Goal: Contribute content: Contribute content

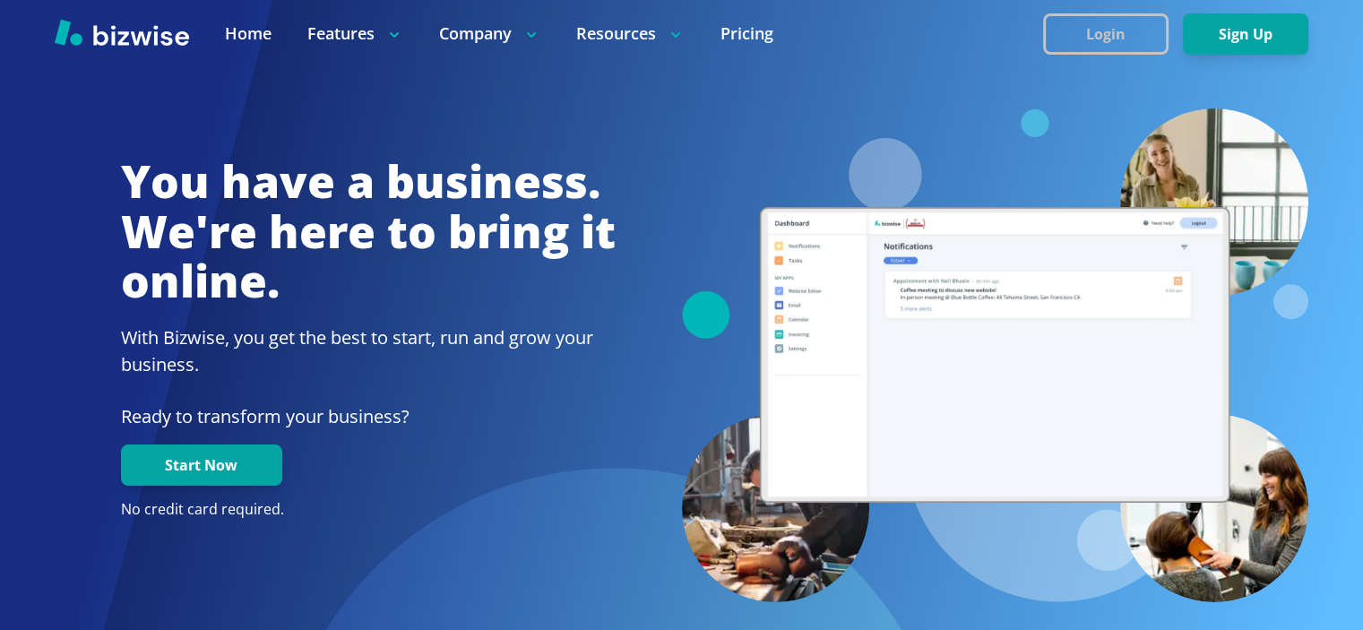
click at [1107, 14] on button "Login" at bounding box center [1105, 33] width 125 height 41
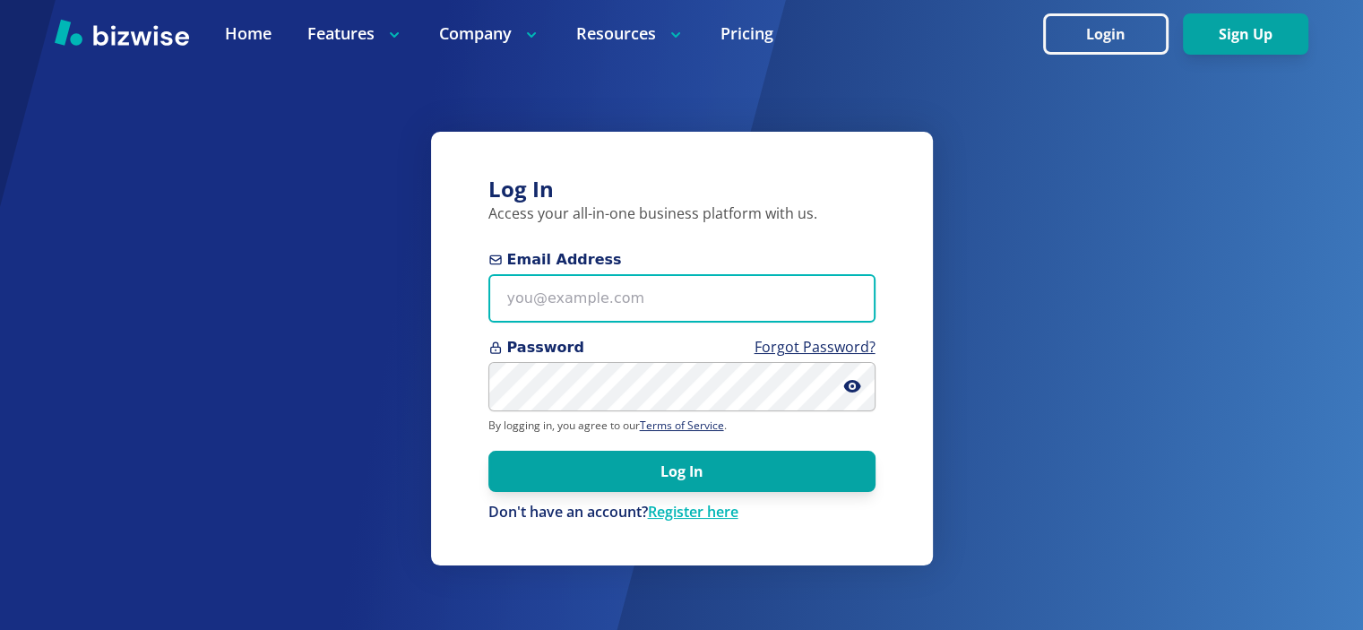
type input "info@thestartupleads.com"
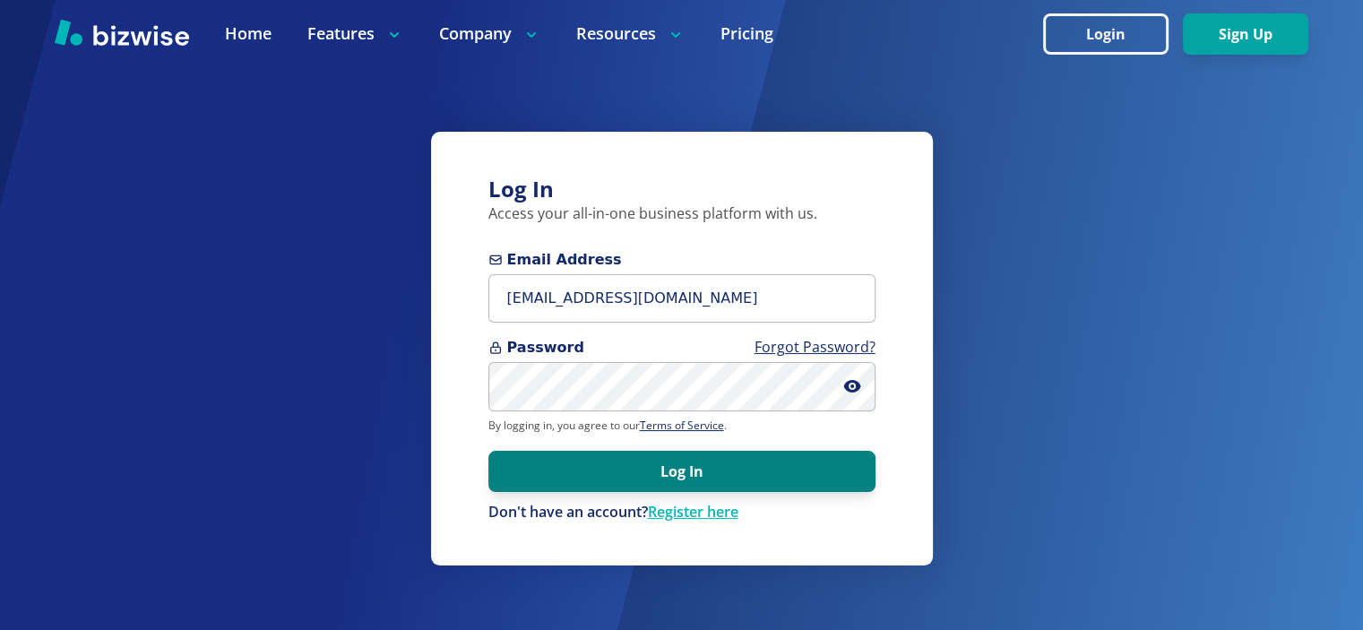
click at [698, 468] on button "Log In" at bounding box center [681, 471] width 387 height 41
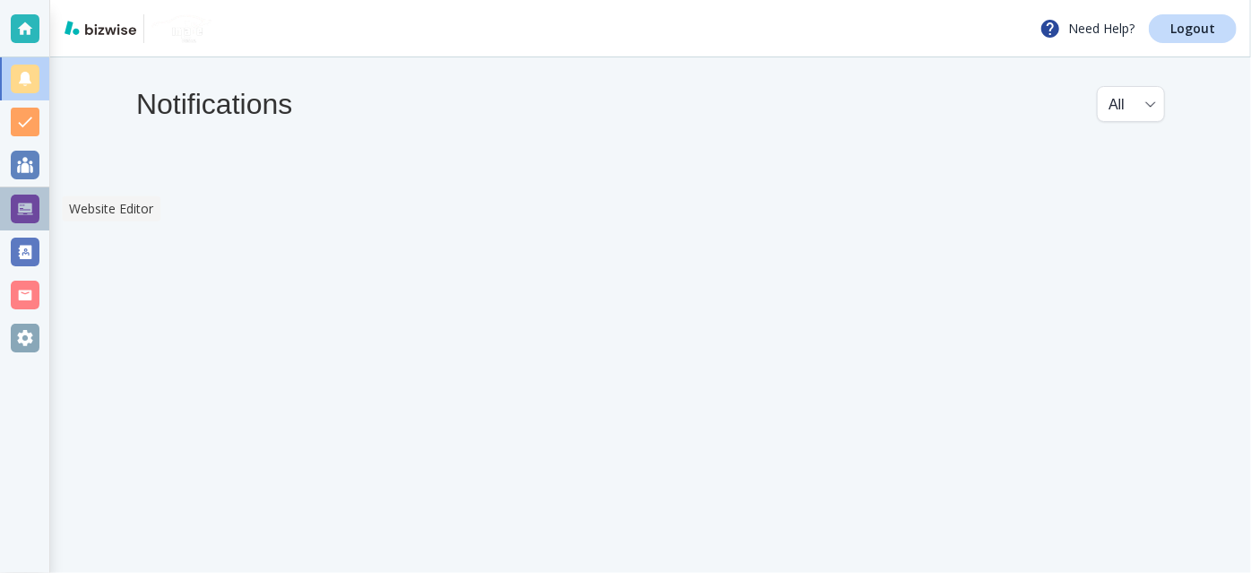
click at [34, 210] on div at bounding box center [25, 208] width 29 height 29
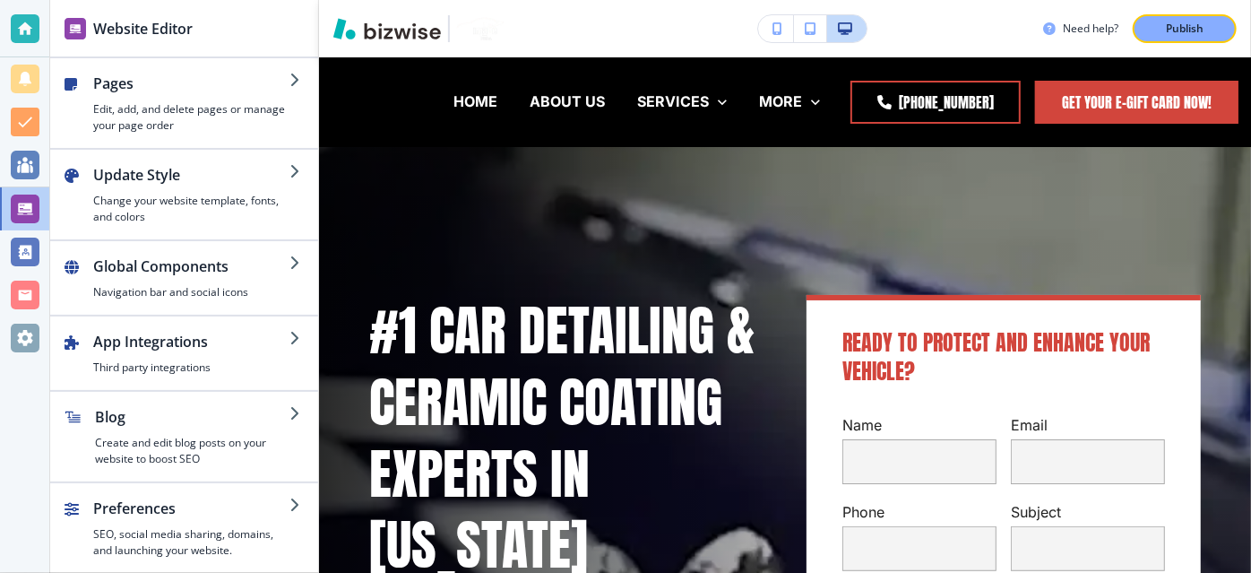
click at [128, 415] on h2 "Blog" at bounding box center [192, 417] width 194 height 22
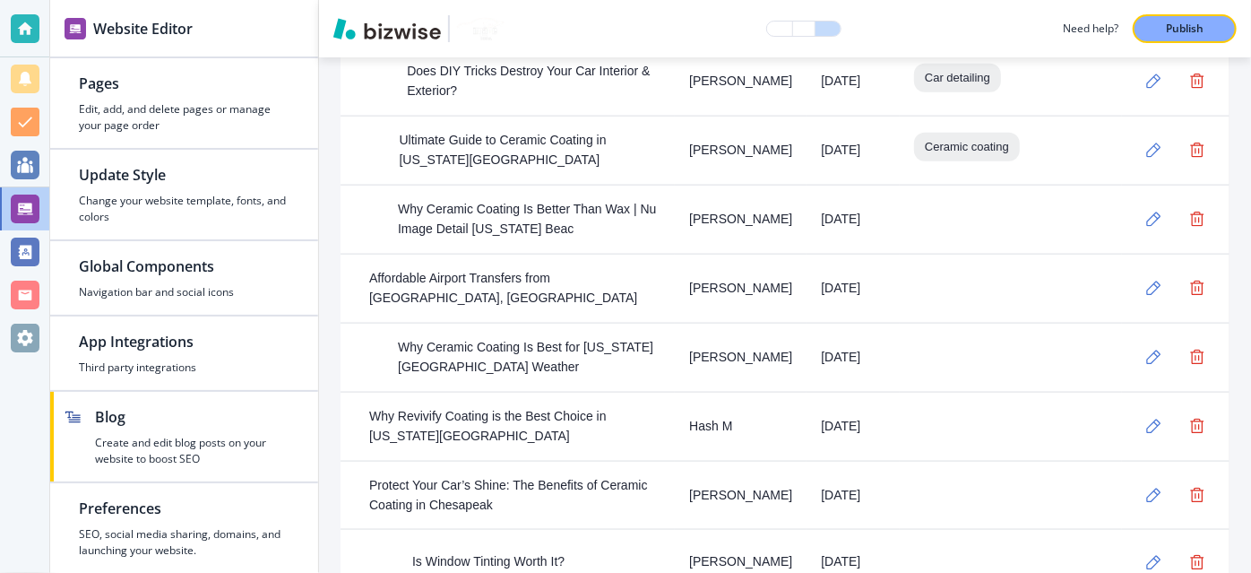
scroll to position [1140, 0]
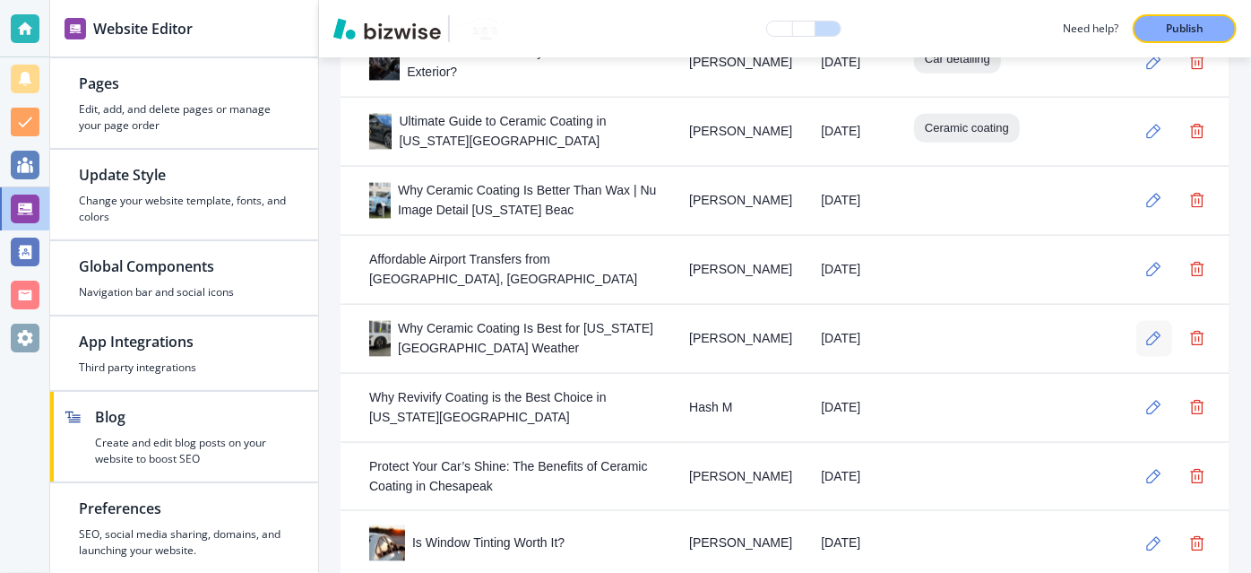
click at [1136, 321] on button "button" at bounding box center [1154, 339] width 36 height 36
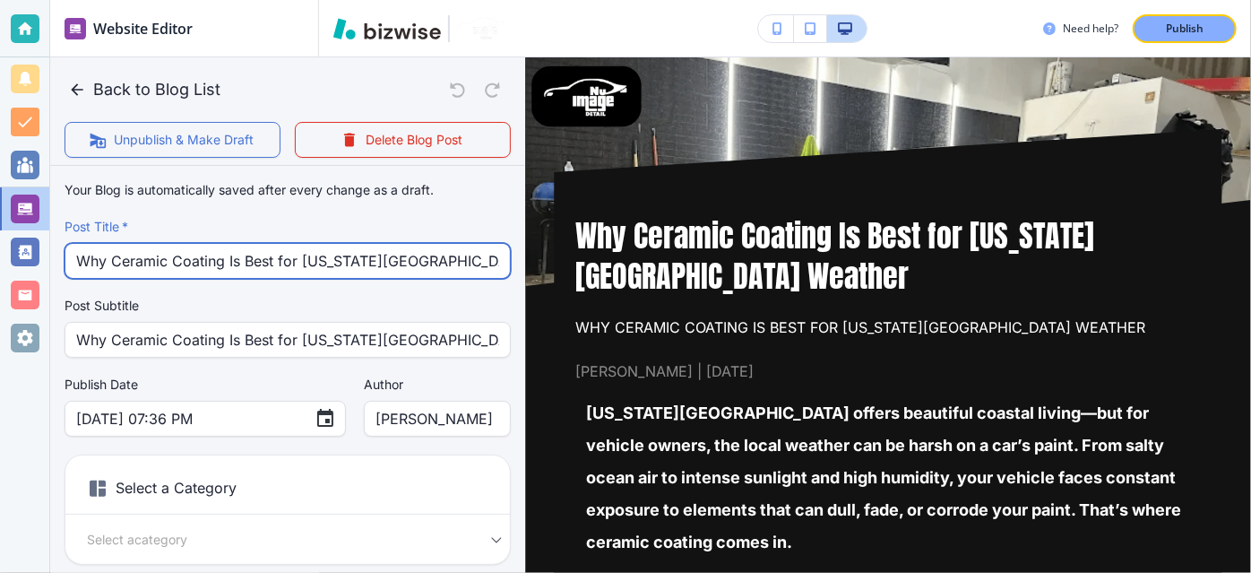
drag, startPoint x: 320, startPoint y: 263, endPoint x: 502, endPoint y: 263, distance: 181.9
click at [460, 253] on input "Why Ceramic Coating Is Best for [US_STATE][GEOGRAPHIC_DATA] Weather" at bounding box center [287, 261] width 423 height 34
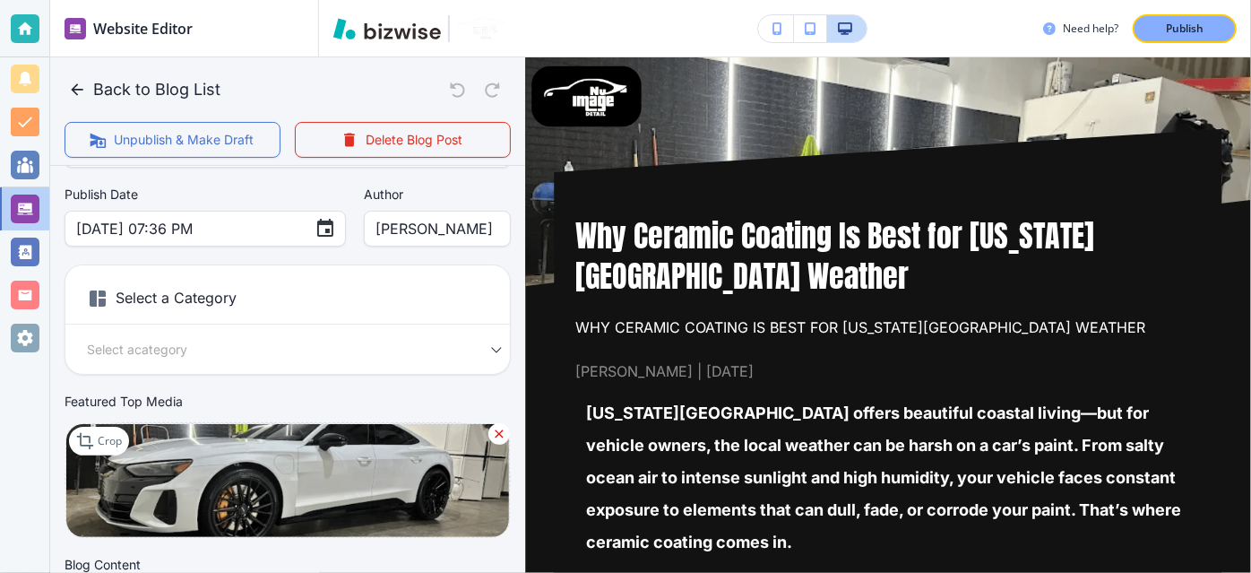
click at [409, 0] on body "Website Editor Pages Edit, add, and delete pages or manage your page order Upda…" at bounding box center [625, 0] width 1251 height 0
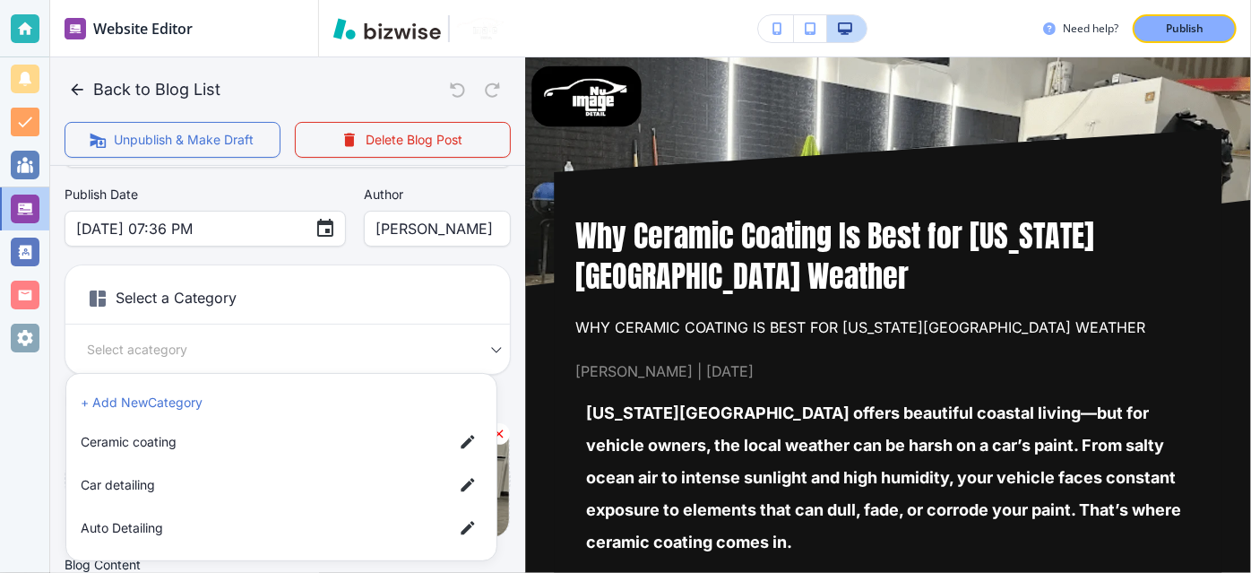
drag, startPoint x: 159, startPoint y: 453, endPoint x: 274, endPoint y: 423, distance: 119.5
click at [159, 453] on li "Ceramic coating" at bounding box center [281, 442] width 416 height 36
type input "abe47b3797764bc40aa7b"
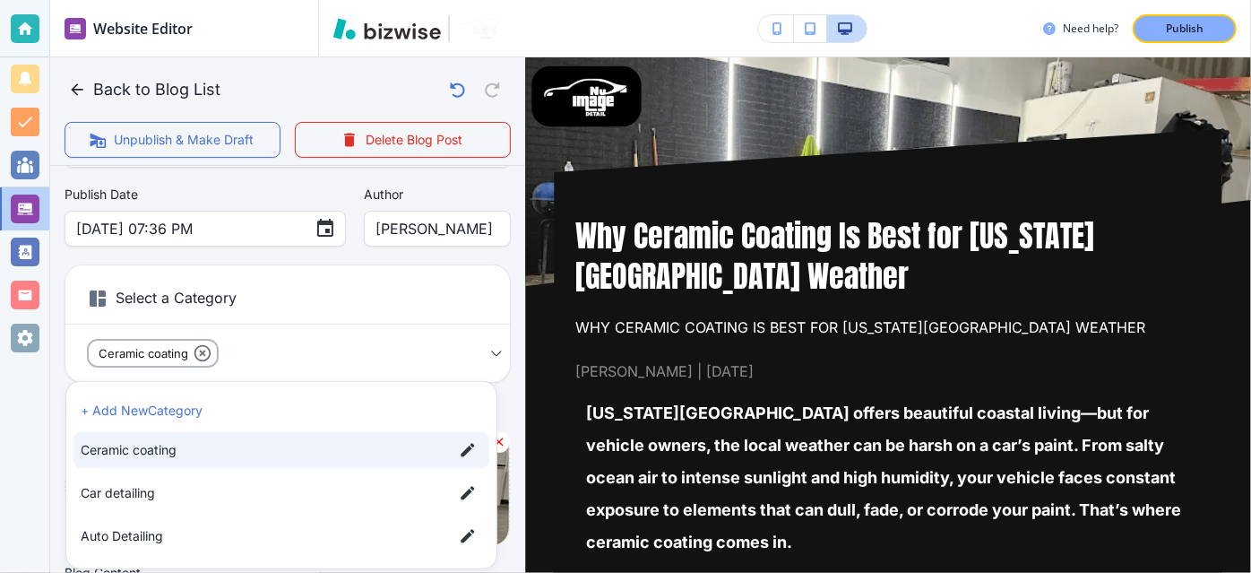
click at [496, 269] on div at bounding box center [625, 286] width 1251 height 573
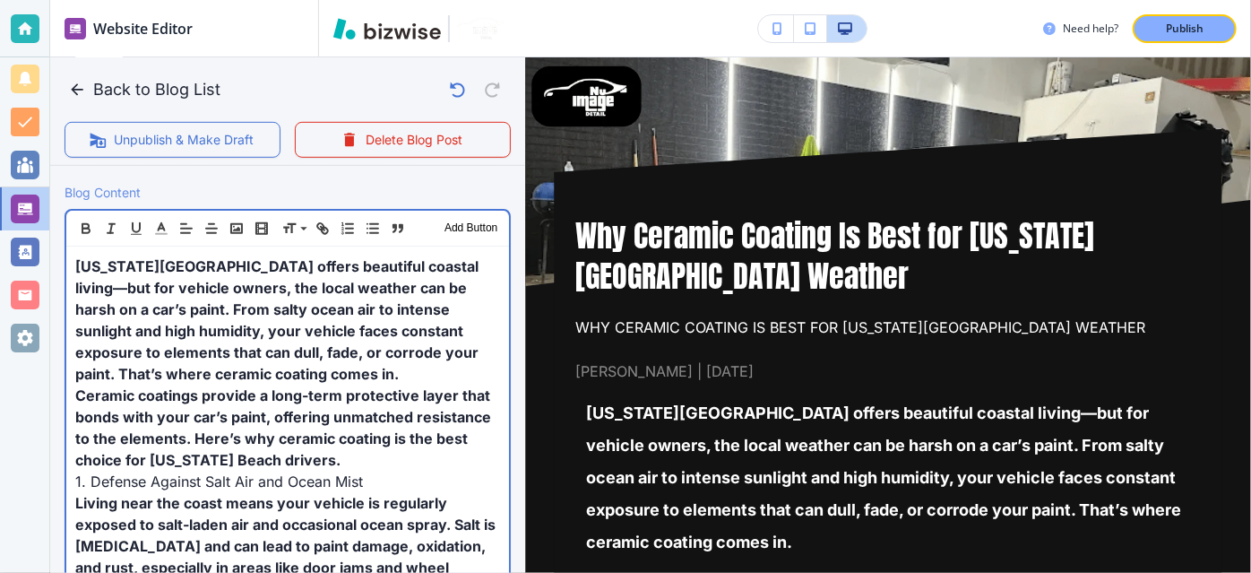
click at [332, 323] on span "[US_STATE][GEOGRAPHIC_DATA] offers beautiful coastal living—but for vehicle own…" at bounding box center [278, 319] width 407 height 125
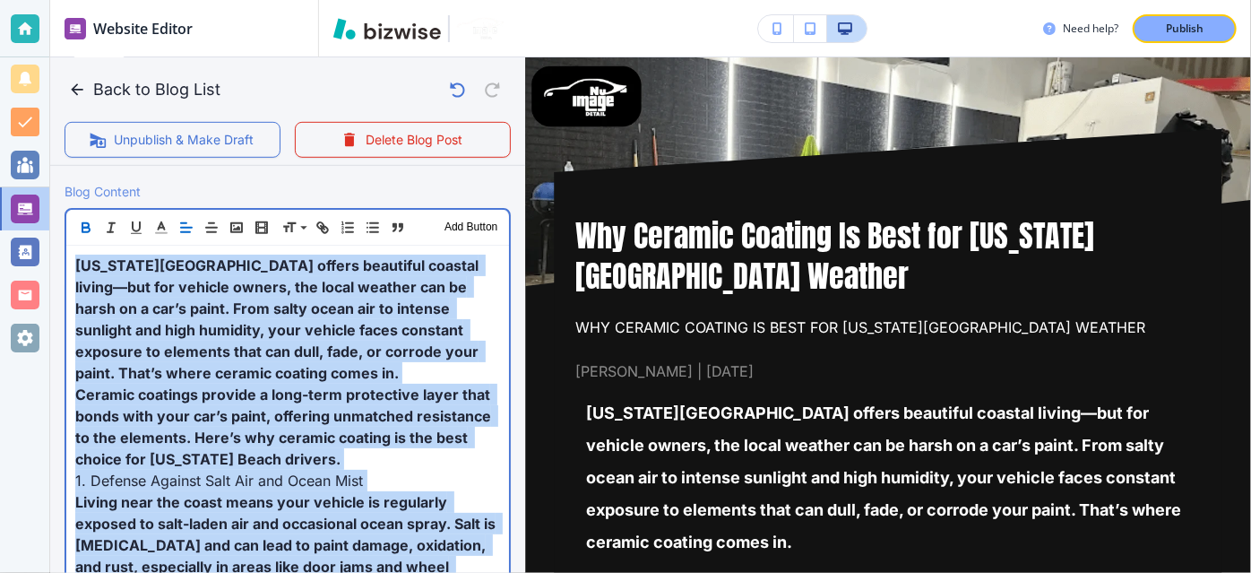
copy div "Loremips Dolor sitame consectet adipisc elitse—doe tem incidid utlabo, etd magn…"
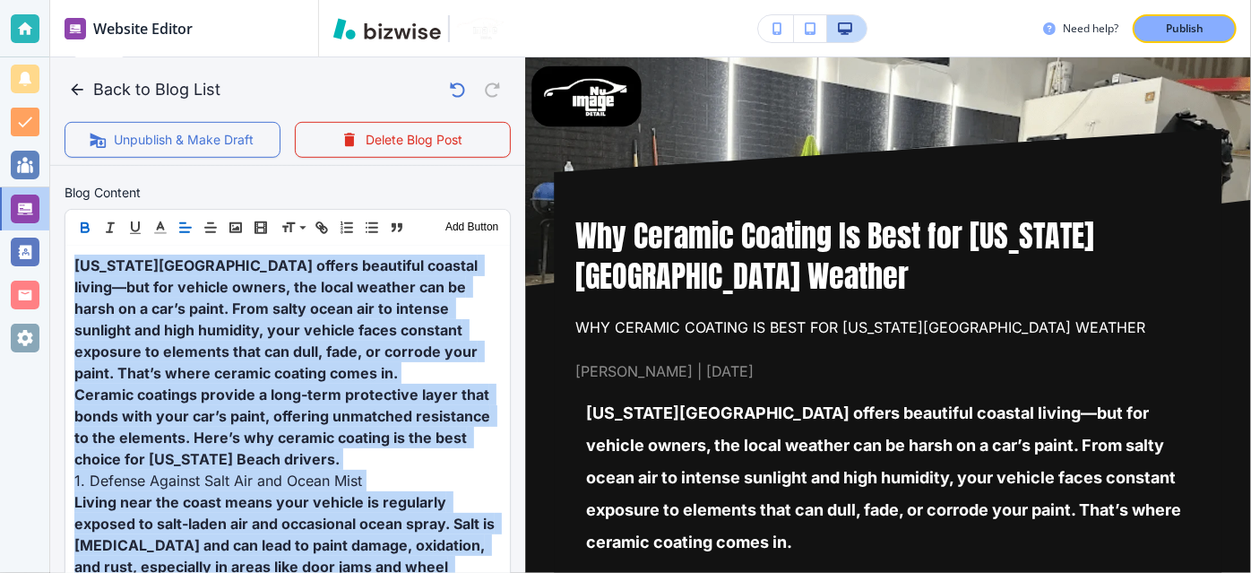
click at [86, 223] on icon "button" at bounding box center [85, 225] width 6 height 4
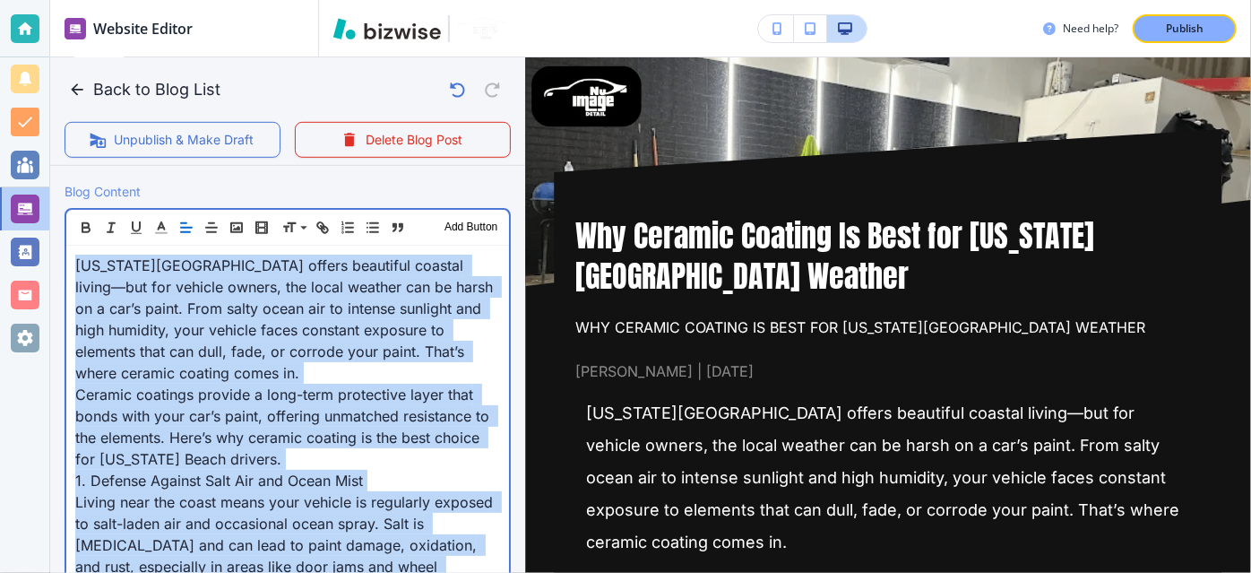
click at [360, 357] on span "[US_STATE][GEOGRAPHIC_DATA] offers beautiful coastal living—but for vehicle own…" at bounding box center [286, 318] width 422 height 125
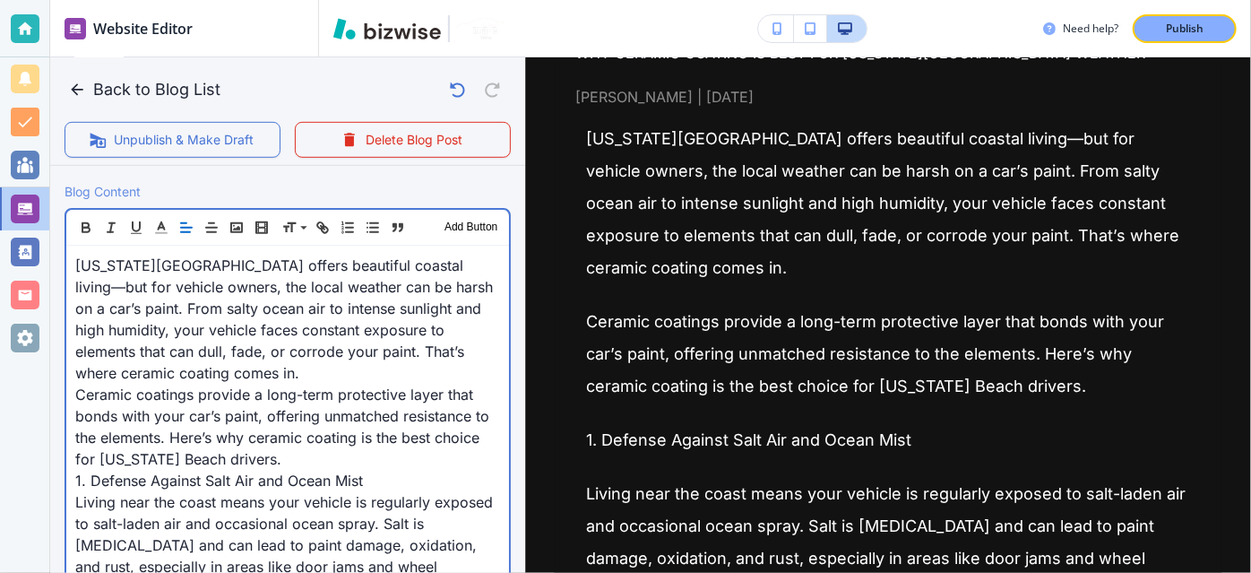
scroll to position [380, 0]
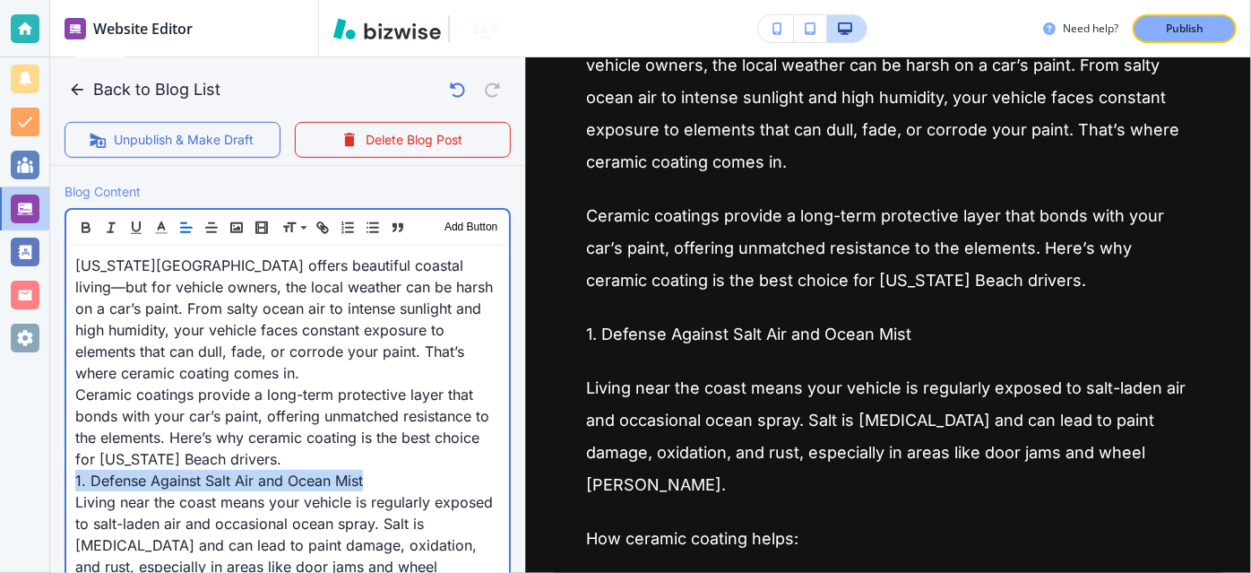
drag, startPoint x: 381, startPoint y: 477, endPoint x: 45, endPoint y: 484, distance: 336.1
click at [45, 484] on div "Website Editor Pages Edit, add, and delete pages or manage your page order Upda…" at bounding box center [625, 286] width 1251 height 573
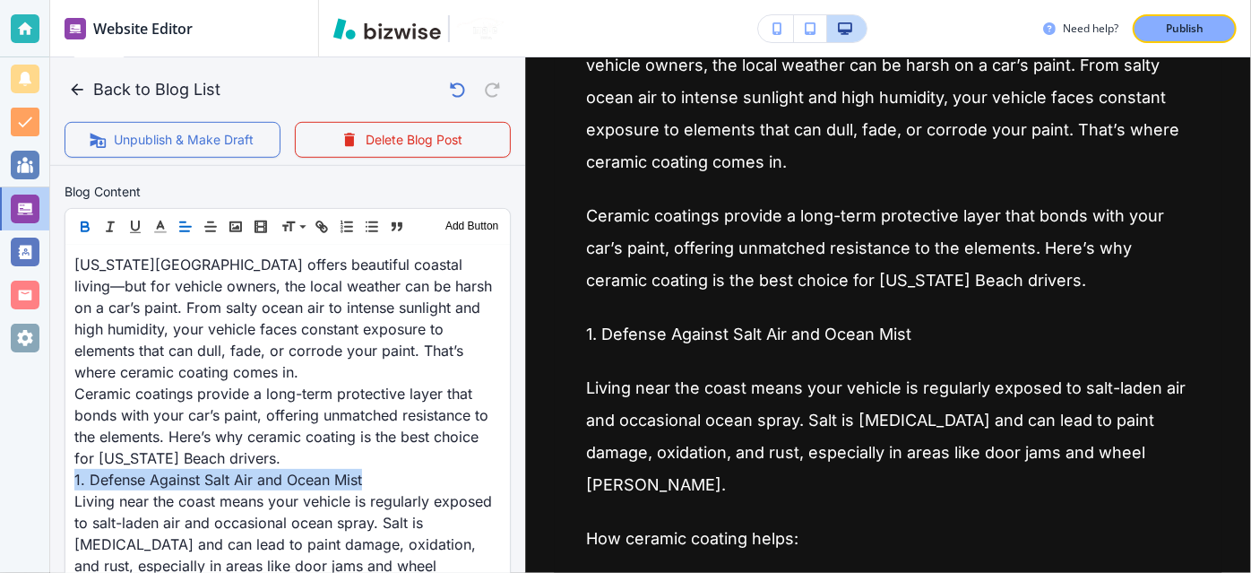
click at [82, 230] on icon "button" at bounding box center [85, 229] width 7 height 4
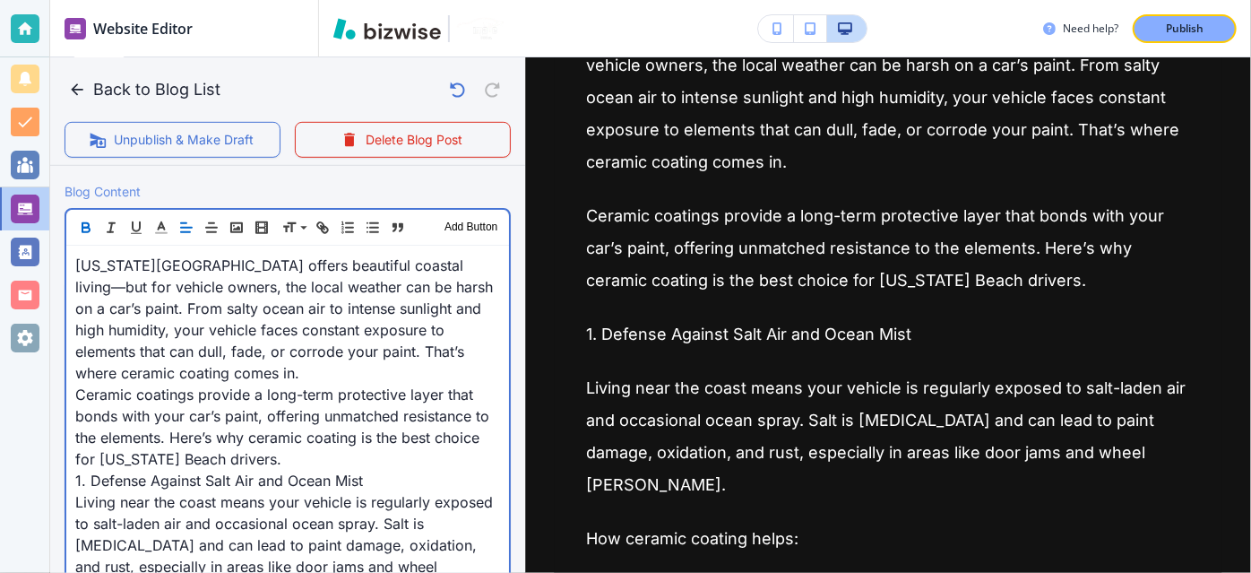
scroll to position [571, 0]
click at [303, 426] on span "Ceramic coatings provide a long-term protective layer that bonds with your car’…" at bounding box center [284, 426] width 418 height 82
drag, startPoint x: 367, startPoint y: 475, endPoint x: 79, endPoint y: 484, distance: 288.6
click at [79, 484] on p "1. Defense Against Salt Air and Ocean Mist" at bounding box center [287, 480] width 425 height 22
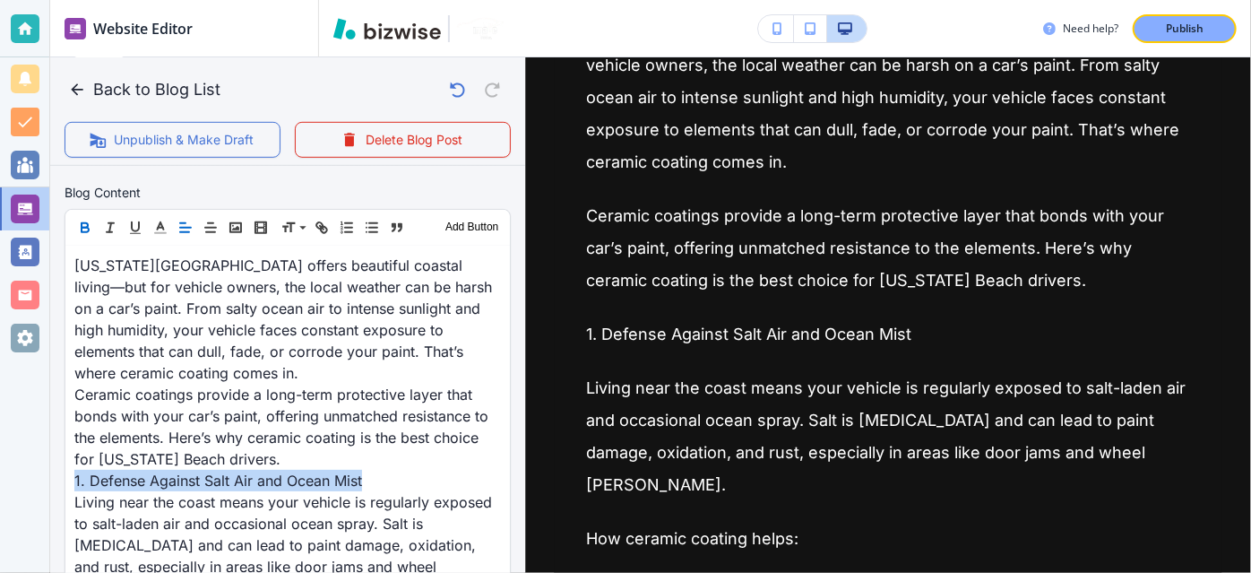
click at [80, 228] on icon "button" at bounding box center [85, 228] width 16 height 16
click at [80, 228] on icon "button" at bounding box center [85, 227] width 16 height 16
click at [80, 228] on icon "button" at bounding box center [85, 228] width 16 height 16
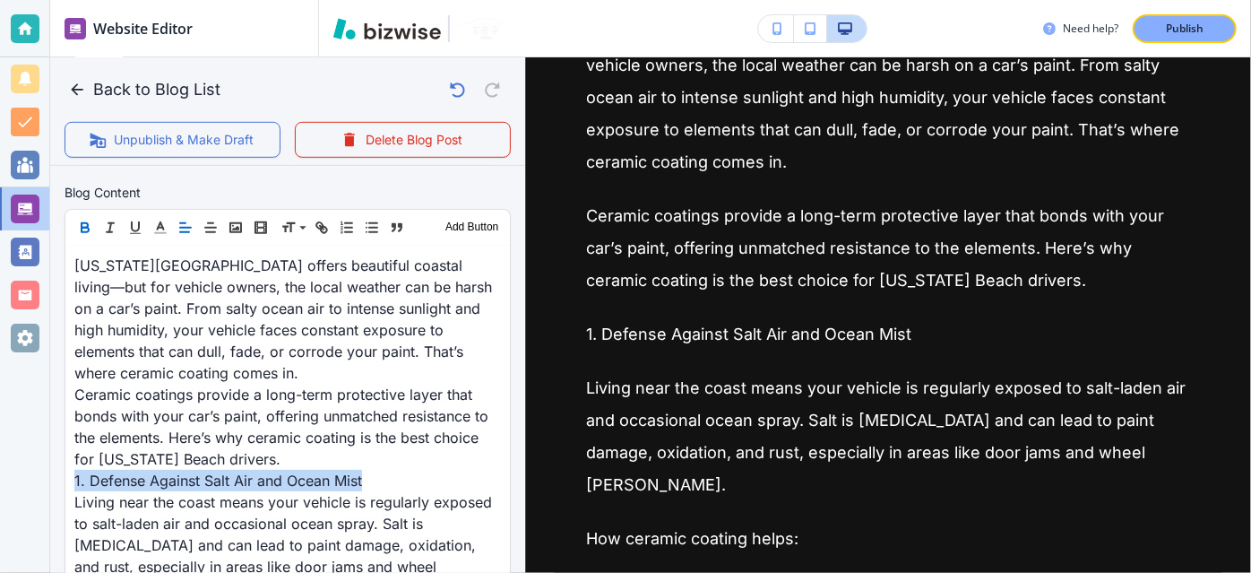
click at [80, 228] on icon "button" at bounding box center [85, 228] width 16 height 16
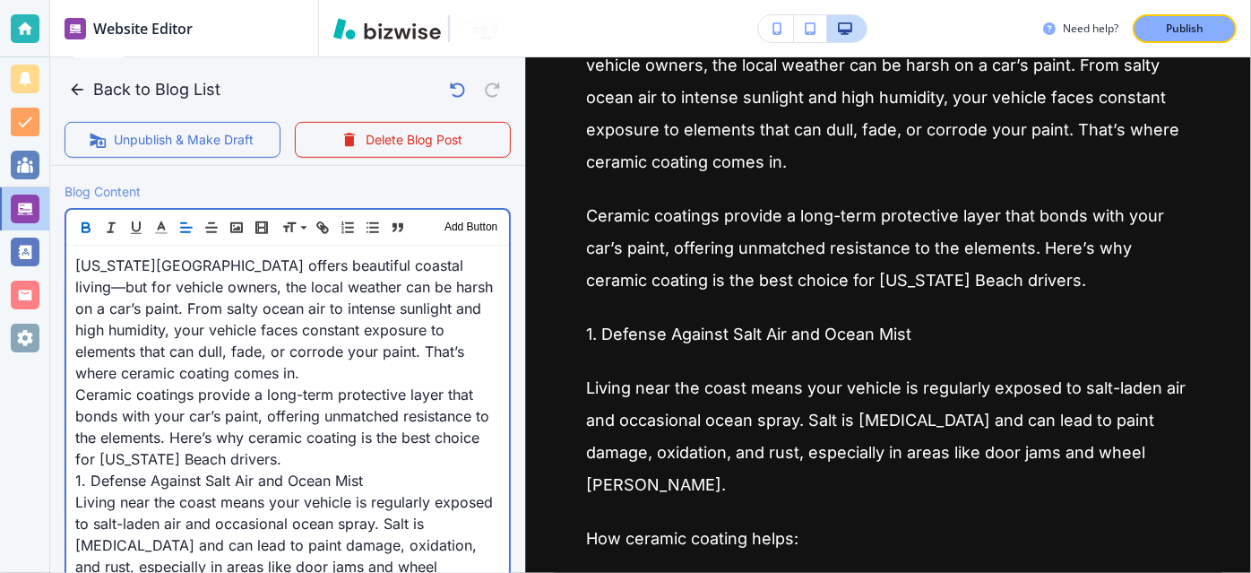
click at [277, 383] on p "Ceramic coatings provide a long-term protective layer that bonds with your car’…" at bounding box center [287, 426] width 425 height 86
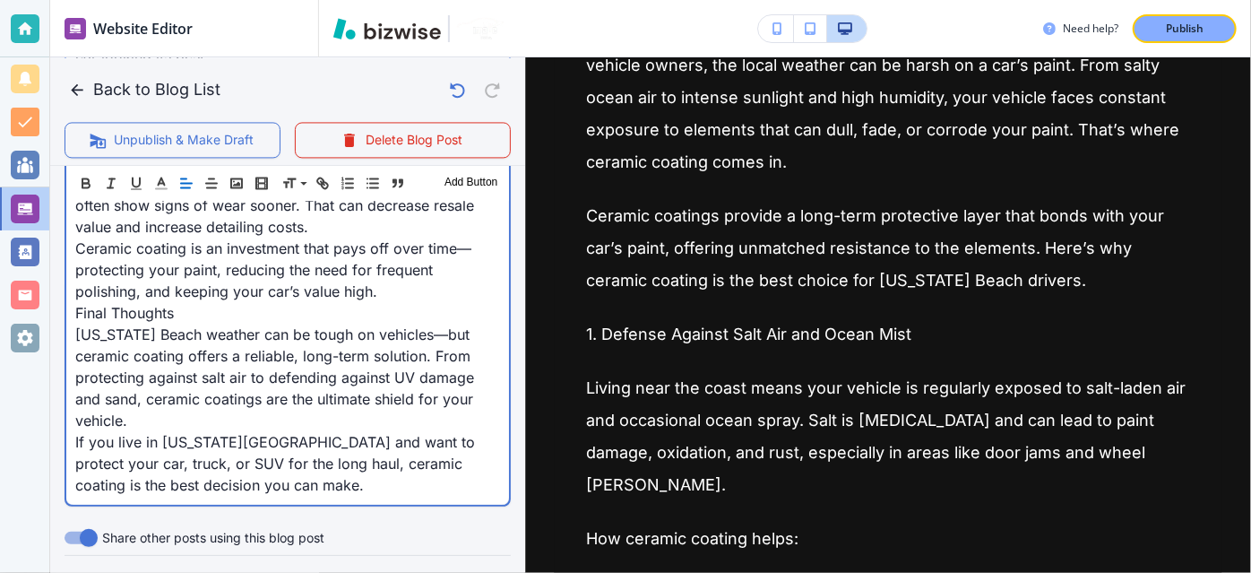
scroll to position [1901, 0]
drag, startPoint x: 179, startPoint y: 264, endPoint x: 28, endPoint y: 264, distance: 151.4
click at [28, 264] on div "Website Editor Pages Edit, add, and delete pages or manage your page order Upda…" at bounding box center [625, 286] width 1251 height 573
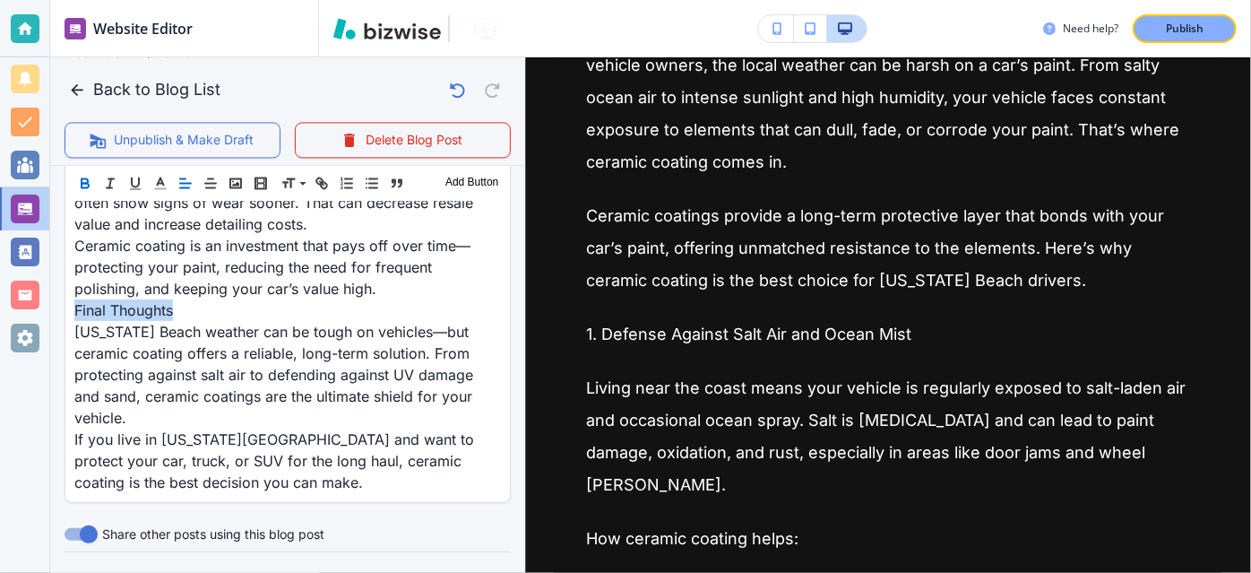
click at [81, 176] on icon "button" at bounding box center [85, 183] width 16 height 16
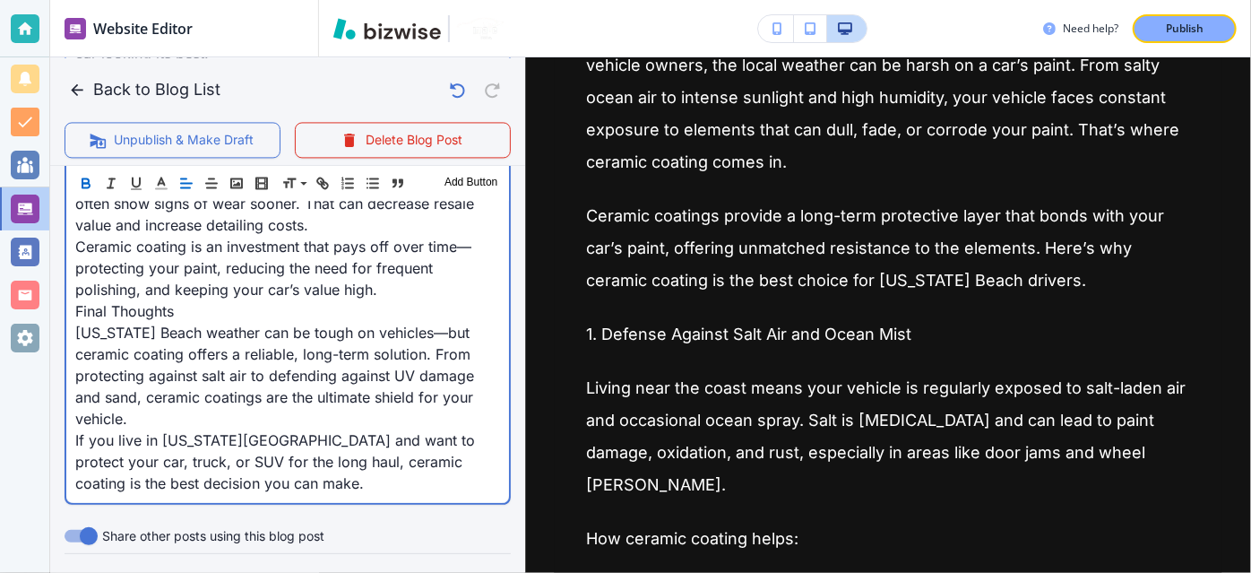
click at [322, 323] on span "[US_STATE] Beach weather can be tough on vehicles—but ceramic coating offers a …" at bounding box center [276, 375] width 403 height 104
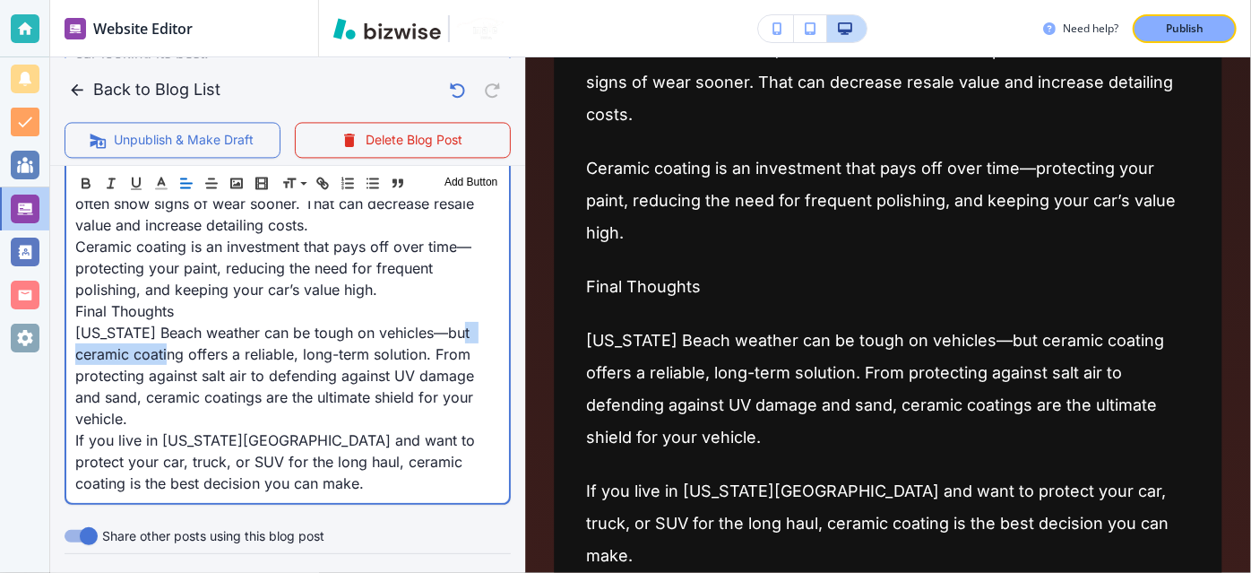
drag, startPoint x: 182, startPoint y: 310, endPoint x: 65, endPoint y: 314, distance: 117.5
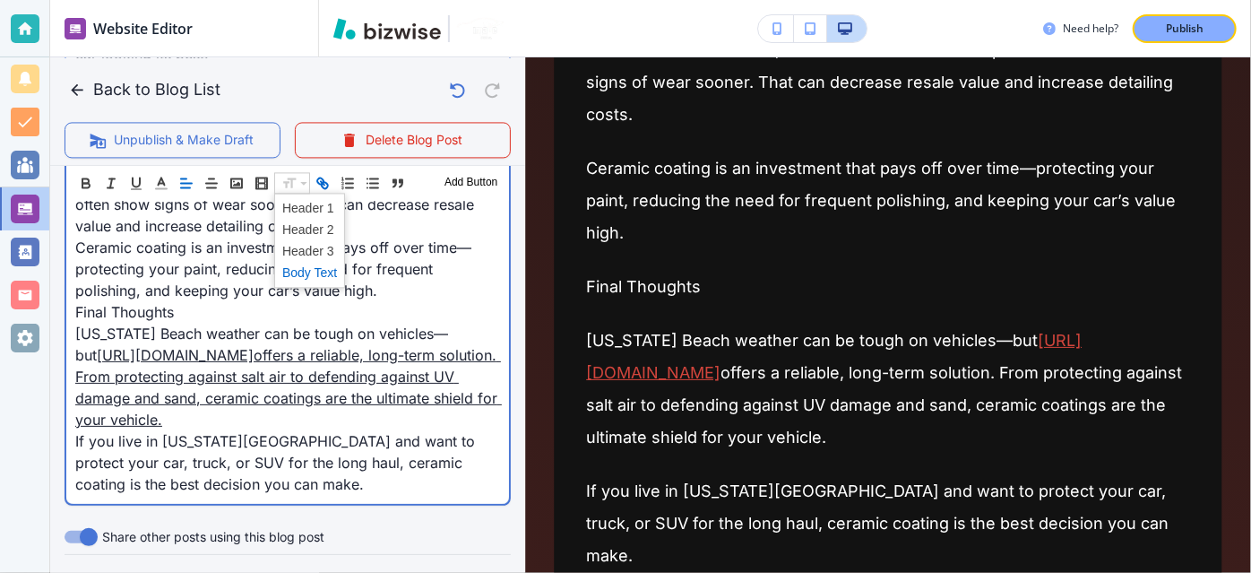
scroll to position [519, 0]
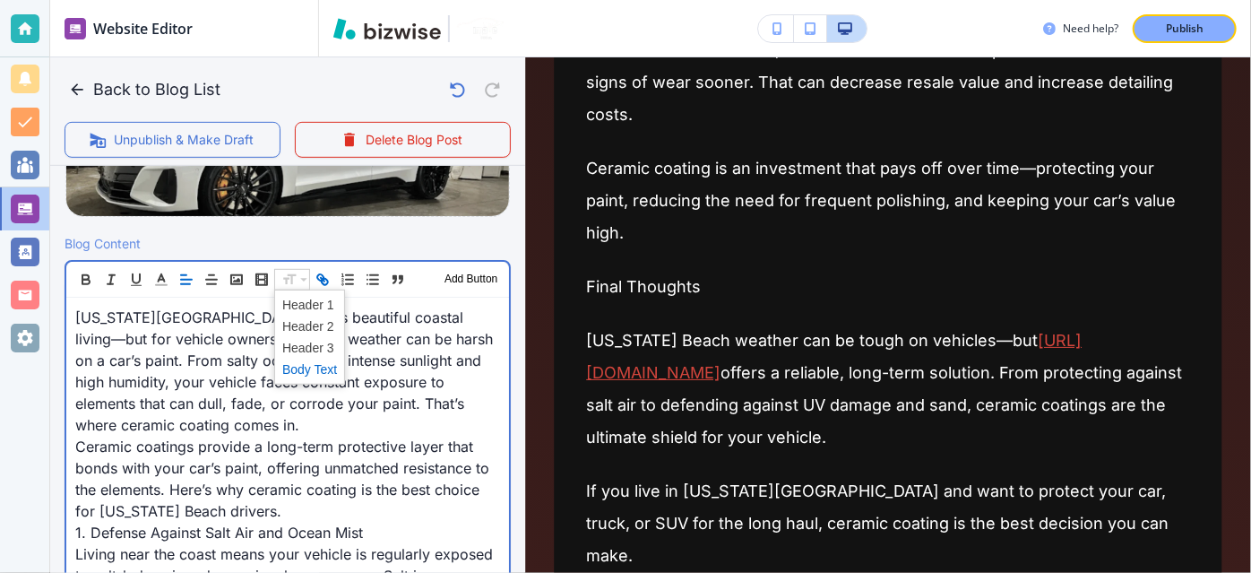
click at [396, 403] on span "[US_STATE][GEOGRAPHIC_DATA] offers beautiful coastal living—but for vehicle own…" at bounding box center [286, 370] width 422 height 125
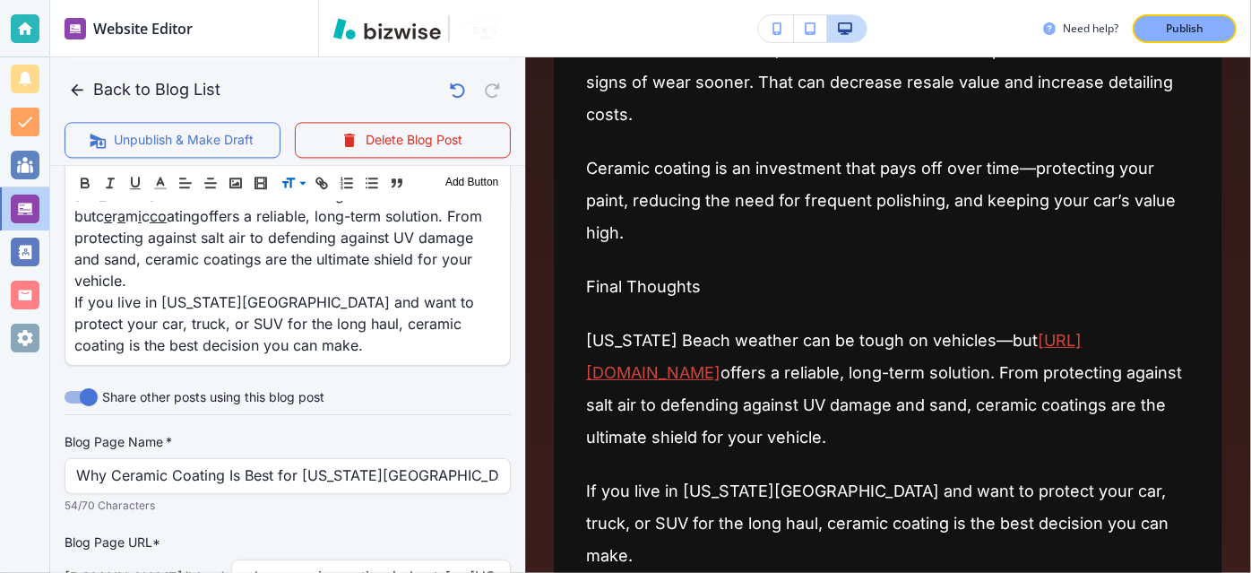
scroll to position [1848, 0]
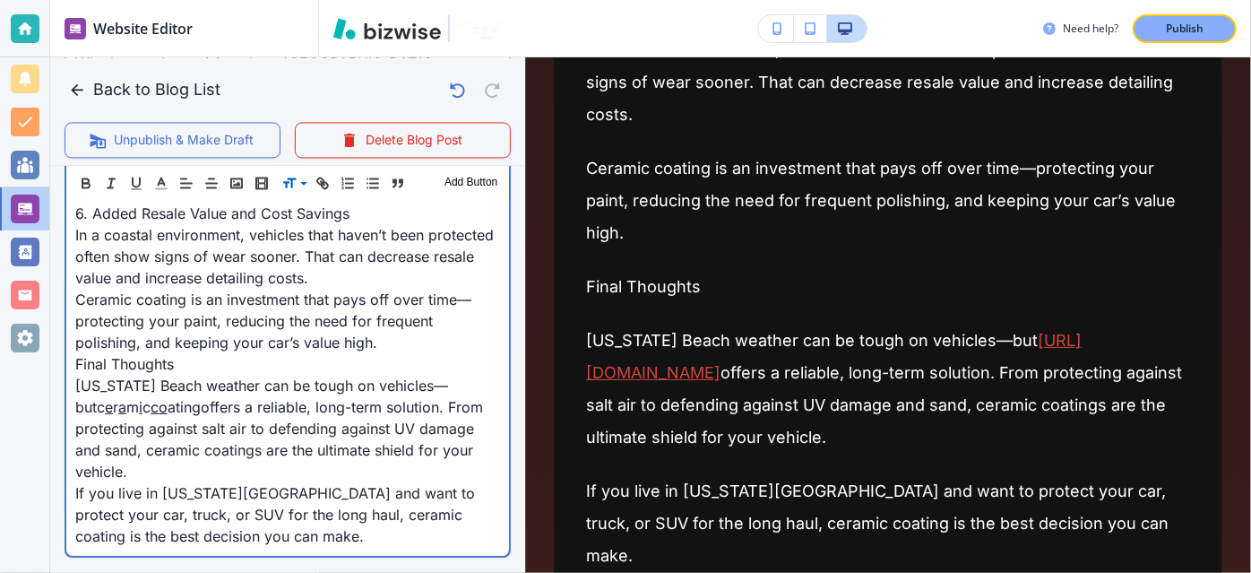
click at [181, 375] on p "[US_STATE] Beach weather can be tough on vehicles—but c e r a m i c co ating of…" at bounding box center [287, 429] width 425 height 108
click at [151, 397] on link "co" at bounding box center [159, 406] width 17 height 18
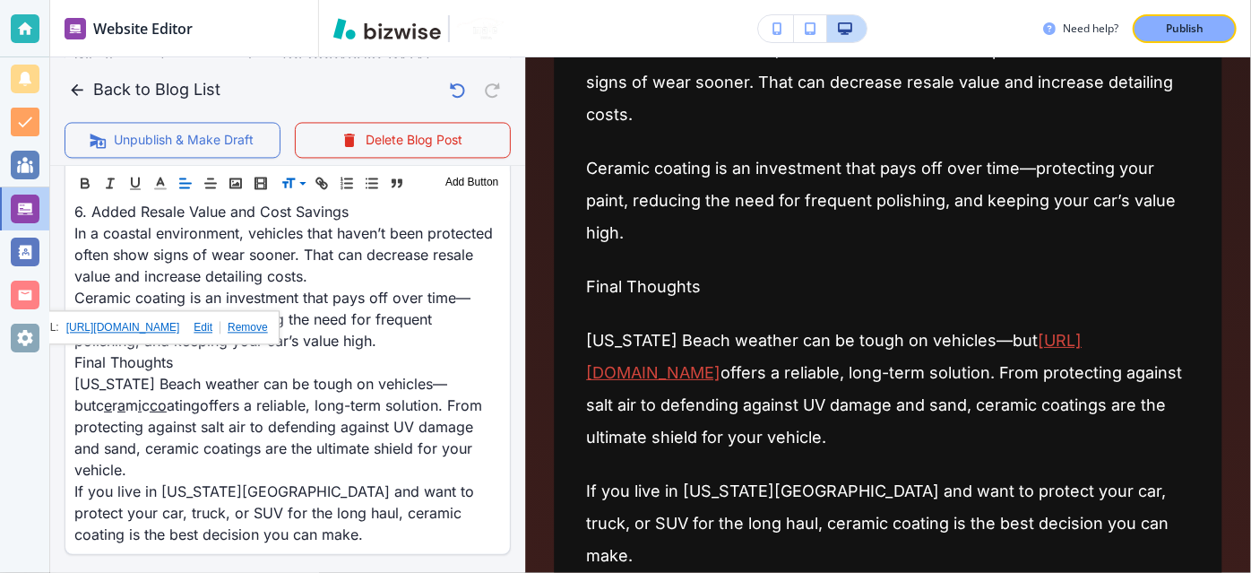
click at [268, 329] on link at bounding box center [243, 327] width 47 height 13
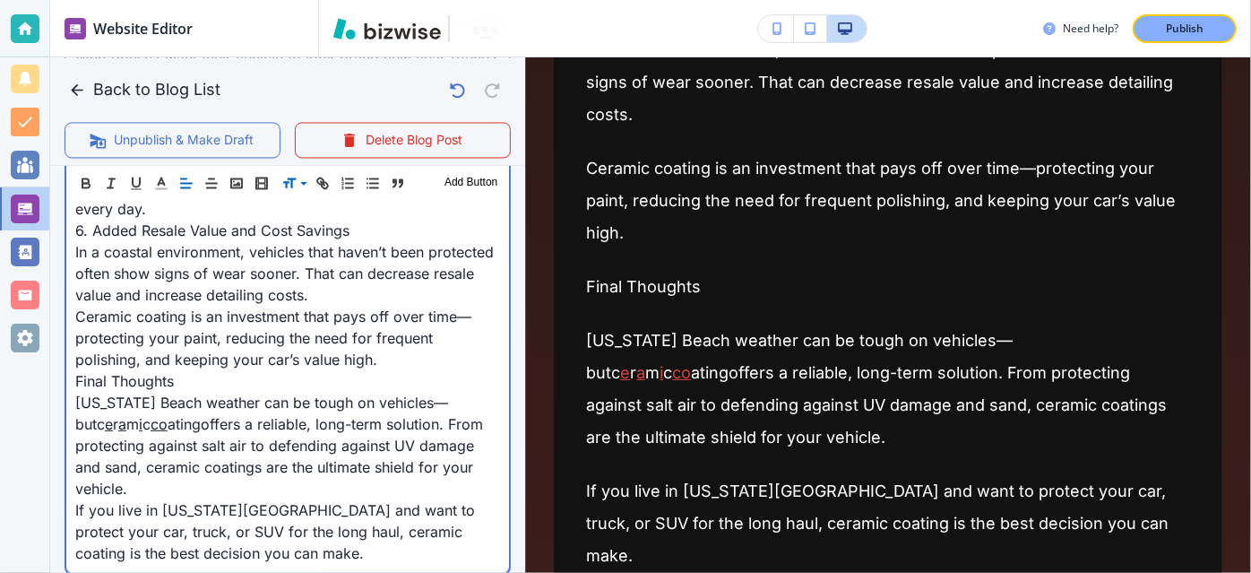
scroll to position [1826, 0]
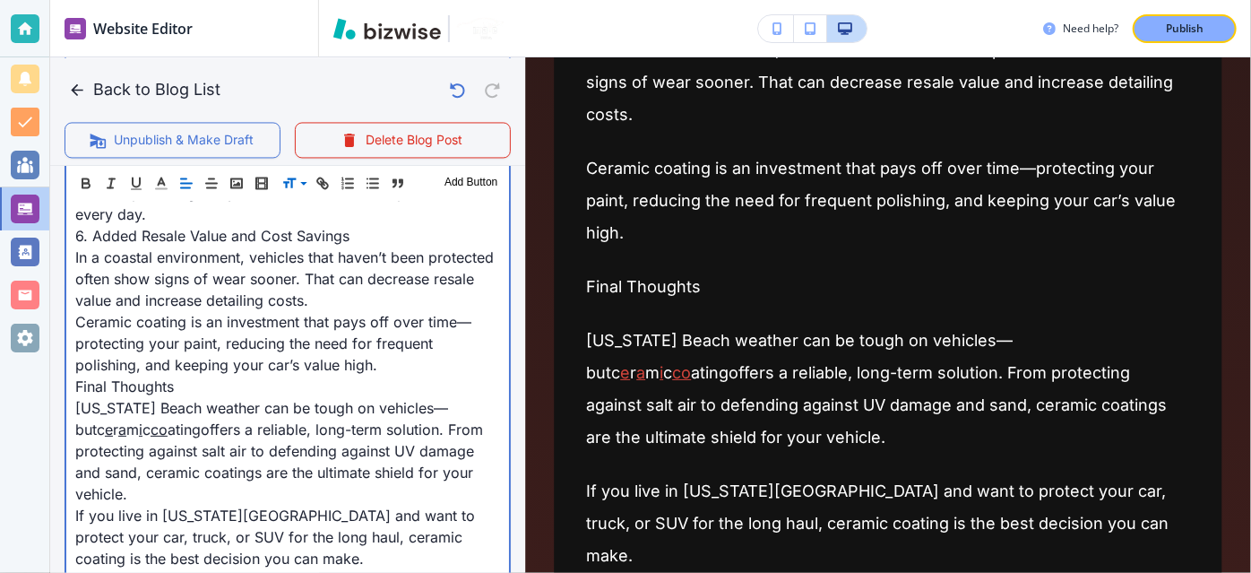
click at [198, 420] on span "offers a reliable, long-term solution. From protecting against salt air to defe…" at bounding box center [281, 461] width 412 height 82
click at [151, 420] on link "co" at bounding box center [159, 429] width 17 height 18
drag, startPoint x: 148, startPoint y: 385, endPoint x: 134, endPoint y: 382, distance: 13.9
click at [151, 420] on link "co" at bounding box center [159, 429] width 17 height 18
click at [251, 399] on span "[US_STATE] Beach weather can be tough on vehicles—but" at bounding box center [261, 418] width 373 height 39
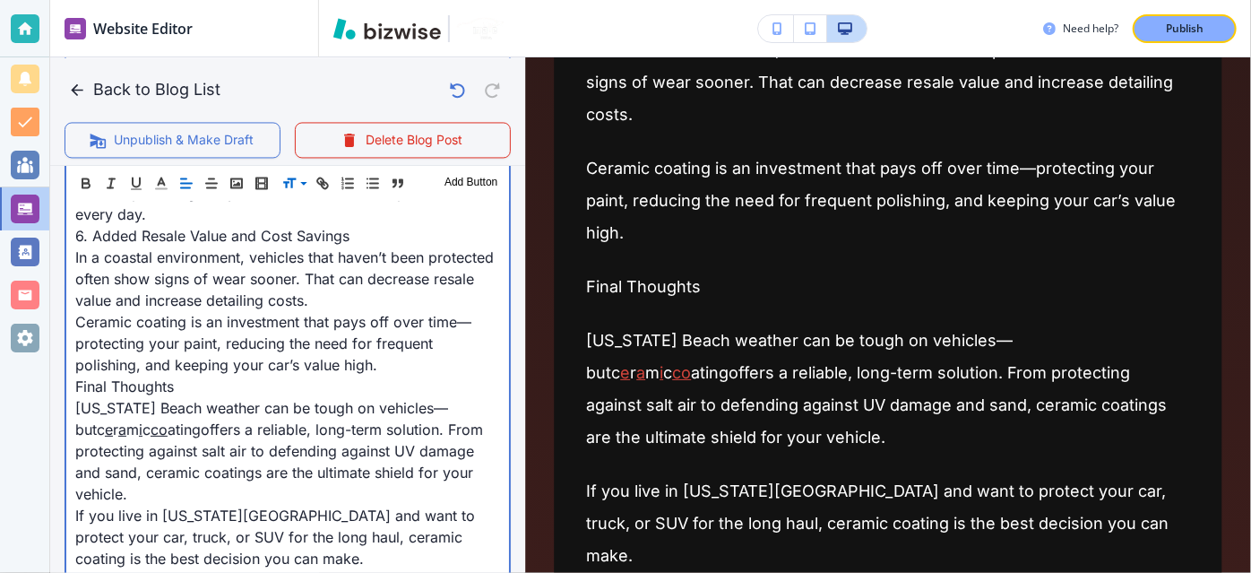
click at [151, 420] on link "co" at bounding box center [159, 429] width 17 height 18
click at [126, 420] on span "m" at bounding box center [132, 429] width 13 height 18
click at [142, 420] on span "c" at bounding box center [146, 429] width 8 height 18
click at [126, 420] on span "m" at bounding box center [132, 429] width 13 height 18
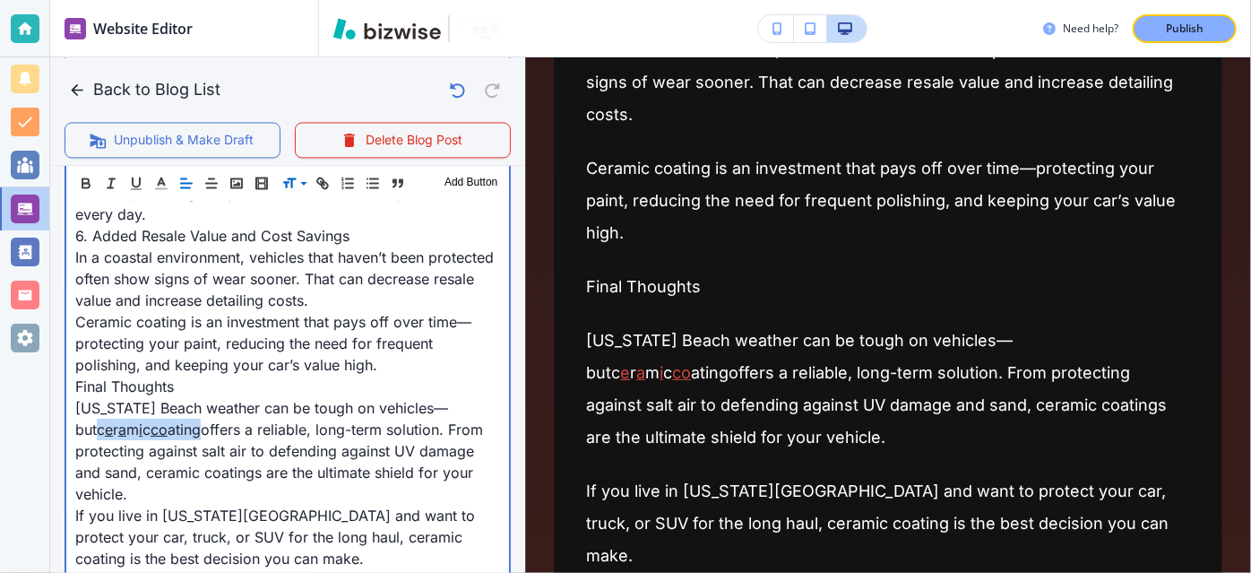
drag, startPoint x: 182, startPoint y: 391, endPoint x: 0, endPoint y: 387, distance: 181.9
click at [0, 387] on div "Website Editor Pages Edit, add, and delete pages or manage your page order Upda…" at bounding box center [625, 286] width 1251 height 573
copy p "c e r a m i c co ating"
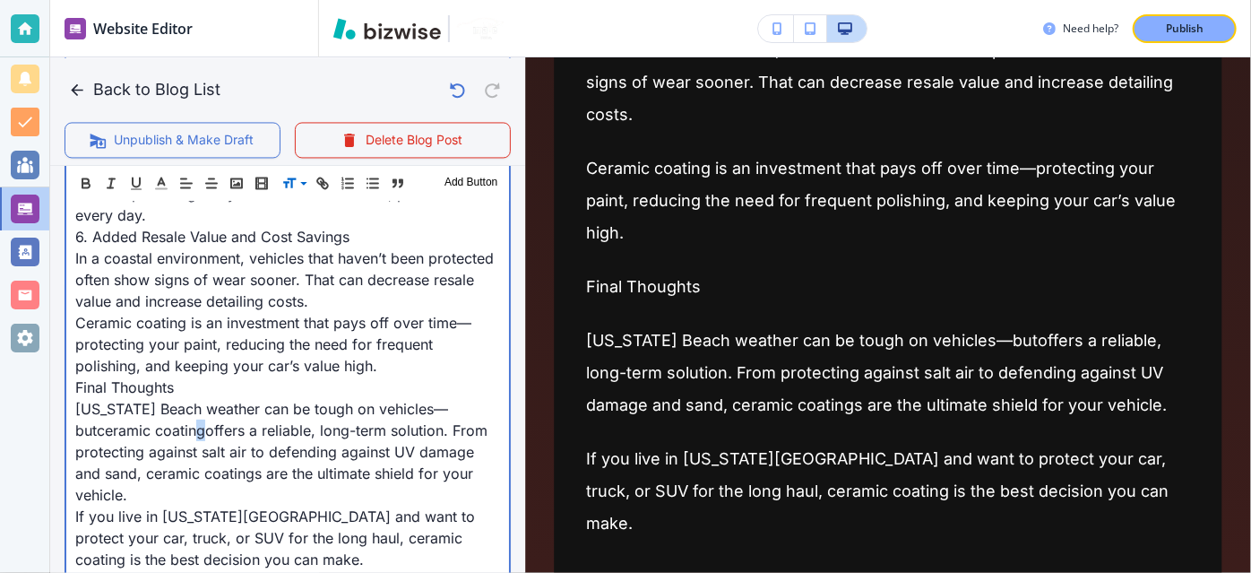
scroll to position [1825, 0]
drag, startPoint x: 180, startPoint y: 387, endPoint x: 75, endPoint y: 378, distance: 105.2
click at [97, 421] on span "ceramic coating" at bounding box center [151, 430] width 108 height 18
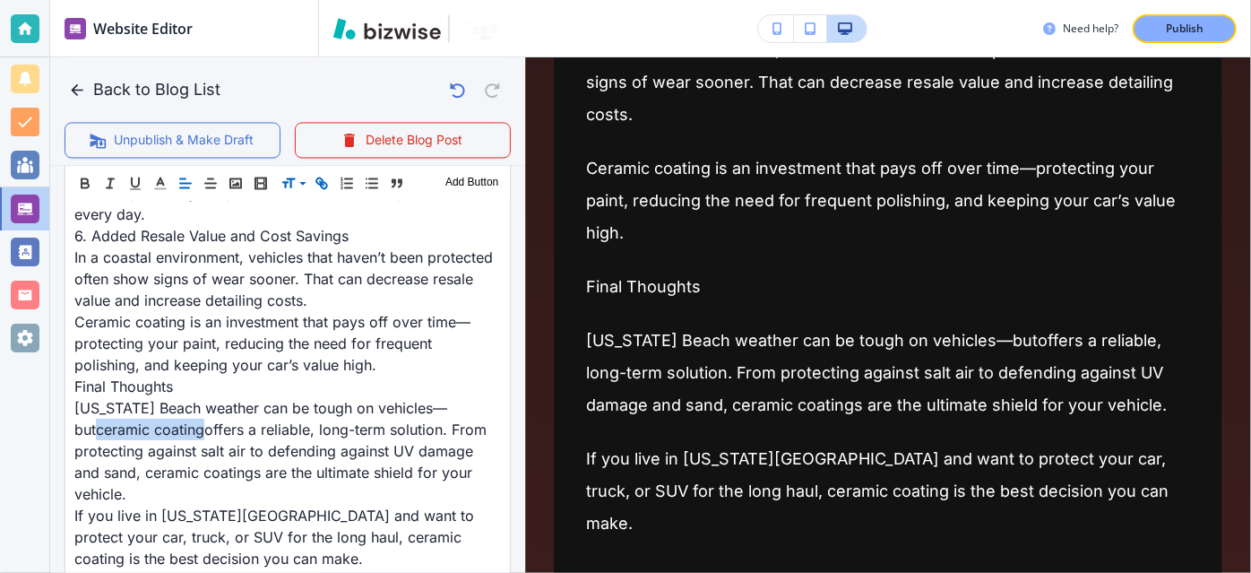
click at [320, 189] on icon "button" at bounding box center [322, 183] width 16 height 16
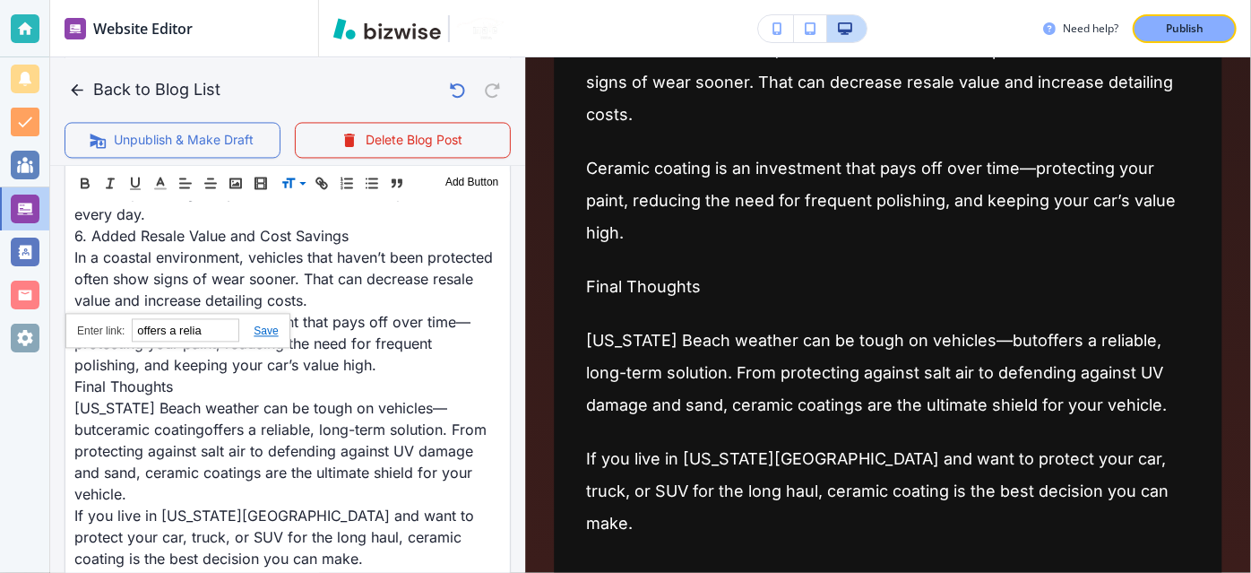
paste input "[URL][DOMAIN_NAME]"
click at [265, 333] on link at bounding box center [258, 330] width 39 height 13
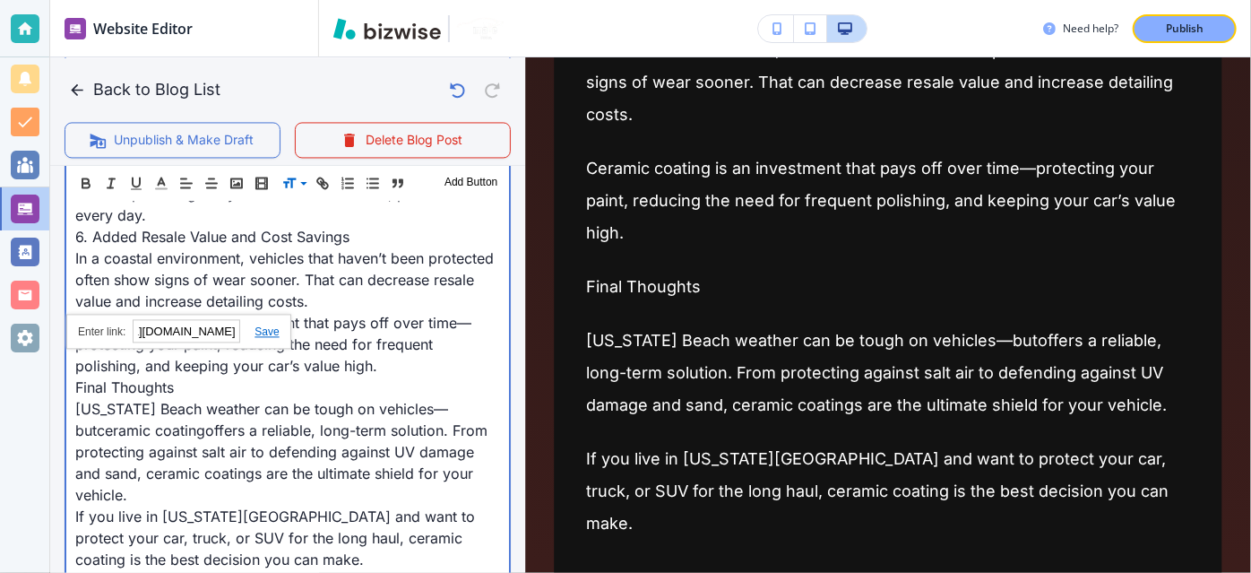
scroll to position [0, 0]
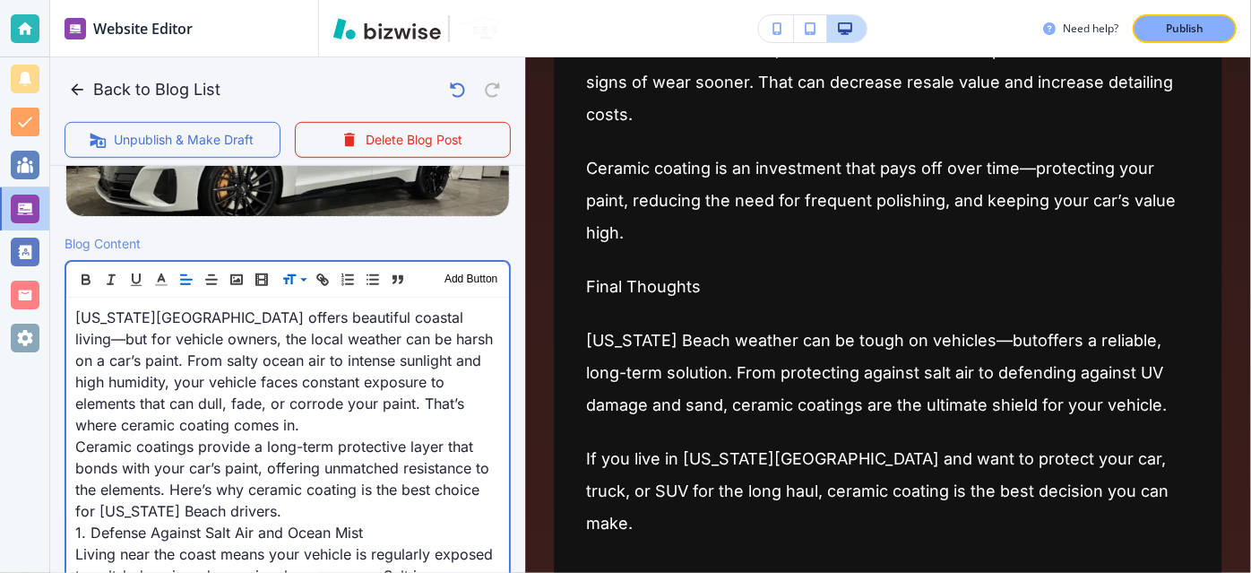
click at [343, 364] on span "[US_STATE][GEOGRAPHIC_DATA] offers beautiful coastal living—but for vehicle own…" at bounding box center [286, 370] width 422 height 125
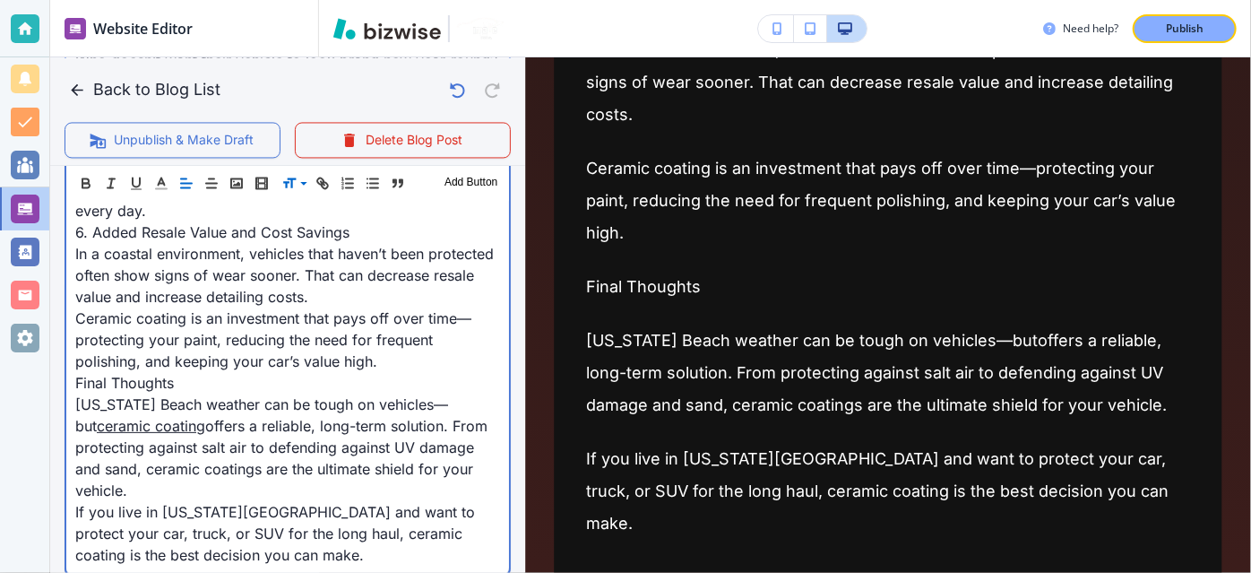
scroll to position [1826, 0]
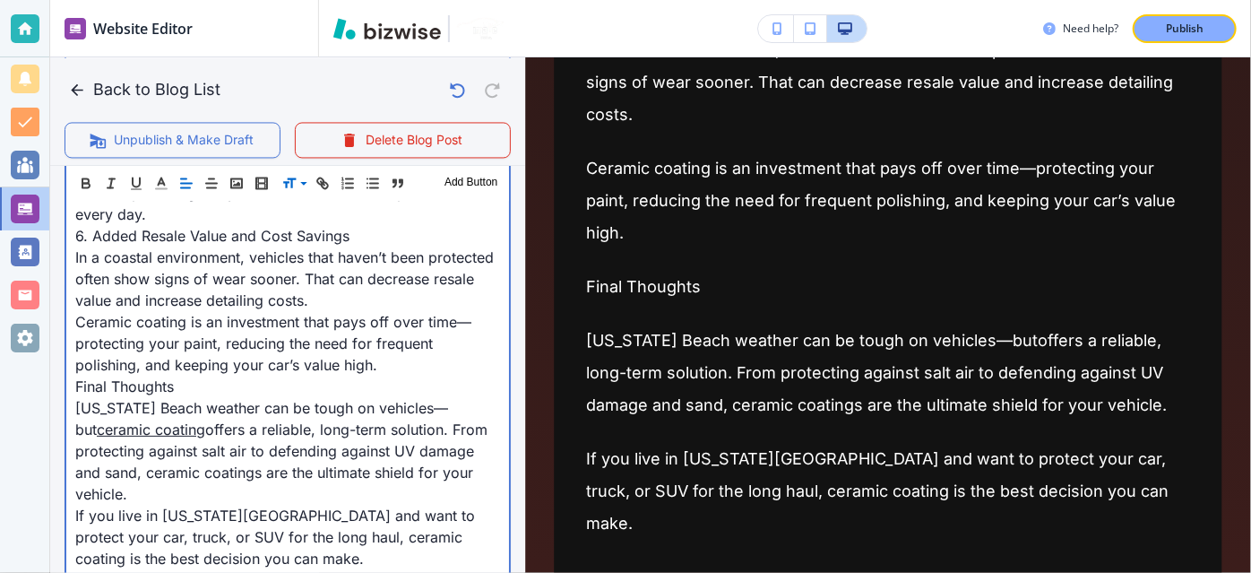
click at [344, 399] on span "[US_STATE] Beach weather can be tough on vehicles—but" at bounding box center [261, 418] width 373 height 39
drag, startPoint x: 185, startPoint y: 346, endPoint x: 65, endPoint y: 339, distance: 121.2
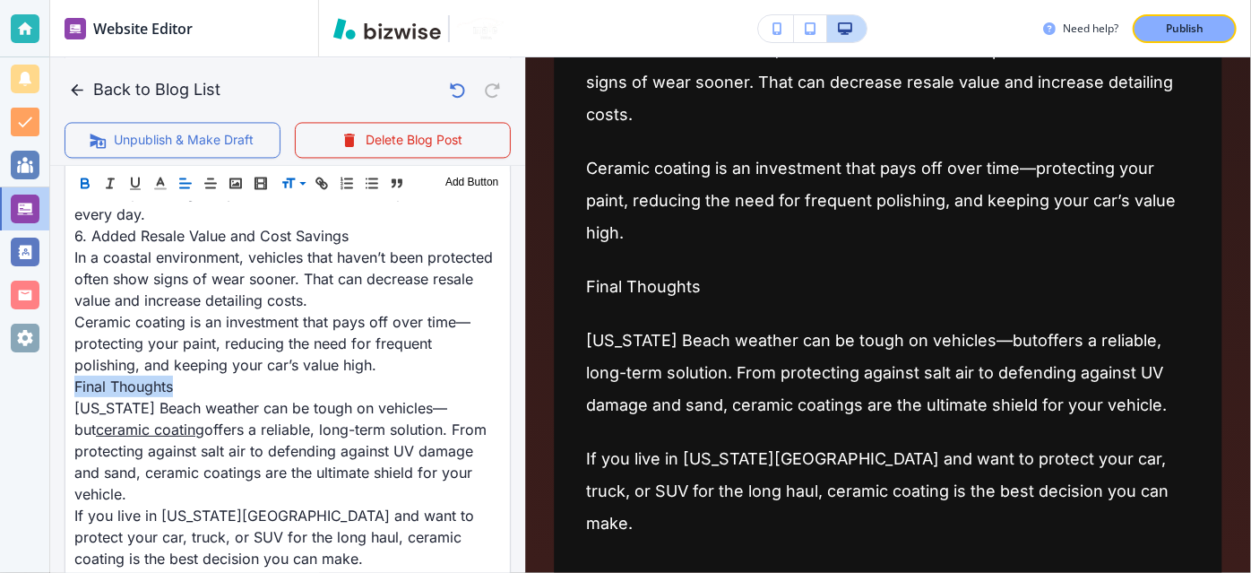
click at [80, 176] on icon "button" at bounding box center [85, 183] width 16 height 16
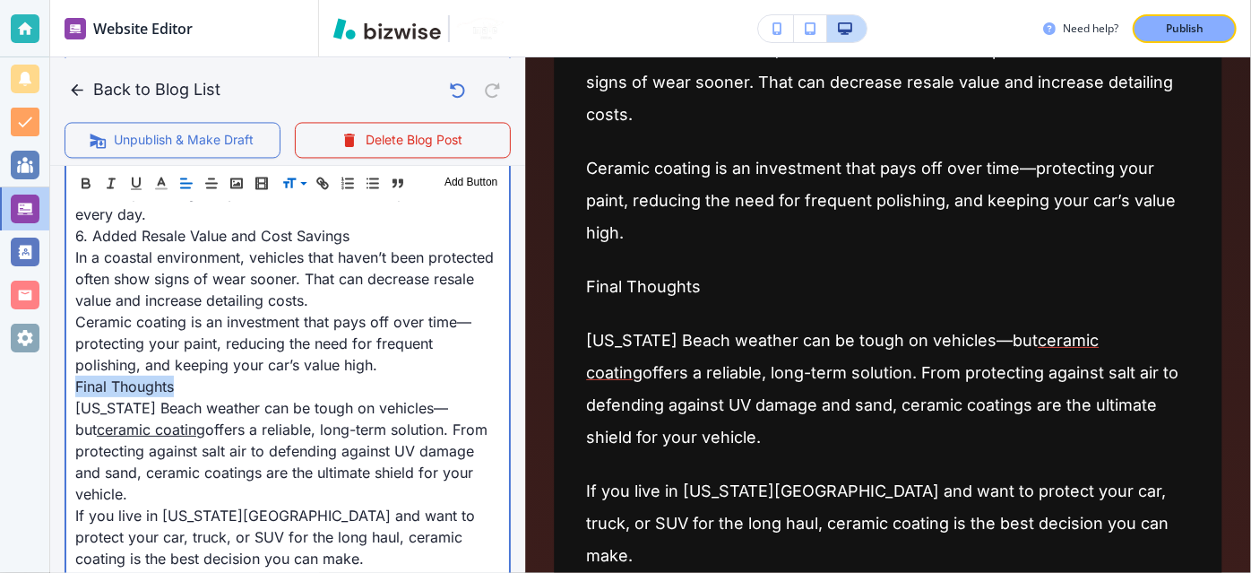
click at [297, 375] on p "Final Thoughts" at bounding box center [287, 386] width 425 height 22
click at [298, 420] on span "offers a reliable, long-term solution. From protecting against salt air to defe…" at bounding box center [283, 461] width 417 height 82
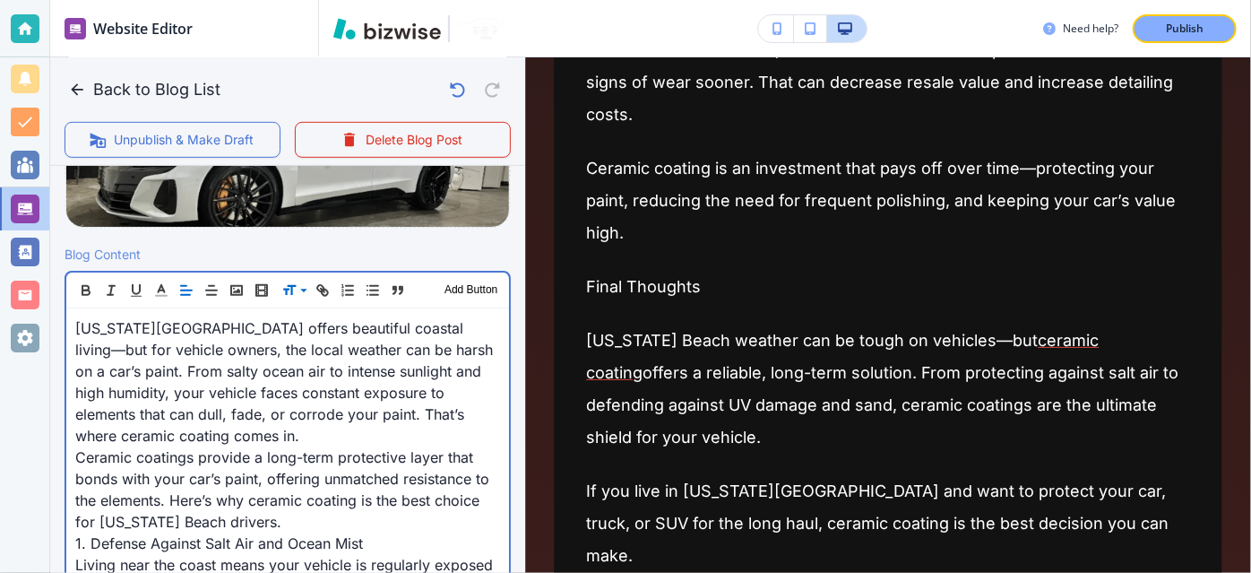
scroll to position [495, 0]
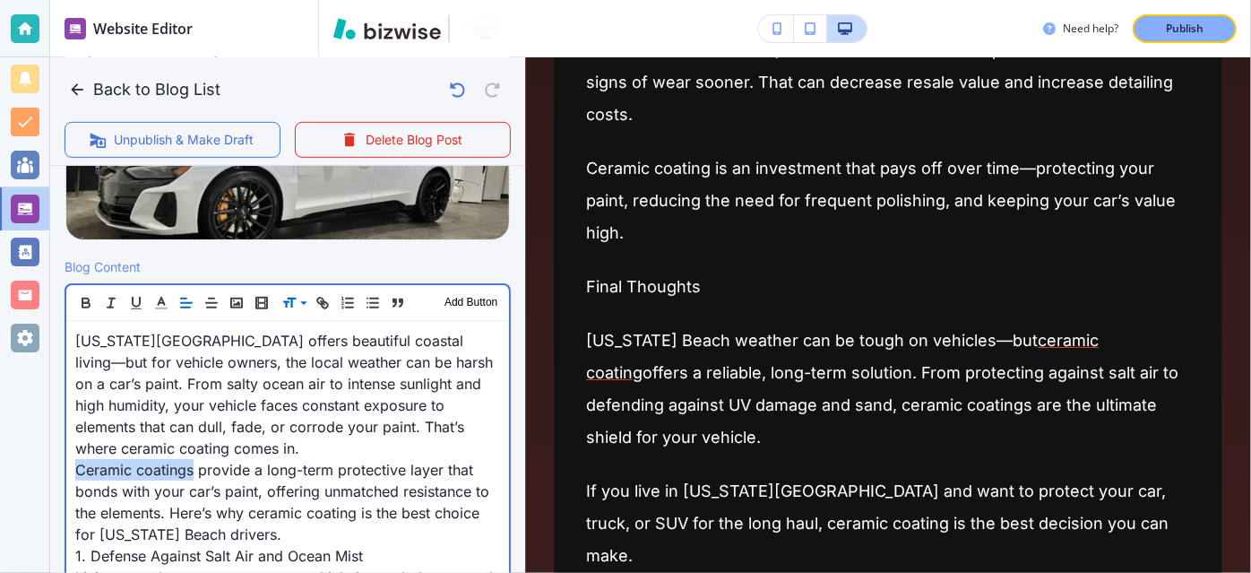
drag, startPoint x: 191, startPoint y: 466, endPoint x: 177, endPoint y: 349, distance: 118.2
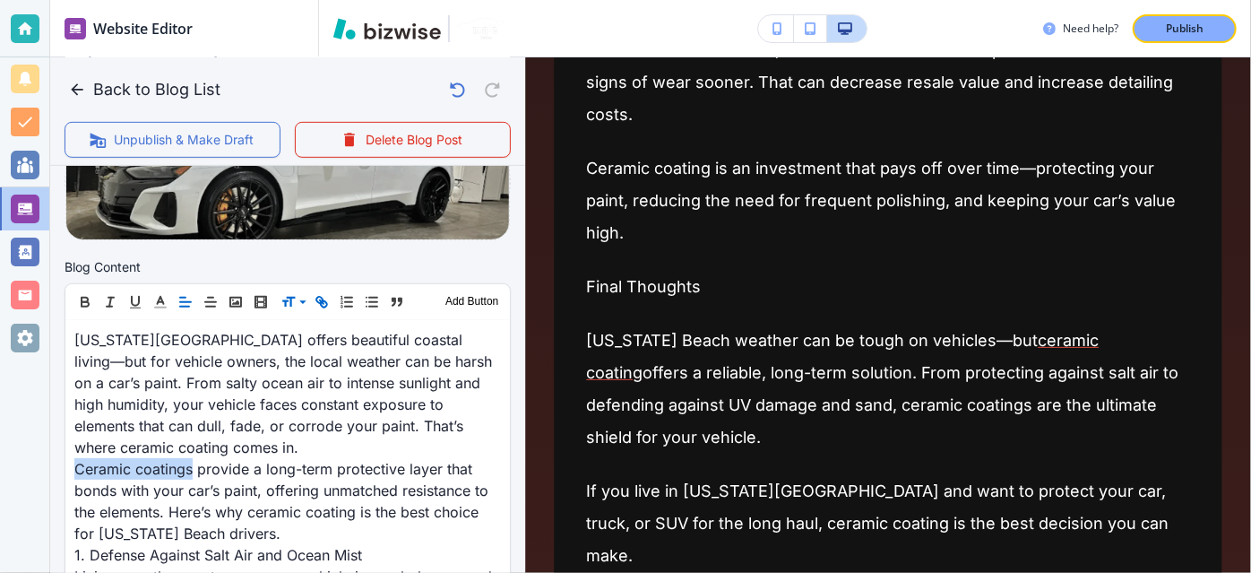
click at [317, 299] on icon "button" at bounding box center [322, 302] width 16 height 16
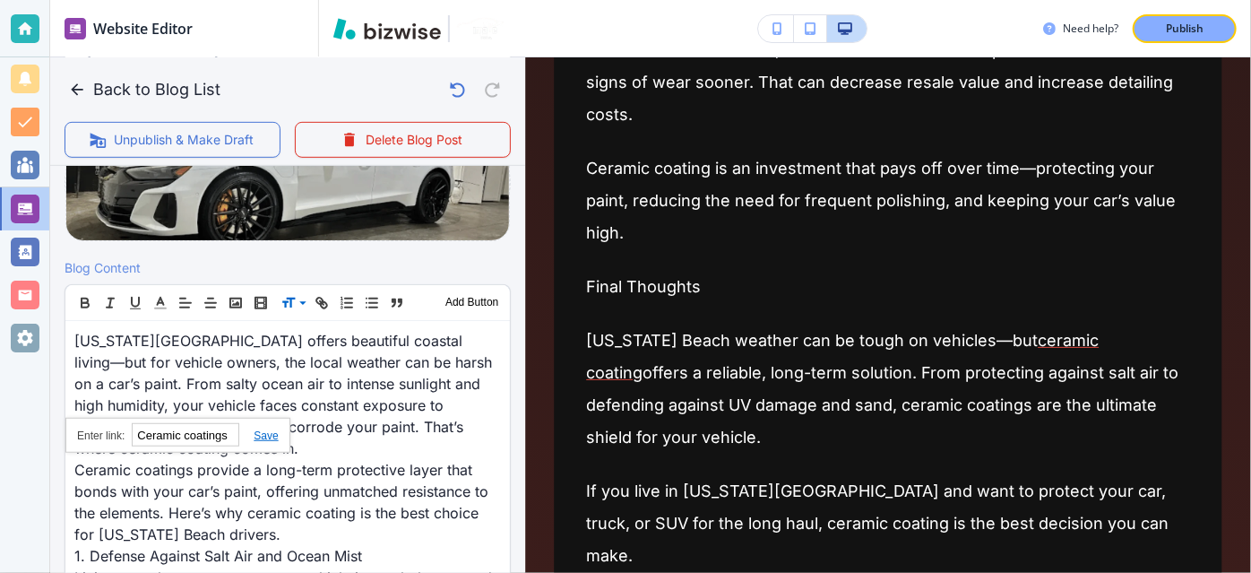
paste input "[URL][DOMAIN_NAME]"
type input "[URL][DOMAIN_NAME]"
click at [260, 432] on link at bounding box center [258, 435] width 39 height 13
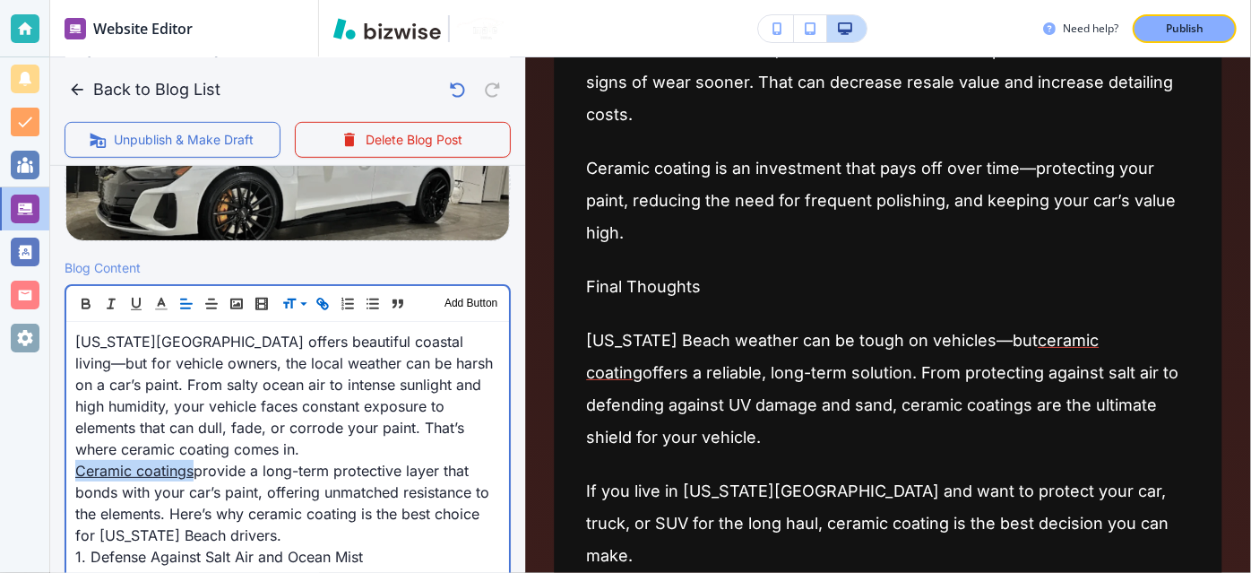
scroll to position [495, 0]
click at [332, 432] on span "[US_STATE][GEOGRAPHIC_DATA] offers beautiful coastal living—but for vehicle own…" at bounding box center [286, 394] width 422 height 125
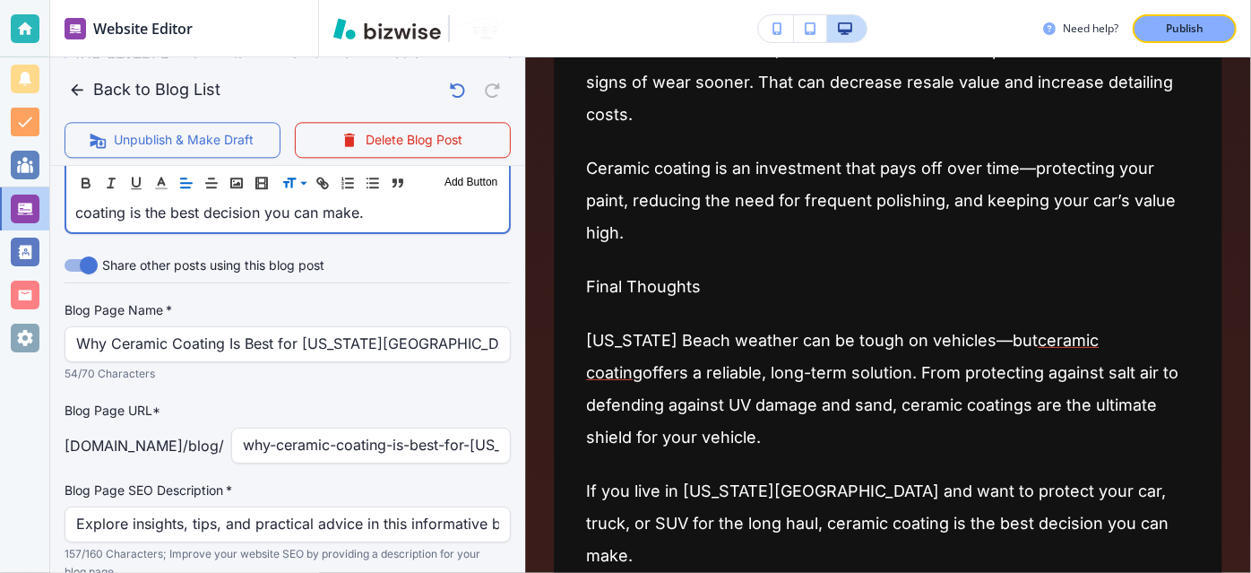
scroll to position [2206, 0]
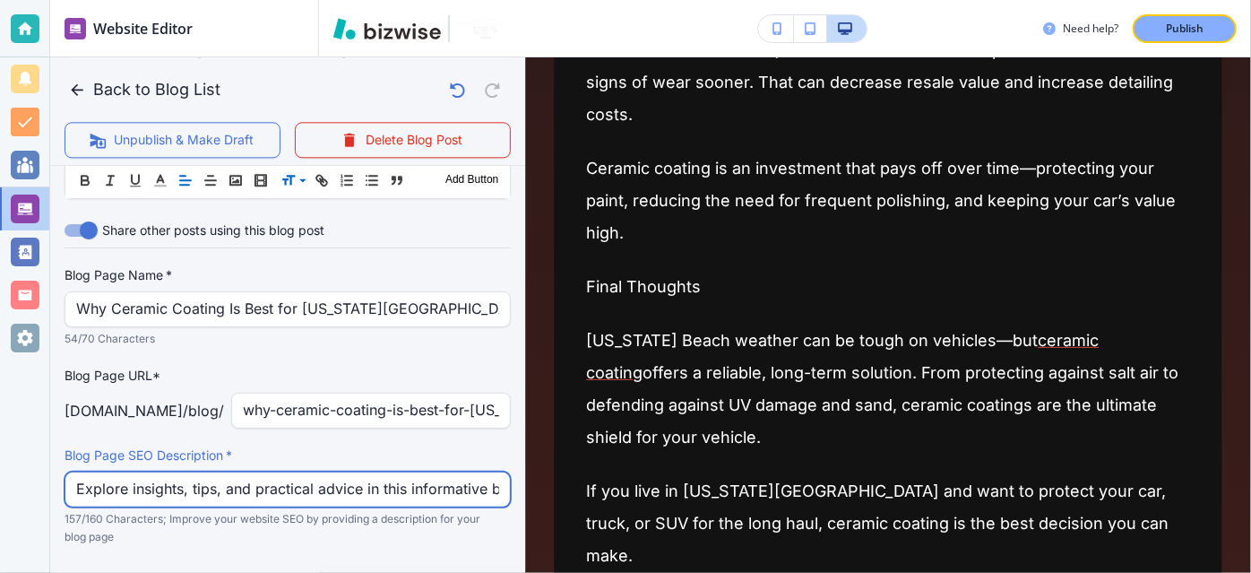
click at [359, 472] on input "Explore insights, tips, and practical advice in this informative blog post. Dis…" at bounding box center [287, 489] width 423 height 34
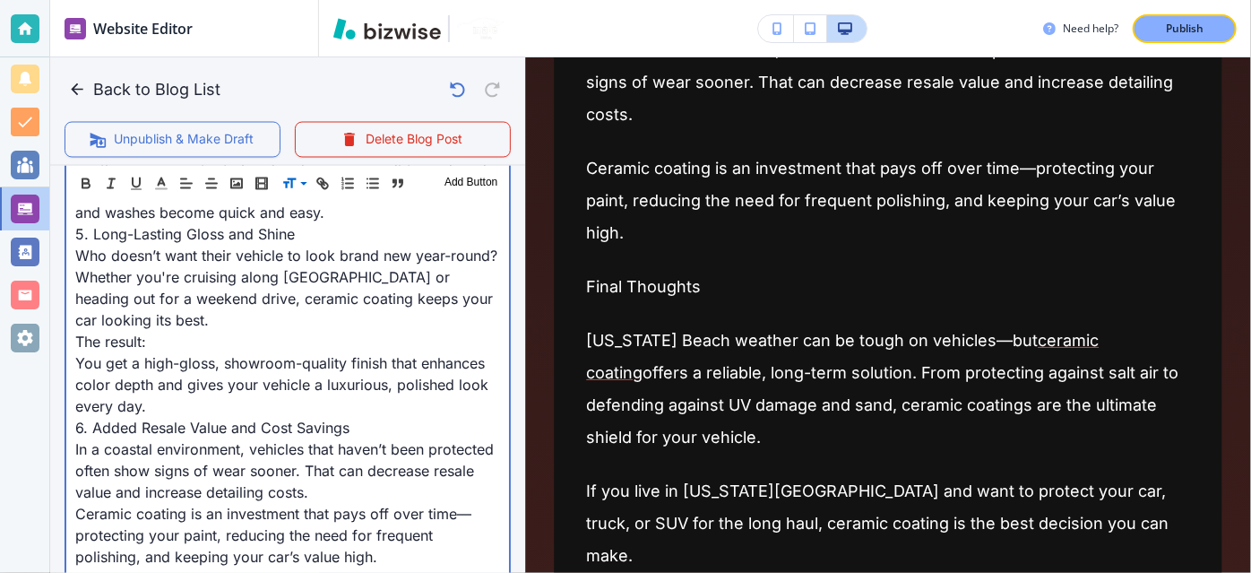
click at [353, 440] on span "In a coastal environment, vehicles that haven’t been protected often show signs…" at bounding box center [286, 470] width 423 height 61
click at [353, 439] on span "In a coastal environment, vehicles that haven’t been protected often show signs…" at bounding box center [286, 469] width 423 height 61
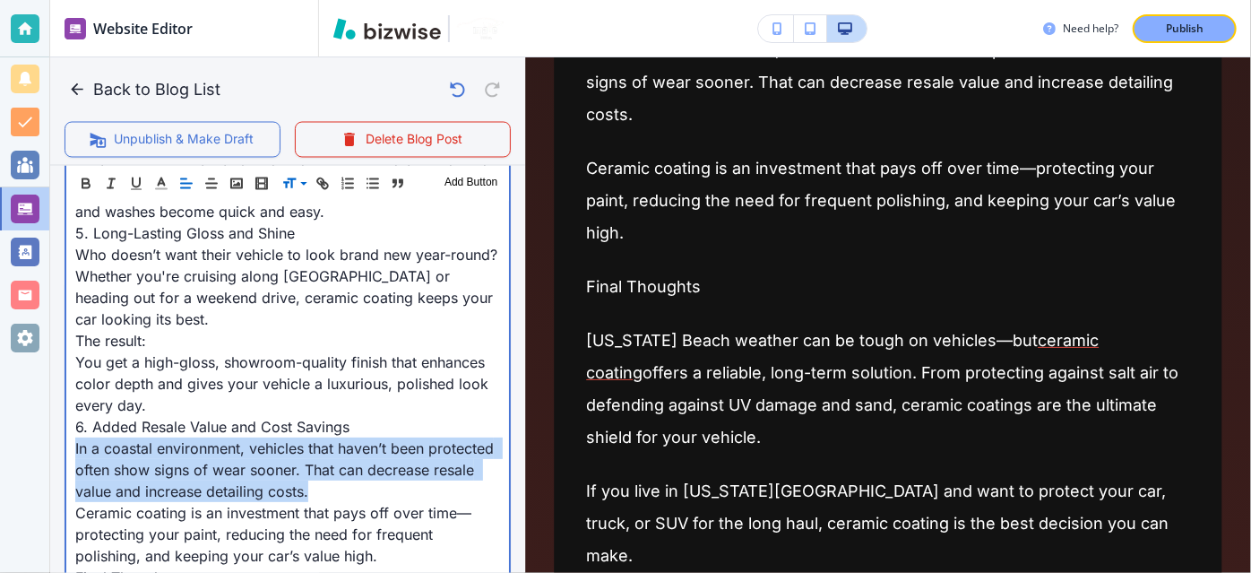
click at [353, 439] on span "In a coastal environment, vehicles that haven’t been protected often show signs…" at bounding box center [286, 469] width 423 height 61
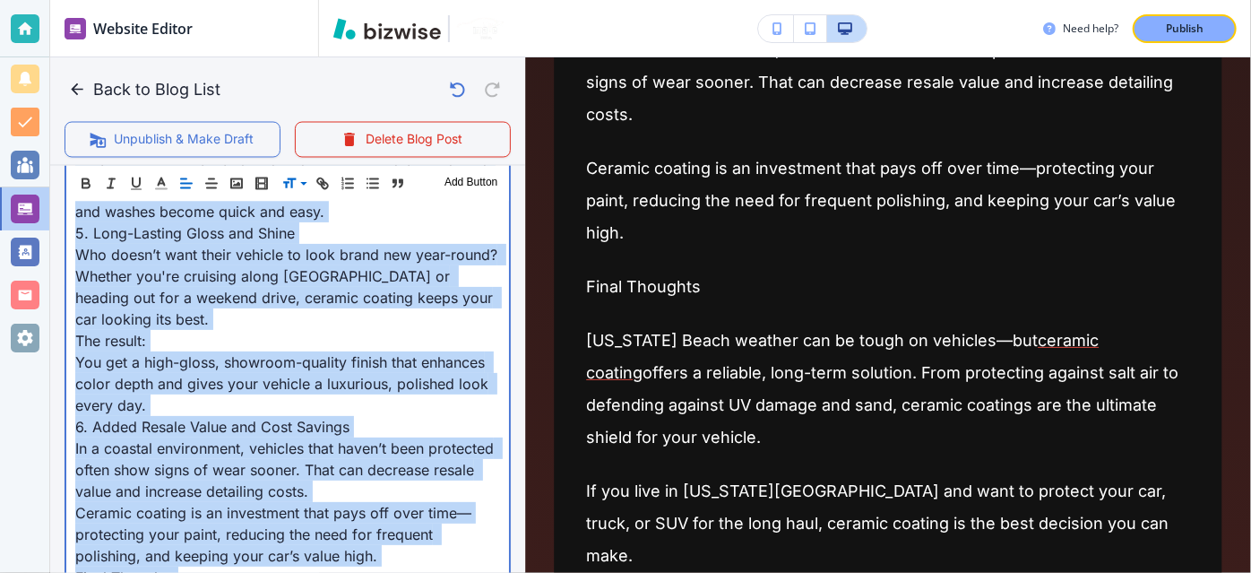
copy div "Loremips Dolor sitame consectet adipisc elitse—doe tem incidid utlabo, etd magn…"
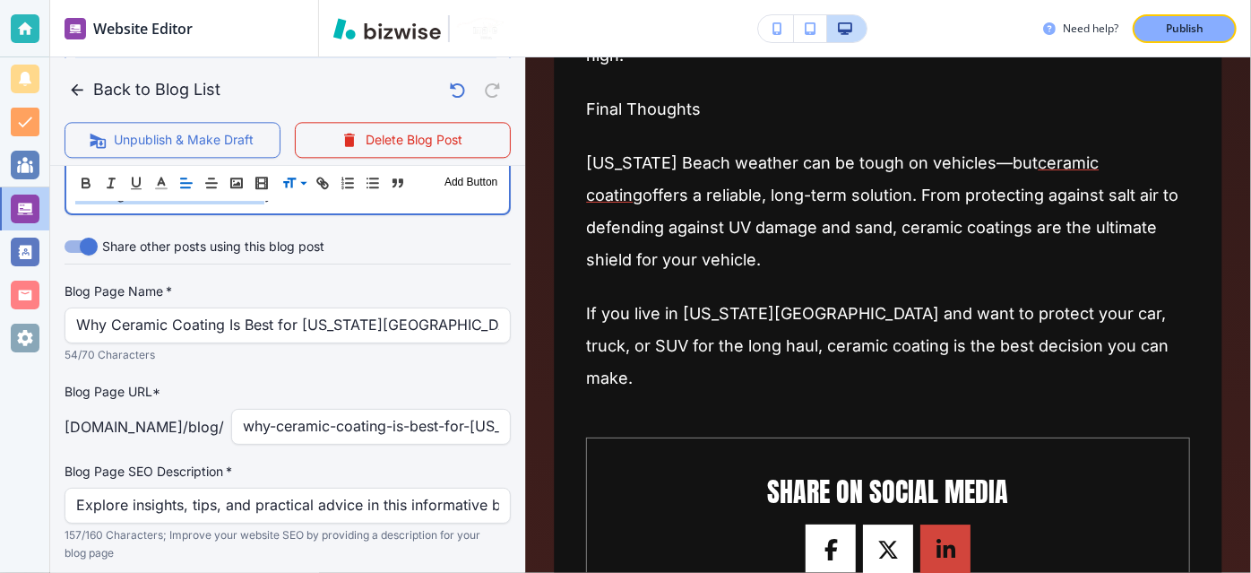
scroll to position [2206, 0]
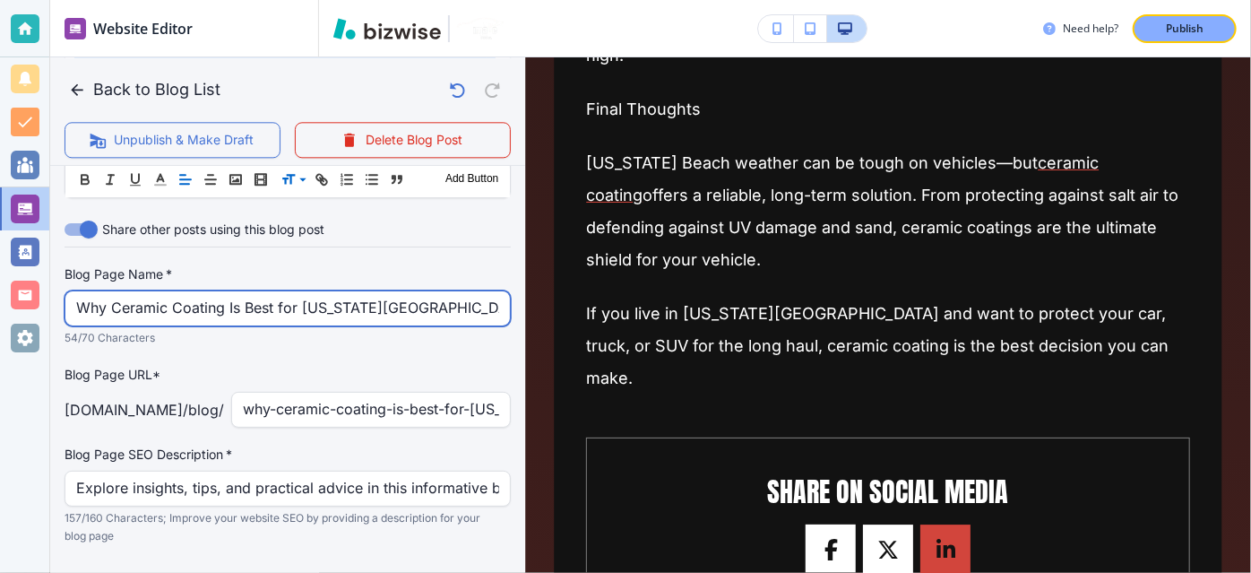
click at [435, 291] on input "Why Ceramic Coating Is Best for [US_STATE][GEOGRAPHIC_DATA] Weather" at bounding box center [287, 308] width 423 height 34
paste input "is Essential for [US_STATE] Beach Vehicles"
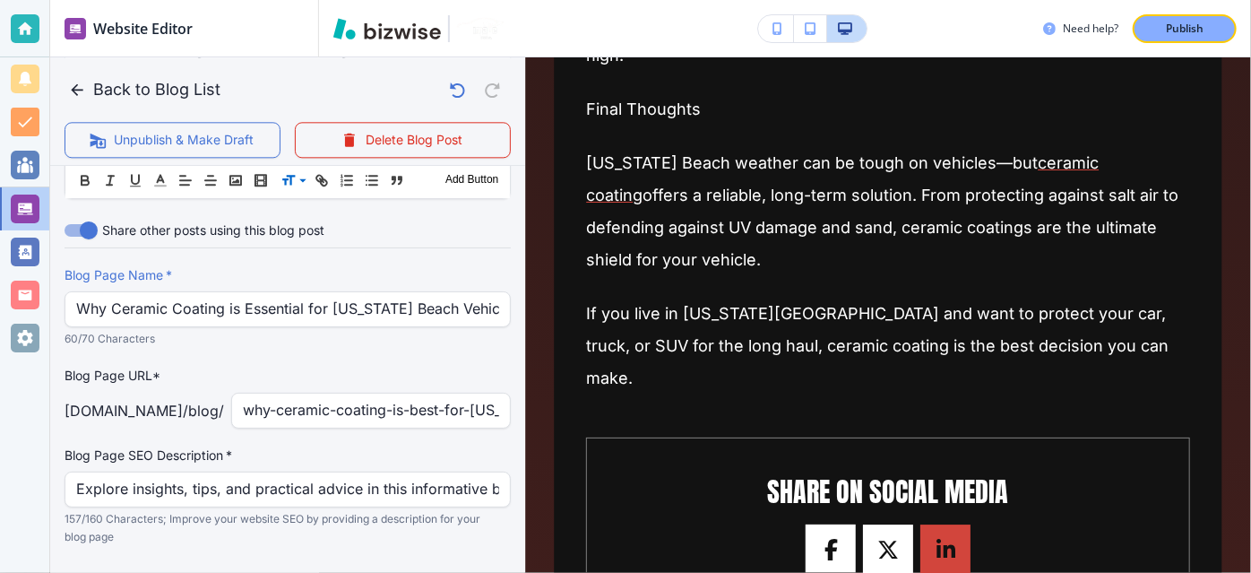
scroll to position [0, 0]
click at [435, 330] on p "60/70 Characters" at bounding box center [282, 339] width 434 height 18
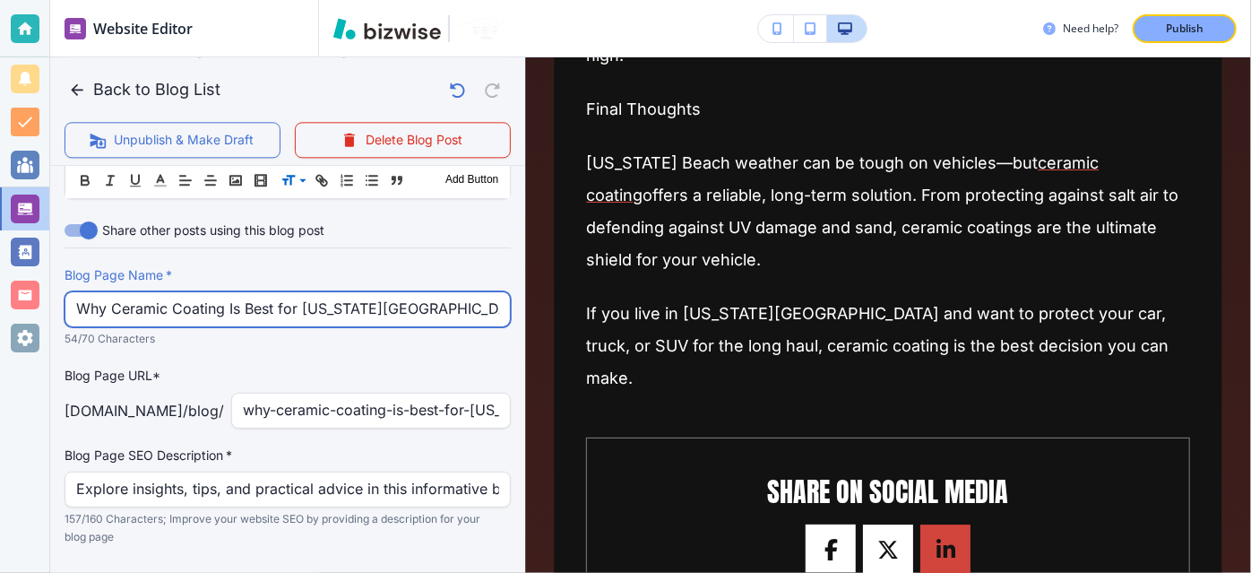
type input "Why Ceramic Coating Is Best for [US_STATE][GEOGRAPHIC_DATA] Weather"
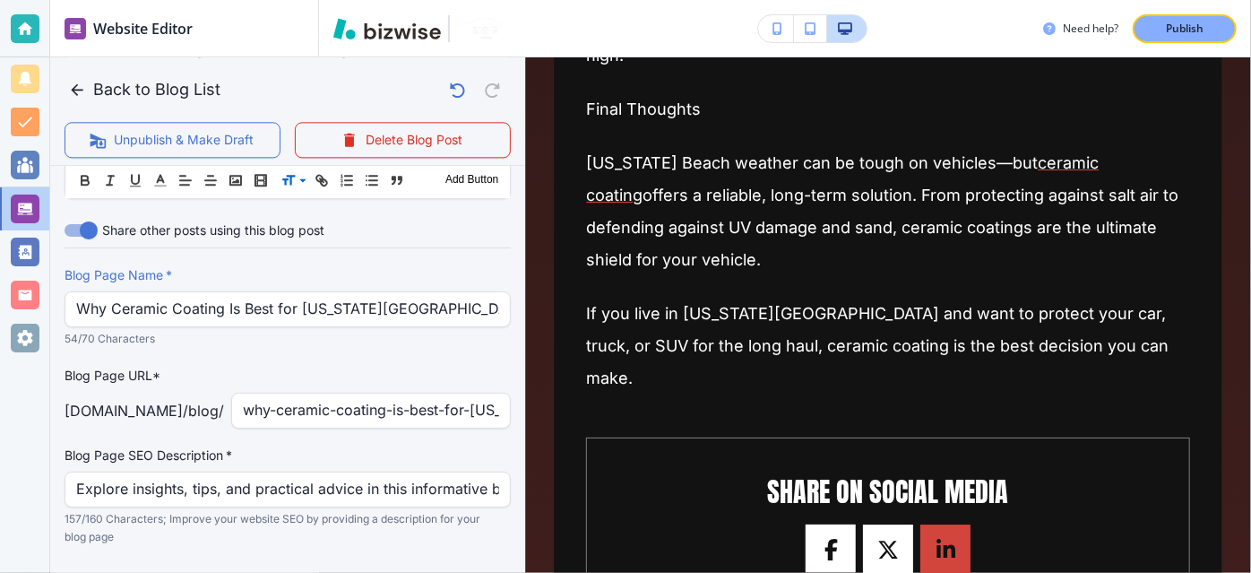
click at [469, 314] on div "Blog Page Name   * Why Ceramic Coating Is Best for [US_STATE] Beach Weather Blo…" at bounding box center [288, 406] width 446 height 280
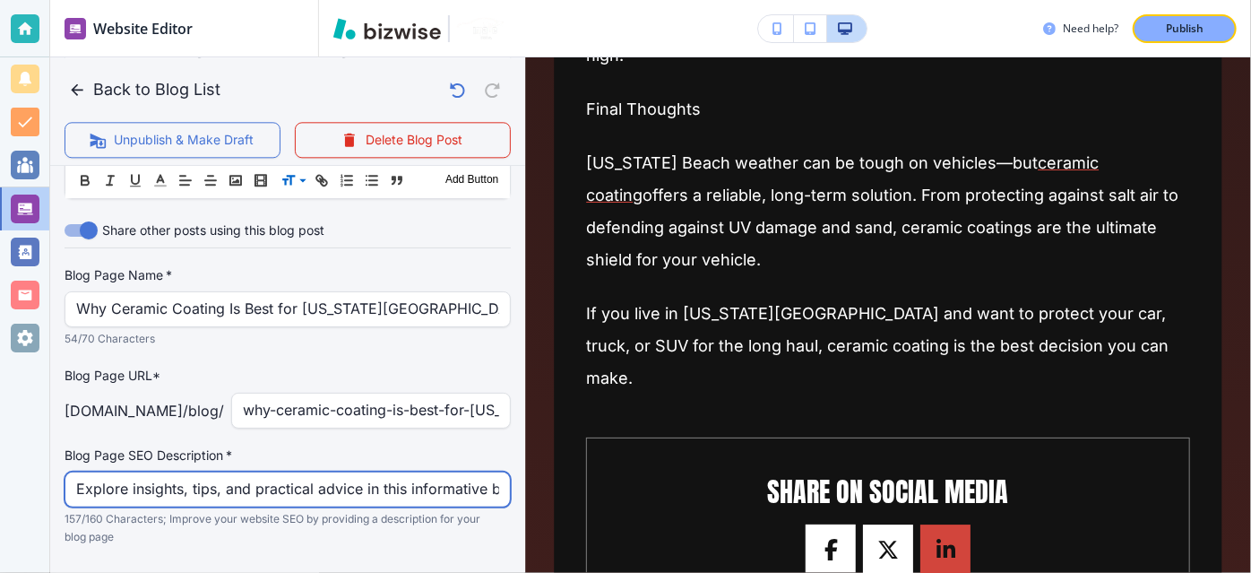
click at [432, 472] on input "Explore insights, tips, and practical advice in this informative blog post. Dis…" at bounding box center [287, 489] width 423 height 34
click at [435, 472] on input "Explore insights, tips, and practical advice in this informative blog post. Dis…" at bounding box center [287, 489] width 423 height 34
paste input "Protect your car from [US_STATE][GEOGRAPHIC_DATA]’s harsh weather. Ceramic coat…"
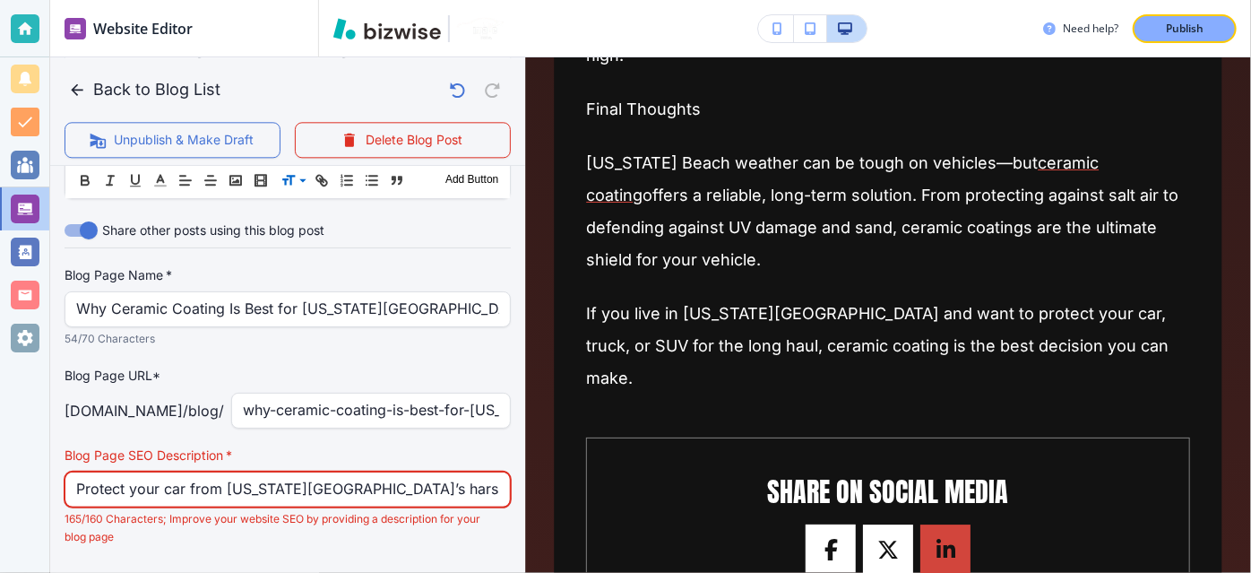
scroll to position [0, 694]
click at [410, 472] on input "Protect your car from [US_STATE][GEOGRAPHIC_DATA]’s harsh weather. Ceramic coat…" at bounding box center [287, 489] width 423 height 34
click at [330, 472] on input "Protect your car from [US_STATE][GEOGRAPHIC_DATA]’s harsh weather. Ceramic coat…" at bounding box center [287, 489] width 423 height 34
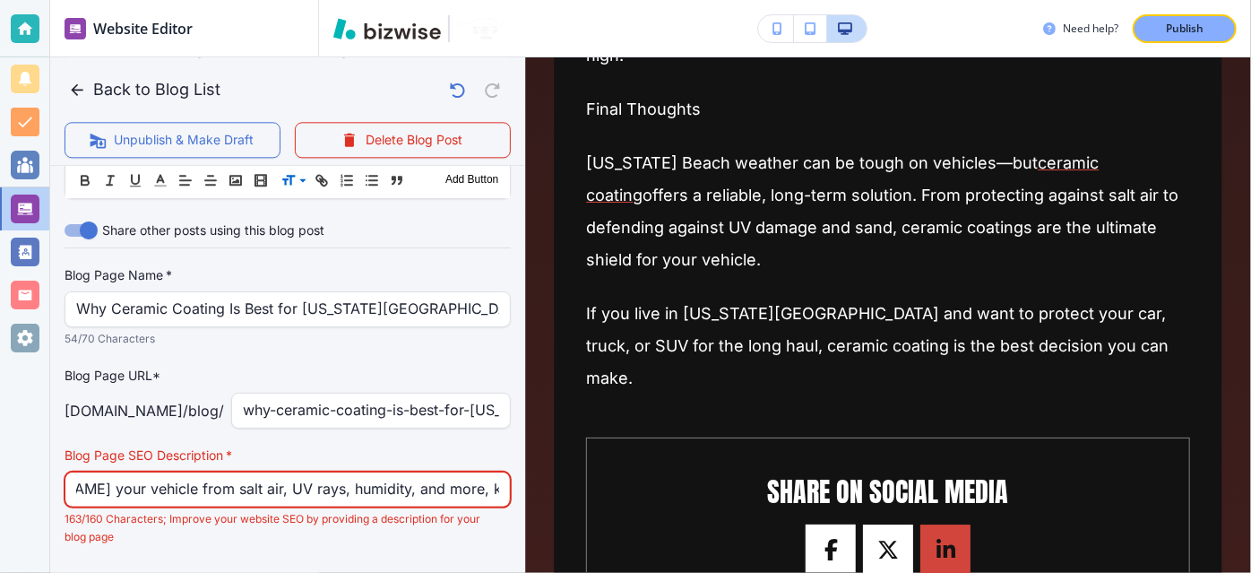
click at [186, 472] on input "Protect your car from [US_STATE][GEOGRAPHIC_DATA] harsh weather. Ceramic coatin…" at bounding box center [287, 489] width 423 height 34
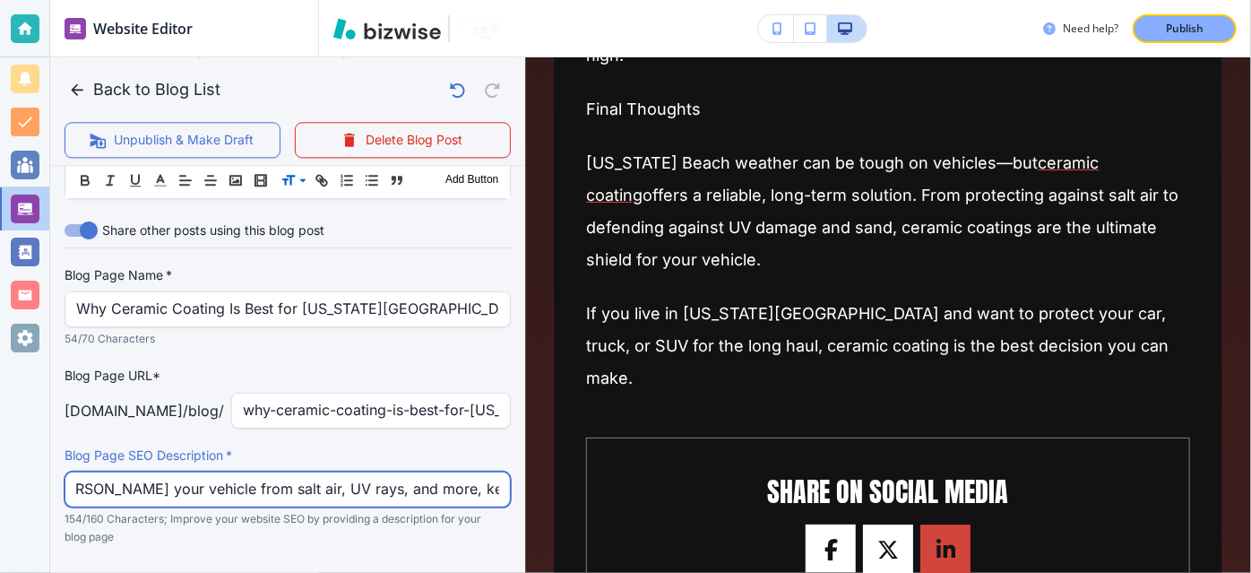
scroll to position [0, 618]
type input "Protect your car from [US_STATE][GEOGRAPHIC_DATA] harsh weather. Ceramic coatin…"
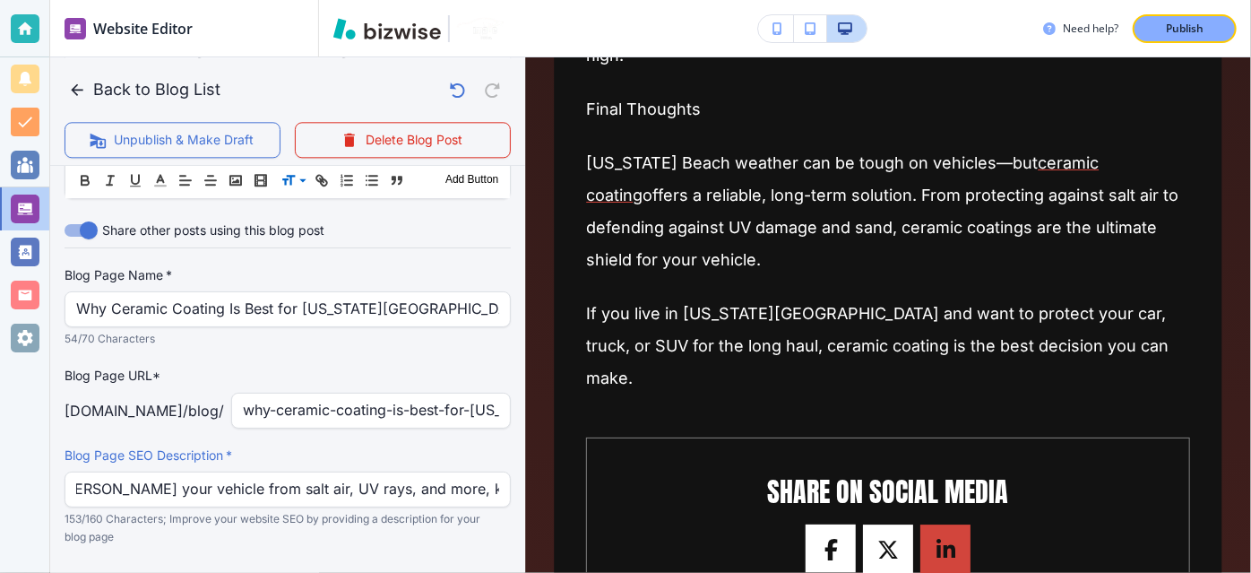
click at [363, 510] on p "153/160 Characters; Improve your website SEO by providing a description for you…" at bounding box center [282, 528] width 434 height 36
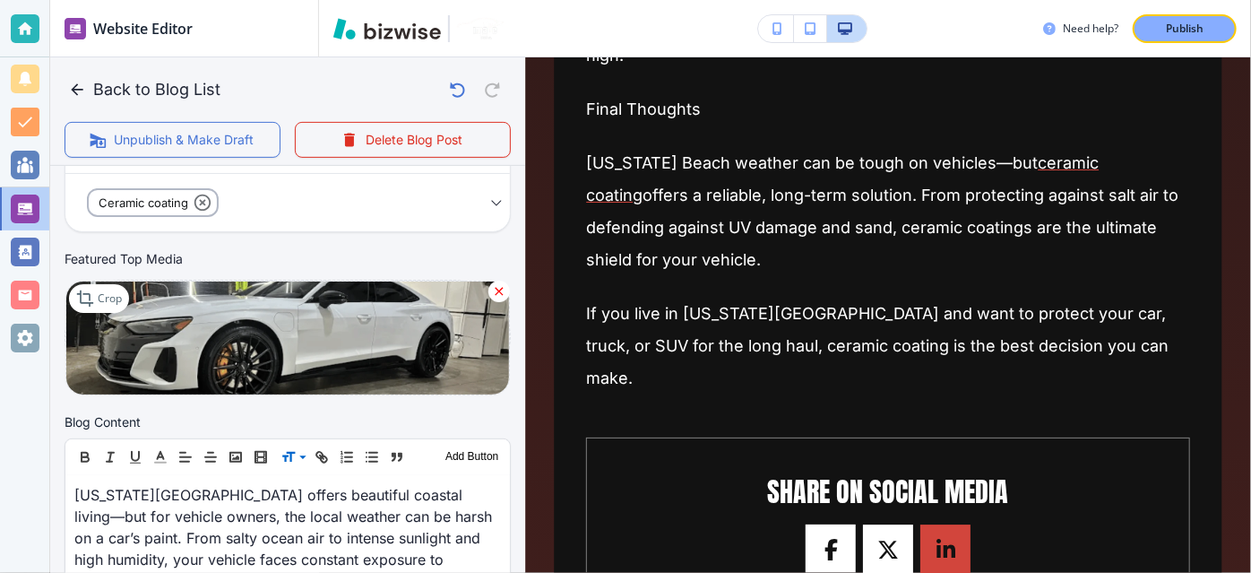
scroll to position [0, 0]
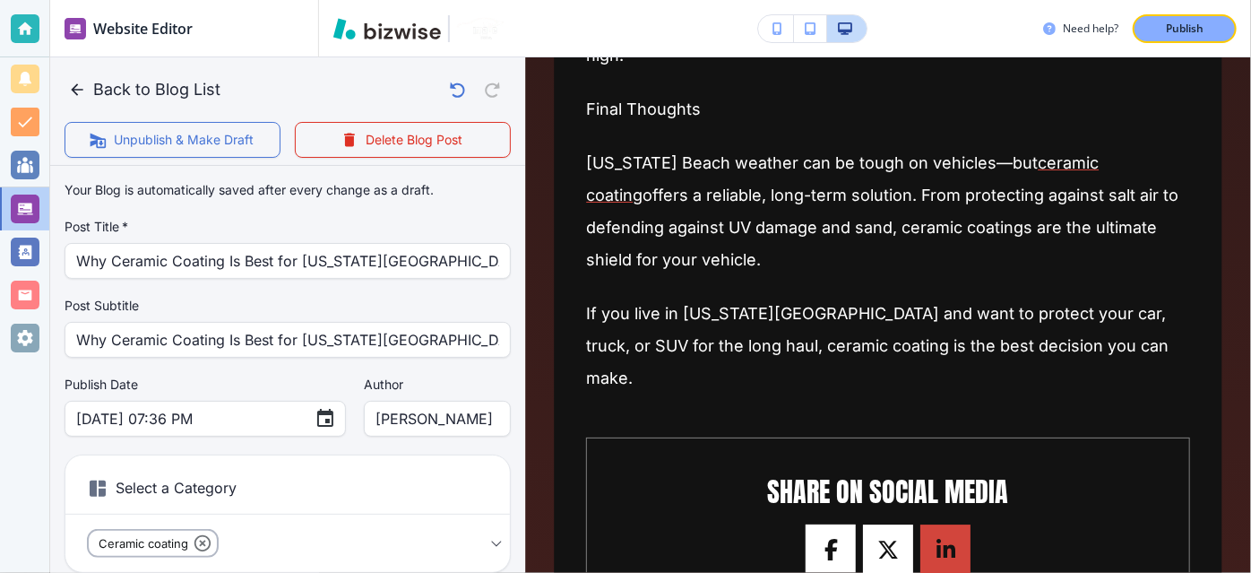
click at [1159, 45] on div "Need help? Publish" at bounding box center [785, 28] width 932 height 57
click at [1168, 28] on p "Publish" at bounding box center [1185, 29] width 38 height 16
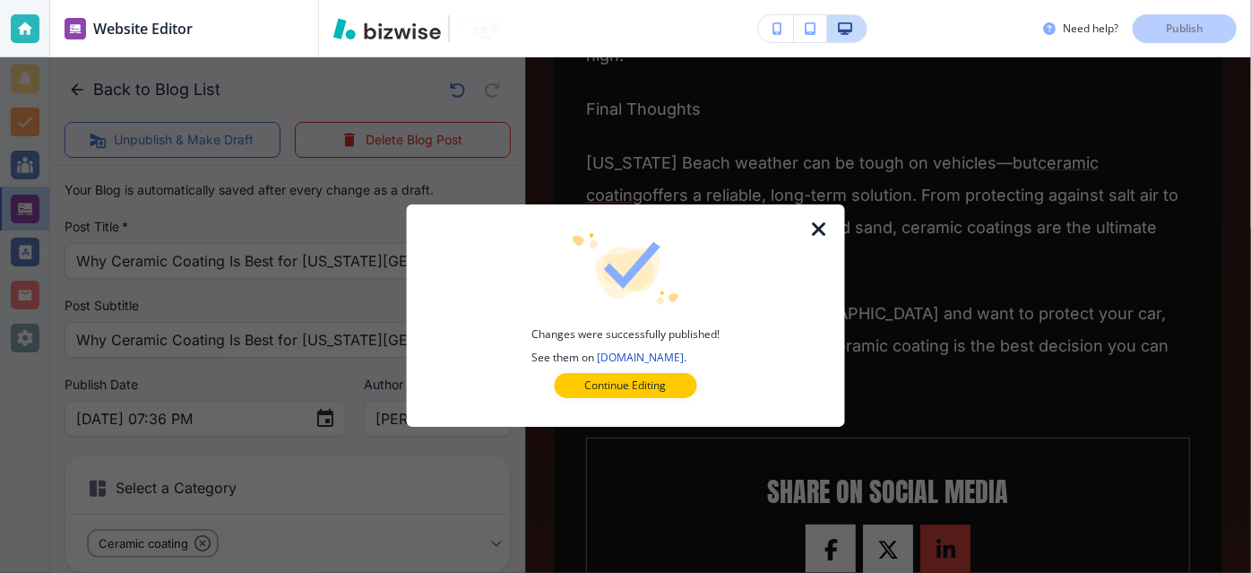
click at [823, 228] on icon "button" at bounding box center [819, 230] width 22 height 22
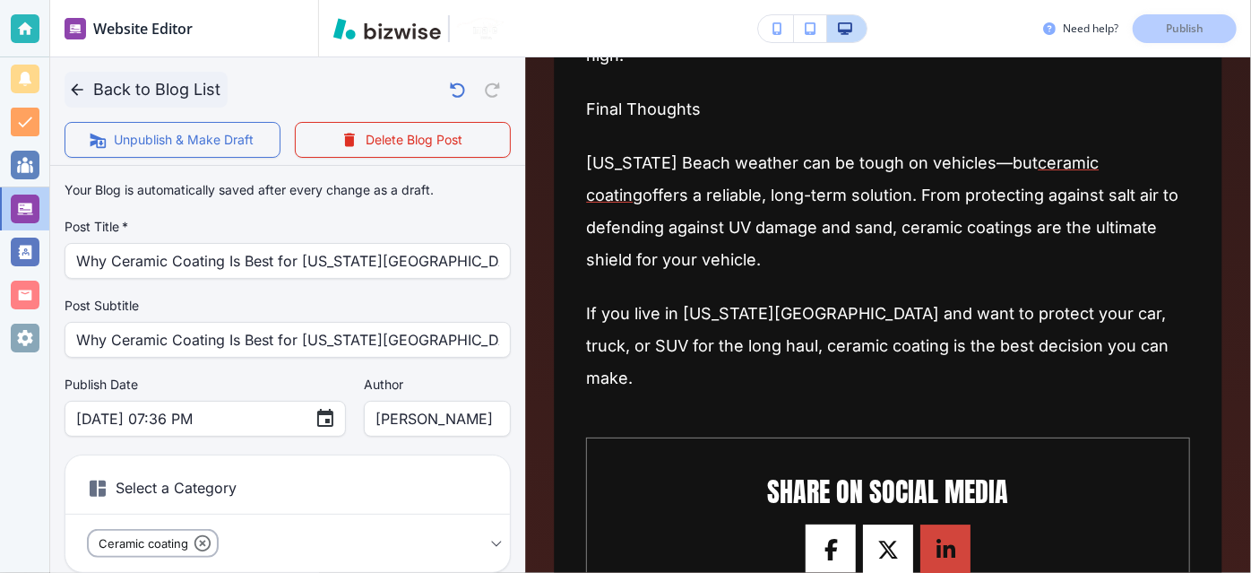
click at [75, 84] on icon "button" at bounding box center [77, 90] width 18 height 18
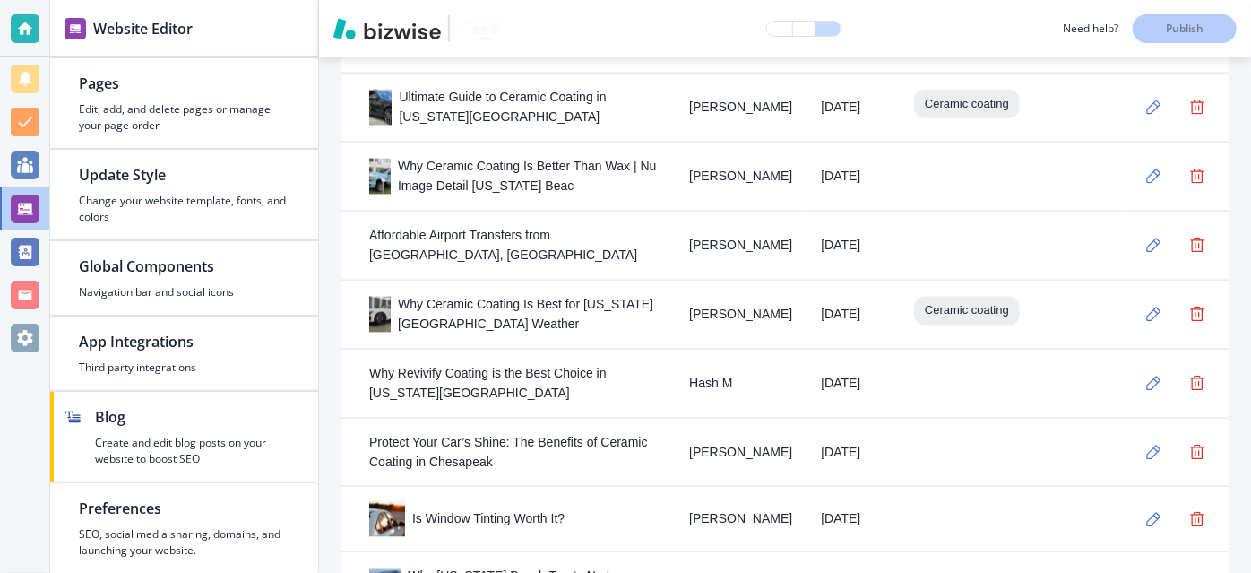
scroll to position [1163, 0]
click at [869, 211] on td "[DATE]" at bounding box center [852, 245] width 93 height 69
click at [868, 236] on td "[DATE]" at bounding box center [852, 245] width 93 height 69
drag, startPoint x: 865, startPoint y: 224, endPoint x: 802, endPoint y: 218, distance: 63.0
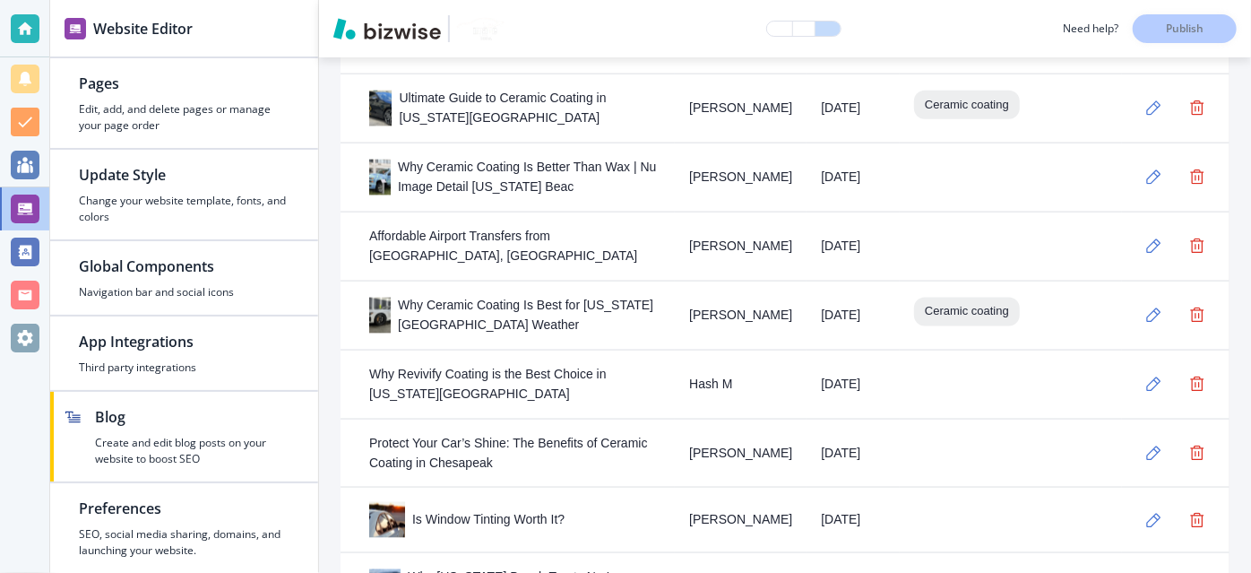
click at [806, 218] on td "[DATE]" at bounding box center [852, 245] width 93 height 69
click at [819, 217] on td "[DATE]" at bounding box center [852, 245] width 93 height 69
drag, startPoint x: 859, startPoint y: 203, endPoint x: 809, endPoint y: 227, distance: 55.3
click at [809, 227] on td "[DATE]" at bounding box center [852, 245] width 93 height 69
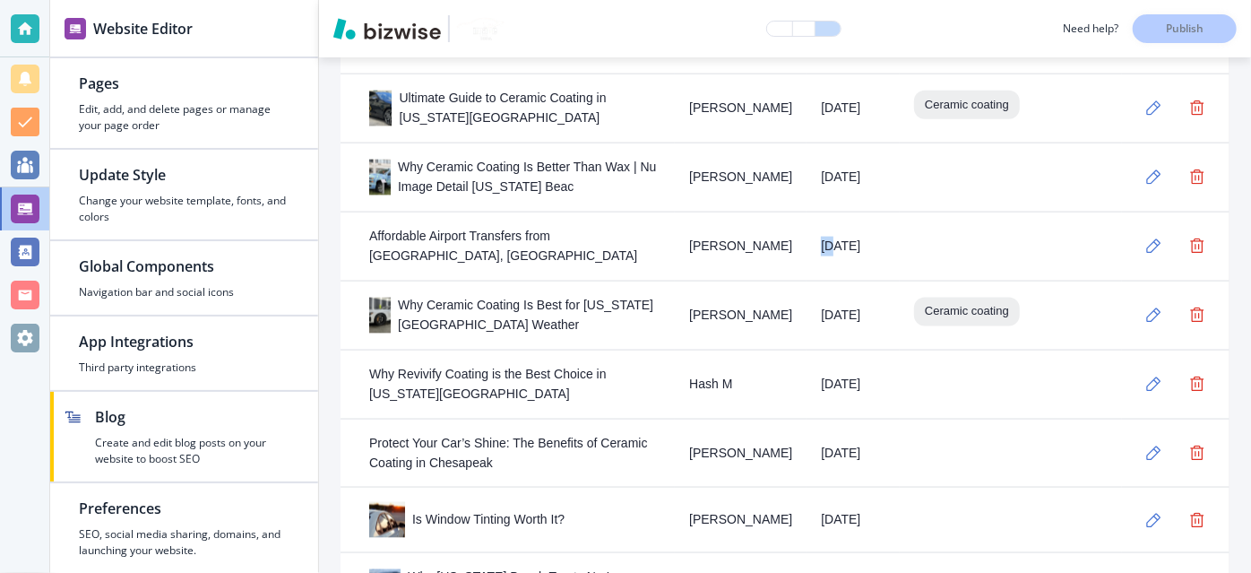
click at [809, 227] on td "[DATE]" at bounding box center [852, 245] width 93 height 69
click at [877, 237] on td "[DATE]" at bounding box center [852, 245] width 93 height 69
click at [1146, 238] on icon "button" at bounding box center [1153, 245] width 15 height 15
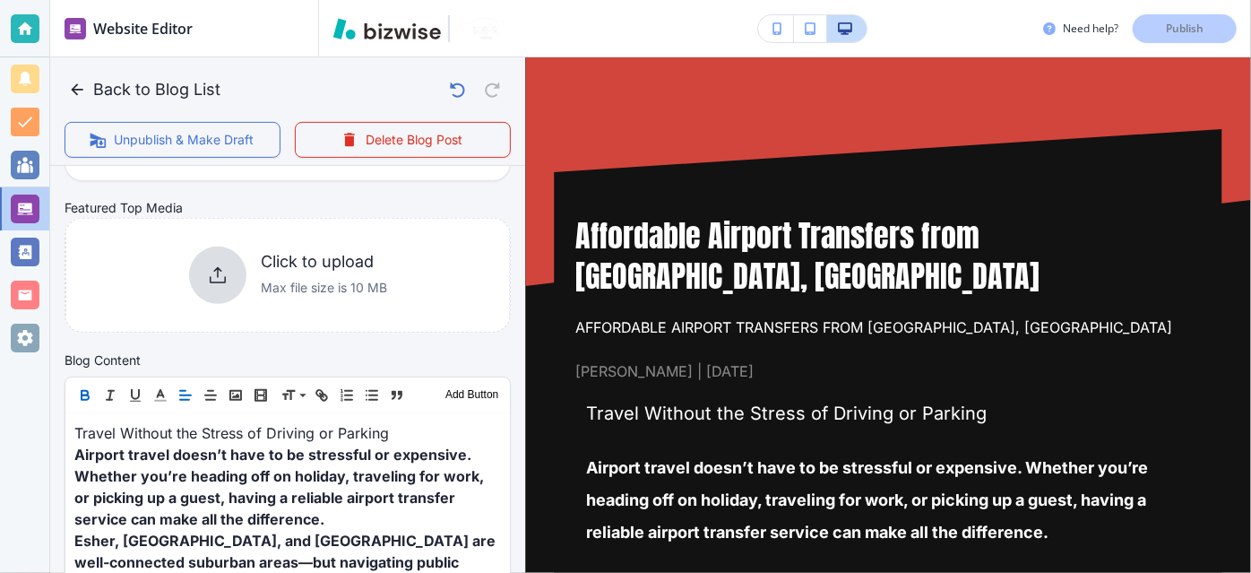
scroll to position [386, 0]
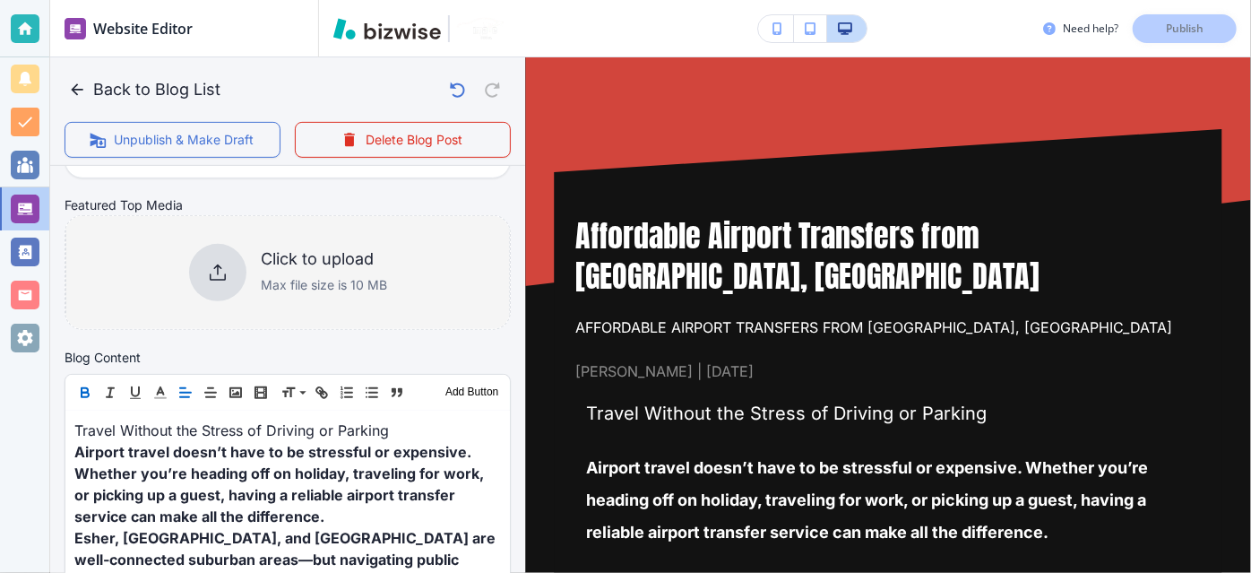
click at [463, 243] on div "Click to upload Max file size is 10 MB" at bounding box center [287, 272] width 444 height 145
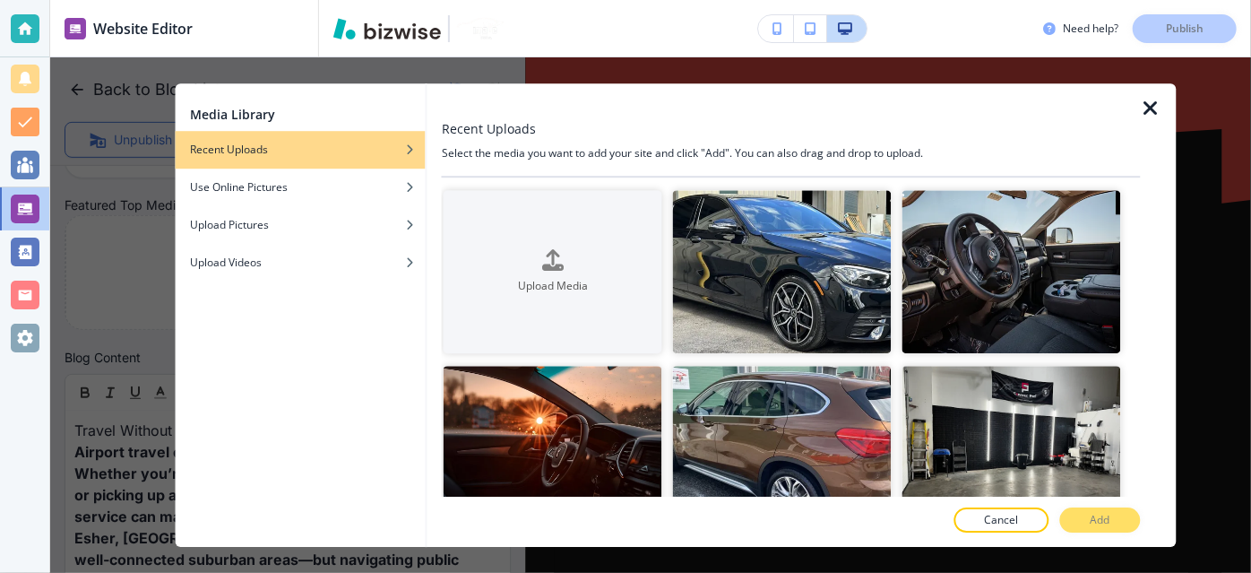
click at [1144, 108] on icon "button" at bounding box center [1151, 109] width 22 height 22
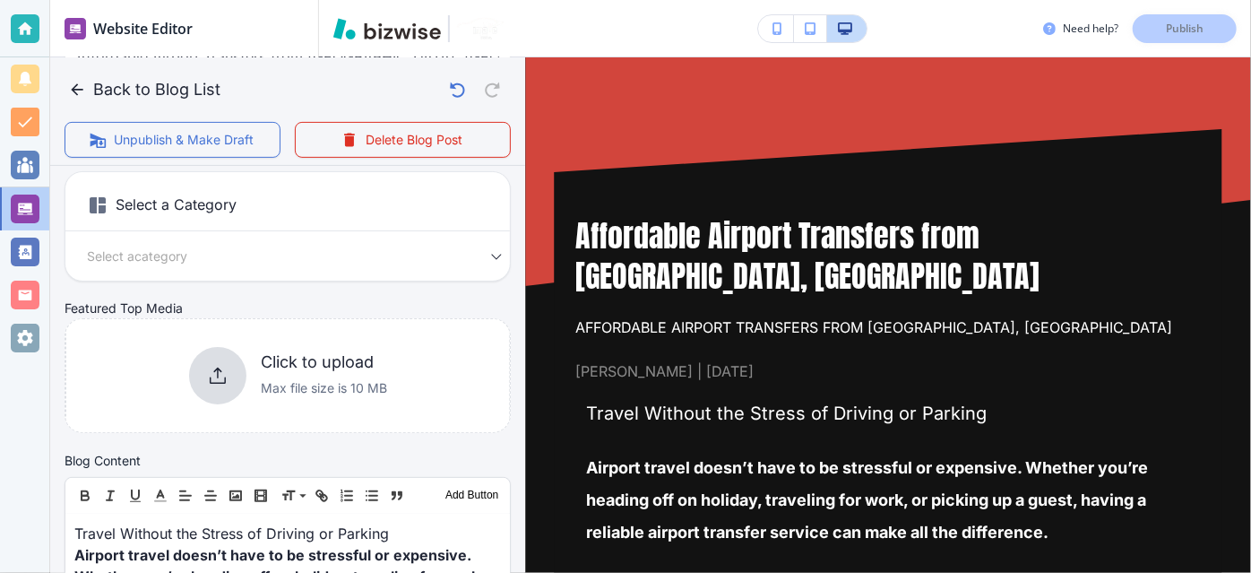
scroll to position [285, 0]
click at [456, 0] on body "Website Editor Pages Edit, add, and delete pages or manage your page order Upda…" at bounding box center [625, 0] width 1251 height 0
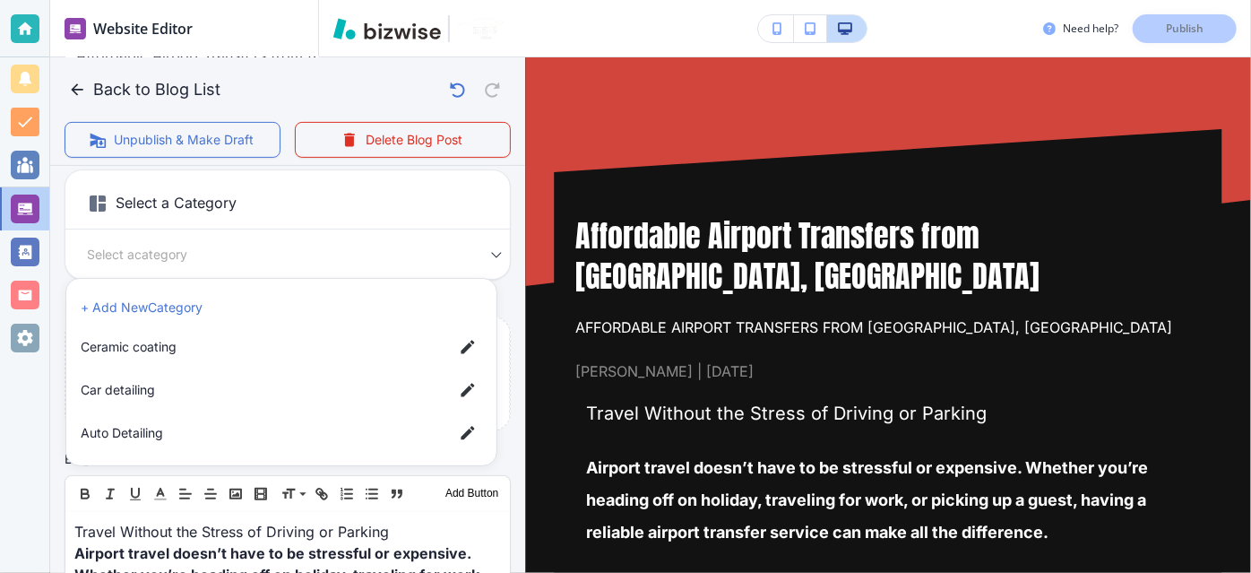
click at [369, 384] on span "Car detailing" at bounding box center [260, 390] width 358 height 20
type input "a17a567b9bc7206218ab9"
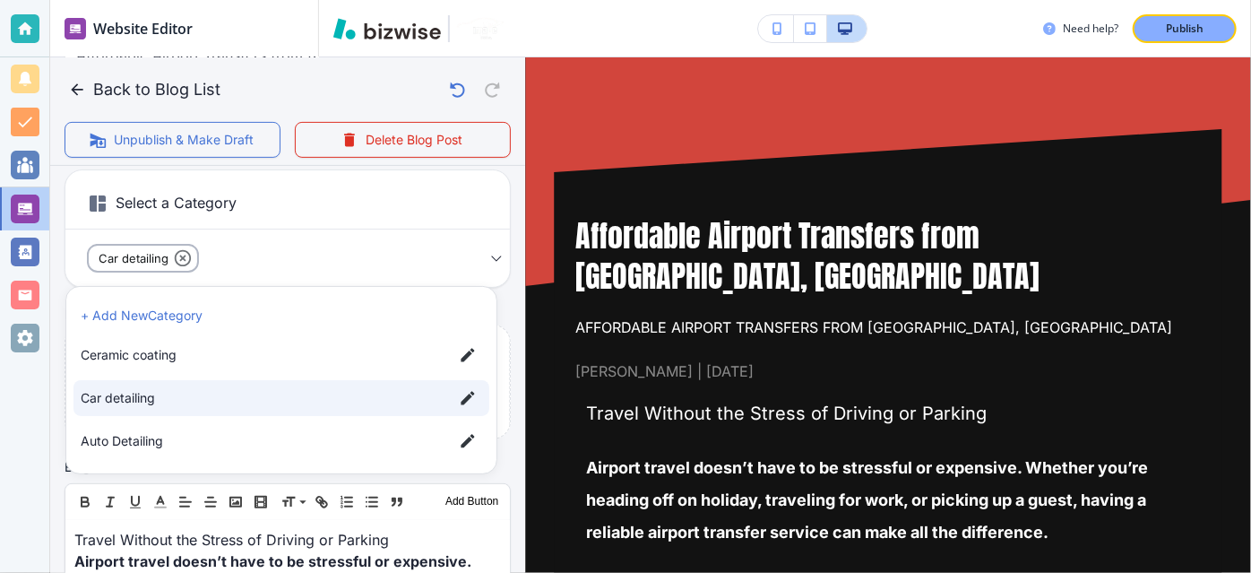
click at [474, 267] on div at bounding box center [625, 286] width 1251 height 573
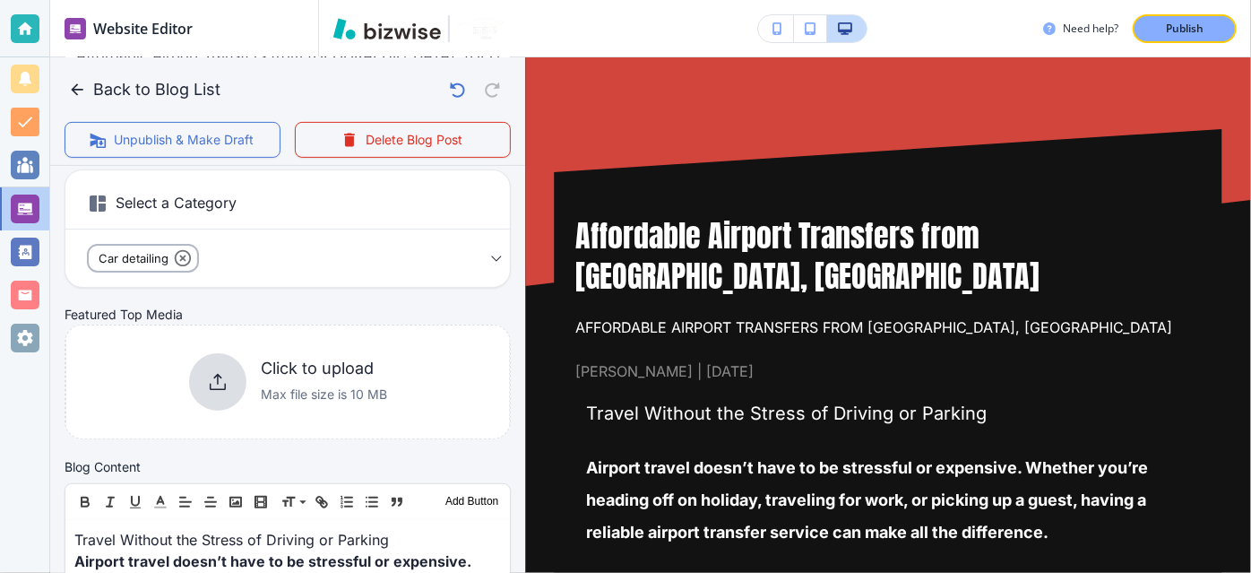
click at [180, 263] on icon at bounding box center [183, 258] width 20 height 20
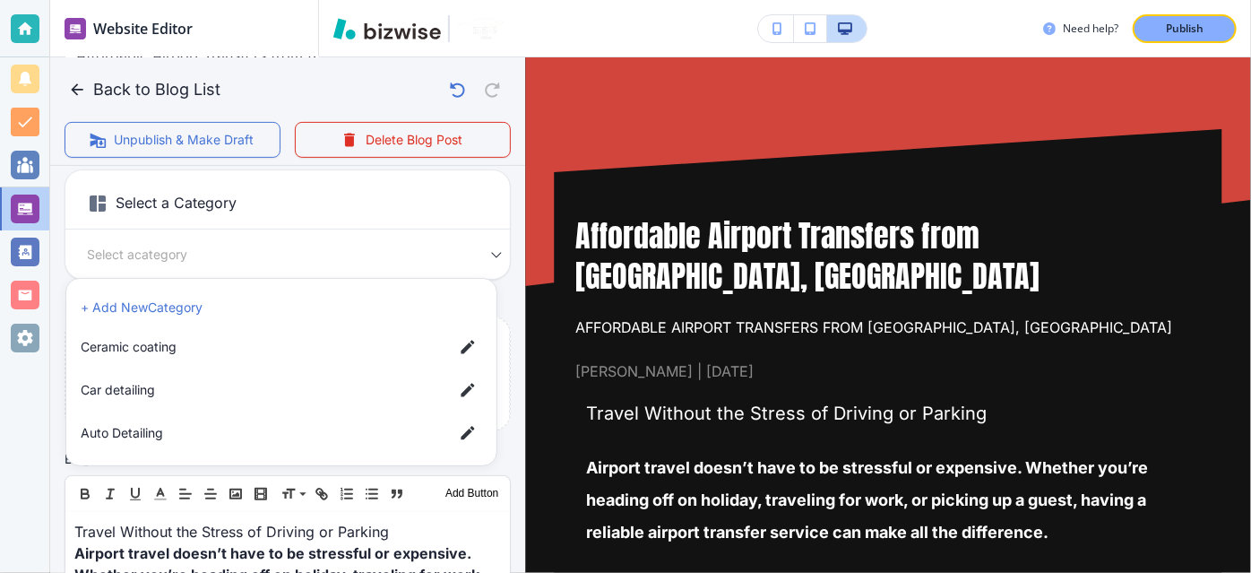
click at [242, 0] on body "Website Editor Pages Edit, add, and delete pages or manage your page order Upda…" at bounding box center [625, 0] width 1251 height 0
click at [241, 437] on span "Auto Detailing" at bounding box center [260, 433] width 358 height 20
type input "afd3d61ae69b14e0b0fe3"
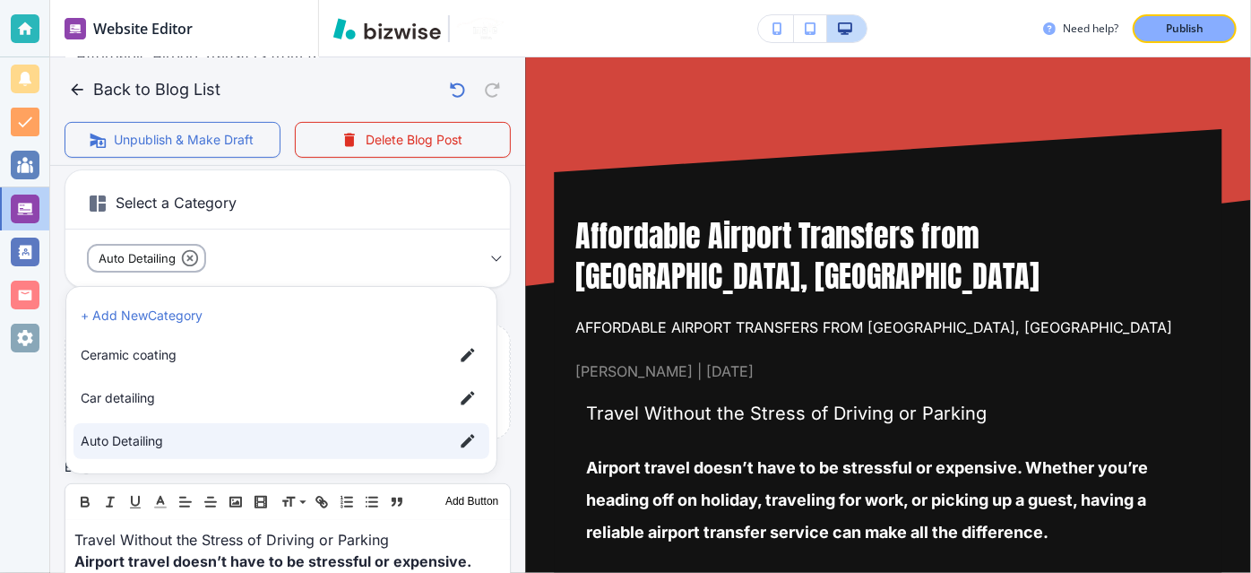
click at [241, 437] on span "Auto Detailing" at bounding box center [260, 441] width 358 height 20
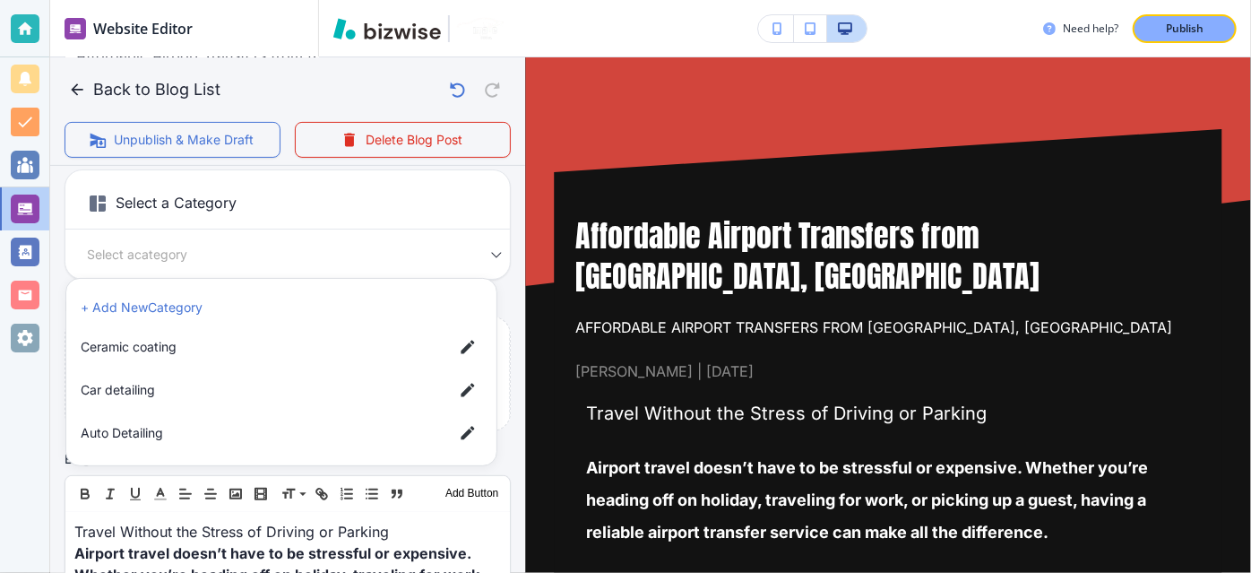
click at [241, 436] on span "Auto Detailing" at bounding box center [260, 433] width 358 height 20
type input "afd3d61ae69b14e0b0fe3"
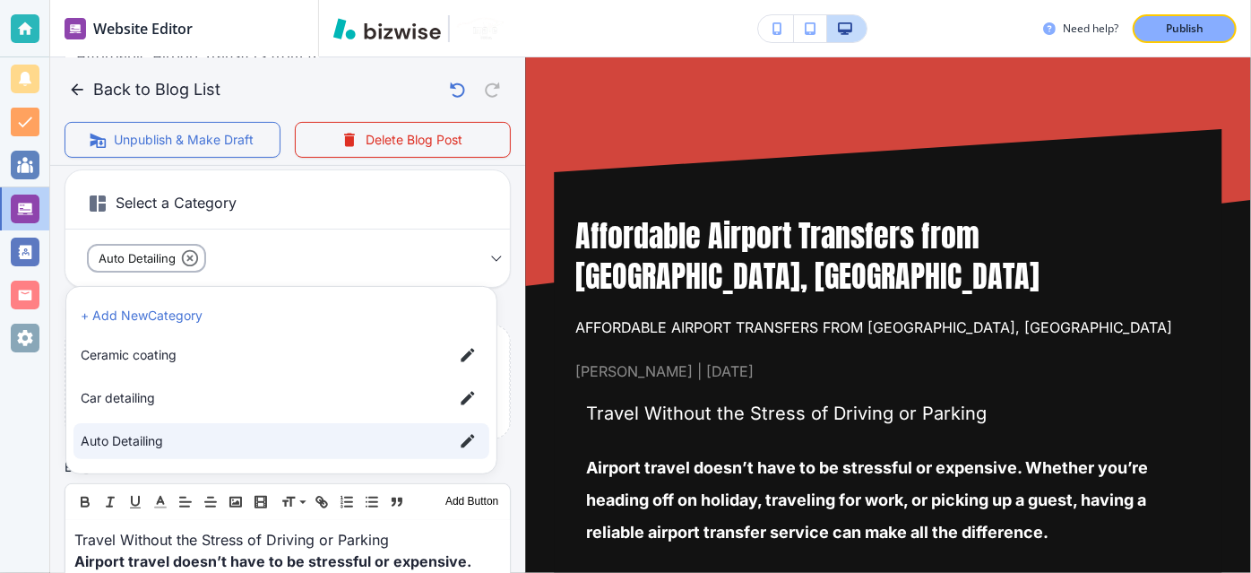
click at [241, 436] on span "Auto Detailing" at bounding box center [260, 441] width 358 height 20
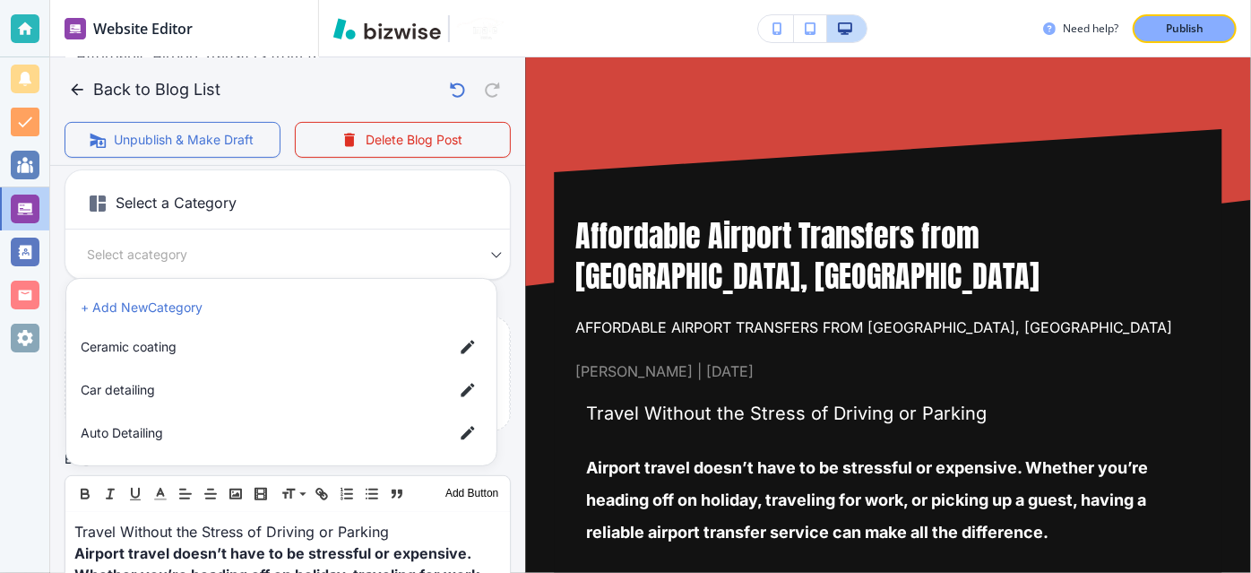
click at [241, 436] on span "Auto Detailing" at bounding box center [260, 433] width 358 height 20
type input "afd3d61ae69b14e0b0fe3"
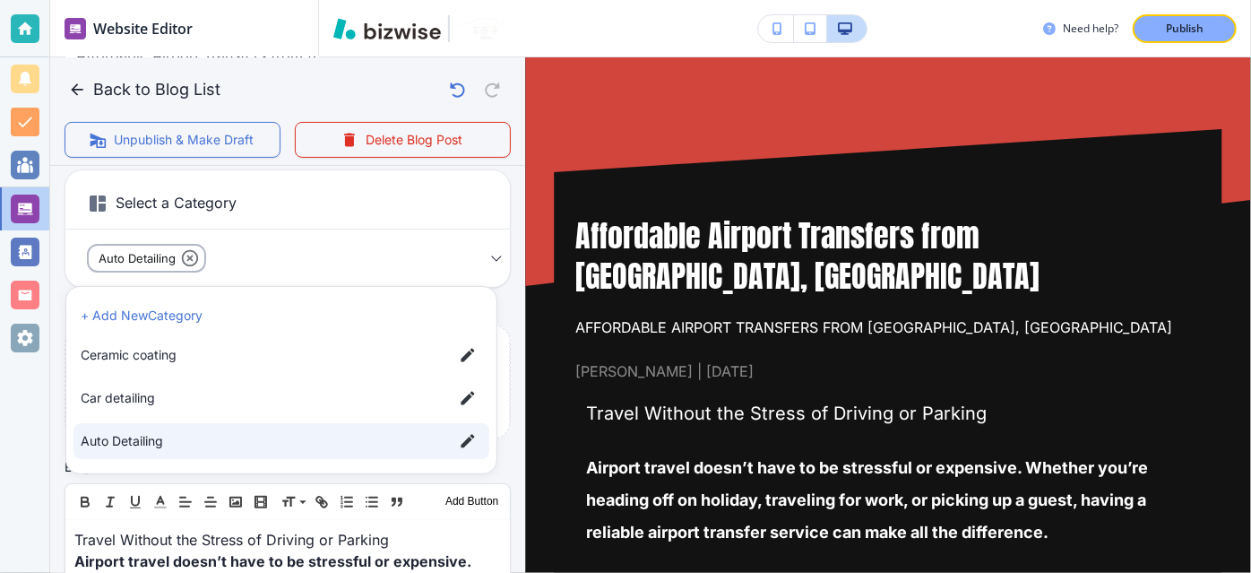
click at [497, 323] on div at bounding box center [625, 286] width 1251 height 573
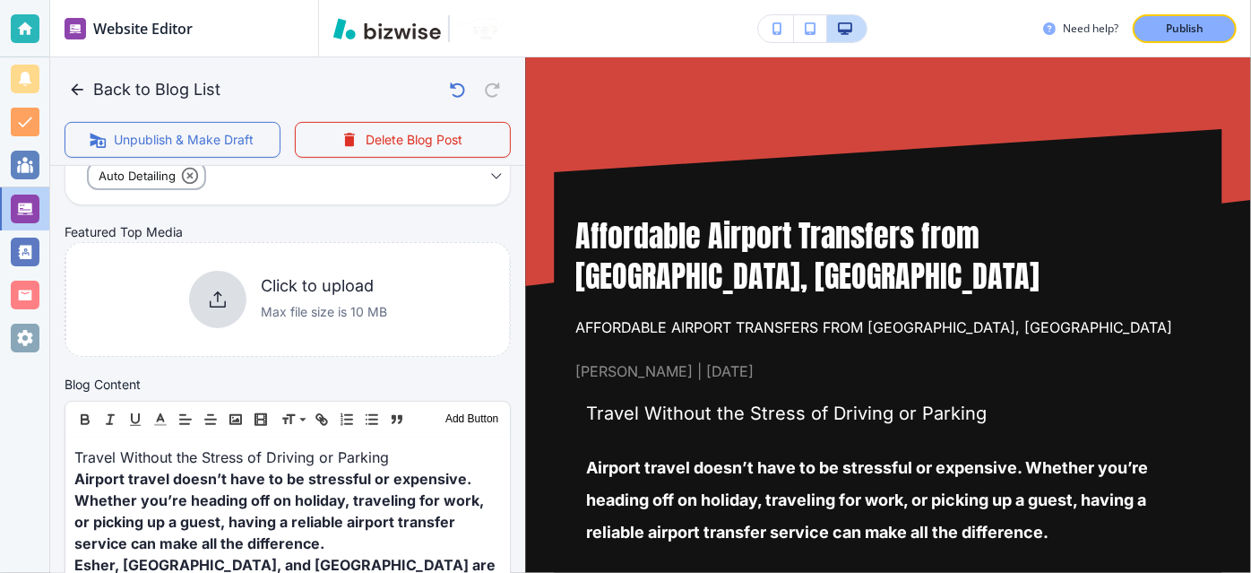
scroll to position [377, 0]
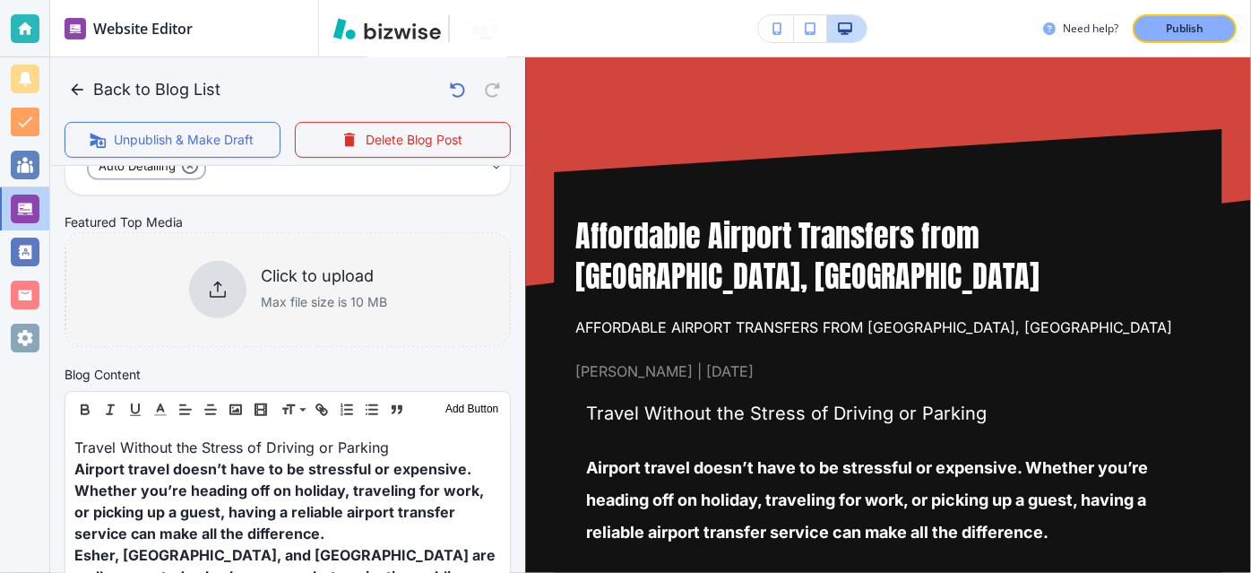
click at [366, 294] on p "Max file size is 10 MB" at bounding box center [324, 302] width 126 height 20
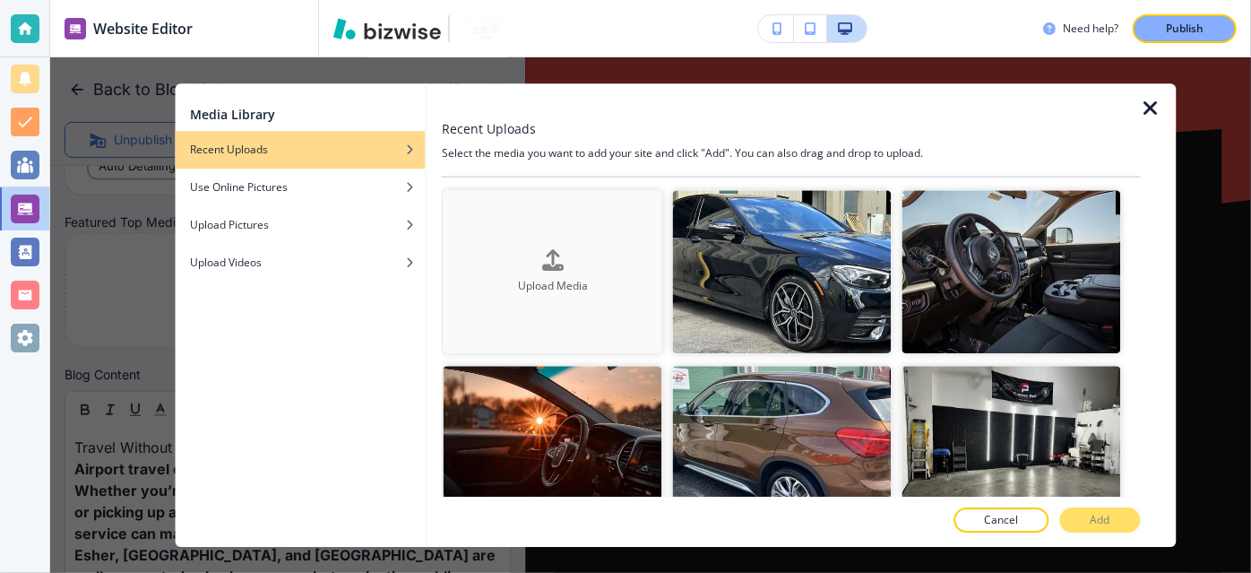
click at [453, 243] on button "Upload Media" at bounding box center [553, 272] width 219 height 164
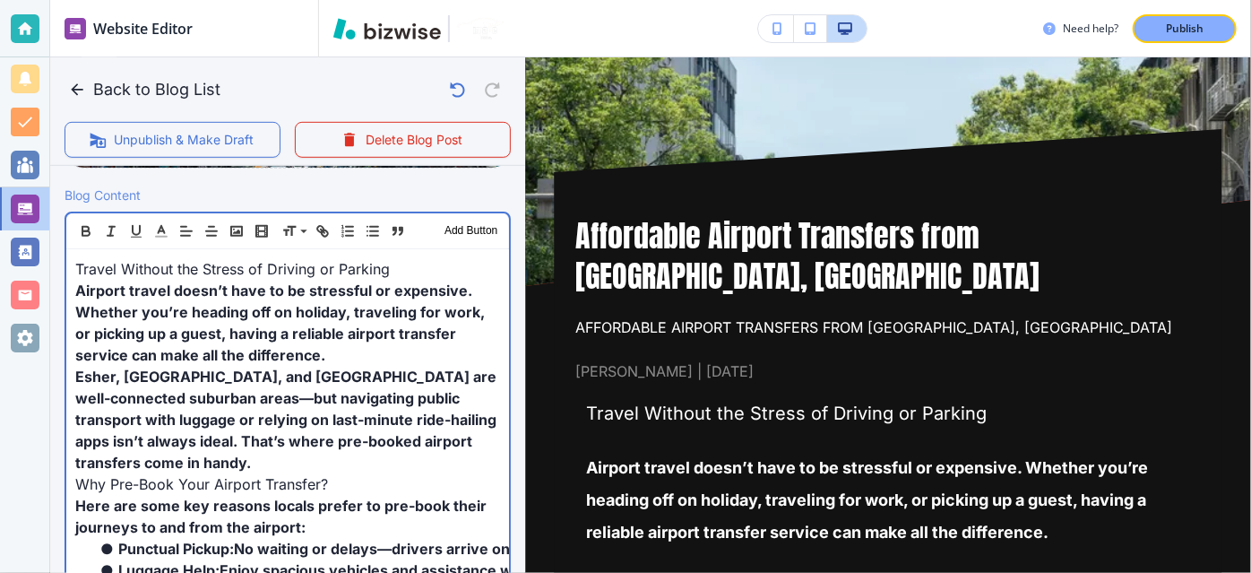
scroll to position [568, 0]
click at [324, 355] on p "Airport travel doesn’t have to be stressful or expensive. Whether you’re headin…" at bounding box center [287, 322] width 425 height 86
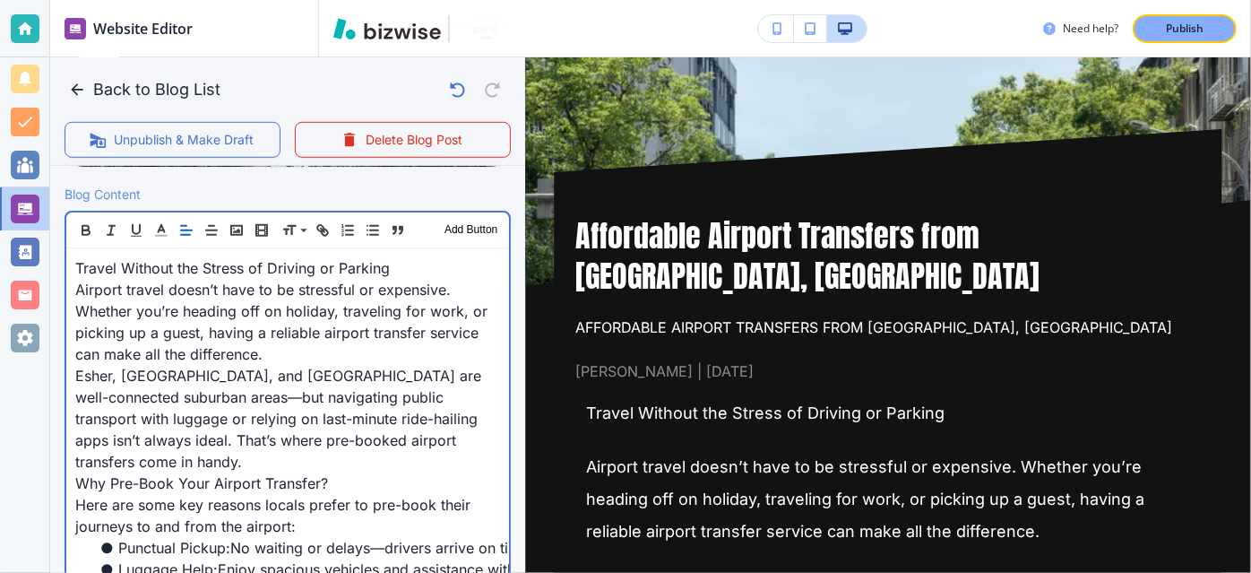
click at [324, 355] on p "Airport travel doesn’t have to be stressful or expensive. Whether you’re headin…" at bounding box center [287, 322] width 425 height 86
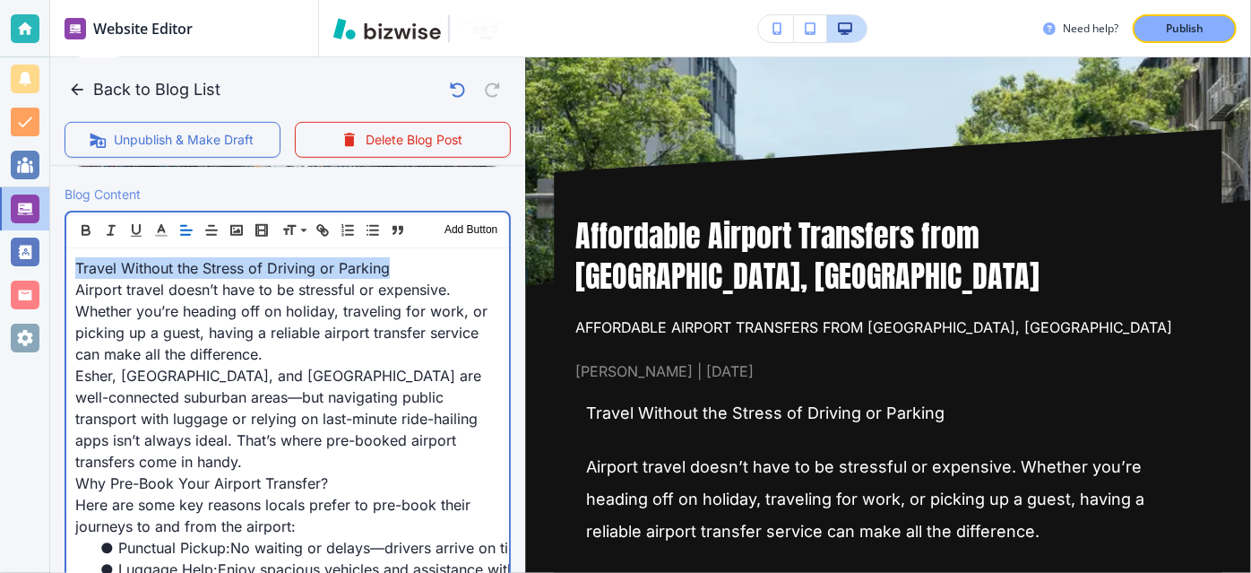
drag, startPoint x: 406, startPoint y: 266, endPoint x: 63, endPoint y: 271, distance: 343.2
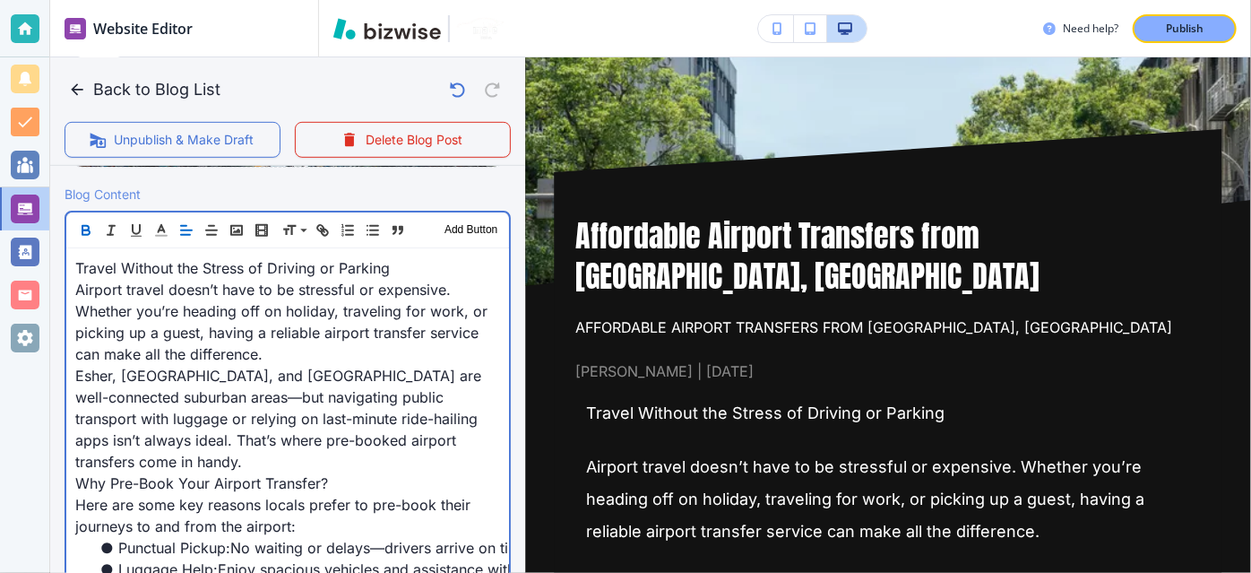
click at [197, 326] on span "Airport travel doesn’t have to be stressful or expensive. Whether you’re headin…" at bounding box center [283, 321] width 417 height 82
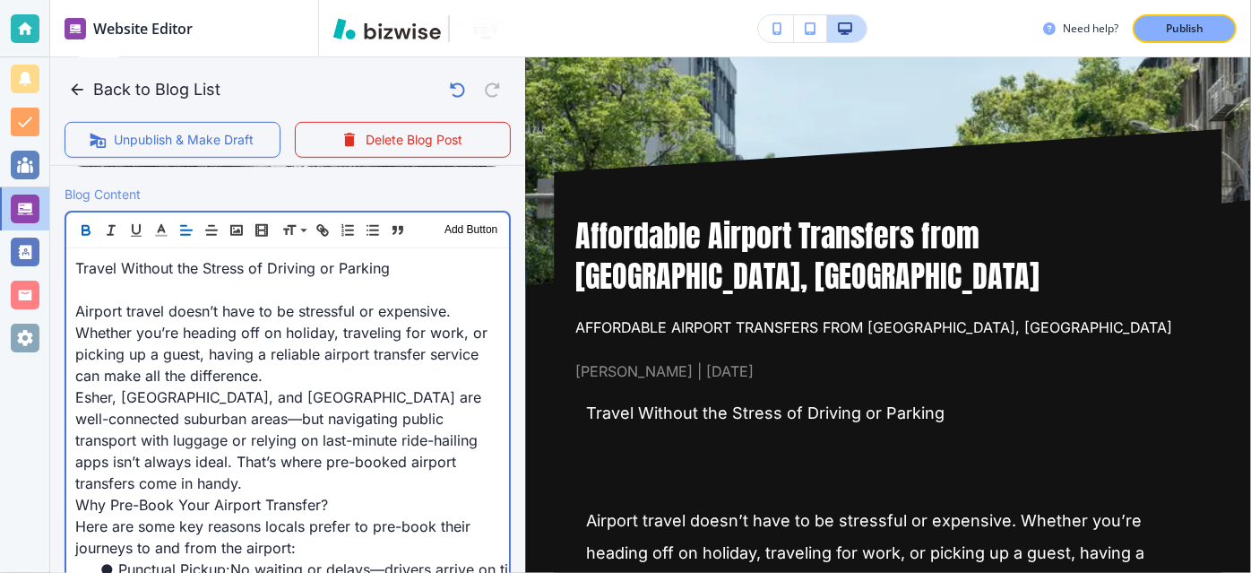
click at [423, 268] on p "Travel Without the Stress of Driving or Parking" at bounding box center [287, 268] width 425 height 22
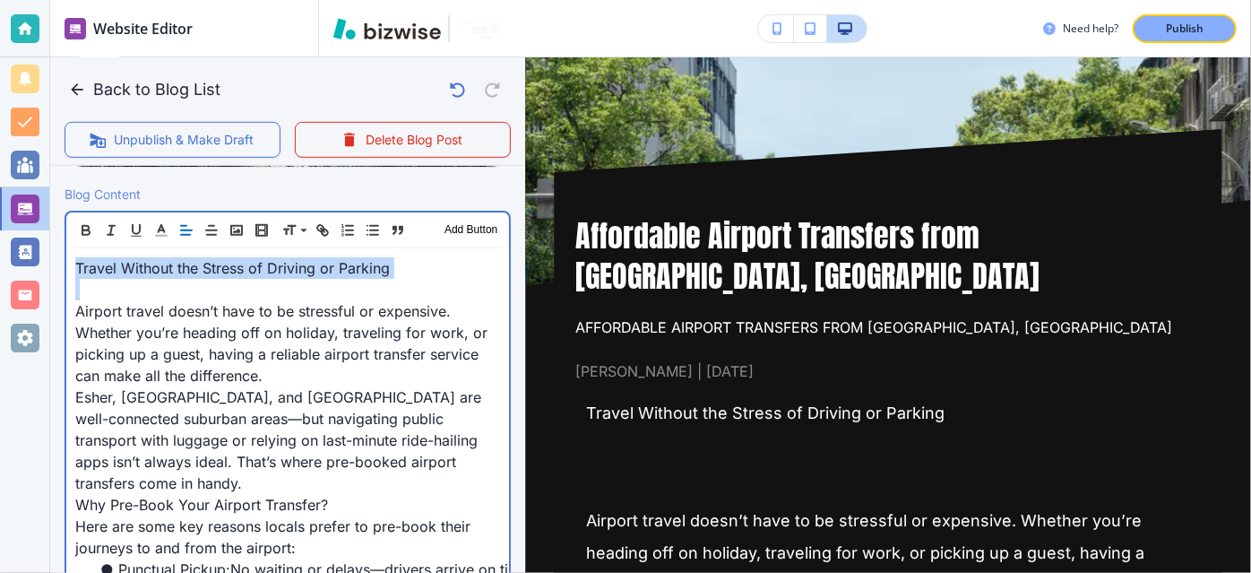
click at [423, 268] on p "Travel Without the Stress of Driving or Parking" at bounding box center [287, 268] width 425 height 22
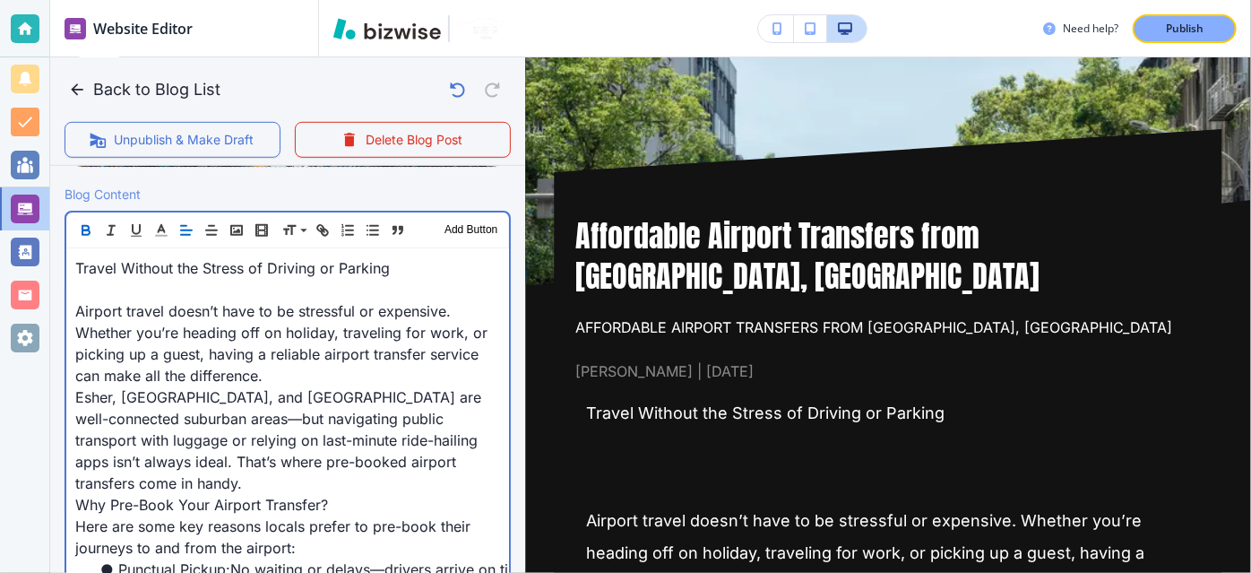
click at [423, 268] on p "Travel Without the Stress of Driving or Parking" at bounding box center [287, 268] width 425 height 22
click at [422, 280] on p at bounding box center [287, 290] width 425 height 22
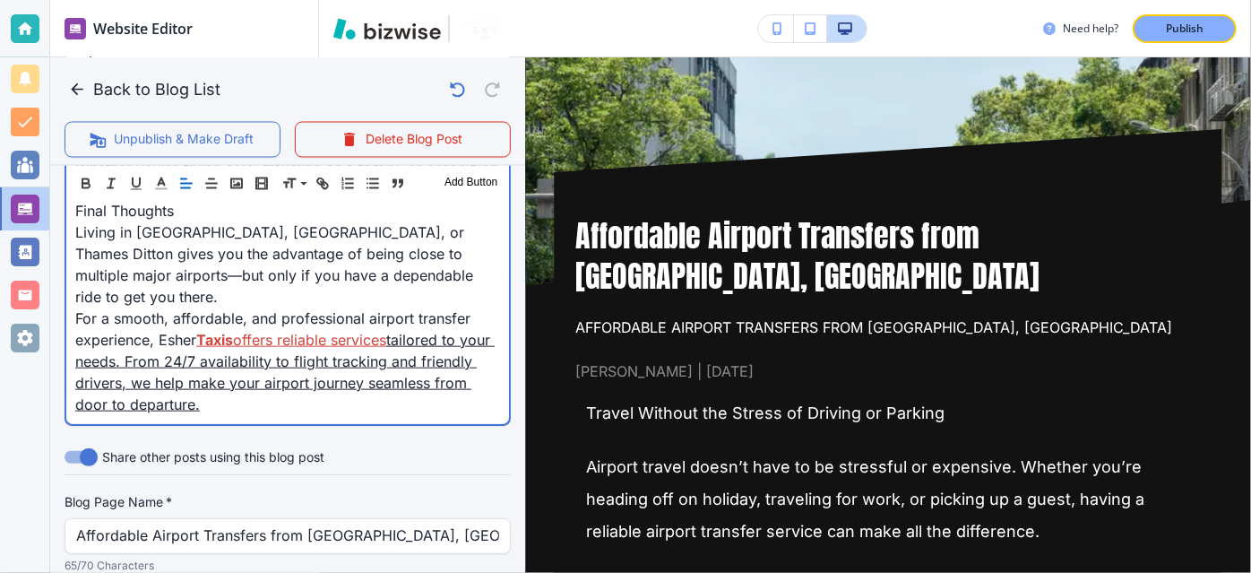
scroll to position [1679, 0]
click at [371, 335] on link "tailored to your needs. From 24/7 availability to flight tracking and friendly …" at bounding box center [284, 372] width 419 height 82
drag, startPoint x: 282, startPoint y: 388, endPoint x: 160, endPoint y: 312, distance: 143.7
click at [160, 312] on p "For a smooth, affordable, and professional airport transfer experience, Esher T…" at bounding box center [287, 361] width 425 height 108
copy p "Esher Taxis offers reliable services tailored to your needs. From 24/7 availabi…"
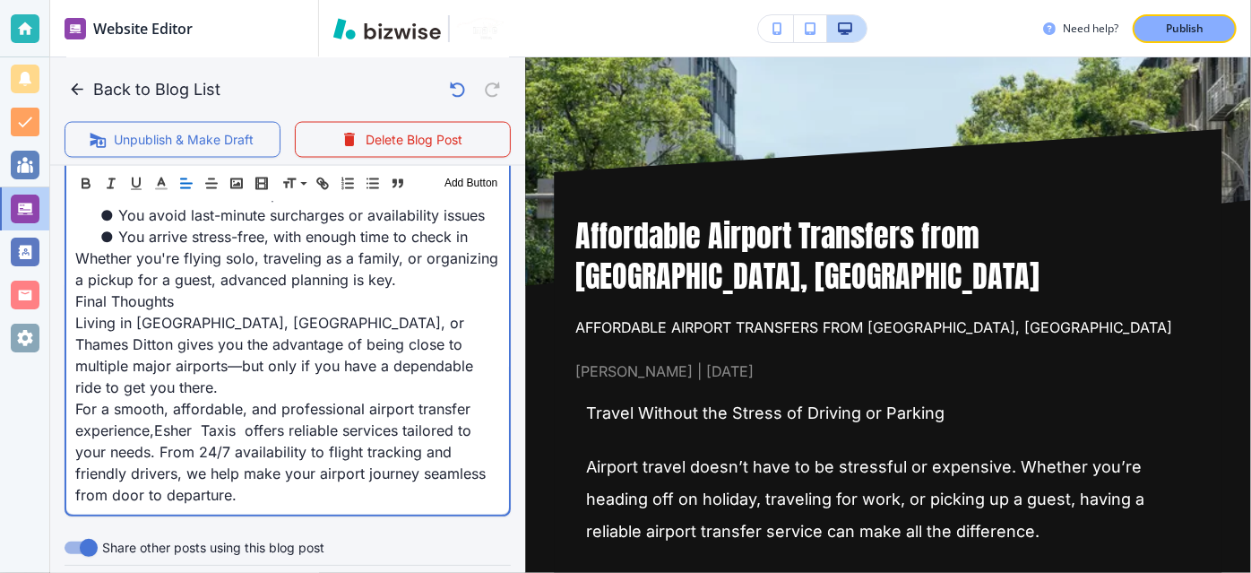
scroll to position [1589, 0]
click at [205, 409] on p "For a smooth, affordable, and professional airport transfer experience, Esher T…" at bounding box center [287, 451] width 425 height 108
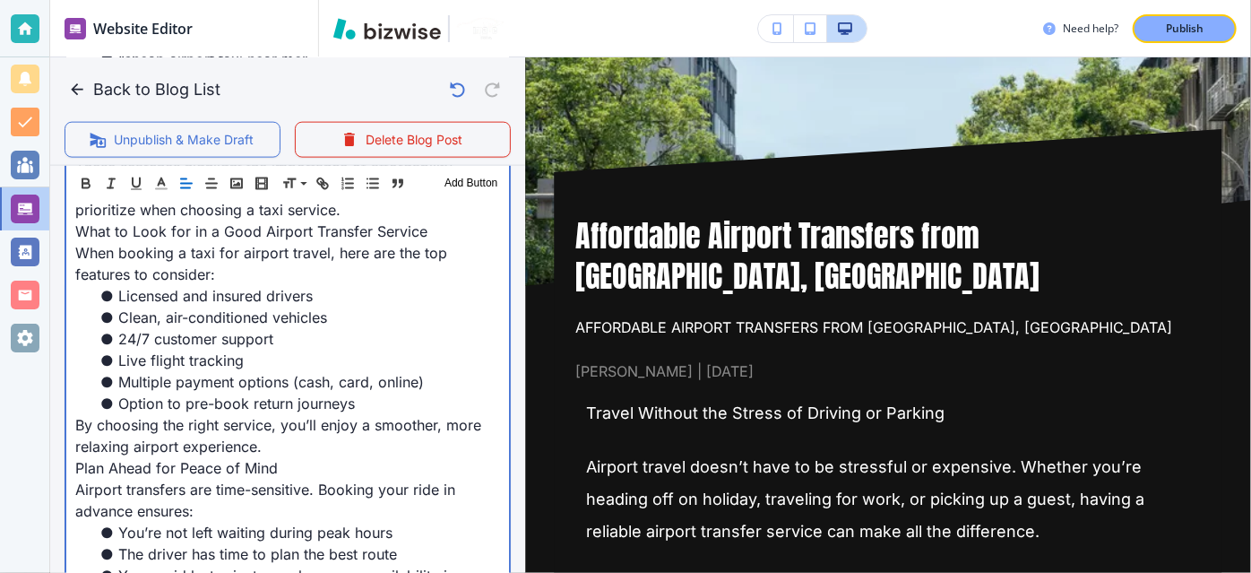
scroll to position [1228, 0]
click at [408, 263] on p "When booking a taxi for airport travel, here are the top features to consider:" at bounding box center [287, 263] width 425 height 43
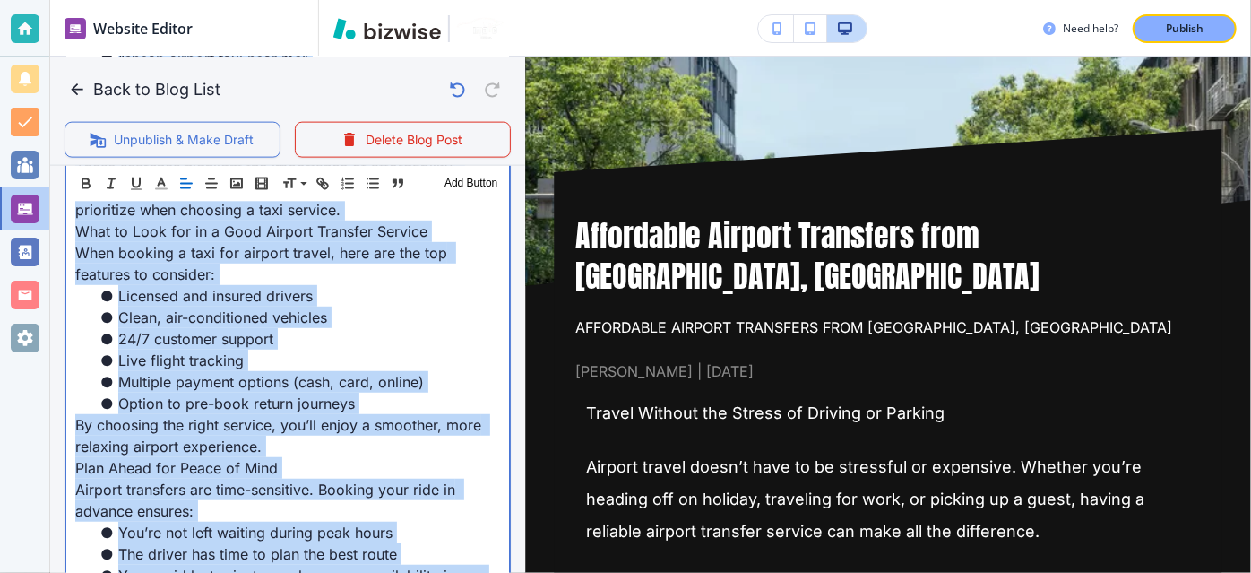
copy div "Loremi Dolorsi ame Consec ad Elitsed do Eiusmod Tempori utlabo etdol’m aliq en …"
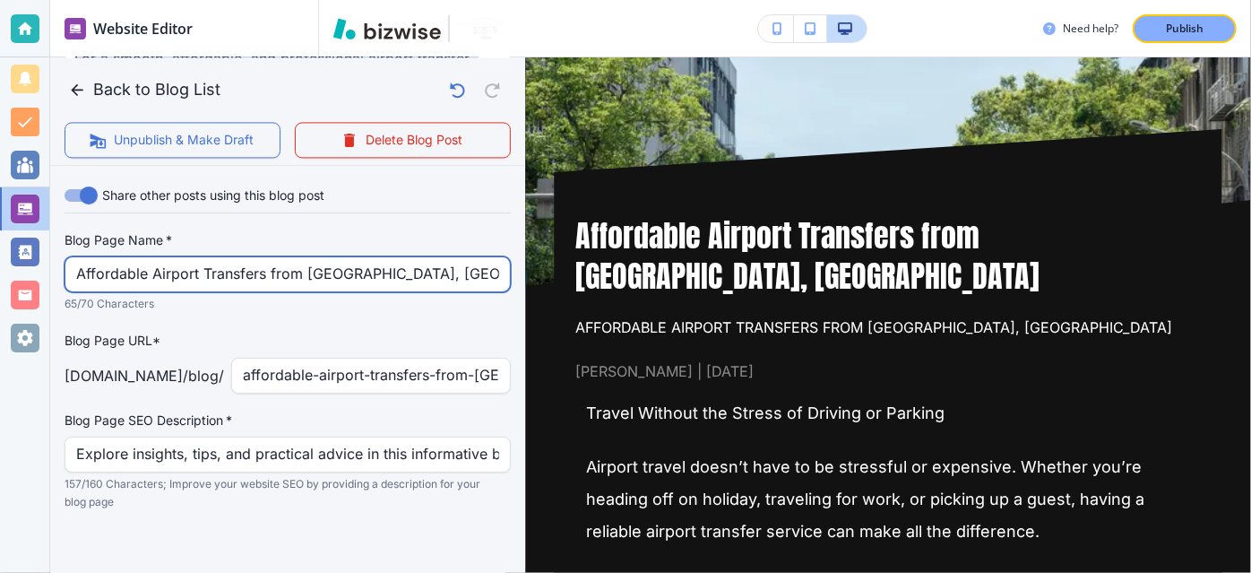
click at [332, 261] on input "Affordable Airport Transfers from [GEOGRAPHIC_DATA], [GEOGRAPHIC_DATA]" at bounding box center [287, 274] width 423 height 34
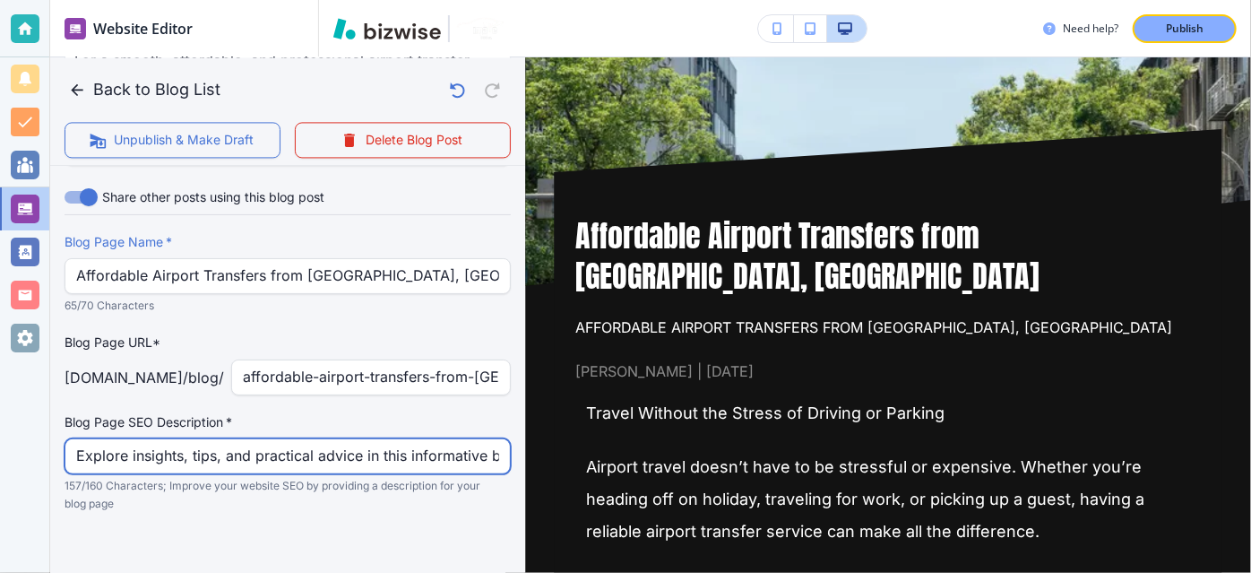
click at [401, 439] on input "Explore insights, tips, and practical advice in this informative blog post. Dis…" at bounding box center [287, 456] width 423 height 34
paste input "Pre-book reliable airport transfers from [GEOGRAPHIC_DATA], [GEOGRAPHIC_DATA], …"
type input "Pre-book reliable airport transfers from [GEOGRAPHIC_DATA], [GEOGRAPHIC_DATA], …"
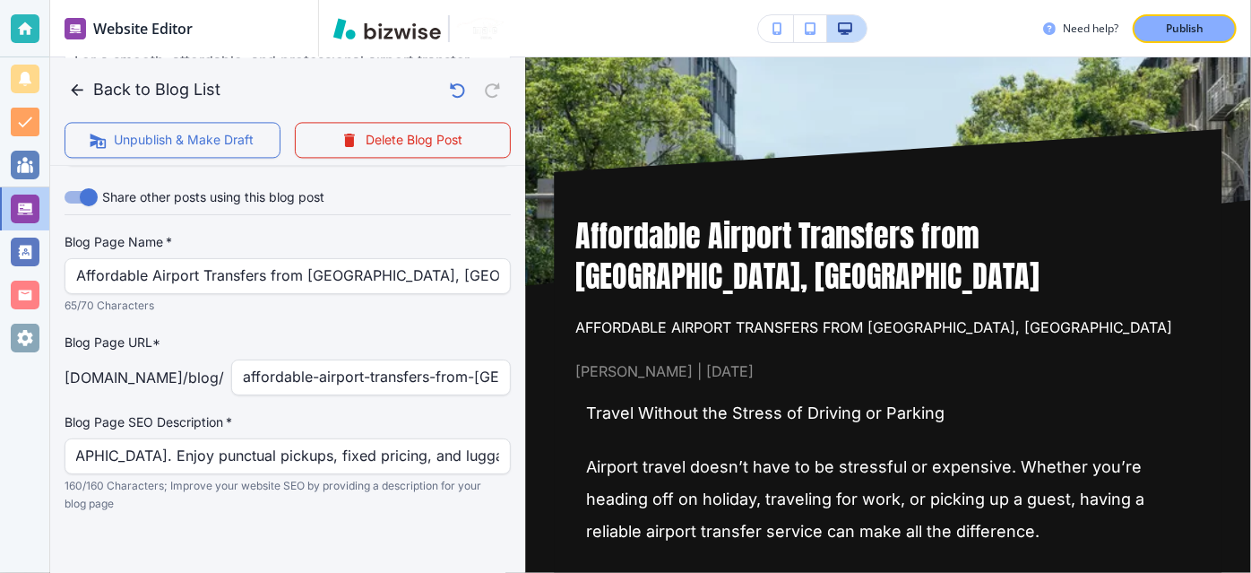
scroll to position [0, 0]
click at [401, 413] on label "Blog Page SEO Description   *" at bounding box center [288, 422] width 446 height 18
click at [1210, 38] on button "Publish" at bounding box center [1185, 28] width 104 height 29
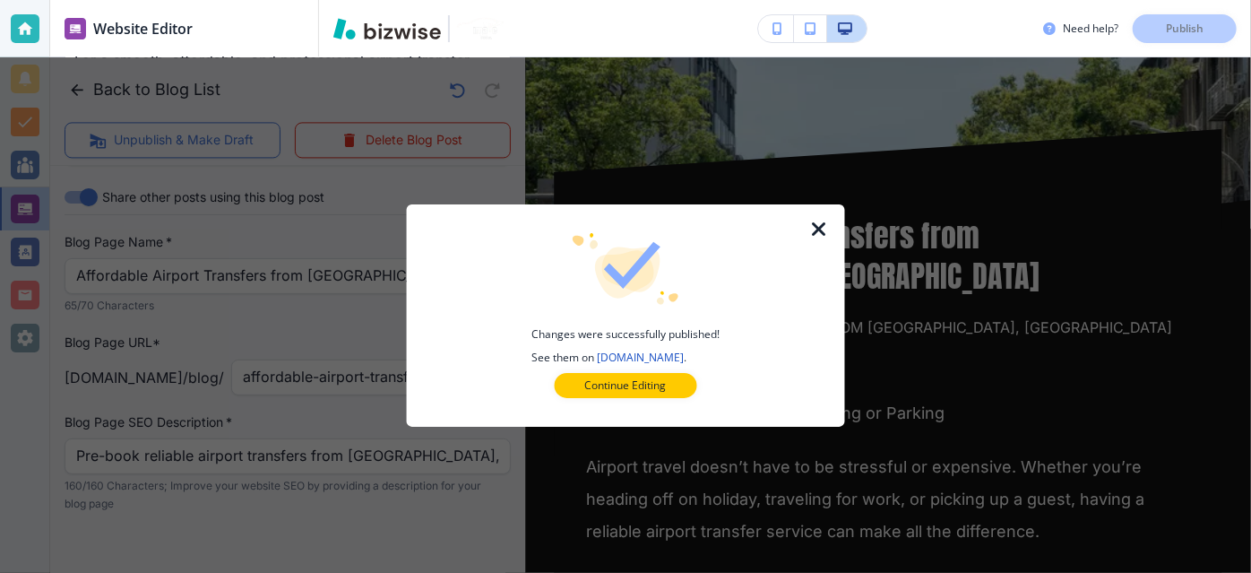
click at [824, 228] on icon "button" at bounding box center [819, 230] width 22 height 22
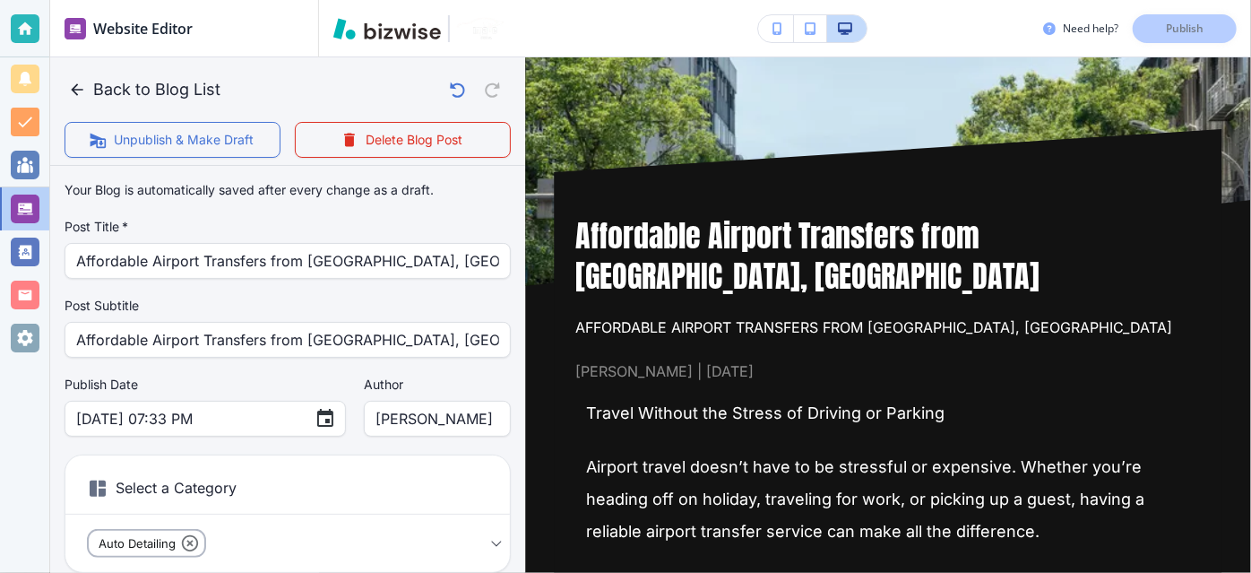
click at [310, 184] on p "Your Blog is automatically saved after every change as a draft." at bounding box center [249, 190] width 369 height 20
drag, startPoint x: 82, startPoint y: 80, endPoint x: 145, endPoint y: 25, distance: 83.9
click at [81, 80] on button "Back to Blog List" at bounding box center [146, 90] width 163 height 36
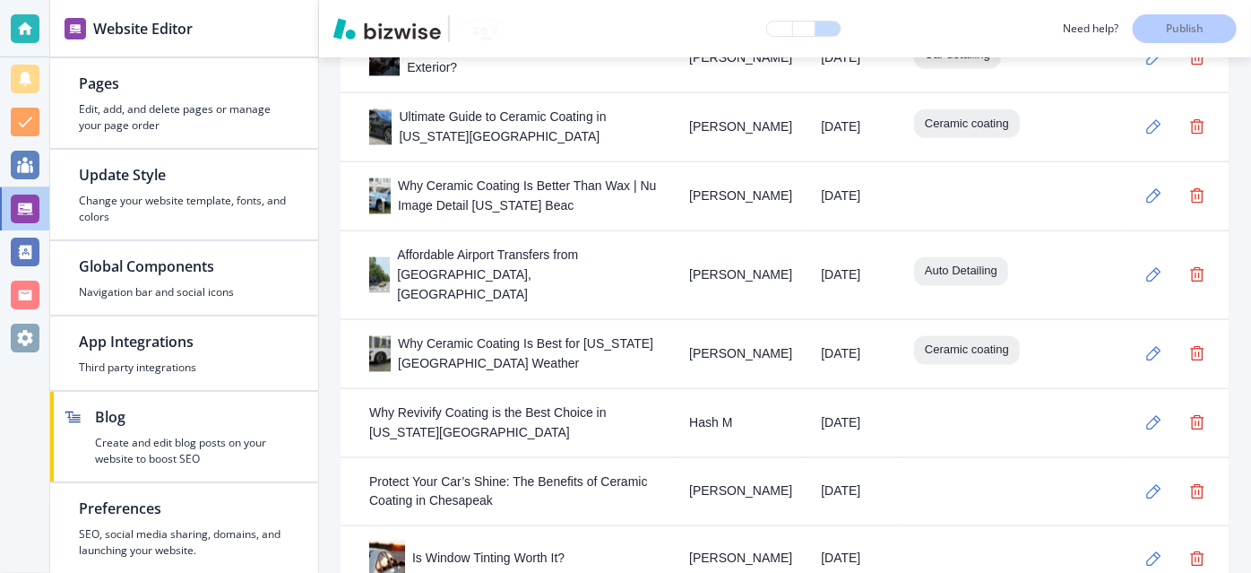
scroll to position [1147, 0]
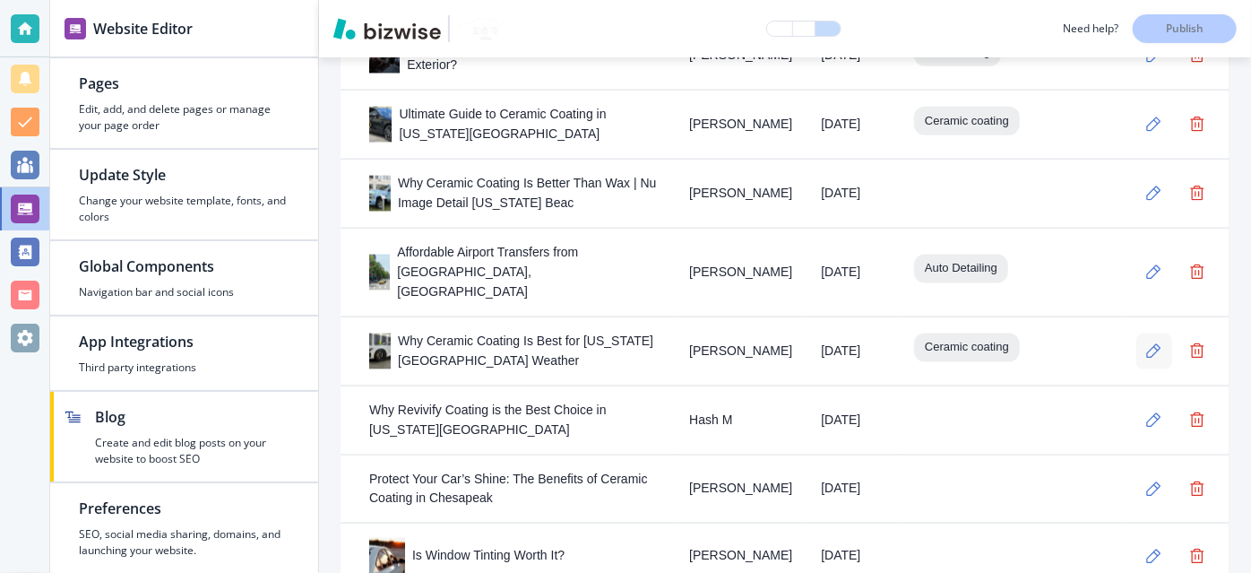
click at [1146, 343] on icon "button" at bounding box center [1153, 350] width 15 height 15
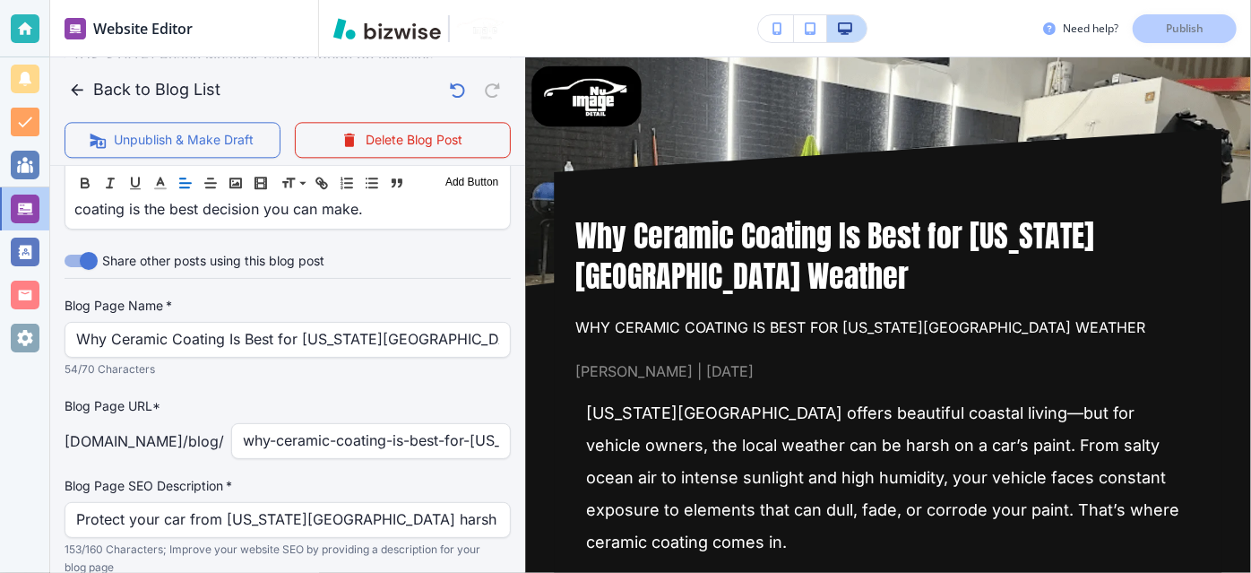
scroll to position [2205, 0]
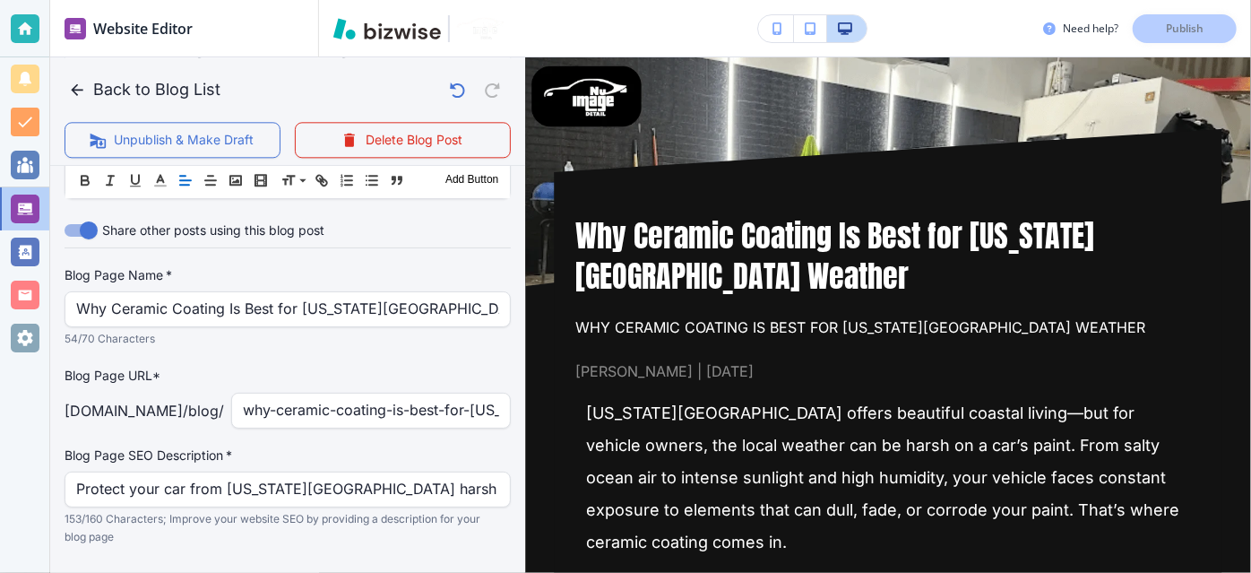
click at [1202, 28] on div "Need help? Publish" at bounding box center [1147, 28] width 208 height 29
click at [148, 95] on button "Back to Blog List" at bounding box center [146, 90] width 163 height 36
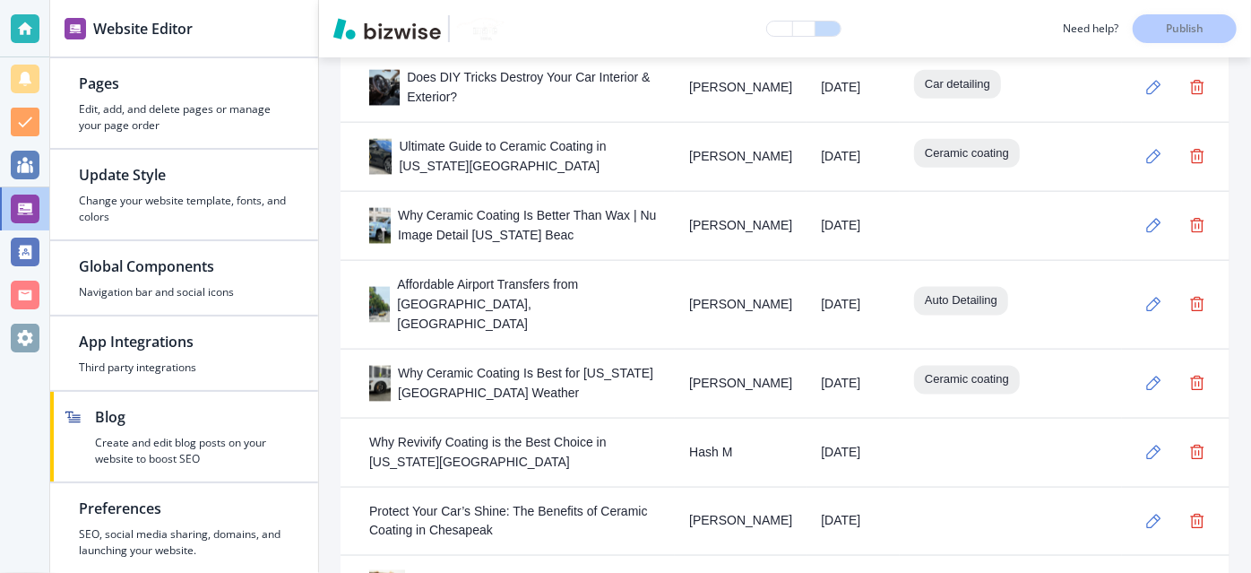
scroll to position [1247, 0]
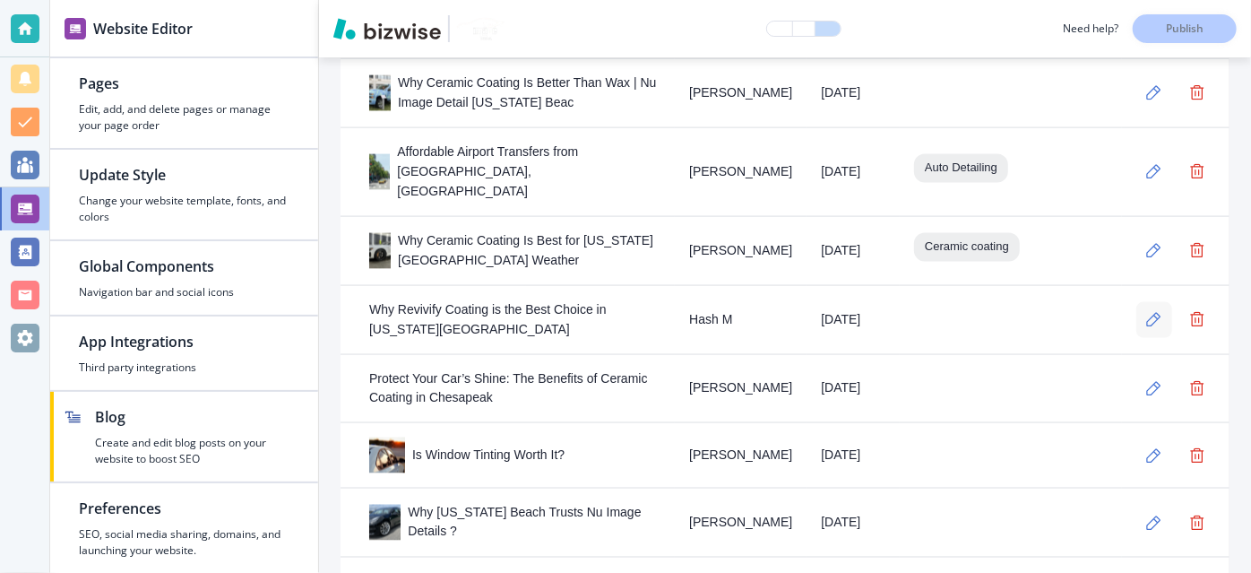
click at [1147, 313] on icon "button" at bounding box center [1154, 320] width 14 height 14
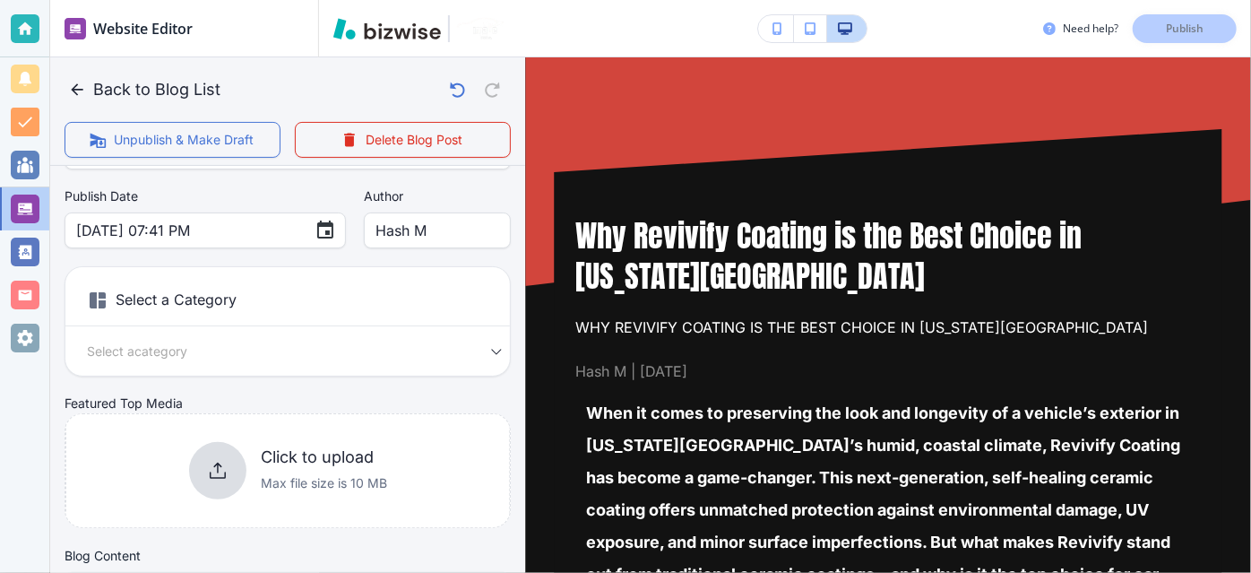
scroll to position [190, 0]
click at [439, 360] on div "Select a Category Select a category Select a Category" at bounding box center [288, 319] width 446 height 110
click at [437, 0] on body "Website Editor Pages Edit, add, and delete pages or manage your page order Upda…" at bounding box center [625, 0] width 1251 height 0
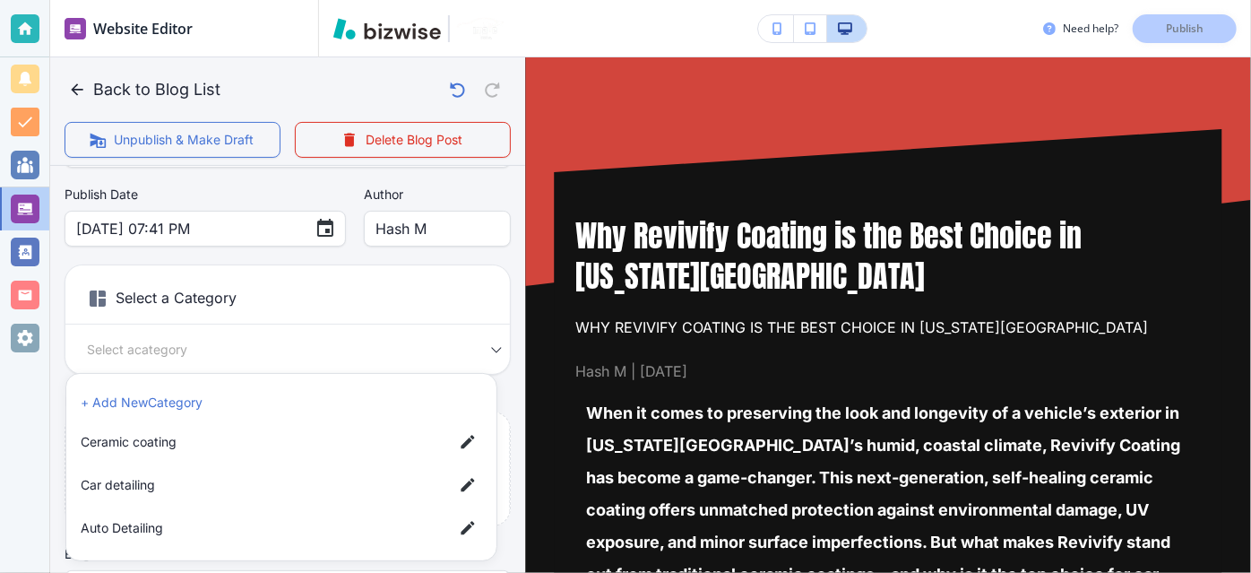
click at [346, 526] on span "Auto Detailing" at bounding box center [260, 528] width 358 height 20
type input "afd3d61ae69b14e0b0fe3"
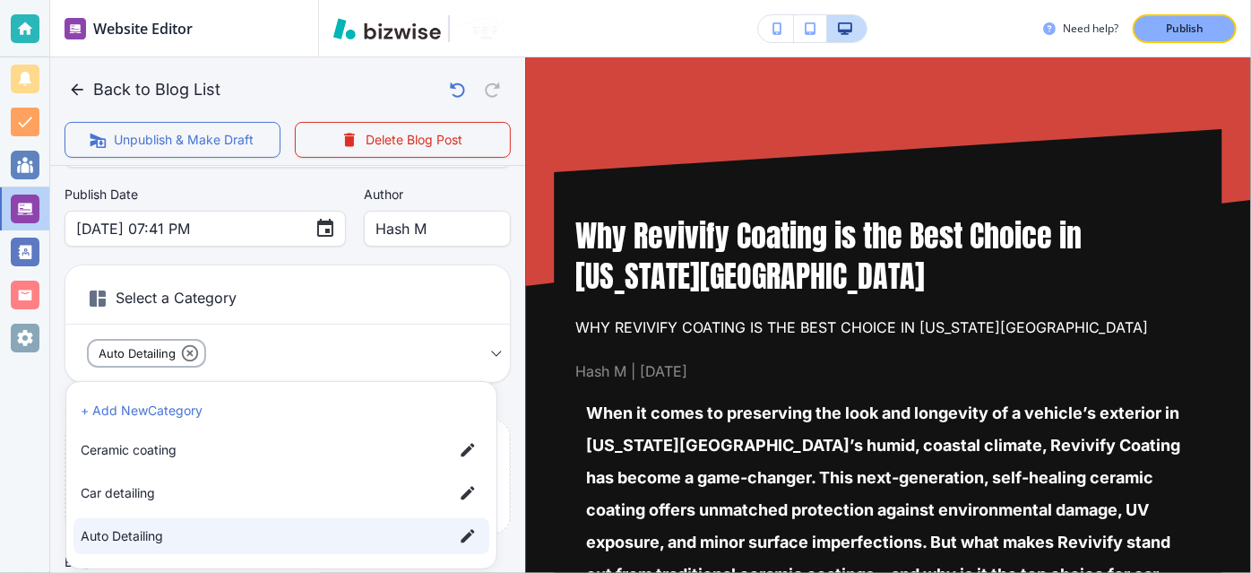
click at [501, 393] on div at bounding box center [625, 286] width 1251 height 573
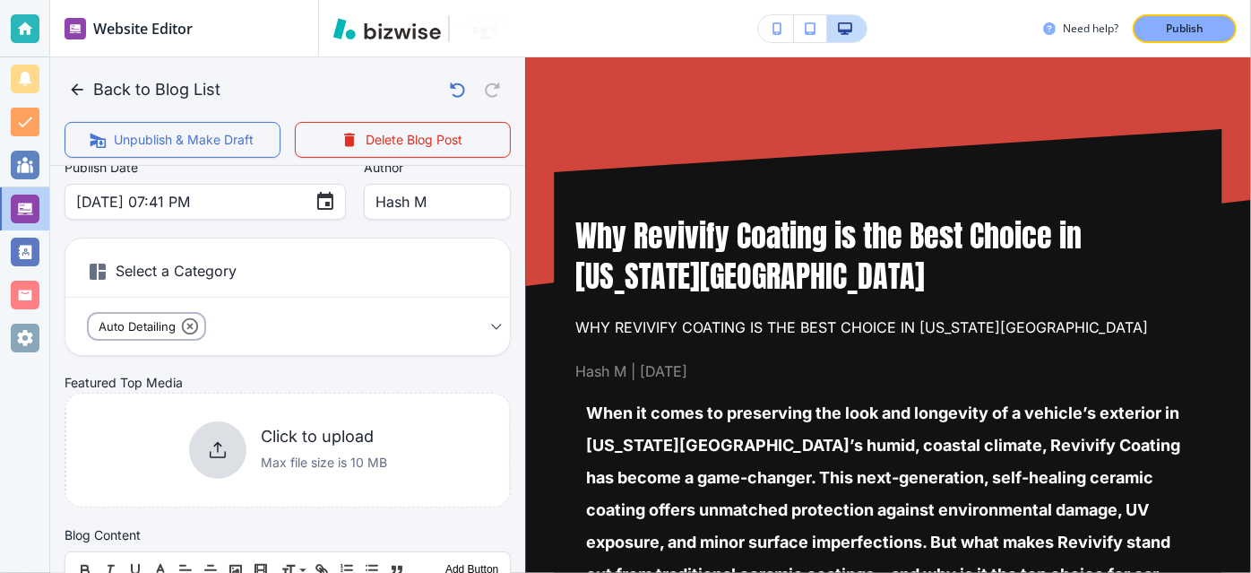
scroll to position [221, 0]
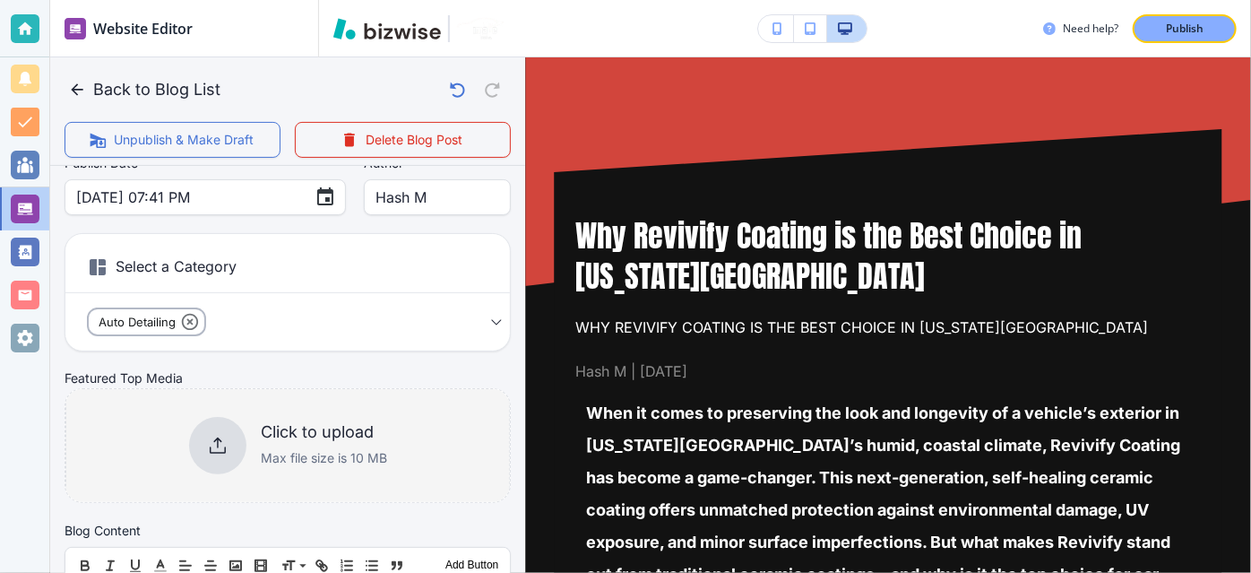
click at [313, 449] on p "Max file size is 10 MB" at bounding box center [324, 458] width 126 height 20
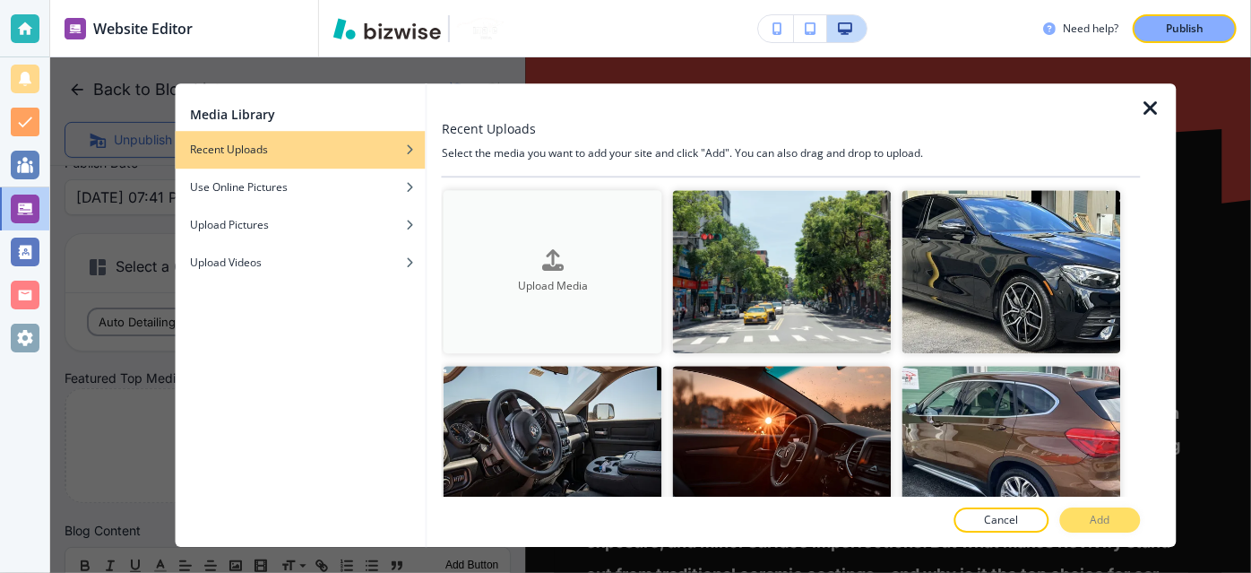
click at [511, 231] on button "Upload Media" at bounding box center [553, 272] width 219 height 164
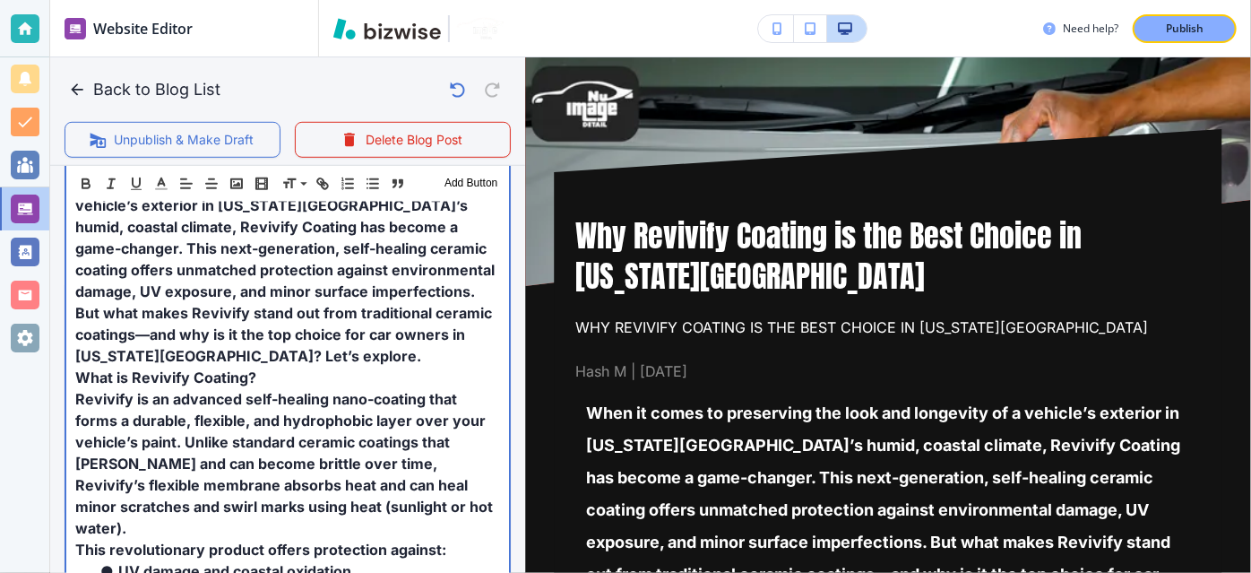
click at [334, 220] on span "When it comes to preserving the look and longevity of a vehicle’s exterior in […" at bounding box center [286, 270] width 423 height 190
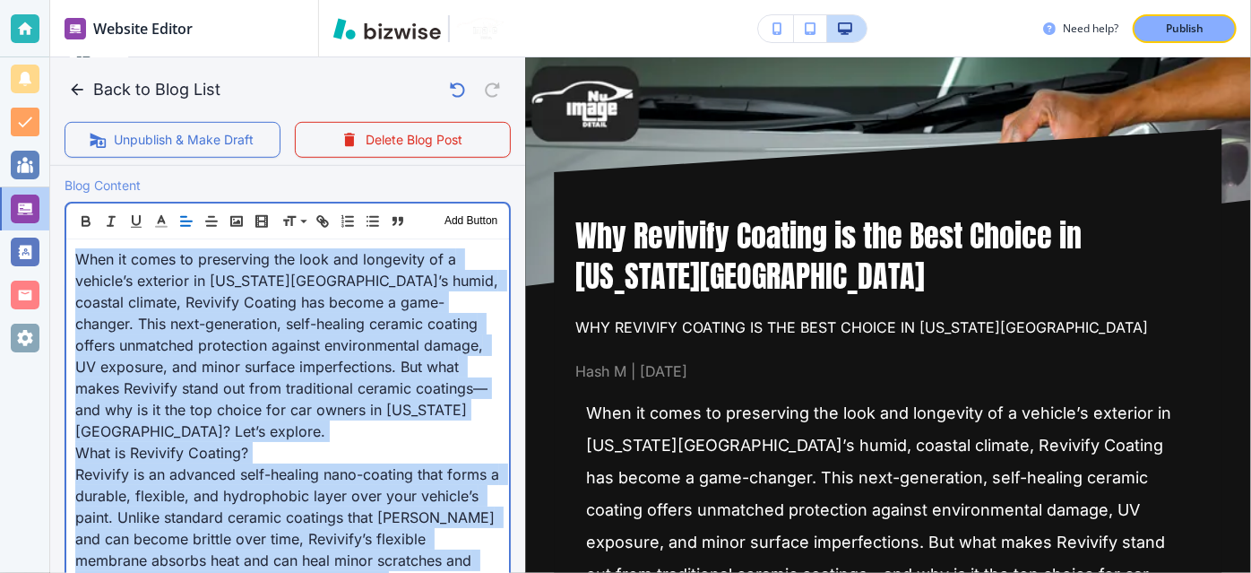
scroll to position [672, 0]
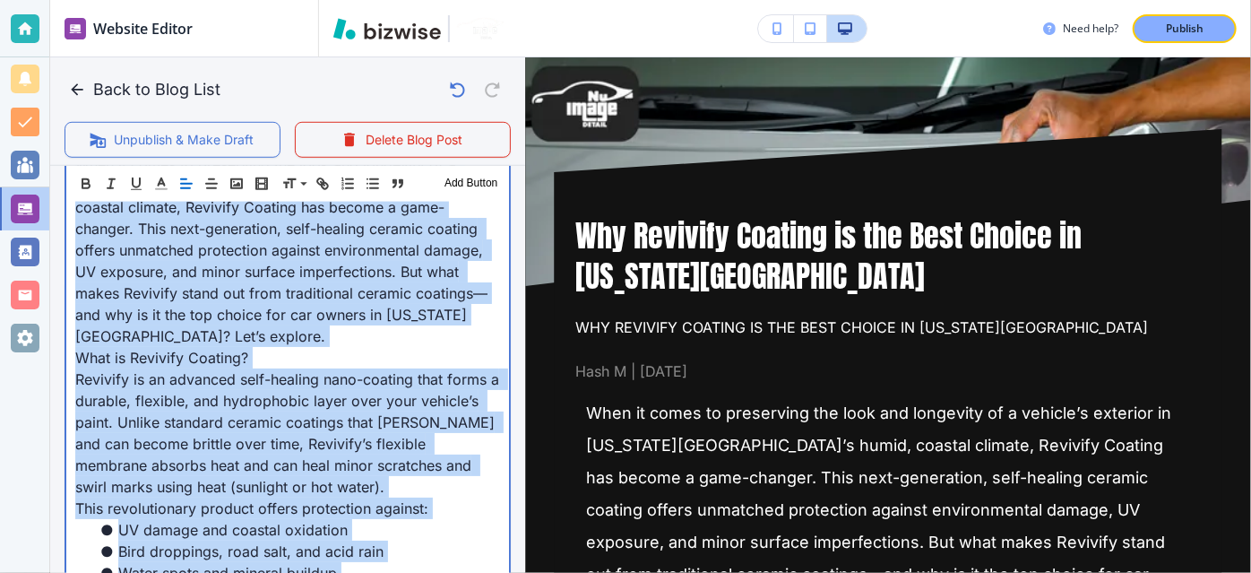
click at [361, 307] on span "When it comes to preserving the look and longevity of a vehicle’s exterior in […" at bounding box center [288, 250] width 427 height 190
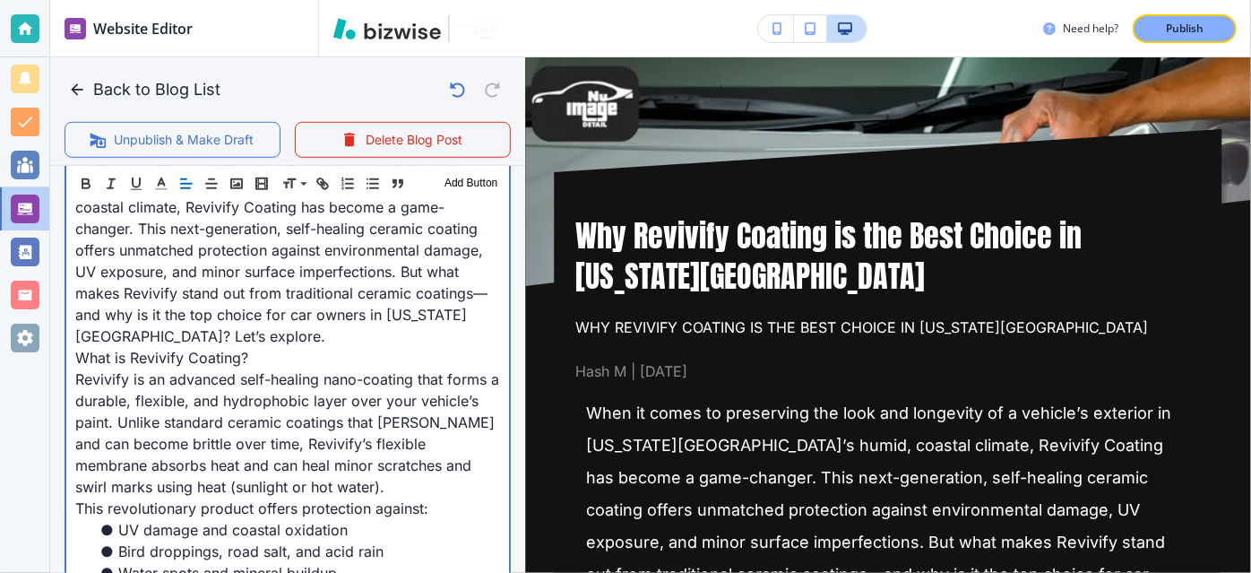
click at [263, 347] on p "What is Revivify Coating?" at bounding box center [287, 358] width 425 height 22
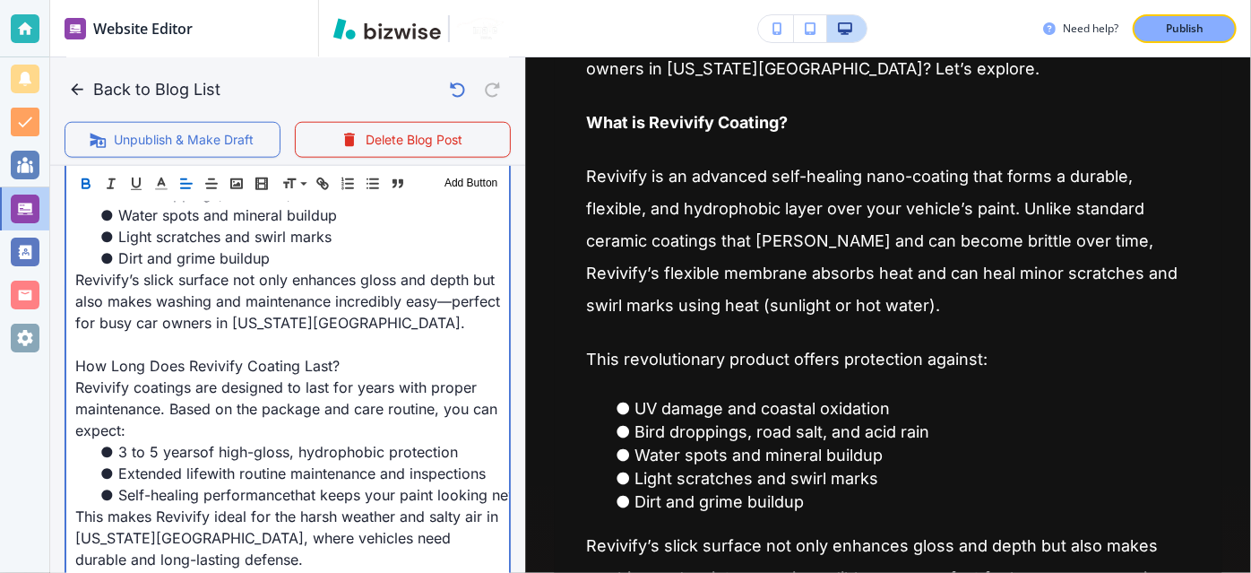
scroll to position [1039, 0]
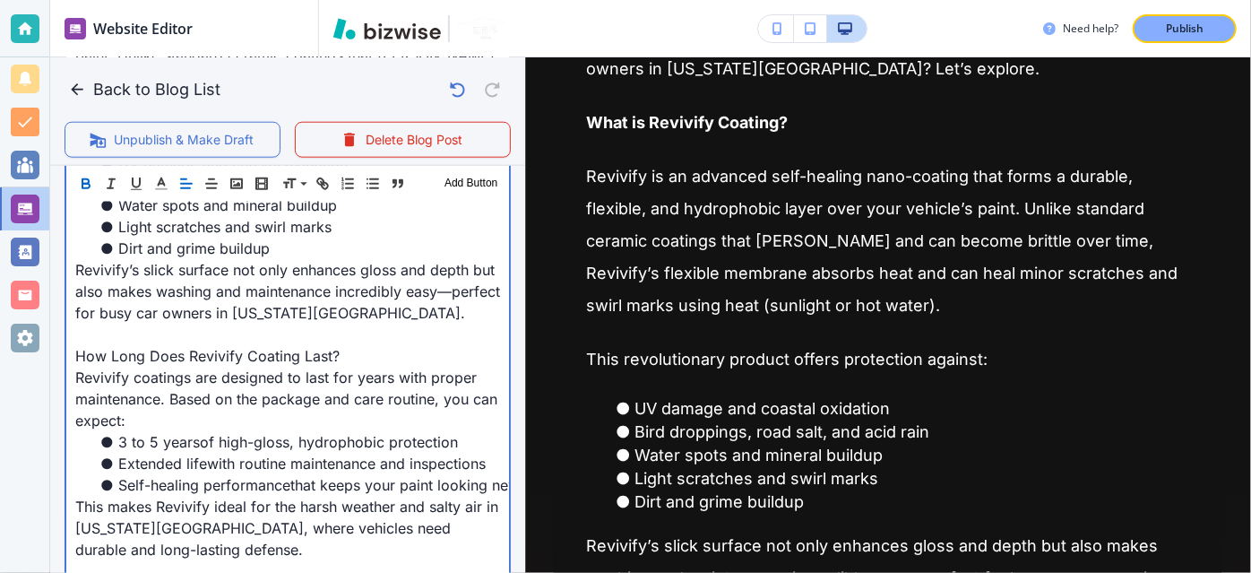
click at [291, 323] on p at bounding box center [287, 334] width 425 height 22
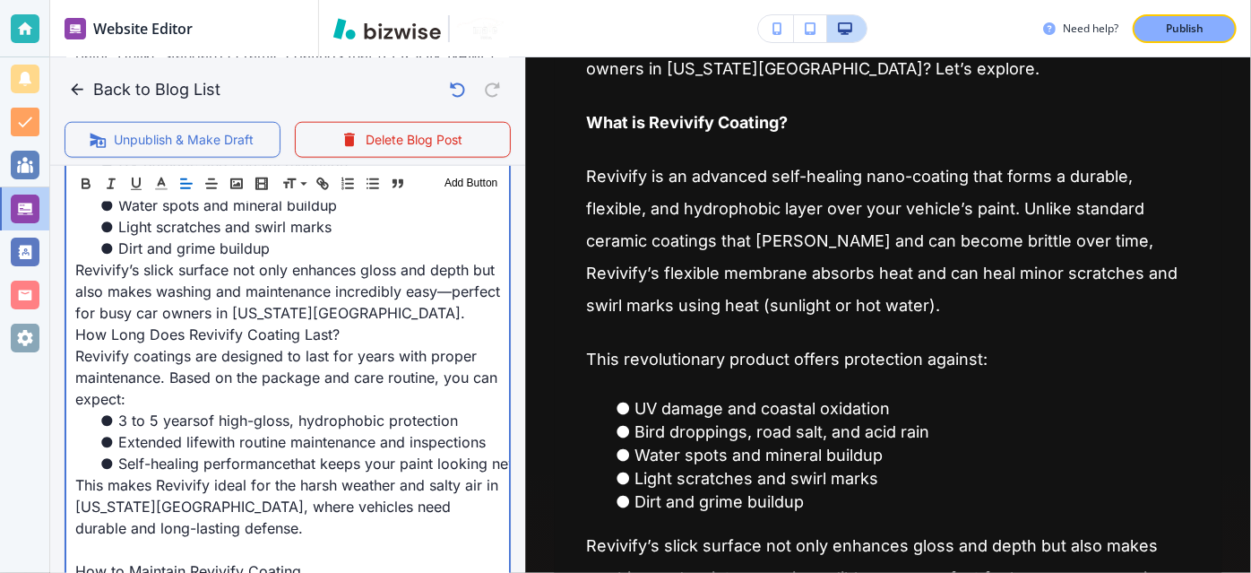
click at [310, 325] on span "How Long Does Revivify Coating Last?" at bounding box center [207, 334] width 264 height 18
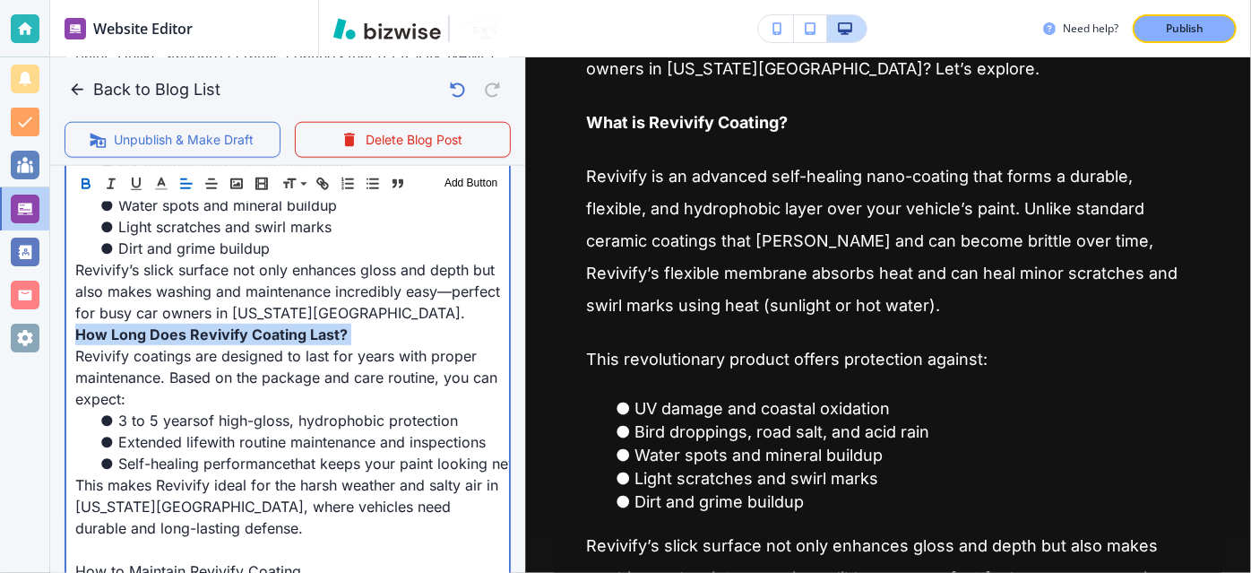
click at [310, 325] on span "How Long Does Revivify Coating Last?" at bounding box center [211, 334] width 272 height 18
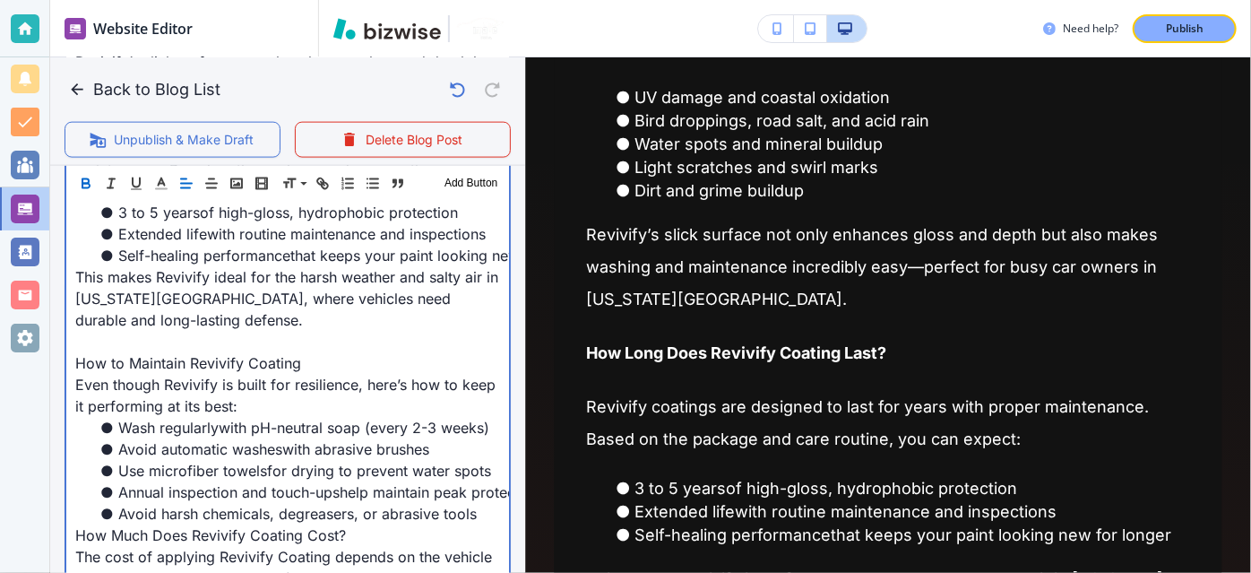
scroll to position [1248, 0]
click at [344, 330] on p at bounding box center [287, 341] width 425 height 22
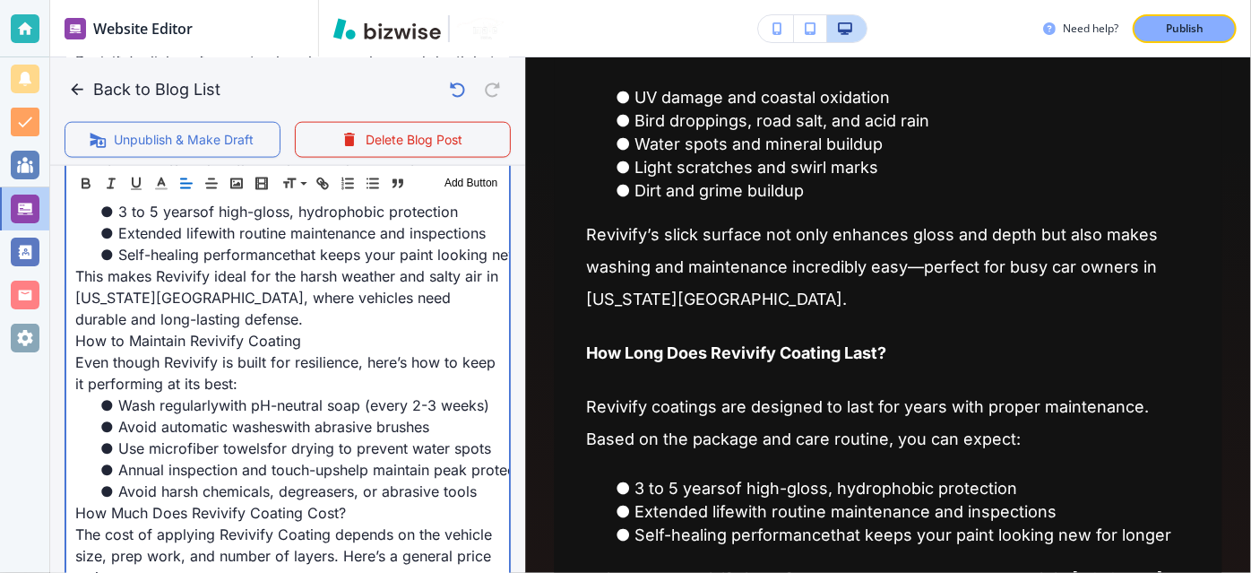
click at [273, 332] on span "How to Maintain Revivify Coating" at bounding box center [188, 341] width 226 height 18
click at [273, 332] on span "How to Maintain Revivify Coating" at bounding box center [192, 341] width 234 height 18
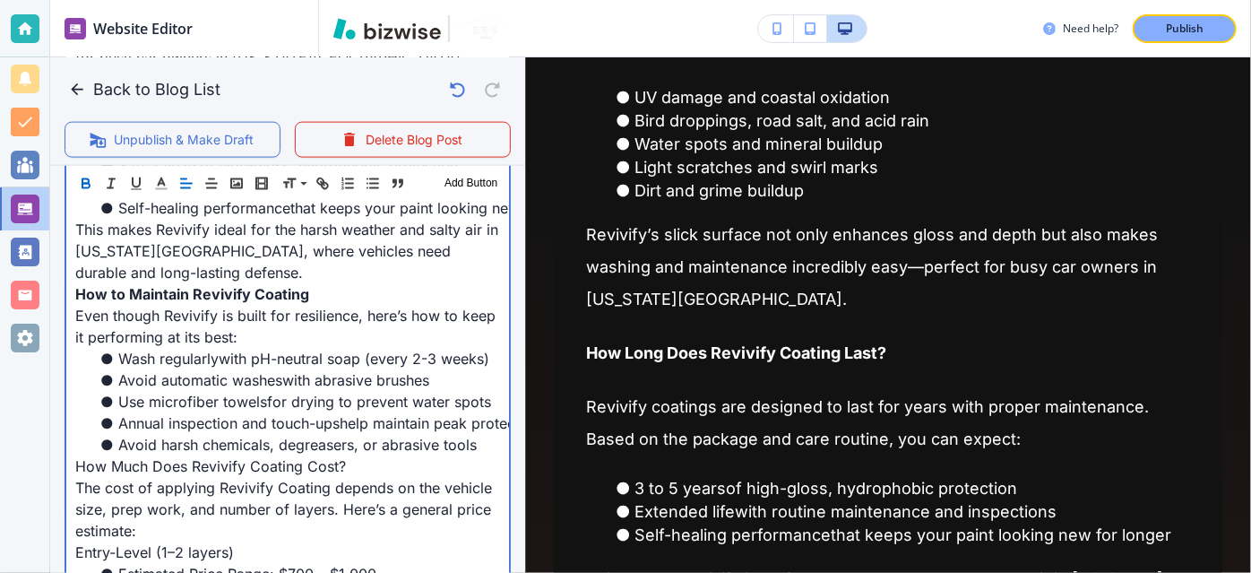
scroll to position [1318, 0]
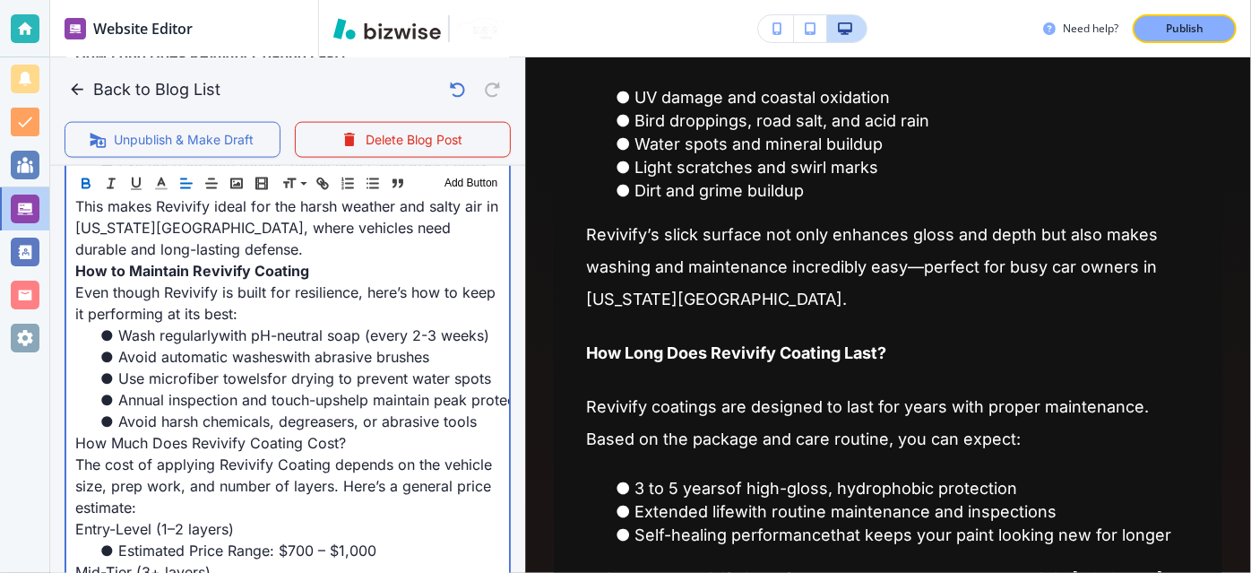
click at [278, 434] on span "How Much Does Revivify Coating Cost?" at bounding box center [210, 443] width 271 height 18
click at [278, 434] on span "How Much Does Revivify Coating Cost?" at bounding box center [215, 443] width 280 height 18
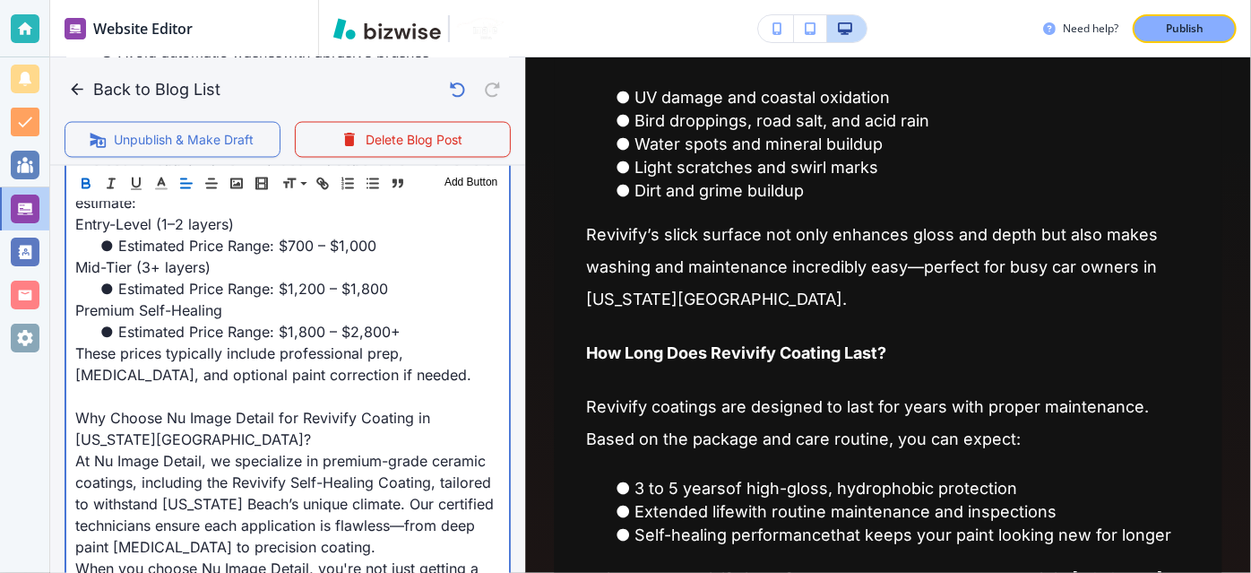
scroll to position [1629, 0]
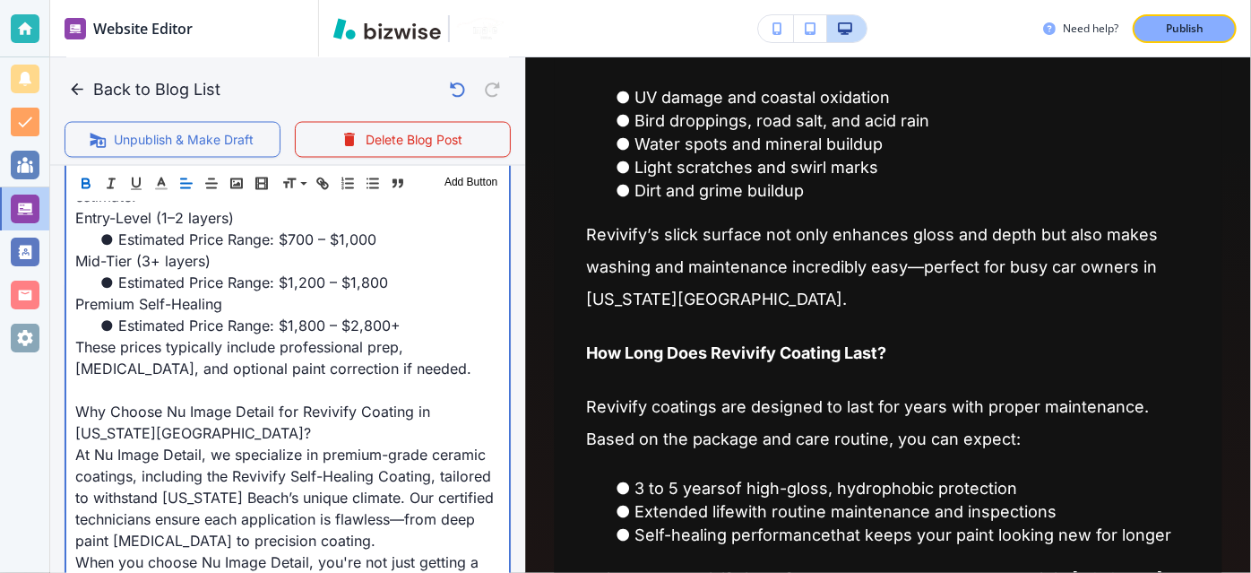
click at [247, 379] on p at bounding box center [287, 390] width 425 height 22
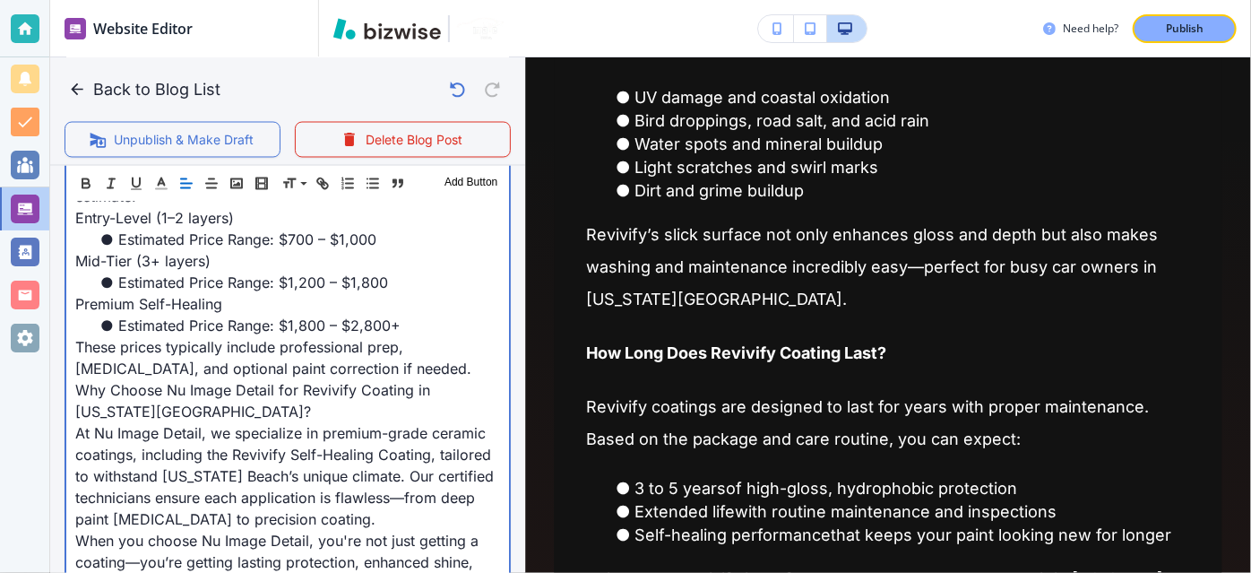
click at [238, 381] on span "Why Choose Nu Image Detail for Revivify Coating in [US_STATE][GEOGRAPHIC_DATA]?" at bounding box center [254, 400] width 359 height 39
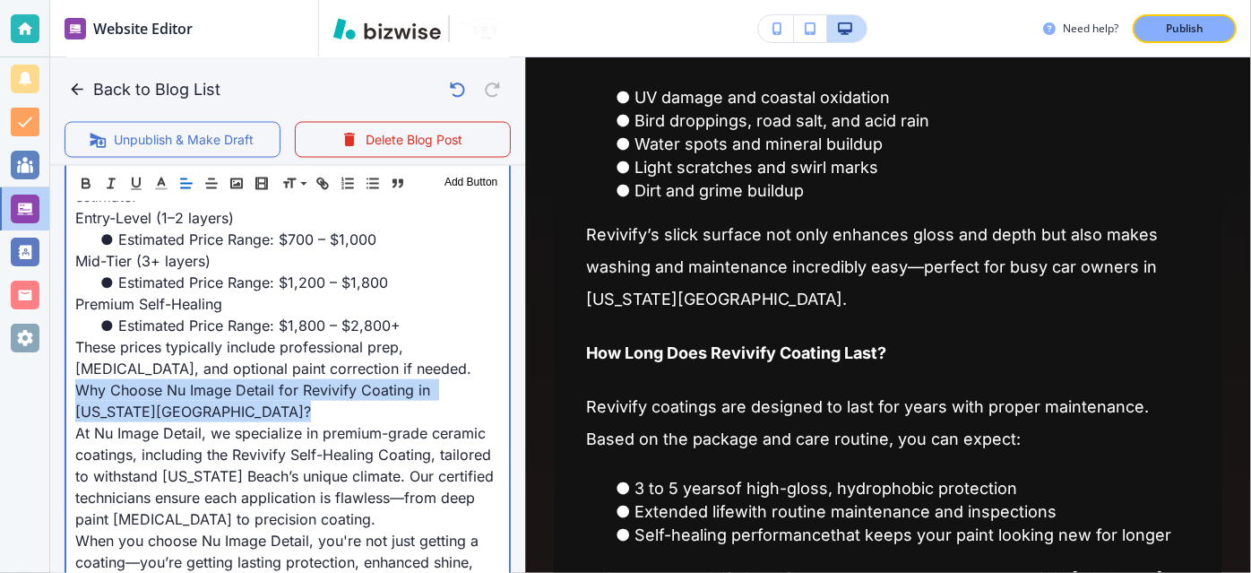
click at [238, 381] on span "Why Choose Nu Image Detail for Revivify Coating in [US_STATE][GEOGRAPHIC_DATA]?" at bounding box center [254, 400] width 359 height 39
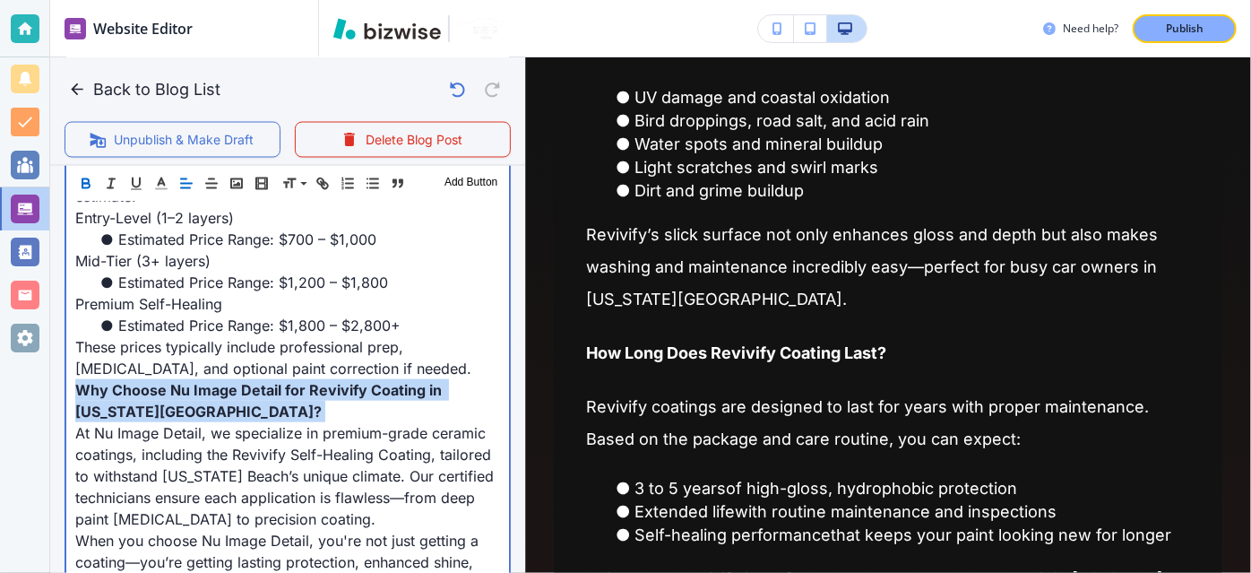
click at [238, 381] on span "Why Choose Nu Image Detail for Revivify Coating in [US_STATE][GEOGRAPHIC_DATA]?" at bounding box center [260, 400] width 370 height 39
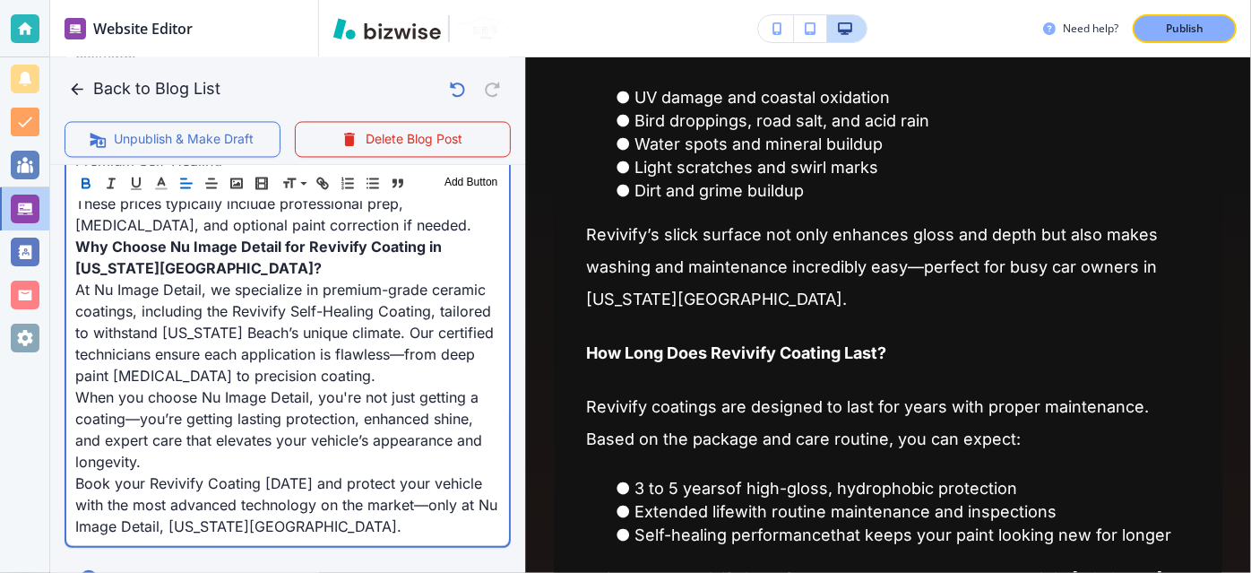
scroll to position [1787, 0]
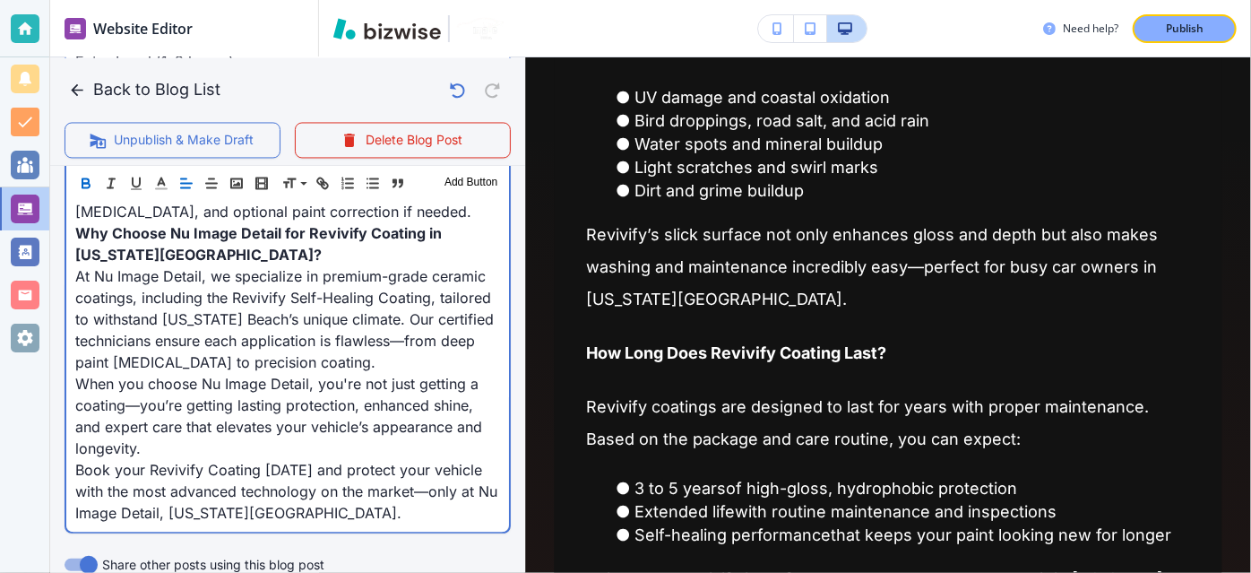
click at [231, 382] on span "When you choose Nu Image Detail, you're not just getting a coating—you’re getti…" at bounding box center [280, 415] width 411 height 82
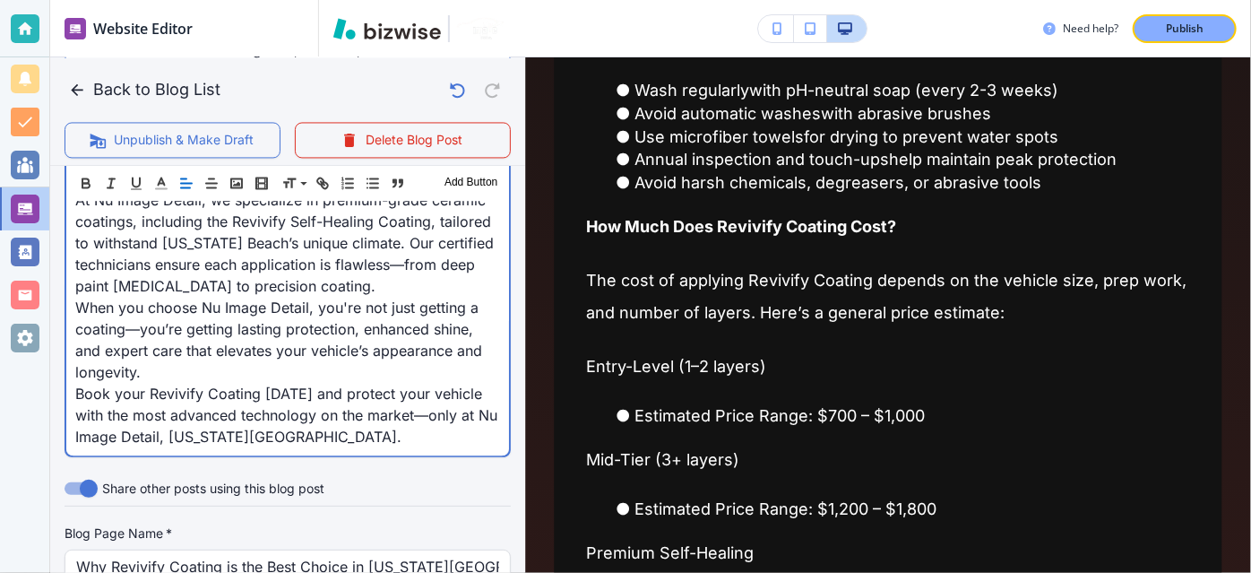
scroll to position [1824, 0]
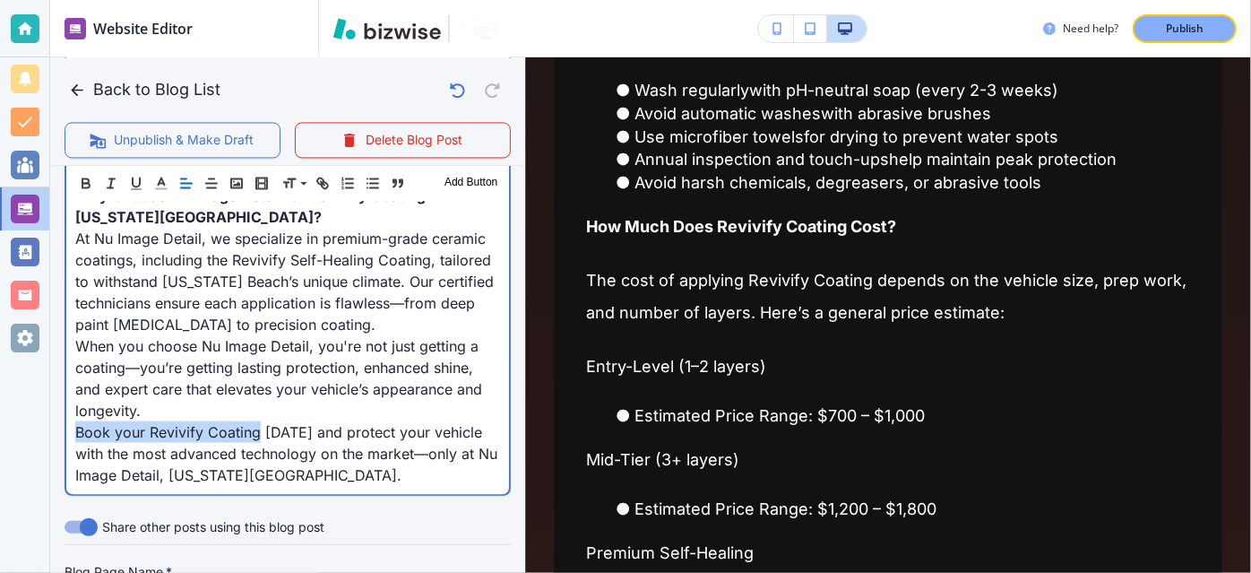
drag, startPoint x: 257, startPoint y: 403, endPoint x: 74, endPoint y: 411, distance: 183.0
click at [75, 422] on span "Book your Revivify Coating [DATE] and protect your vehicle with the most advanc…" at bounding box center [288, 452] width 426 height 61
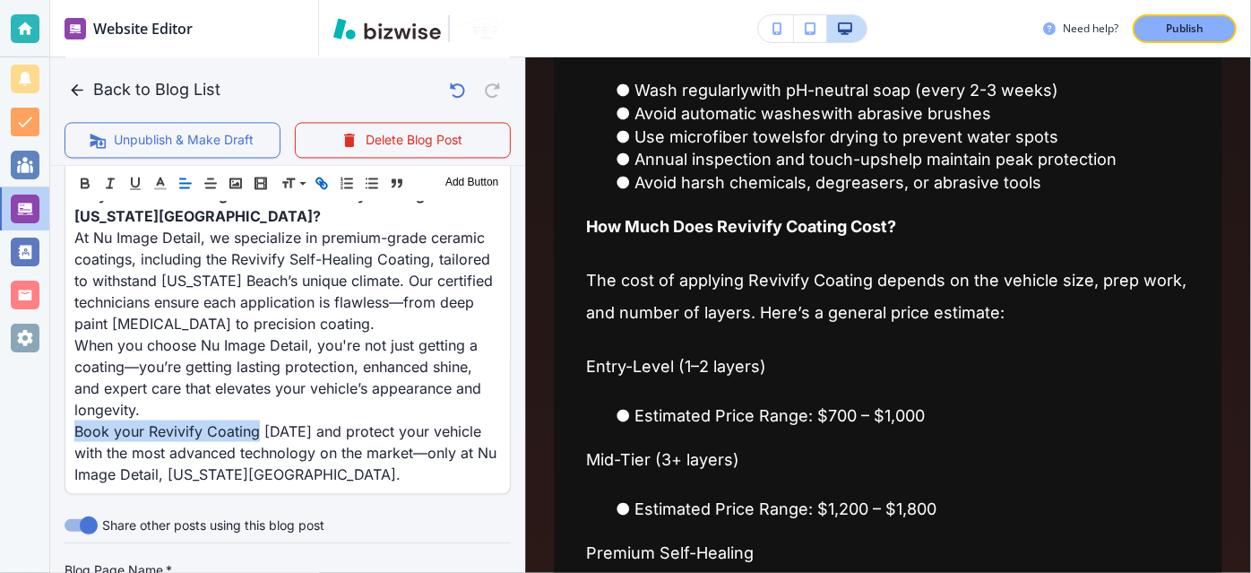
click at [324, 178] on icon "button" at bounding box center [322, 183] width 16 height 16
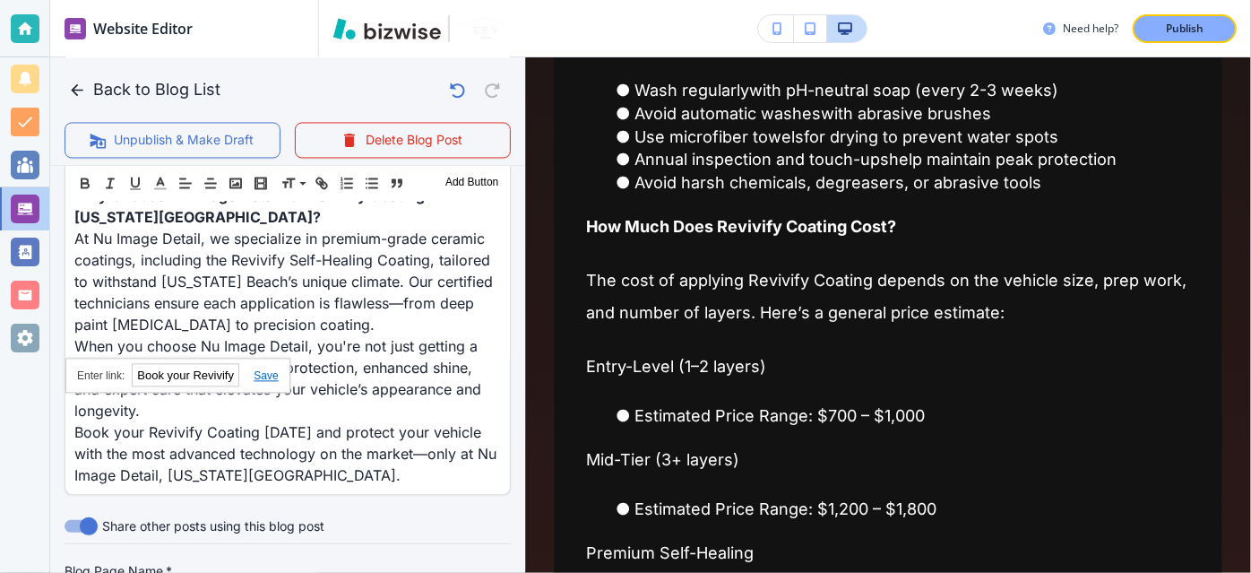
paste input "[URL][DOMAIN_NAME]"
drag, startPoint x: 272, startPoint y: 371, endPoint x: 313, endPoint y: 375, distance: 40.5
click at [272, 371] on link at bounding box center [258, 375] width 39 height 13
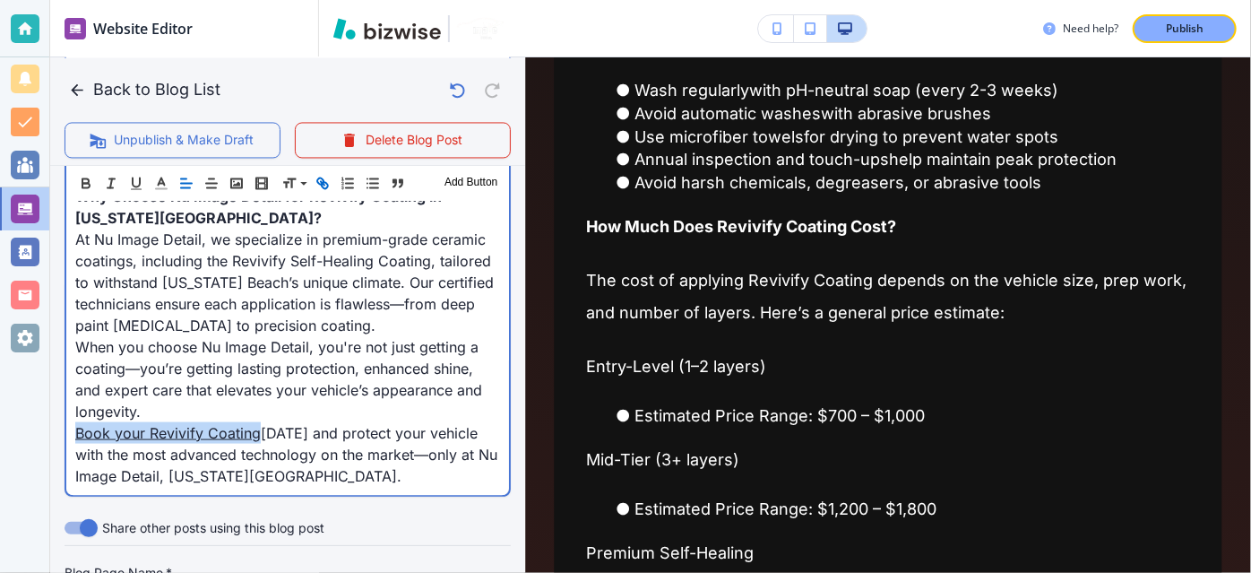
scroll to position [519, 0]
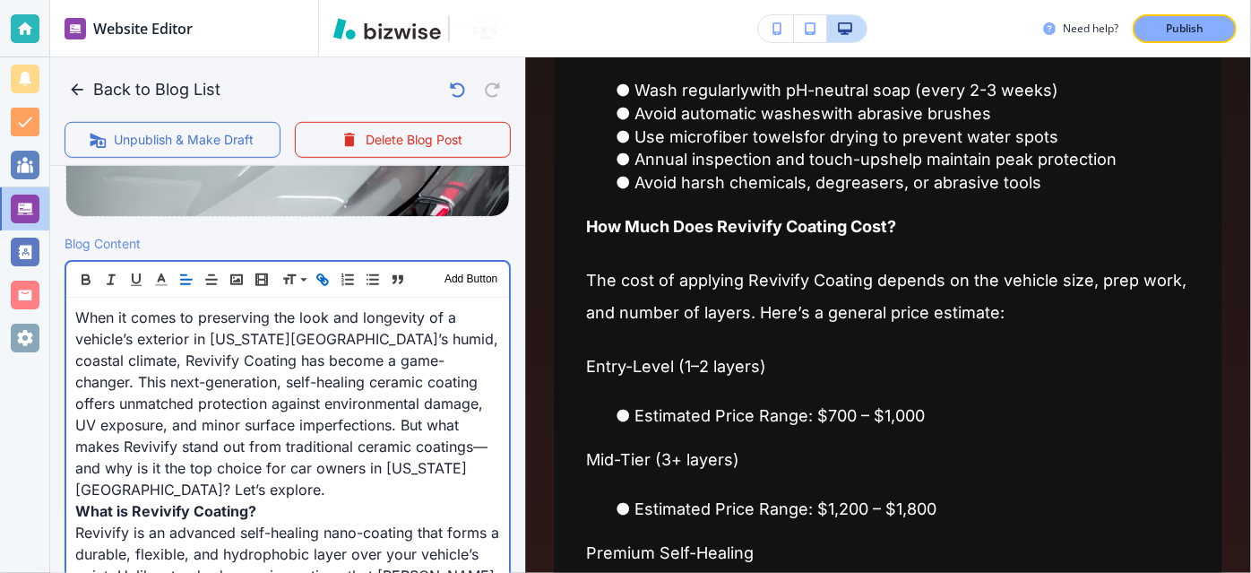
click at [351, 375] on span "When it comes to preserving the look and longevity of a vehicle’s exterior in […" at bounding box center [288, 403] width 427 height 190
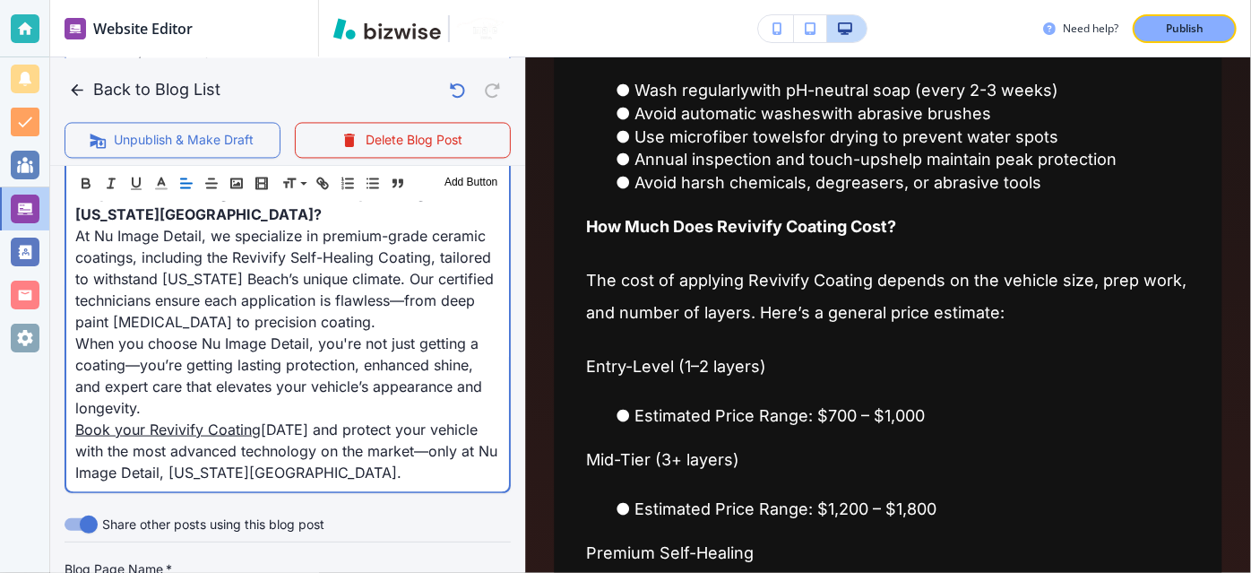
scroll to position [1822, 0]
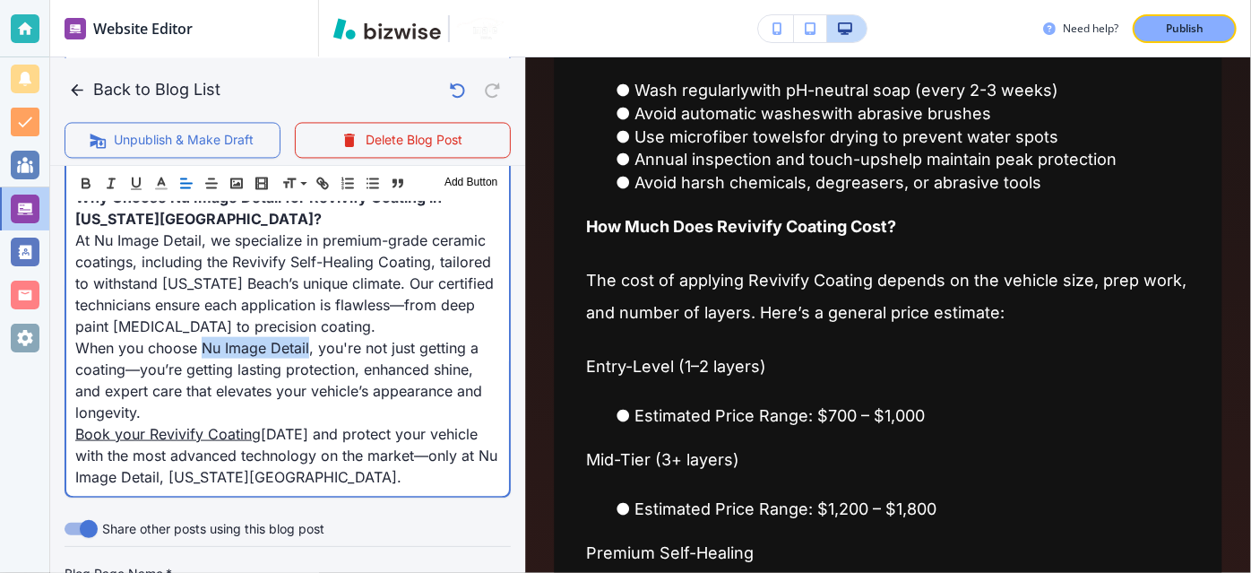
drag, startPoint x: 308, startPoint y: 321, endPoint x: 204, endPoint y: 323, distance: 104.0
click at [204, 338] on span "When you choose Nu Image Detail, you're not just getting a coating—you’re getti…" at bounding box center [280, 379] width 411 height 82
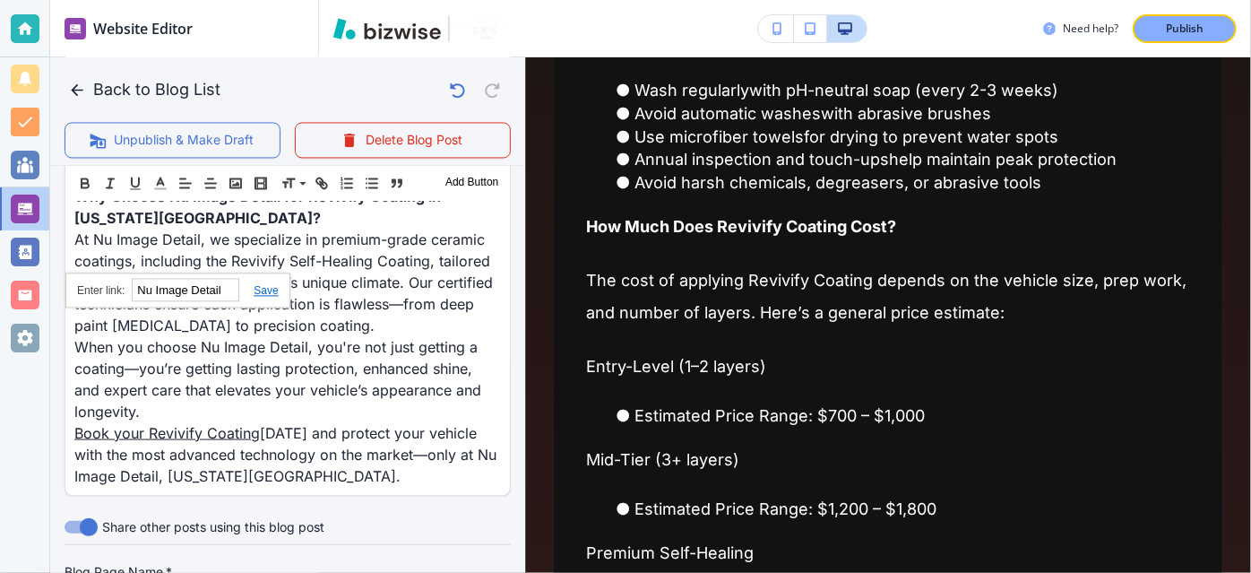
paste input "[URL][DOMAIN_NAME]"
click at [263, 292] on link at bounding box center [258, 290] width 39 height 13
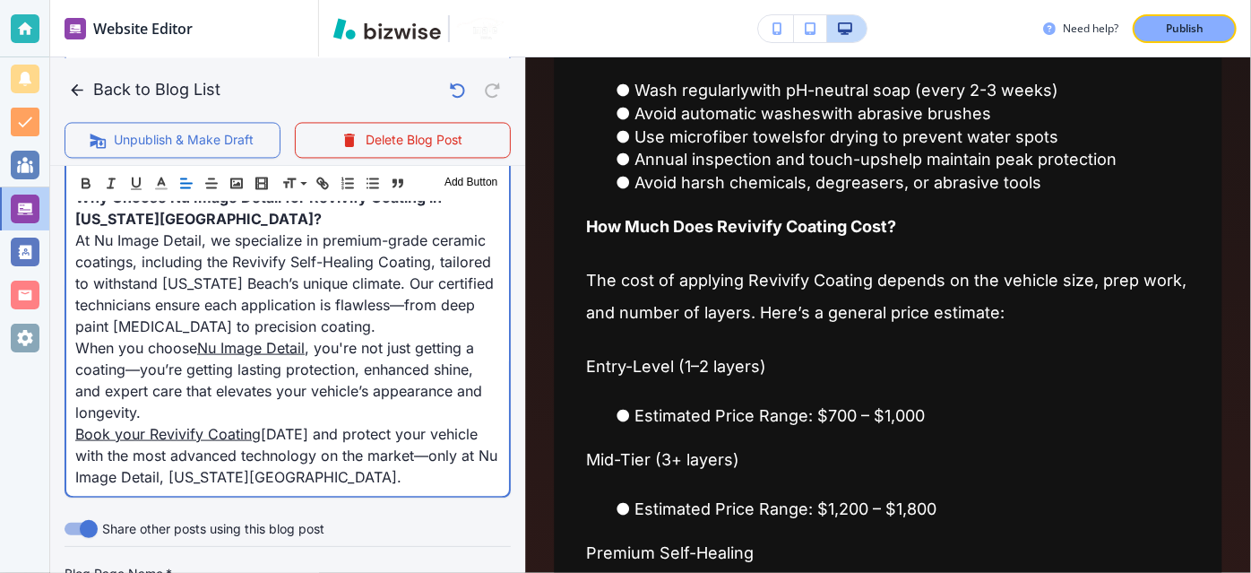
scroll to position [519, 0]
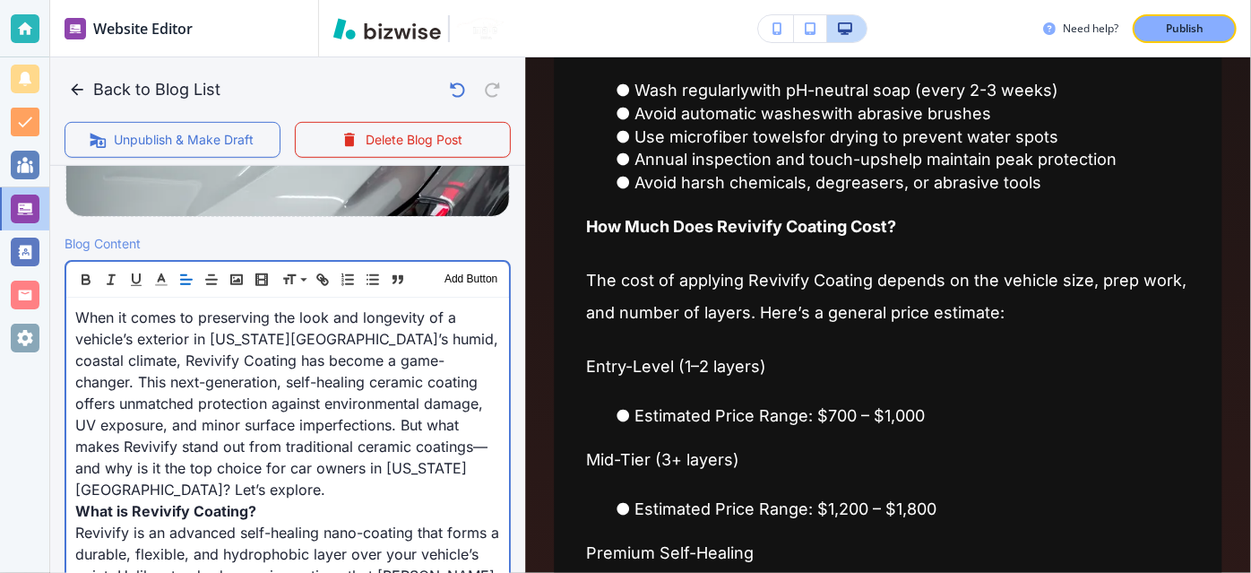
click at [363, 336] on span "When it comes to preserving the look and longevity of a vehicle’s exterior in […" at bounding box center [288, 403] width 427 height 190
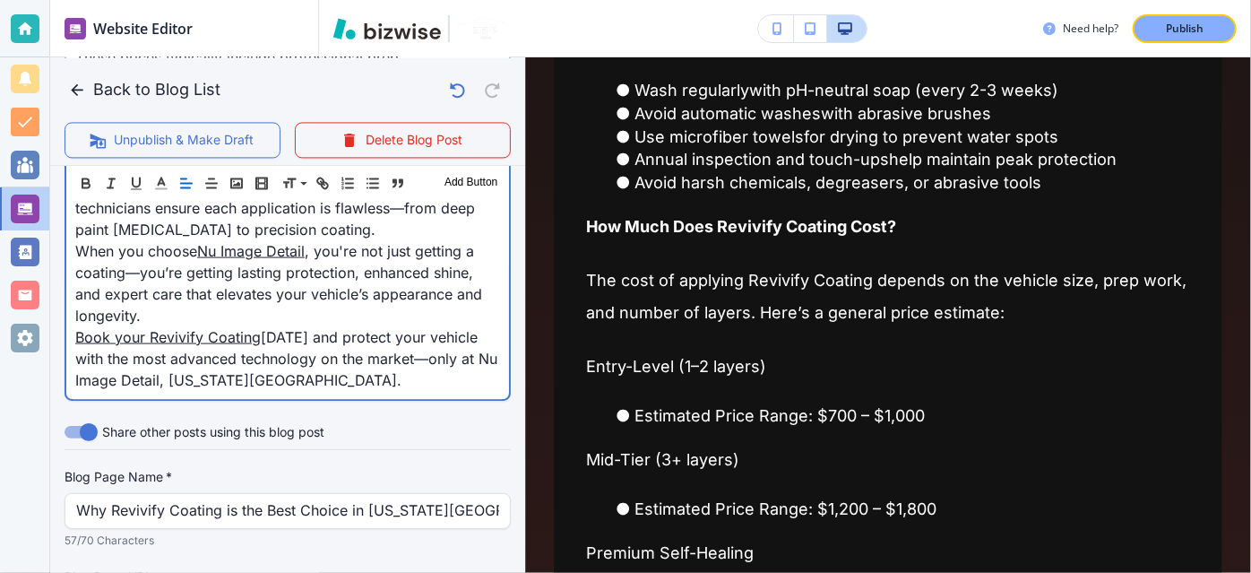
scroll to position [1918, 0]
drag, startPoint x: 253, startPoint y: 317, endPoint x: 73, endPoint y: 321, distance: 179.2
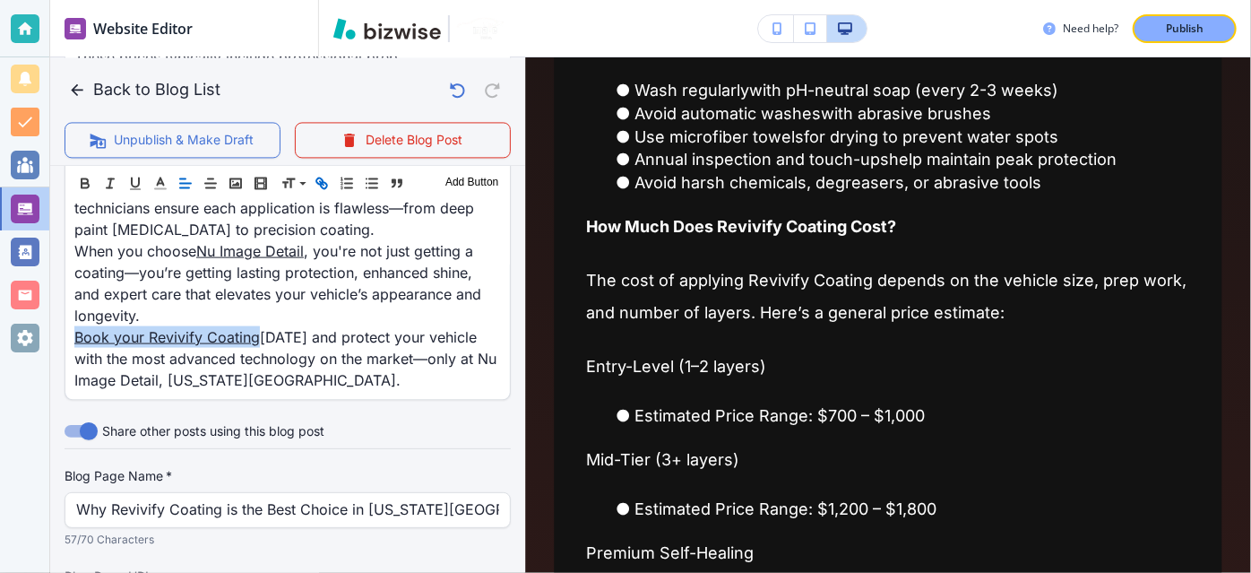
click at [322, 175] on icon "button" at bounding box center [322, 183] width 16 height 16
click at [321, 180] on icon "button" at bounding box center [322, 183] width 16 height 16
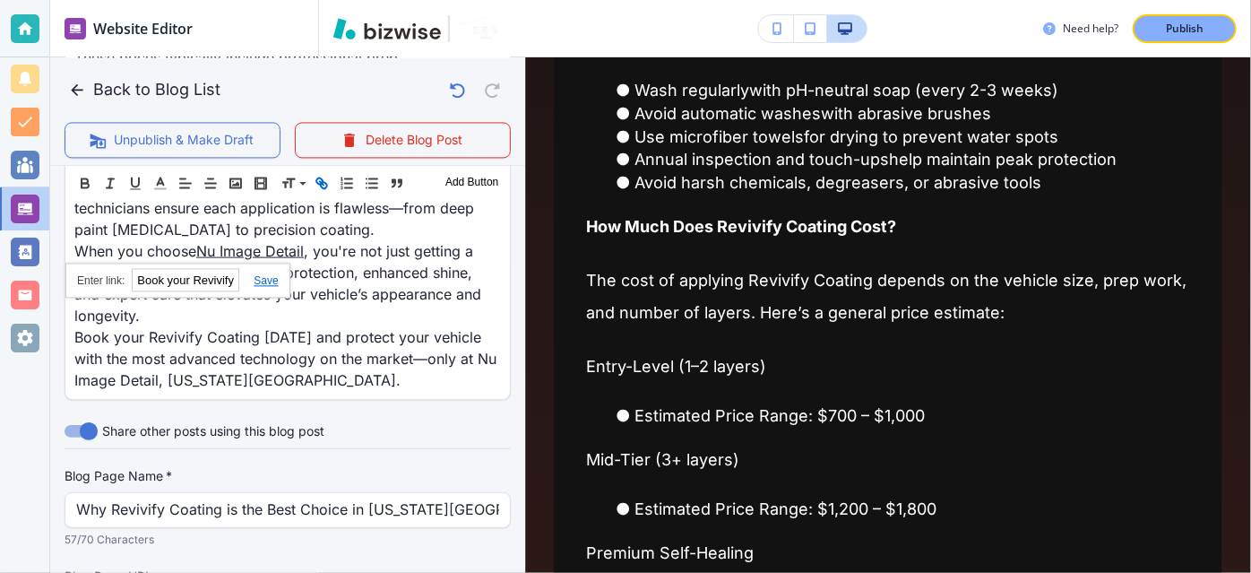
paste input "[URL][DOMAIN_NAME]"
click at [265, 280] on link at bounding box center [258, 280] width 39 height 13
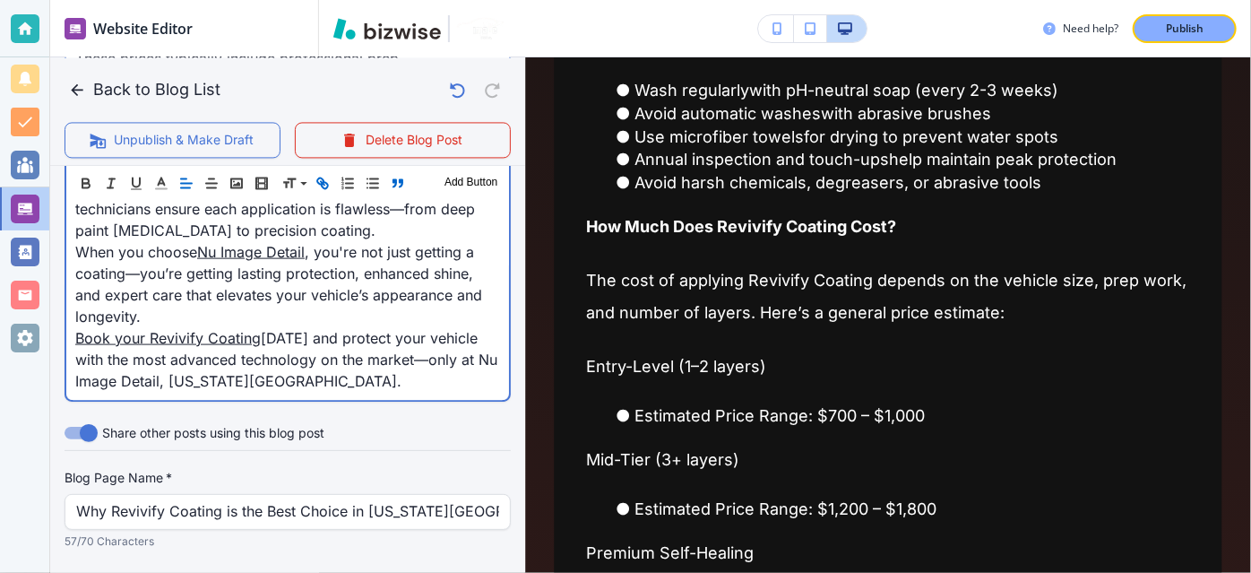
scroll to position [0, 0]
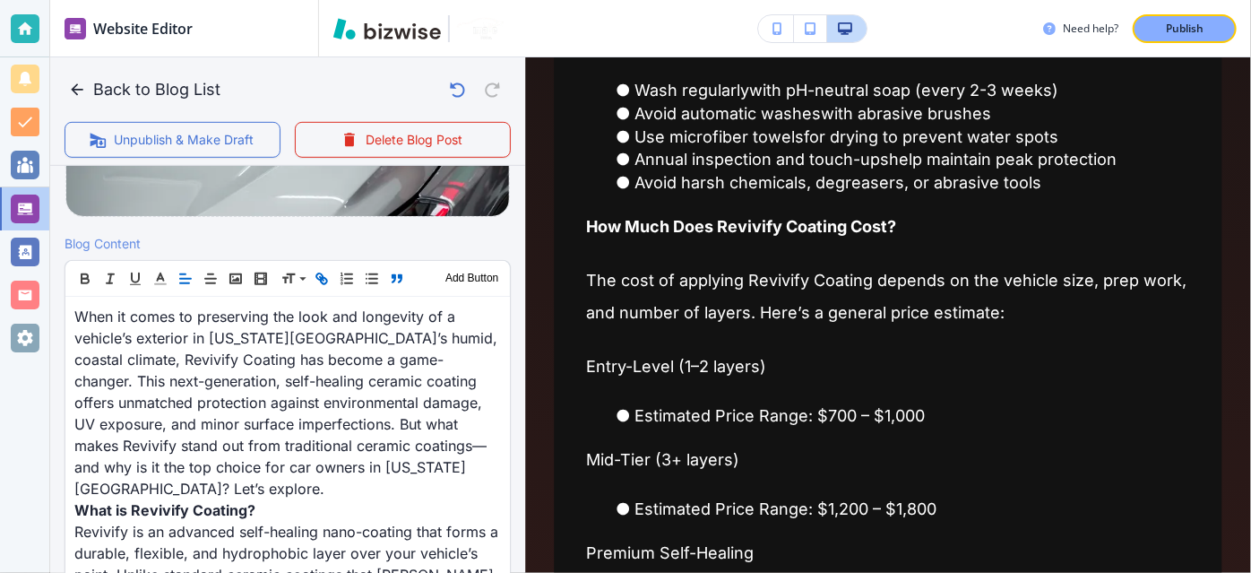
click at [392, 271] on icon "button" at bounding box center [397, 279] width 16 height 16
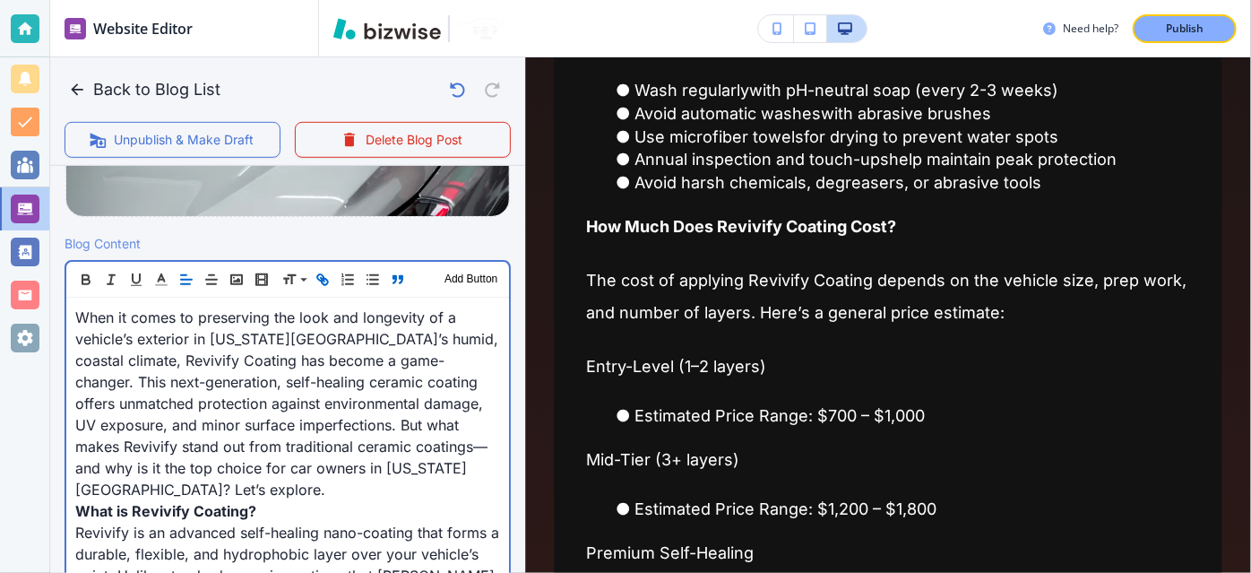
scroll to position [519, 0]
click at [398, 346] on p "When it comes to preserving the look and longevity of a vehicle’s exterior in […" at bounding box center [287, 403] width 425 height 194
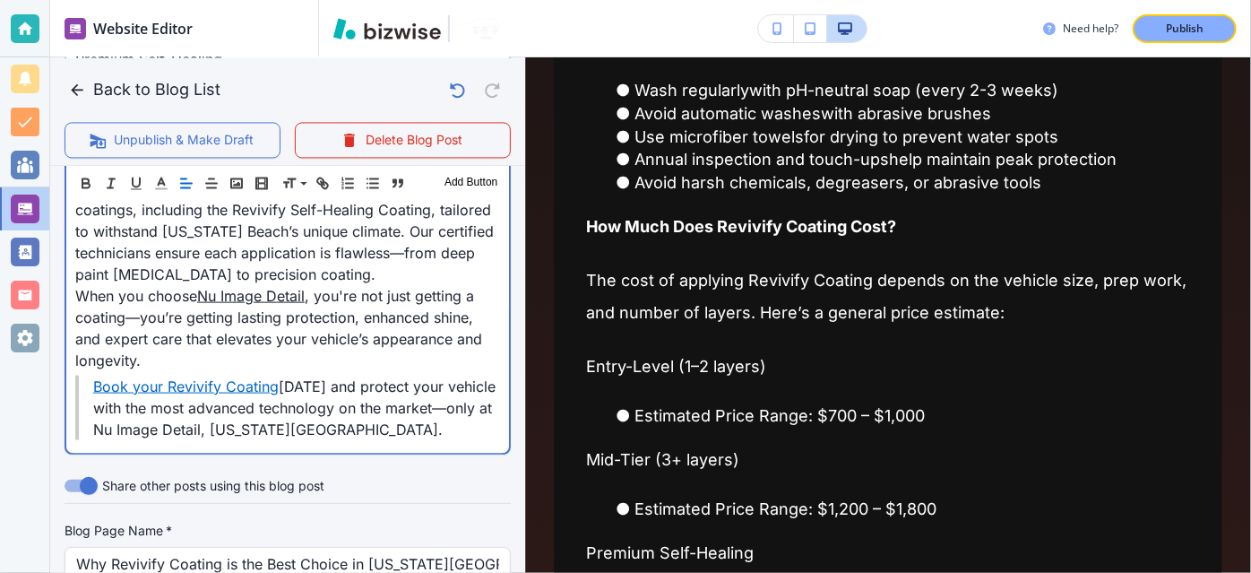
scroll to position [1923, 0]
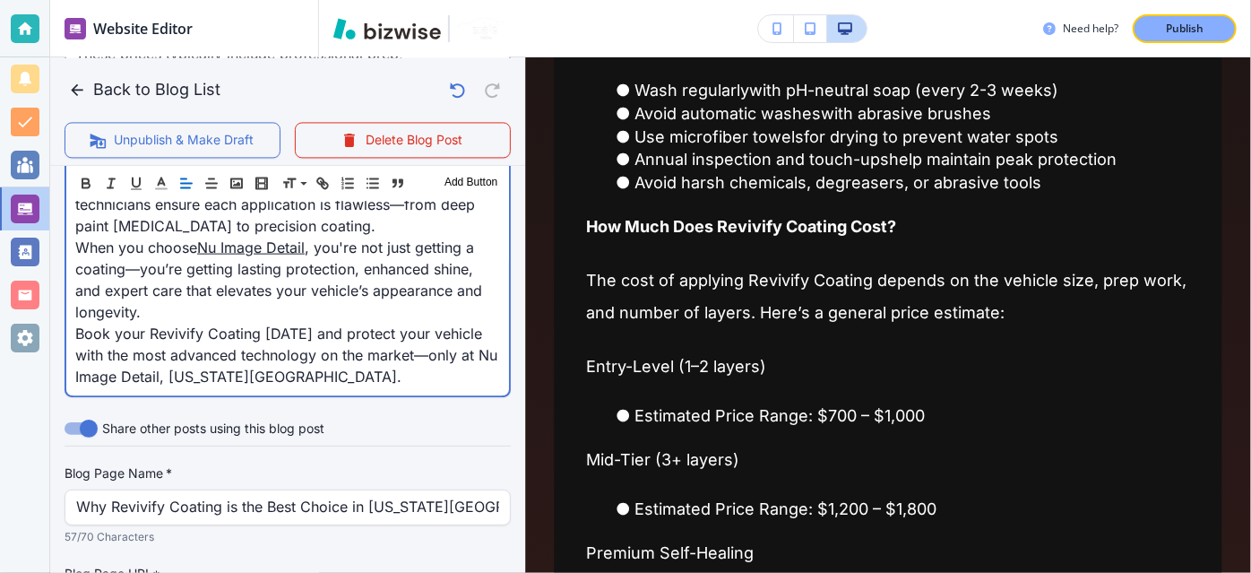
click at [383, 323] on span "Book your Revivify Coating [DATE] and protect your vehicle with the most advanc…" at bounding box center [288, 353] width 426 height 61
drag, startPoint x: 256, startPoint y: 309, endPoint x: 63, endPoint y: 310, distance: 193.5
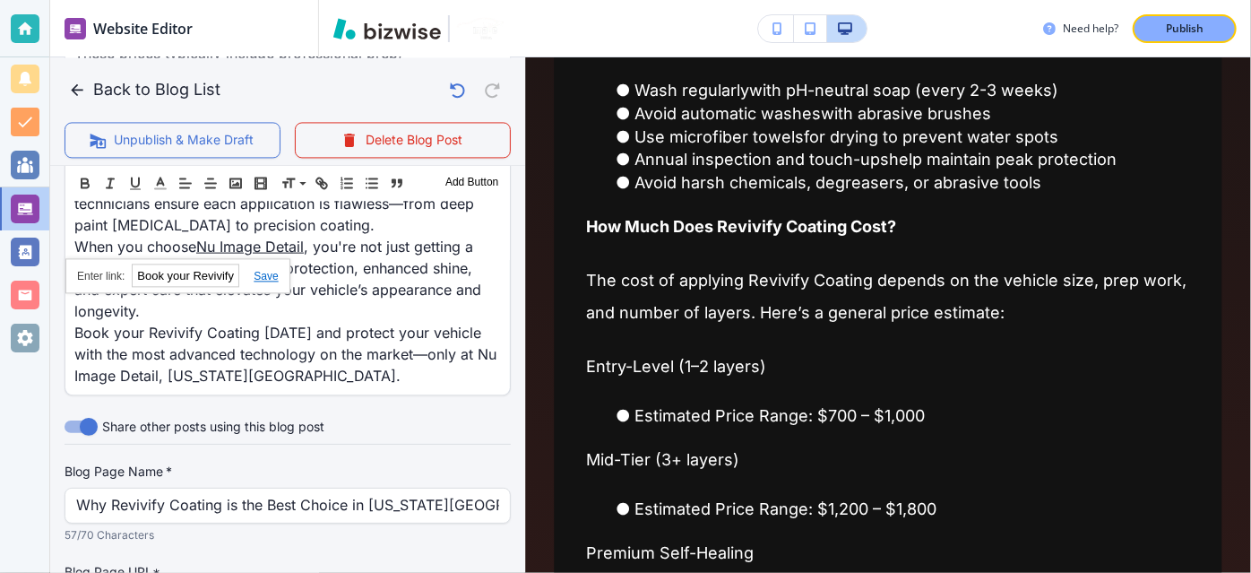
scroll to position [1922, 0]
paste input "[URL][DOMAIN_NAME]"
click at [264, 276] on link at bounding box center [258, 277] width 39 height 13
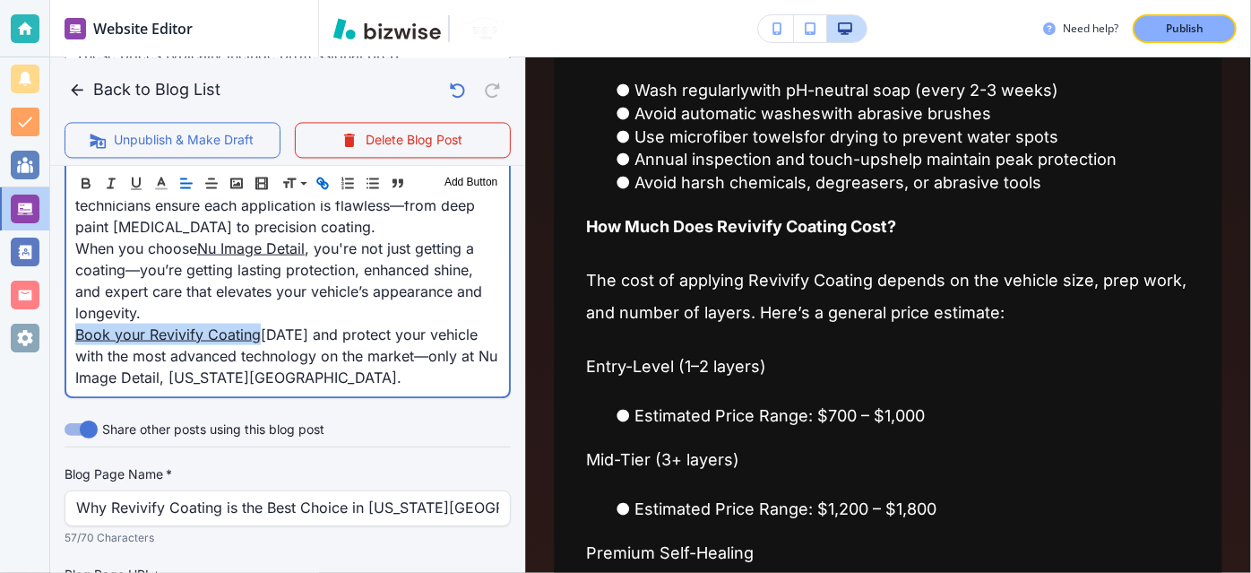
scroll to position [519, 0]
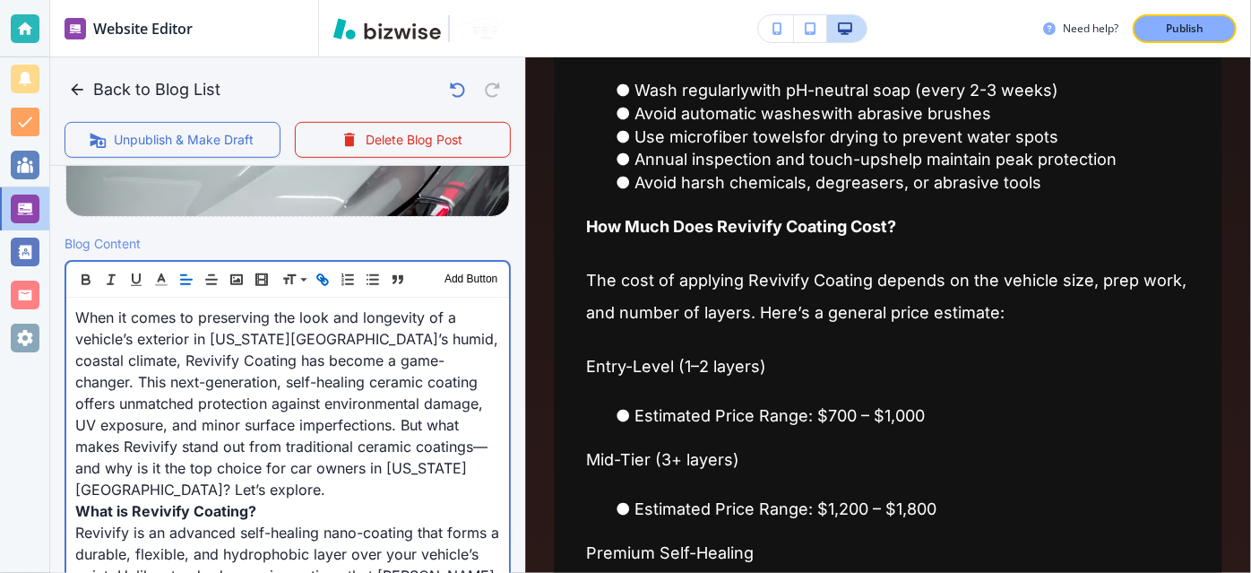
click at [291, 315] on span "When it comes to preserving the look and longevity of a vehicle’s exterior in […" at bounding box center [288, 403] width 427 height 190
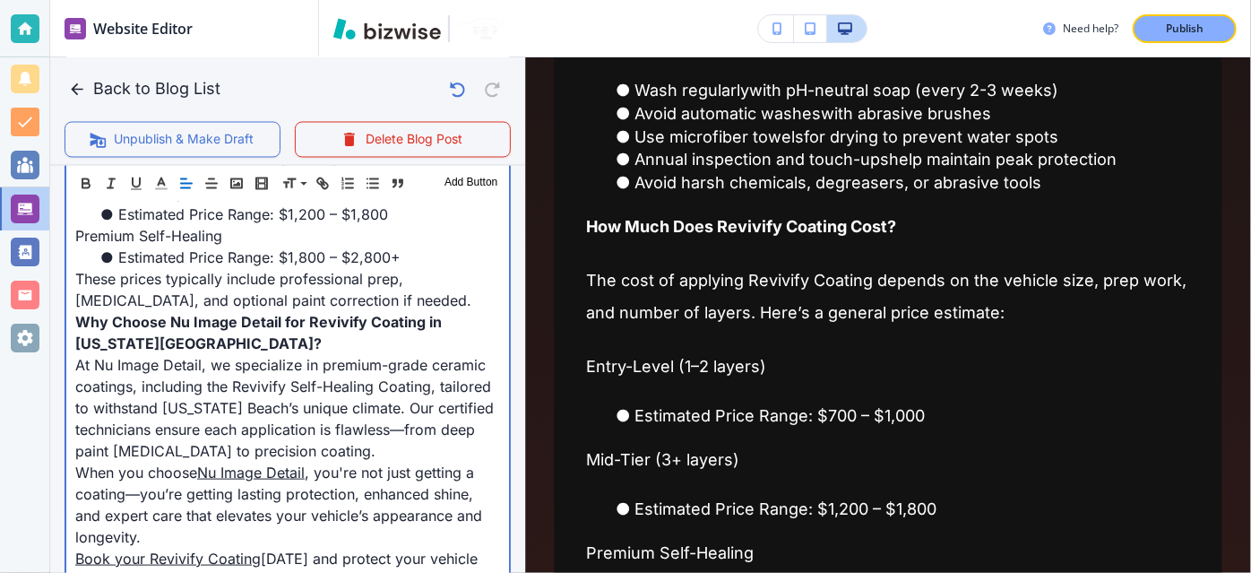
scroll to position [1728, 0]
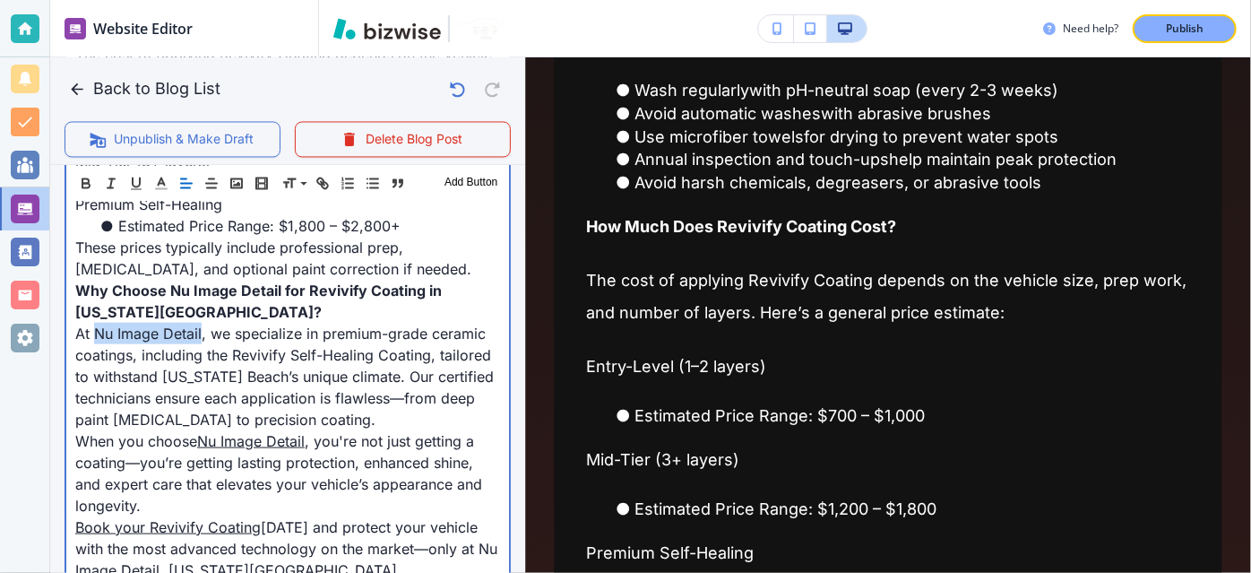
drag, startPoint x: 199, startPoint y: 307, endPoint x: 93, endPoint y: 313, distance: 105.9
click at [93, 324] on span "At Nu Image Detail, we specialize in premium-grade ceramic coatings, including …" at bounding box center [286, 376] width 423 height 104
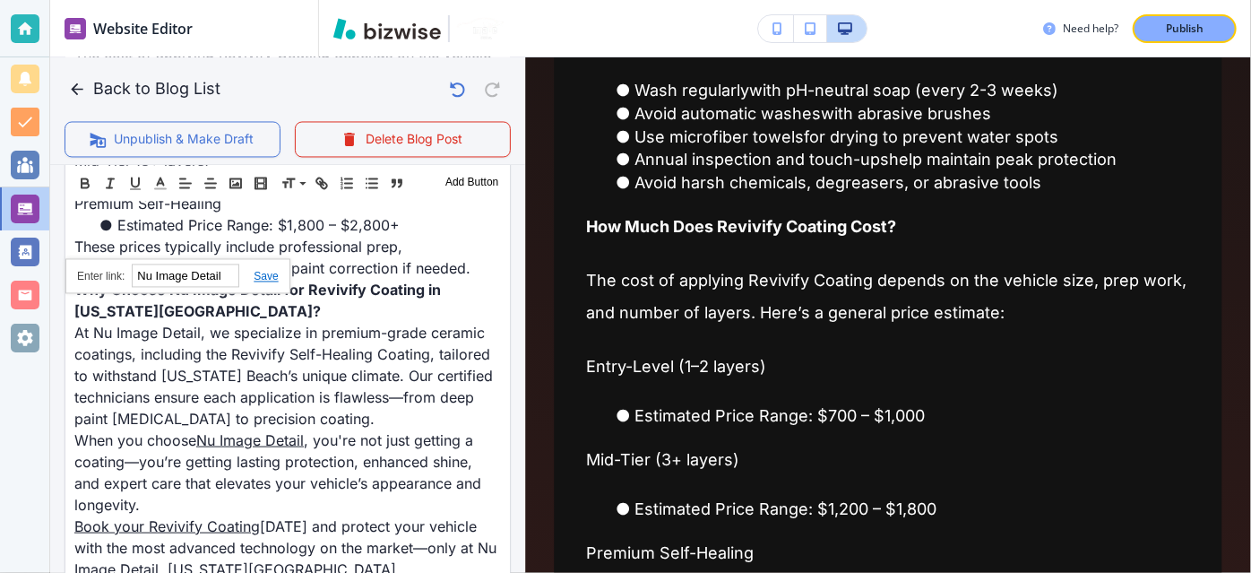
scroll to position [1727, 0]
paste input "[URL][DOMAIN_NAME]"
type input "[URL][DOMAIN_NAME]"
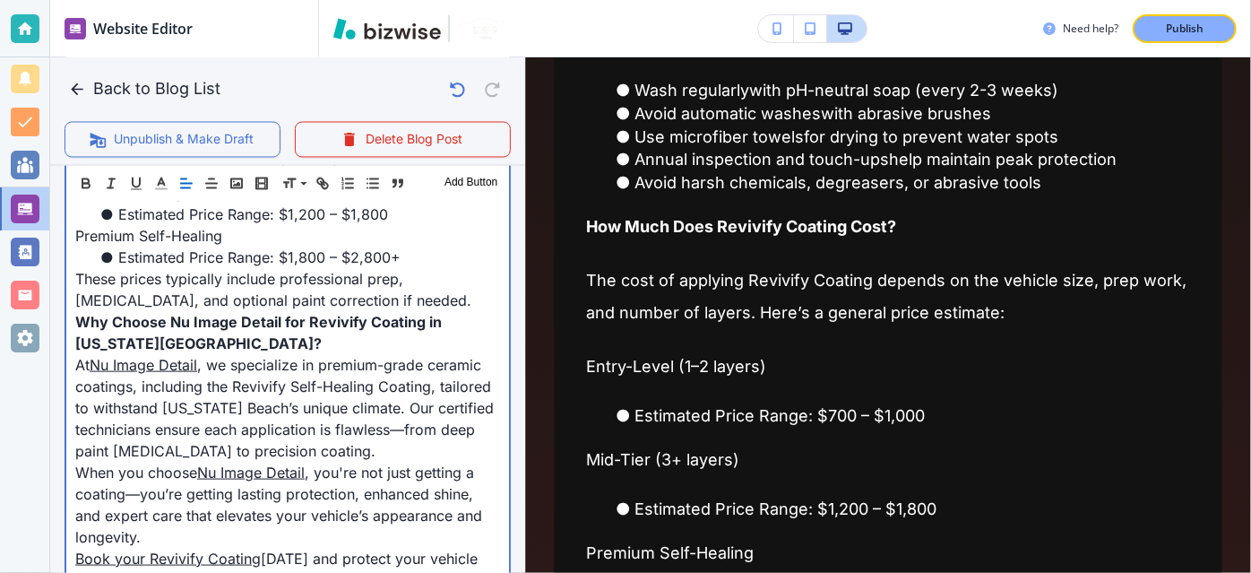
scroll to position [1701, 0]
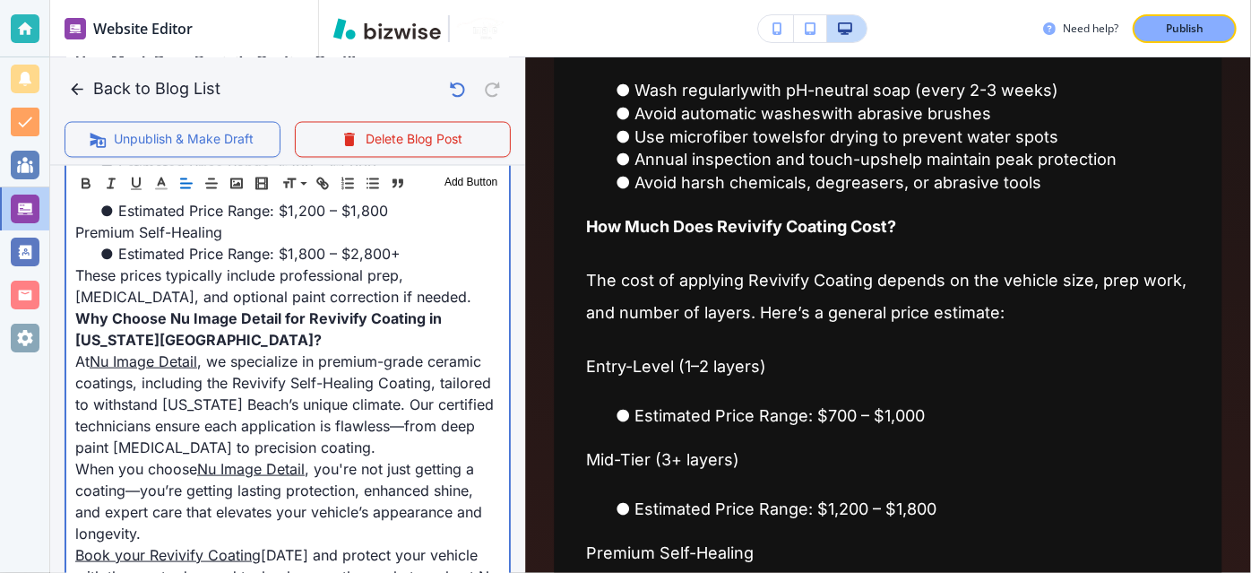
click at [129, 266] on span "These prices typically include professional prep, [MEDICAL_DATA], and optional …" at bounding box center [273, 285] width 396 height 39
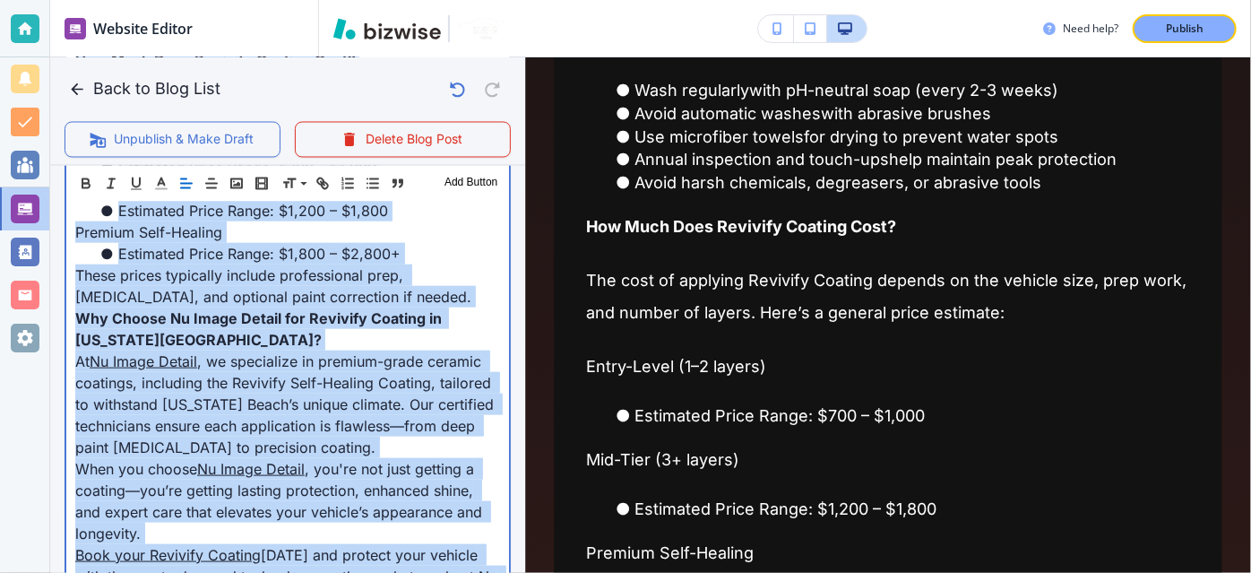
copy div "Lore ip dolor si ametconsec adi elit sed doeiusmod te i utlabor’e dolorema al E…"
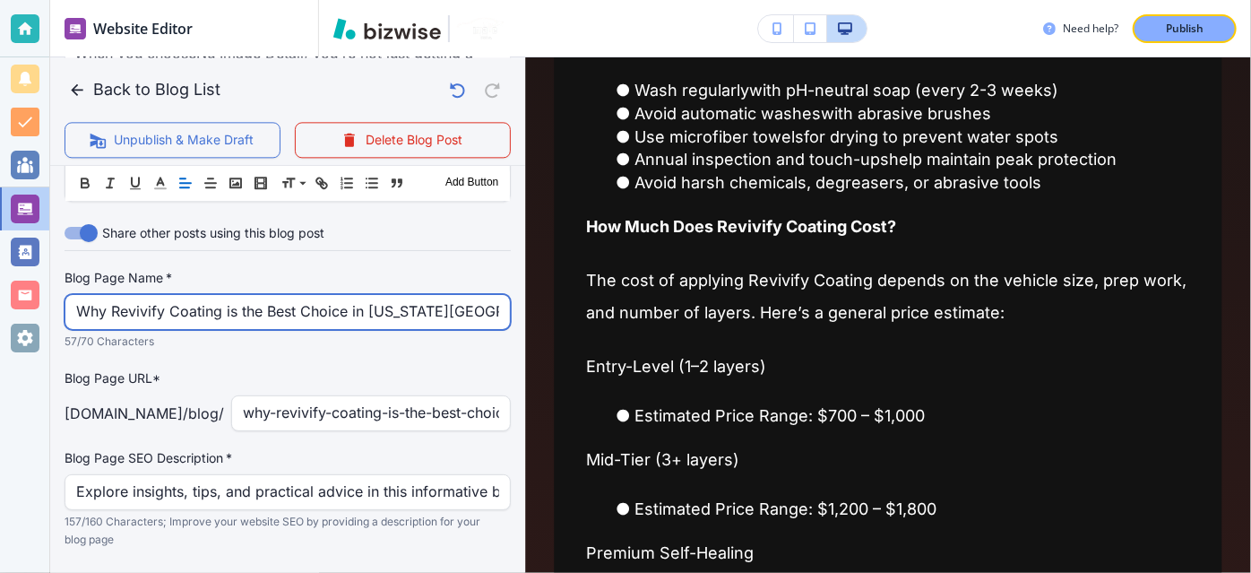
click at [351, 302] on input "Why Revivify Coating is the Best Choice in [US_STATE][GEOGRAPHIC_DATA]" at bounding box center [287, 312] width 423 height 34
paste input "Revivify Coating: Advanced Self-Healing Protection for [US_STATE][GEOGRAPHIC_DA…"
type input "Why Revivify Coating is the Best Choice in [US_STATE][GEOGRAPHIC_DATA]"
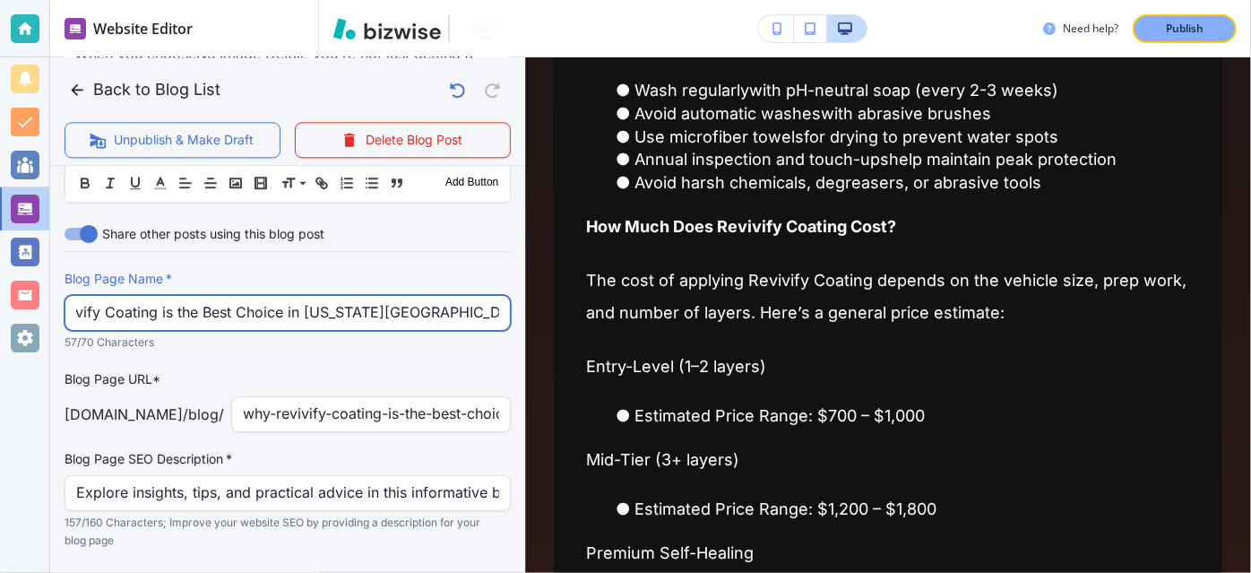
scroll to position [0, 0]
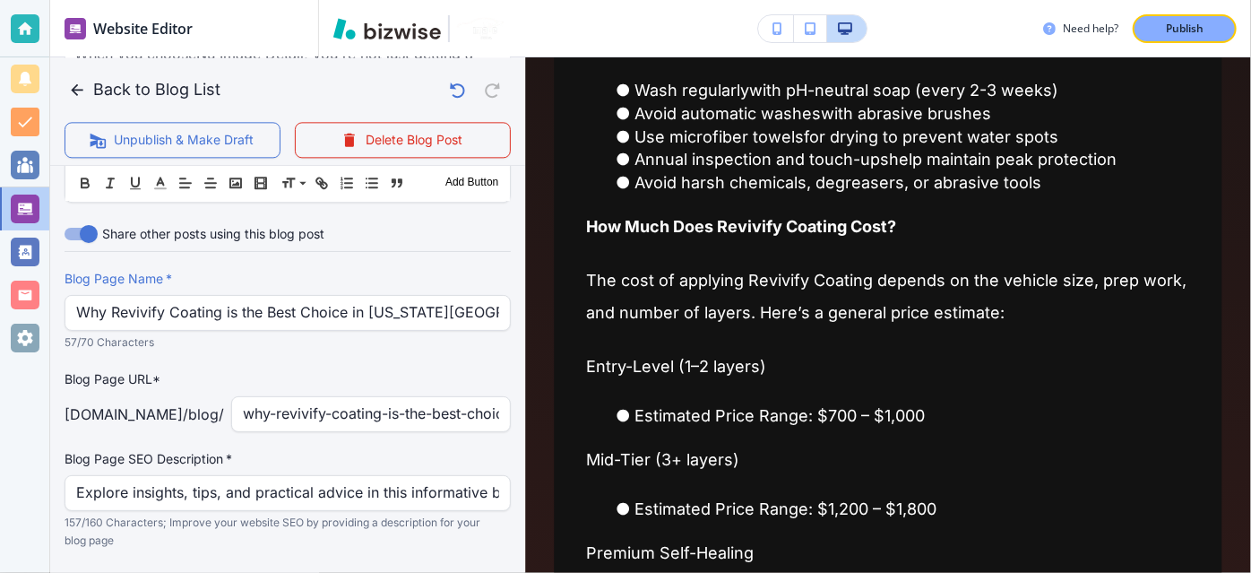
click at [343, 340] on div "Blog Page Name   * Why Revivify Coating is the Best Choice in [US_STATE][GEOGRA…" at bounding box center [288, 410] width 446 height 280
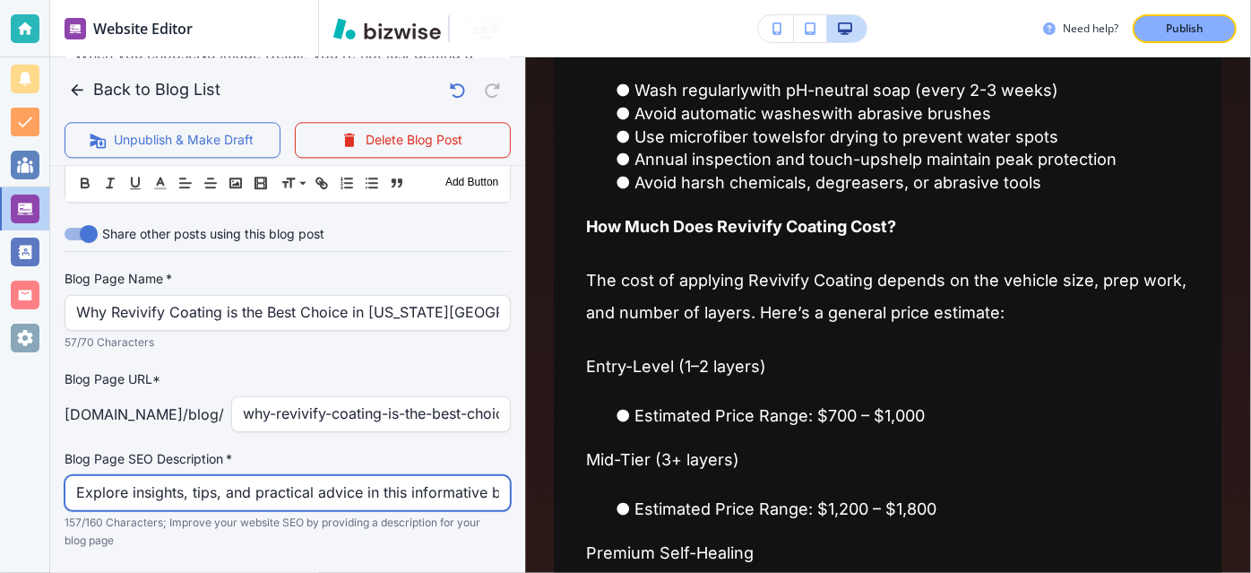
click at [301, 482] on input "Explore insights, tips, and practical advice in this informative blog post. Dis…" at bounding box center [287, 493] width 423 height 34
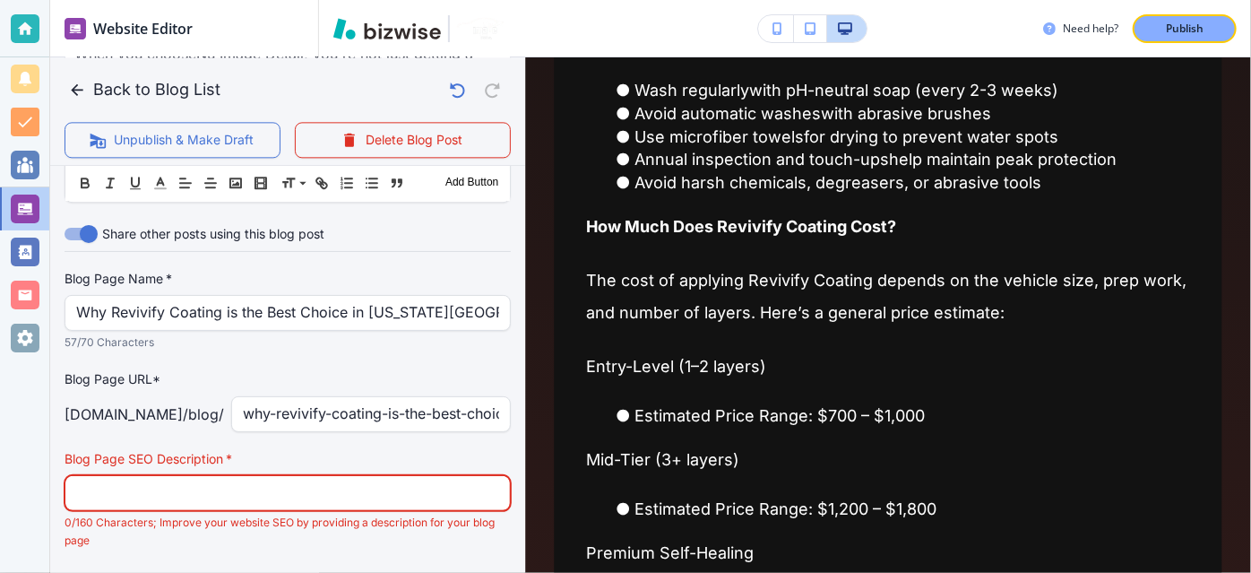
paste input "Shield your vehicle with Revivify Coating. This self-healing, nano-coating prot…"
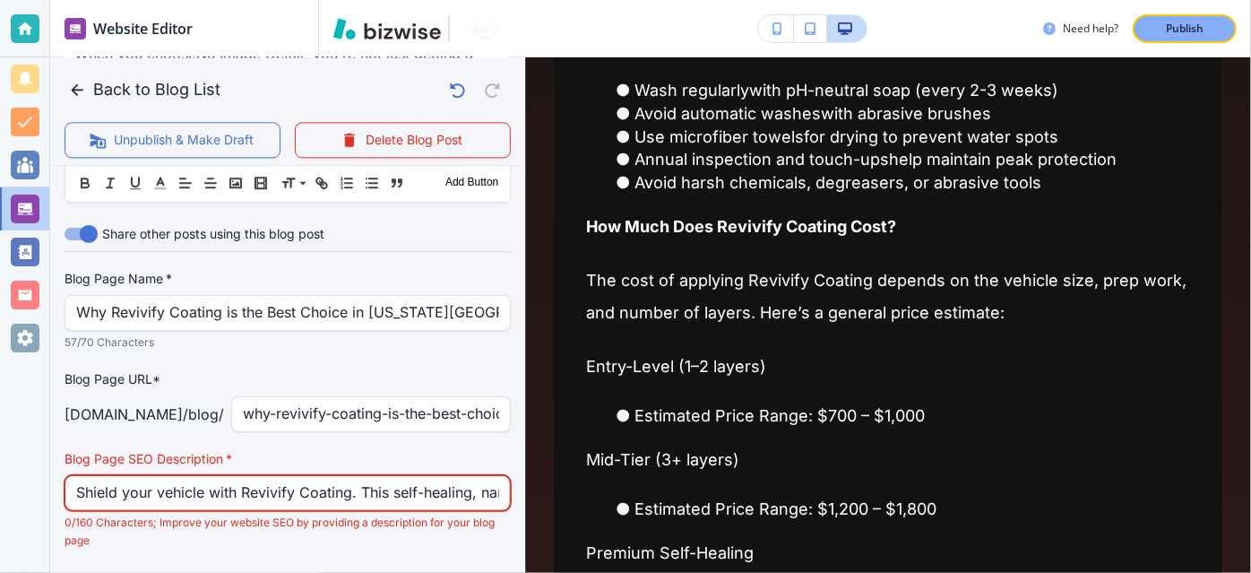
scroll to position [0, 730]
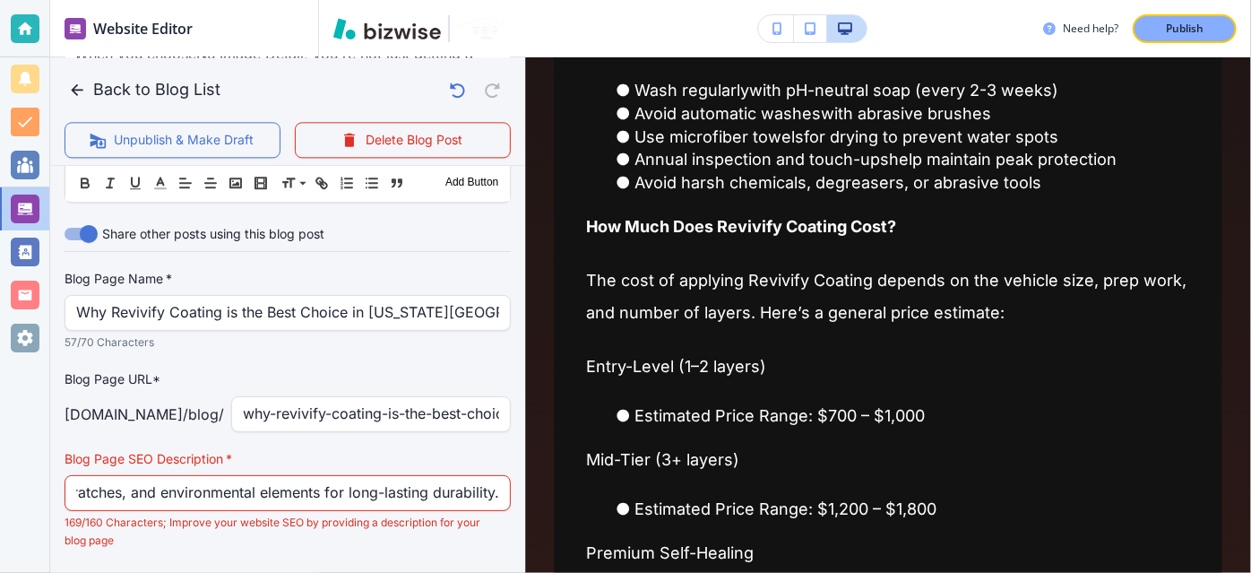
click at [425, 450] on label "Blog Page SEO Description   *" at bounding box center [288, 459] width 446 height 18
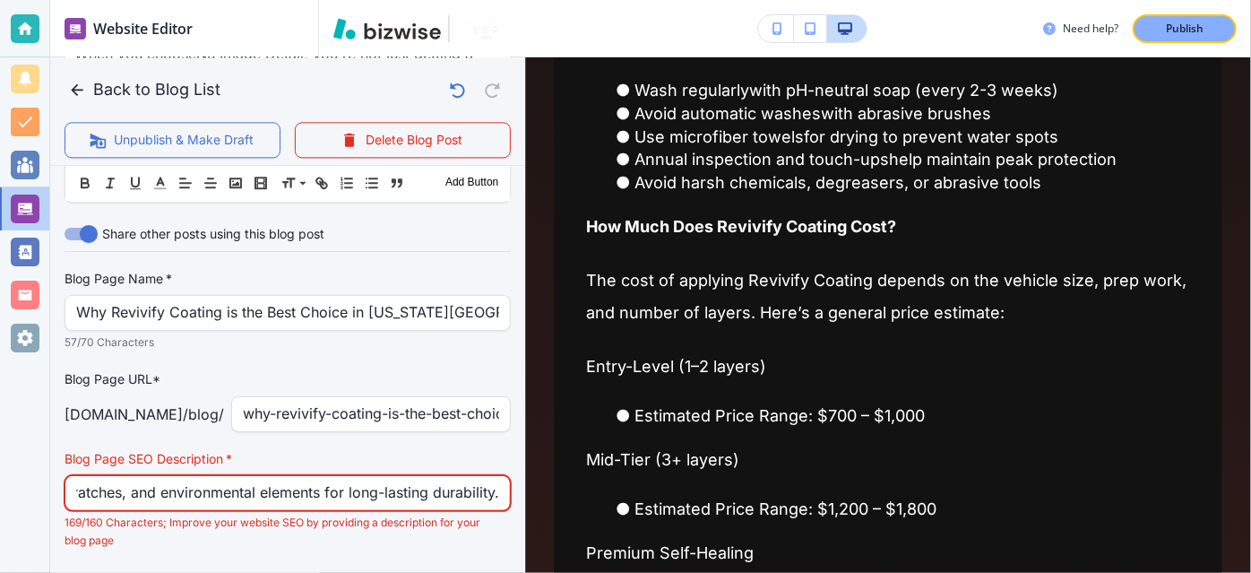
click at [358, 477] on input "Shield your vehicle with Revivify Coating. This self-healing, nano-coating prot…" at bounding box center [287, 493] width 423 height 34
click at [474, 477] on input "Shield your vehicle with Revivify Coating. This self-healing, nano-coating prot…" at bounding box center [287, 493] width 423 height 34
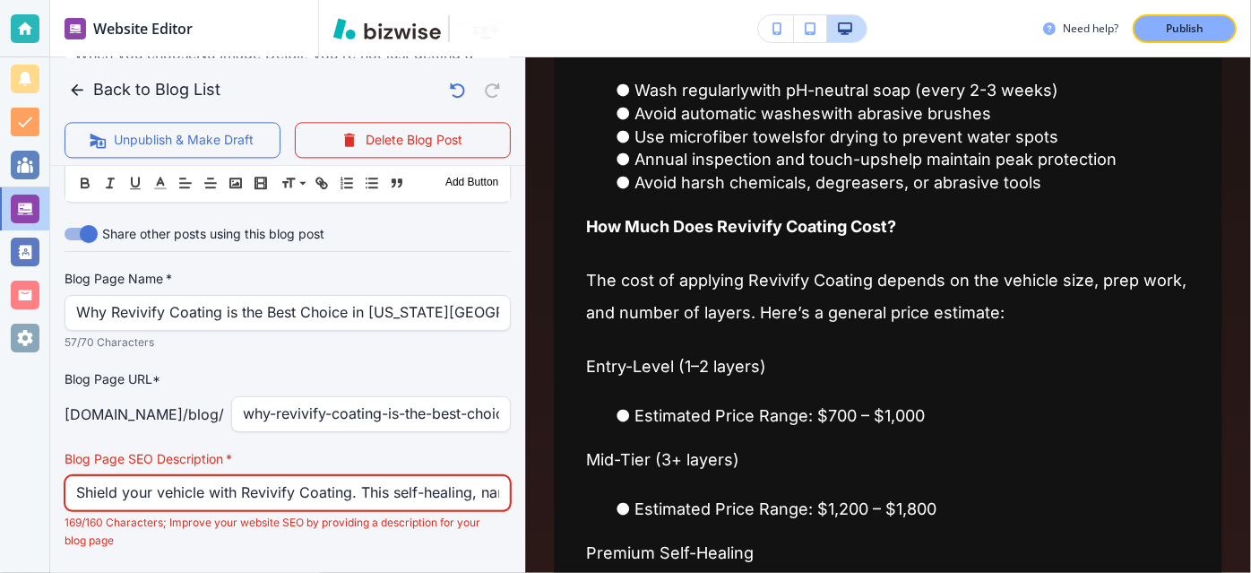
paste input "Protect your car with Revivify Coating. This self-healing, nano-coating defends…"
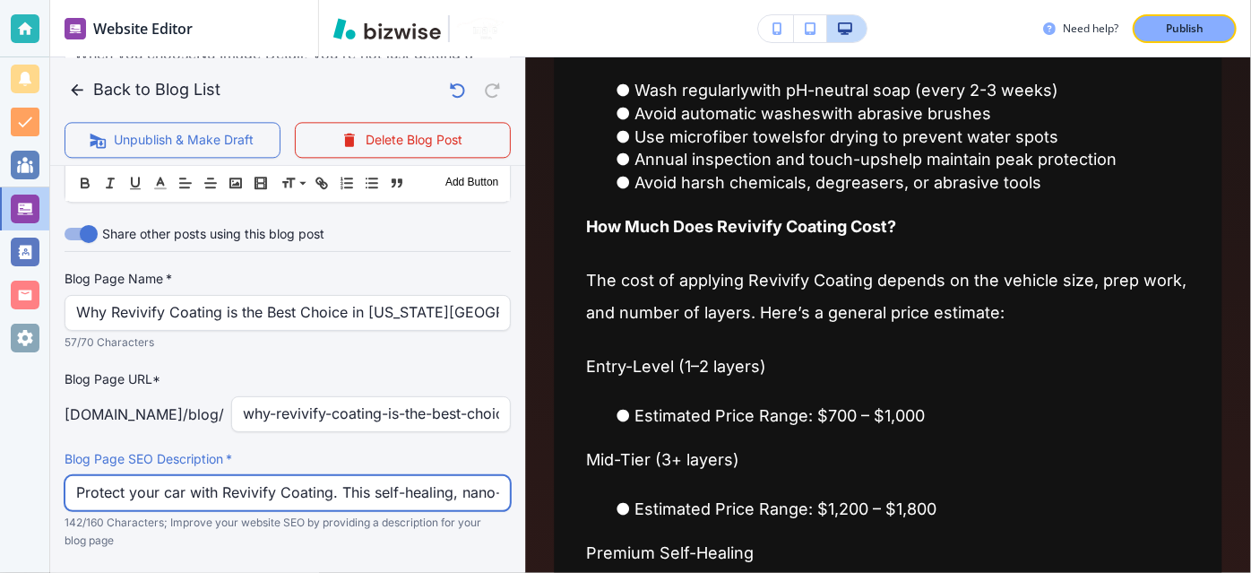
scroll to position [0, 547]
type input "Protect your car with Revivify Coating. This self-healing, nano-coating defends…"
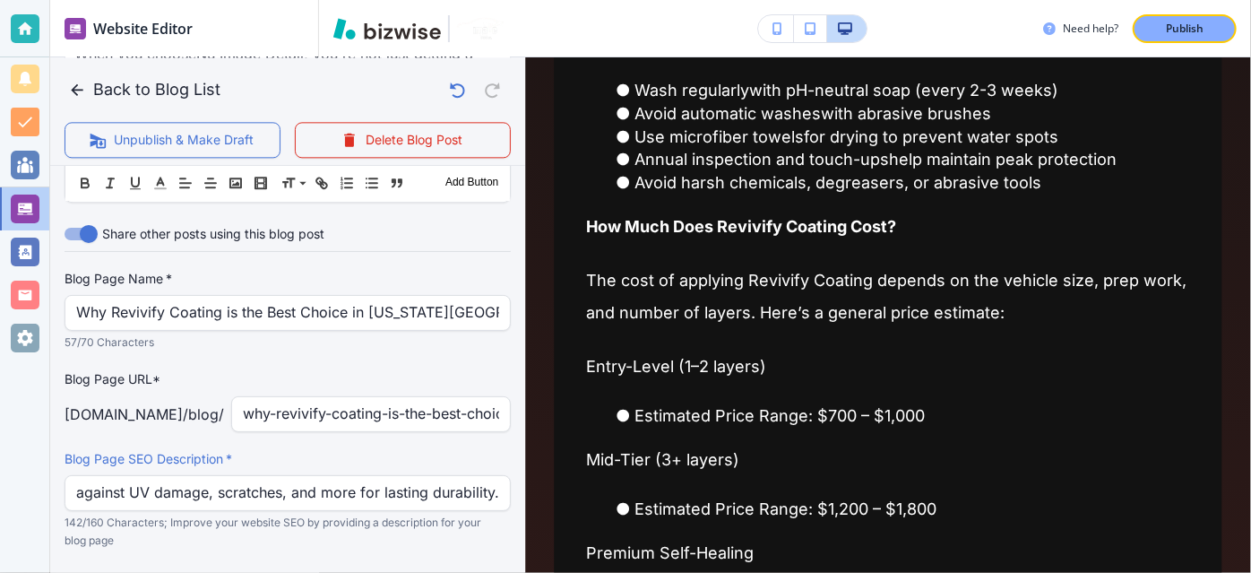
click at [489, 450] on label "Blog Page SEO Description   *" at bounding box center [288, 459] width 446 height 18
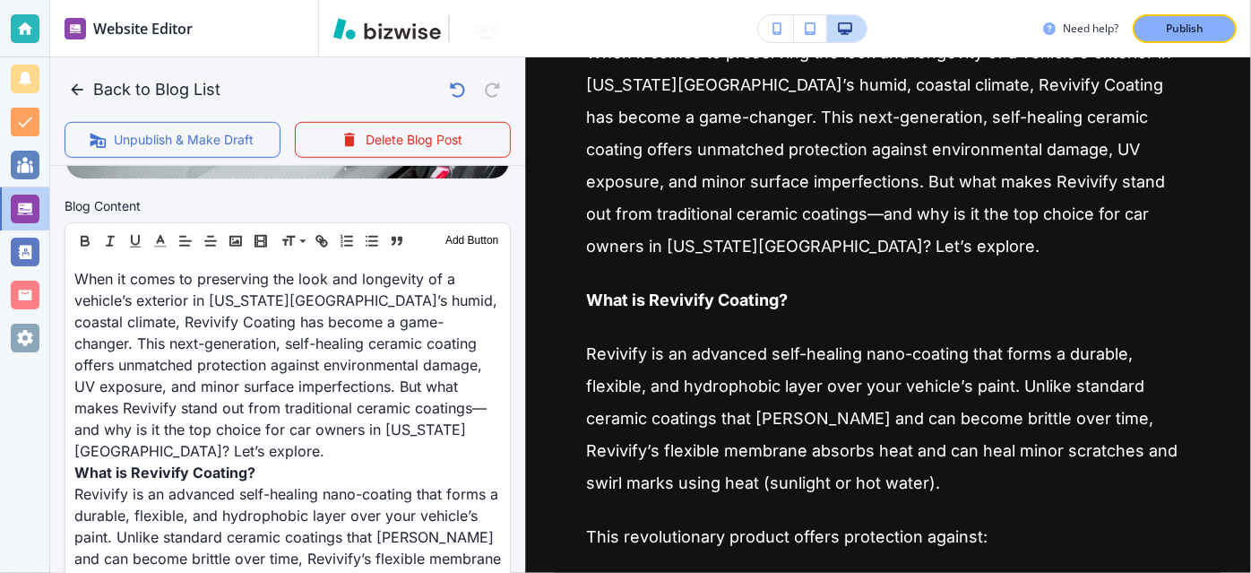
scroll to position [354, 0]
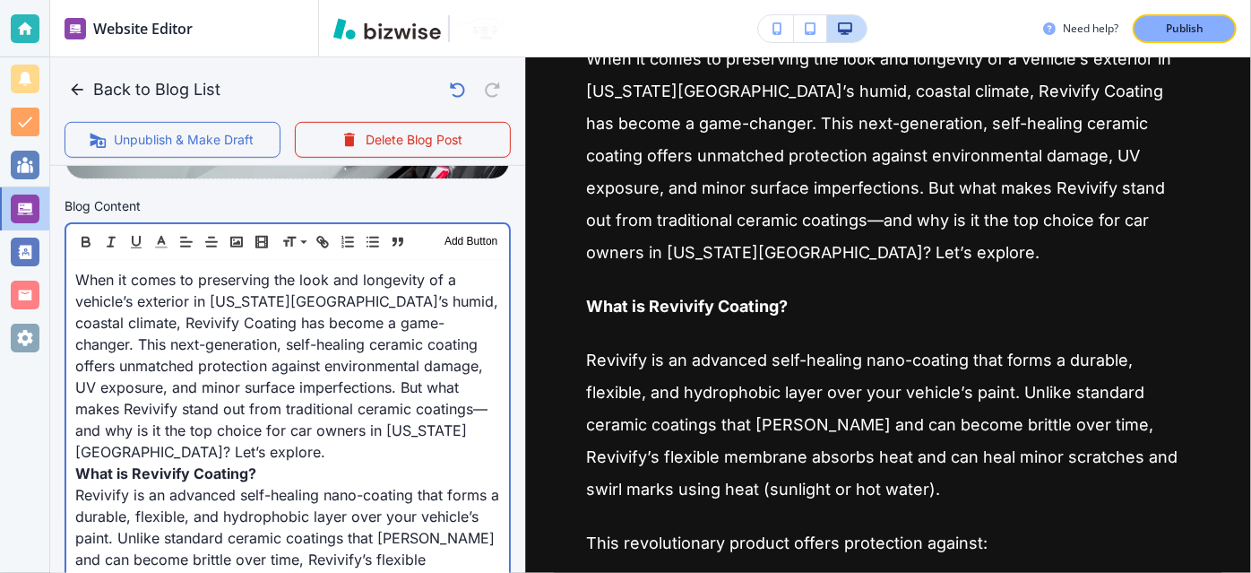
click at [409, 307] on p "When it comes to preserving the look and longevity of a vehicle’s exterior in […" at bounding box center [287, 366] width 425 height 194
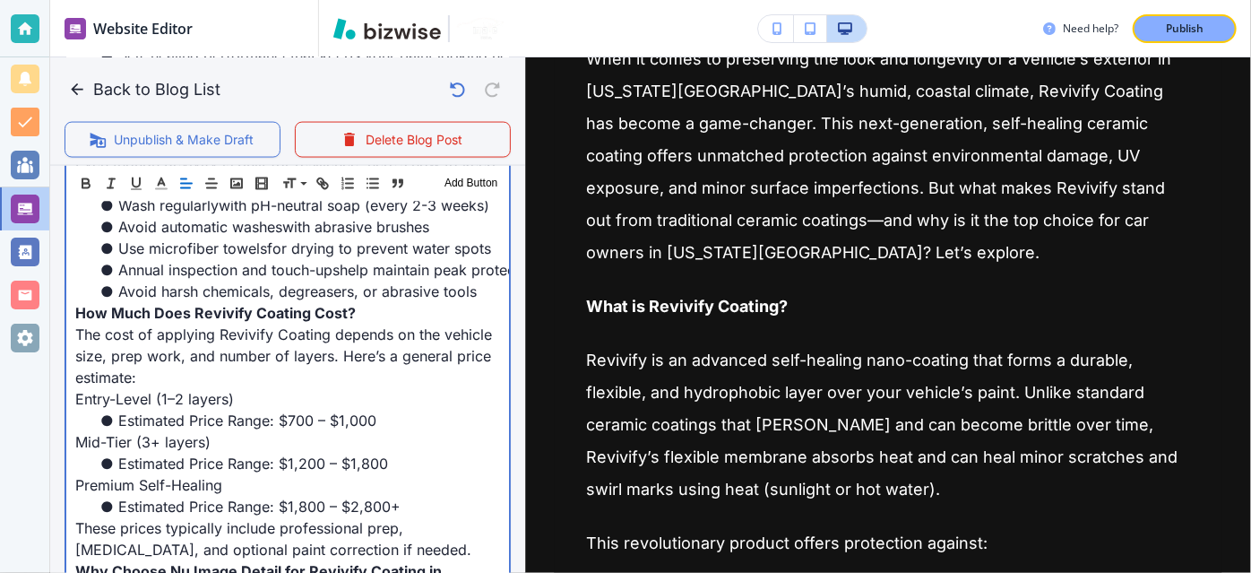
scroll to position [1444, 0]
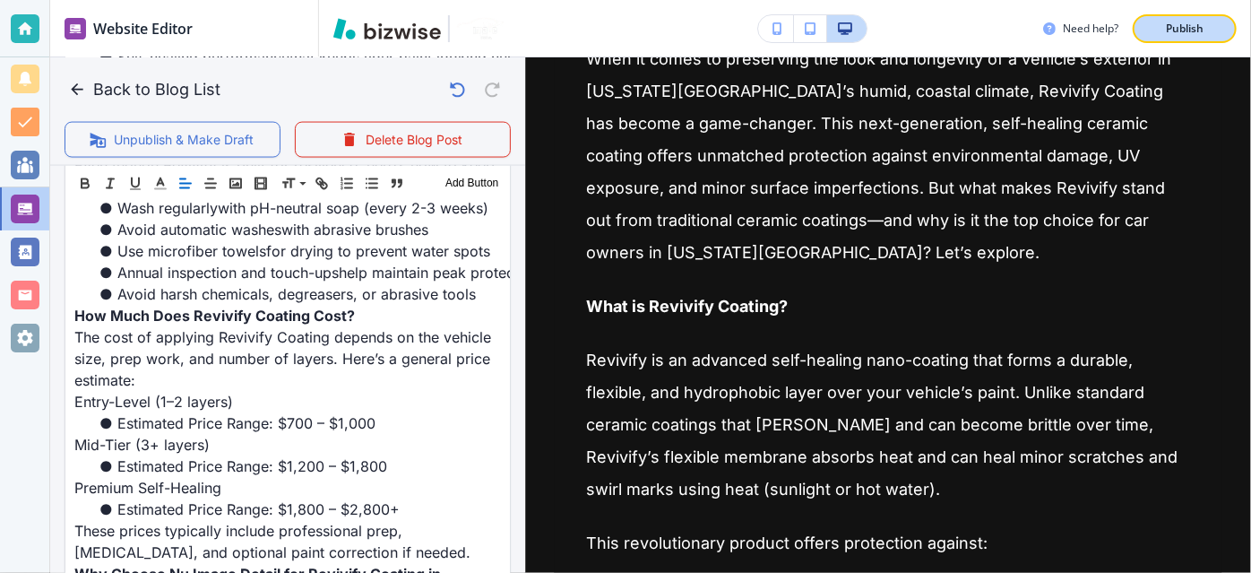
click at [1201, 31] on p "Publish" at bounding box center [1185, 29] width 38 height 16
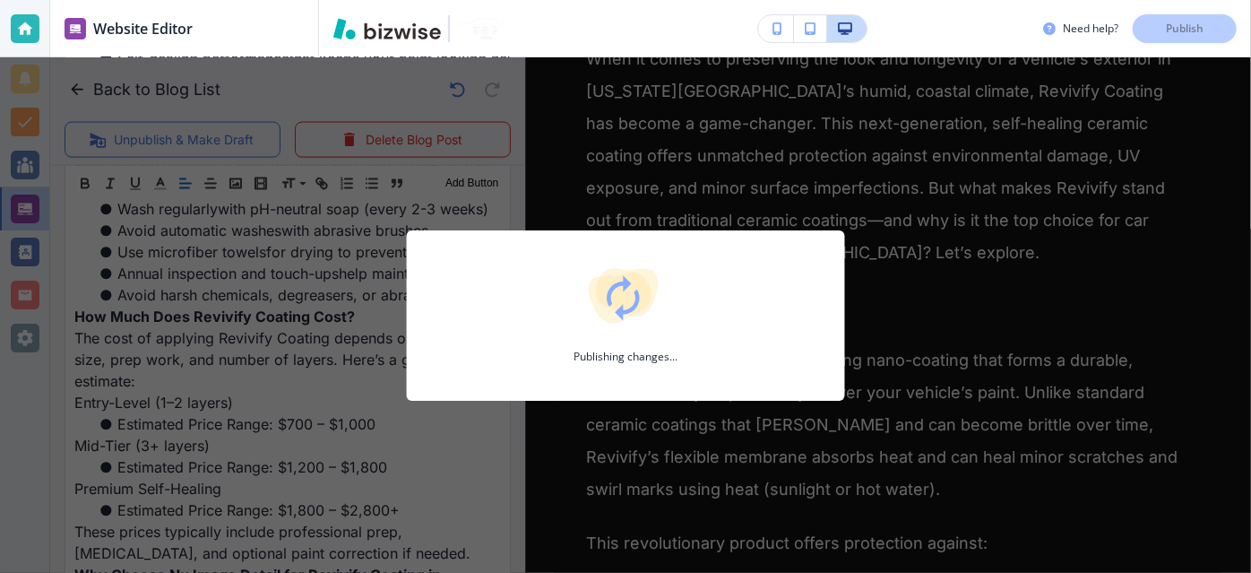
click at [710, 295] on div at bounding box center [625, 293] width 381 height 68
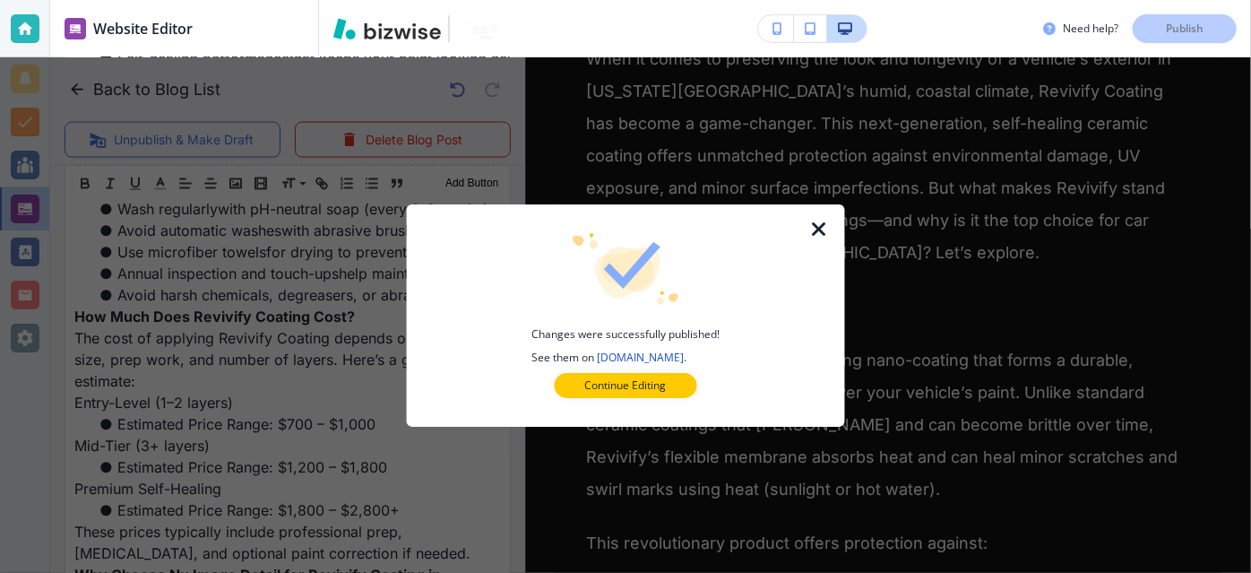
click at [822, 230] on icon "button" at bounding box center [819, 230] width 22 height 22
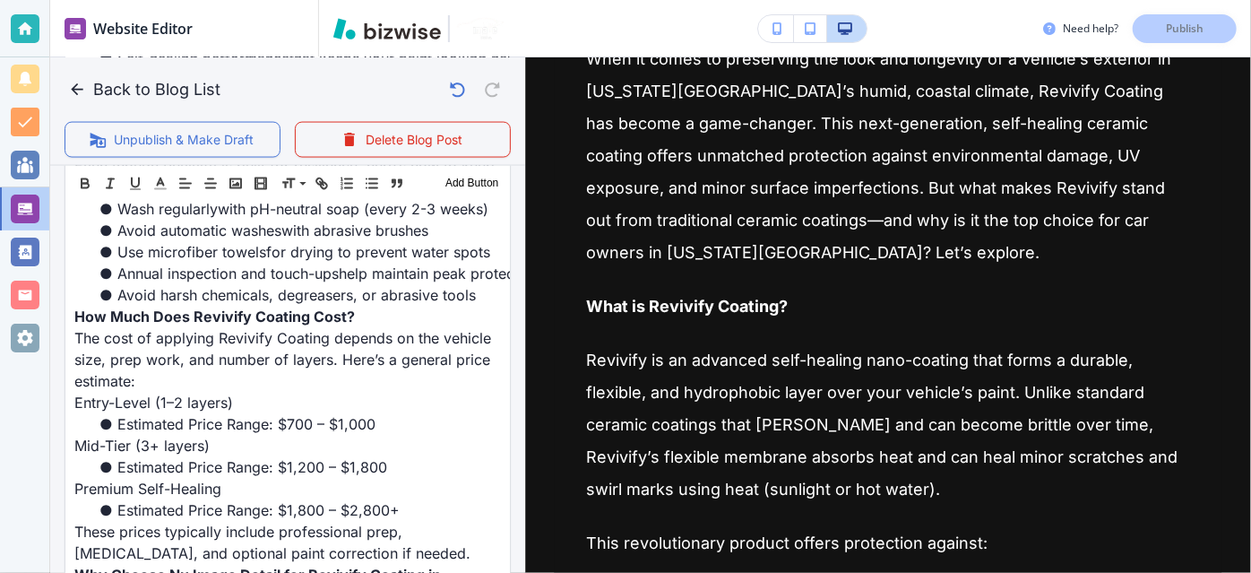
scroll to position [0, 0]
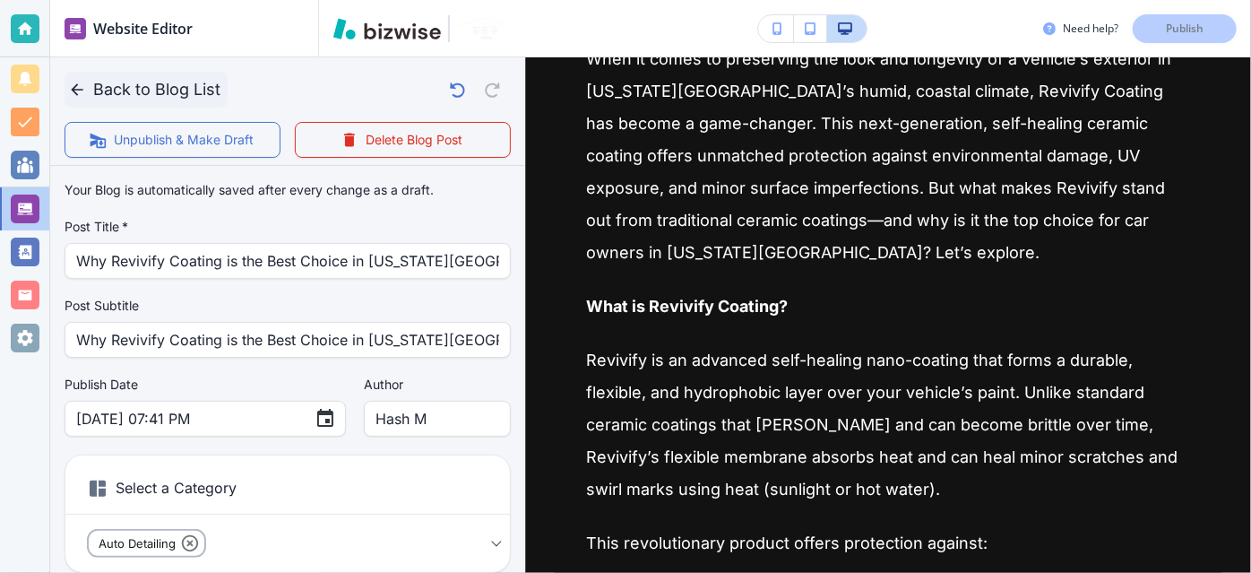
click at [203, 96] on button "Back to Blog List" at bounding box center [146, 90] width 163 height 36
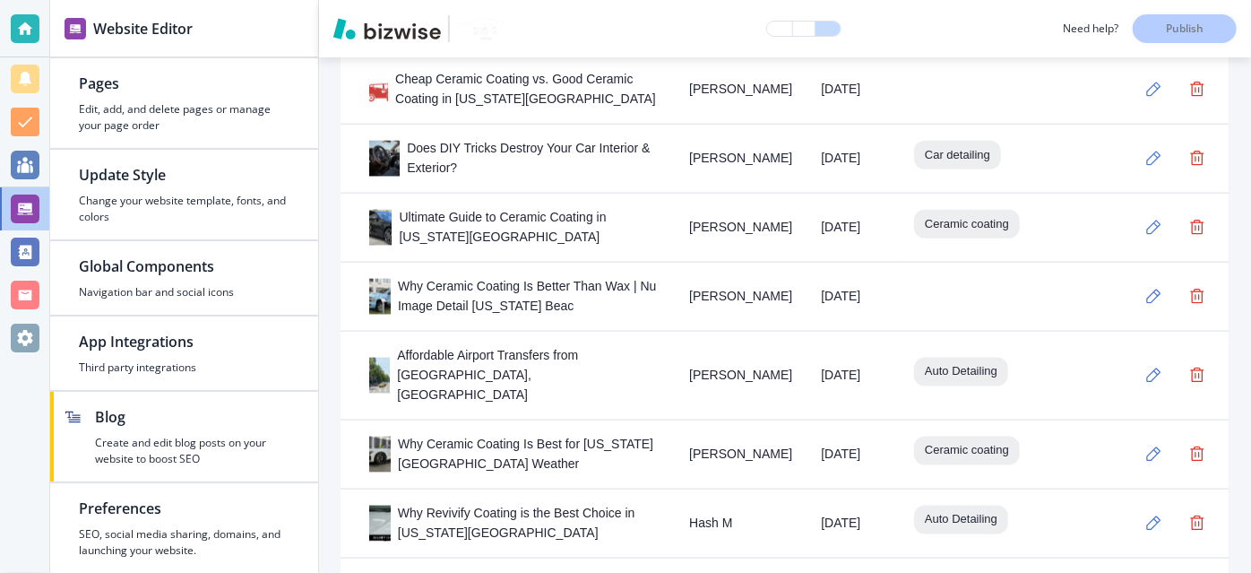
scroll to position [1008, 0]
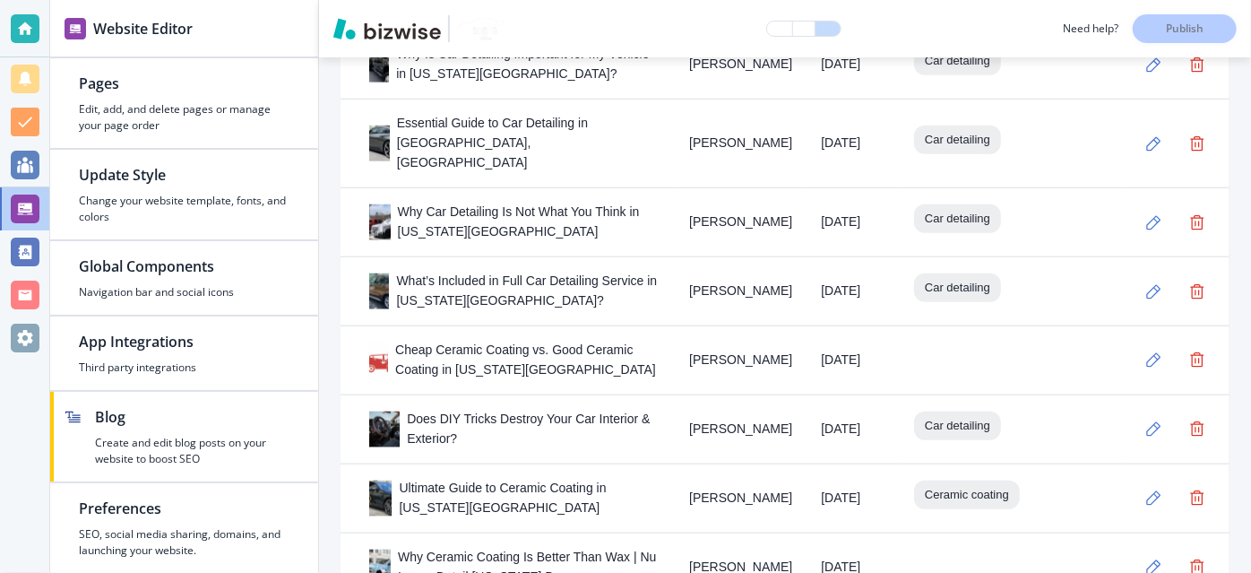
drag, startPoint x: 1250, startPoint y: 209, endPoint x: 1250, endPoint y: 181, distance: 27.8
click at [1250, 181] on div "Blog Settings Show Blog Page In Navigation Bar Blog Page Name   * BLOG Blog Pag…" at bounding box center [785, 314] width 932 height 515
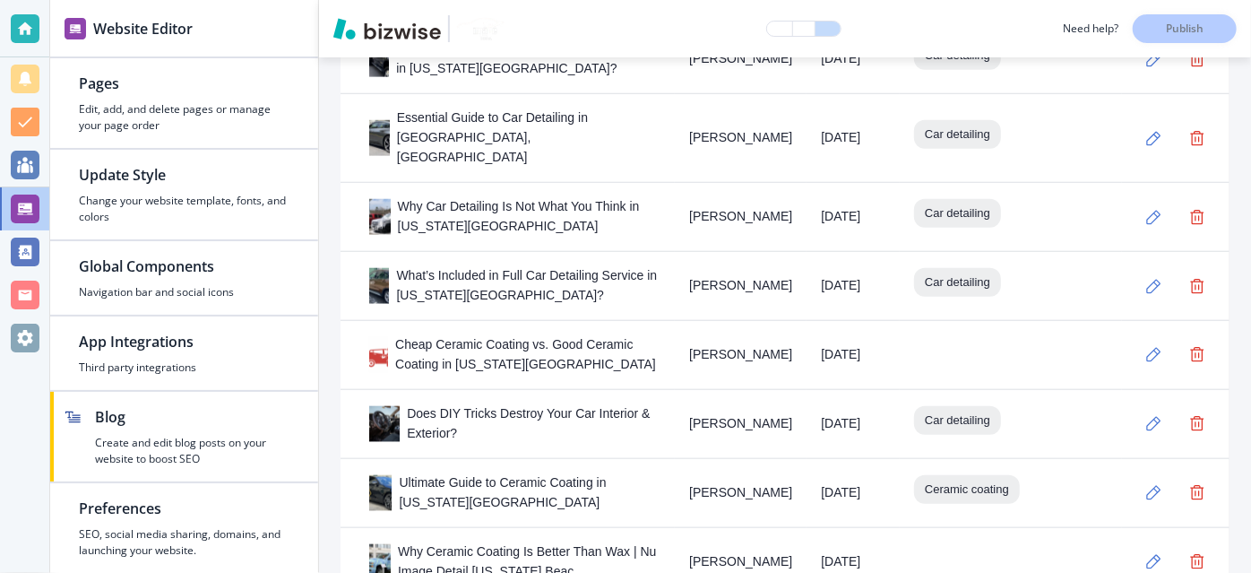
click at [1230, 167] on div "Blog Settings Show Blog Page In Navigation Bar Blog Page Name   * BLOG Blog Pag…" at bounding box center [785, 314] width 932 height 515
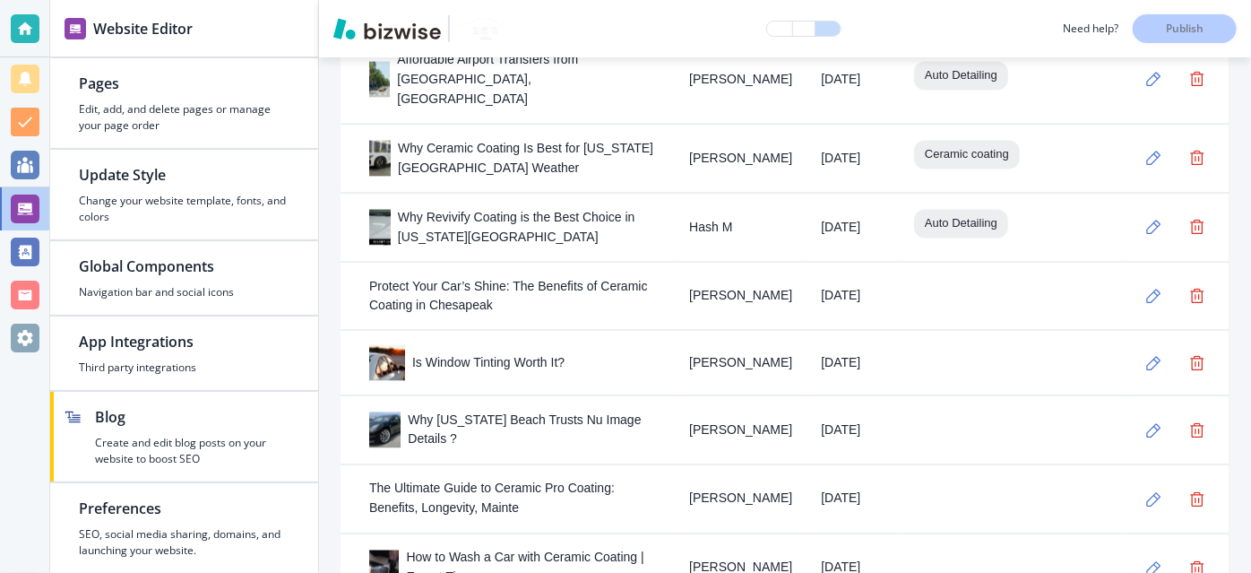
scroll to position [1345, 0]
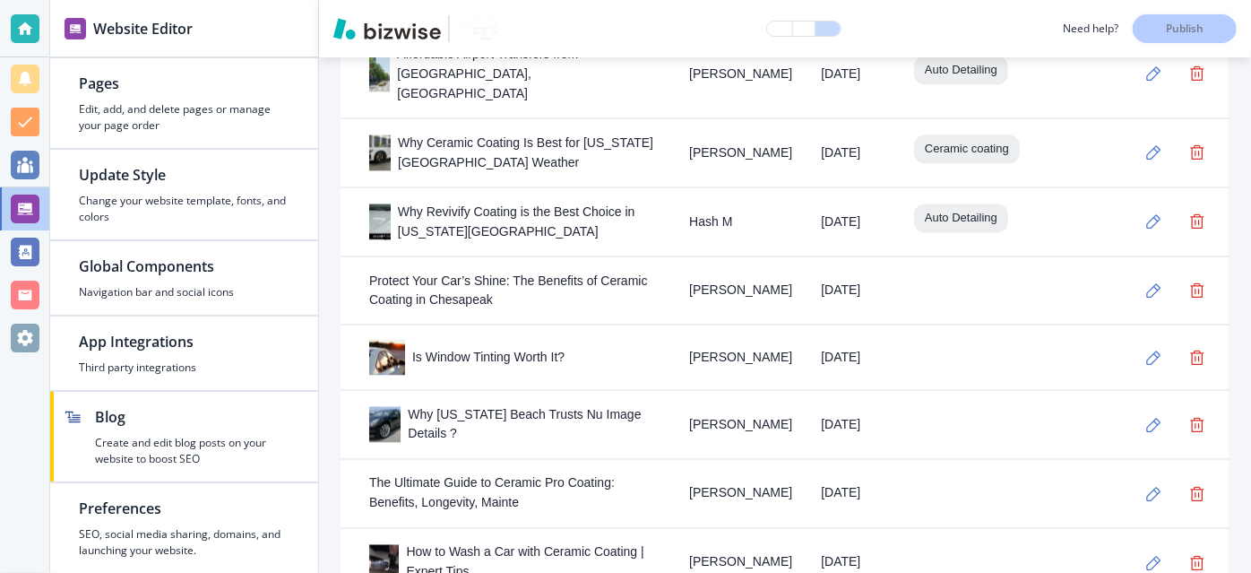
drag, startPoint x: 1250, startPoint y: 184, endPoint x: 1250, endPoint y: 253, distance: 69.0
click at [1250, 253] on div "Blog Settings Show Blog Page In Navigation Bar Blog Page Name   * BLOG Blog Pag…" at bounding box center [785, 314] width 932 height 515
click at [1146, 283] on icon "button" at bounding box center [1153, 290] width 15 height 15
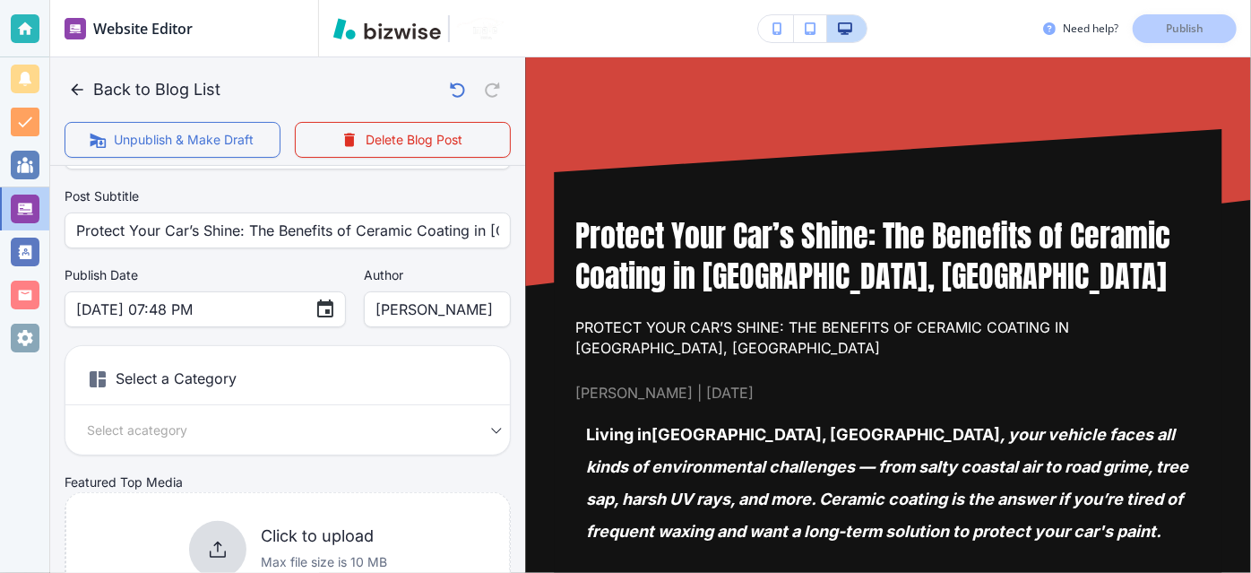
scroll to position [133, 0]
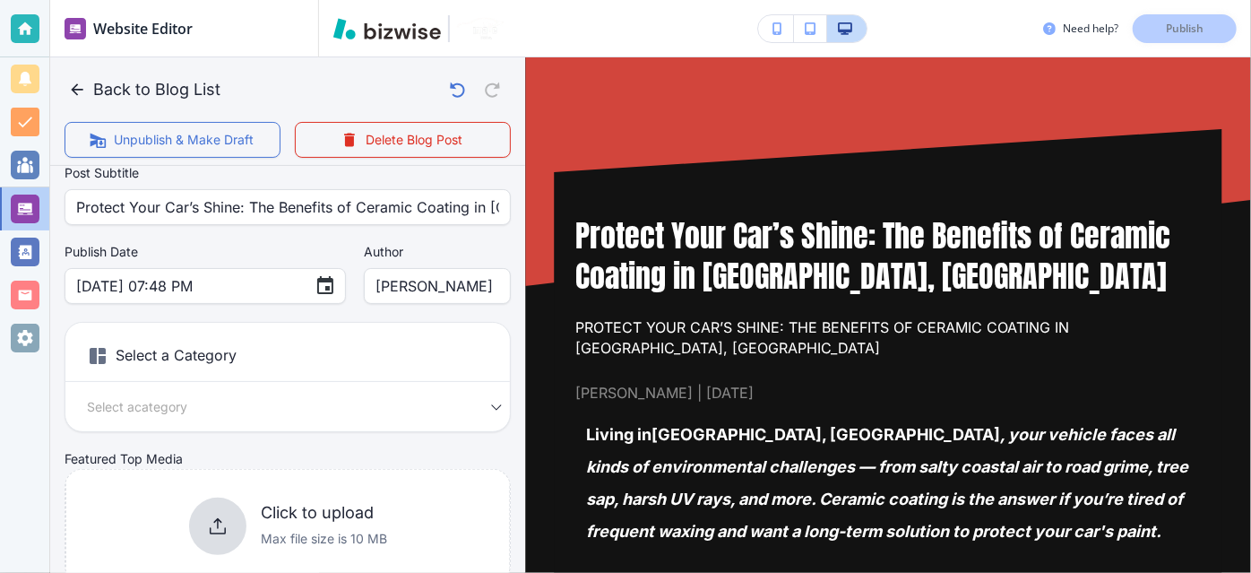
click at [353, 0] on body "Website Editor Pages Edit, add, and delete pages or manage your page order Upda…" at bounding box center [625, 0] width 1251 height 0
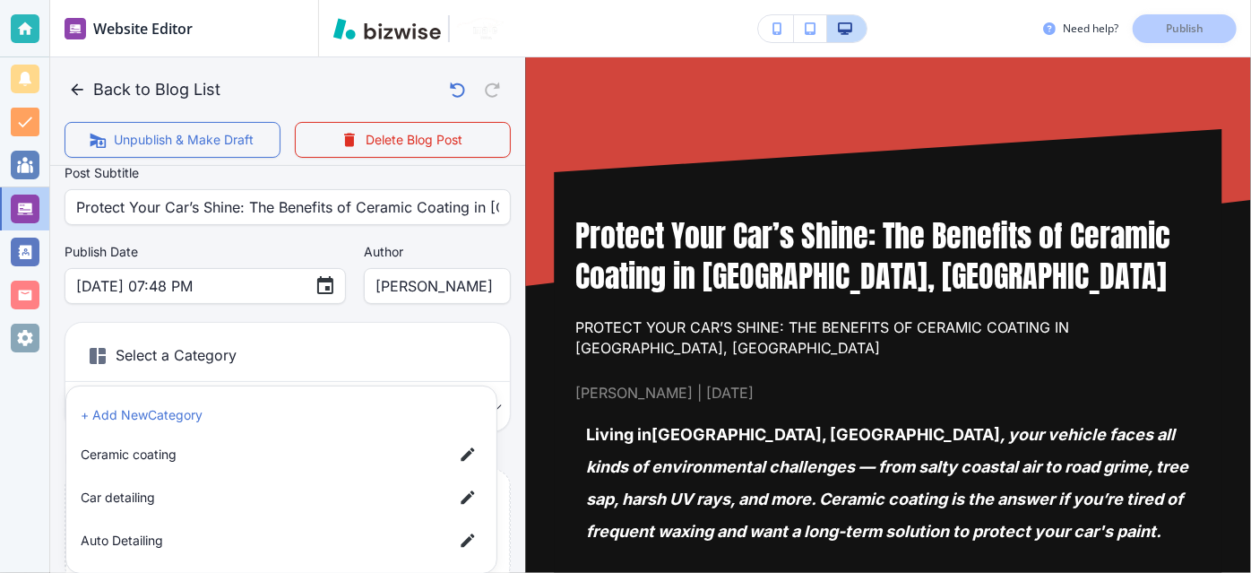
click at [290, 466] on li "Ceramic coating" at bounding box center [281, 454] width 416 height 36
type input "abe47b3797764bc40aa7b"
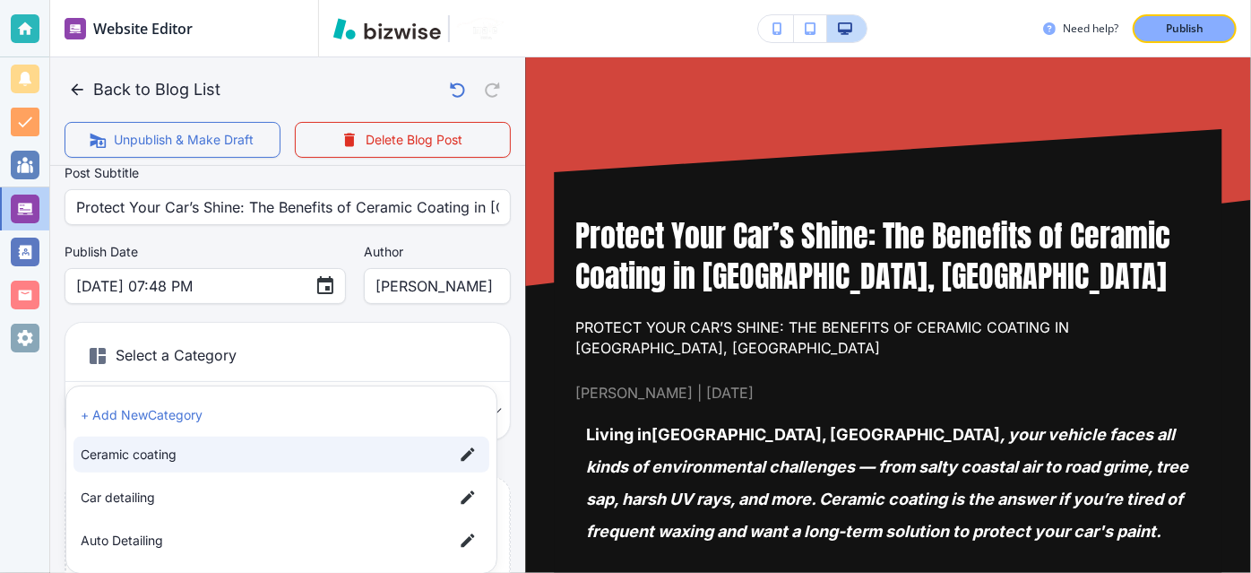
click at [487, 245] on div at bounding box center [625, 286] width 1251 height 573
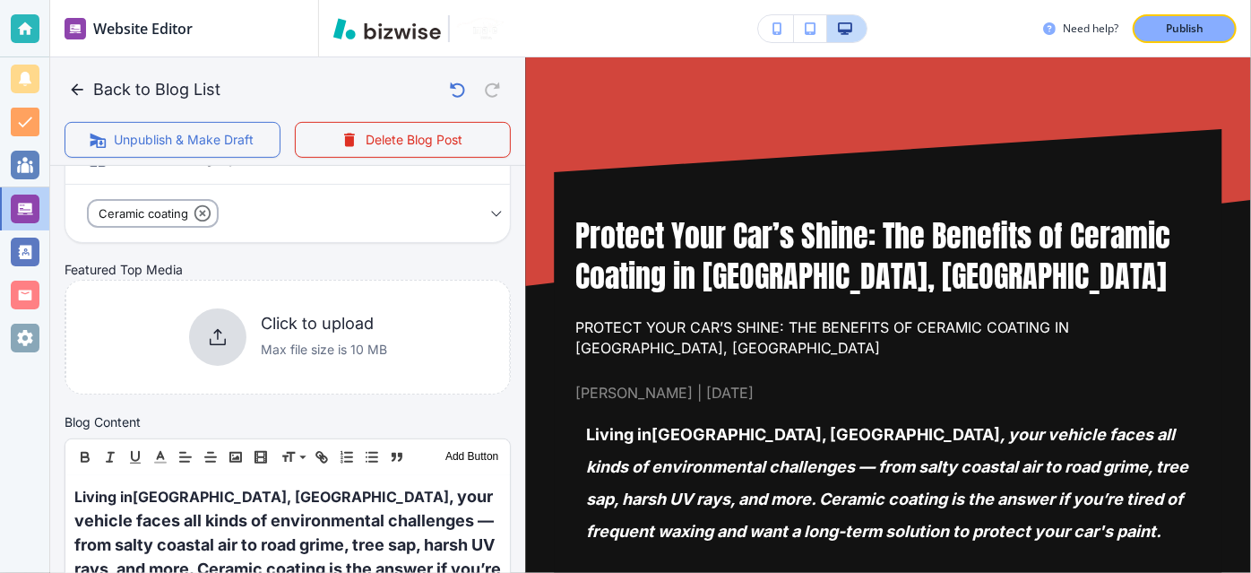
scroll to position [363, 0]
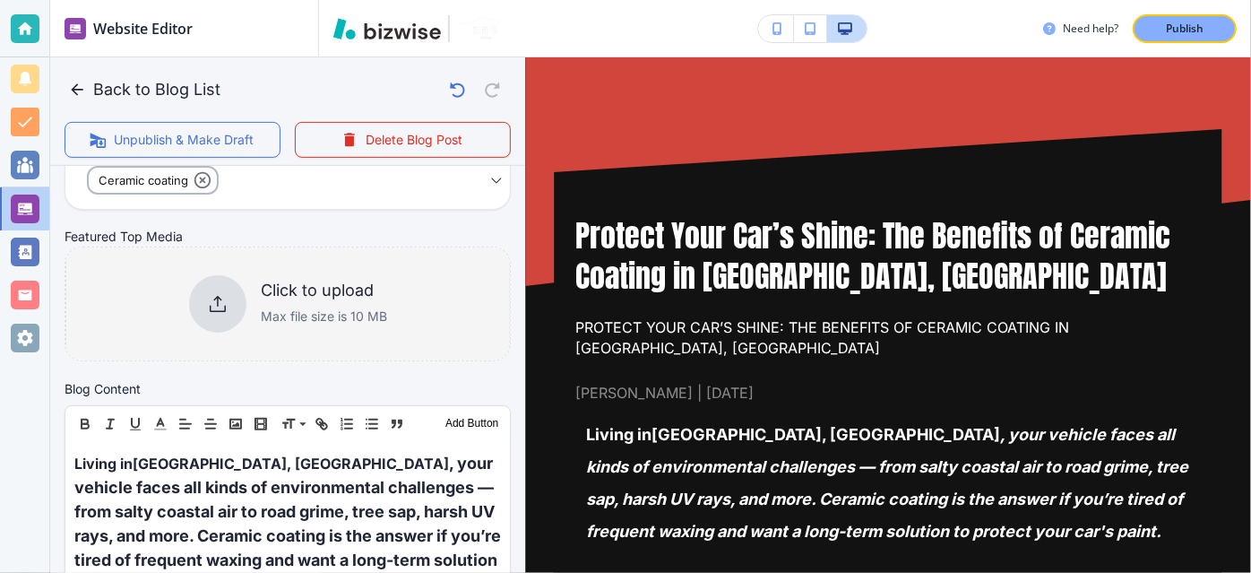
click at [397, 317] on div "Click to upload Max file size is 10 MB" at bounding box center [287, 303] width 444 height 145
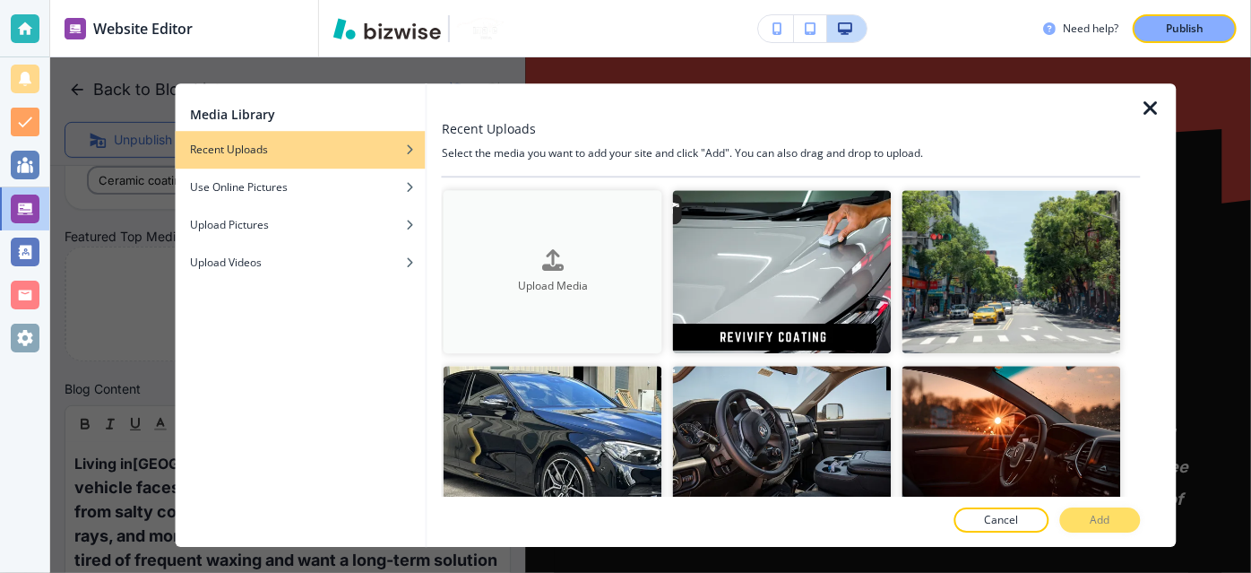
click at [535, 292] on button "Upload Media" at bounding box center [553, 272] width 219 height 164
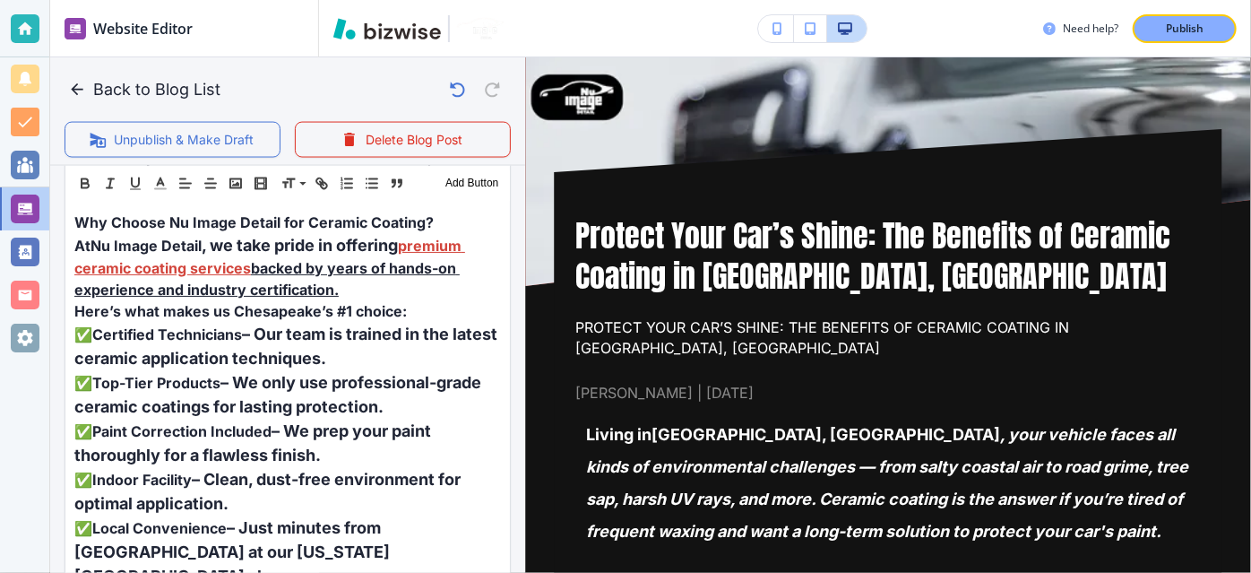
scroll to position [1434, 0]
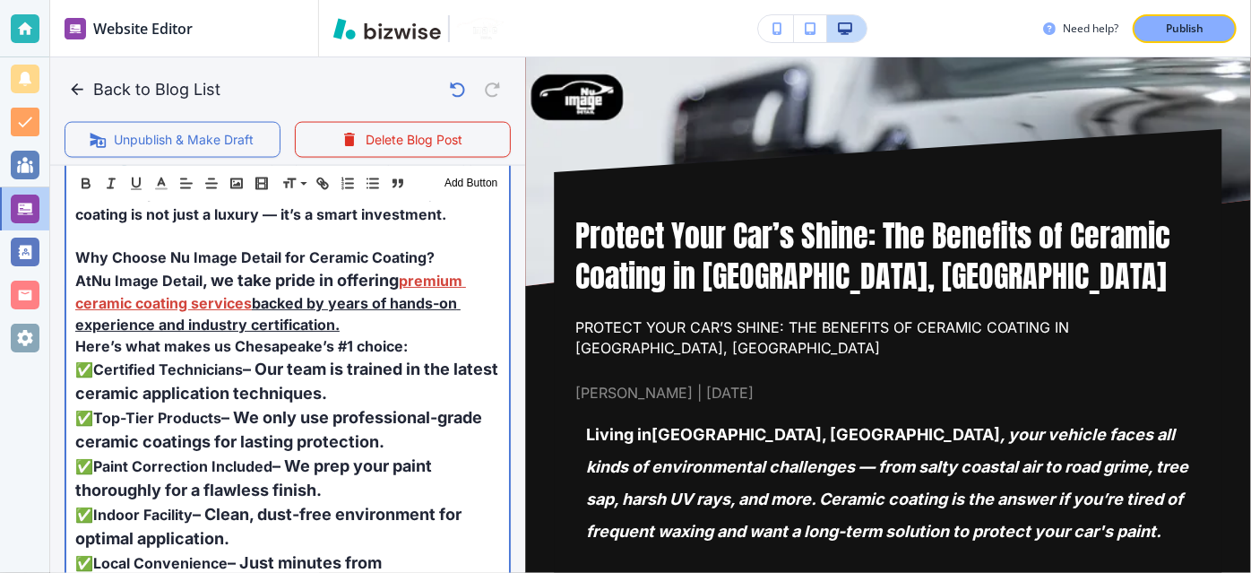
click at [365, 236] on p at bounding box center [287, 236] width 425 height 22
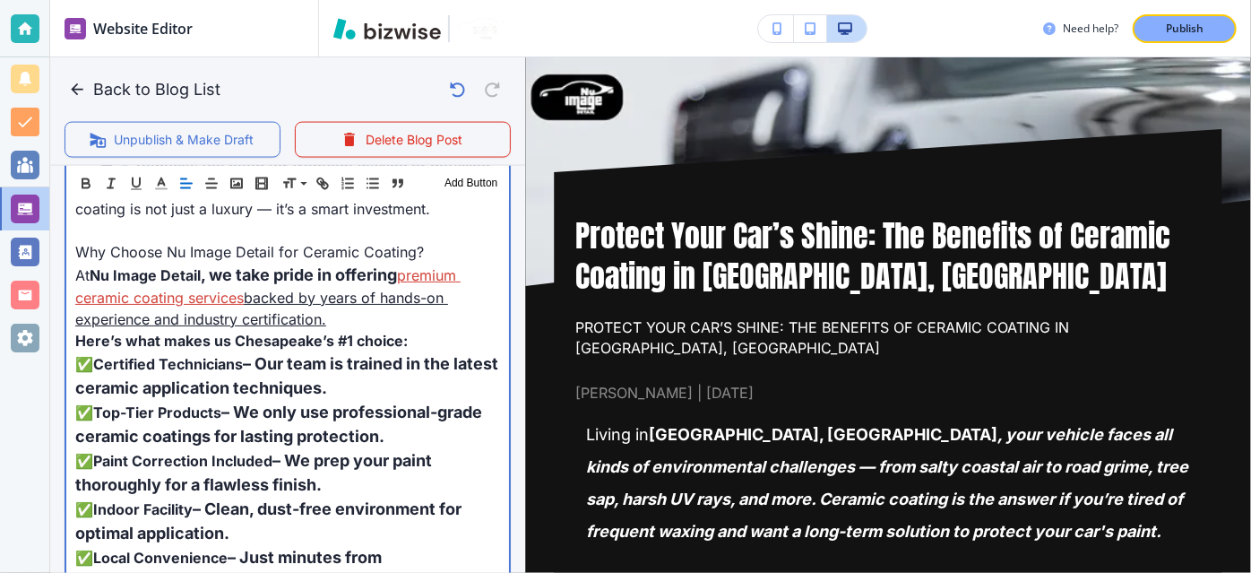
scroll to position [1412, 0]
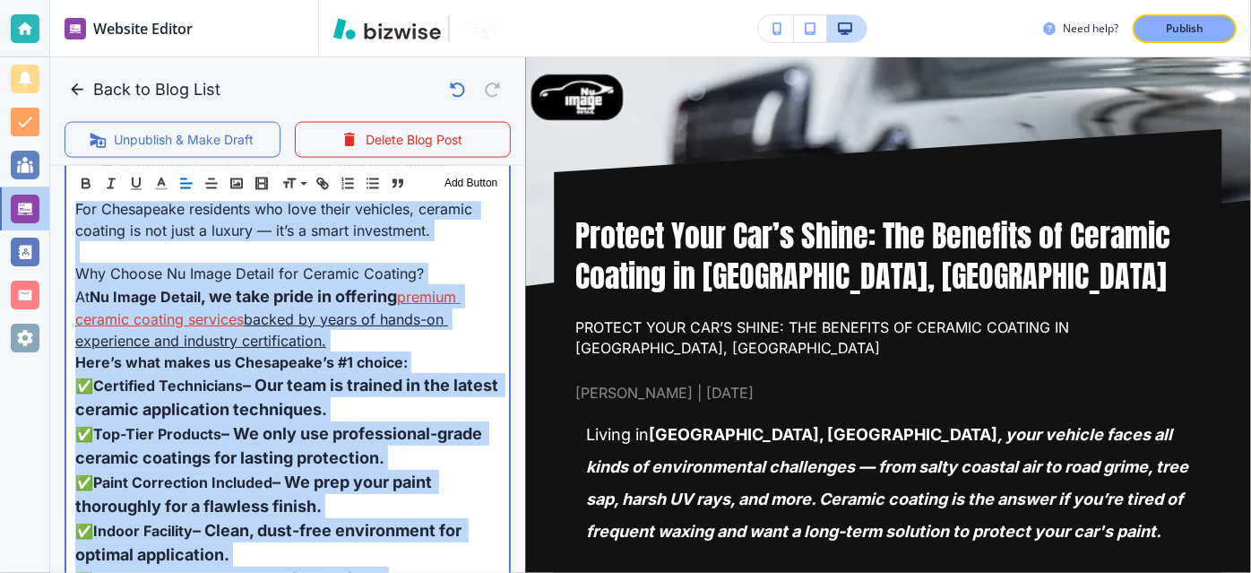
click at [365, 236] on span "For Chesapeake residents who love their vehicles, ceramic coating is not just a…" at bounding box center [275, 219] width 401 height 39
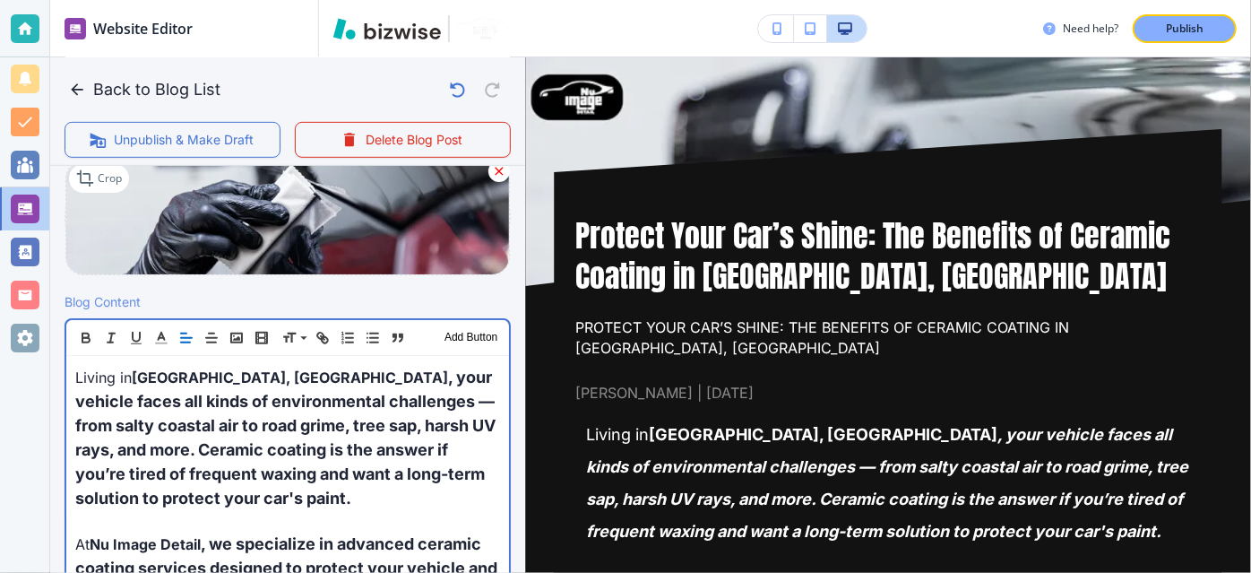
scroll to position [449, 0]
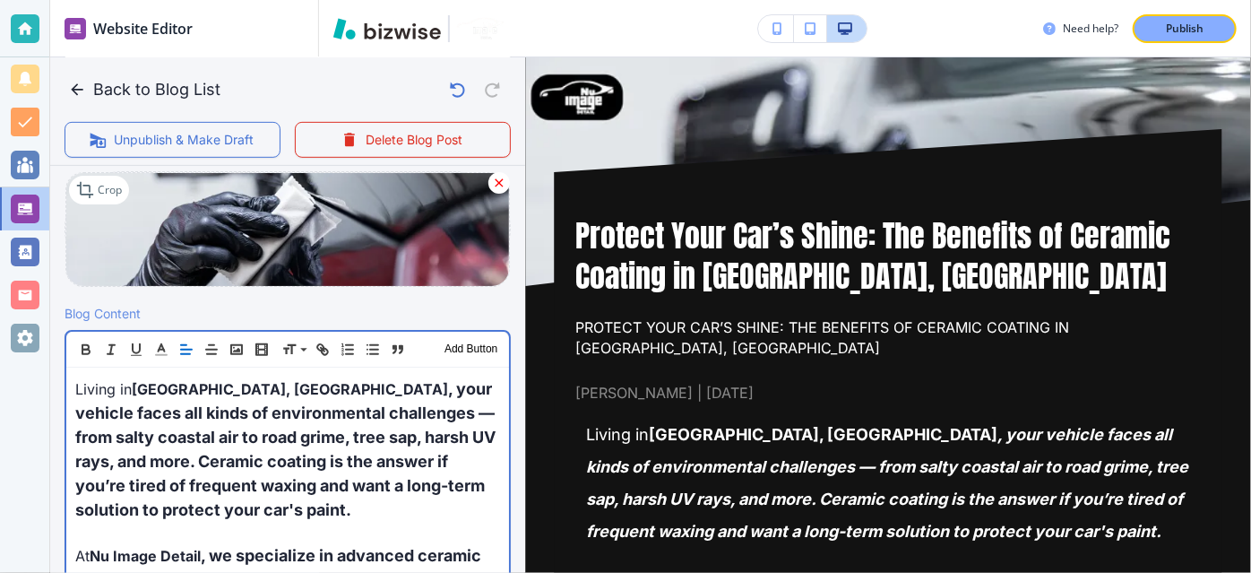
click at [381, 482] on span ", your vehicle faces all kinds of environmental challenges — from salty coastal…" at bounding box center [287, 449] width 424 height 140
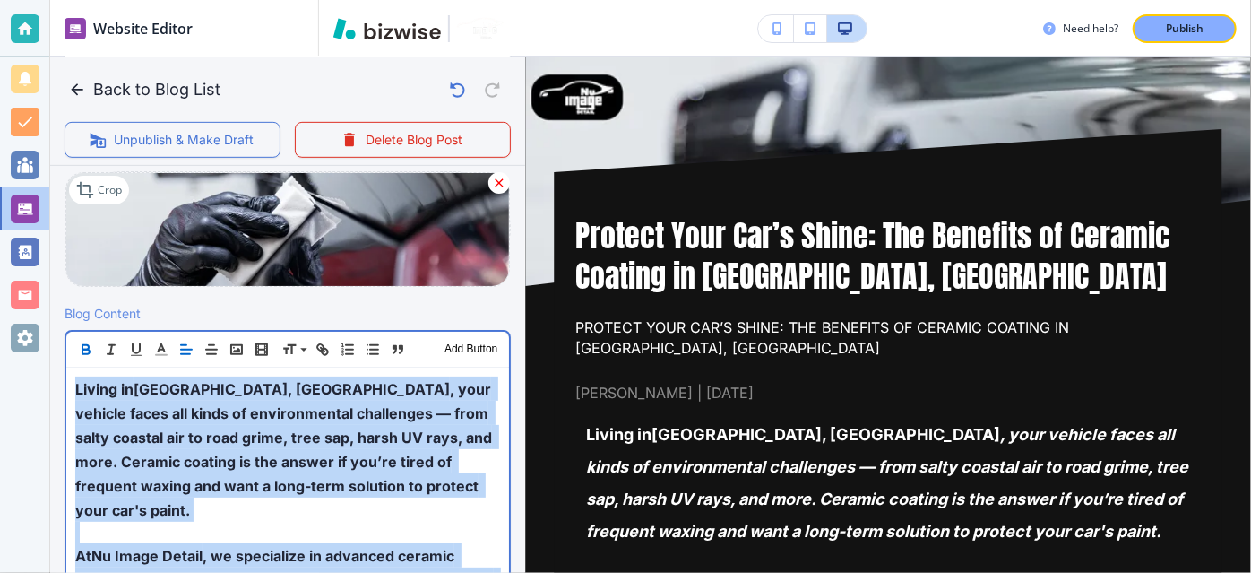
click at [381, 482] on span ", your vehicle faces all kinds of environmental challenges — from salty coastal…" at bounding box center [285, 449] width 420 height 139
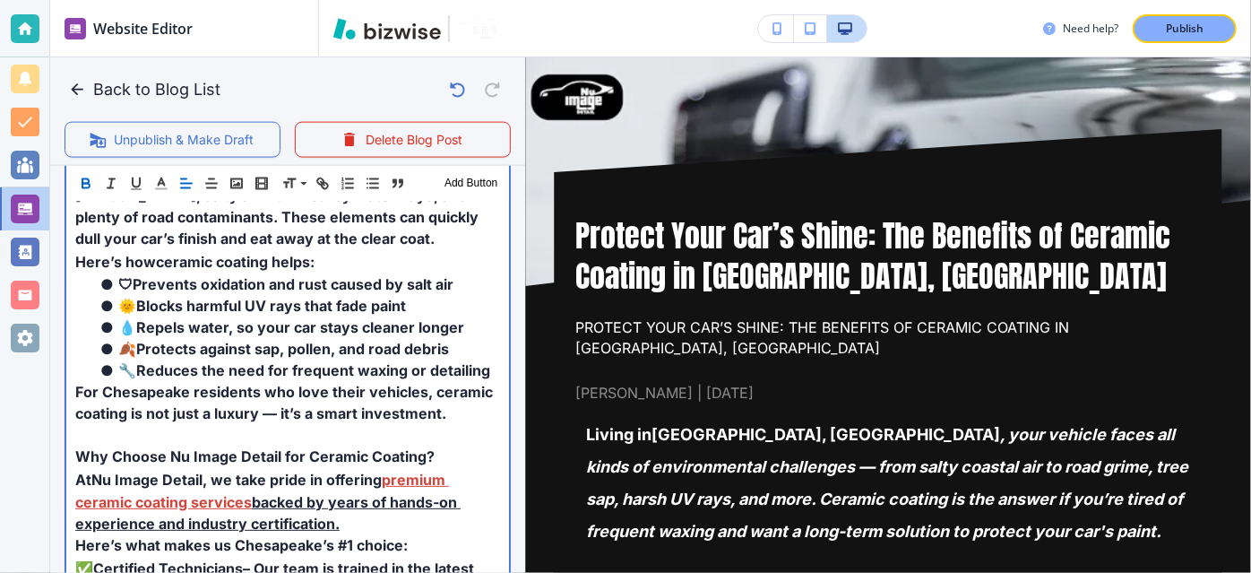
scroll to position [1266, 0]
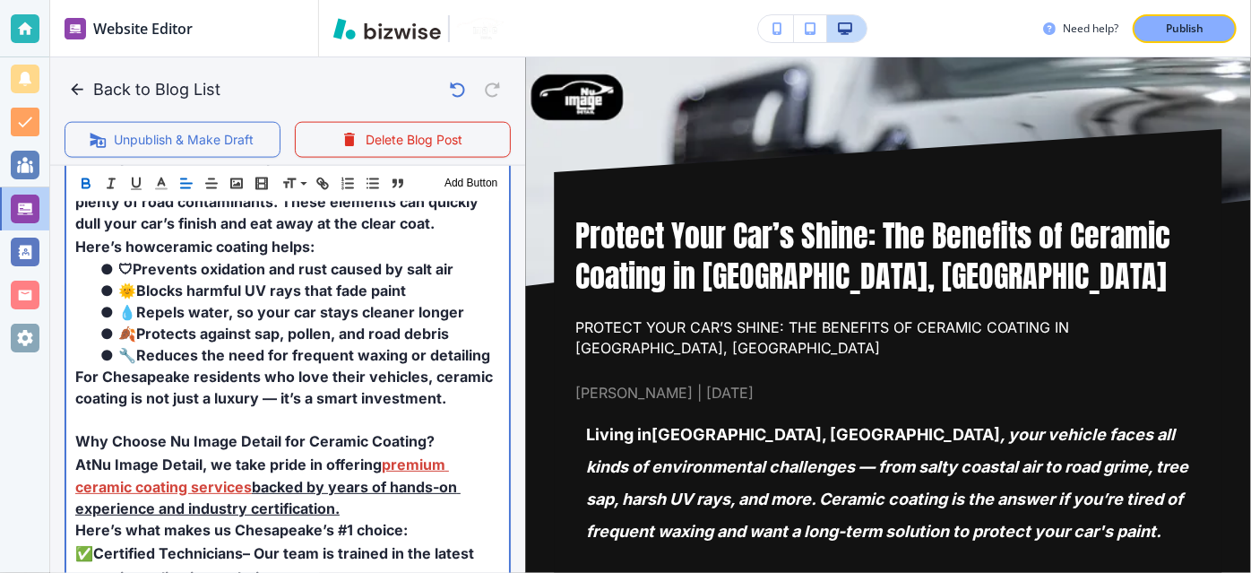
click at [381, 482] on p "At Nu Image Detail , we take pride in offering premium ceramic coating services…" at bounding box center [287, 485] width 425 height 67
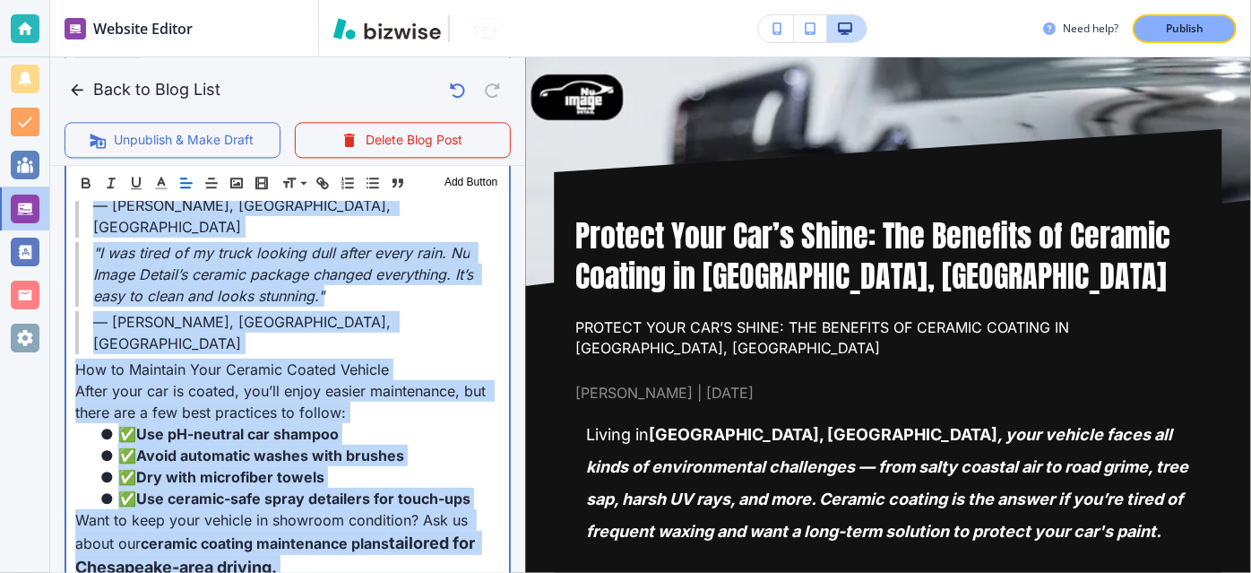
scroll to position [2040, 0]
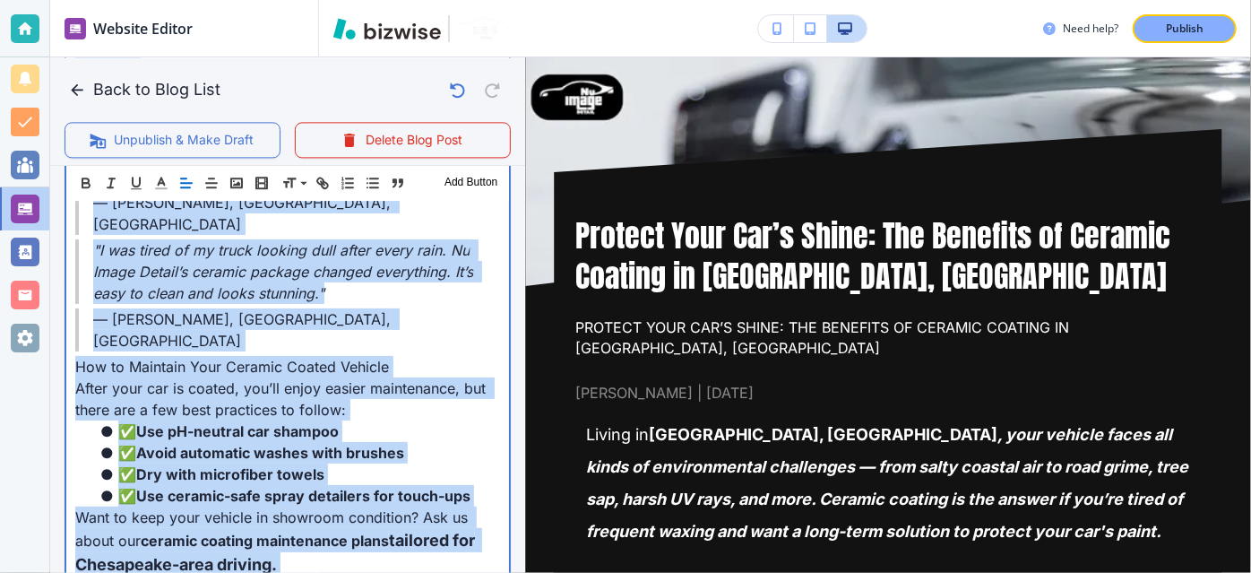
click at [378, 506] on p "Want to keep your vehicle in showroom condition? Ask us about our ceramic coati…" at bounding box center [287, 541] width 425 height 70
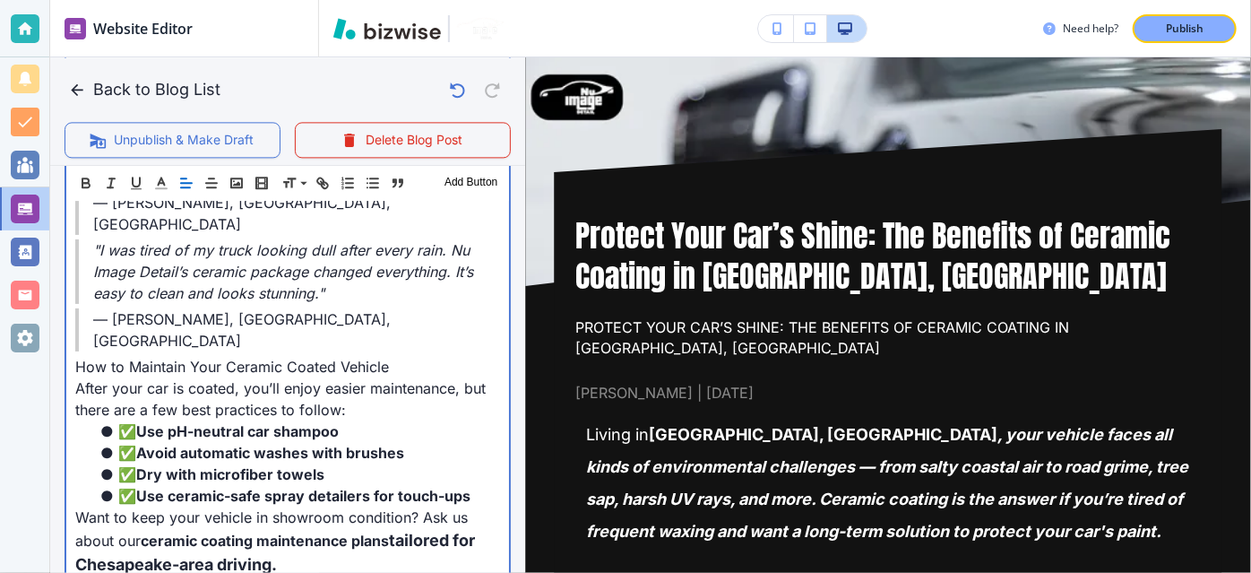
click at [380, 485] on li "✅ Use ceramic-safe spray detailers for touch-ups" at bounding box center [298, 496] width 403 height 22
click at [375, 487] on span "Use ceramic-safe spray detailers for touch-ups" at bounding box center [303, 496] width 334 height 18
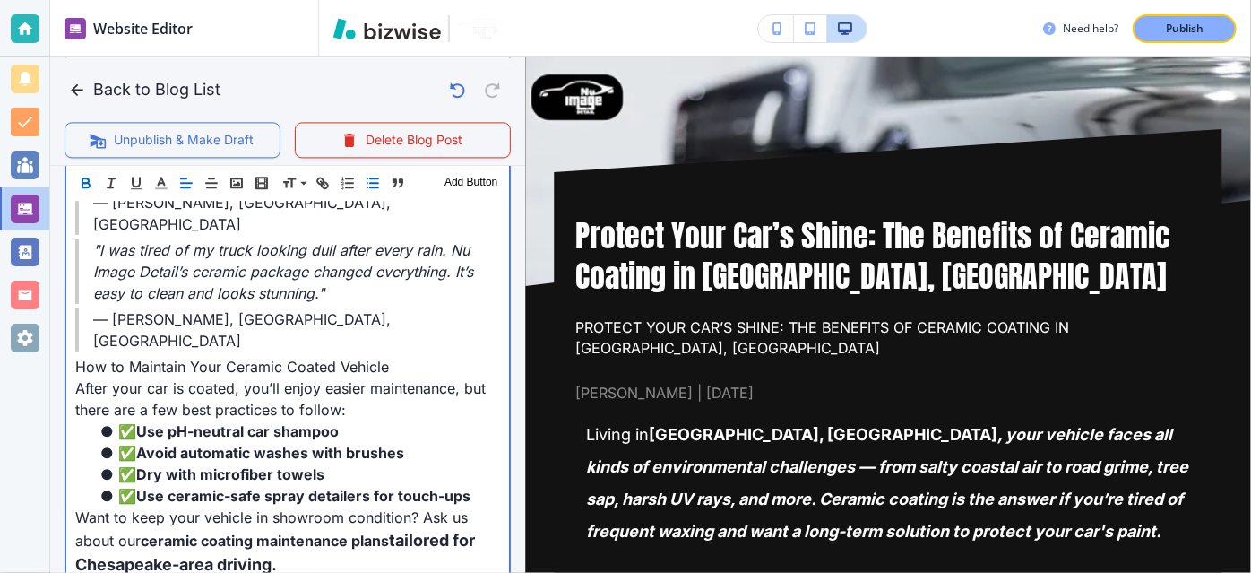
click at [375, 487] on span "Use ceramic-safe spray detailers for touch-ups" at bounding box center [303, 496] width 334 height 18
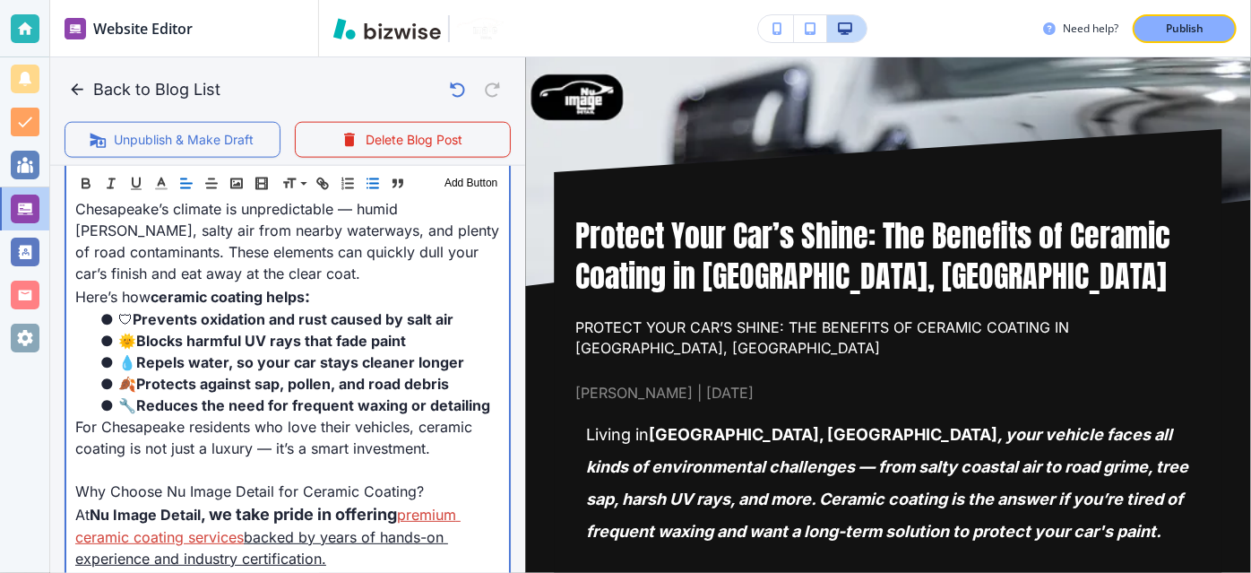
scroll to position [1145, 0]
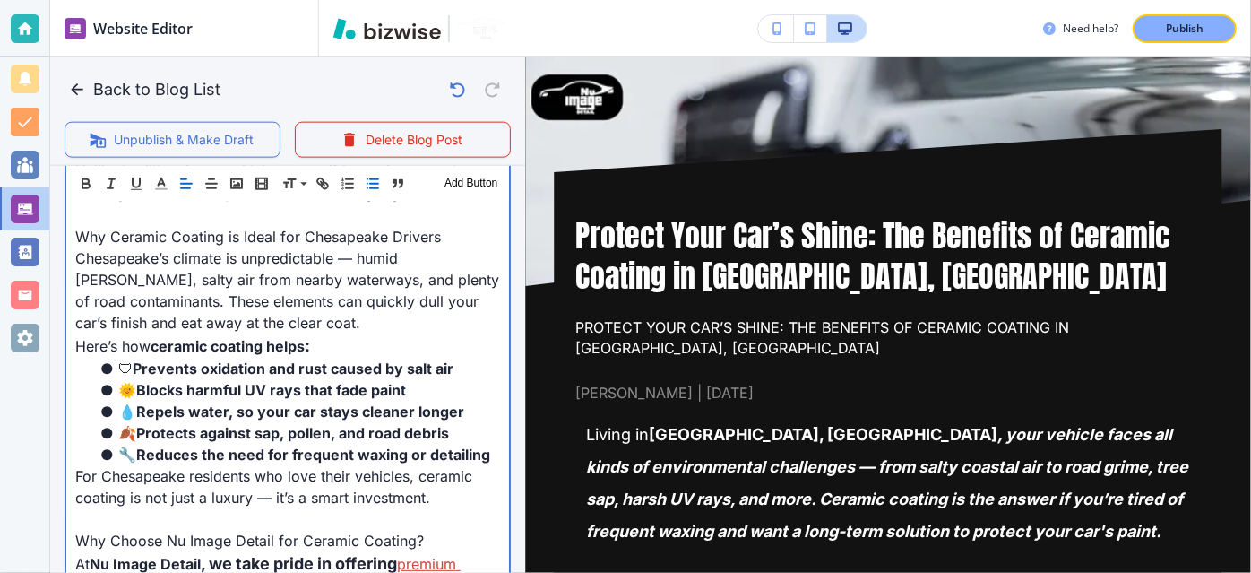
click at [296, 330] on p "Chesapeake’s climate is unpredictable — humid [PERSON_NAME], salty air from nea…" at bounding box center [287, 290] width 425 height 86
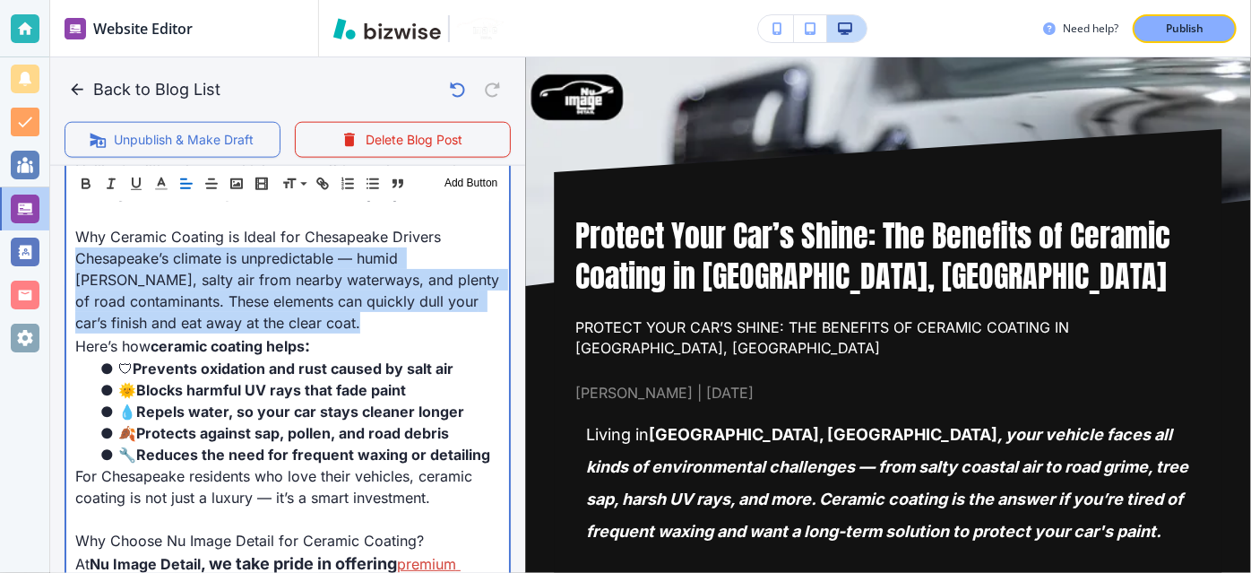
click at [296, 330] on p "Chesapeake’s climate is unpredictable — humid [PERSON_NAME], salty air from nea…" at bounding box center [287, 290] width 425 height 86
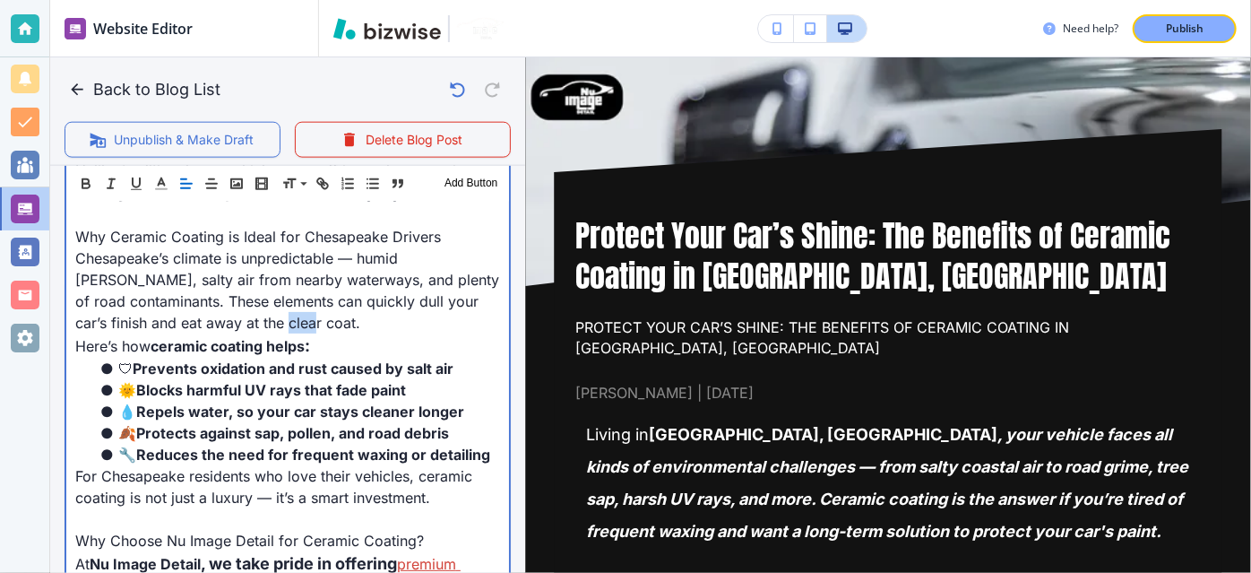
click at [296, 330] on p "Chesapeake’s climate is unpredictable — humid [PERSON_NAME], salty air from nea…" at bounding box center [287, 290] width 425 height 86
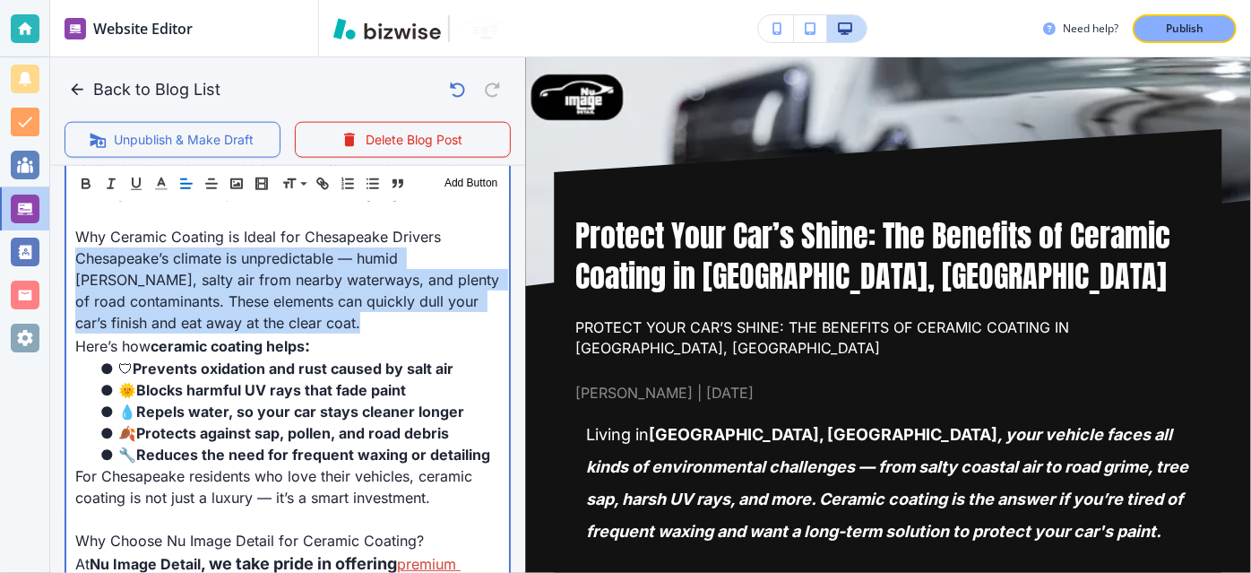
click at [296, 330] on p "Chesapeake’s climate is unpredictable — humid [PERSON_NAME], salty air from nea…" at bounding box center [287, 290] width 425 height 86
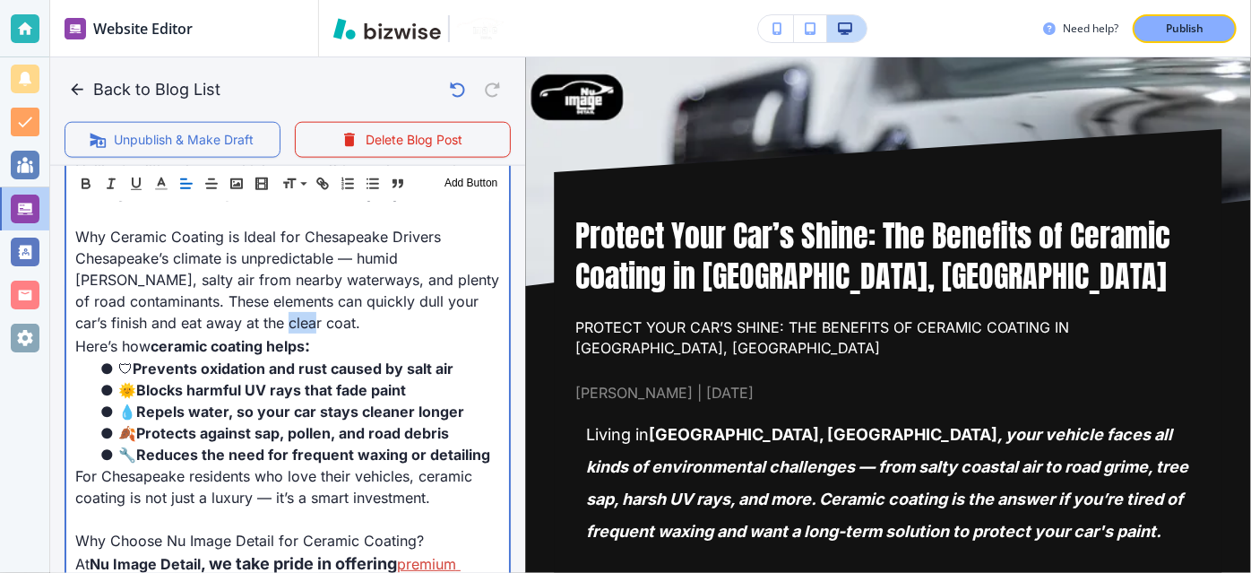
click at [296, 330] on p "Chesapeake’s climate is unpredictable — humid [PERSON_NAME], salty air from nea…" at bounding box center [287, 290] width 425 height 86
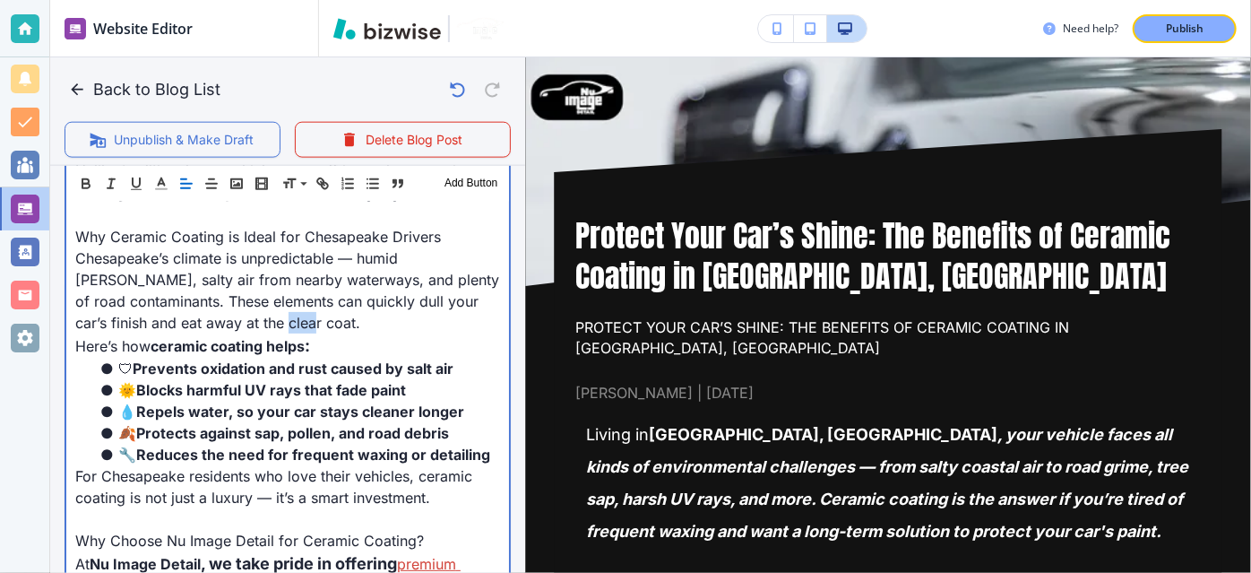
click at [296, 330] on p "Chesapeake’s climate is unpredictable — humid [PERSON_NAME], salty air from nea…" at bounding box center [287, 290] width 425 height 86
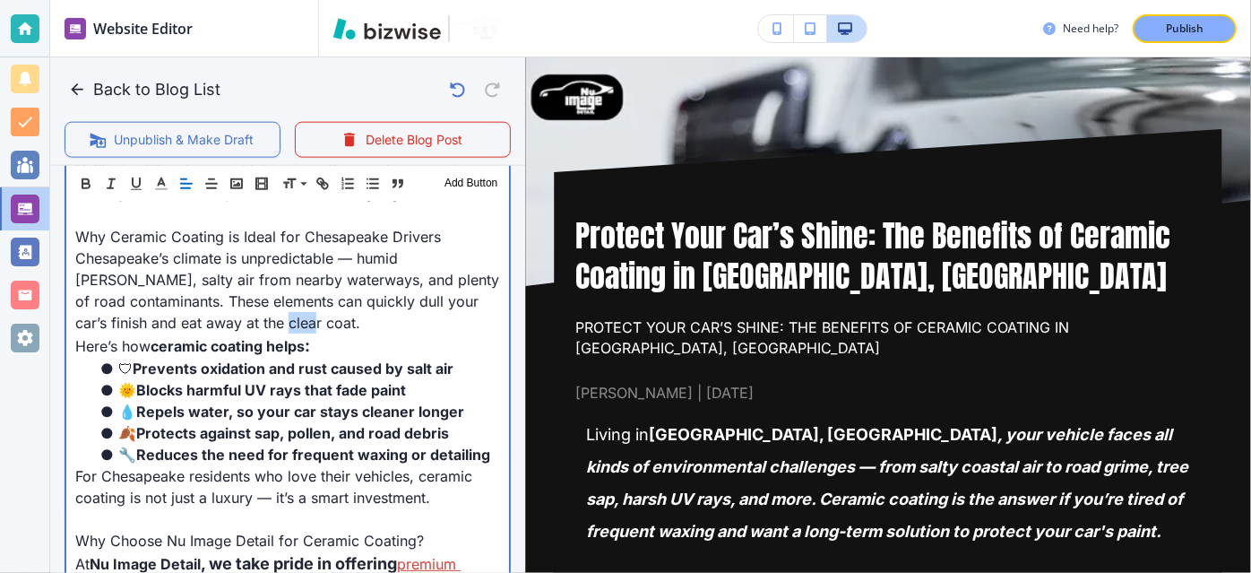
click at [296, 330] on p "Chesapeake’s climate is unpredictable — humid [PERSON_NAME], salty air from nea…" at bounding box center [287, 290] width 425 height 86
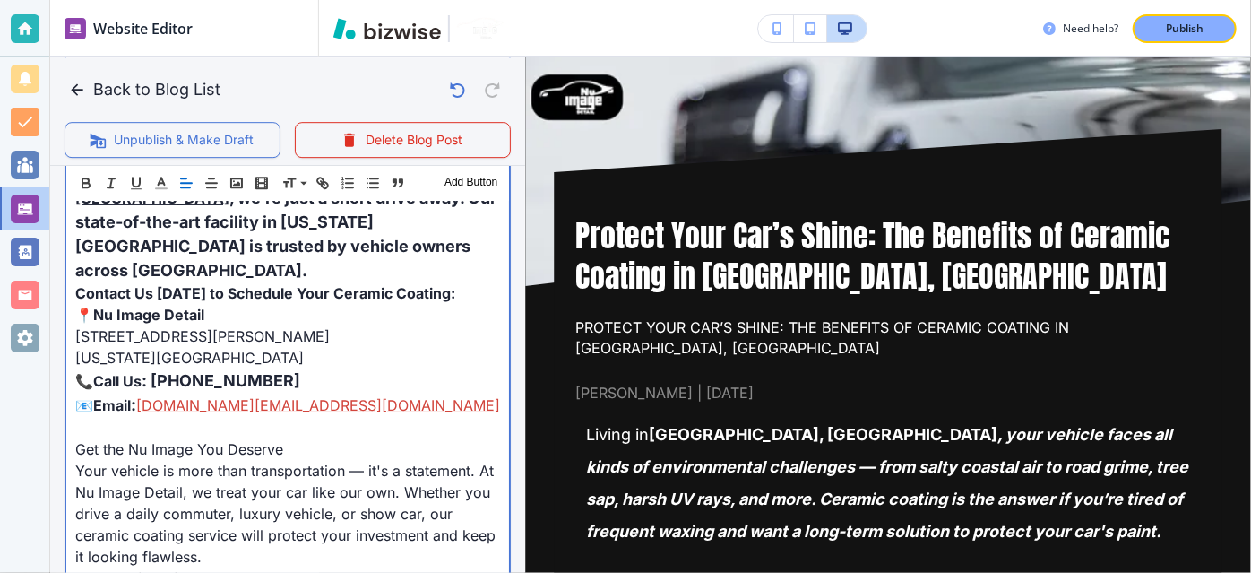
scroll to position [2734, 0]
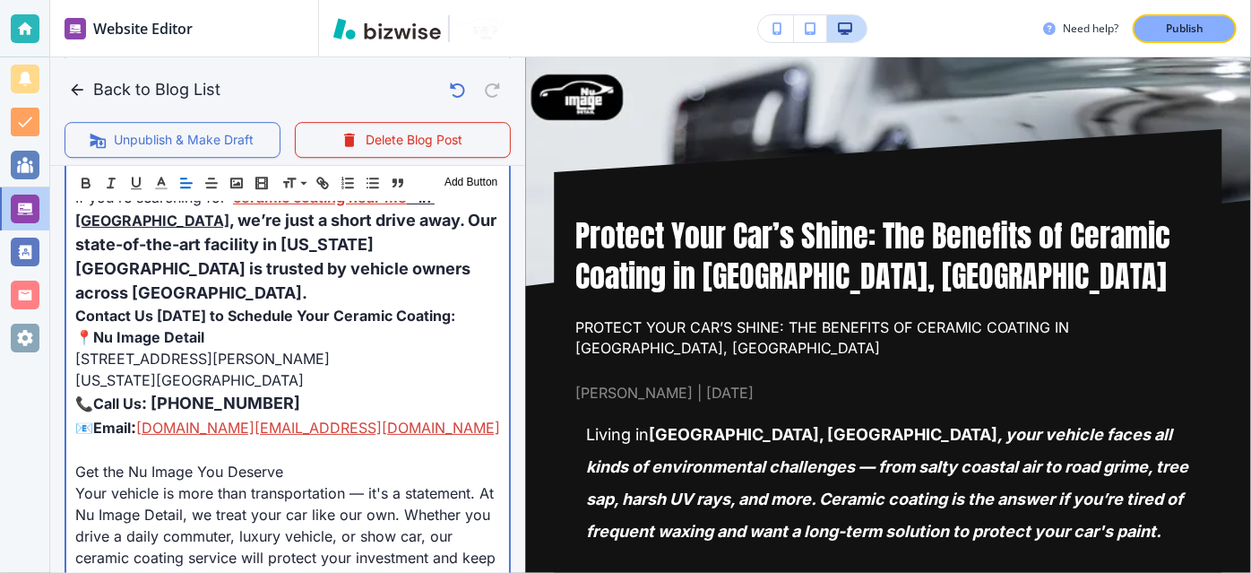
click at [296, 439] on p at bounding box center [287, 450] width 425 height 22
click at [81, 418] on span "📧" at bounding box center [84, 427] width 18 height 18
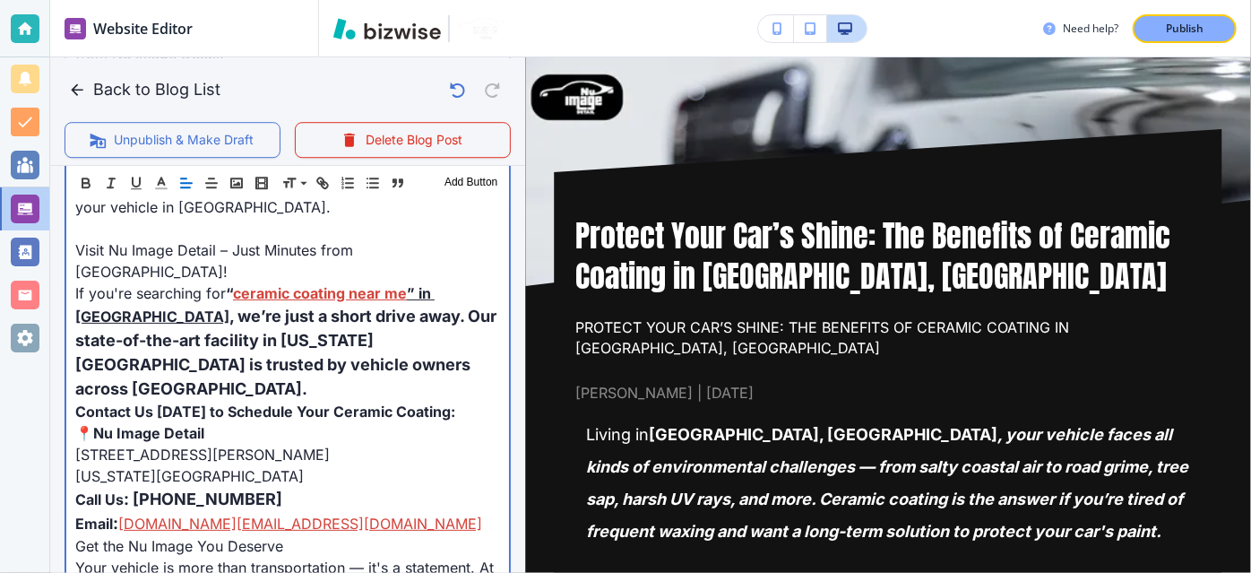
scroll to position [2626, 0]
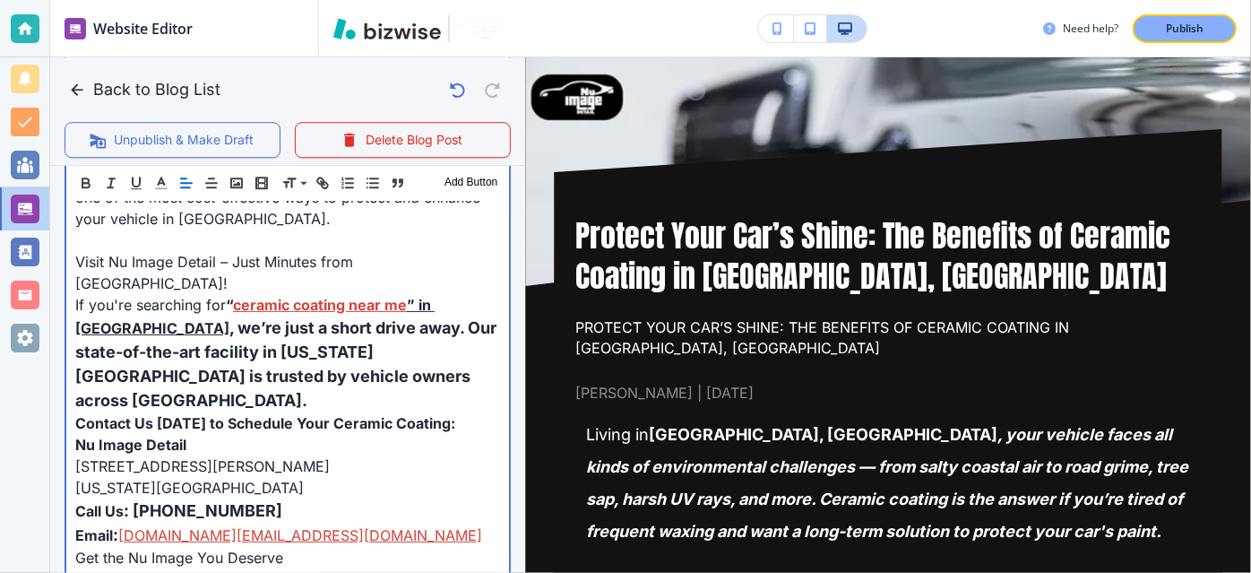
click at [114, 414] on span "Contact Us [DATE] to Schedule Your Ceramic Coating:" at bounding box center [265, 423] width 380 height 18
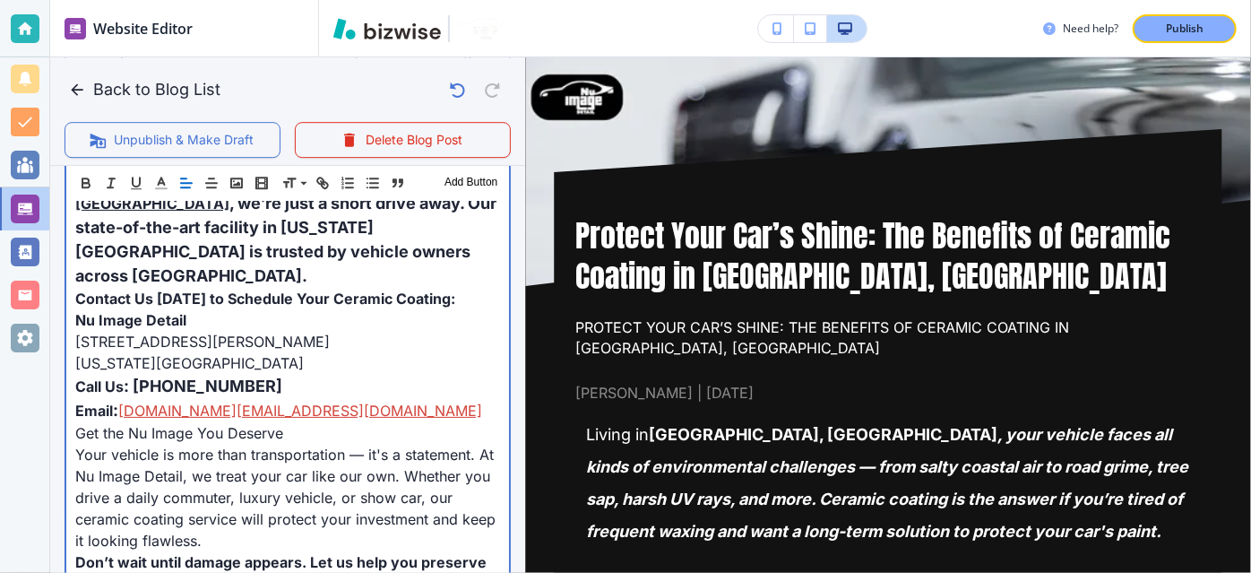
click at [114, 398] on p "Email : [DOMAIN_NAME][EMAIL_ADDRESS][DOMAIN_NAME]" at bounding box center [287, 410] width 425 height 24
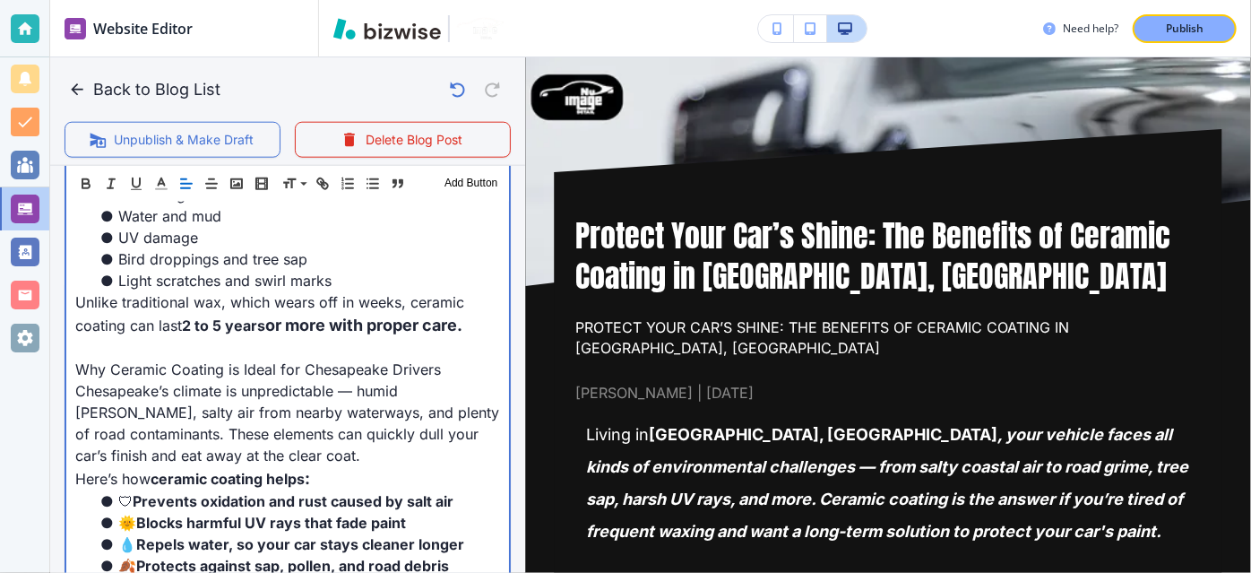
scroll to position [1001, 0]
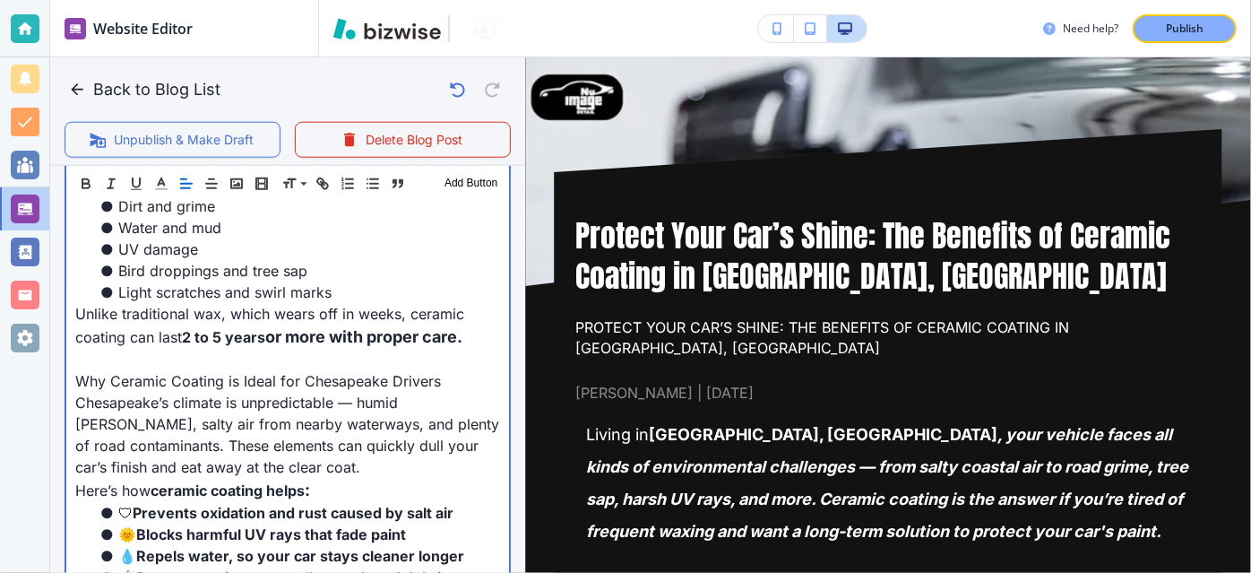
click at [124, 353] on p at bounding box center [287, 360] width 425 height 22
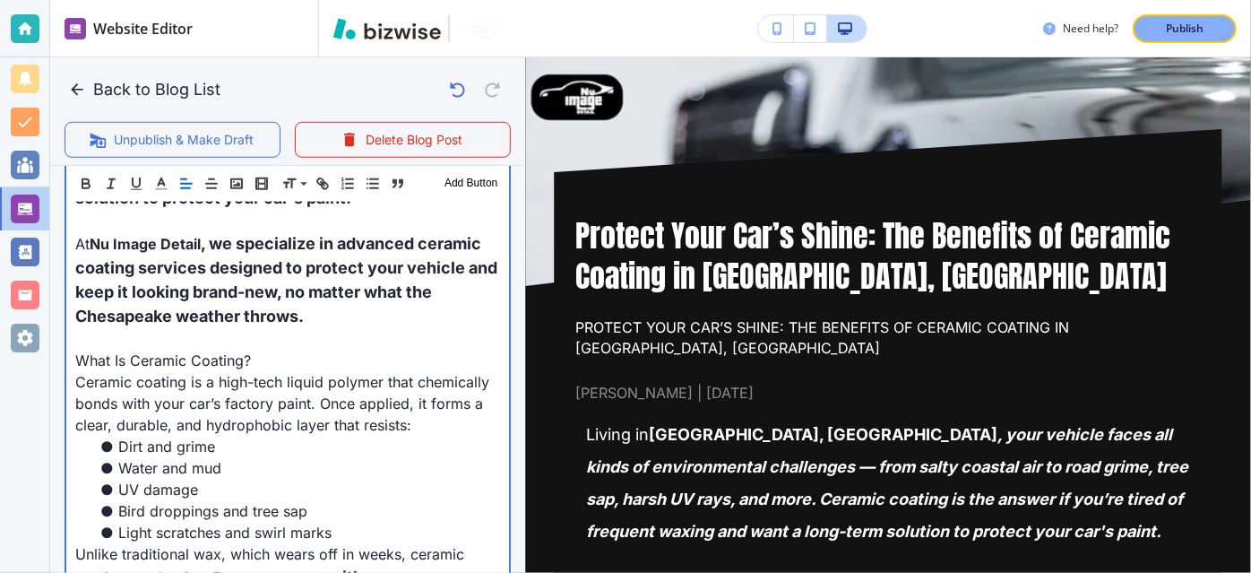
click at [124, 353] on span "What Is Ceramic Coating?" at bounding box center [163, 360] width 176 height 18
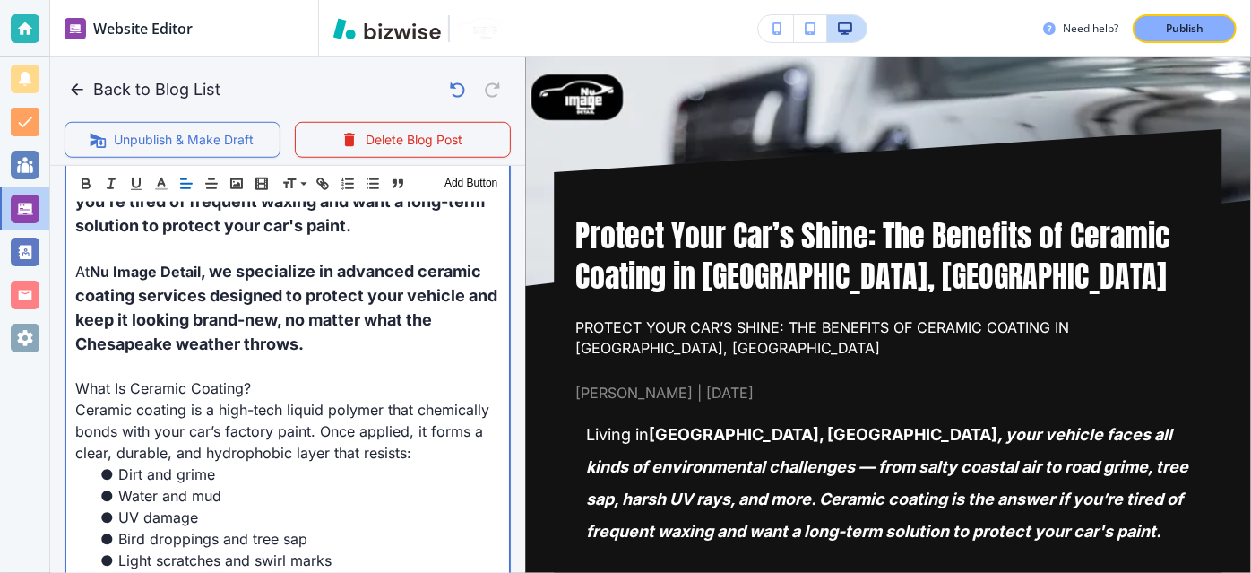
scroll to position [736, 0]
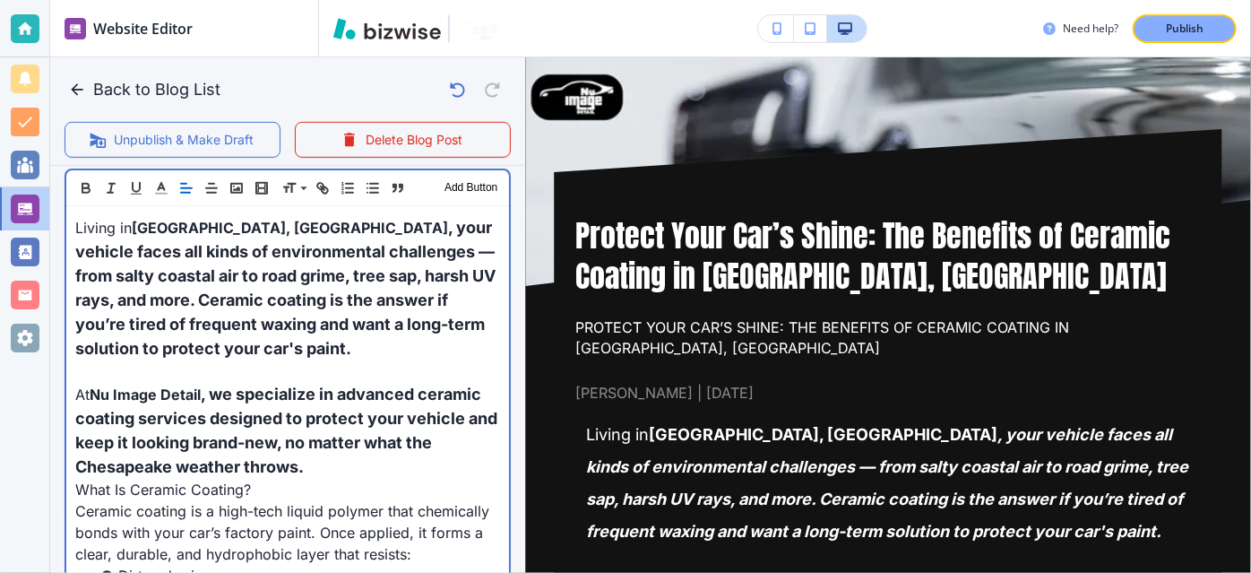
scroll to position [609, 0]
click at [127, 366] on p at bounding box center [287, 372] width 425 height 22
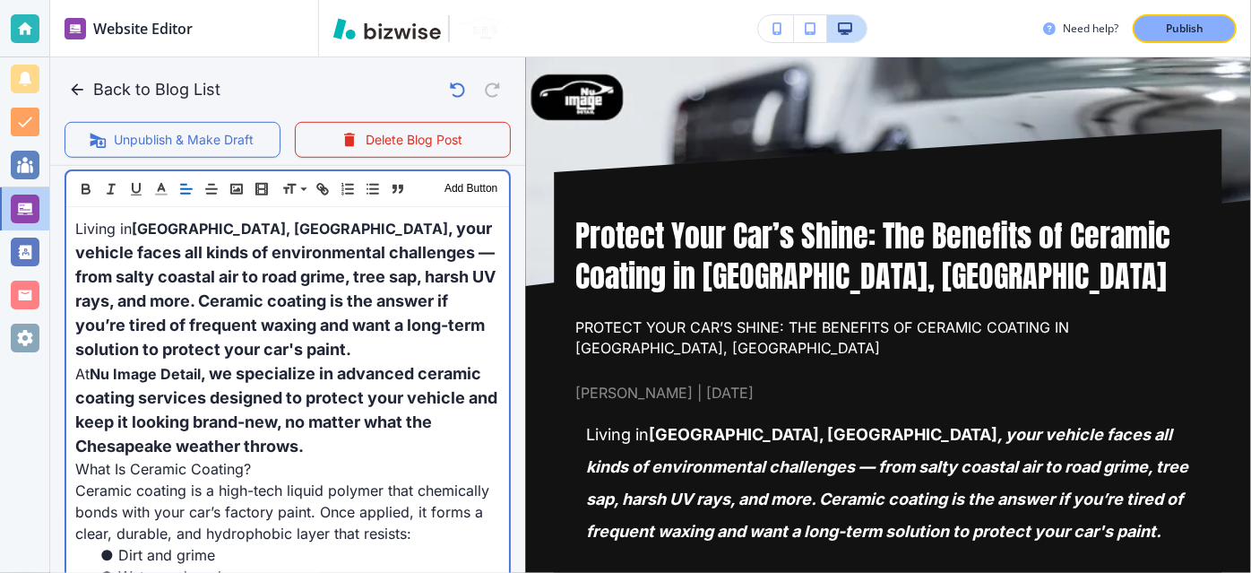
scroll to position [463, 0]
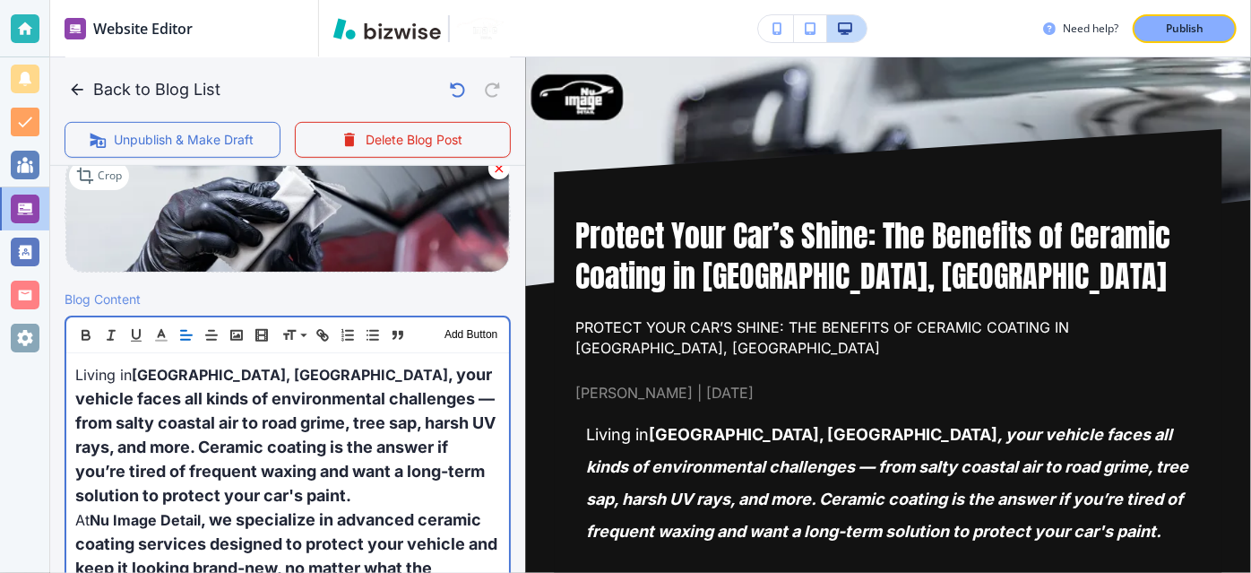
click at [172, 409] on p "Living in [GEOGRAPHIC_DATA], [GEOGRAPHIC_DATA] , your vehicle faces all kinds o…" at bounding box center [287, 434] width 425 height 145
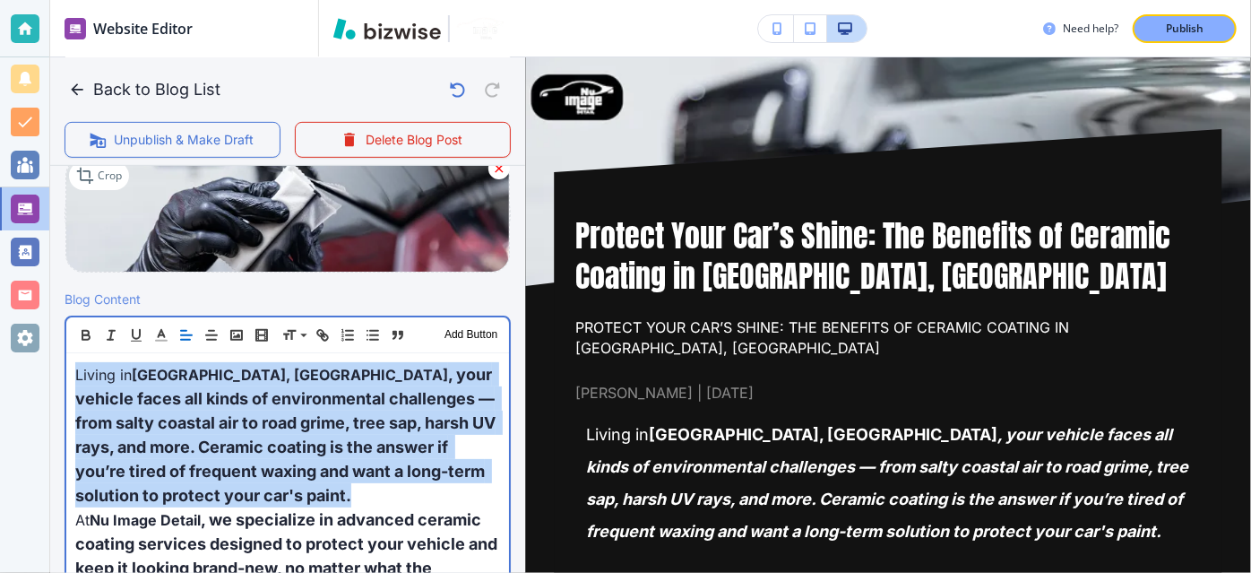
click at [172, 409] on p "Living in [GEOGRAPHIC_DATA], [GEOGRAPHIC_DATA] , your vehicle faces all kinds o…" at bounding box center [287, 434] width 425 height 145
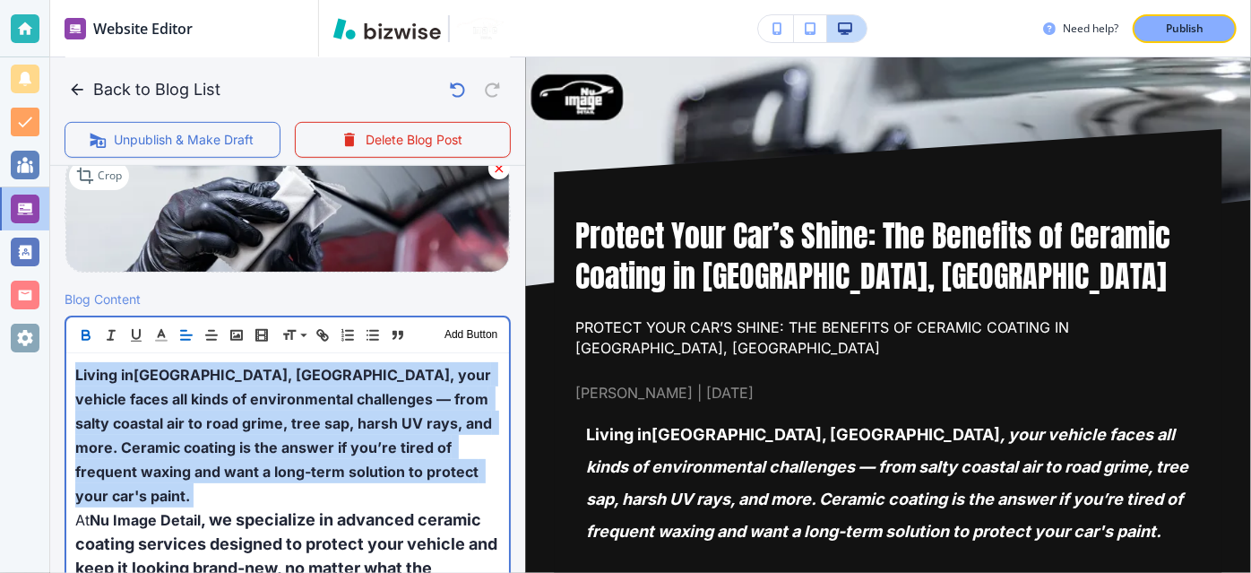
click at [172, 409] on p "Living in [GEOGRAPHIC_DATA], [GEOGRAPHIC_DATA] , your vehicle faces all kinds o…" at bounding box center [287, 434] width 425 height 145
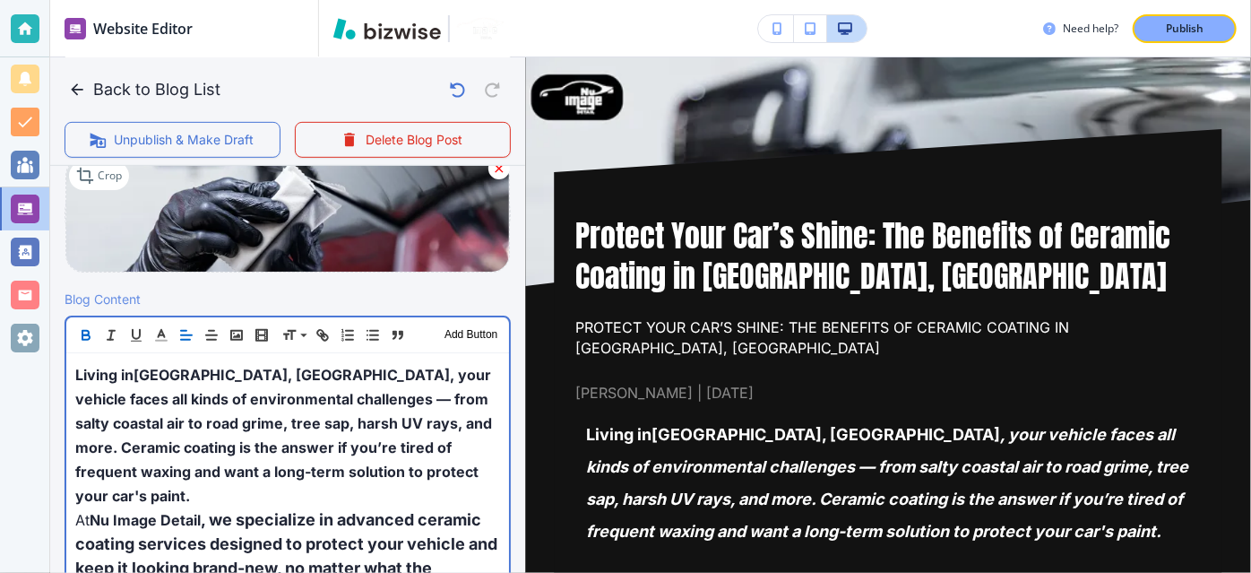
click at [172, 409] on p "Living in [GEOGRAPHIC_DATA], [GEOGRAPHIC_DATA] , your vehicle faces all kinds o…" at bounding box center [287, 434] width 425 height 145
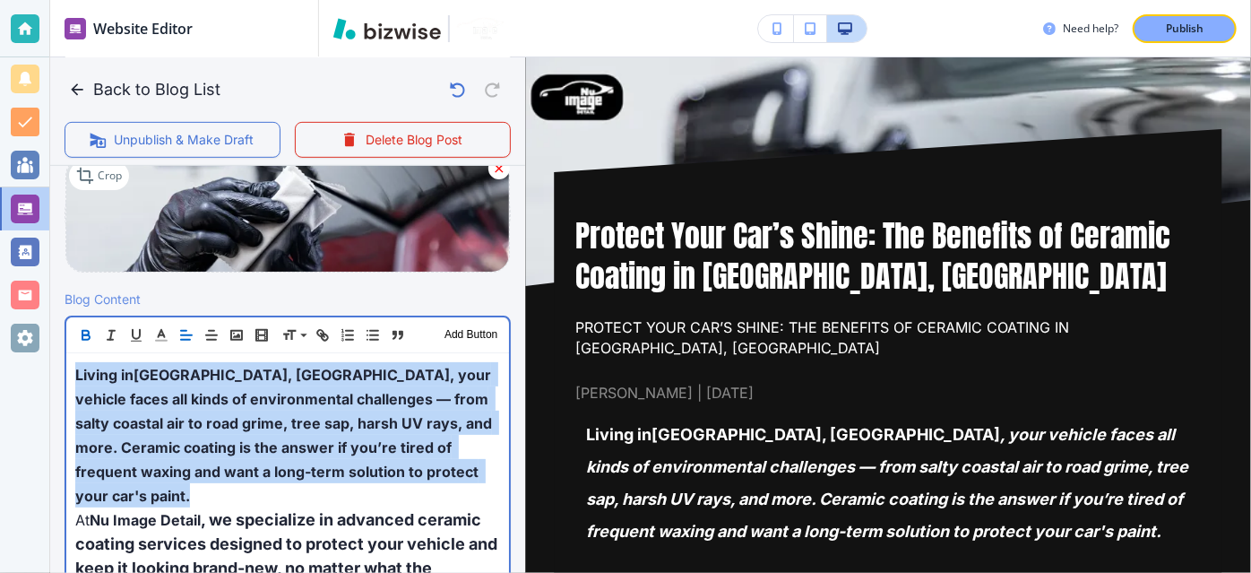
click at [172, 409] on p "Living in [GEOGRAPHIC_DATA], [GEOGRAPHIC_DATA] , your vehicle faces all kinds o…" at bounding box center [287, 434] width 425 height 145
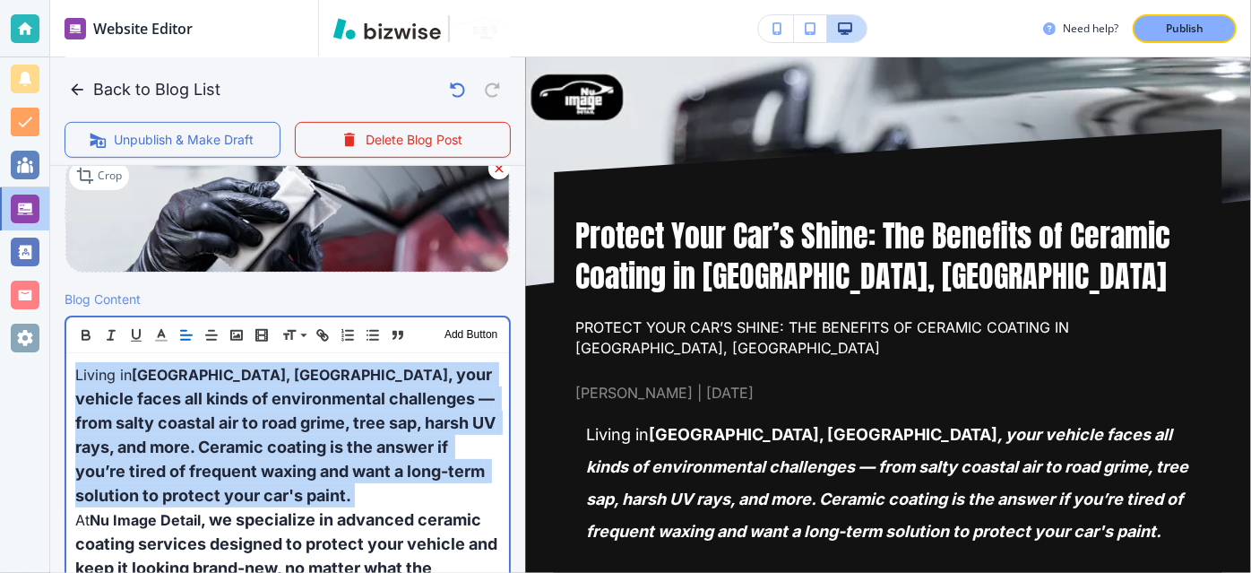
click at [172, 409] on p "Living in [GEOGRAPHIC_DATA], [GEOGRAPHIC_DATA] , your vehicle faces all kinds o…" at bounding box center [287, 434] width 425 height 145
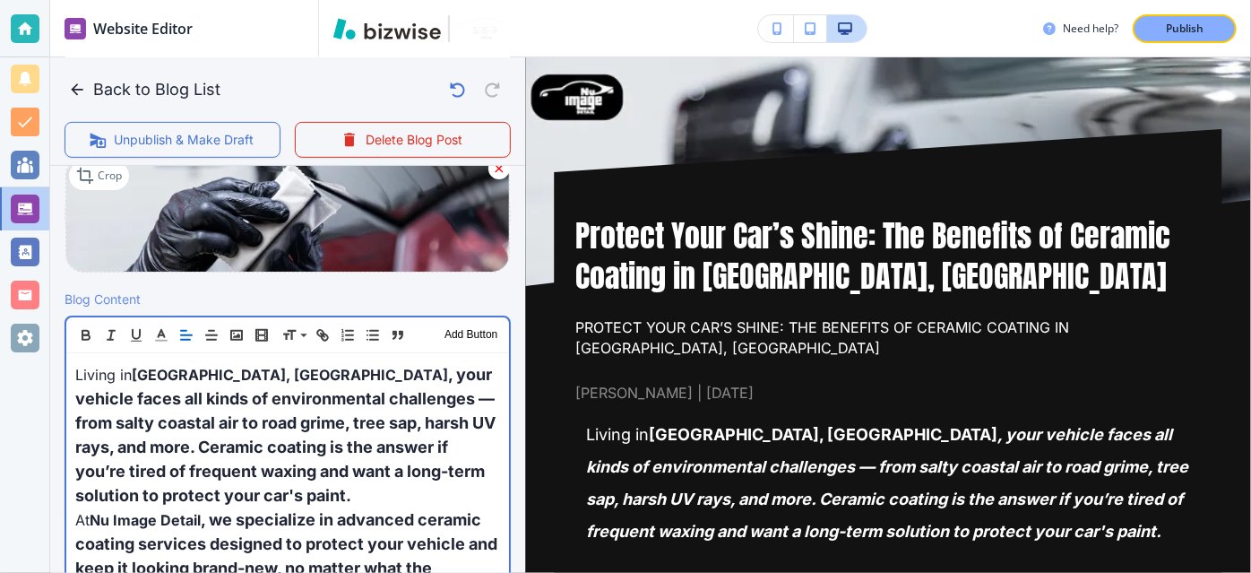
click at [250, 426] on span ", your vehicle faces all kinds of environmental challenges — from salty coastal…" at bounding box center [287, 435] width 424 height 140
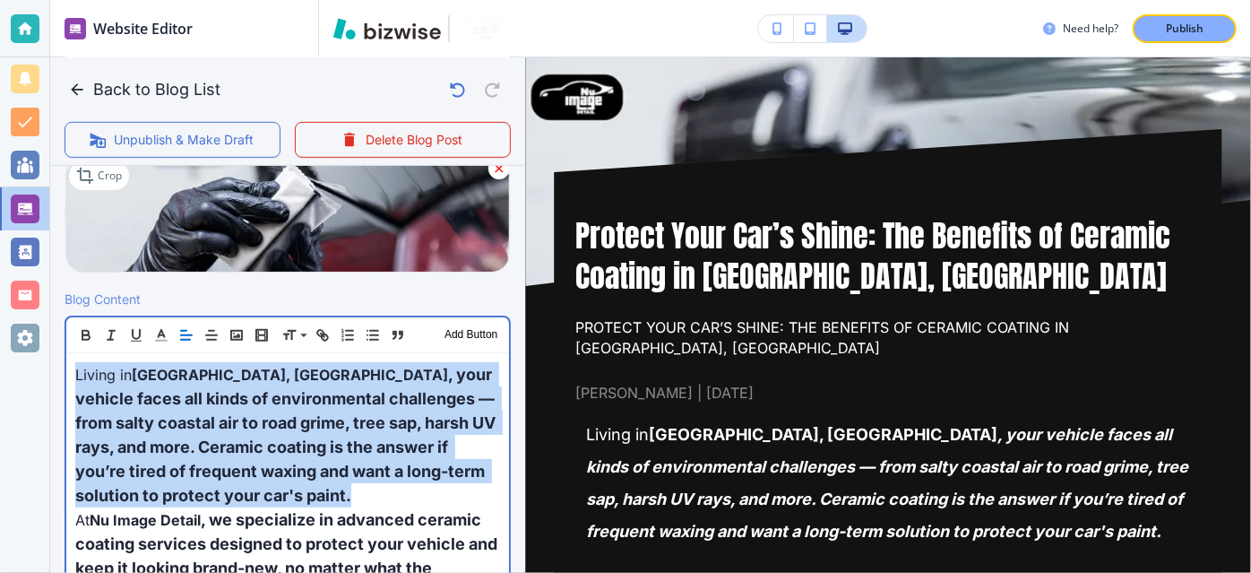
click at [320, 452] on span ", your vehicle faces all kinds of environmental challenges — from salty coastal…" at bounding box center [287, 435] width 424 height 140
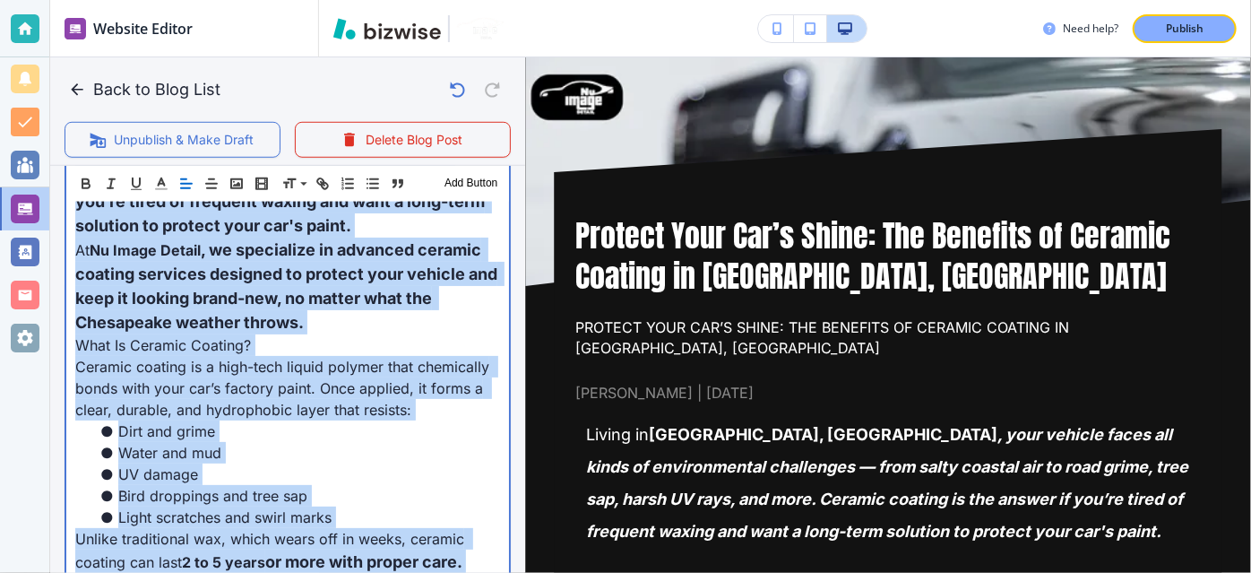
scroll to position [928, 0]
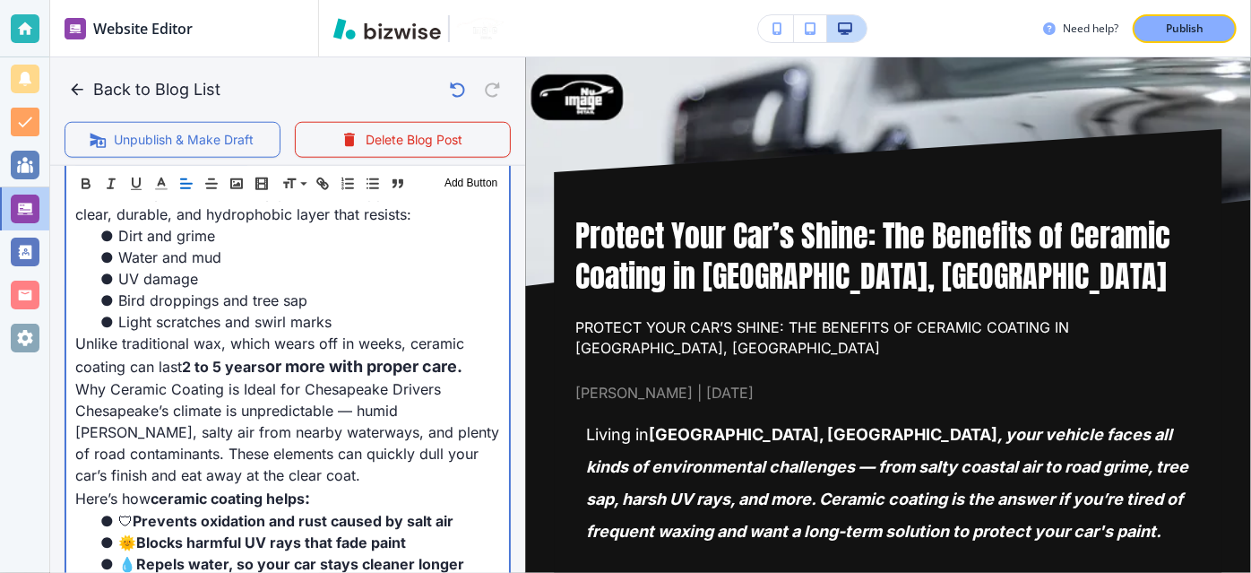
drag, startPoint x: 107, startPoint y: 405, endPoint x: 254, endPoint y: 263, distance: 204.7
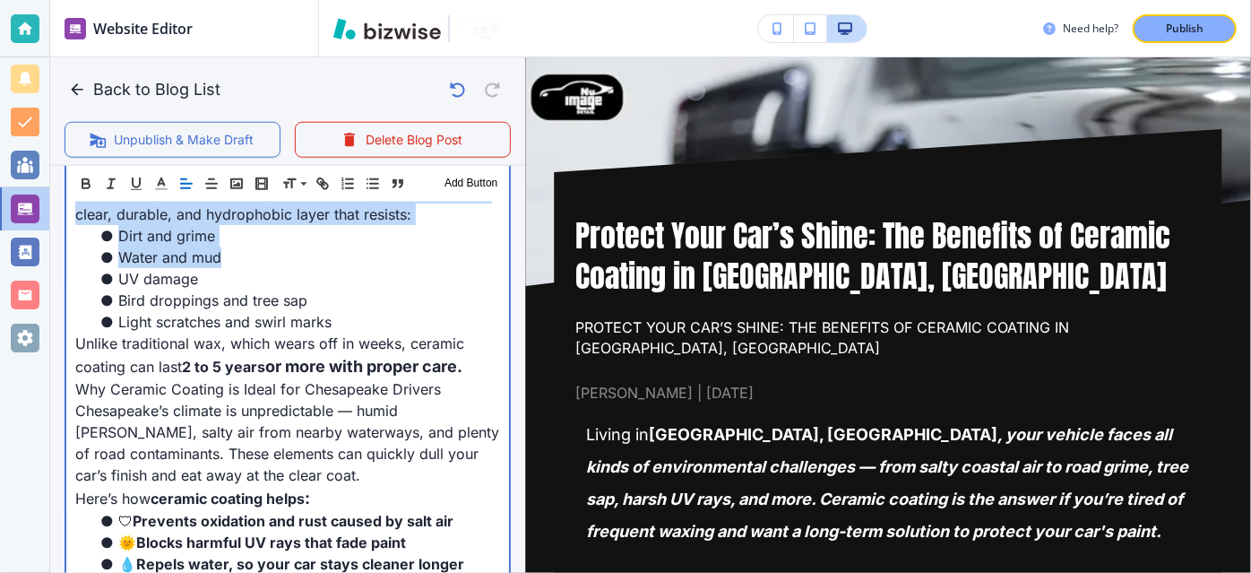
click at [254, 263] on li "Water and mud" at bounding box center [298, 257] width 403 height 22
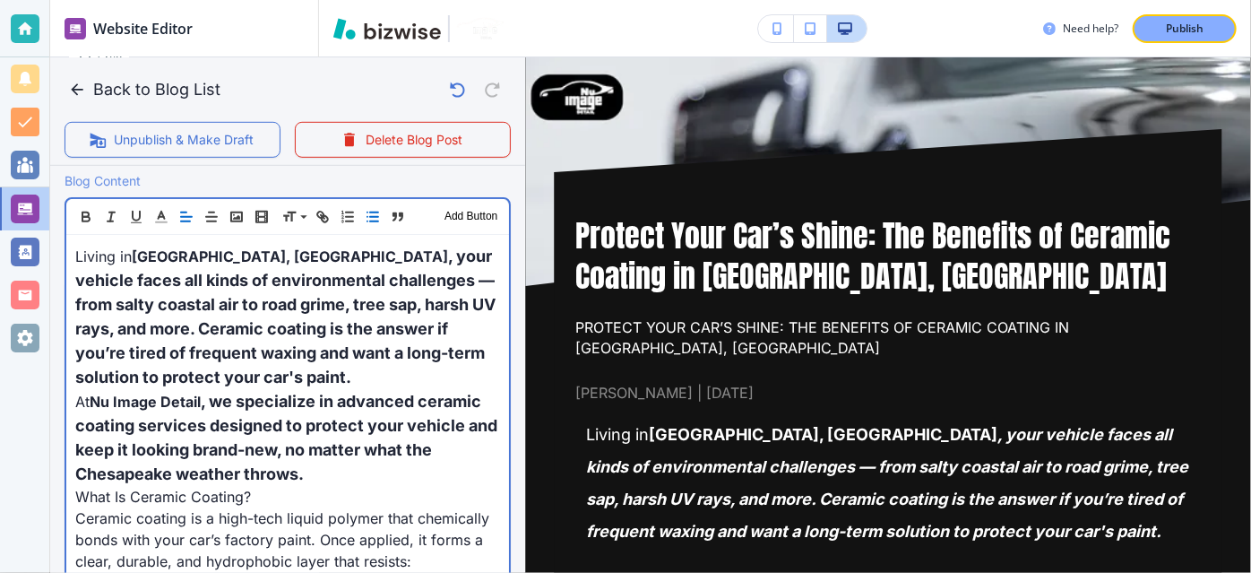
scroll to position [586, 0]
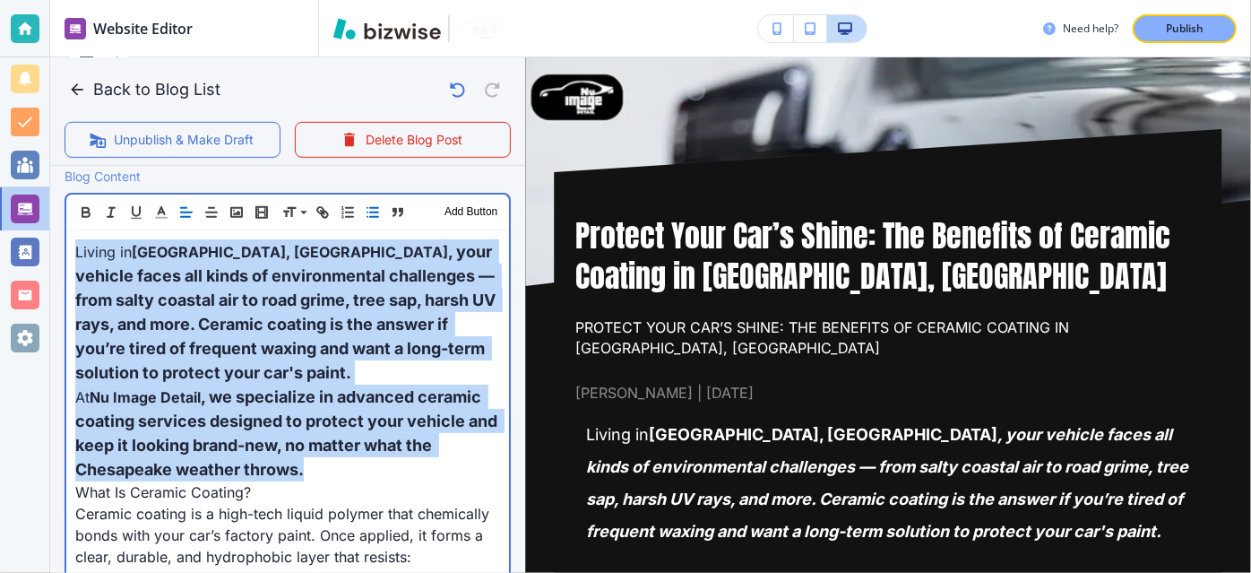
drag, startPoint x: 269, startPoint y: 418, endPoint x: 52, endPoint y: 247, distance: 276.2
copy div "Living in [GEOGRAPHIC_DATA], [GEOGRAPHIC_DATA] , your vehicle faces all kinds o…"
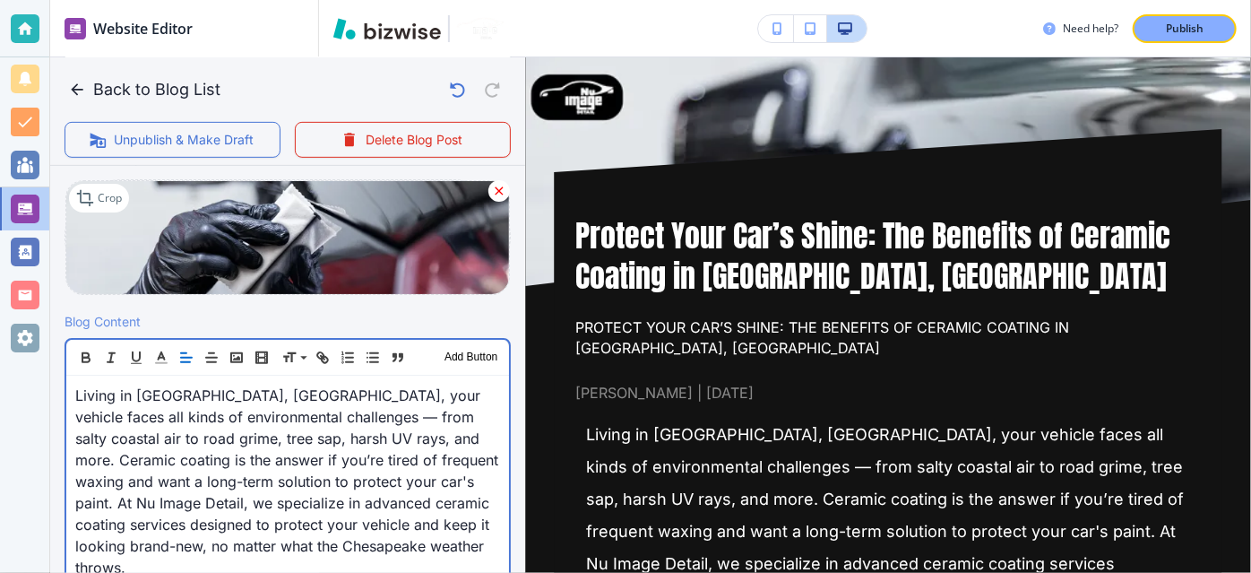
scroll to position [519, 0]
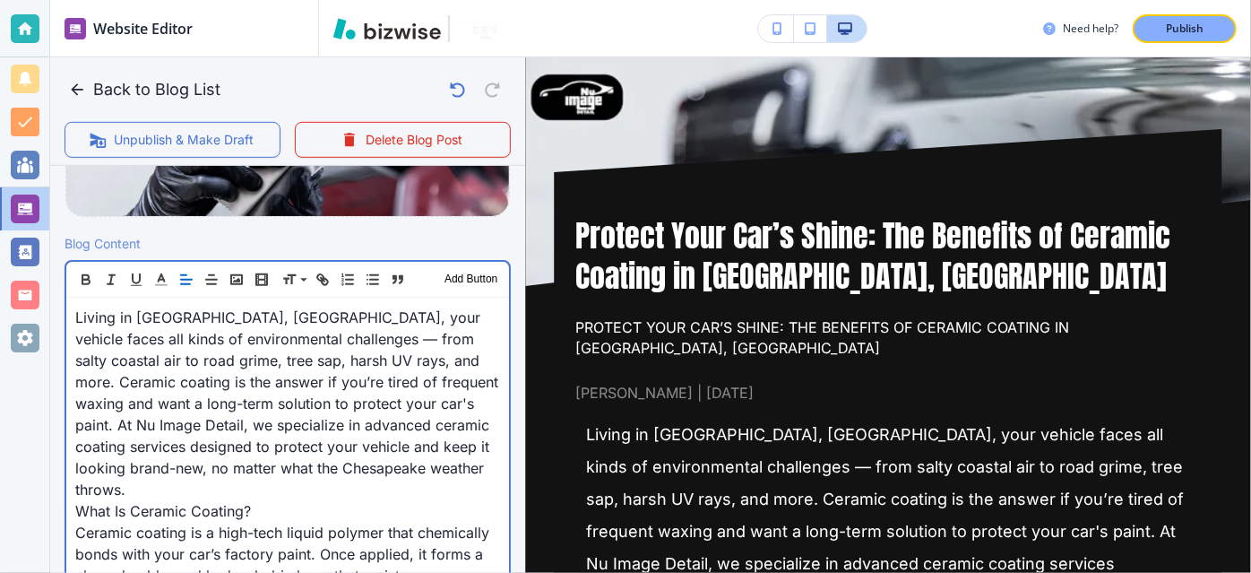
click at [385, 404] on p "Living in [GEOGRAPHIC_DATA], [GEOGRAPHIC_DATA], your vehicle faces all kinds of…" at bounding box center [287, 403] width 425 height 194
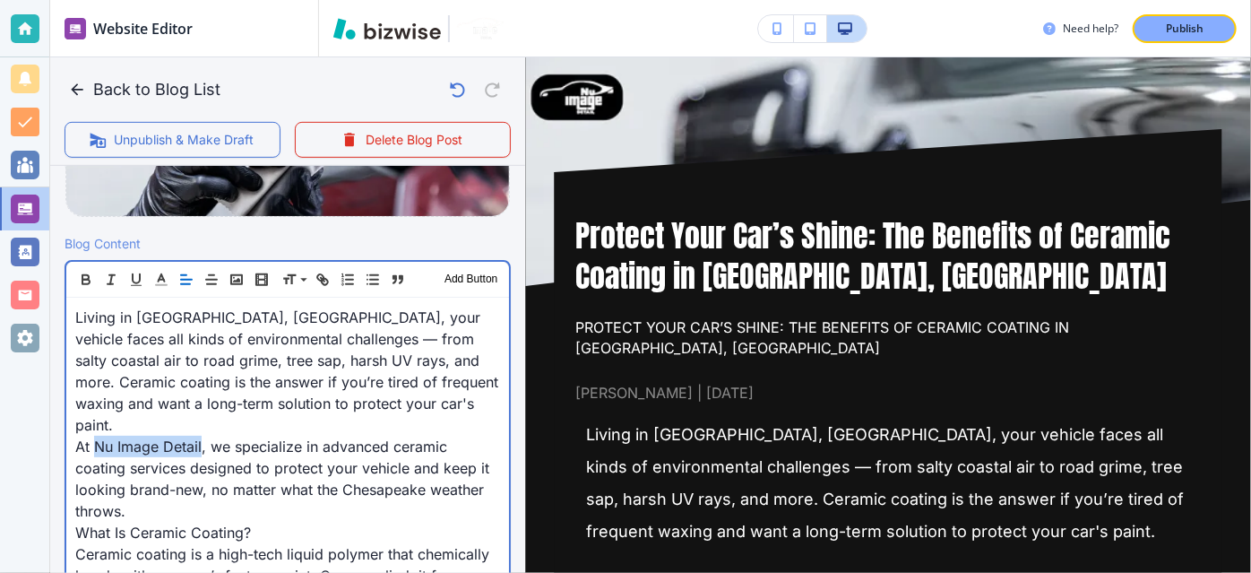
drag, startPoint x: 200, startPoint y: 418, endPoint x: 98, endPoint y: 418, distance: 102.1
click at [98, 435] on p "At Nu Image Detail, we specialize in advanced ceramic coating services designed…" at bounding box center [287, 478] width 425 height 86
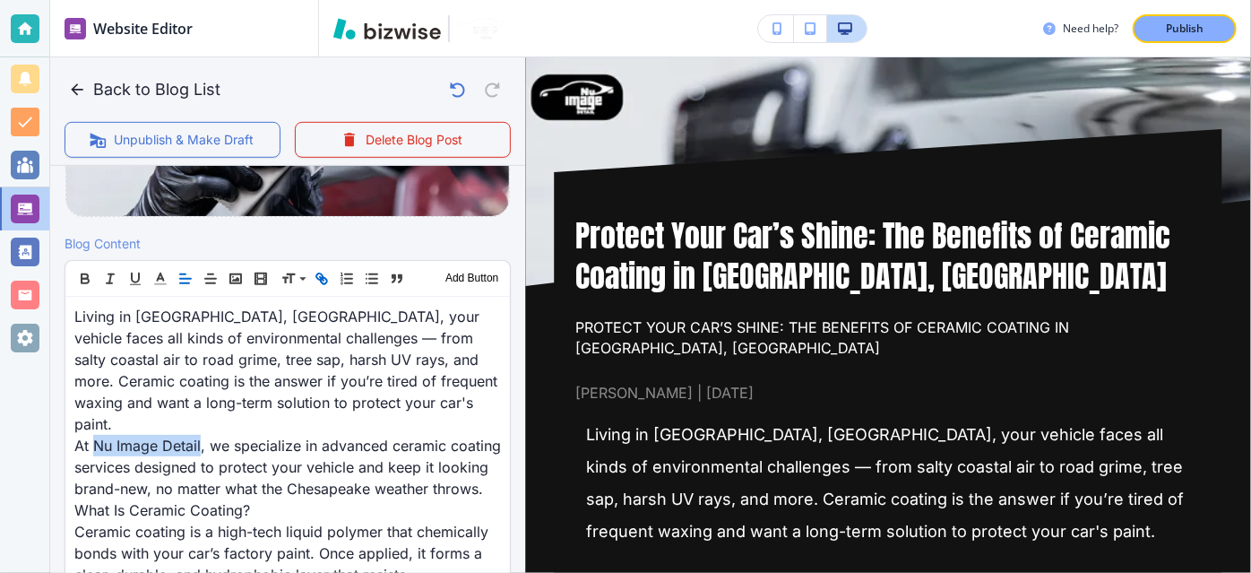
click at [322, 280] on icon "button" at bounding box center [322, 279] width 16 height 16
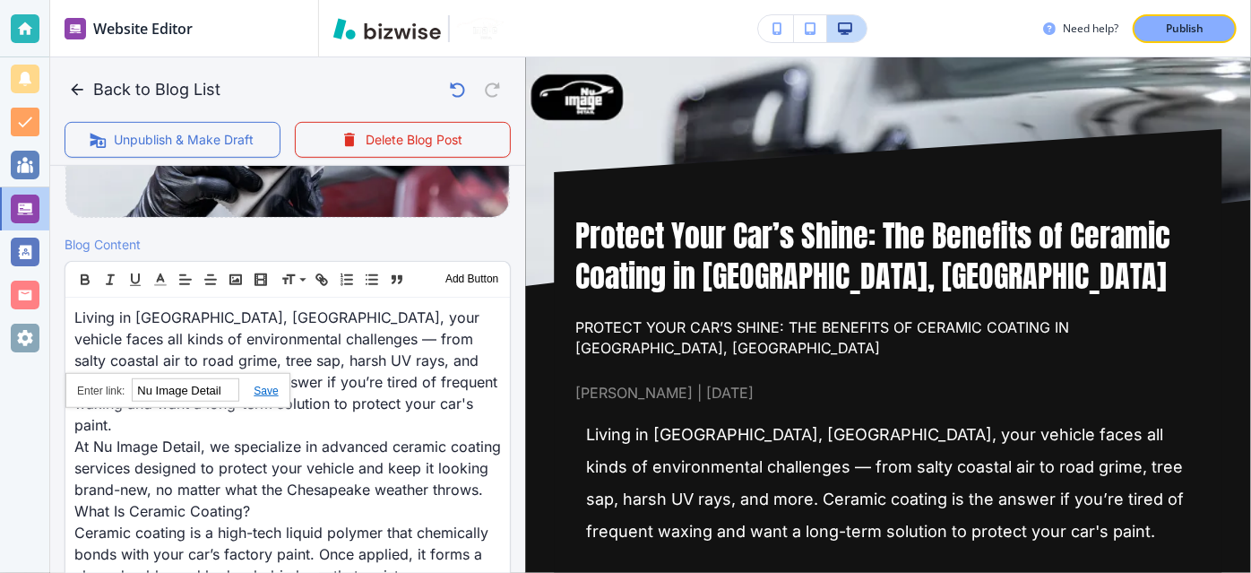
paste input "[URL][DOMAIN_NAME]"
type input "[URL][DOMAIN_NAME]"
click at [263, 386] on link at bounding box center [258, 390] width 39 height 13
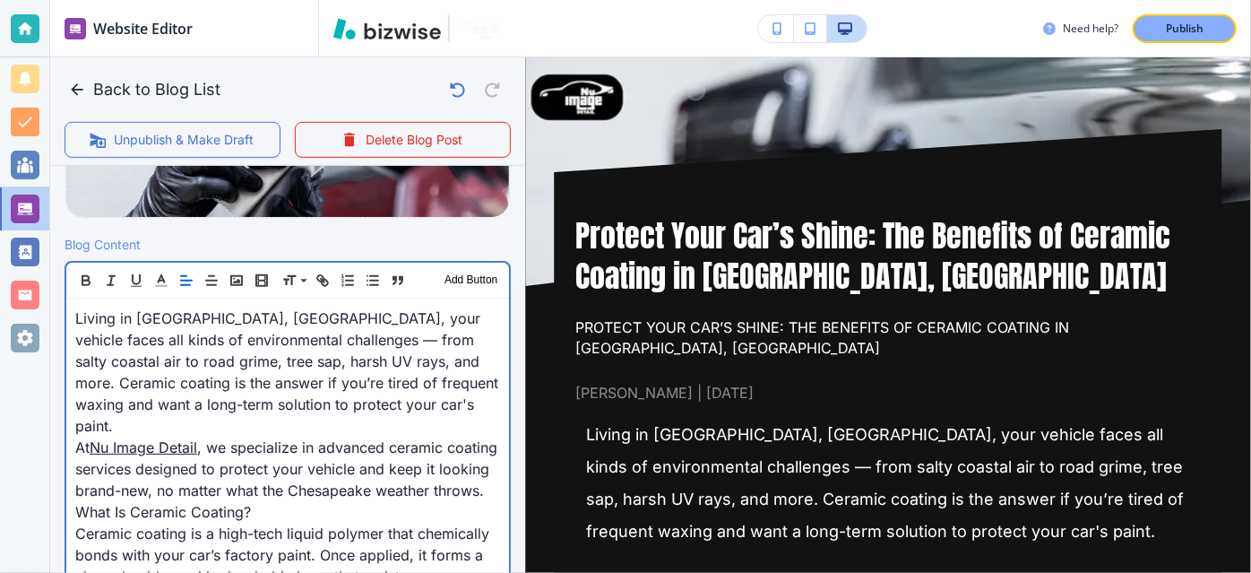
scroll to position [519, 0]
click at [323, 380] on p "Living in [GEOGRAPHIC_DATA], [GEOGRAPHIC_DATA], your vehicle faces all kinds of…" at bounding box center [287, 370] width 425 height 129
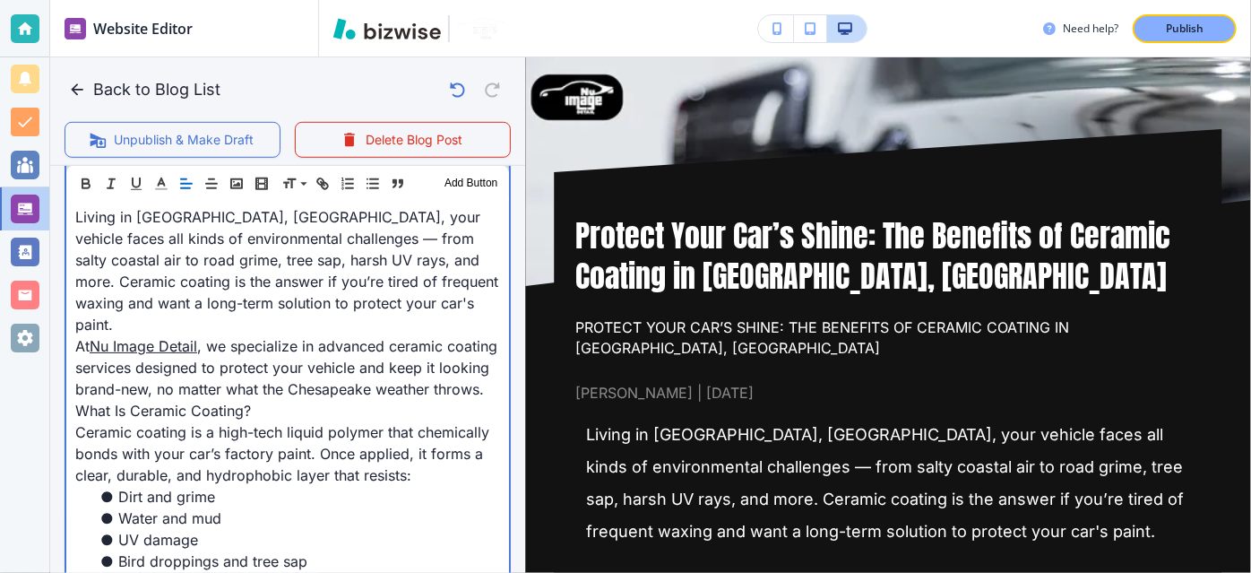
scroll to position [620, 0]
click at [206, 408] on span "What Is Ceramic Coating?" at bounding box center [163, 410] width 176 height 18
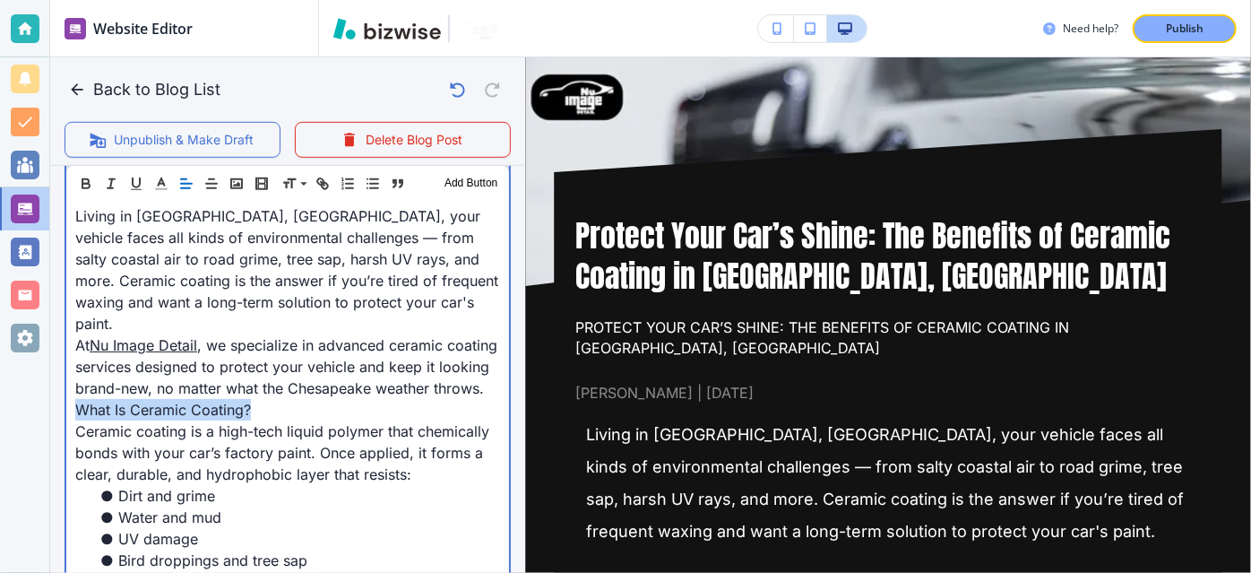
click at [206, 408] on span "What Is Ceramic Coating?" at bounding box center [163, 410] width 176 height 18
click at [206, 408] on span "What Is Ceramic Coating?" at bounding box center [166, 410] width 183 height 18
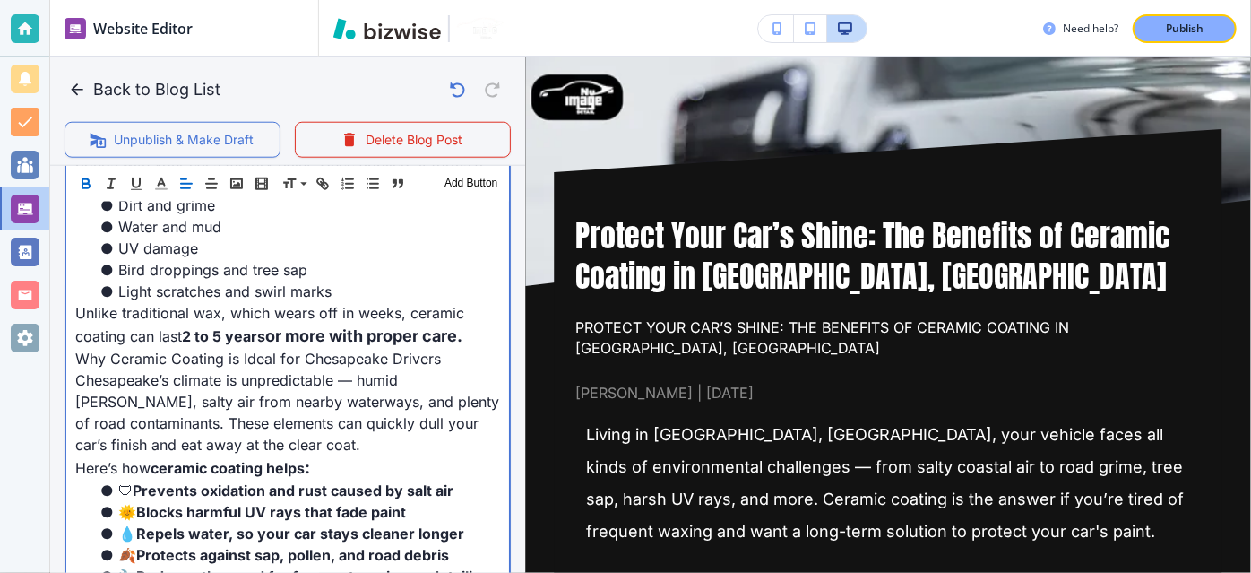
scroll to position [911, 0]
click at [244, 357] on span "Why Ceramic Coating is Ideal for Chesapeake Drivers" at bounding box center [258, 358] width 366 height 18
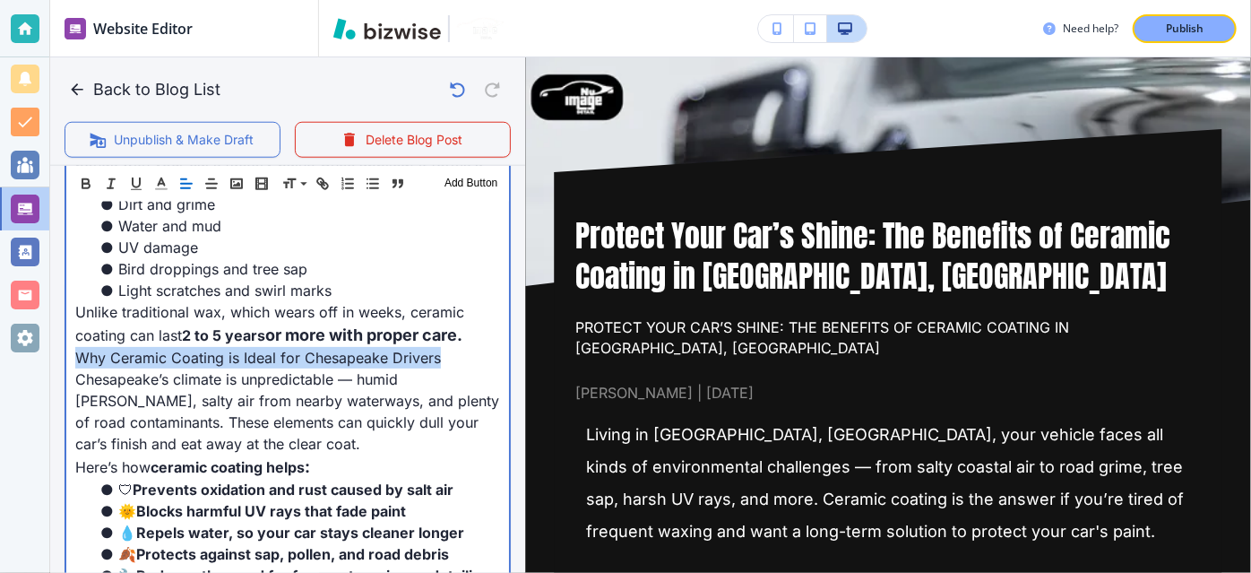
click at [244, 357] on span "Why Ceramic Coating is Ideal for Chesapeake Drivers" at bounding box center [258, 358] width 366 height 18
click at [244, 357] on span "Why Ceramic Coating is Ideal for Chesapeake Drivers" at bounding box center [264, 358] width 379 height 18
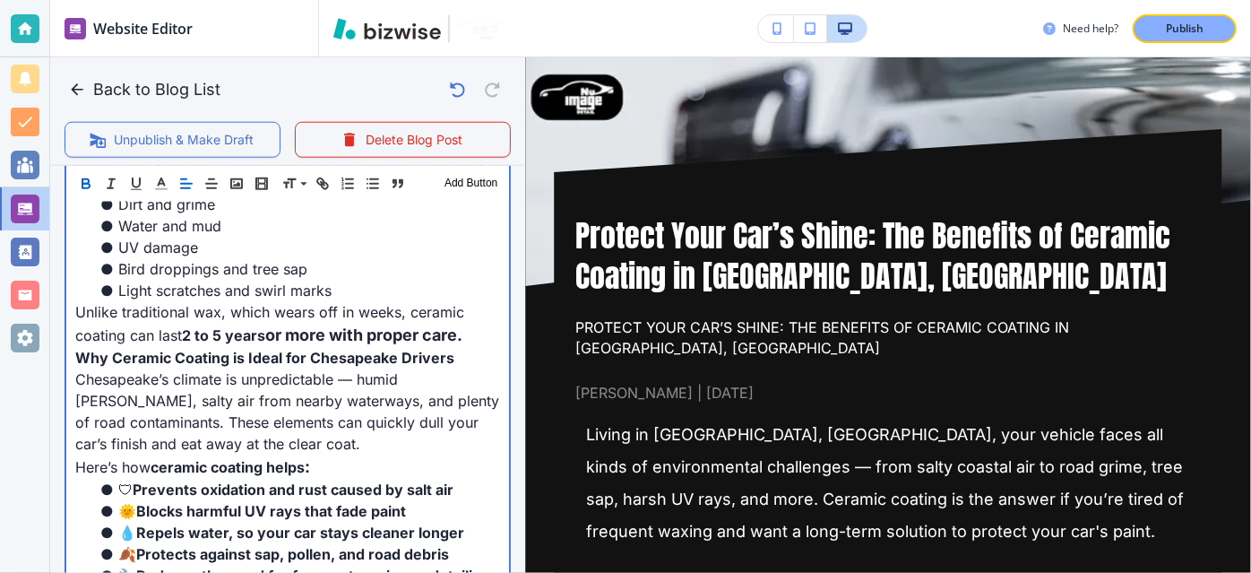
click at [191, 333] on span "2 to 5 years" at bounding box center [223, 335] width 83 height 18
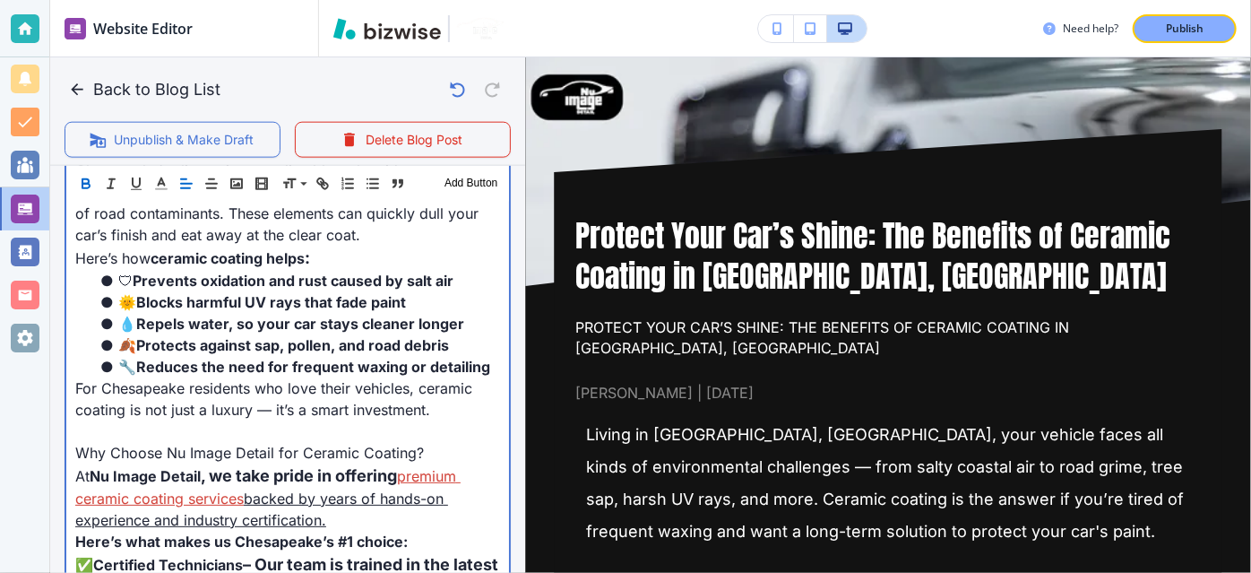
scroll to position [1120, 0]
click at [289, 425] on p at bounding box center [287, 431] width 425 height 22
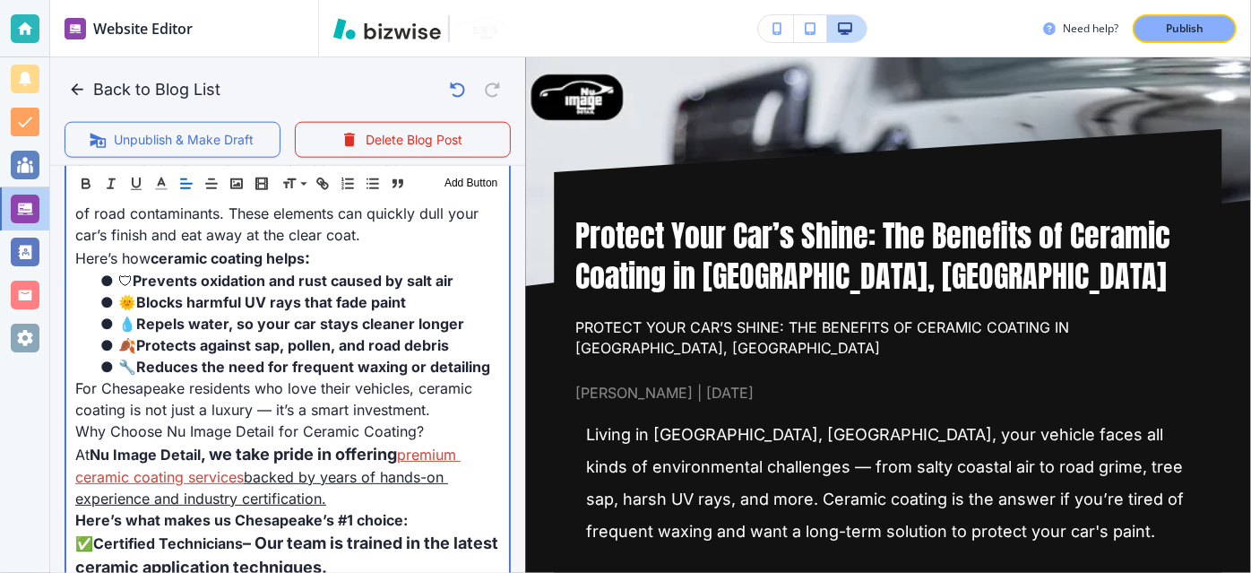
click at [289, 425] on span "Why Choose Nu Image Detail for Ceramic Coating?" at bounding box center [249, 431] width 349 height 18
click at [289, 425] on span "Why Choose Nu Image Detail for Ceramic Coating?" at bounding box center [254, 431] width 359 height 18
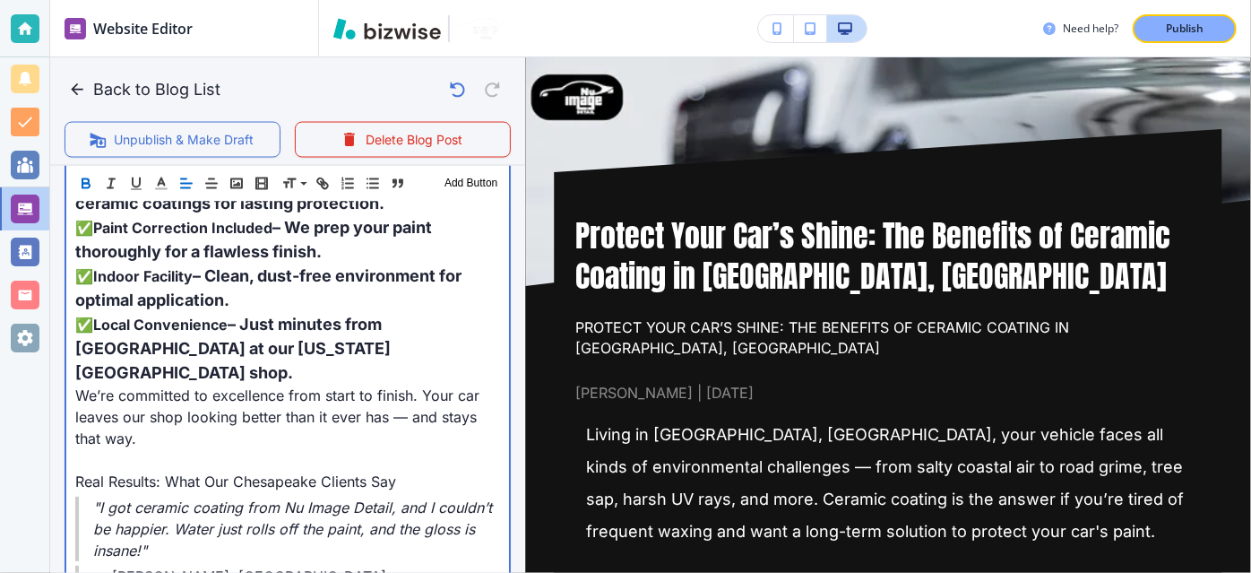
scroll to position [1538, 0]
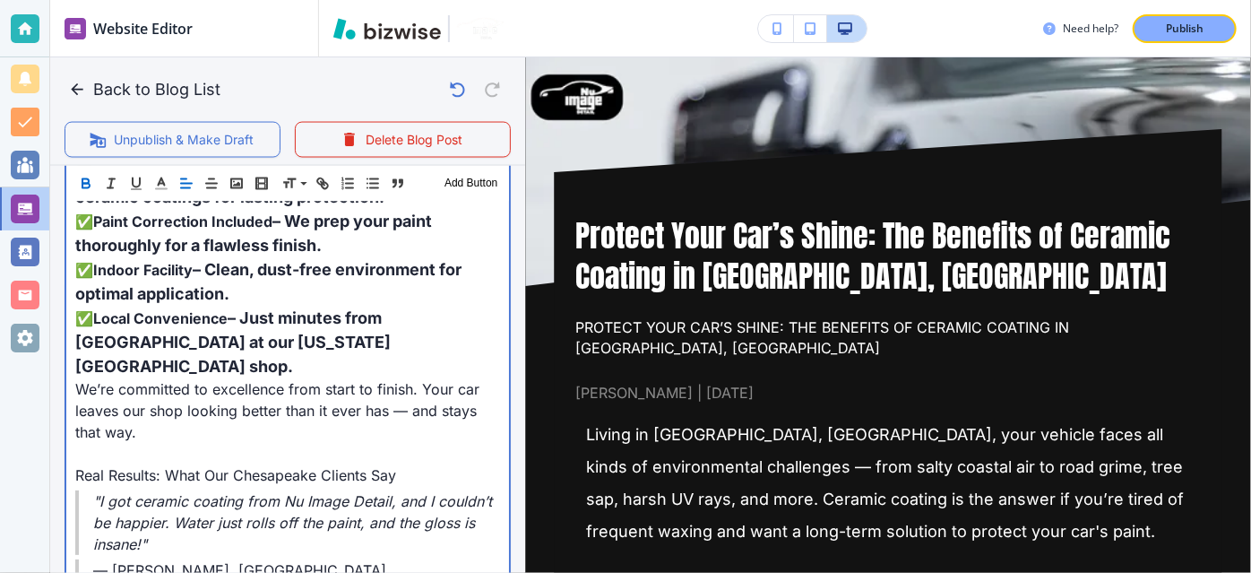
click at [67, 308] on div "Living in [GEOGRAPHIC_DATA], [GEOGRAPHIC_DATA], your vehicle faces all kinds of…" at bounding box center [287, 479] width 443 height 2403
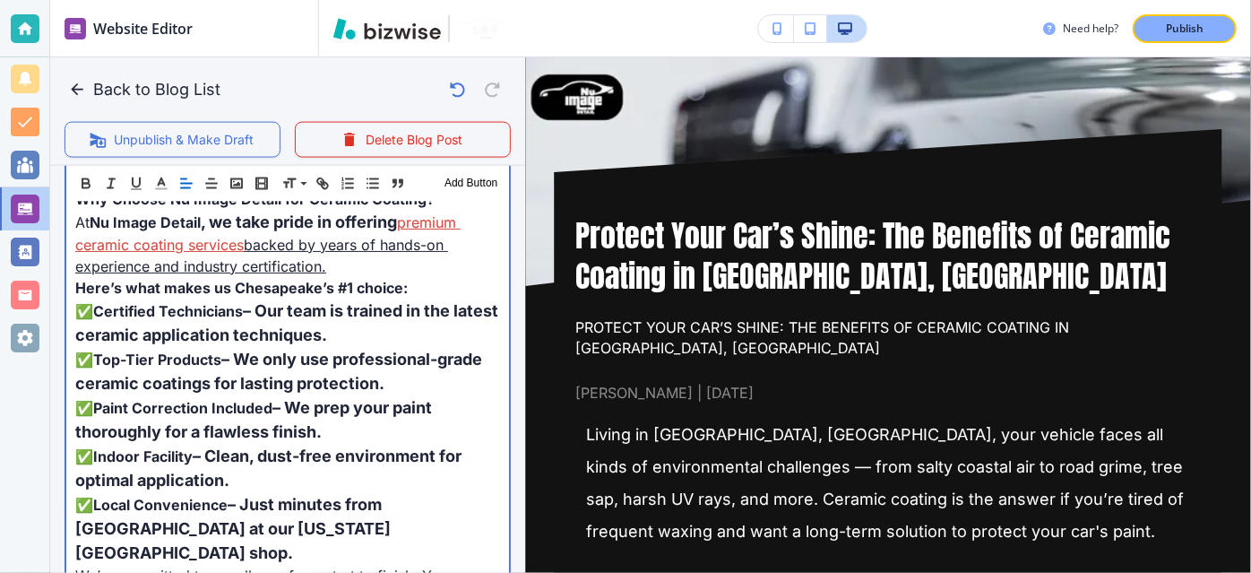
scroll to position [1348, 0]
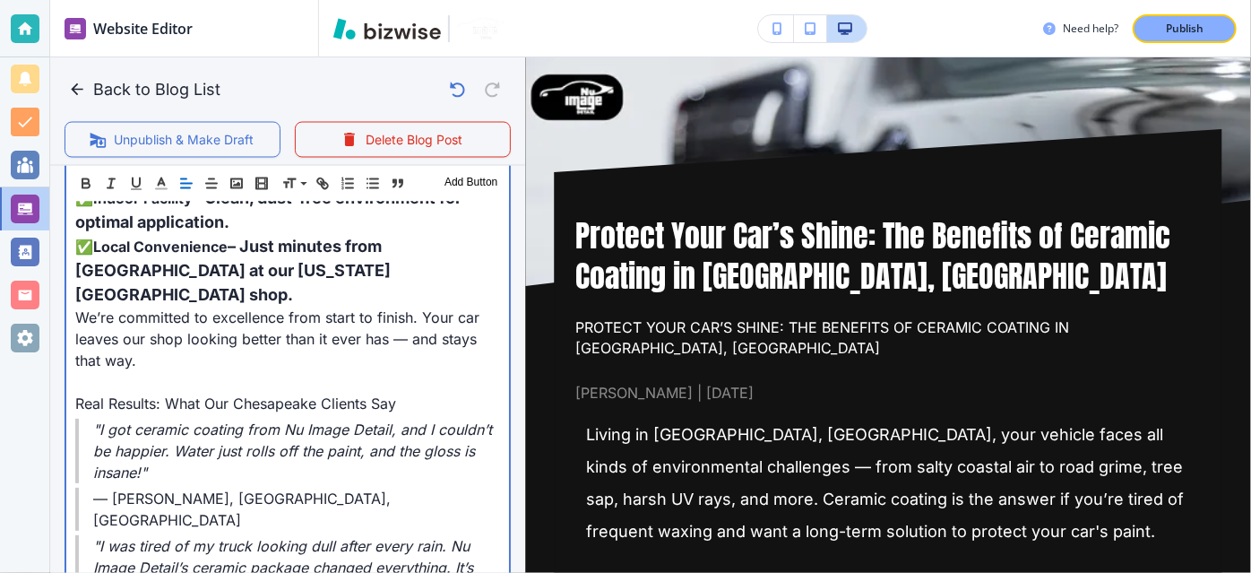
scroll to position [1615, 0]
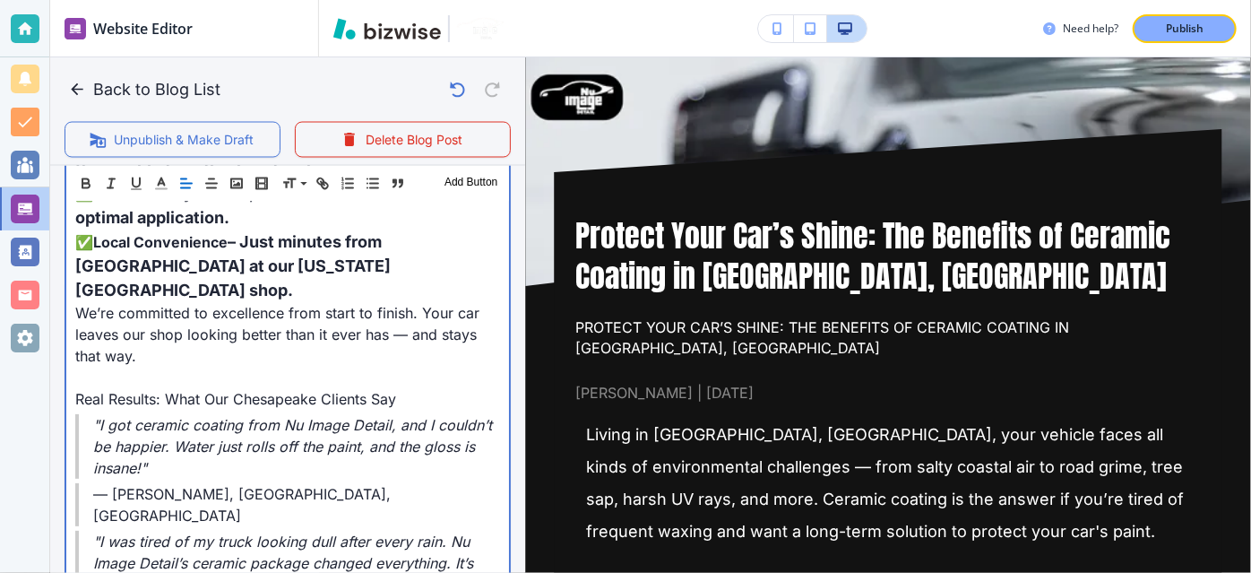
click at [76, 366] on p at bounding box center [287, 377] width 425 height 22
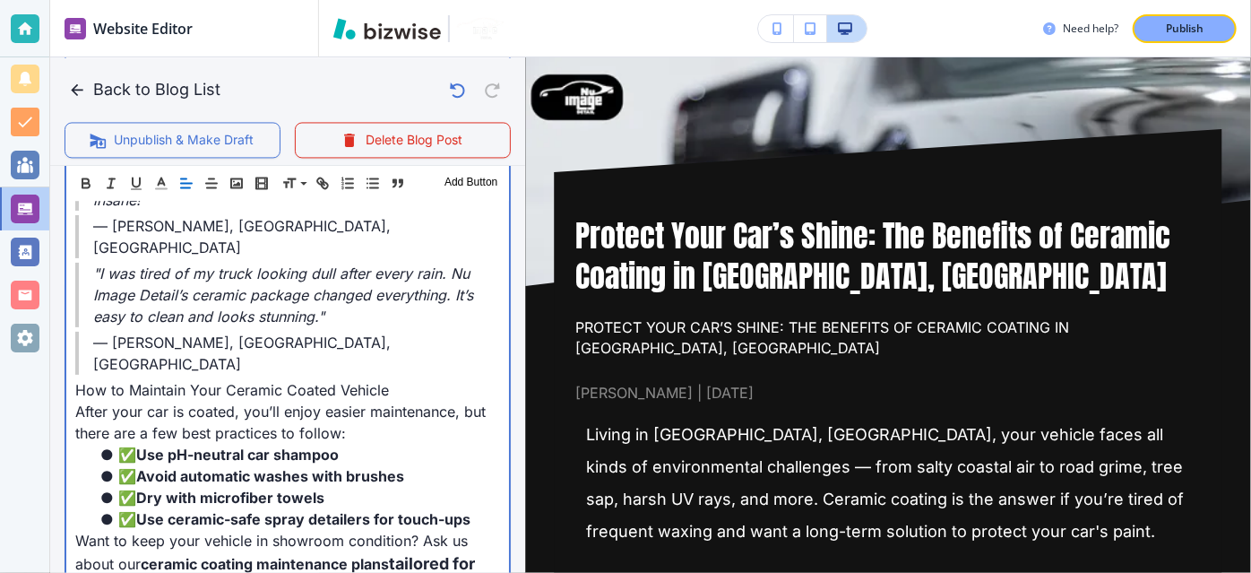
scroll to position [1881, 0]
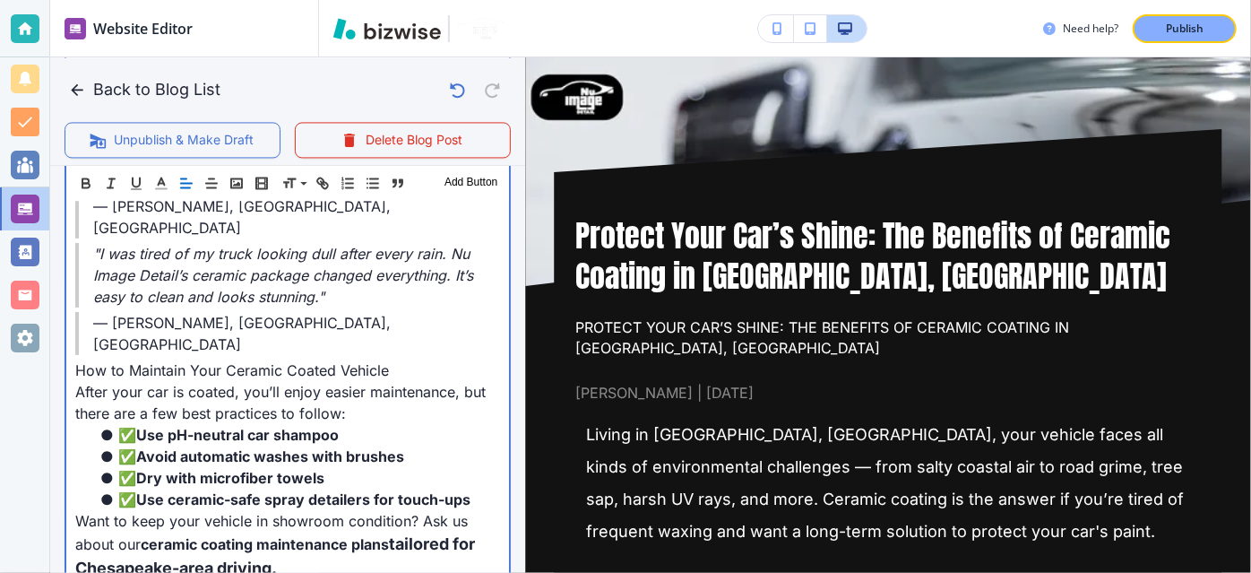
click at [76, 383] on span "After your car is coated, you’ll enjoy easier maintenance, but there are a few …" at bounding box center [282, 402] width 415 height 39
click at [84, 424] on ul "✅ Use pH-neutral car shampoo ✅ Avoid automatic washes with brushes ✅ Dry with m…" at bounding box center [287, 467] width 425 height 86
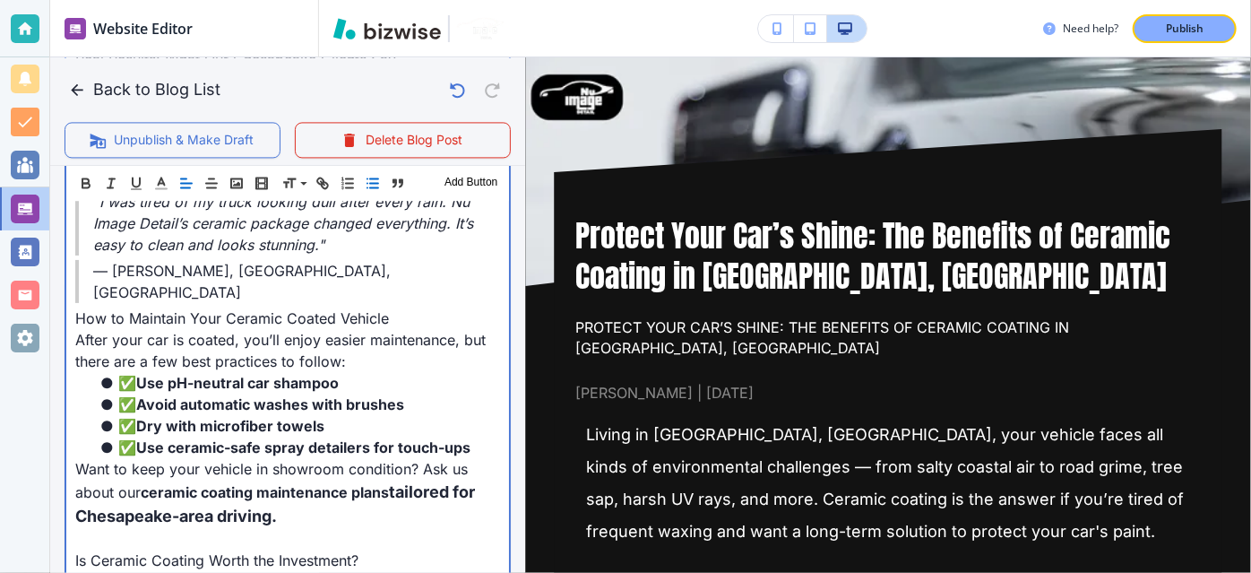
scroll to position [1963, 0]
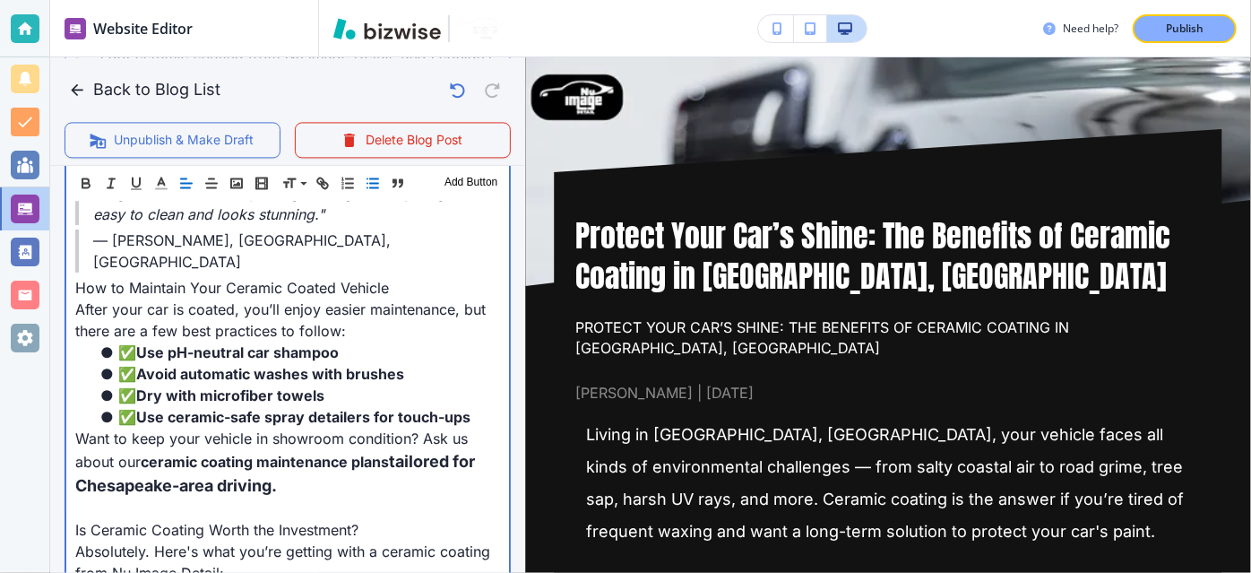
click at [91, 427] on p "Want to keep your vehicle in showroom condition? Ask us about our ceramic coati…" at bounding box center [287, 462] width 425 height 70
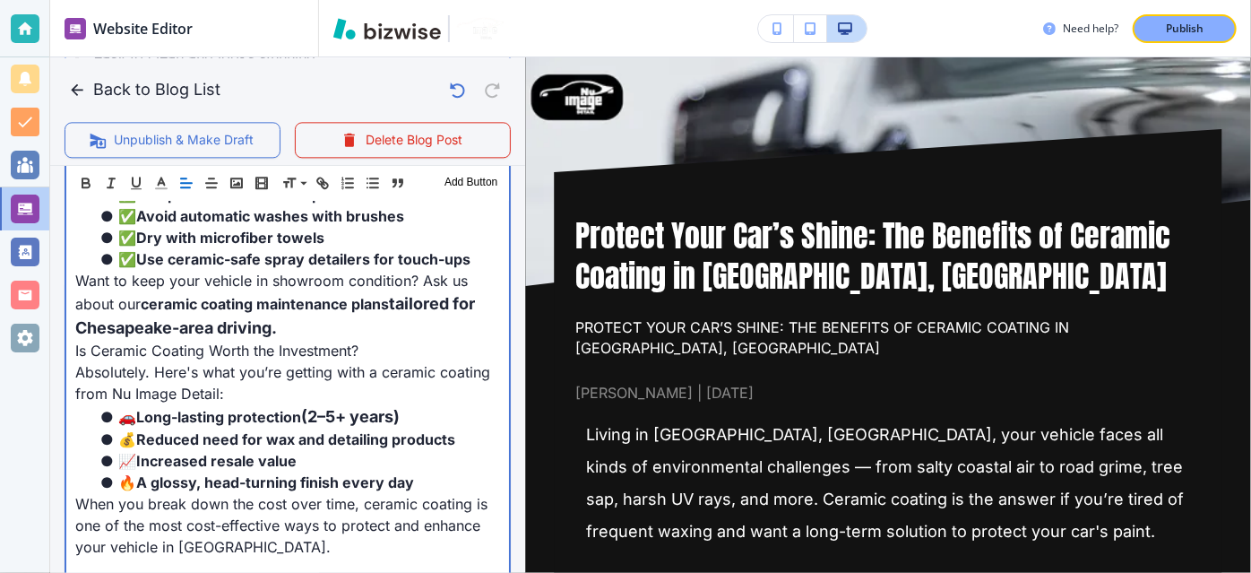
scroll to position [2122, 0]
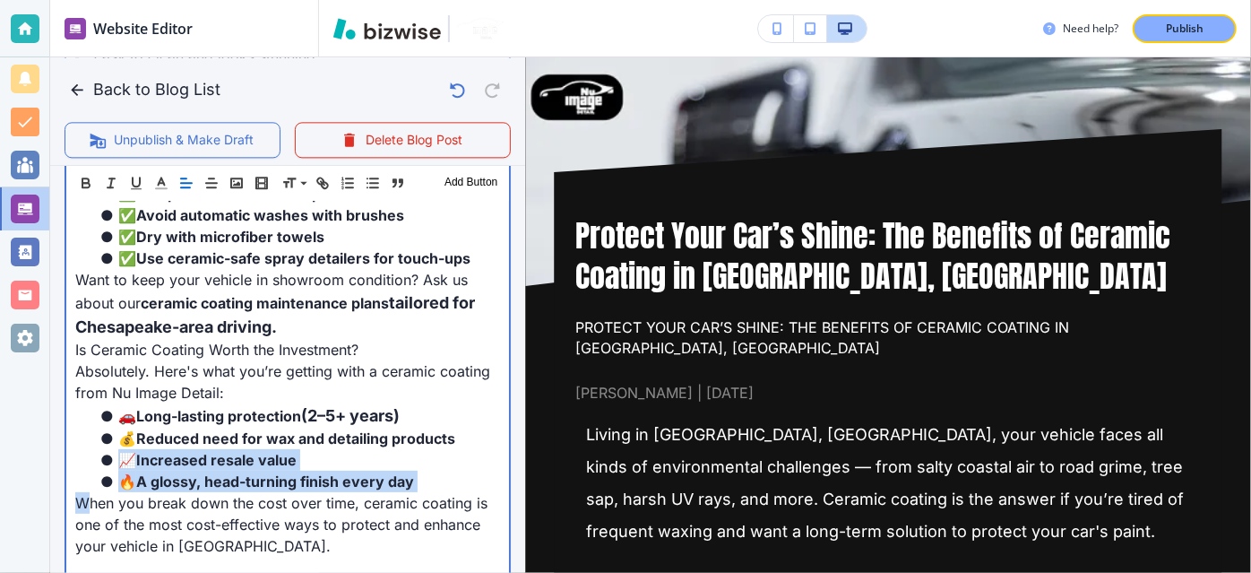
drag, startPoint x: 91, startPoint y: 426, endPoint x: 89, endPoint y: 382, distance: 44.9
click at [89, 403] on ul "🚗 Long-lasting protection (2–5+ years) 💰 Reduced need for wax and detailing pro…" at bounding box center [287, 447] width 425 height 89
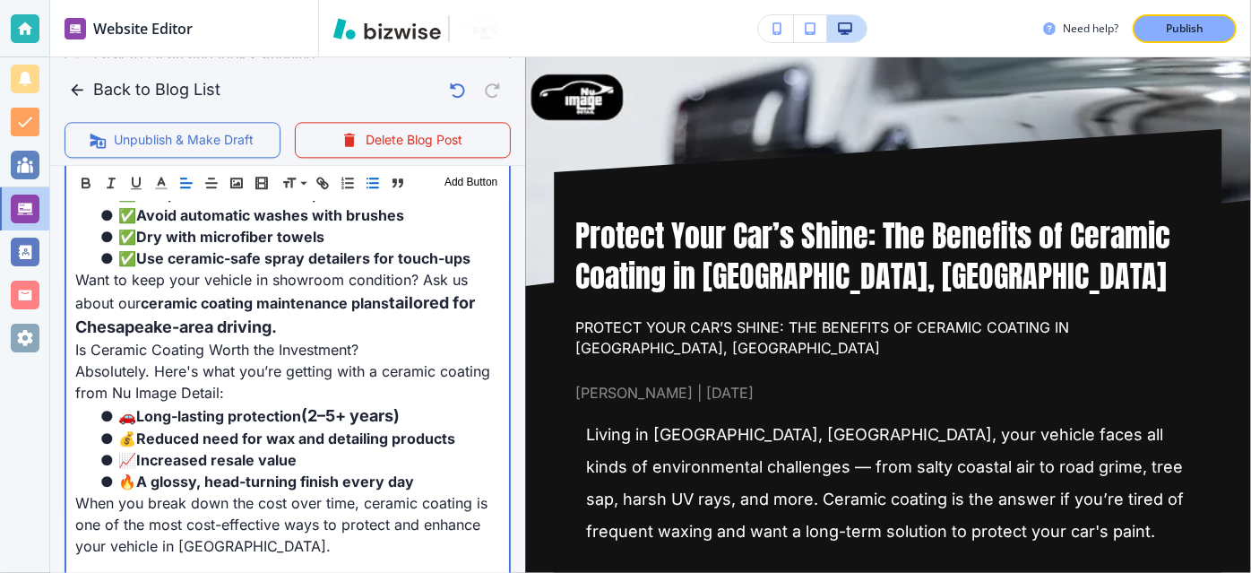
click at [90, 409] on ul "🚗 Long-lasting protection (2–5+ years) 💰 Reduced need for wax and detailing pro…" at bounding box center [287, 447] width 425 height 89
click at [227, 472] on span "A glossy, head-turning finish every day" at bounding box center [257, 481] width 278 height 18
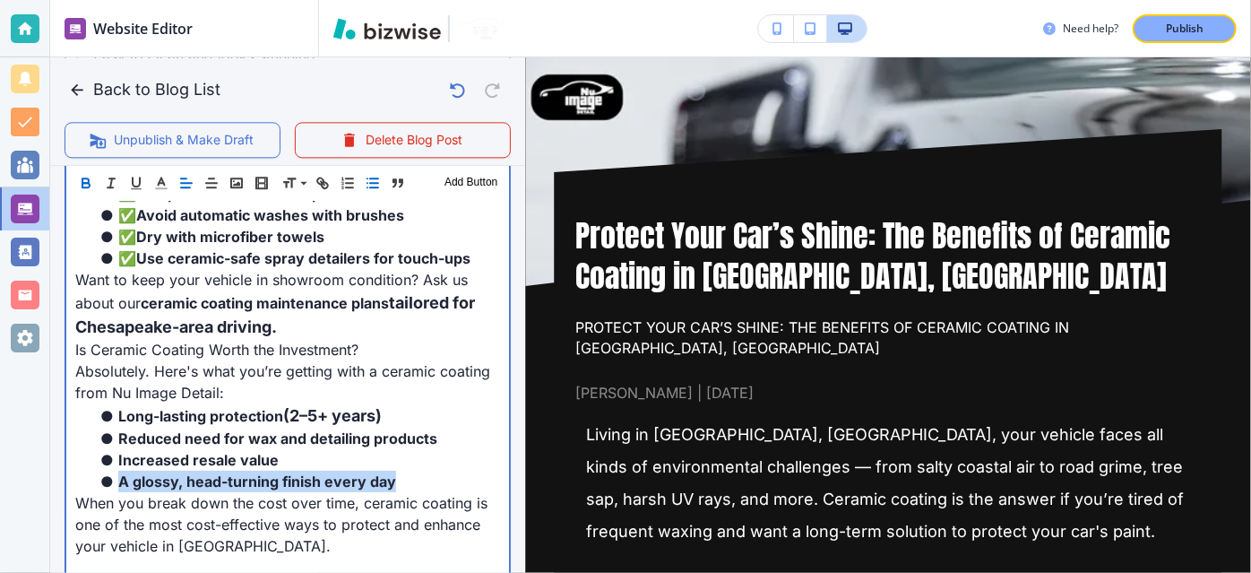
click at [227, 472] on span "A glossy, head-turning finish every day" at bounding box center [257, 481] width 278 height 18
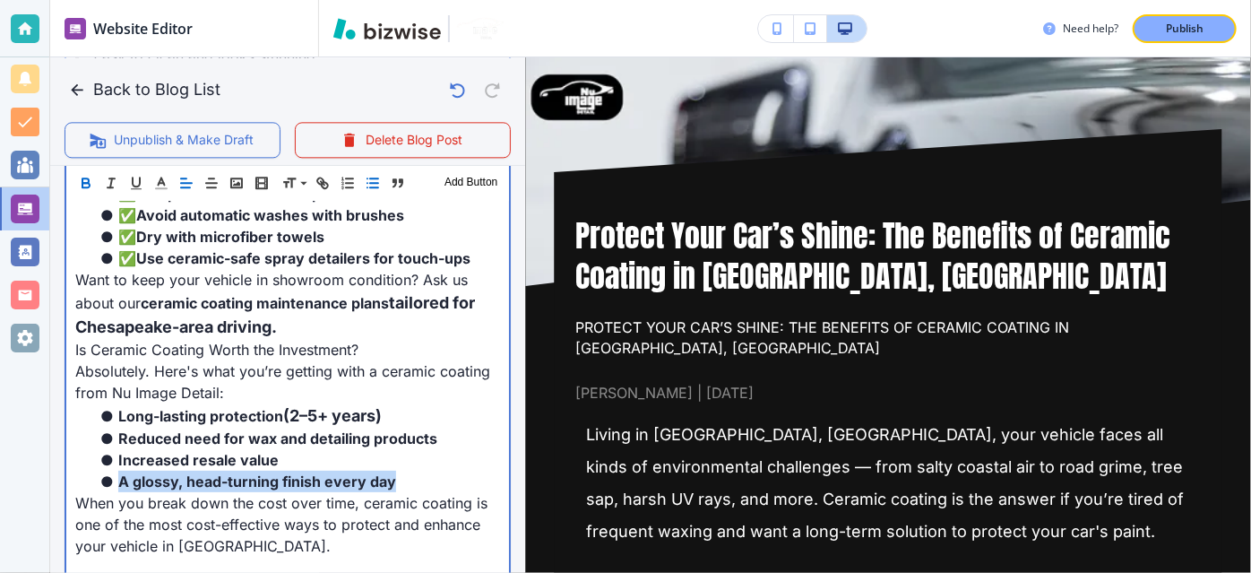
click at [227, 472] on span "A glossy, head-turning finish every day" at bounding box center [257, 481] width 278 height 18
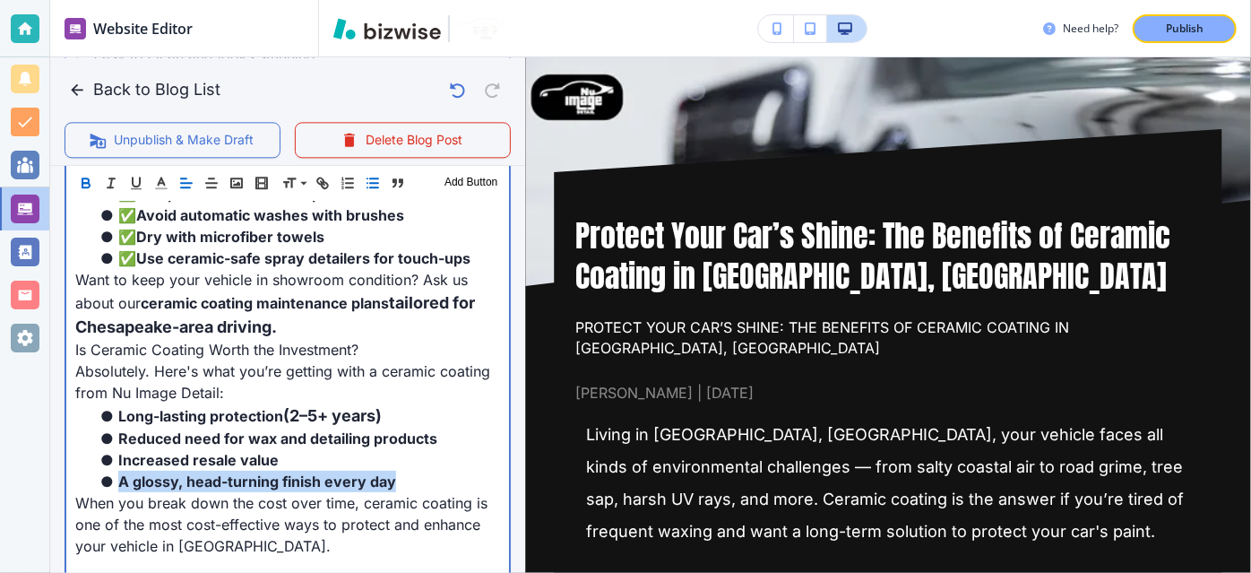
click at [227, 472] on span "A glossy, head-turning finish every day" at bounding box center [257, 481] width 278 height 18
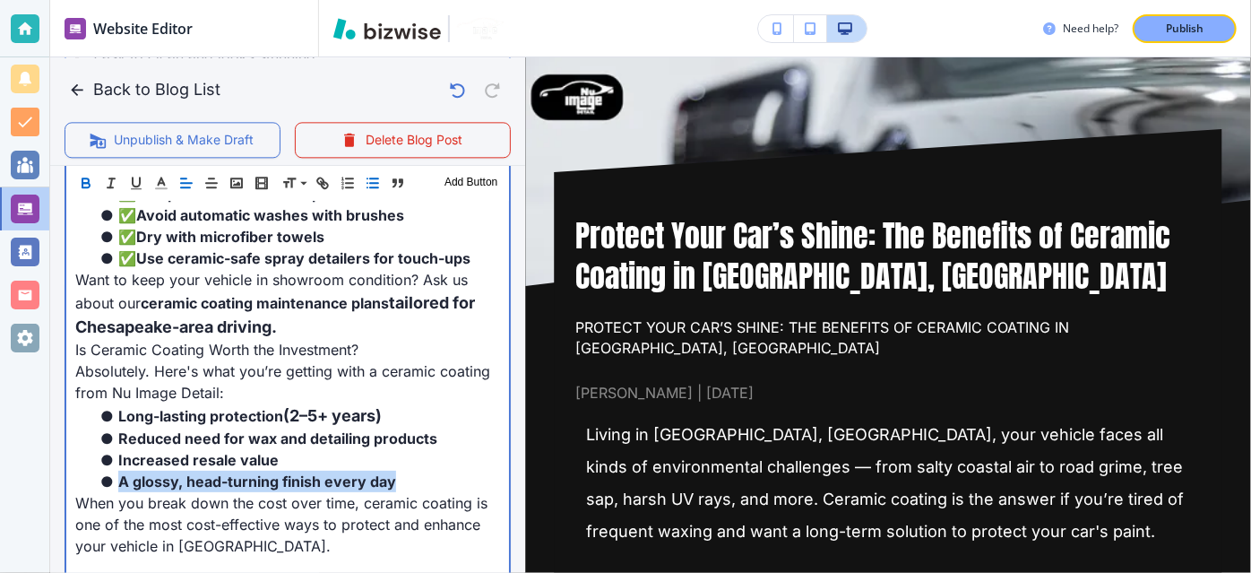
click at [227, 472] on span "A glossy, head-turning finish every day" at bounding box center [257, 481] width 278 height 18
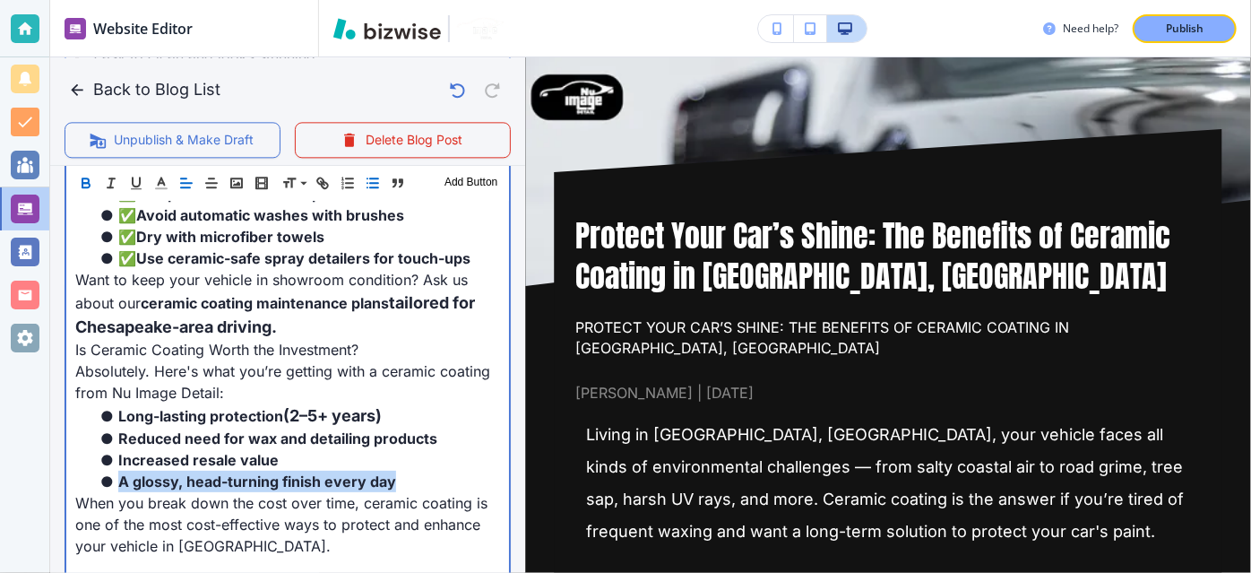
click at [227, 472] on span "A glossy, head-turning finish every day" at bounding box center [257, 481] width 278 height 18
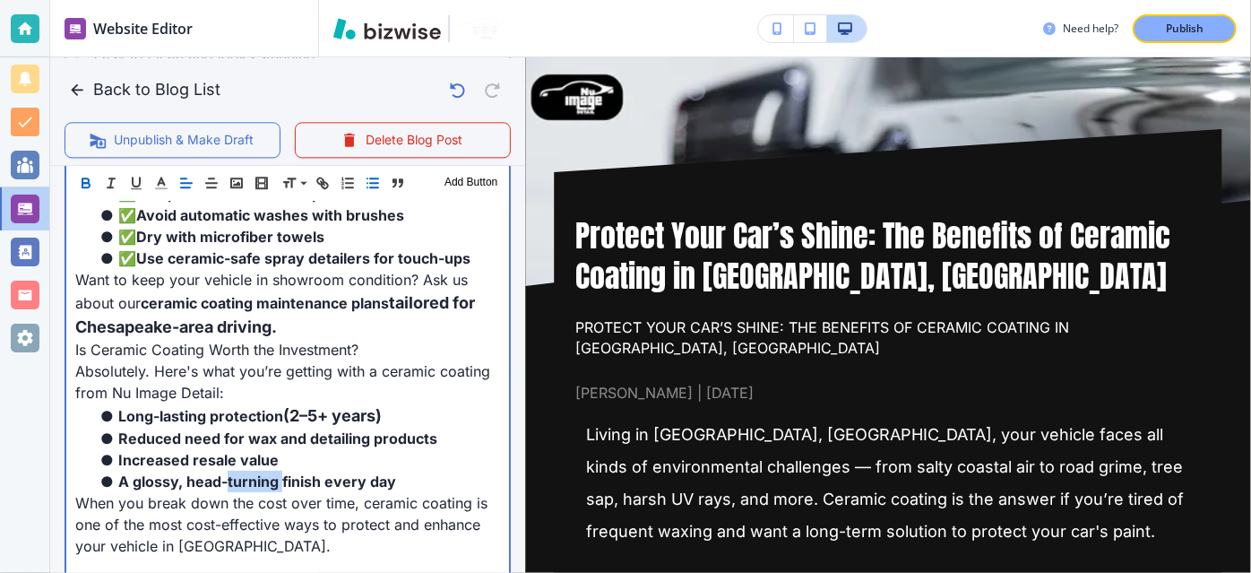
click at [227, 472] on span "A glossy, head-turning finish every day" at bounding box center [257, 481] width 278 height 18
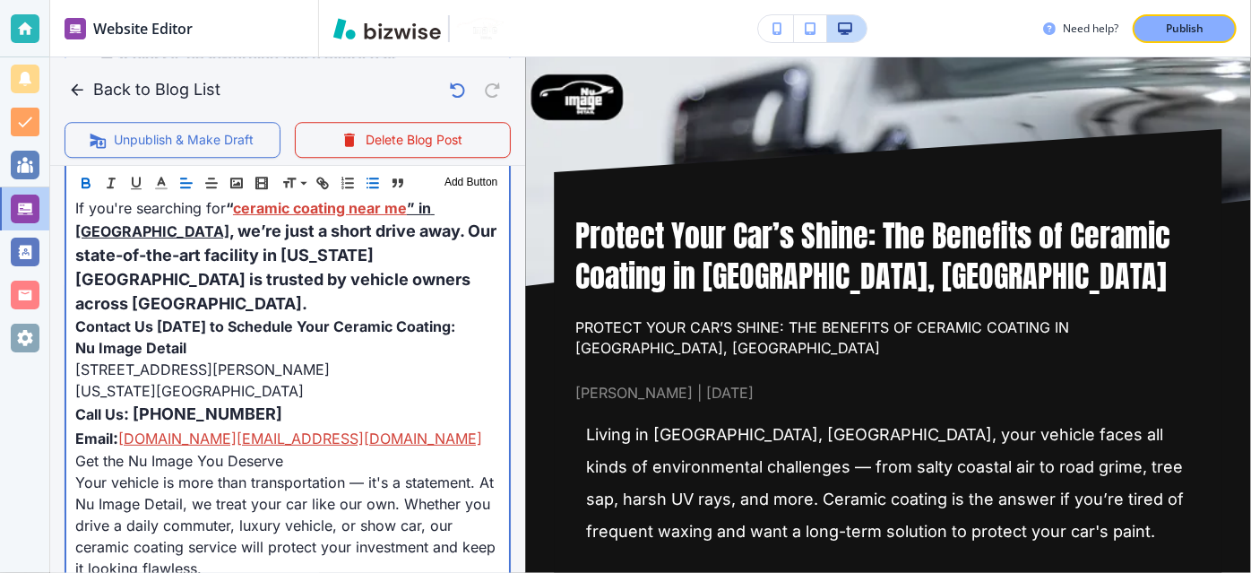
scroll to position [2539, 0]
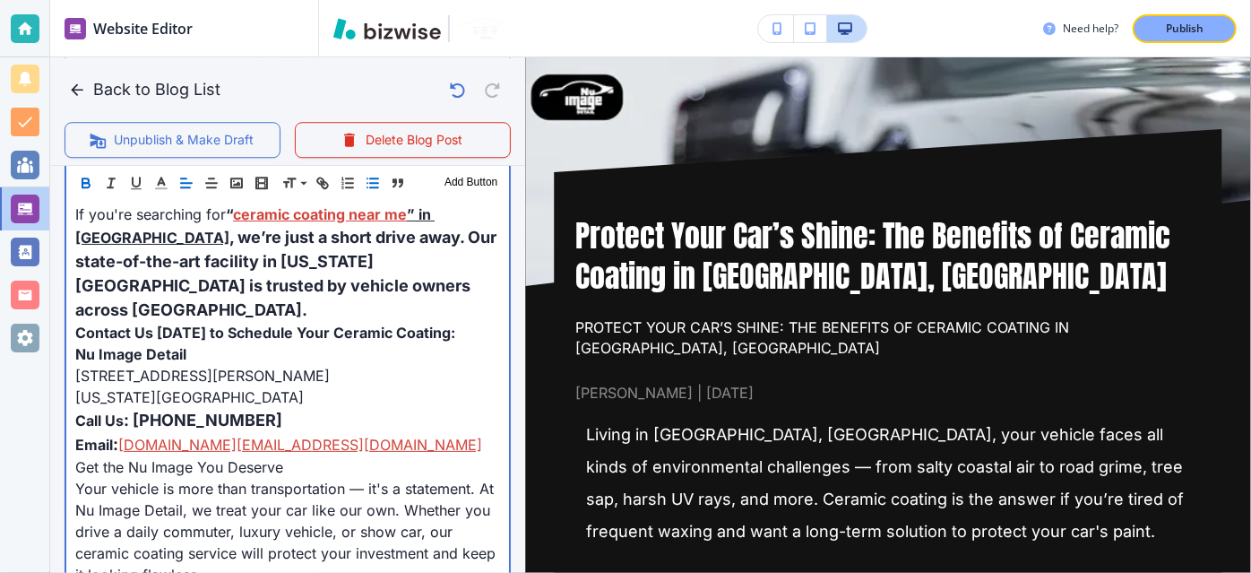
click at [227, 479] on span "Your vehicle is more than transportation — it's a statement. At Nu Image Detail…" at bounding box center [287, 531] width 425 height 104
click at [230, 458] on span "Get the Nu Image You Deserve" at bounding box center [179, 467] width 208 height 18
click at [230, 458] on span "Get the Nu Image You Deserve" at bounding box center [184, 467] width 218 height 18
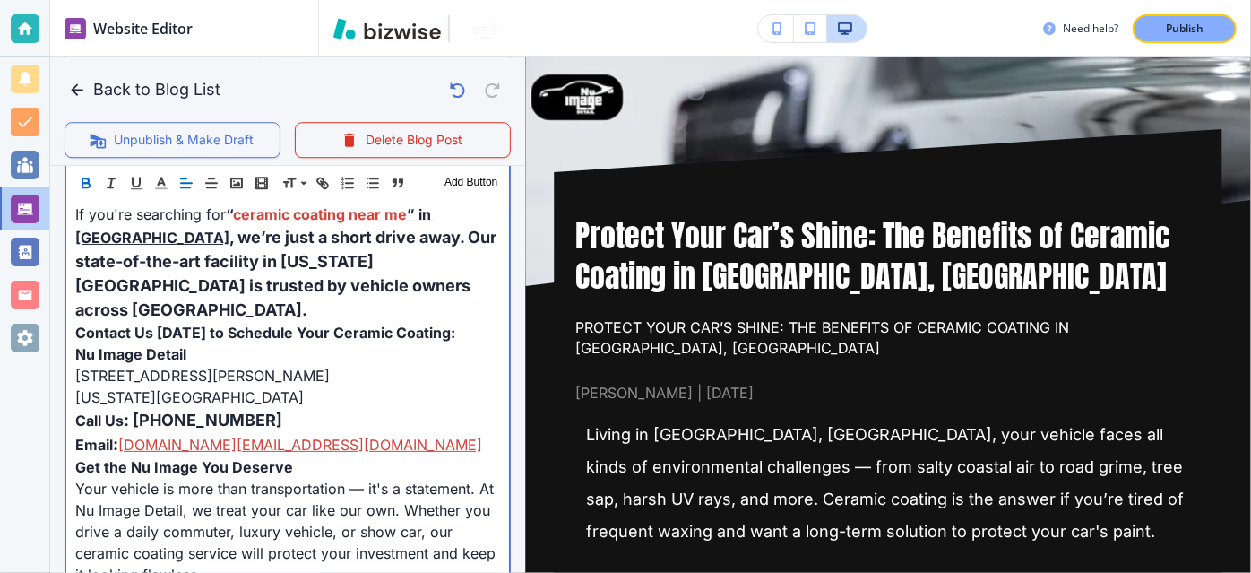
click at [230, 458] on span "Get the Nu Image You Deserve" at bounding box center [184, 467] width 218 height 18
click at [231, 458] on span "Get the Nu Image You Deserve" at bounding box center [184, 467] width 218 height 18
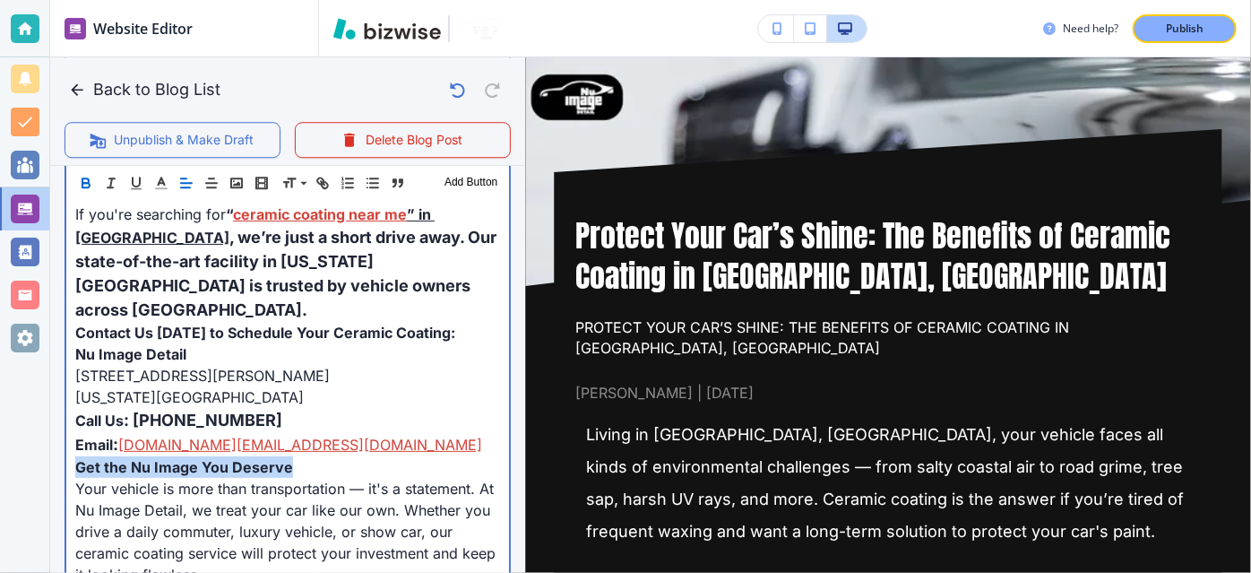
click at [231, 458] on span "Get the Nu Image You Deserve" at bounding box center [184, 467] width 218 height 18
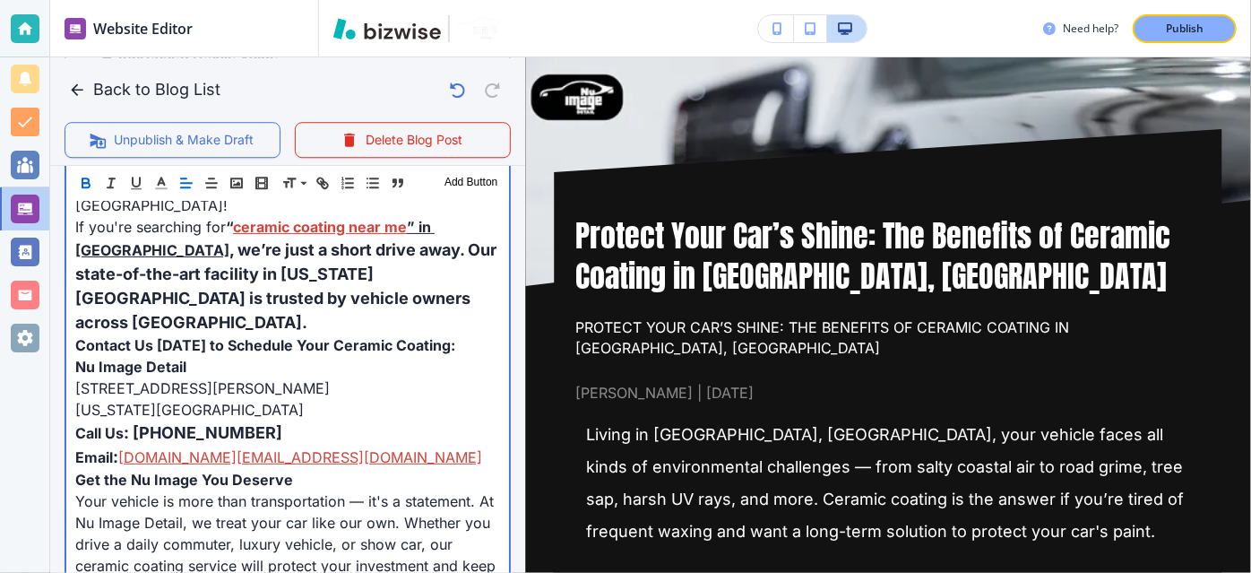
scroll to position [2514, 0]
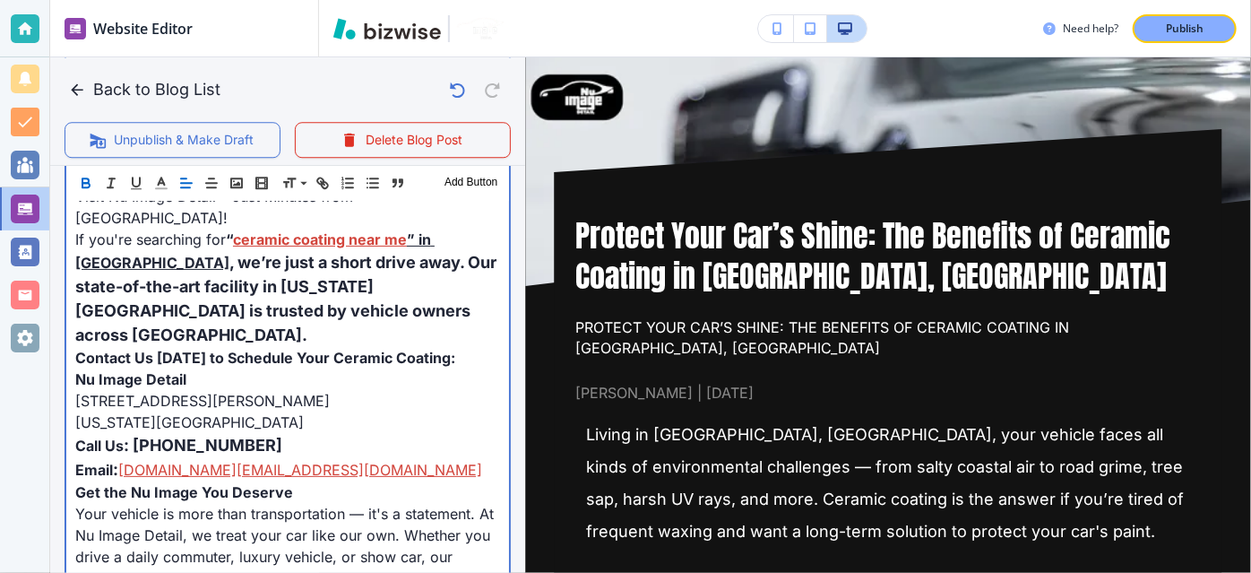
click at [252, 483] on span "Get the Nu Image You Deserve" at bounding box center [184, 492] width 218 height 18
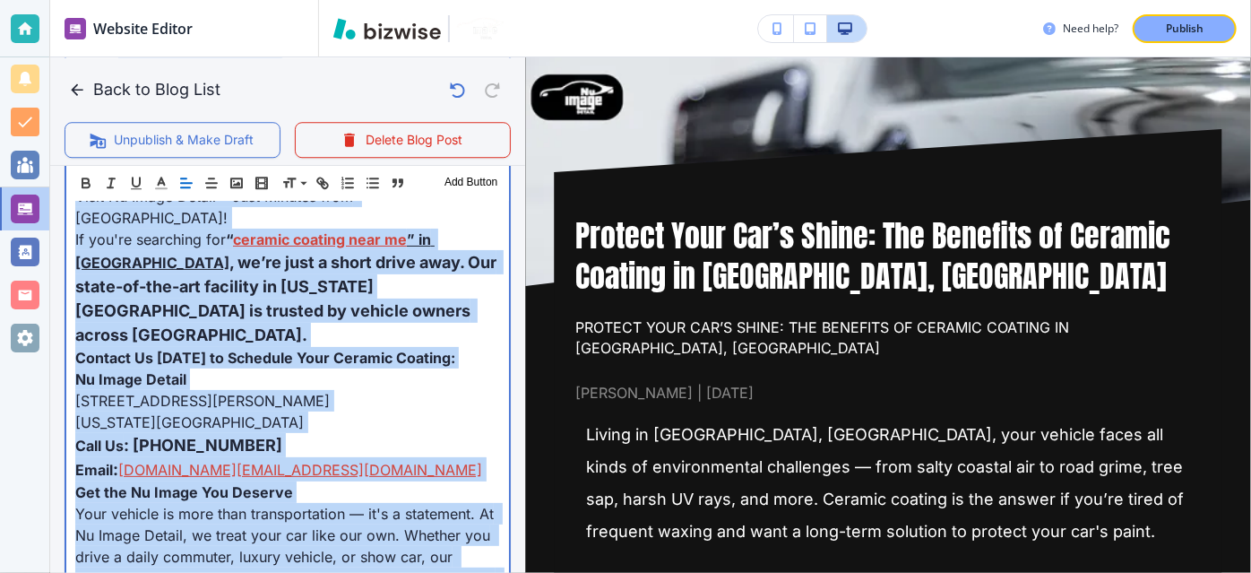
copy div "Loremi do Sitametcon, AD, elit seddoei tempo inc utlab et doloremagnaal enimadm…"
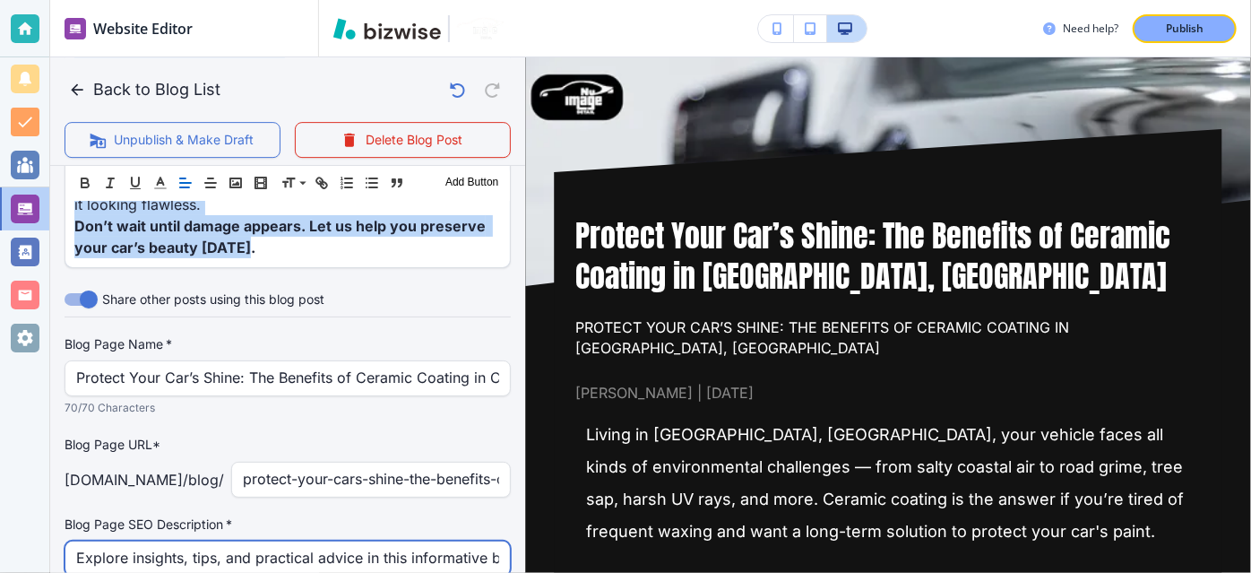
click at [382, 541] on input "Explore insights, tips, and practical advice in this informative blog post. Dis…" at bounding box center [287, 558] width 423 height 34
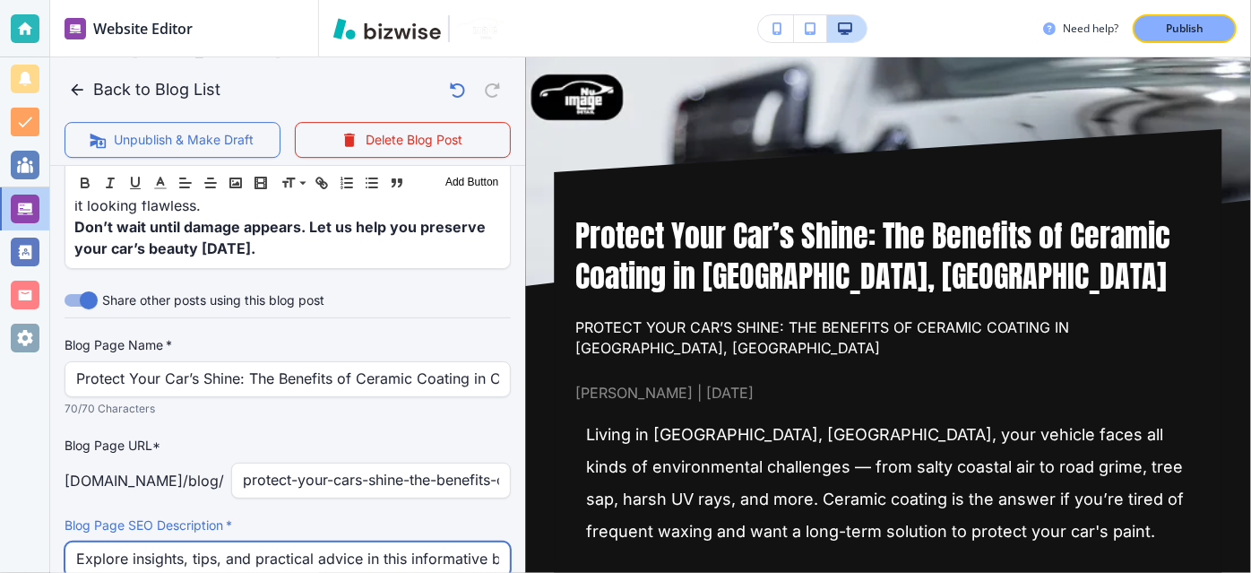
paste input "Learn how ceramic coating from Nu Image Detail in [GEOGRAPHIC_DATA] helps prote…"
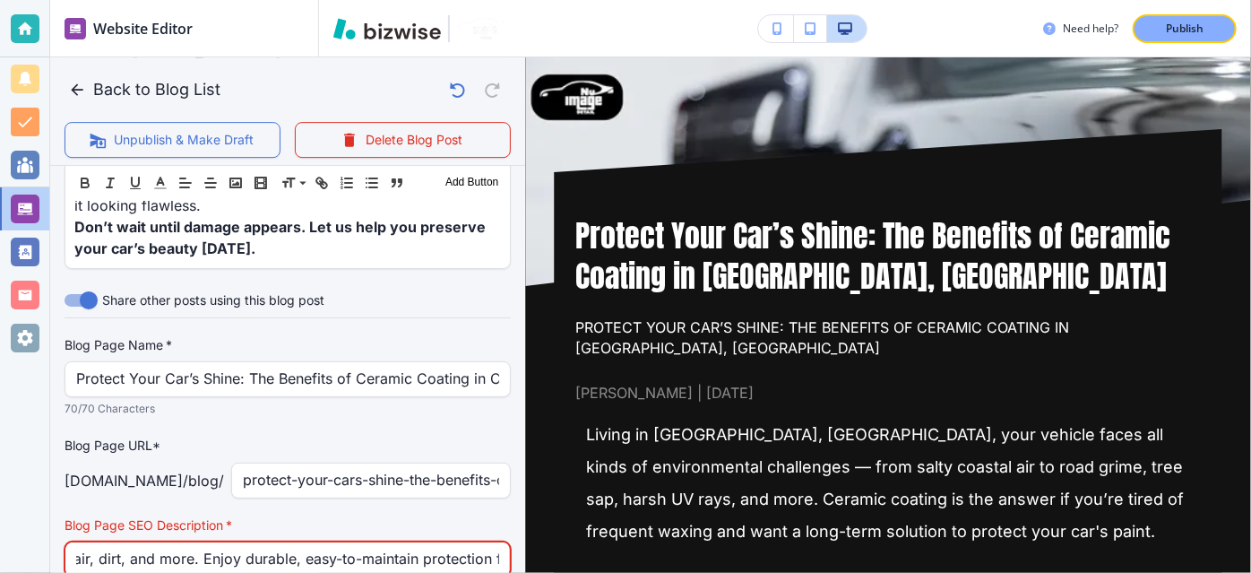
scroll to position [0, 0]
click at [418, 542] on input "Learn how ceramic coating from Nu Image Detail in [GEOGRAPHIC_DATA] helps prote…" at bounding box center [287, 559] width 423 height 34
paste input "Discover how ceramic coating from Nu Image Detail protects your car from UV ray…"
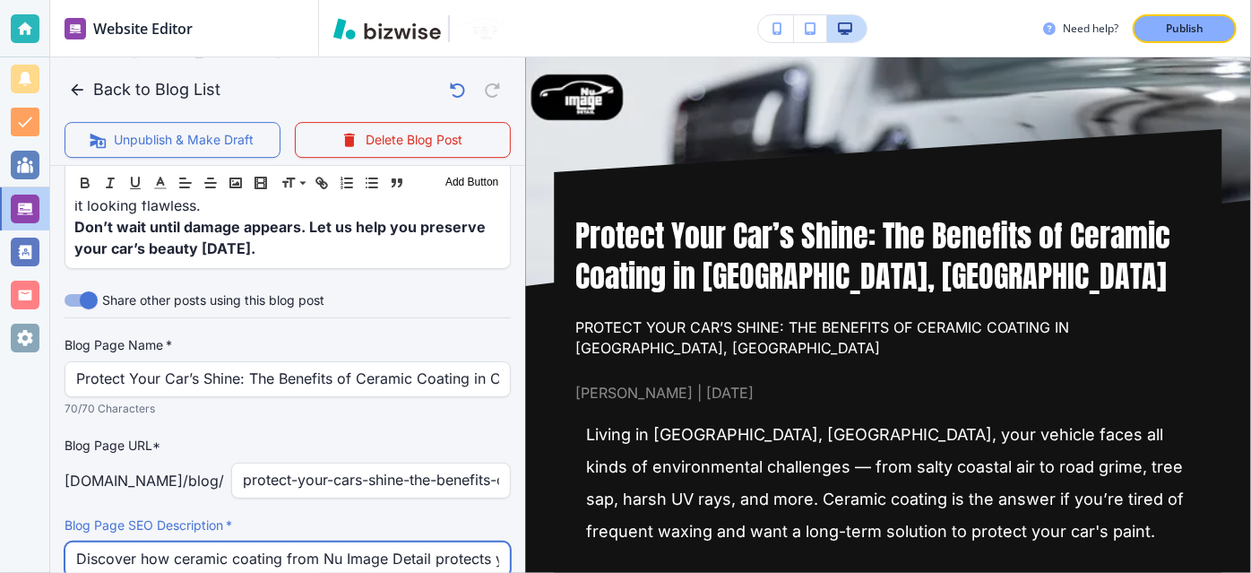
scroll to position [0, 538]
type input "Discover how ceramic coating from Nu Image Detail protects your car from UV ray…"
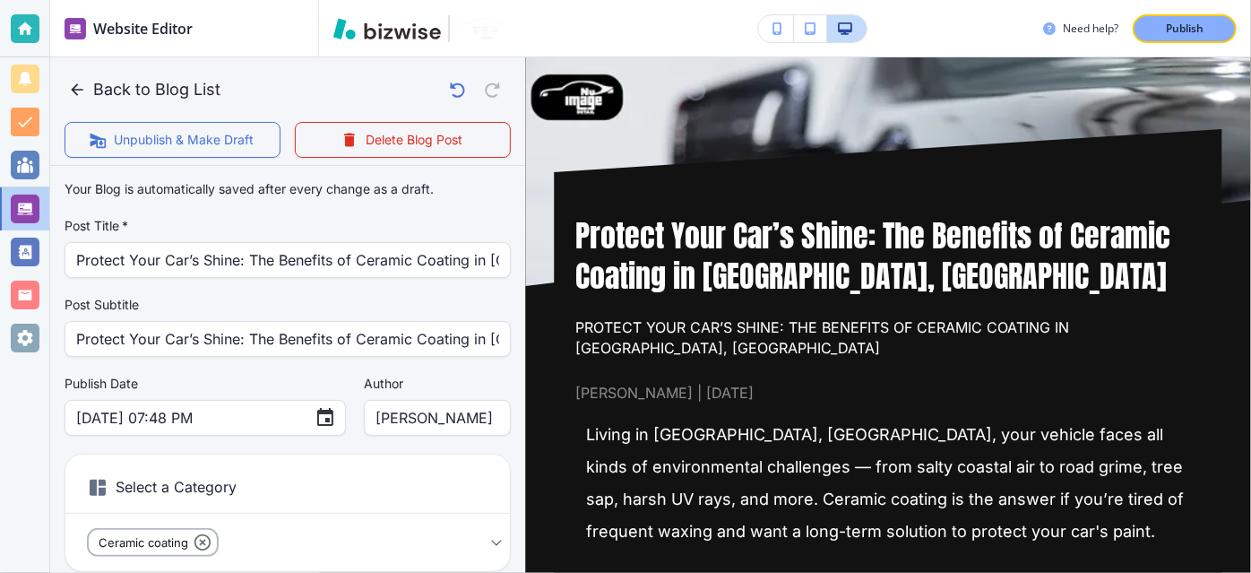
scroll to position [0, 0]
click at [1167, 41] on button "Publish" at bounding box center [1185, 28] width 104 height 29
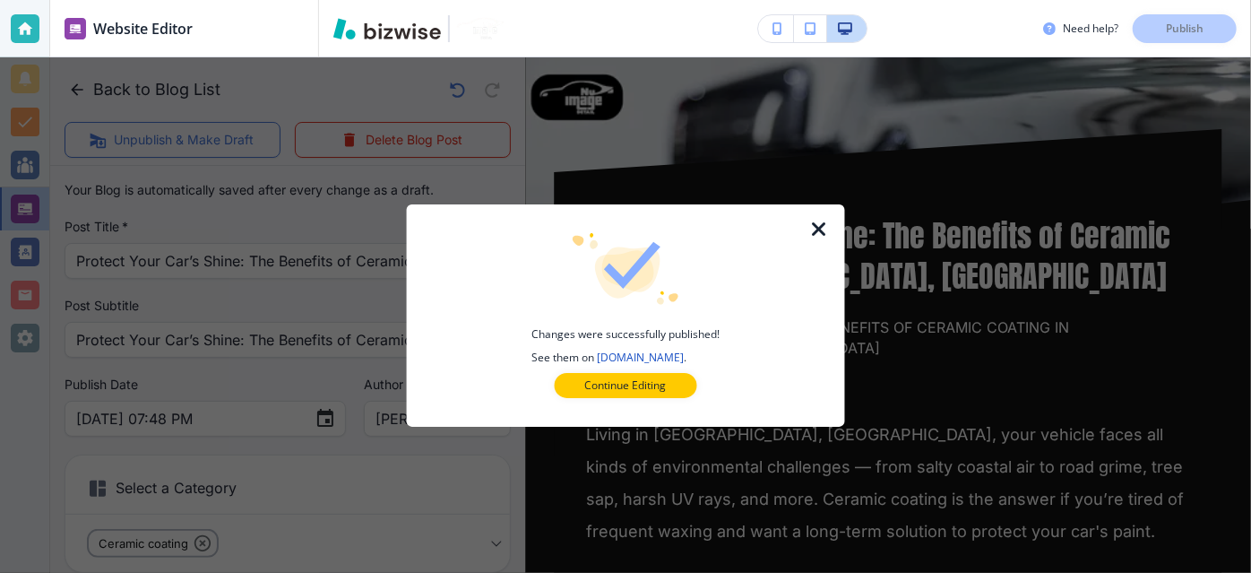
click at [814, 234] on icon "button" at bounding box center [819, 230] width 22 height 22
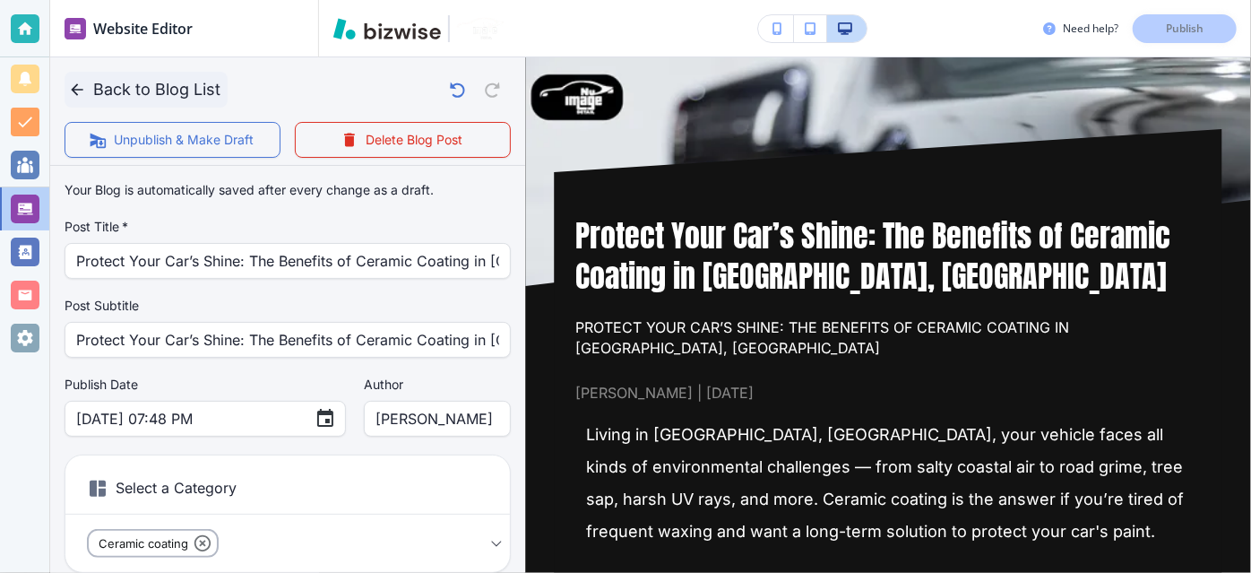
click at [120, 101] on button "Back to Blog List" at bounding box center [146, 90] width 163 height 36
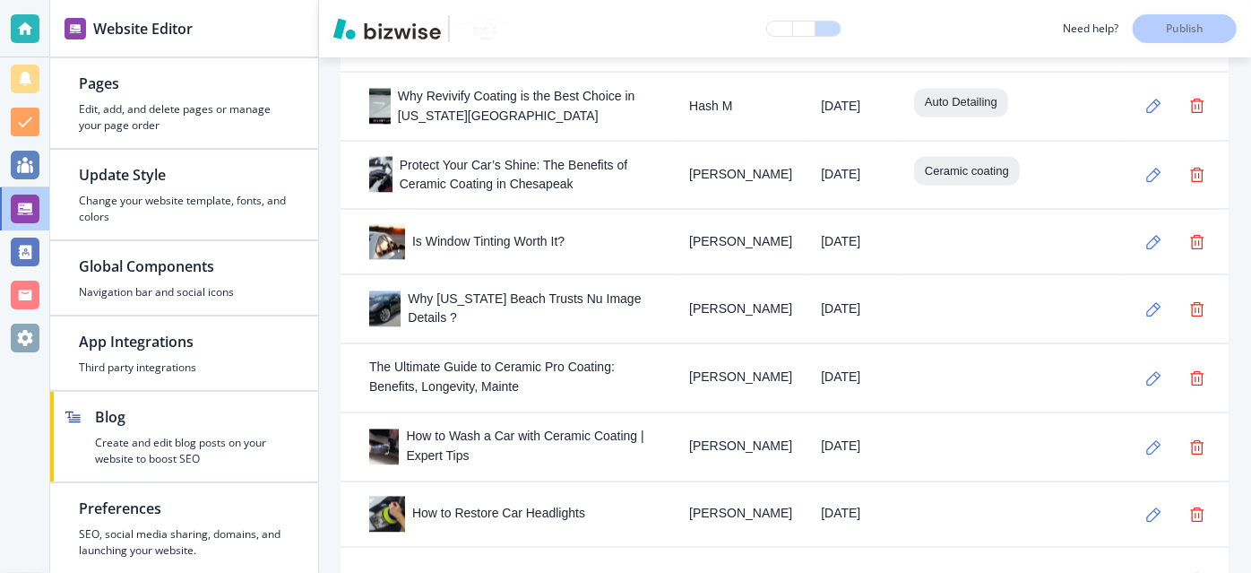
scroll to position [1468, 0]
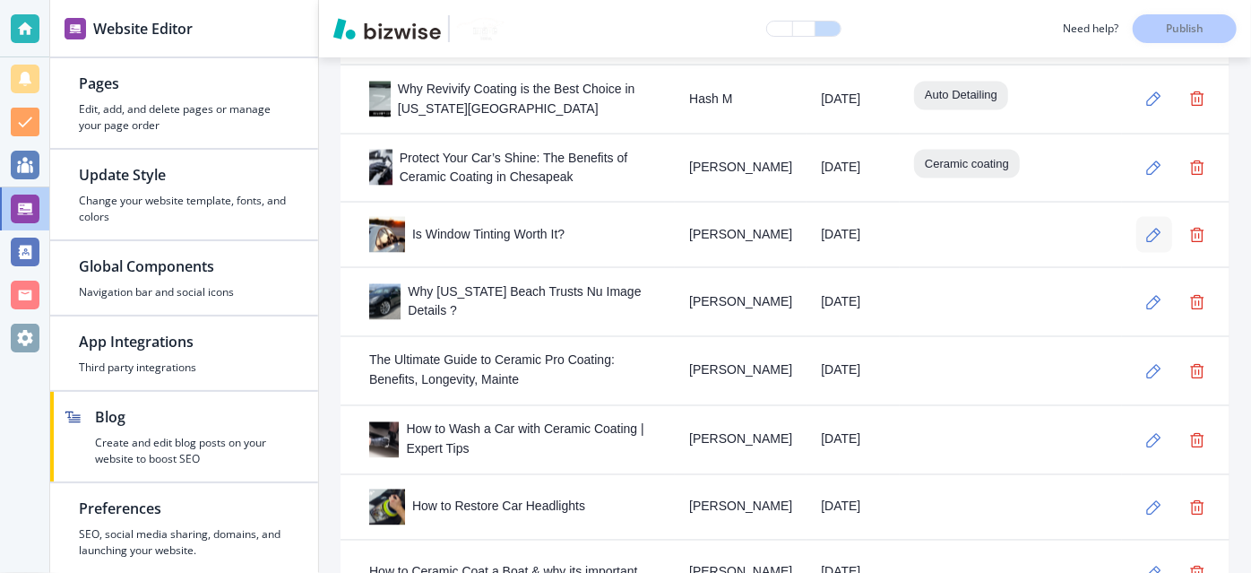
click at [1146, 228] on icon "button" at bounding box center [1153, 235] width 15 height 15
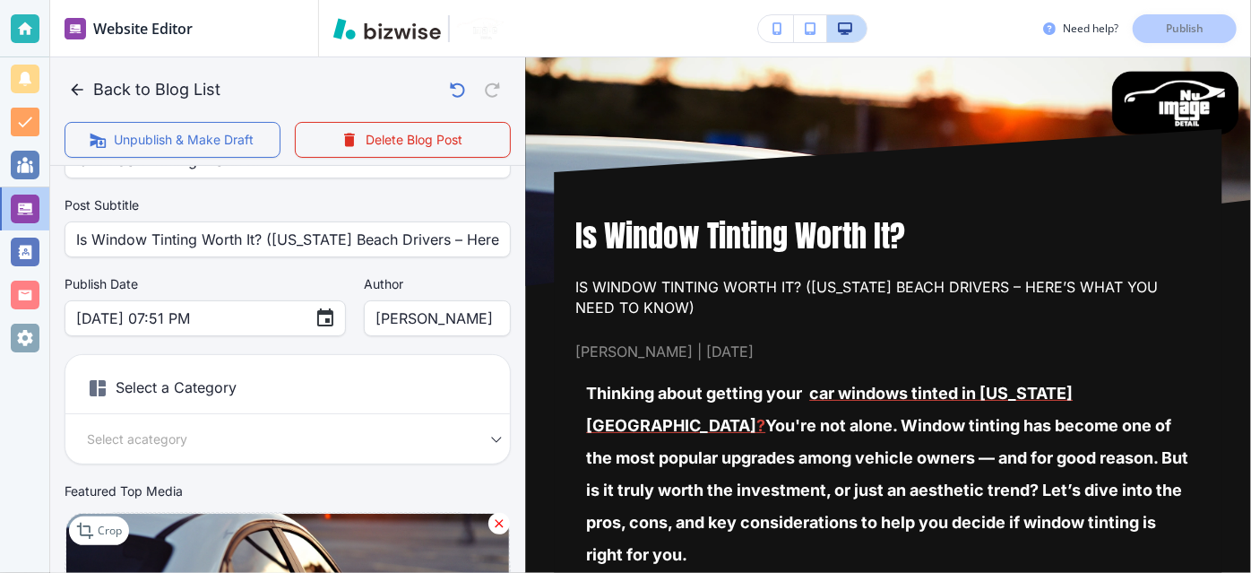
scroll to position [101, 0]
click at [406, 0] on body "Website Editor Pages Edit, add, and delete pages or manage your page order Upda…" at bounding box center [625, 0] width 1251 height 0
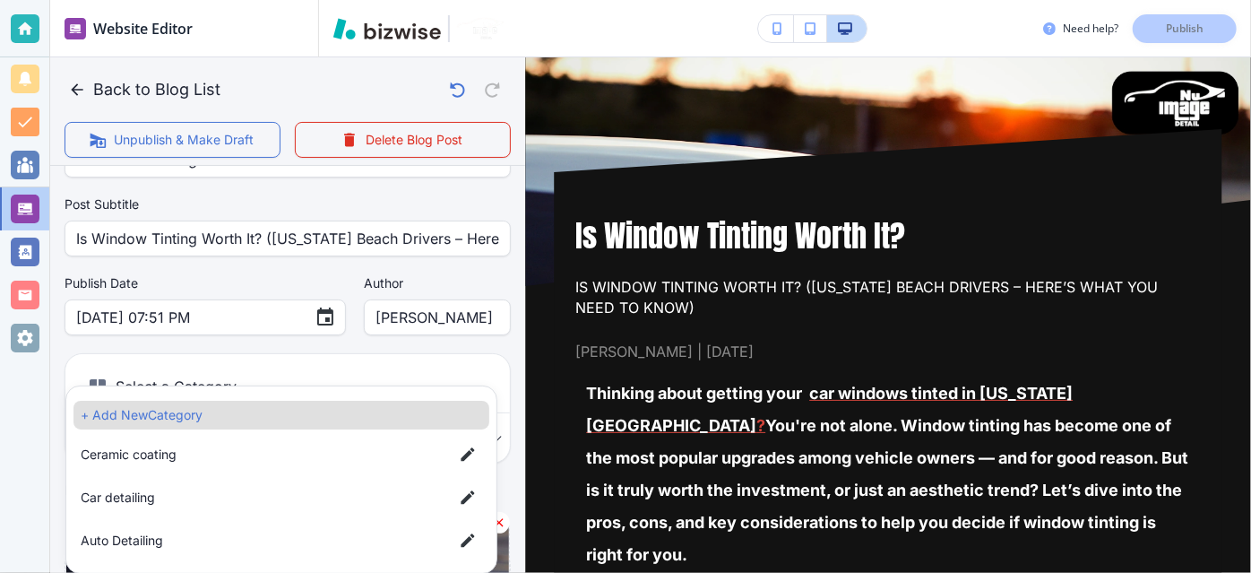
click at [349, 534] on span "Auto Detailing" at bounding box center [260, 540] width 358 height 20
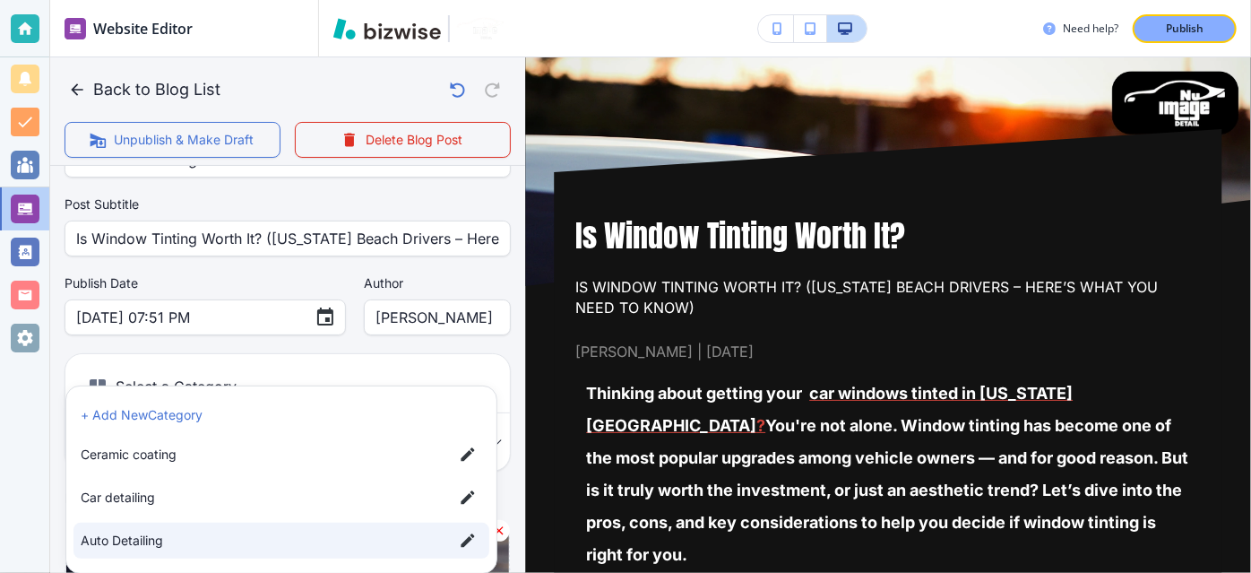
type input "afd3d61ae69b14e0b0fe3"
click at [499, 276] on div at bounding box center [625, 286] width 1251 height 573
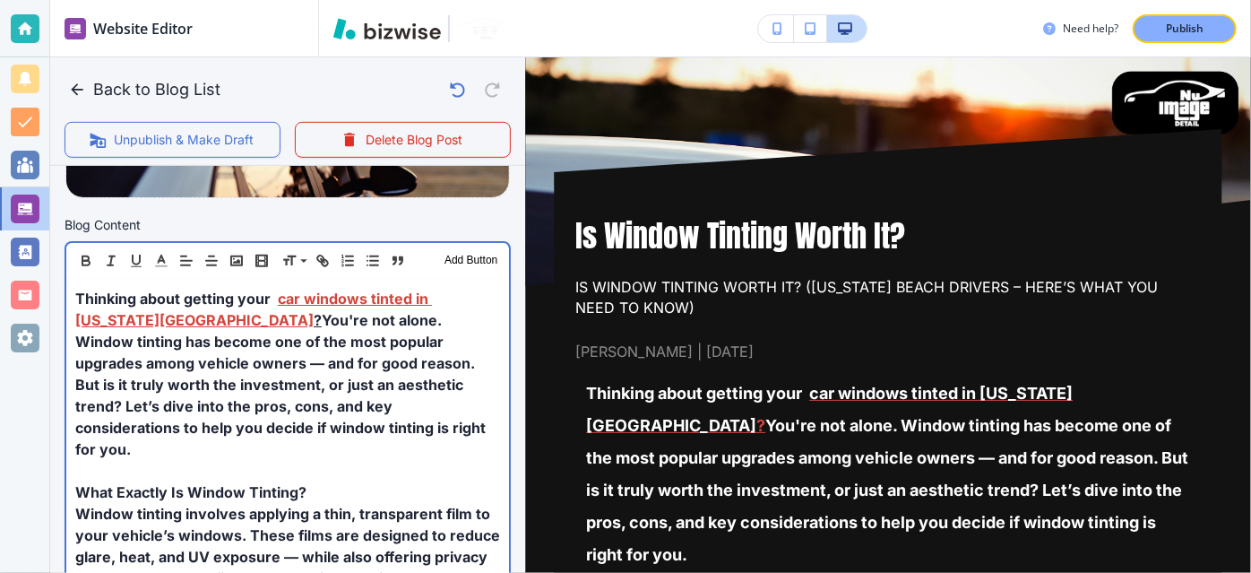
click at [386, 422] on p "Thinking about getting your car windows tinted in [US_STATE][GEOGRAPHIC_DATA] ?…" at bounding box center [287, 374] width 425 height 172
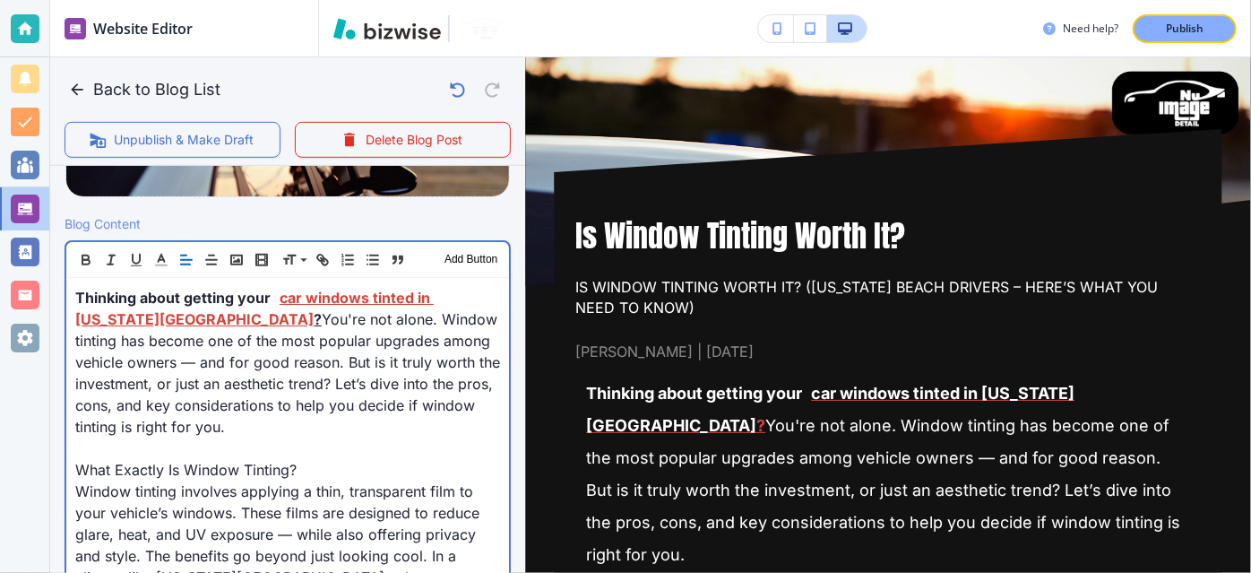
click at [386, 422] on p "Thinking about getting your car windows tinted in [US_STATE][GEOGRAPHIC_DATA] ?…" at bounding box center [287, 362] width 425 height 151
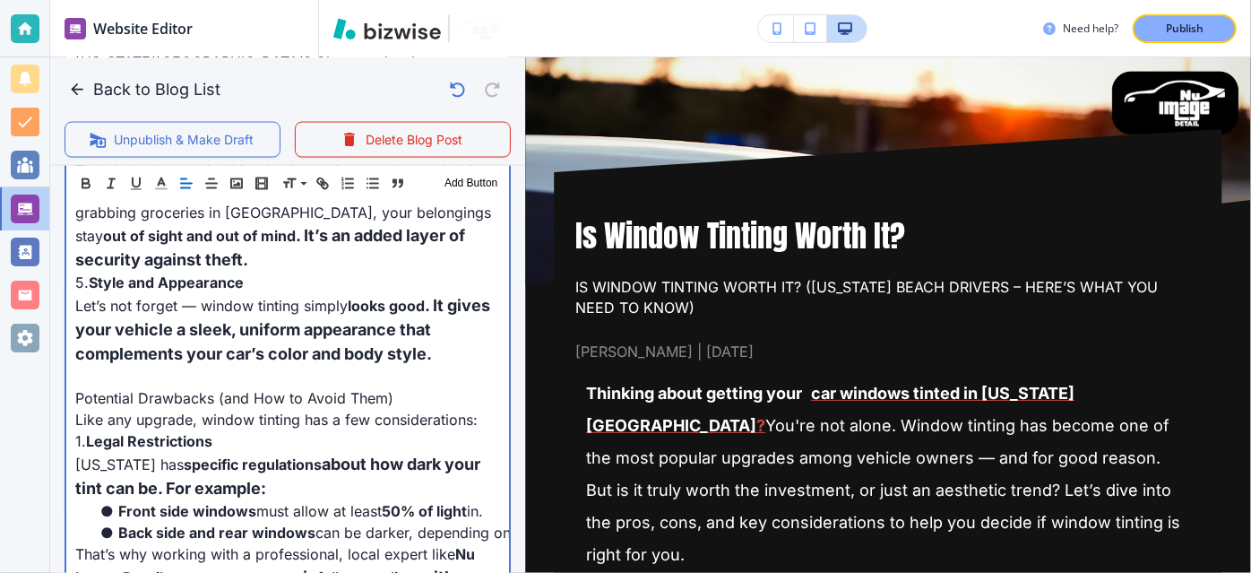
scroll to position [1546, 0]
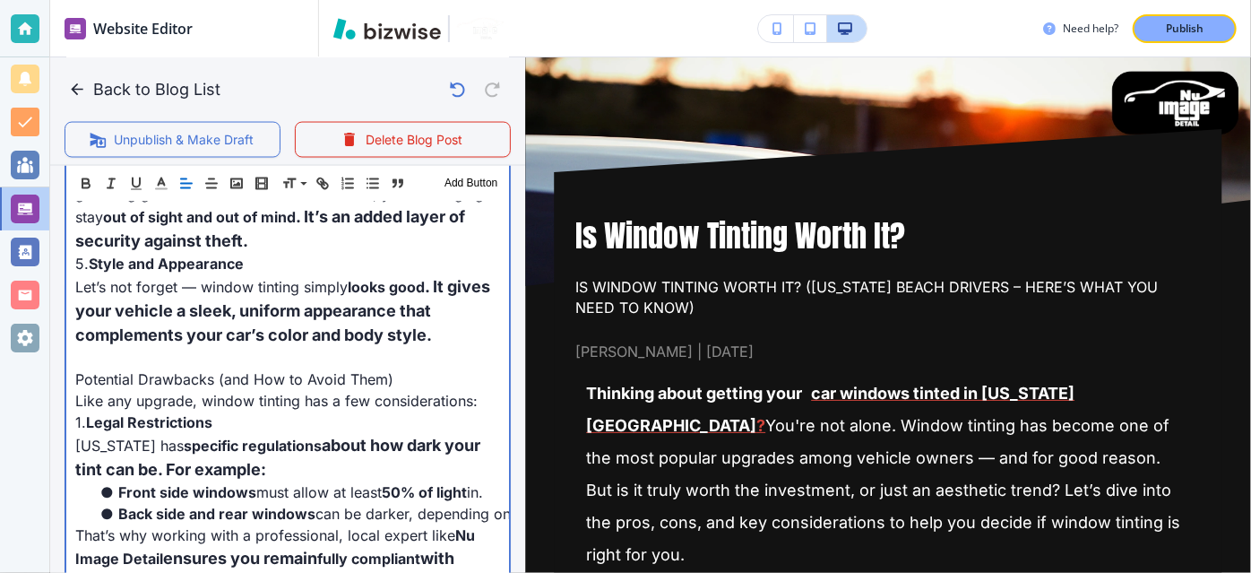
click at [342, 347] on p at bounding box center [287, 358] width 425 height 22
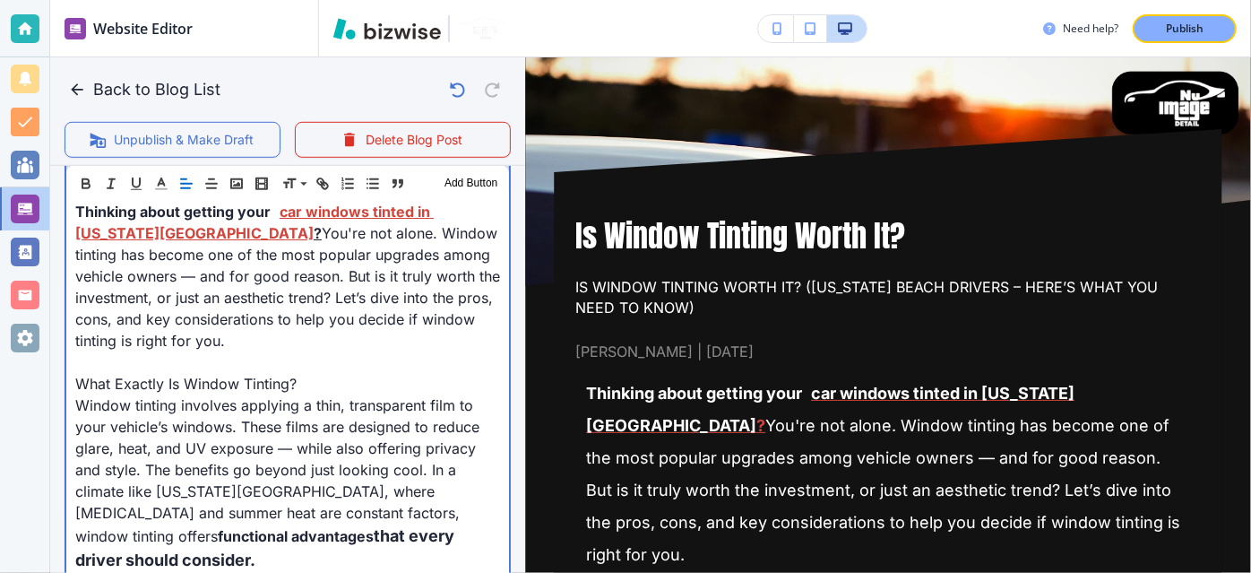
scroll to position [538, 0]
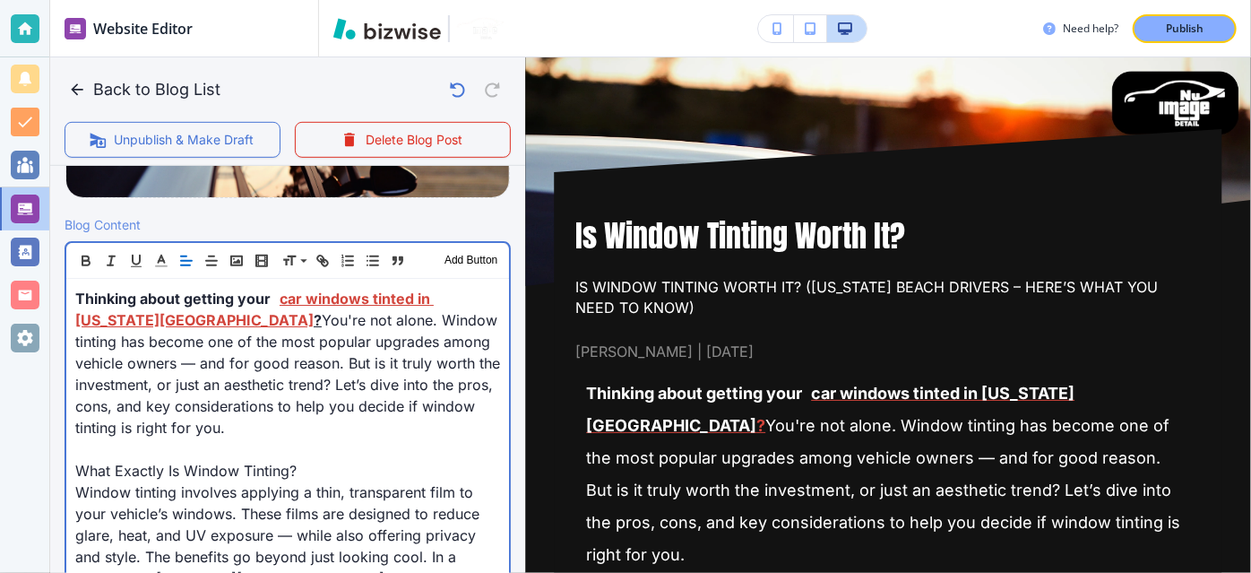
click at [308, 446] on p at bounding box center [287, 449] width 425 height 22
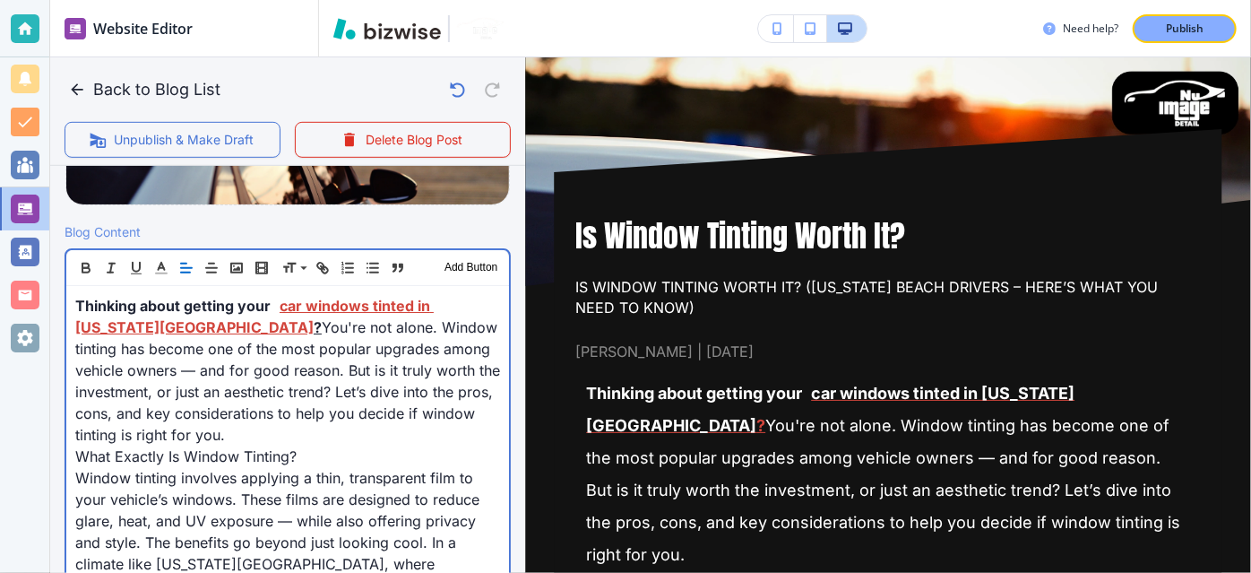
scroll to position [538, 0]
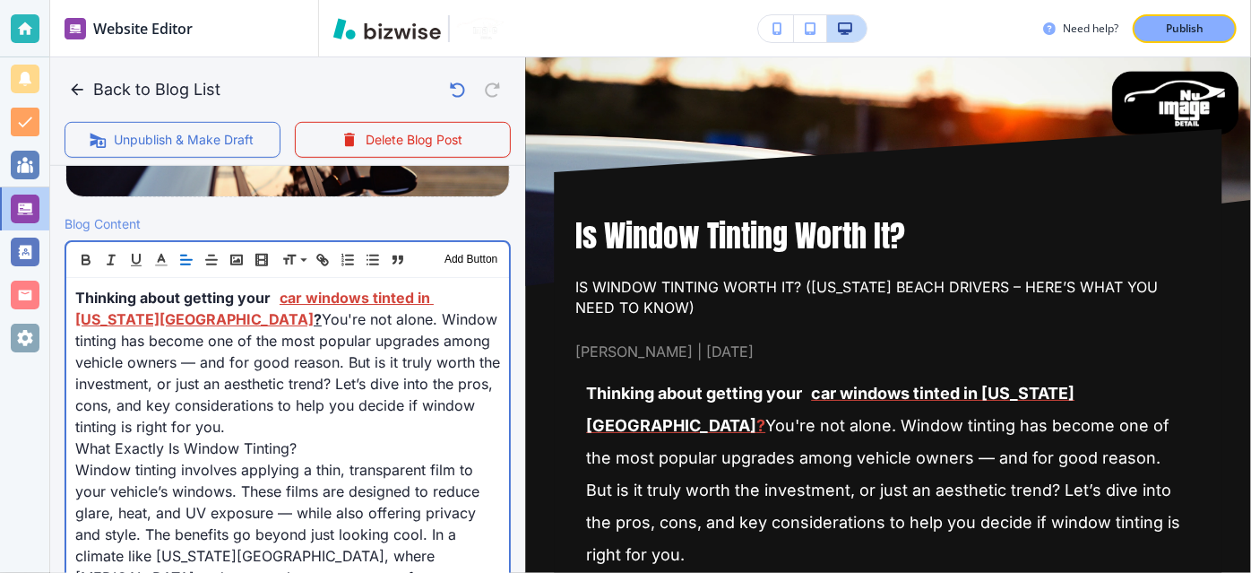
click at [286, 450] on span "What Exactly Is Window Tinting?" at bounding box center [185, 448] width 221 height 18
click at [286, 450] on span "What Exactly Is Window Tinting?" at bounding box center [190, 448] width 231 height 18
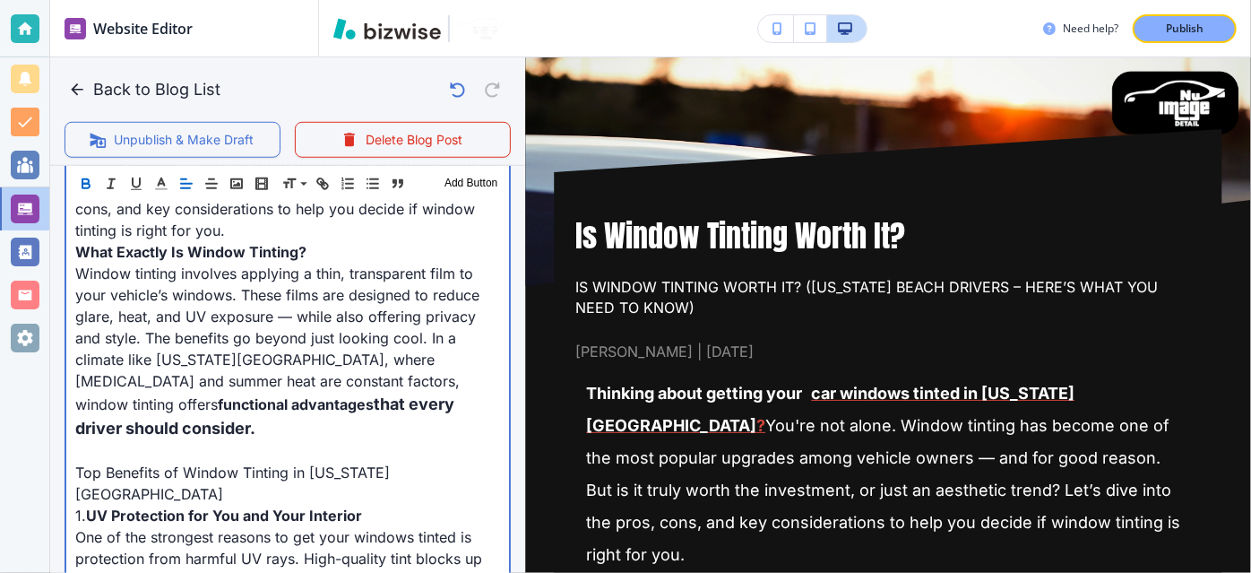
scroll to position [747, 0]
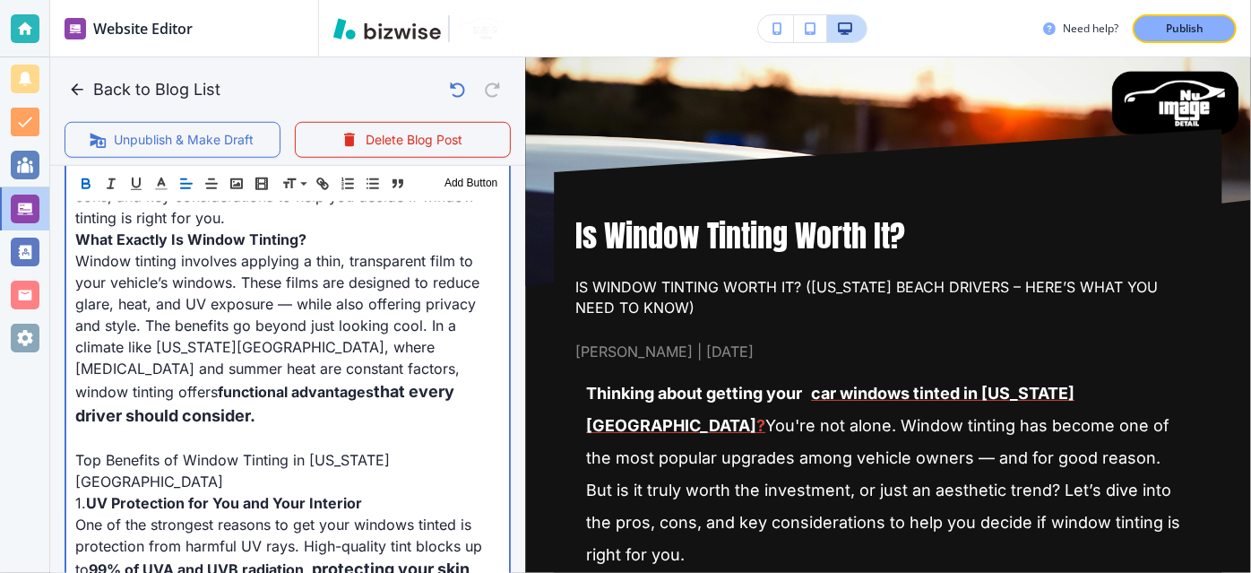
click at [272, 451] on span "Top Benefits of Window Tinting in [US_STATE][GEOGRAPHIC_DATA]" at bounding box center [232, 470] width 314 height 39
click at [271, 427] on p at bounding box center [287, 438] width 425 height 22
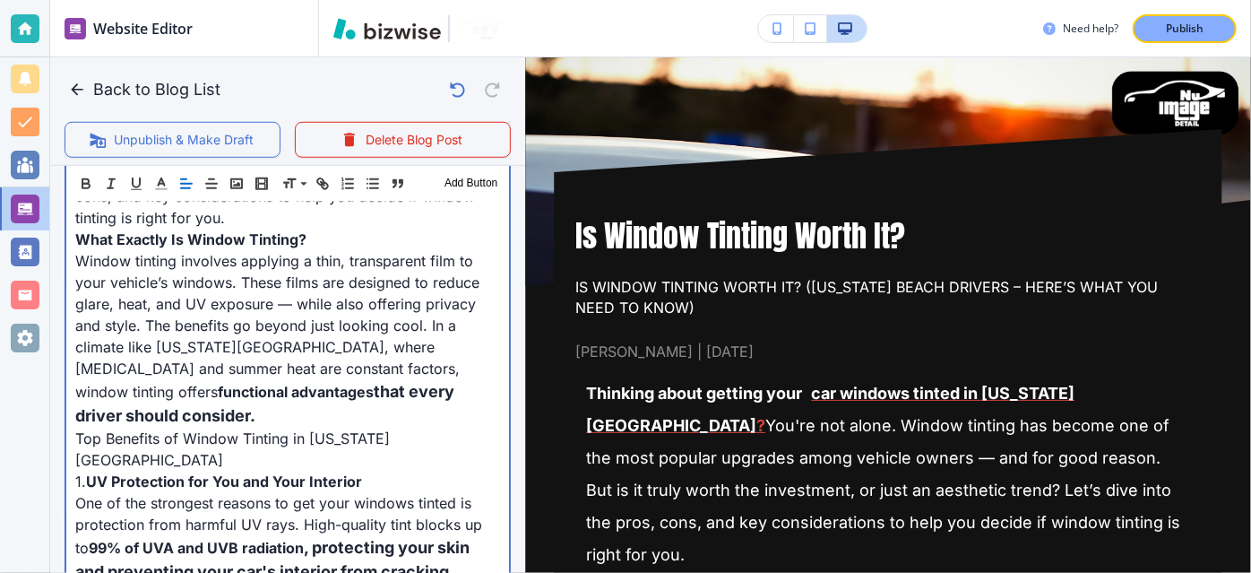
click at [271, 429] on span "Top Benefits of Window Tinting in [US_STATE][GEOGRAPHIC_DATA]" at bounding box center [232, 448] width 314 height 39
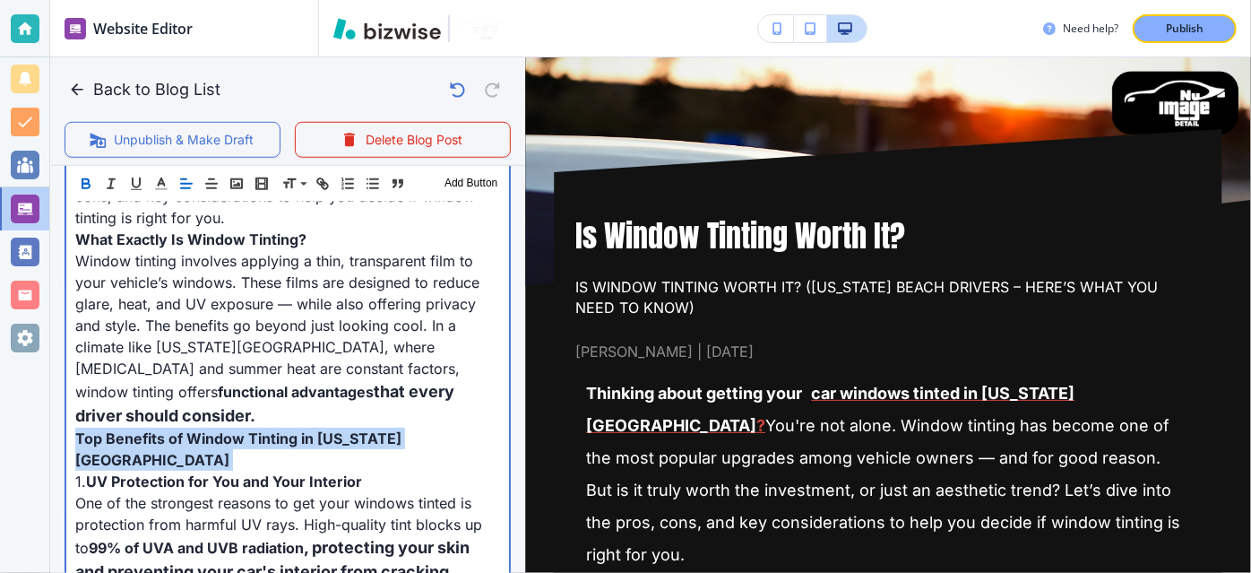
click at [271, 429] on span "Top Benefits of Window Tinting in [US_STATE][GEOGRAPHIC_DATA]" at bounding box center [238, 448] width 326 height 39
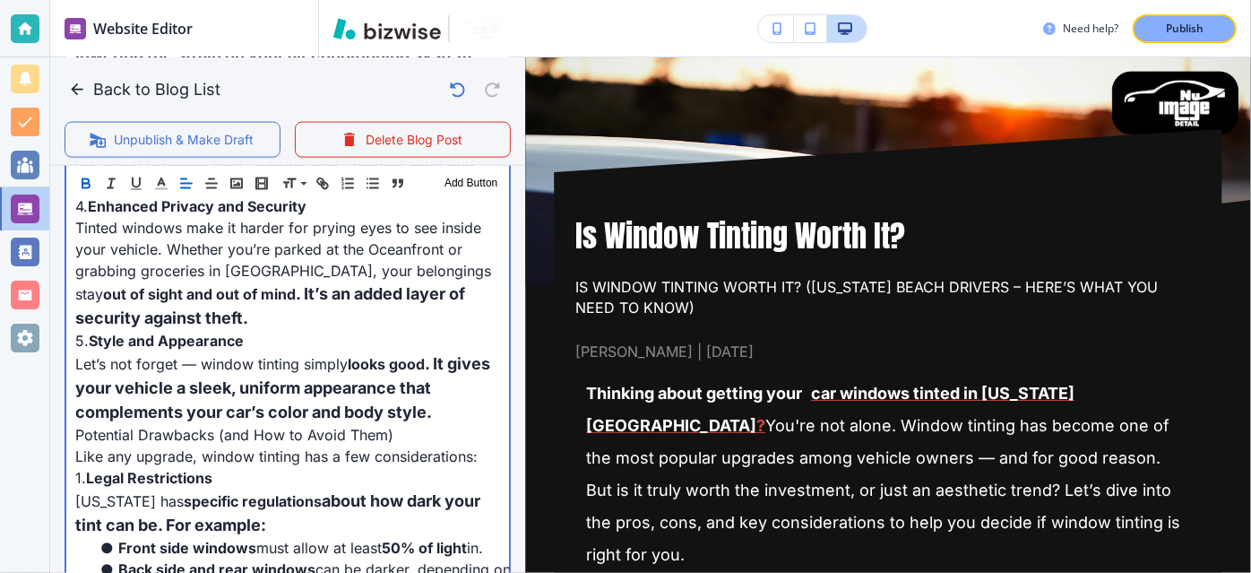
scroll to position [1438, 0]
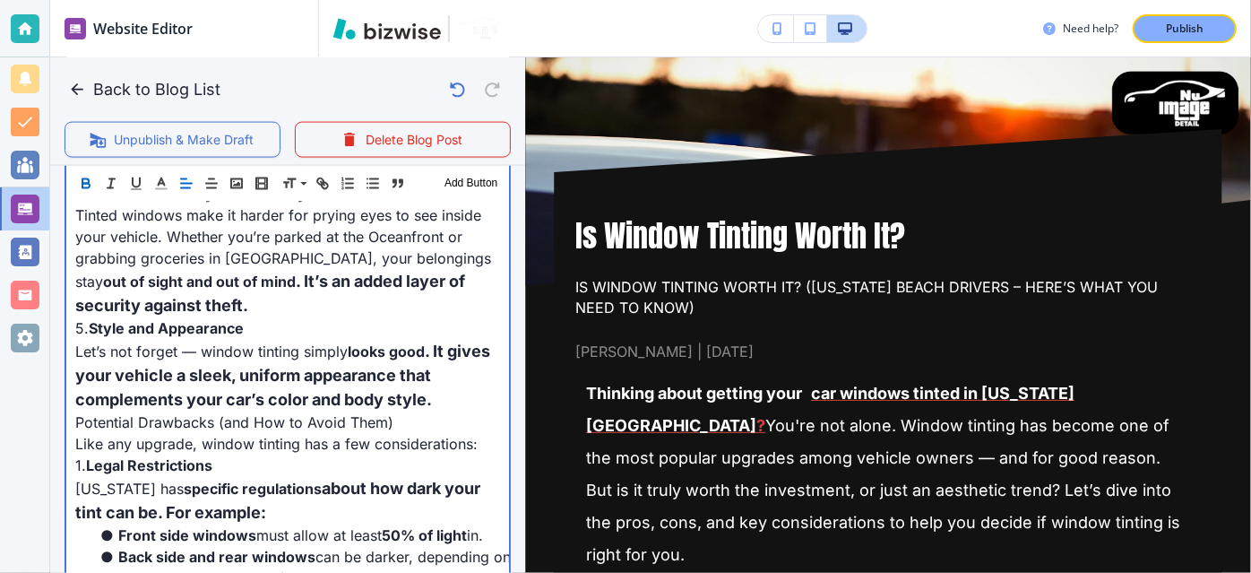
click at [253, 341] on span ". It gives your vehicle a sleek, uniform appearance that complements your car’s…" at bounding box center [284, 374] width 418 height 67
click at [253, 413] on span "Potential Drawbacks (and How to Avoid Them)" at bounding box center [234, 422] width 318 height 18
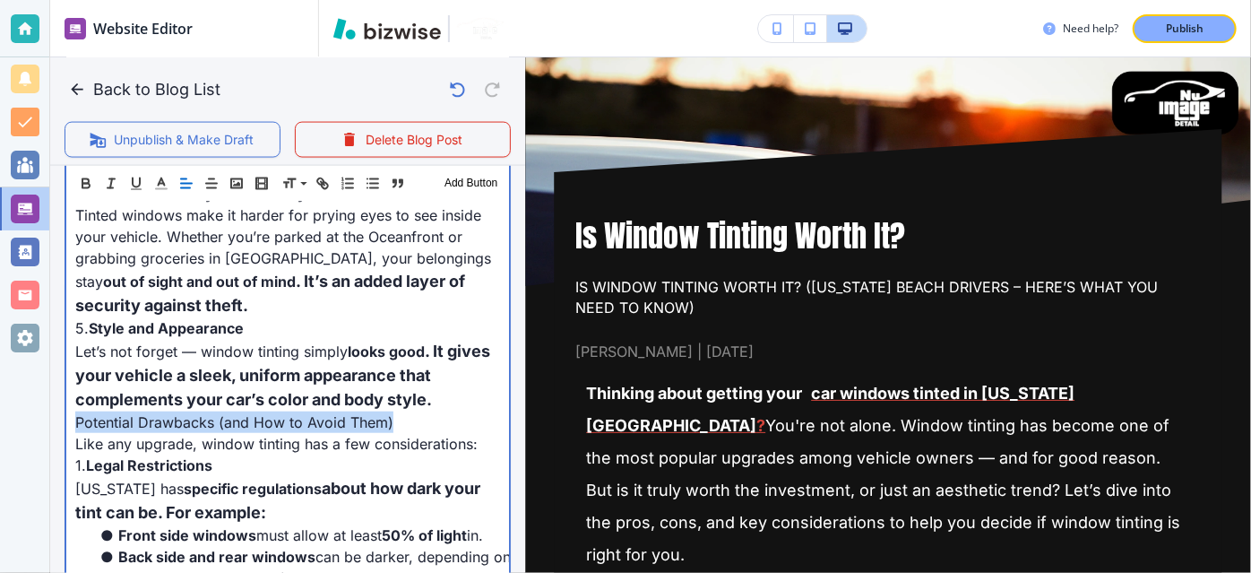
click at [253, 413] on span "Potential Drawbacks (and How to Avoid Them)" at bounding box center [234, 422] width 318 height 18
click at [253, 413] on span "Potential Drawbacks (and How to Avoid Them)" at bounding box center [238, 422] width 327 height 18
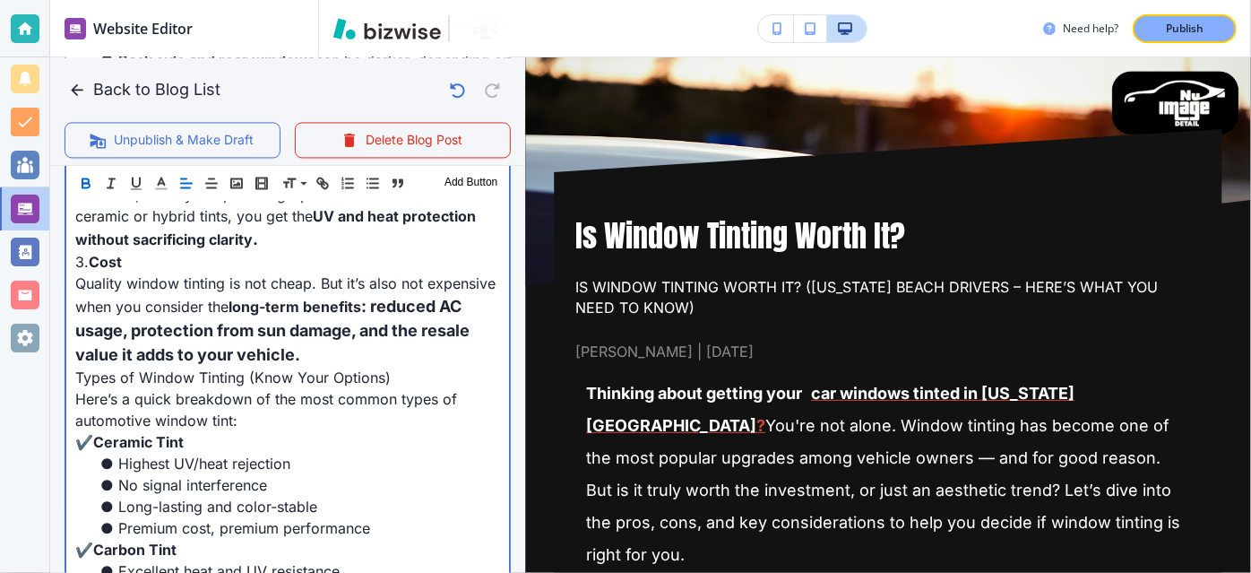
scroll to position [1945, 0]
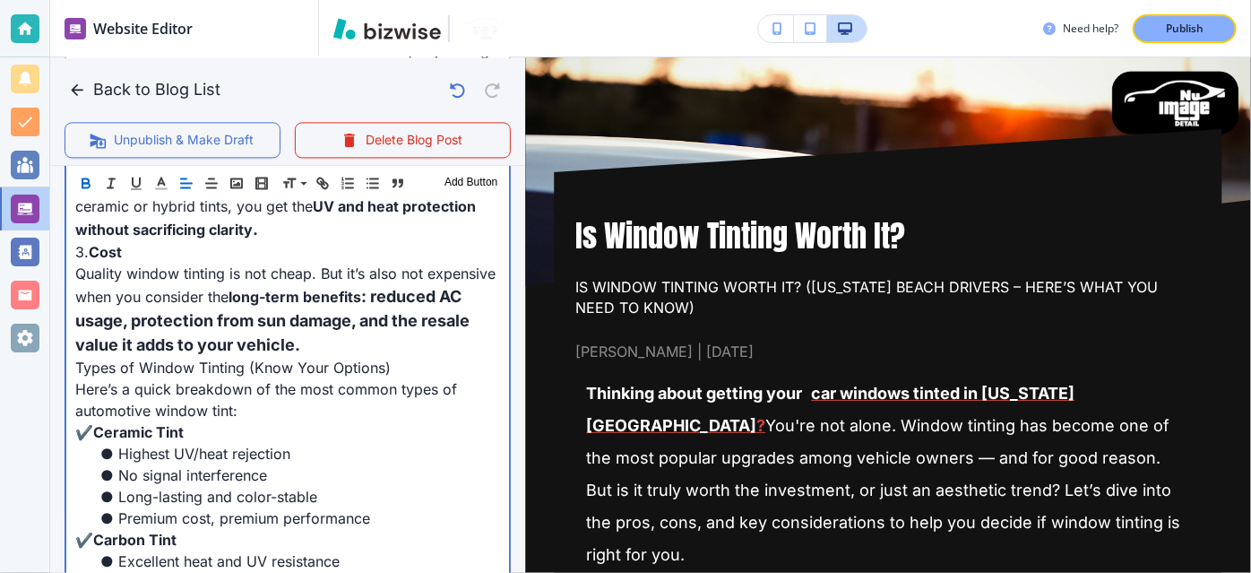
click at [263, 379] on span "Here’s a quick breakdown of the most common types of automotive window tint:" at bounding box center [268, 398] width 386 height 39
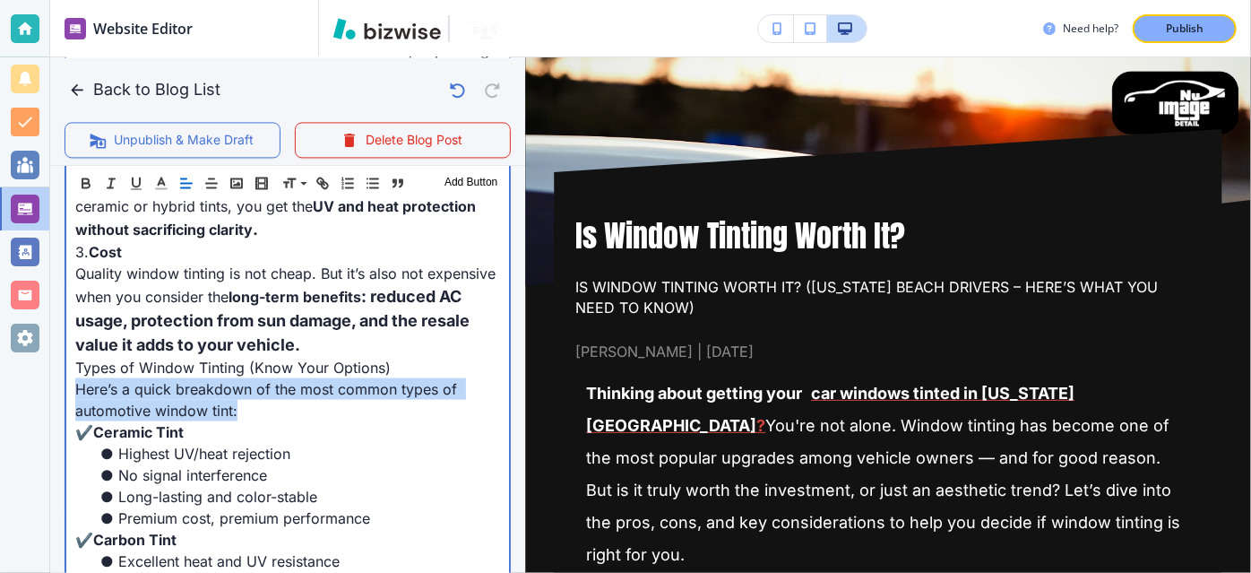
click at [263, 379] on span "Here’s a quick breakdown of the most common types of automotive window tint:" at bounding box center [268, 398] width 386 height 39
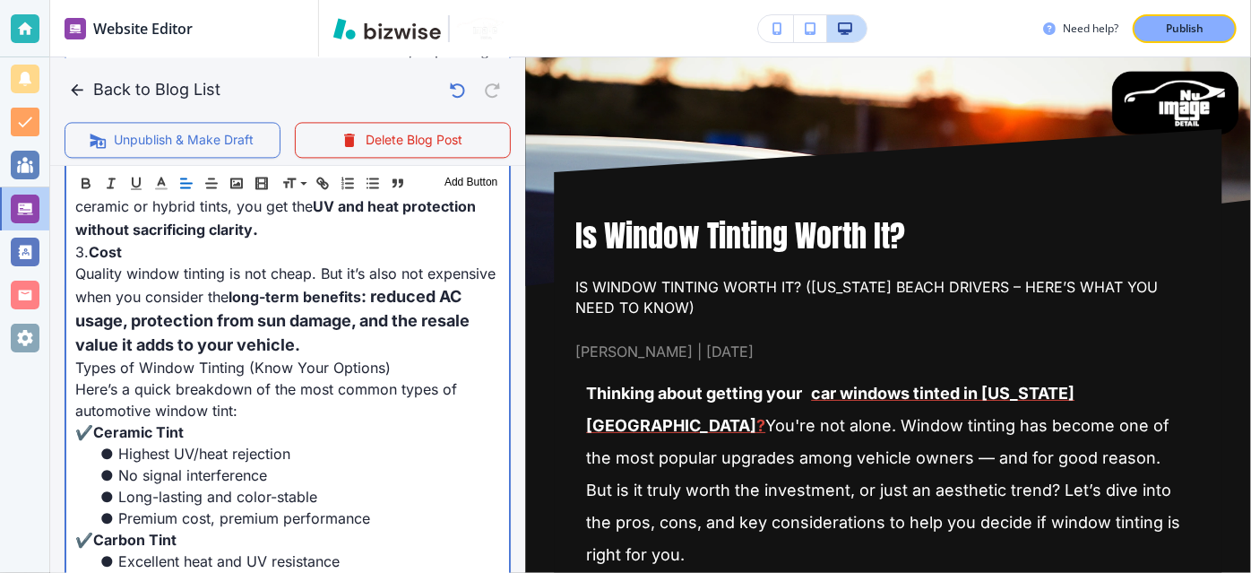
click at [265, 357] on span "Types of Window Tinting (Know Your Options)" at bounding box center [232, 366] width 315 height 18
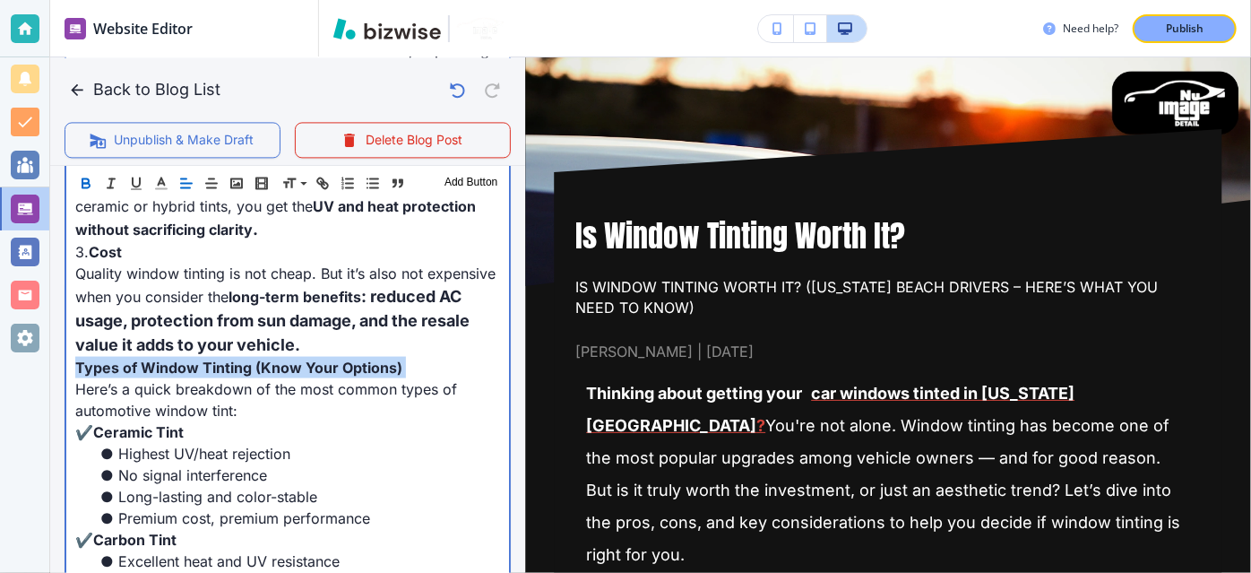
click at [265, 357] on span "Types of Window Tinting (Know Your Options)" at bounding box center [238, 366] width 327 height 18
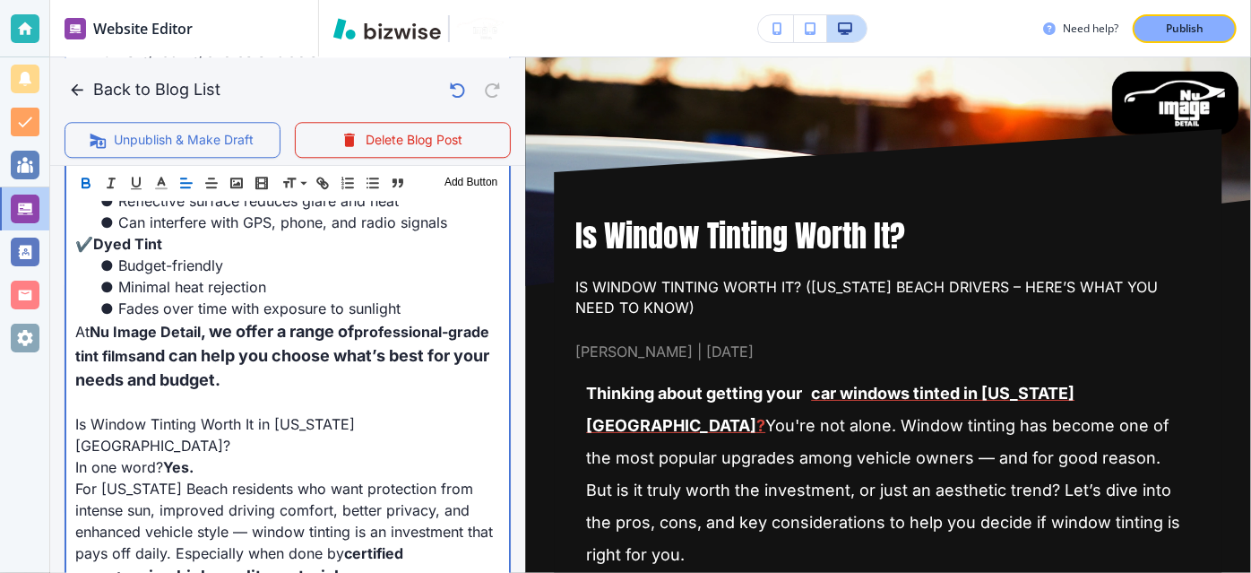
scroll to position [2395, 0]
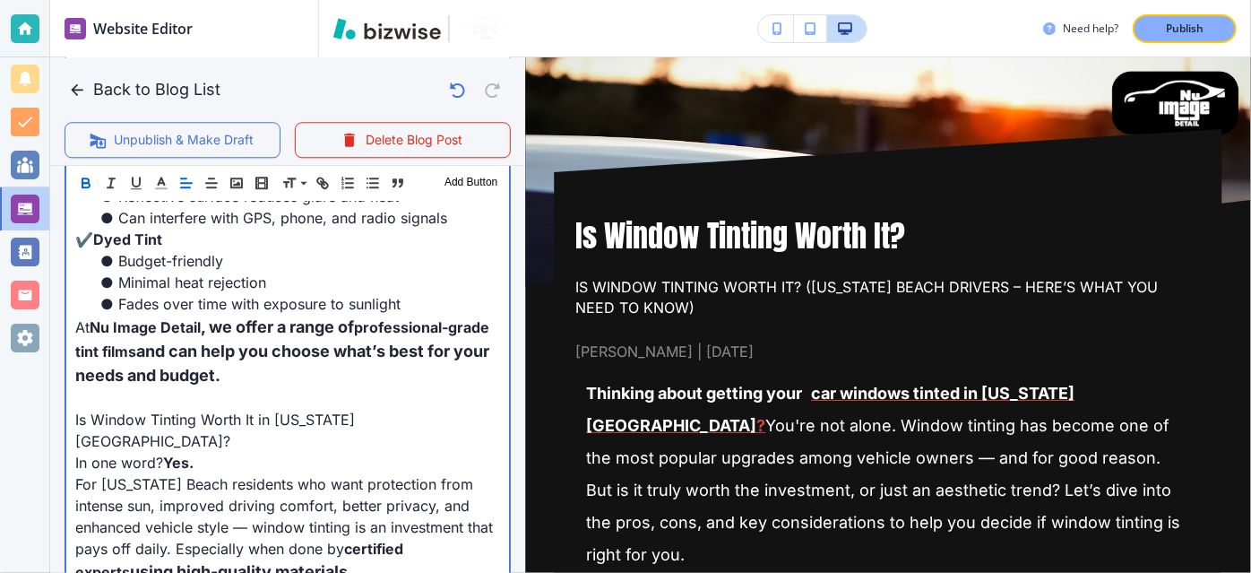
click at [265, 387] on p at bounding box center [287, 398] width 425 height 22
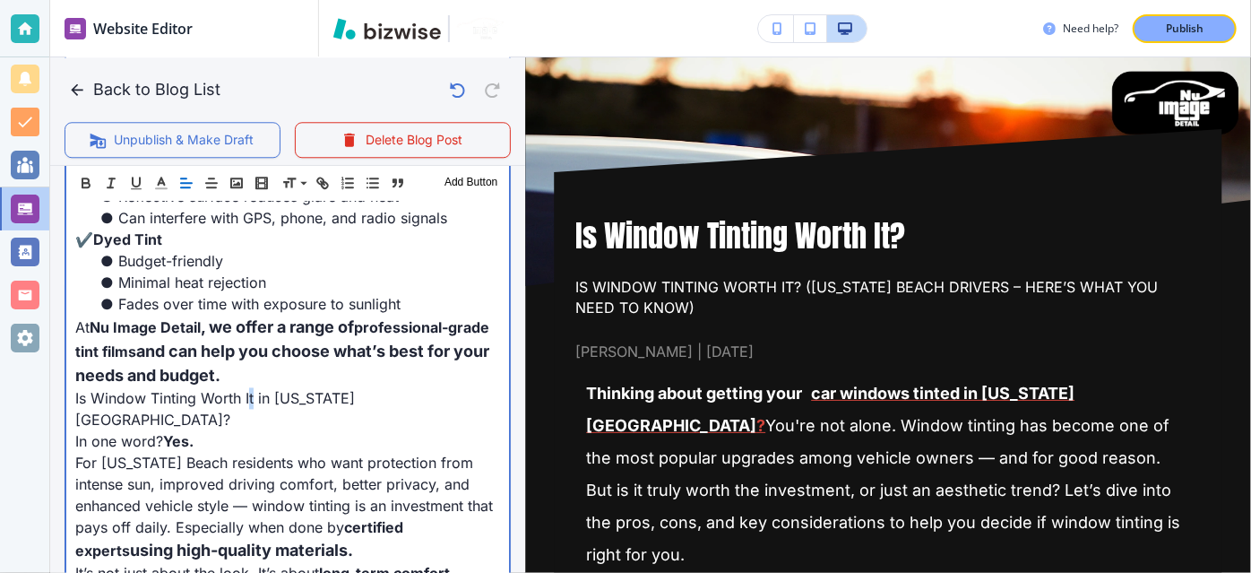
click at [251, 387] on p "Is Window Tinting Worth It in [US_STATE][GEOGRAPHIC_DATA]?" at bounding box center [287, 408] width 425 height 43
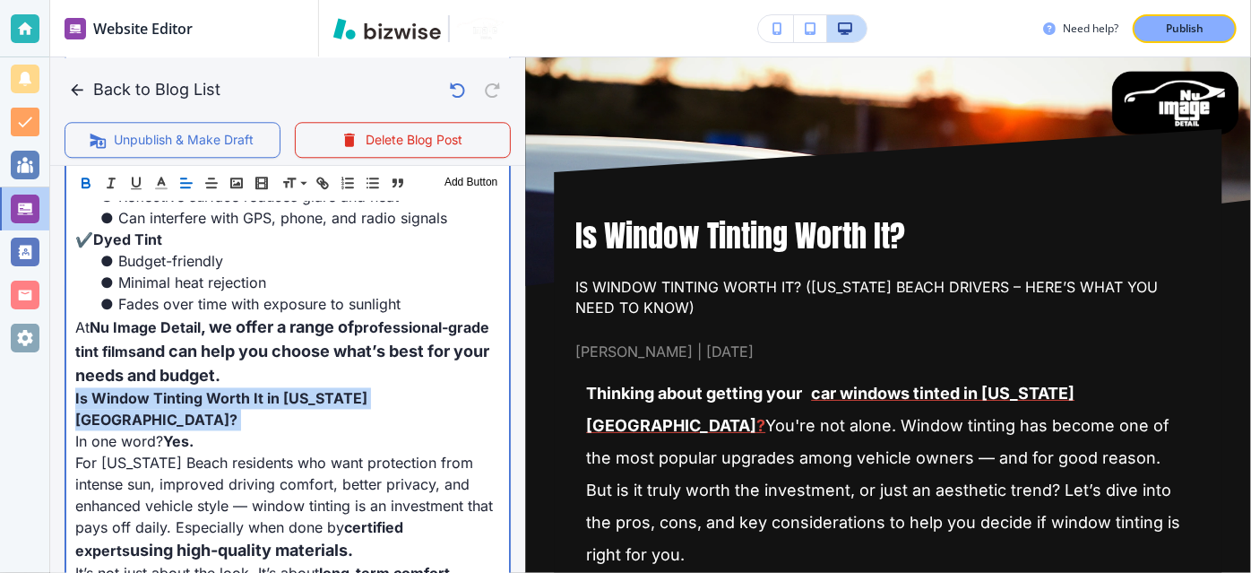
click at [251, 387] on p "Is Window Tinting Worth It in [US_STATE][GEOGRAPHIC_DATA]?" at bounding box center [287, 408] width 425 height 43
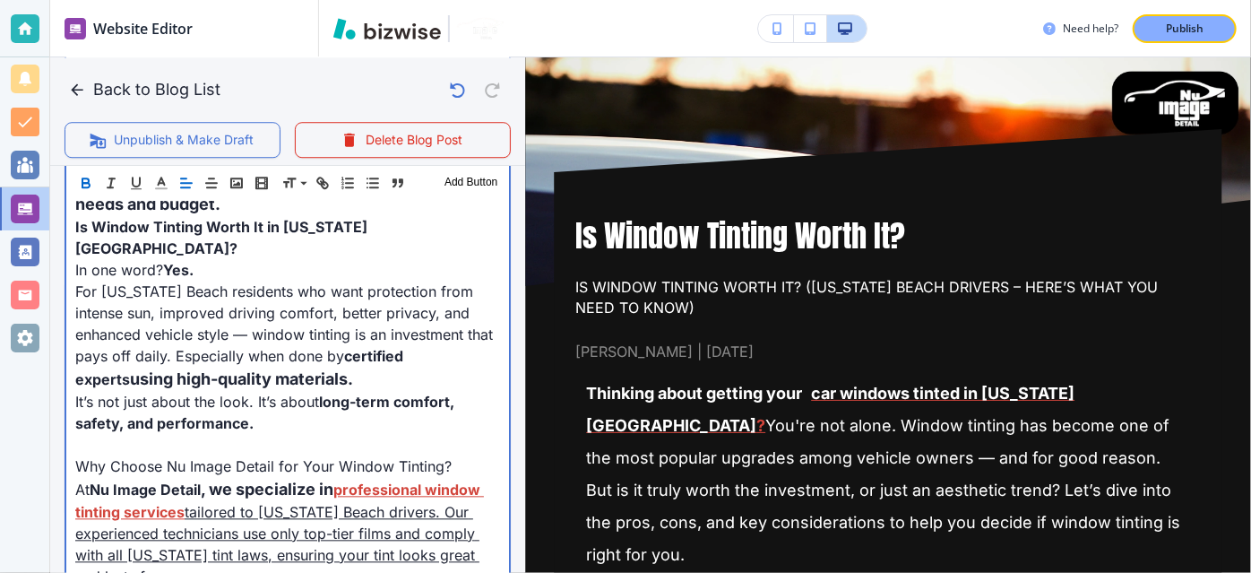
scroll to position [2579, 0]
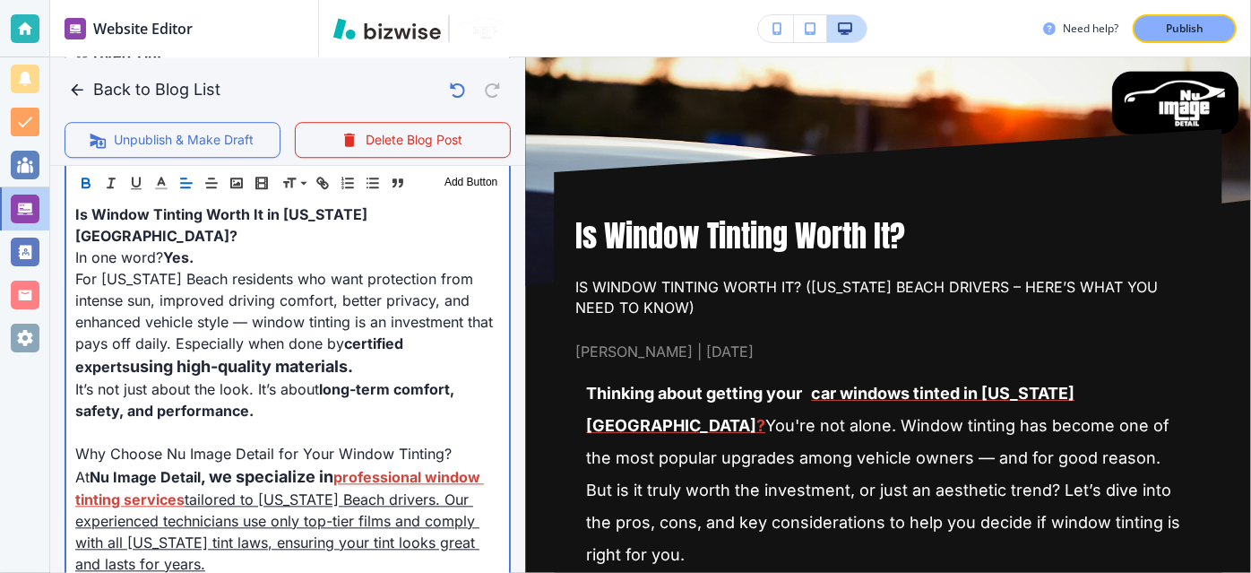
click at [245, 421] on p at bounding box center [287, 432] width 425 height 22
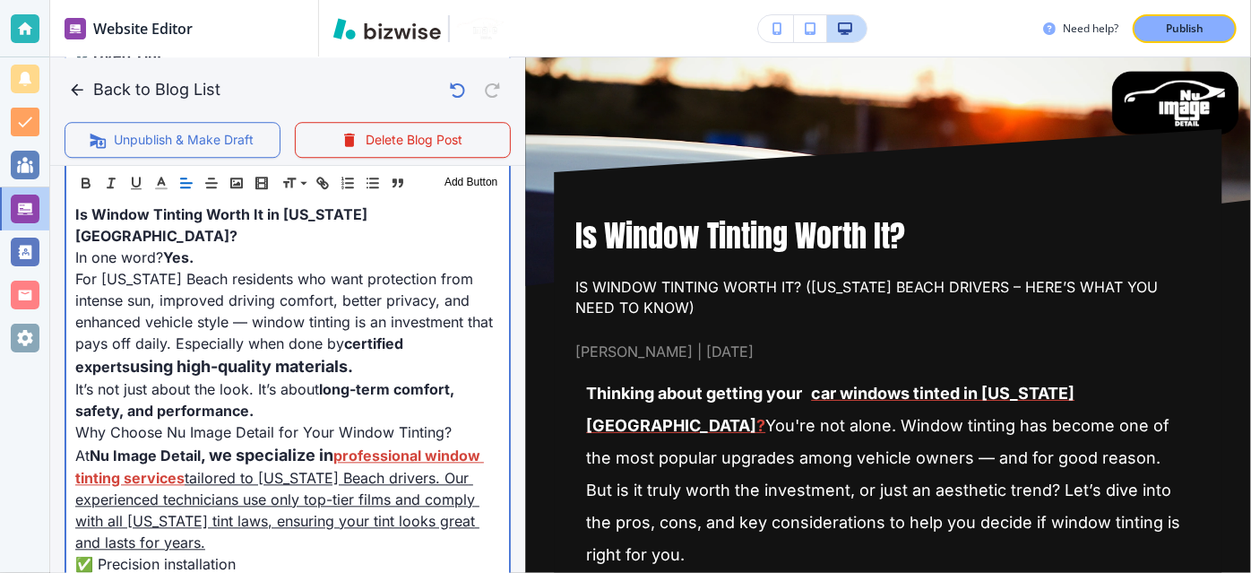
click at [245, 423] on span "Why Choose Nu Image Detail for Your Window Tinting?" at bounding box center [263, 432] width 376 height 18
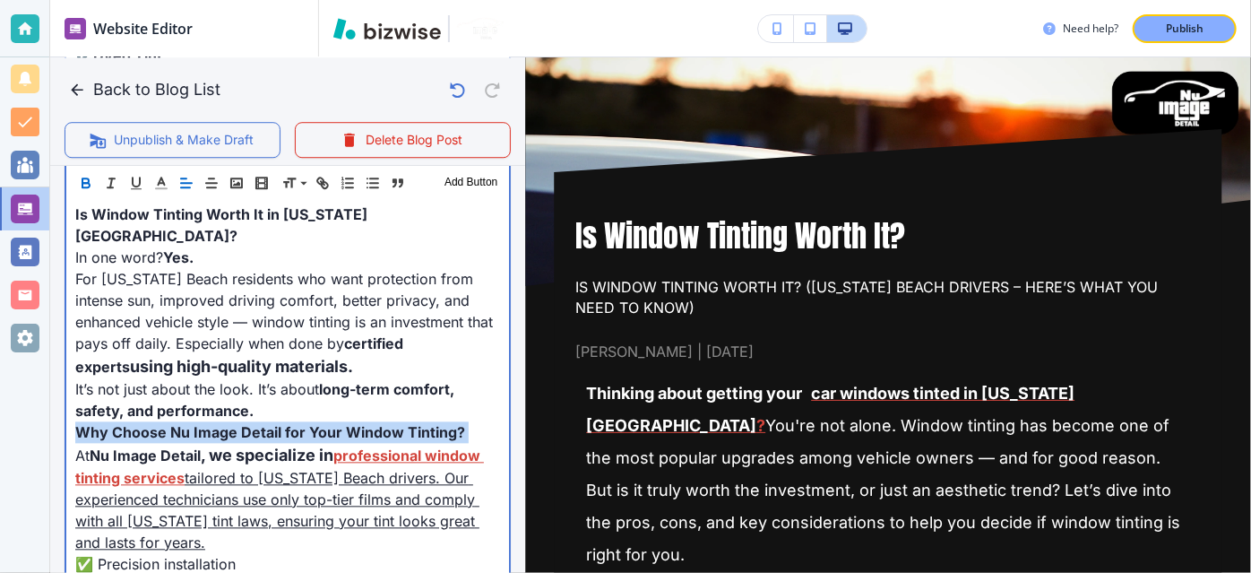
click at [245, 423] on span "Why Choose Nu Image Detail for Your Window Tinting?" at bounding box center [270, 432] width 390 height 18
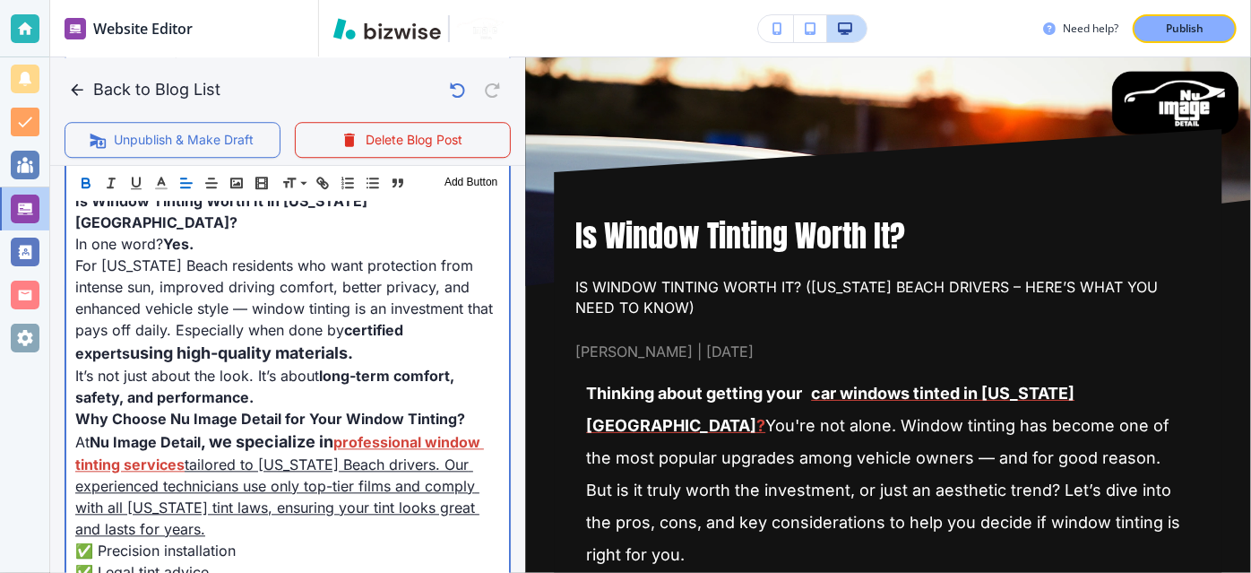
scroll to position [2597, 0]
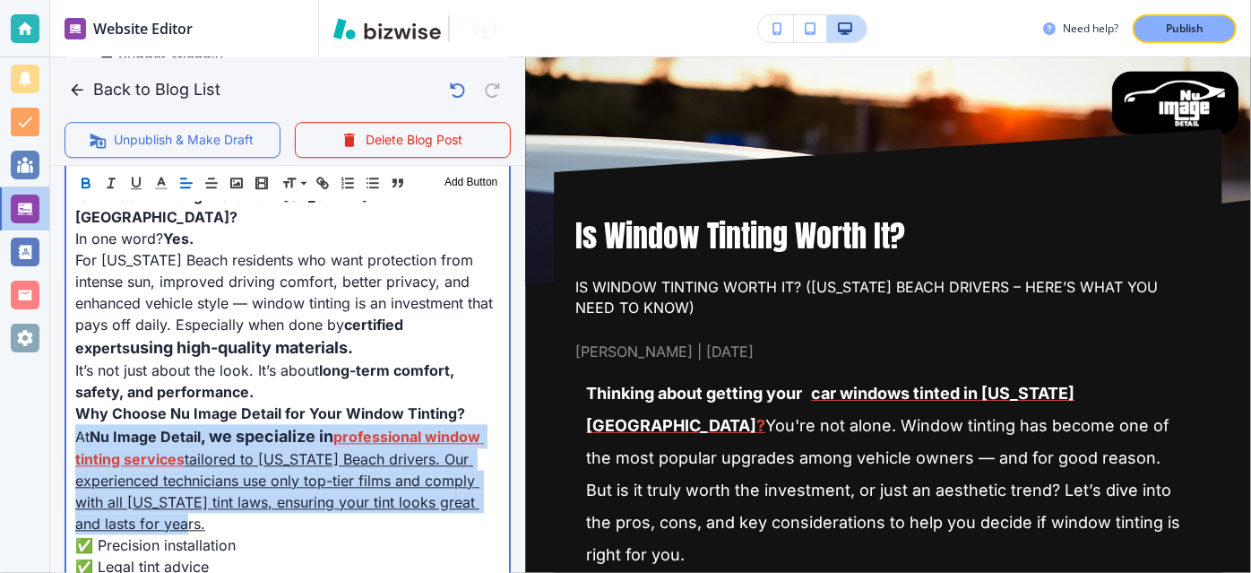
drag, startPoint x: 181, startPoint y: 425, endPoint x: 59, endPoint y: 345, distance: 145.6
copy p "At Nu Image Detail , we specialize in professional window tinting services tail…"
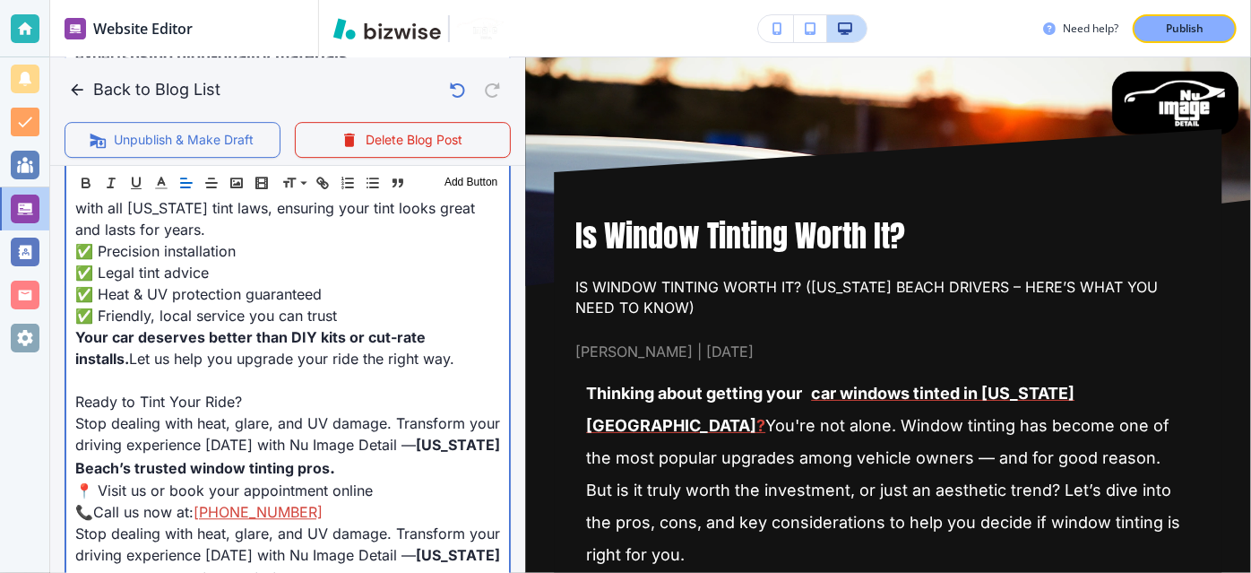
scroll to position [2897, 0]
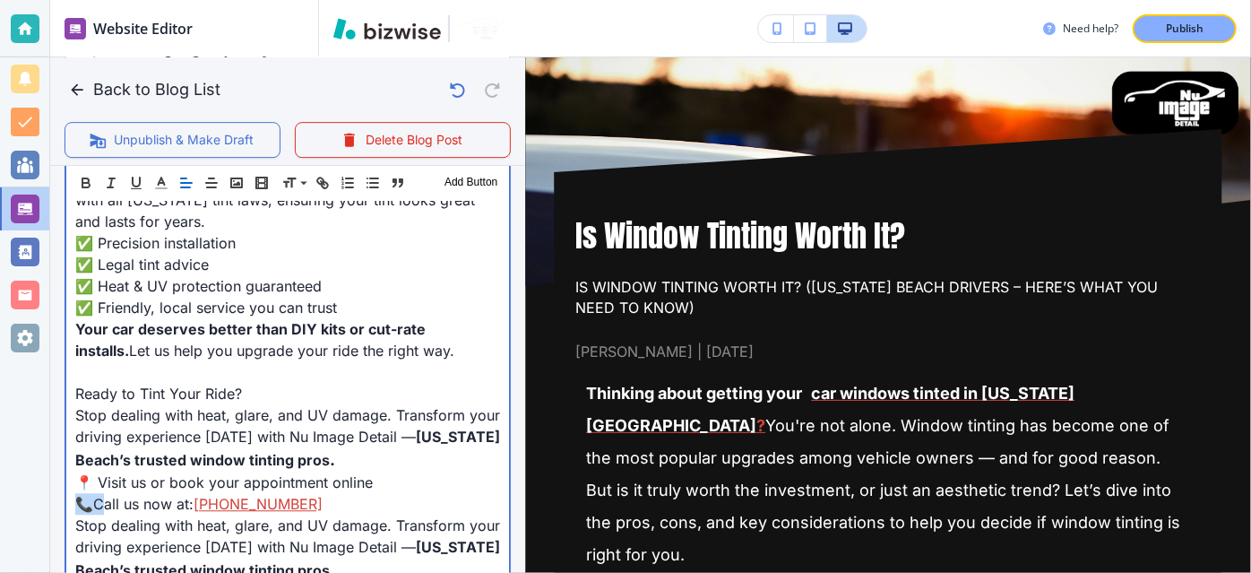
drag, startPoint x: 80, startPoint y: 412, endPoint x: 98, endPoint y: 412, distance: 17.9
click at [98, 495] on span "📞Call us now at:" at bounding box center [134, 504] width 118 height 18
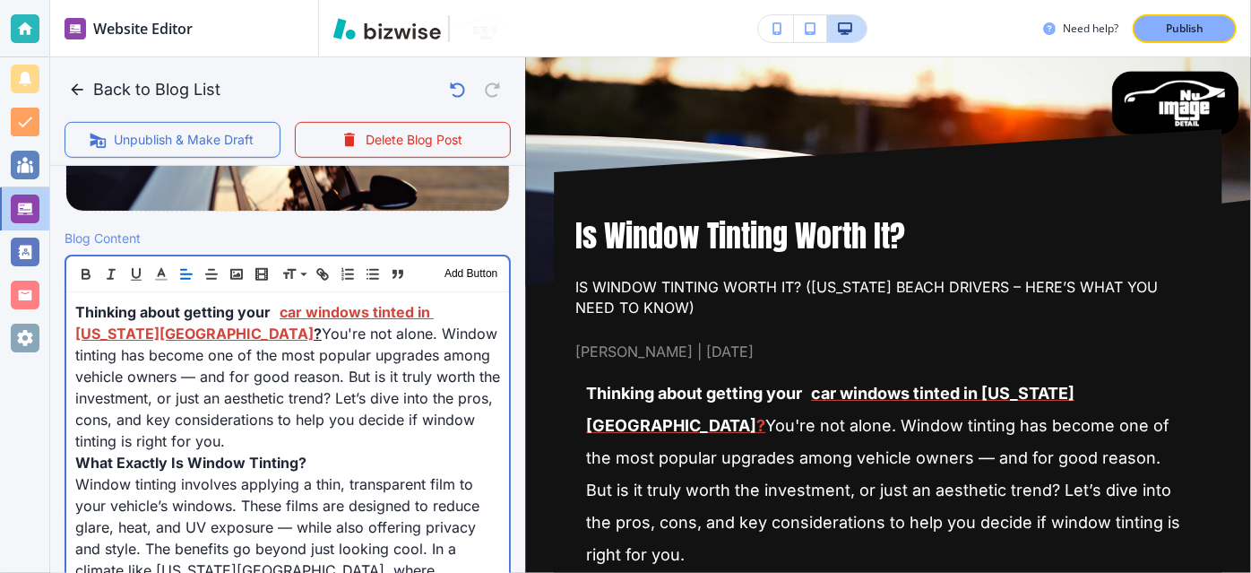
scroll to position [384, 0]
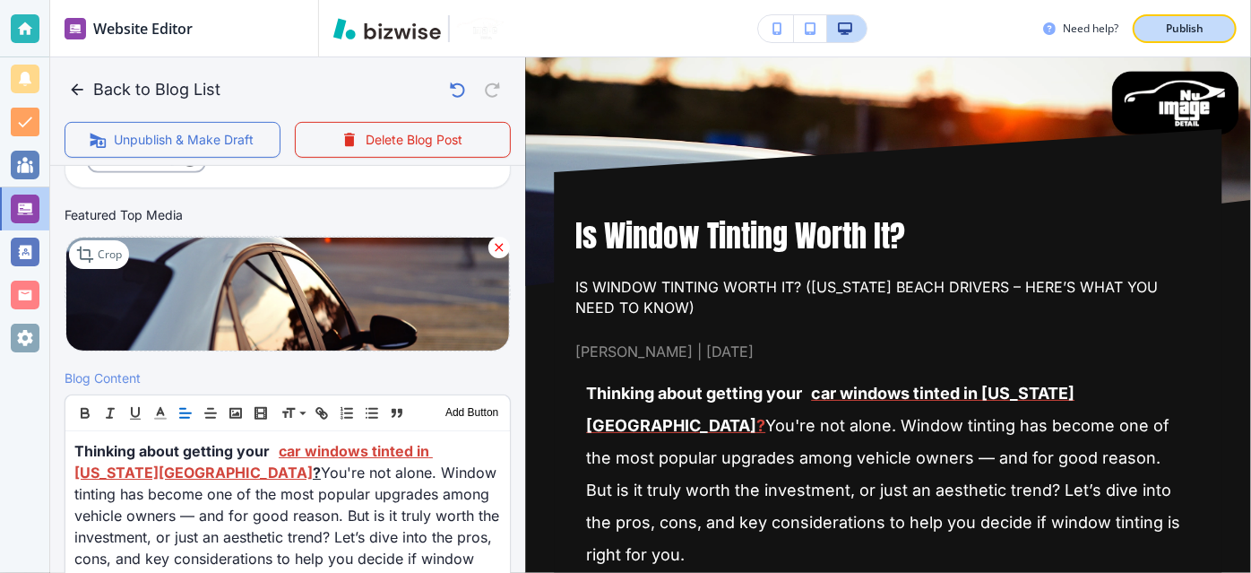
click at [1216, 28] on button "Publish" at bounding box center [1185, 28] width 104 height 29
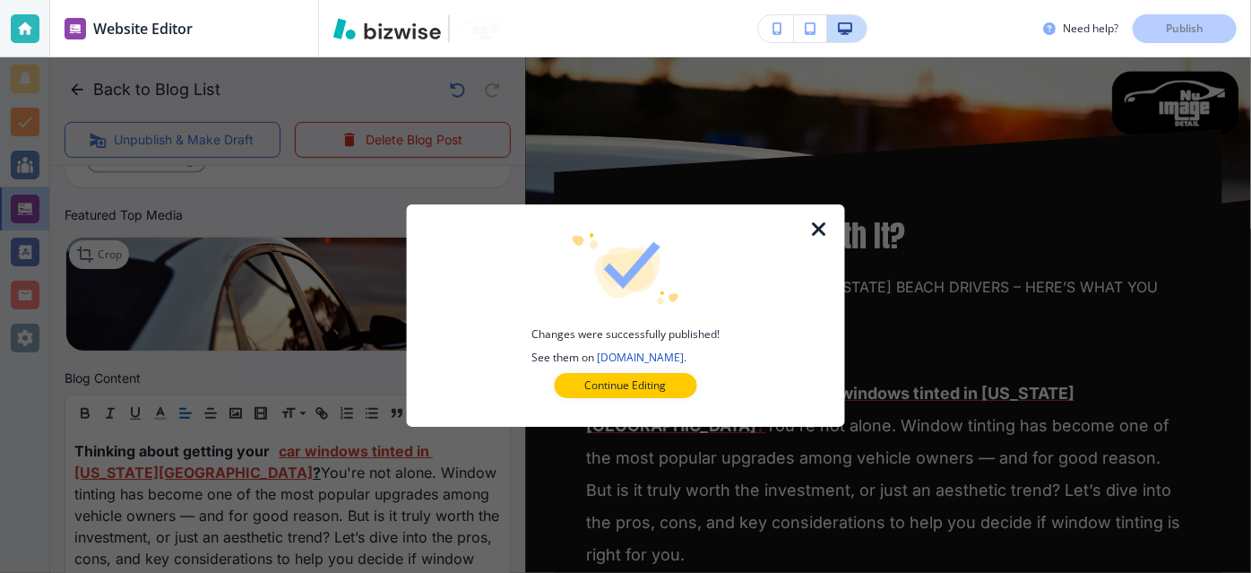
click at [824, 241] on div at bounding box center [829, 315] width 29 height 222
click at [816, 211] on div at bounding box center [829, 315] width 29 height 222
click at [818, 224] on icon "button" at bounding box center [819, 230] width 22 height 22
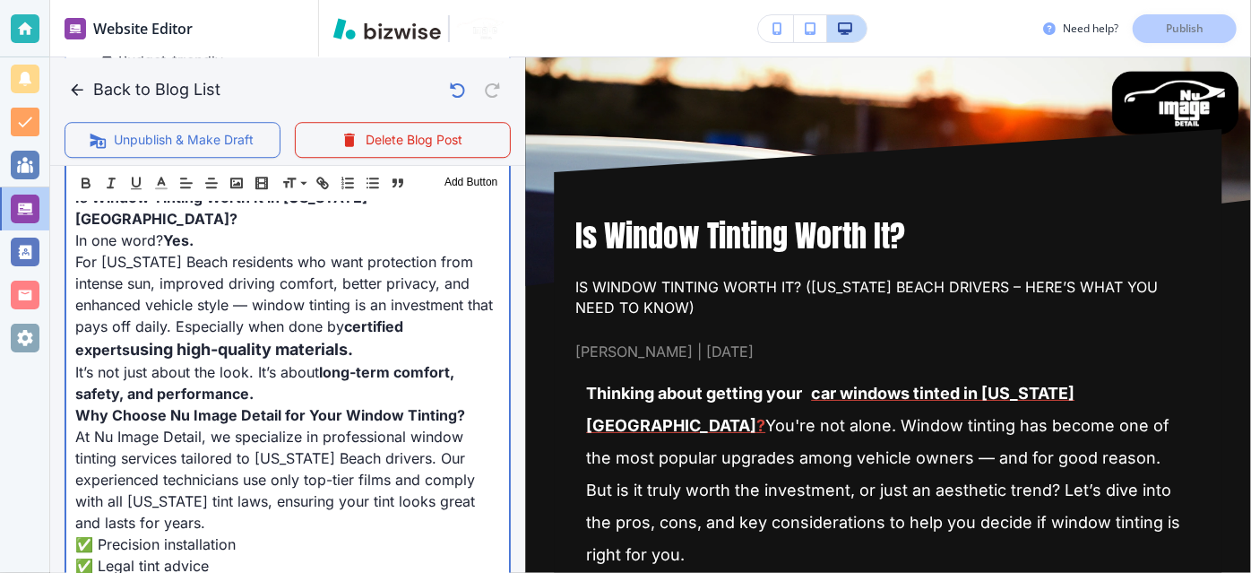
click at [418, 426] on p "At Nu Image Detail, we specialize in professional window tinting services tailo…" at bounding box center [287, 480] width 425 height 108
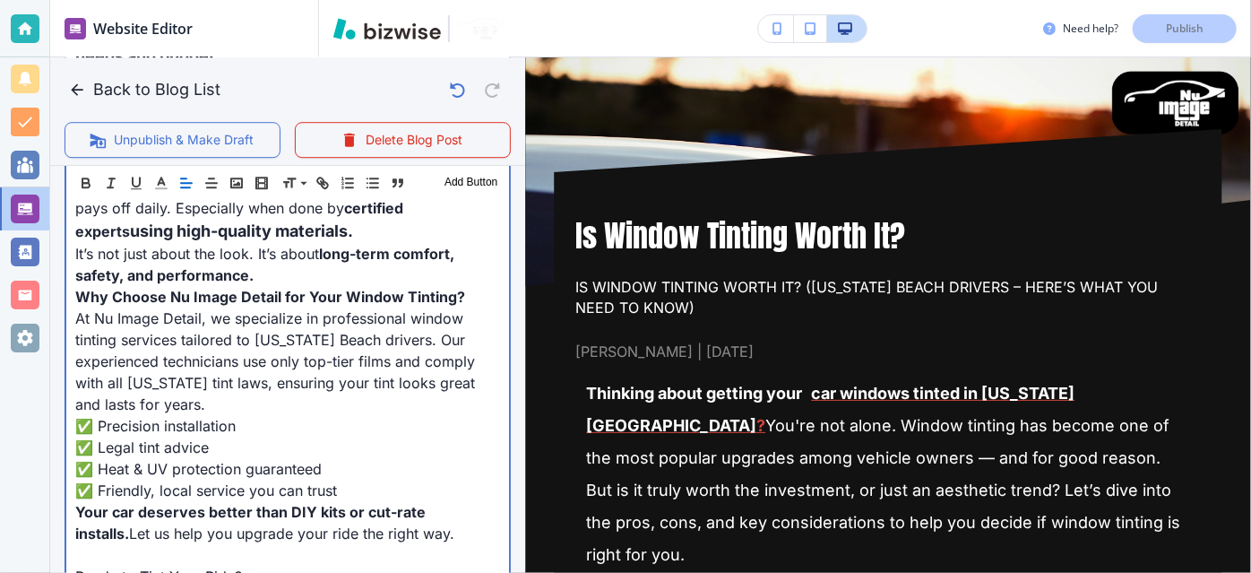
scroll to position [2754, 0]
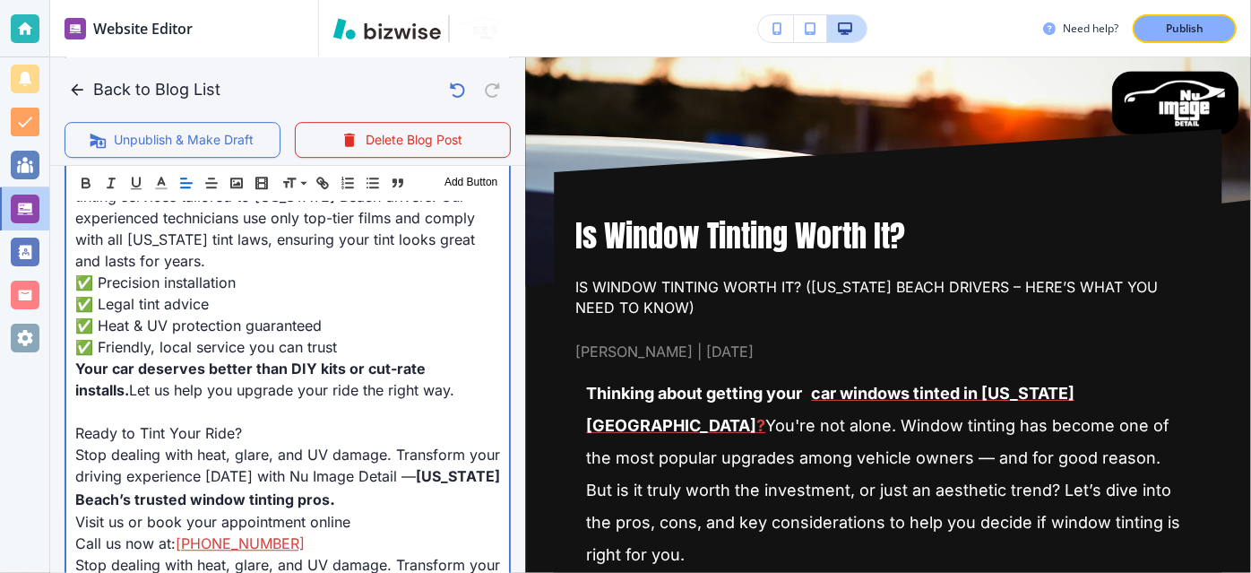
scroll to position [2856, 0]
click at [90, 425] on span "Ready to Tint Your Ride?" at bounding box center [158, 434] width 167 height 18
click at [97, 401] on p at bounding box center [287, 412] width 425 height 22
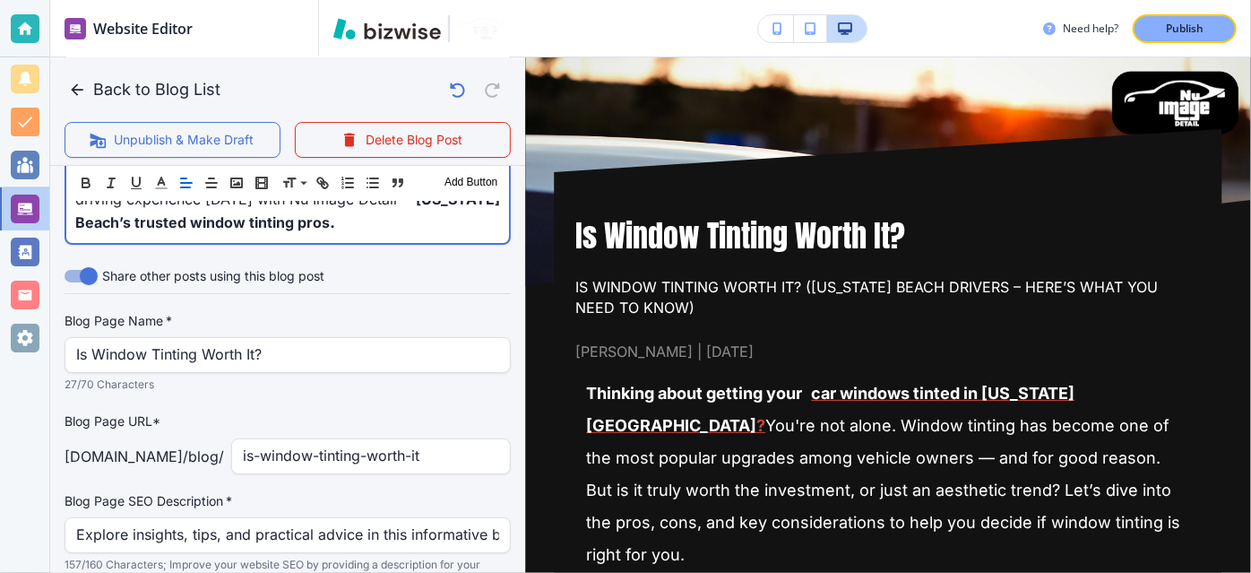
scroll to position [3234, 0]
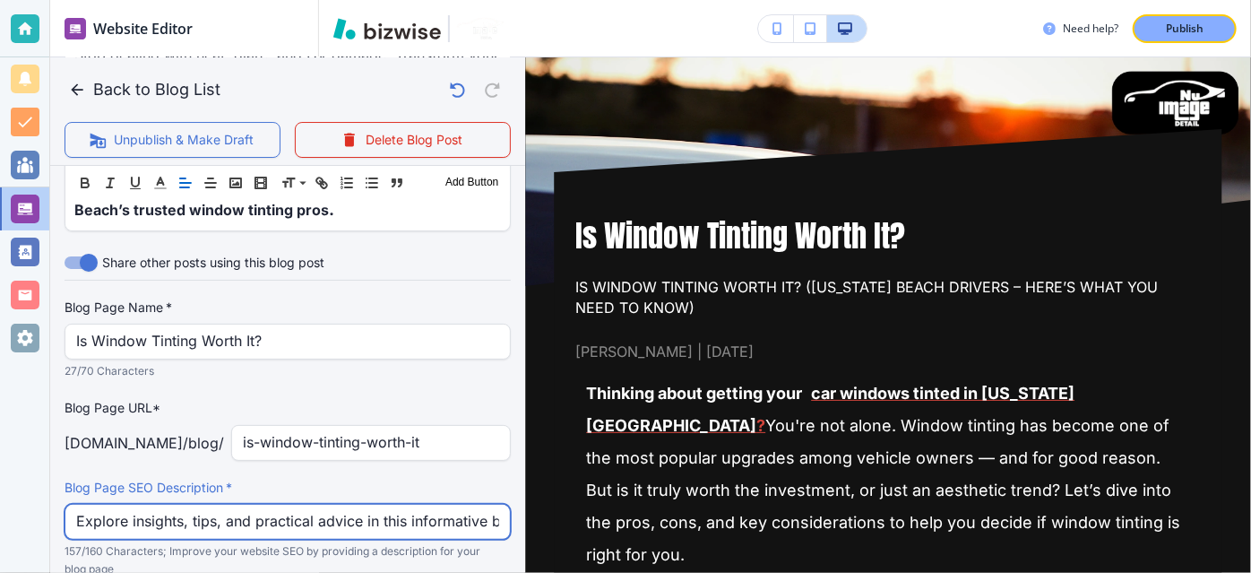
click at [327, 504] on input "Explore insights, tips, and practical advice in this informative blog post. Dis…" at bounding box center [287, 521] width 423 height 34
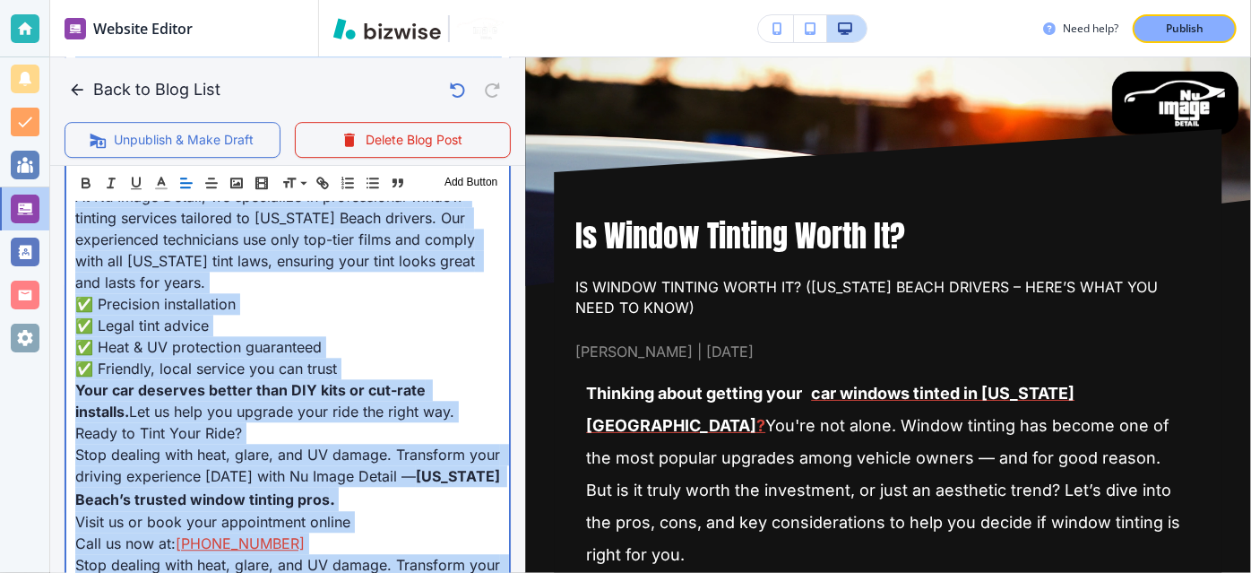
copy div "Loremips dolor sitamet cons adi elitsed doeius te Incididu Utlab ? Etd'ma ali e…"
click at [351, 445] on span "Stop dealing with heat, glare, and UV damage. Transform your driving experience…" at bounding box center [289, 464] width 429 height 39
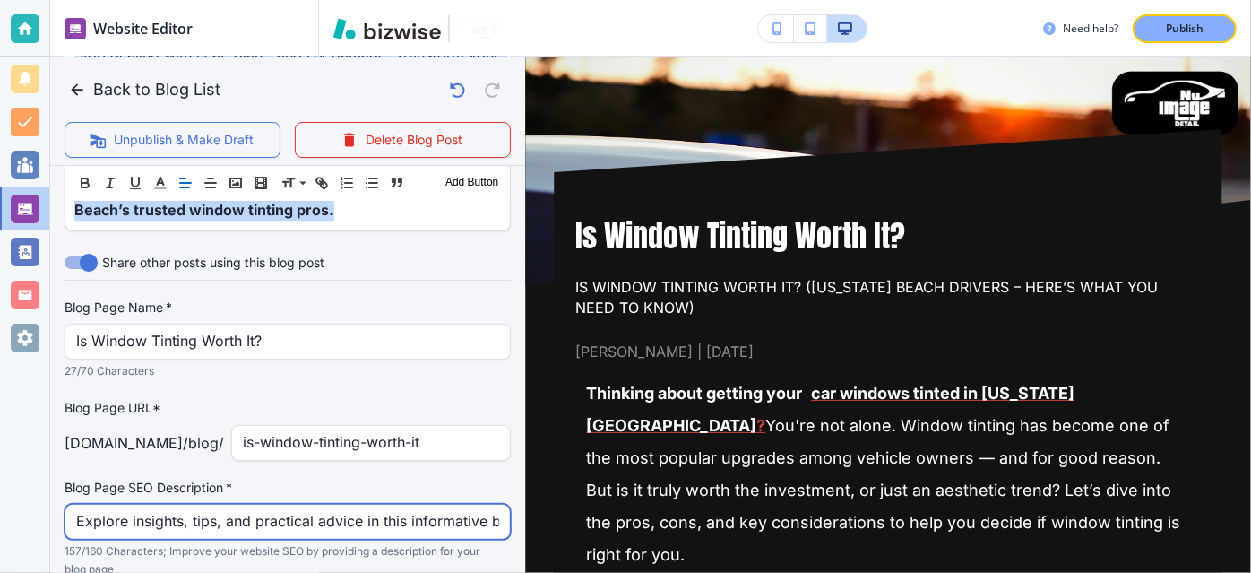
scroll to position [3234, 0]
click at [409, 505] on input "Explore insights, tips, and practical advice in this informative blog post. Dis…" at bounding box center [287, 522] width 423 height 34
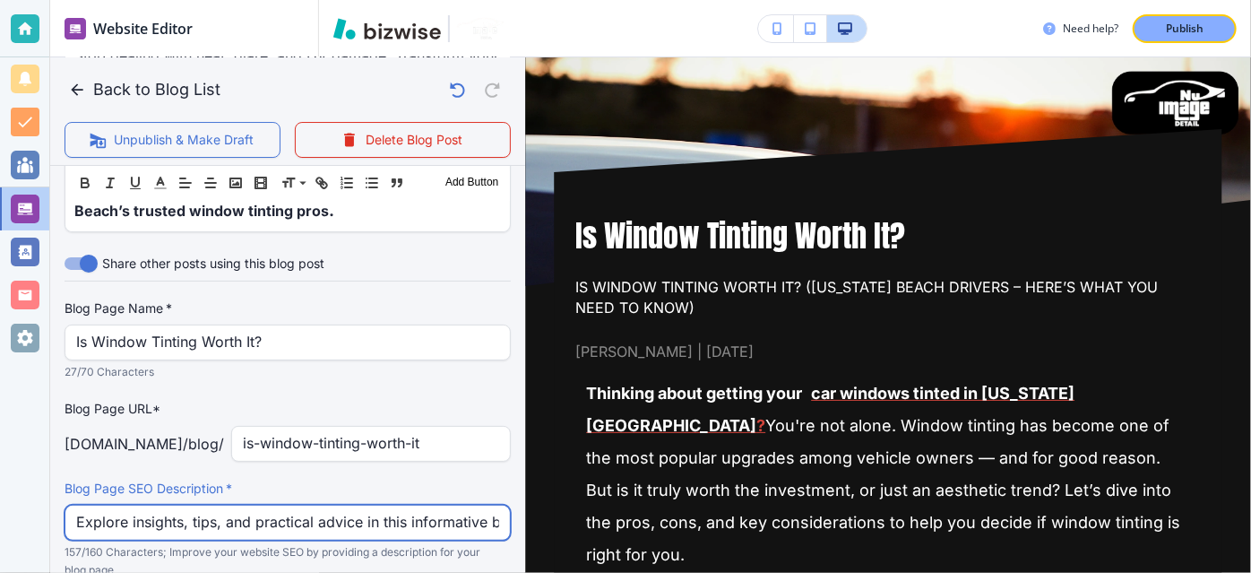
paste input "Get UV protection, better privacy, and cooler interiors with professional windo…"
type input "Get UV protection, better privacy, and cooler interiors with professional windo…"
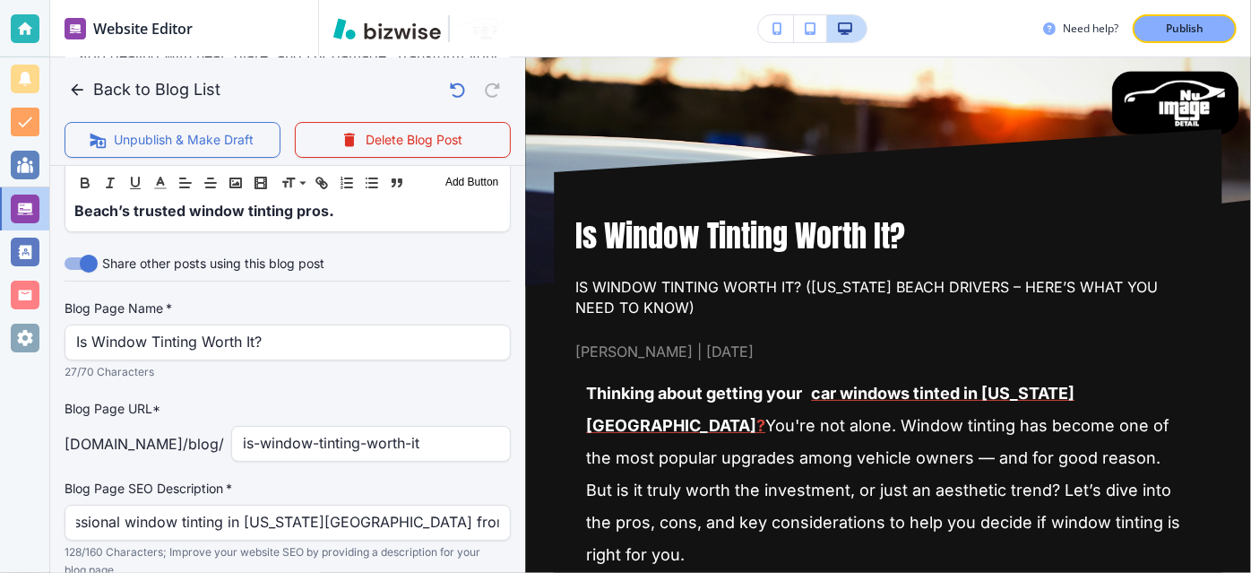
scroll to position [0, 0]
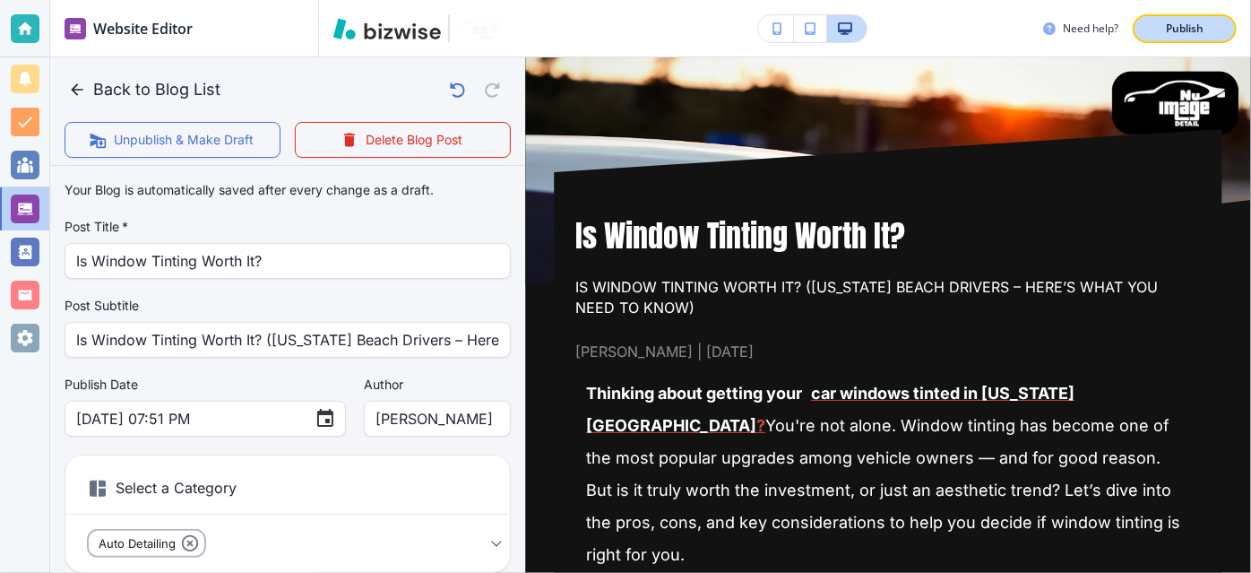
click at [1187, 31] on p "Publish" at bounding box center [1185, 29] width 38 height 16
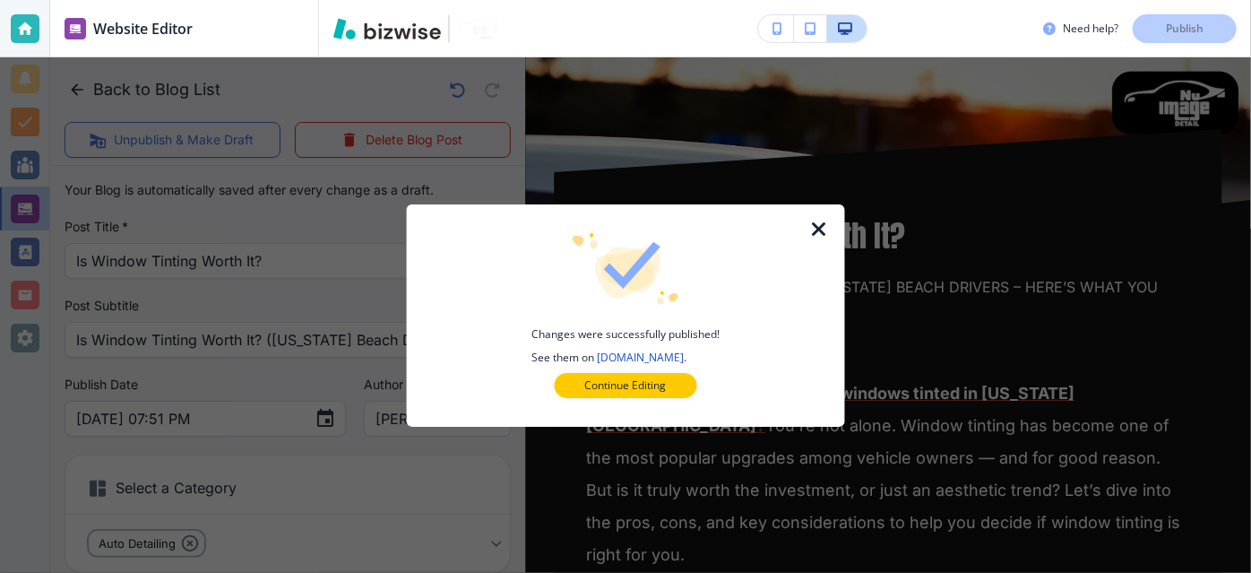
click at [822, 233] on icon "button" at bounding box center [819, 230] width 22 height 22
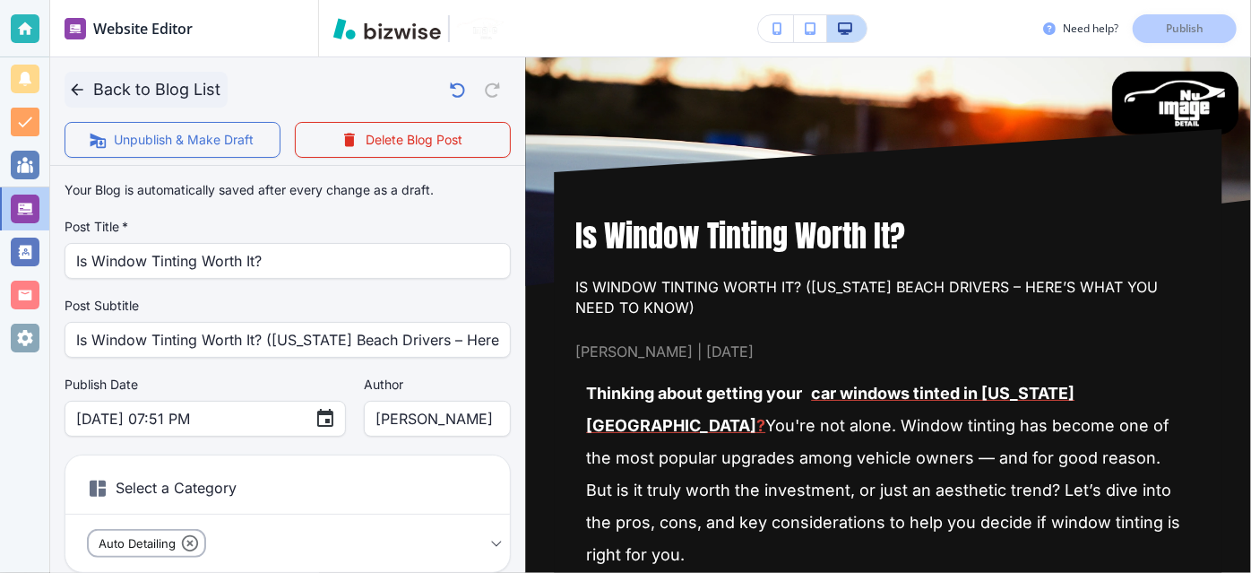
click at [143, 82] on button "Back to Blog List" at bounding box center [146, 90] width 163 height 36
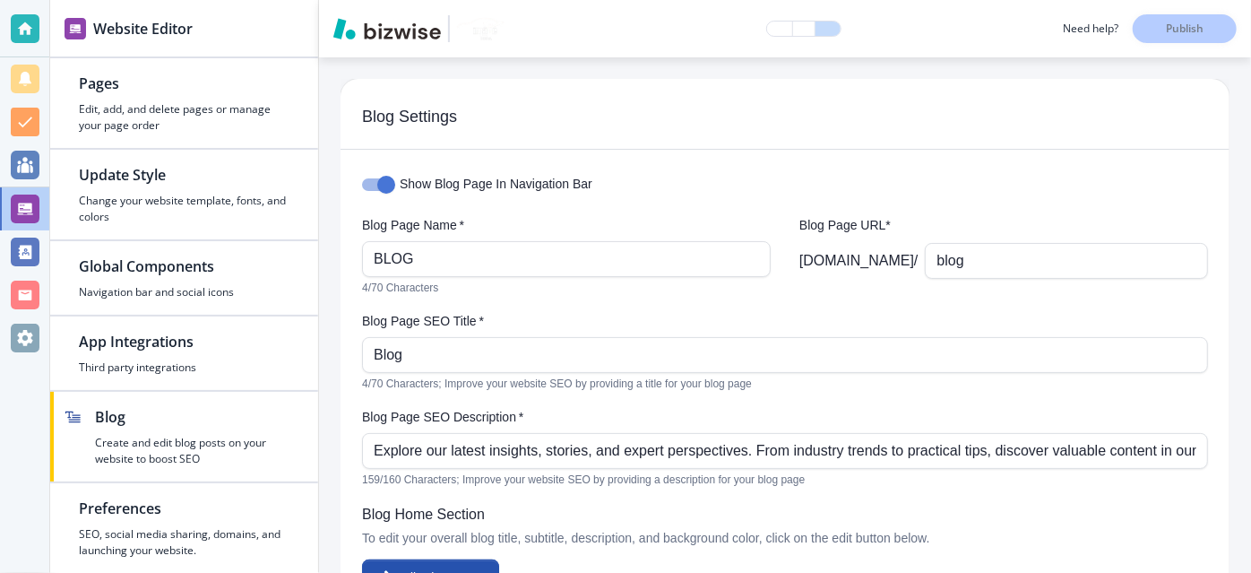
scroll to position [1409, 0]
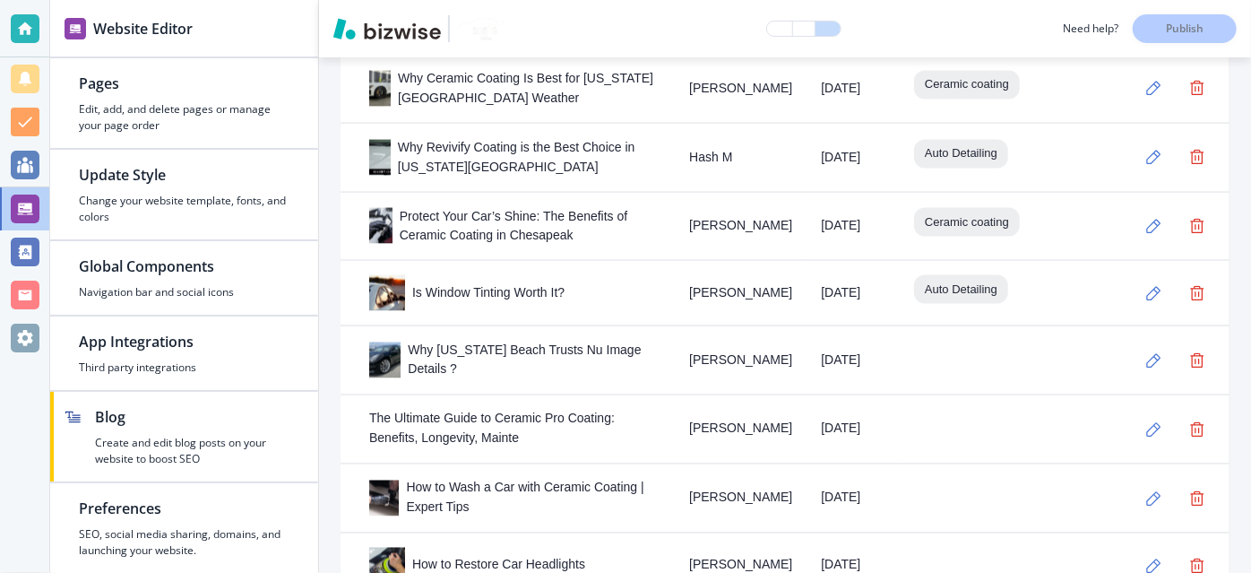
drag, startPoint x: 805, startPoint y: 135, endPoint x: 835, endPoint y: 165, distance: 41.8
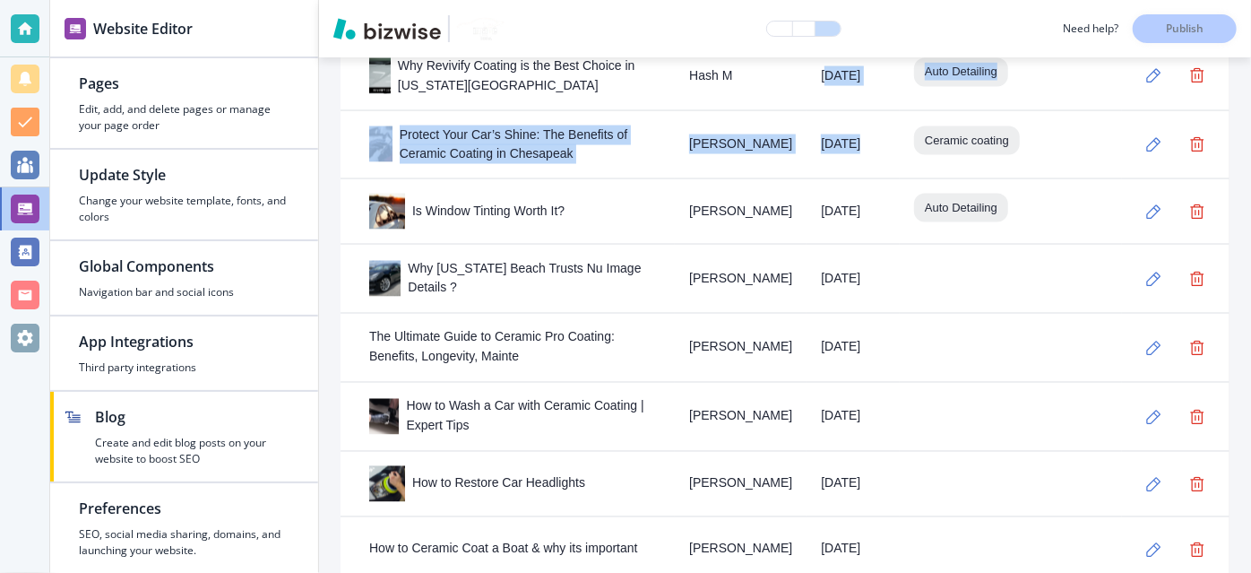
scroll to position [1492, 0]
click at [1149, 260] on button "button" at bounding box center [1154, 278] width 36 height 36
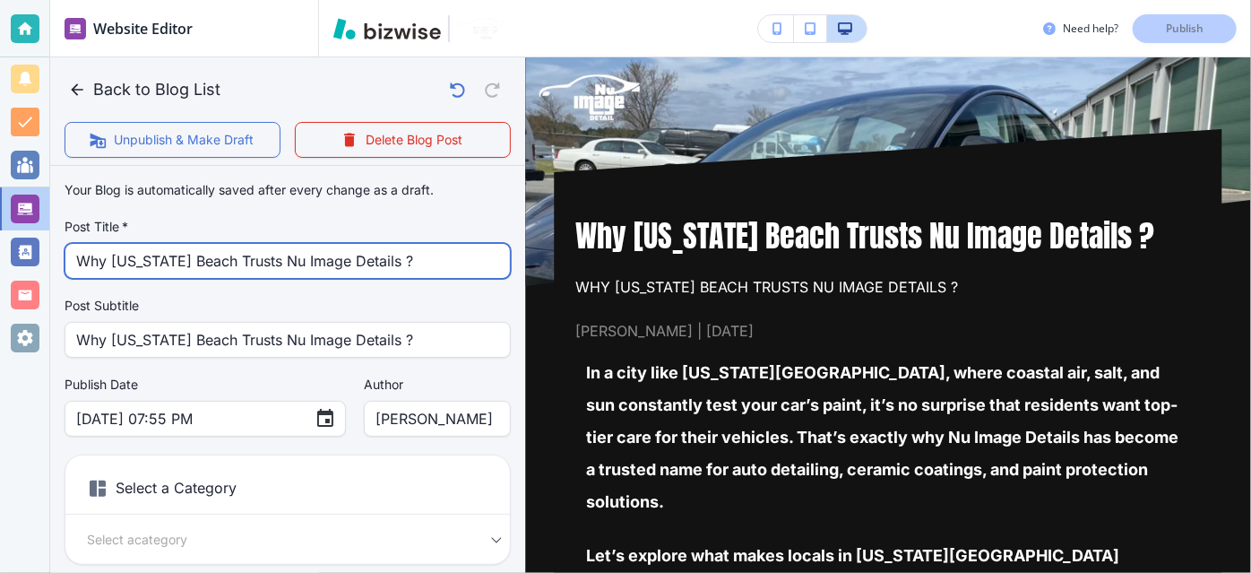
click at [336, 251] on input "Why [US_STATE] Beach Trusts Nu Image Details ?" at bounding box center [287, 261] width 423 height 34
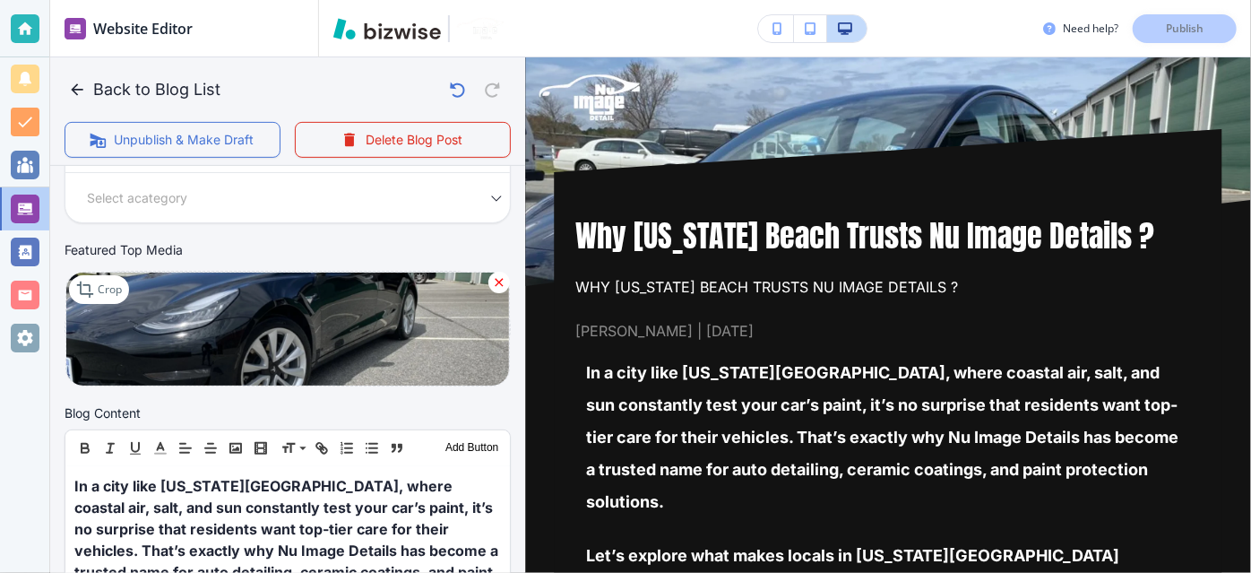
scroll to position [260, 0]
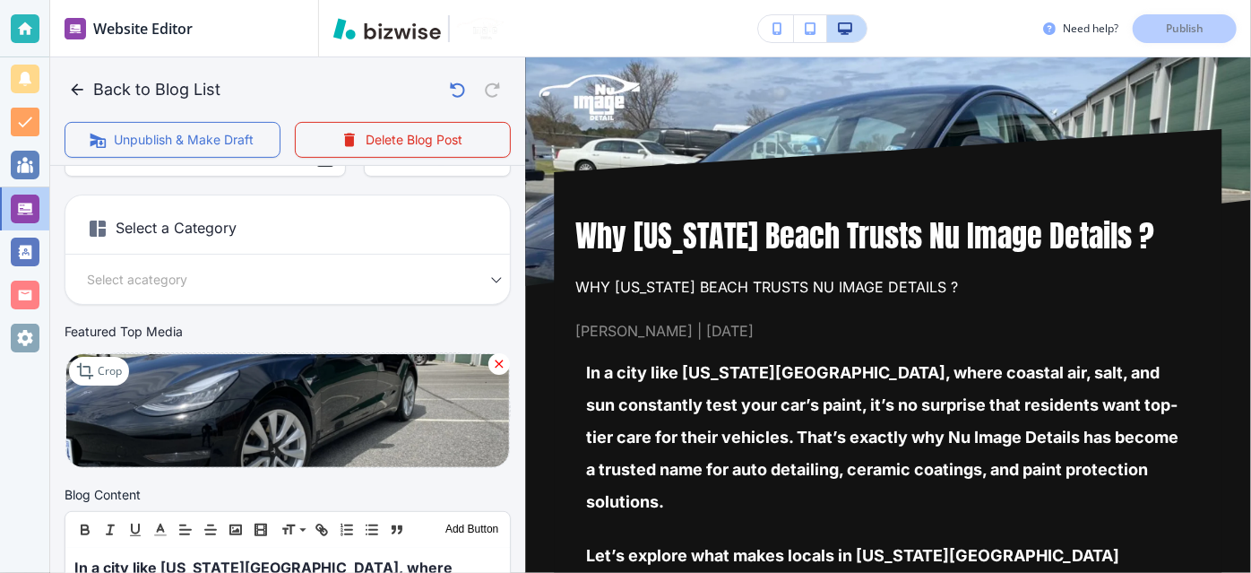
click at [336, 251] on h6 "Select a Category" at bounding box center [287, 232] width 444 height 45
click at [326, 0] on body "Website Editor Pages Edit, add, and delete pages or manage your page order Upda…" at bounding box center [625, 0] width 1251 height 0
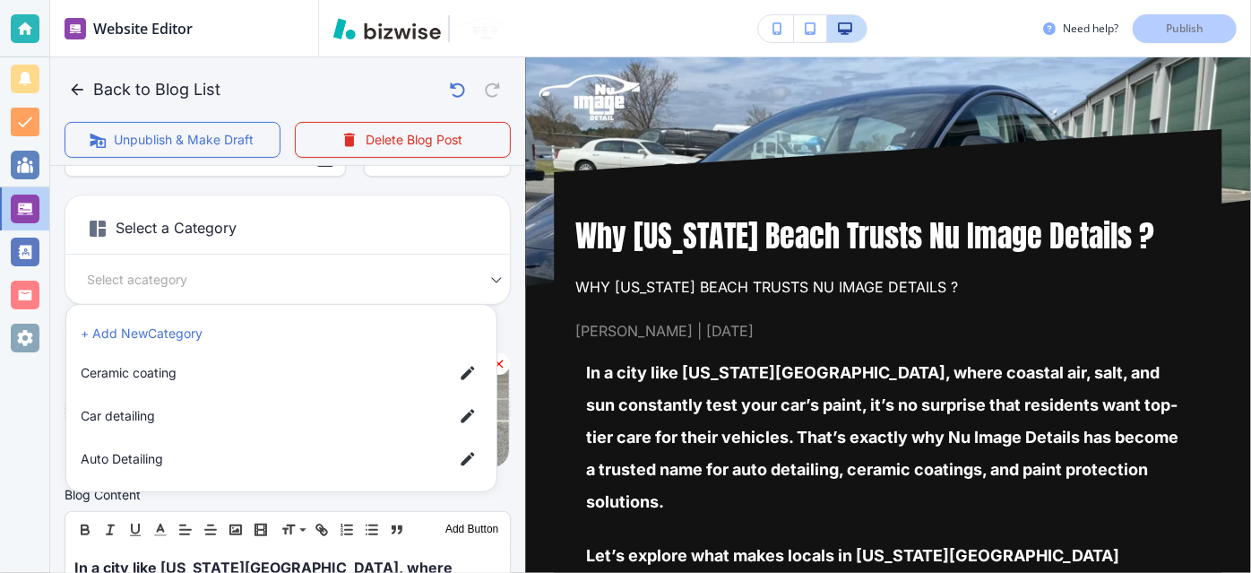
click at [214, 458] on span "Auto Detailing" at bounding box center [260, 459] width 358 height 20
type input "afd3d61ae69b14e0b0fe3"
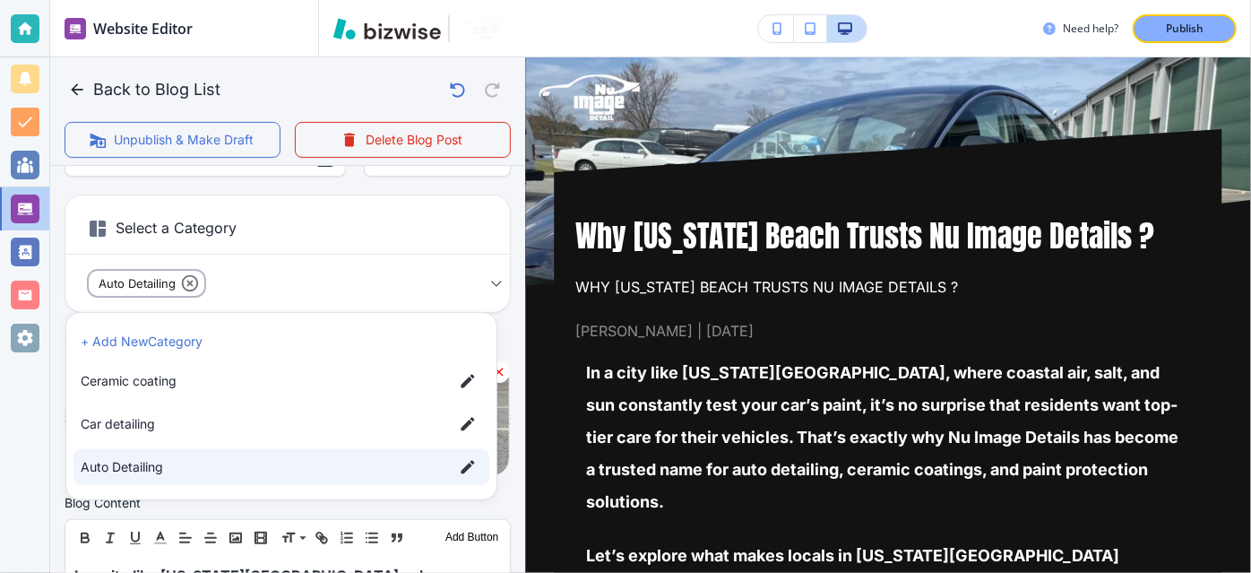
click at [501, 343] on div at bounding box center [625, 286] width 1251 height 573
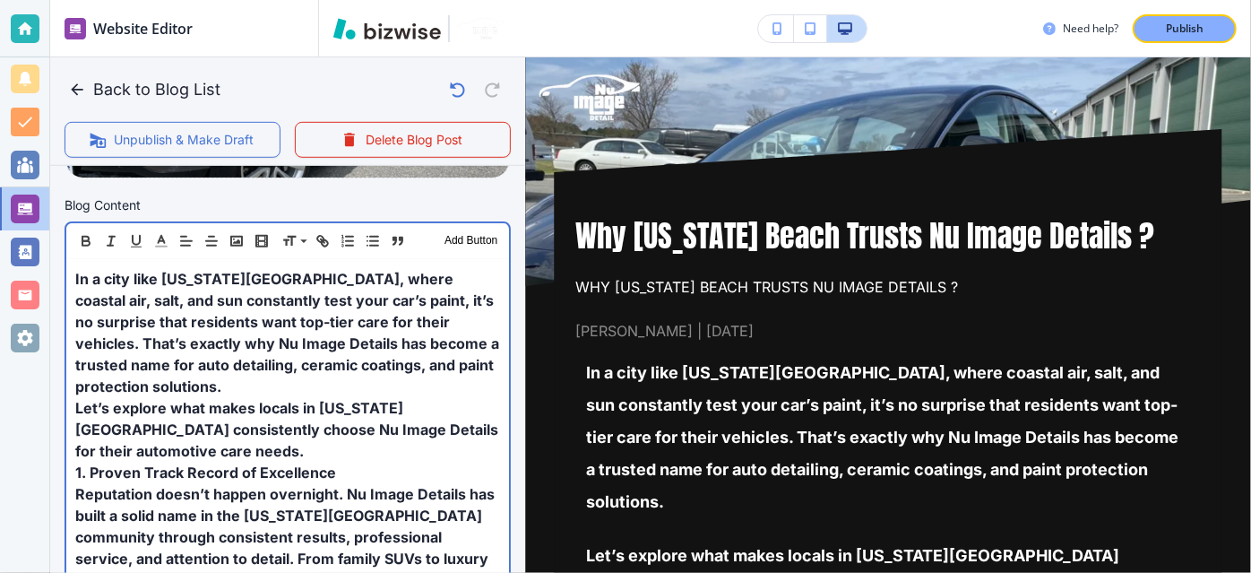
click at [399, 401] on span "Let’s explore what makes locals in [US_STATE][GEOGRAPHIC_DATA] consistently cho…" at bounding box center [288, 429] width 426 height 61
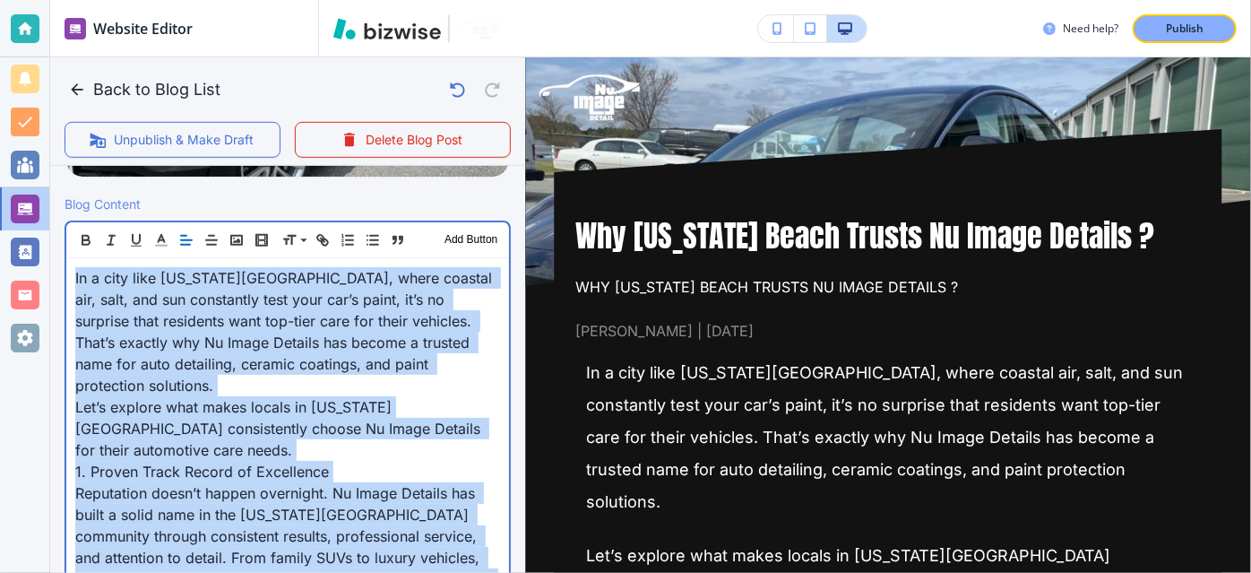
click at [399, 401] on span "Let’s explore what makes locals in [US_STATE][GEOGRAPHIC_DATA] consistently cho…" at bounding box center [279, 428] width 409 height 61
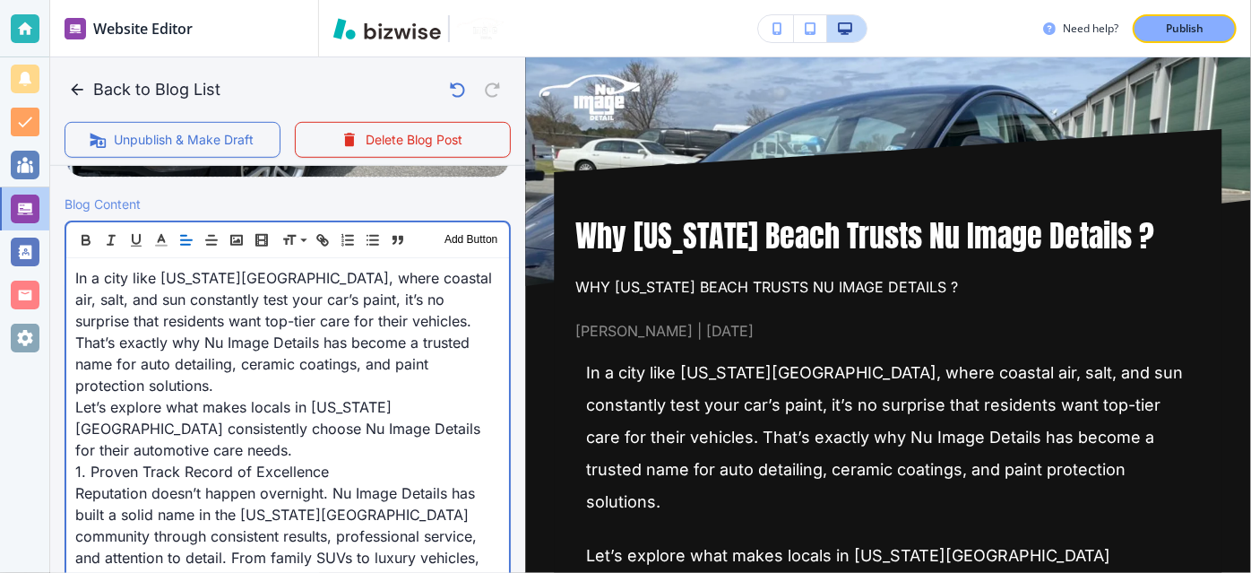
click at [324, 461] on p "1. Proven Track Record of Excellence" at bounding box center [287, 472] width 425 height 22
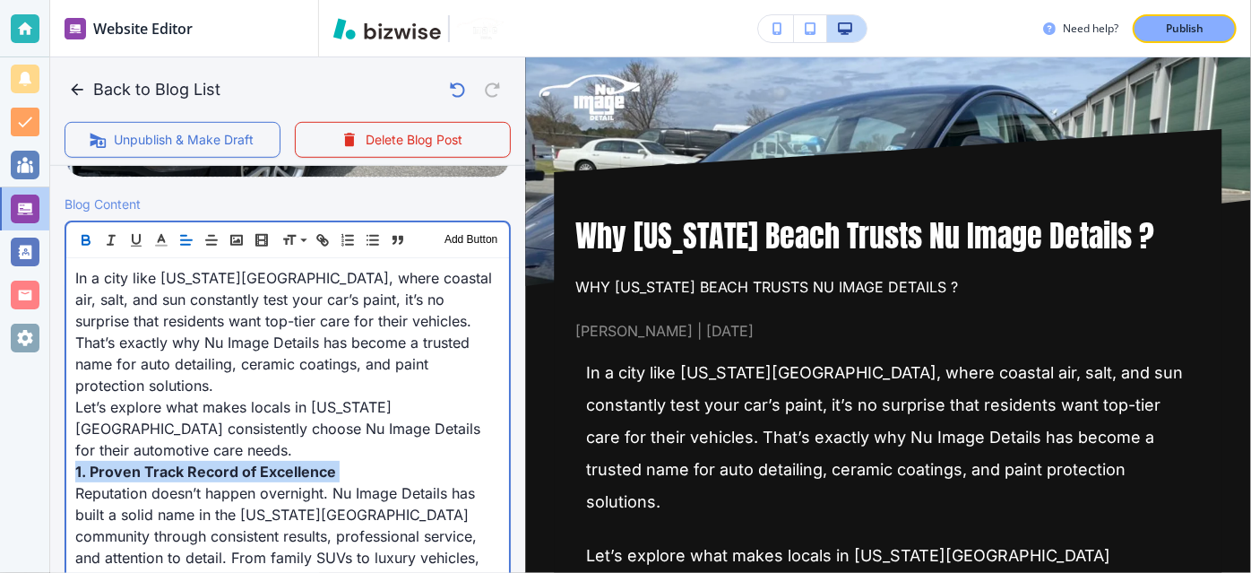
click at [324, 461] on p "1. Proven Track Record of Excellence" at bounding box center [287, 472] width 425 height 22
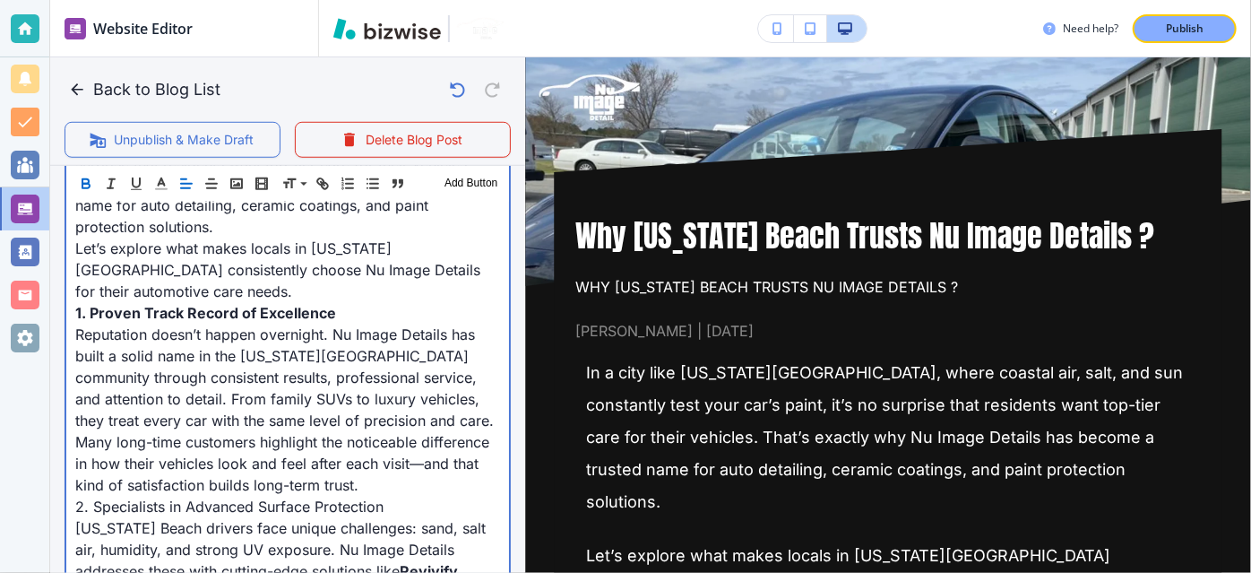
scroll to position [722, 0]
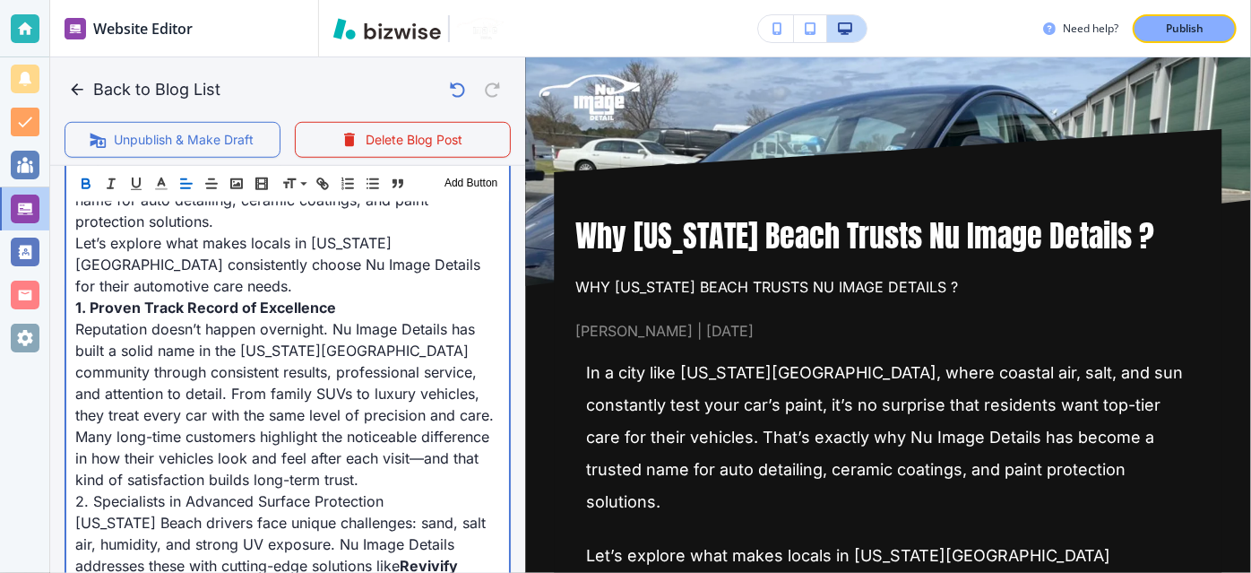
click at [288, 492] on span "2. Specialists in Advanced Surface Protection" at bounding box center [229, 501] width 308 height 18
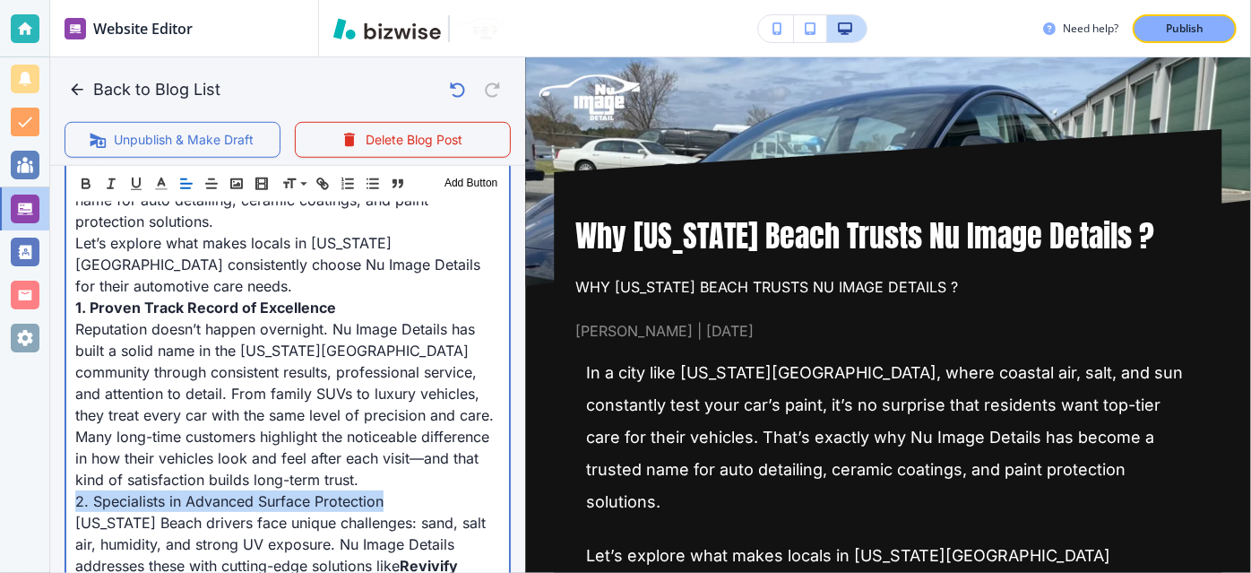
click at [288, 492] on span "2. Specialists in Advanced Surface Protection" at bounding box center [229, 501] width 308 height 18
click at [288, 492] on span "2. Specialists in Advanced Surface Protection" at bounding box center [234, 501] width 319 height 18
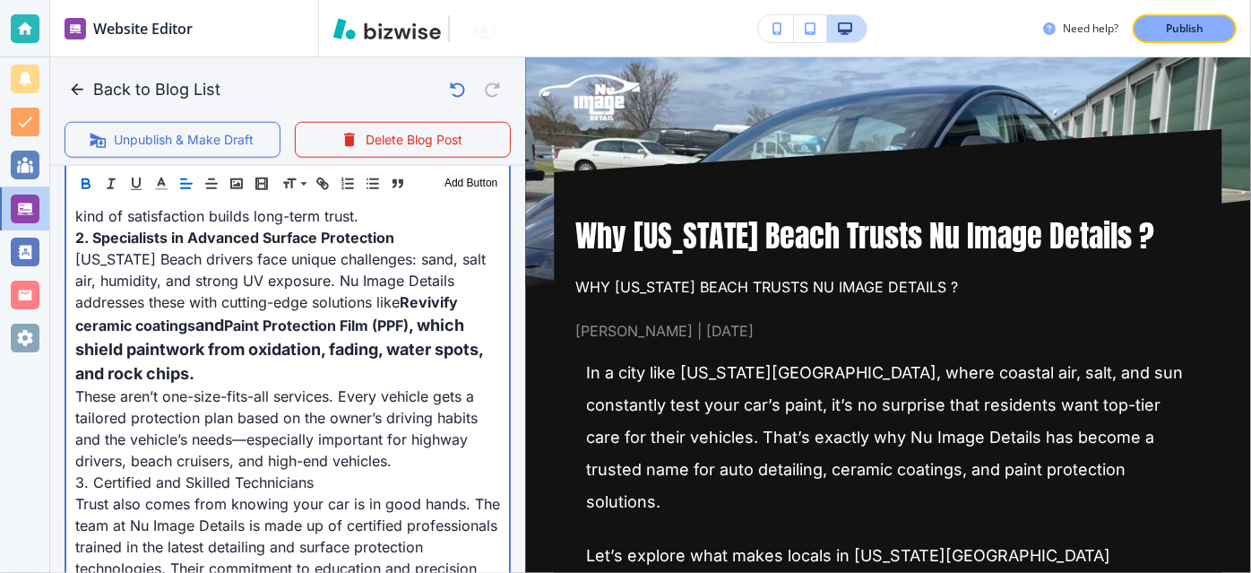
scroll to position [989, 0]
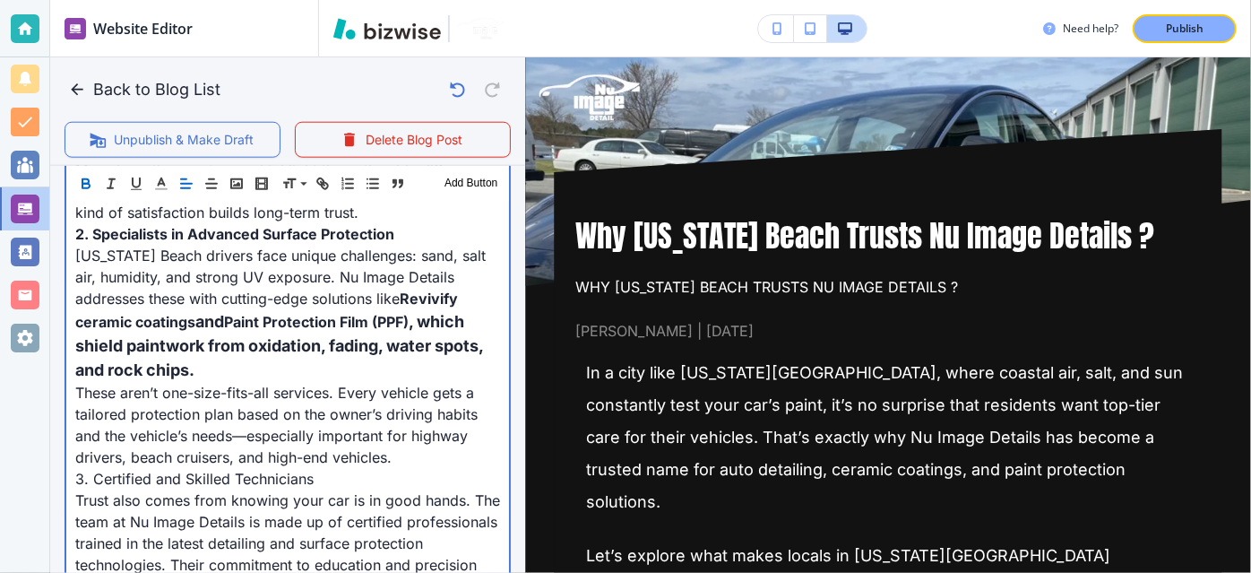
click at [212, 469] on span "3. Certified and Skilled Technicians" at bounding box center [194, 478] width 238 height 18
click at [212, 469] on span "3. Certified and Skilled Technicians" at bounding box center [197, 478] width 245 height 18
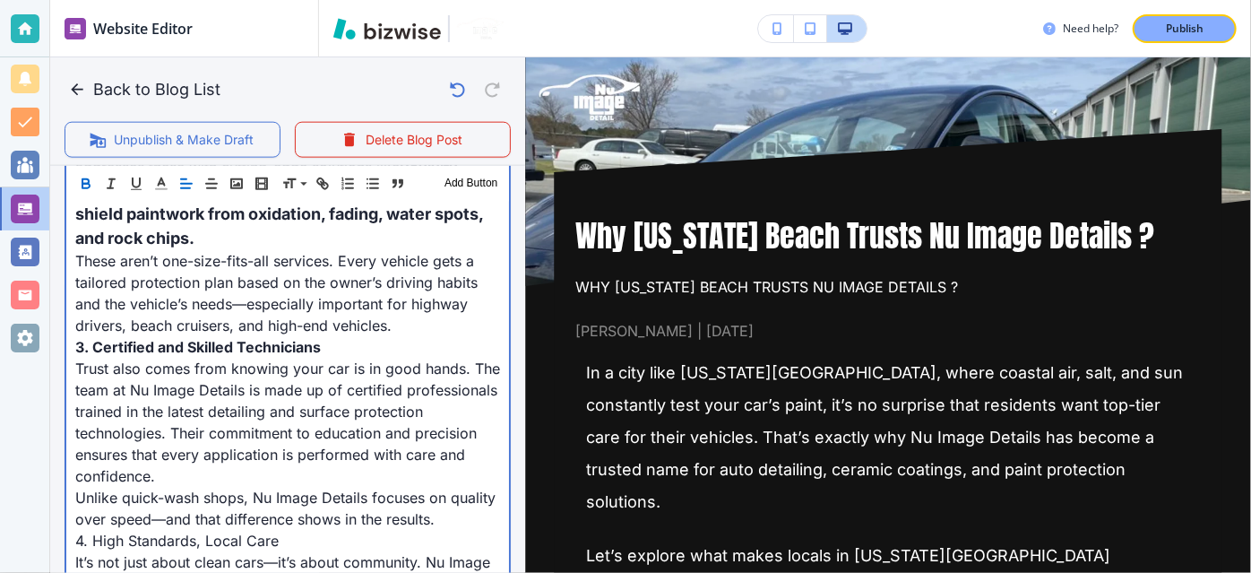
scroll to position [1122, 0]
click at [211, 530] on span "4. High Standards, Local Care" at bounding box center [176, 539] width 203 height 18
click at [211, 530] on span "4. High Standards, Local Care" at bounding box center [178, 539] width 207 height 18
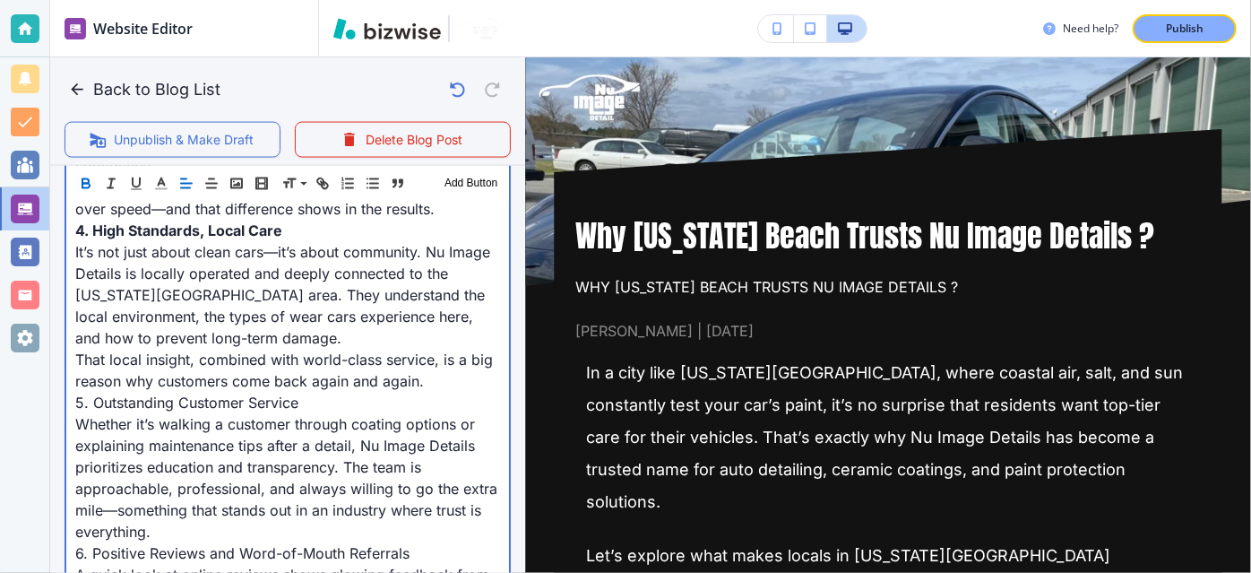
scroll to position [1445, 0]
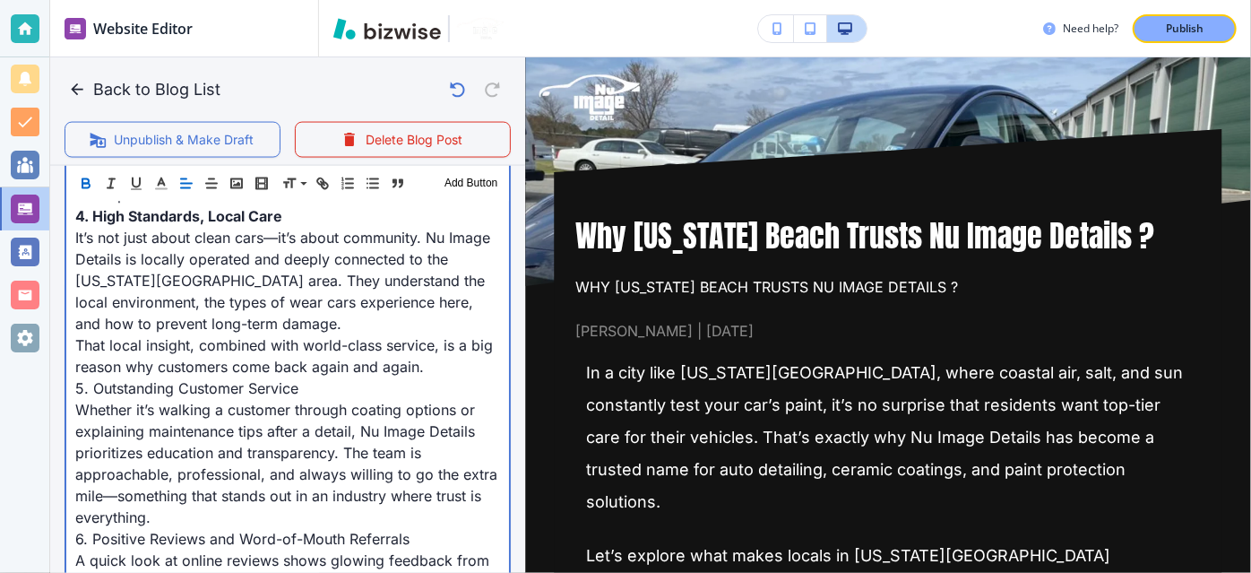
click at [183, 379] on span "5. Outstanding Customer Service" at bounding box center [186, 388] width 223 height 18
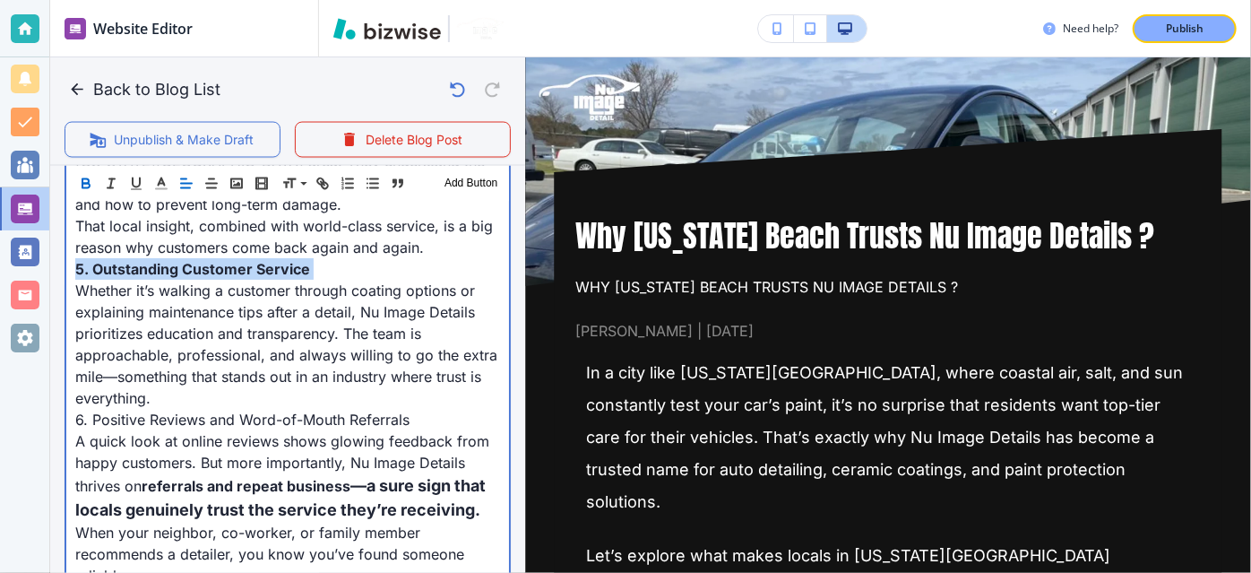
scroll to position [1572, 0]
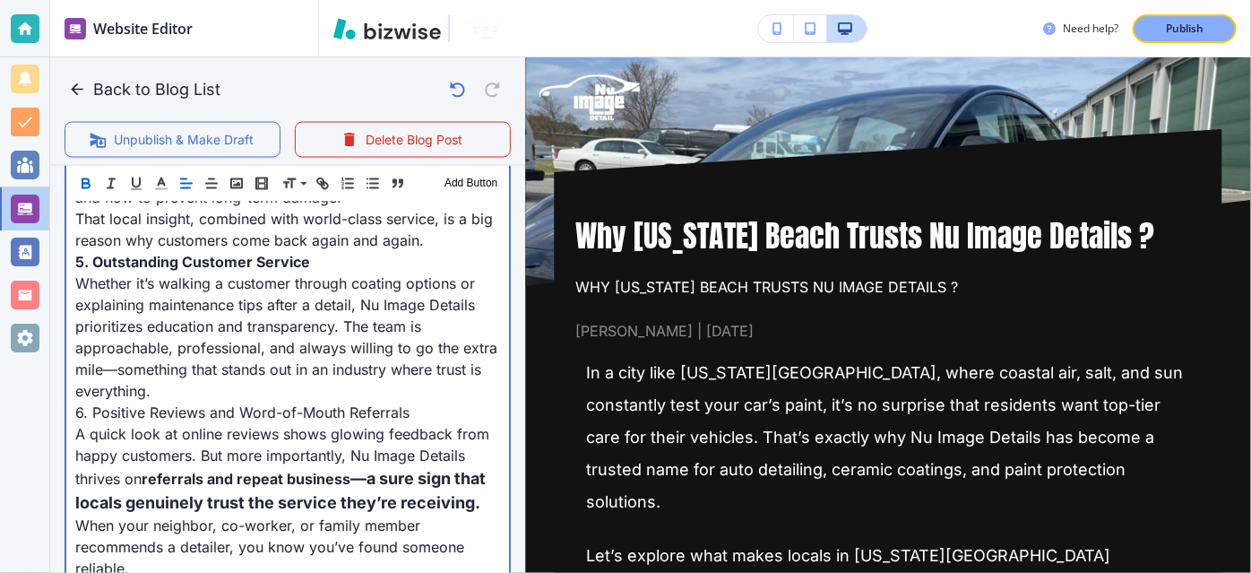
click at [188, 403] on span "6. Positive Reviews and Word-of-Mouth Referrals" at bounding box center [242, 412] width 334 height 18
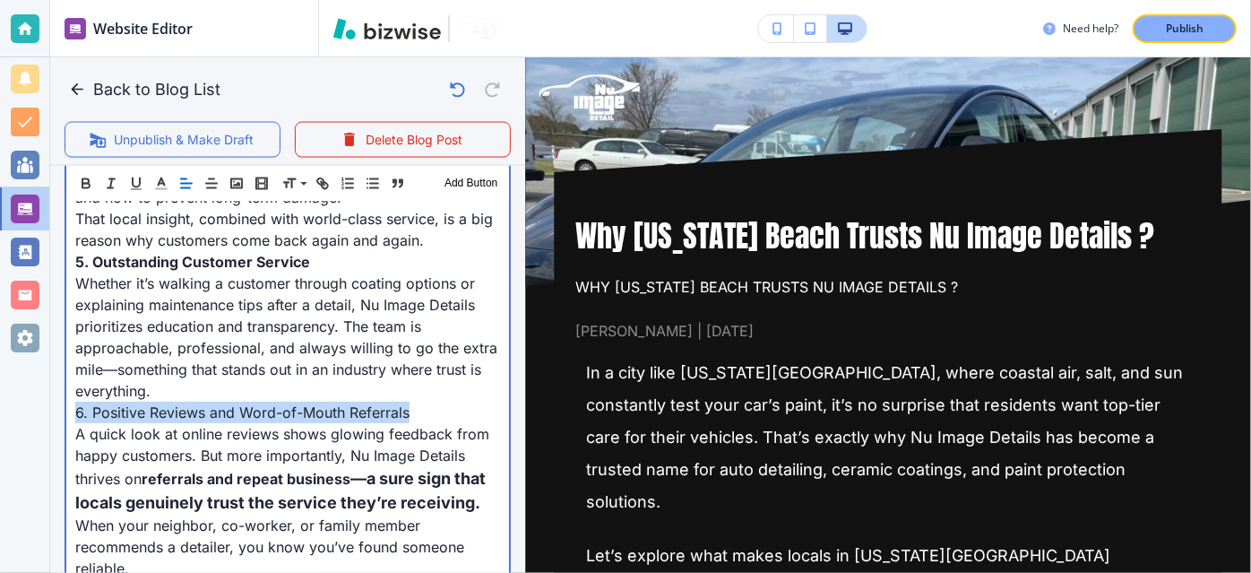
click at [188, 403] on span "6. Positive Reviews and Word-of-Mouth Referrals" at bounding box center [242, 412] width 334 height 18
click at [188, 403] on span "6. Positive Reviews and Word-of-Mouth Referrals" at bounding box center [250, 412] width 351 height 18
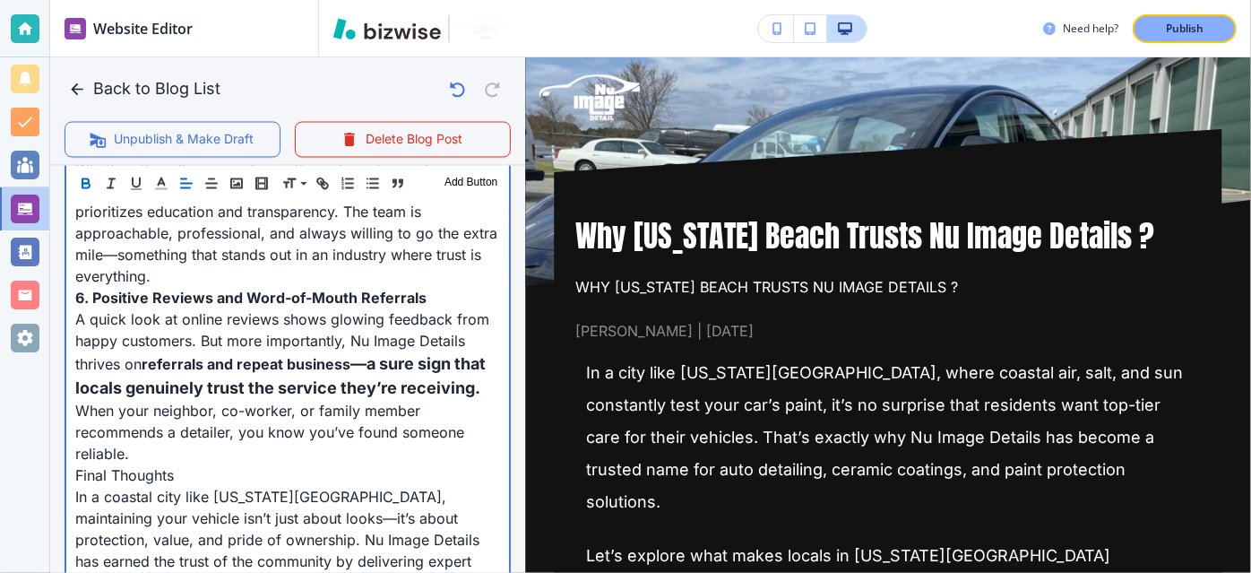
scroll to position [1685, 0]
click at [195, 465] on p "Final Thoughts" at bounding box center [287, 476] width 425 height 22
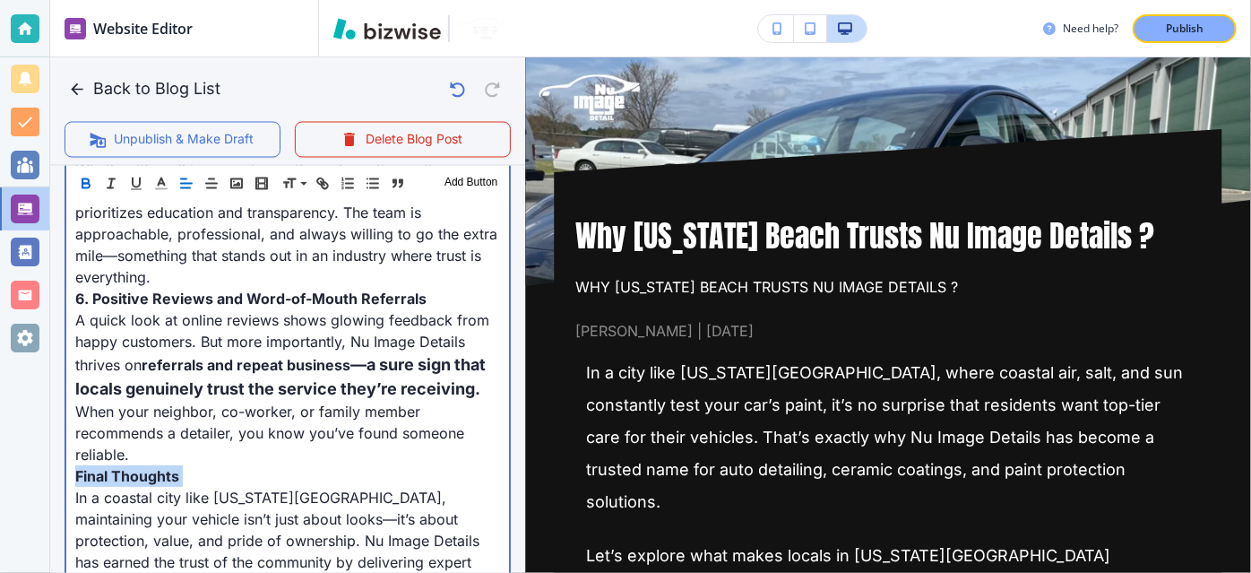
click at [195, 465] on p "Final Thoughts" at bounding box center [287, 476] width 425 height 22
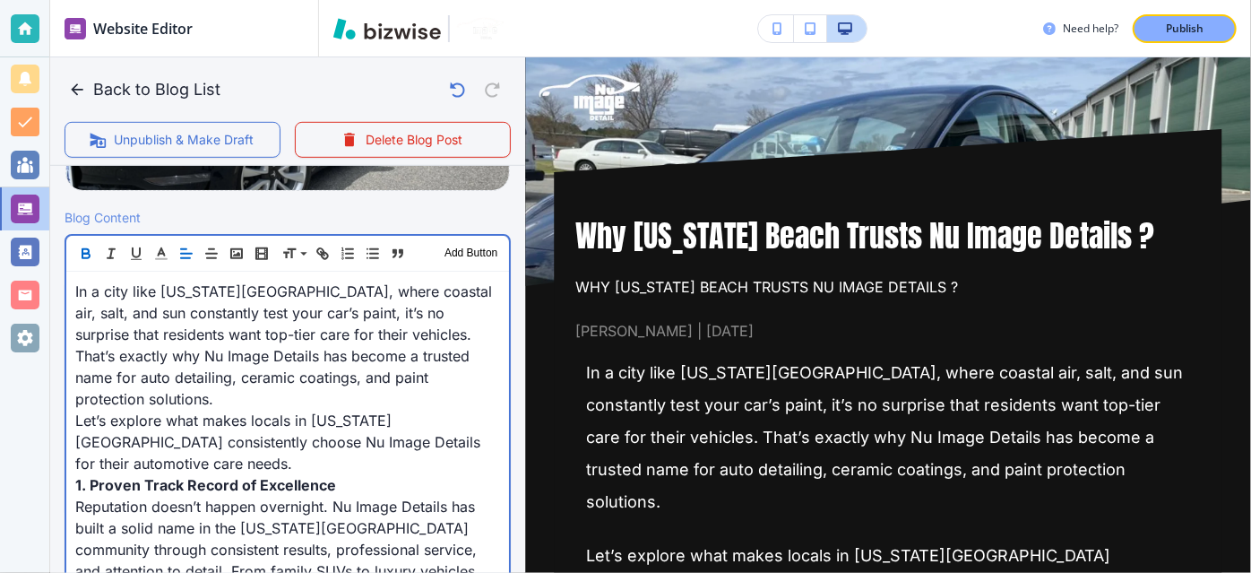
scroll to position [552, 0]
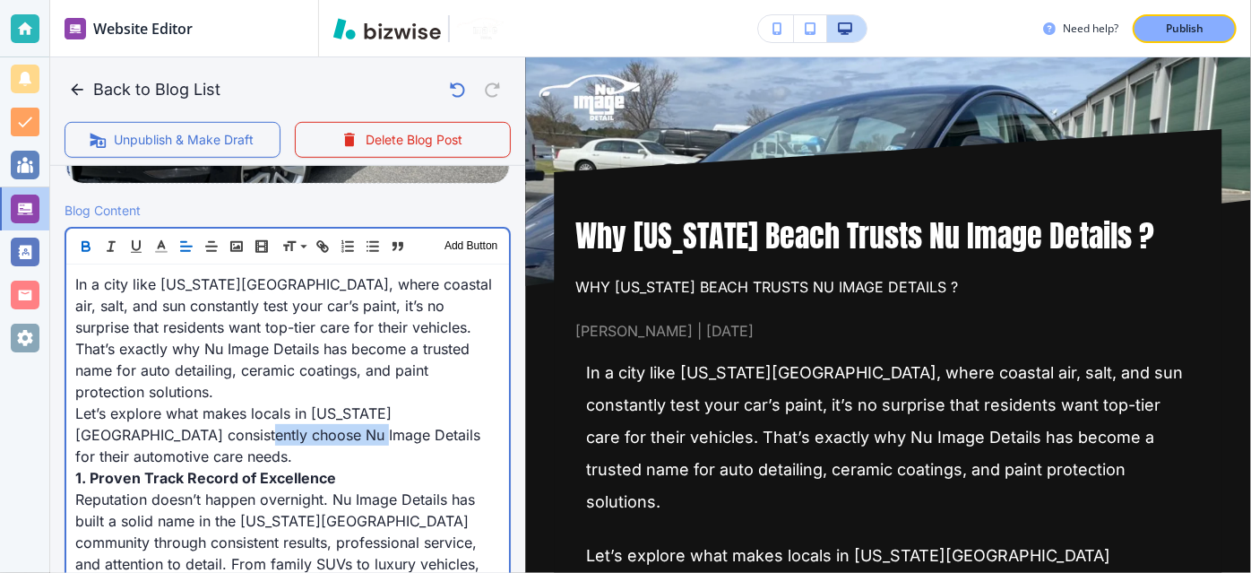
drag, startPoint x: 329, startPoint y: 410, endPoint x: 214, endPoint y: 408, distance: 114.7
click at [214, 408] on span "Let’s explore what makes locals in [US_STATE][GEOGRAPHIC_DATA] consistently cho…" at bounding box center [279, 434] width 409 height 61
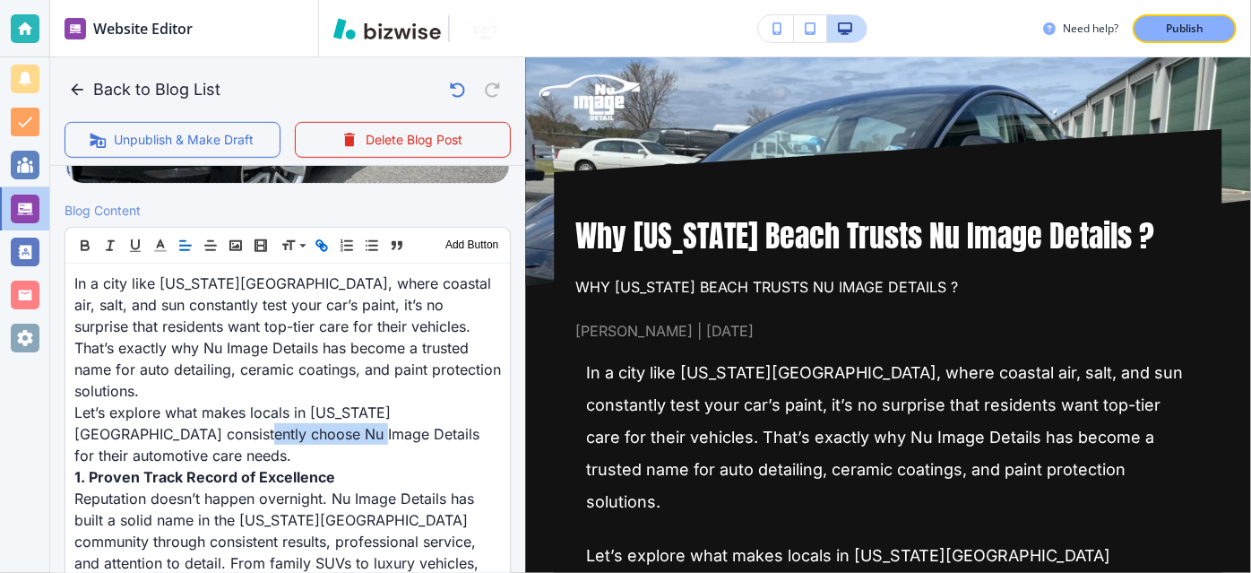
click at [325, 239] on icon "button" at bounding box center [322, 245] width 16 height 16
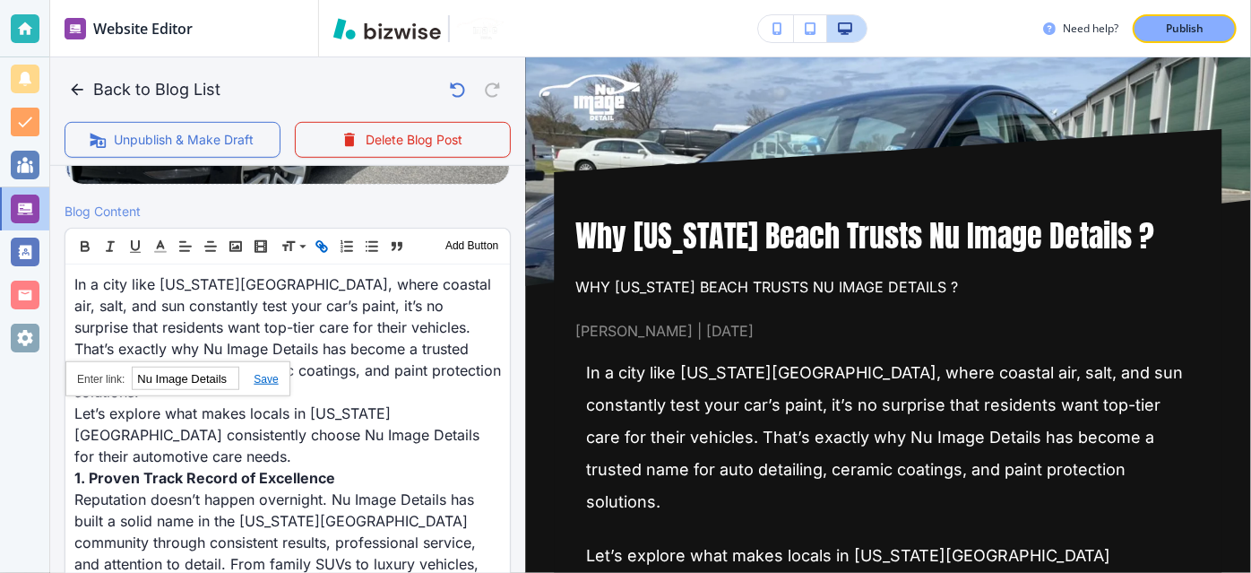
paste input "[URL][DOMAIN_NAME]"
click at [267, 375] on link at bounding box center [258, 379] width 39 height 13
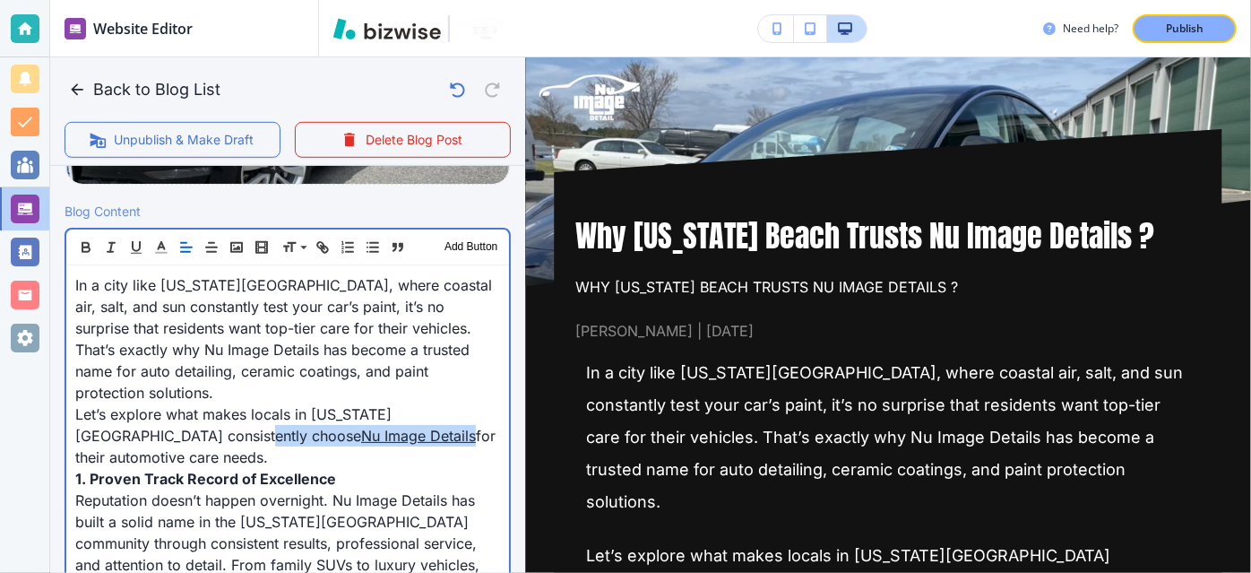
scroll to position [552, 0]
click at [380, 404] on span "Let’s explore what makes locals in [US_STATE][GEOGRAPHIC_DATA] consistently cho…" at bounding box center [233, 423] width 316 height 39
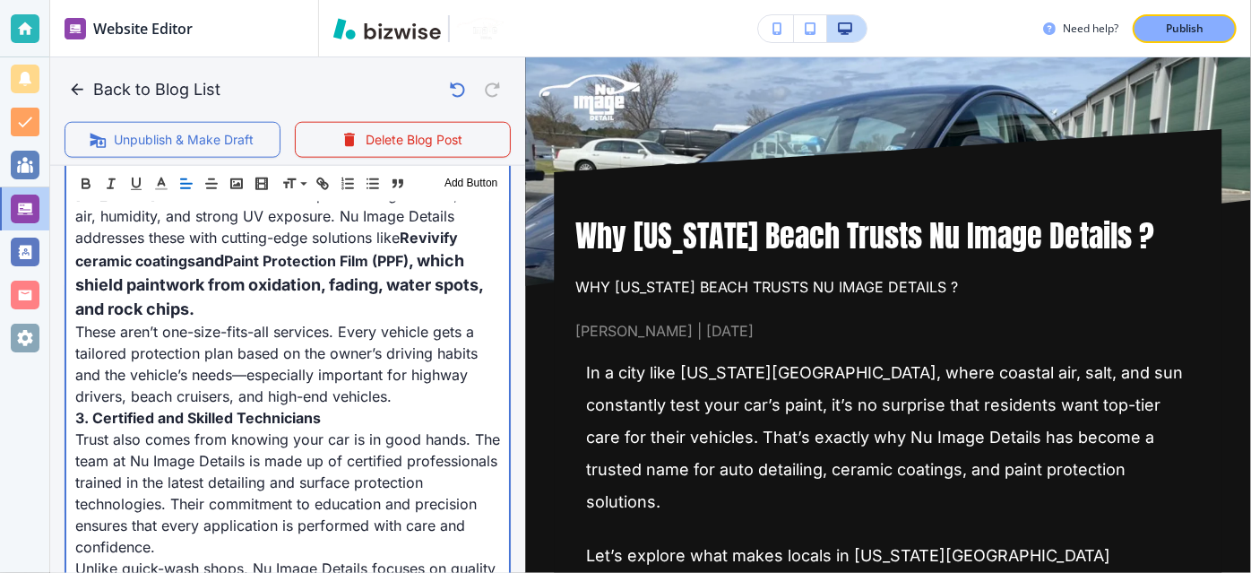
scroll to position [1090, 0]
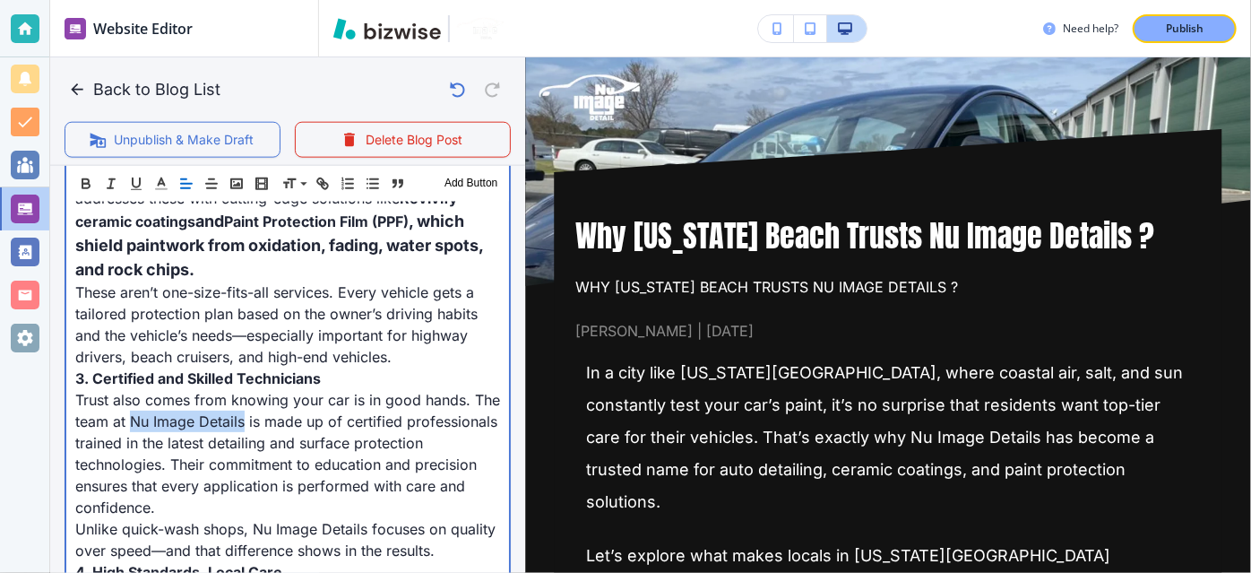
drag, startPoint x: 238, startPoint y: 392, endPoint x: 162, endPoint y: 393, distance: 76.2
click at [162, 393] on span "Trust also comes from knowing your car is in good hands. The team at Nu Image D…" at bounding box center [289, 453] width 429 height 125
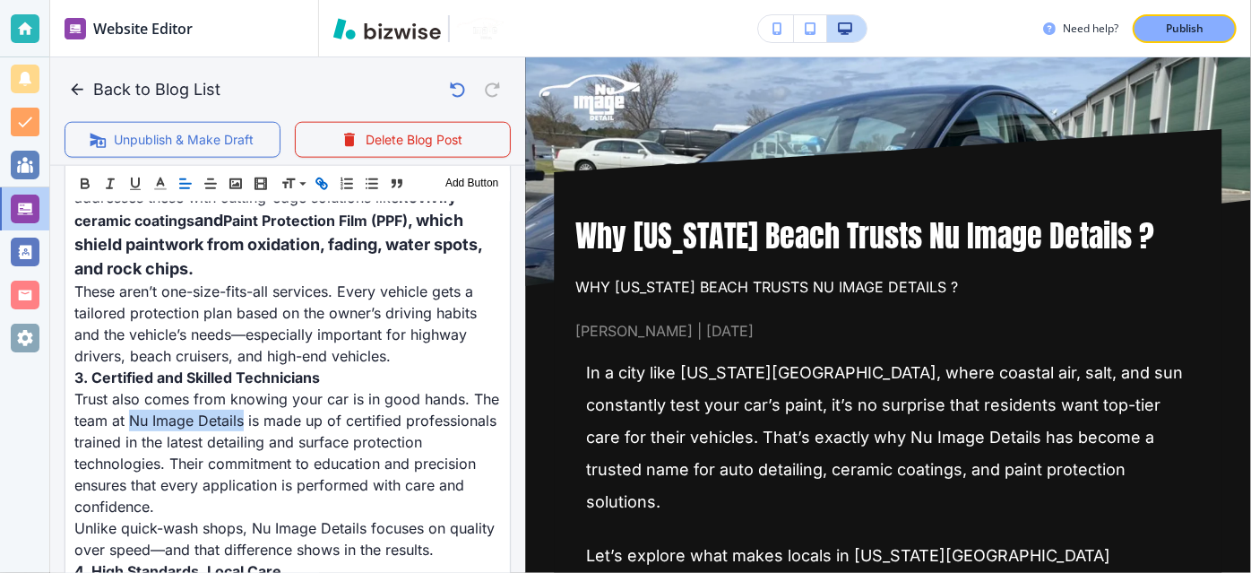
click at [317, 188] on icon "button" at bounding box center [322, 183] width 16 height 16
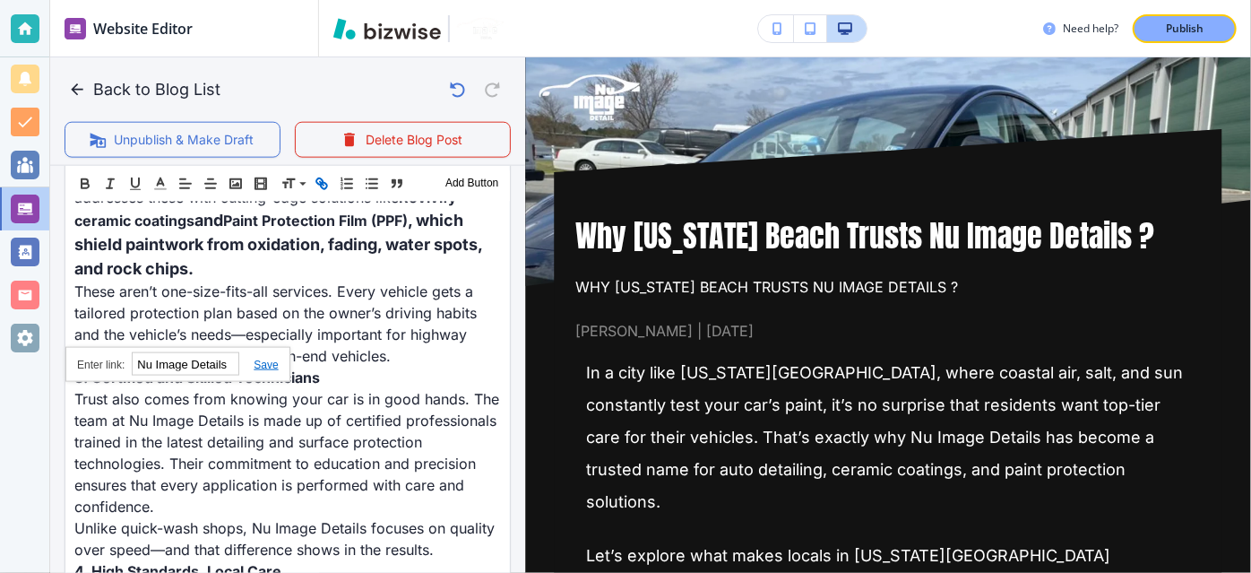
paste input "[URL][DOMAIN_NAME]"
type input "[URL][DOMAIN_NAME]"
click at [270, 358] on link at bounding box center [258, 364] width 39 height 13
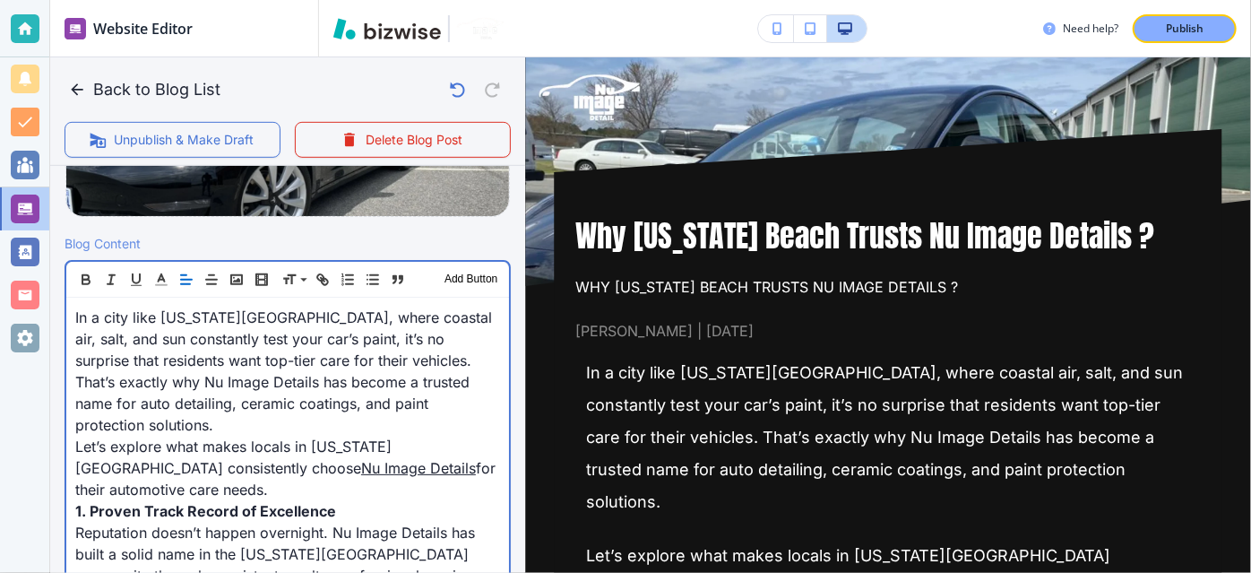
click at [360, 459] on span "for their automotive care needs." at bounding box center [287, 478] width 425 height 39
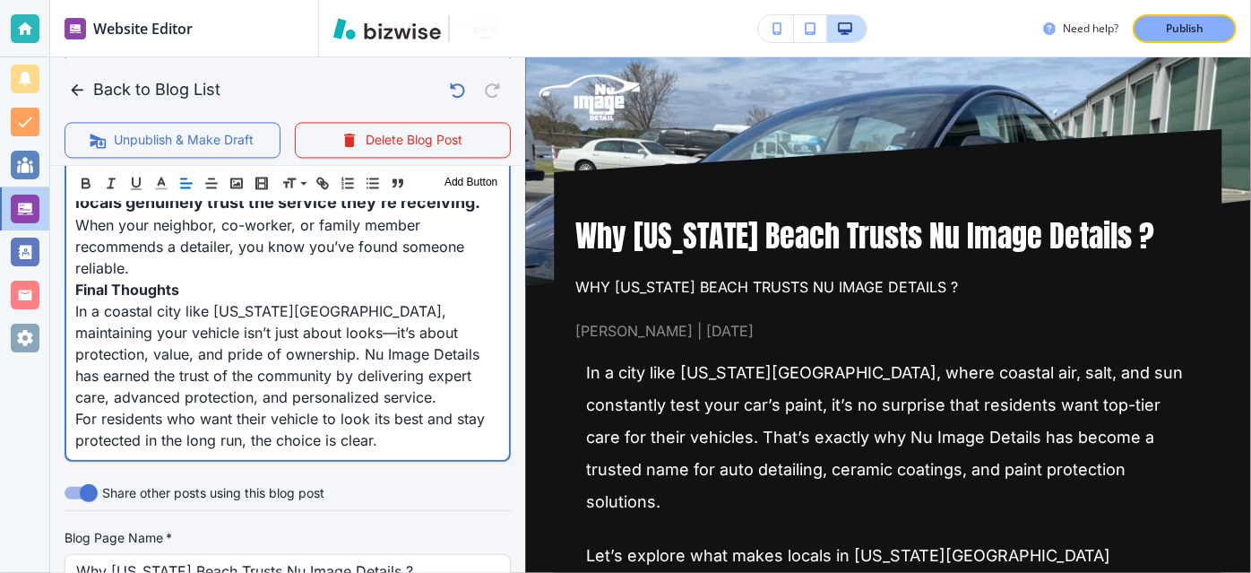
scroll to position [1868, 0]
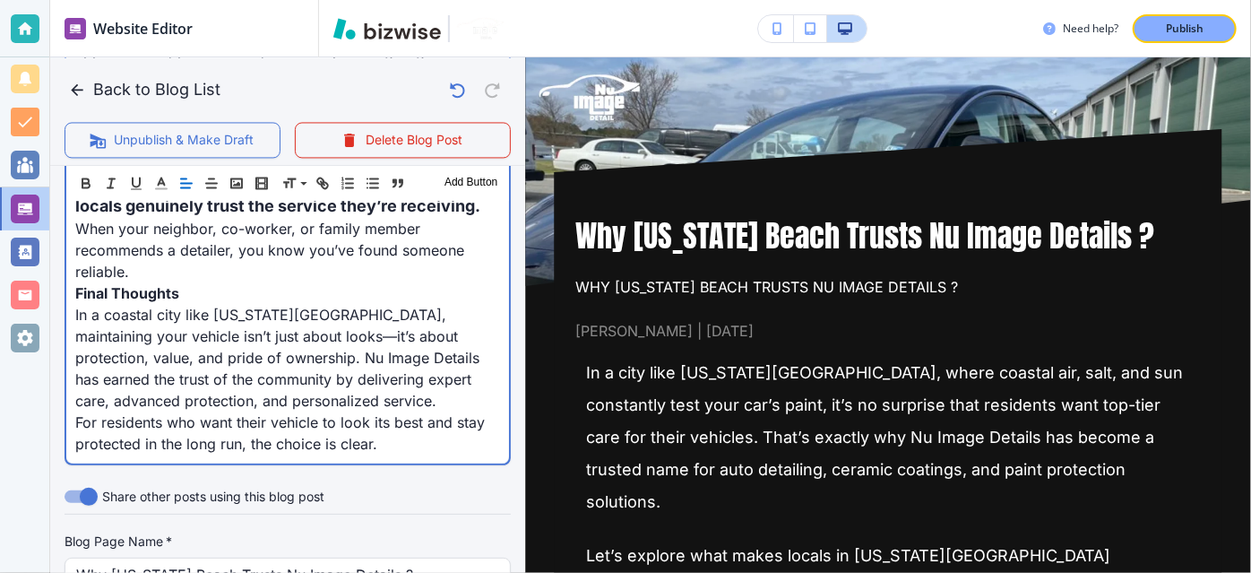
click at [375, 360] on span "In a coastal city like [US_STATE][GEOGRAPHIC_DATA], maintaining your vehicle is…" at bounding box center [279, 358] width 409 height 104
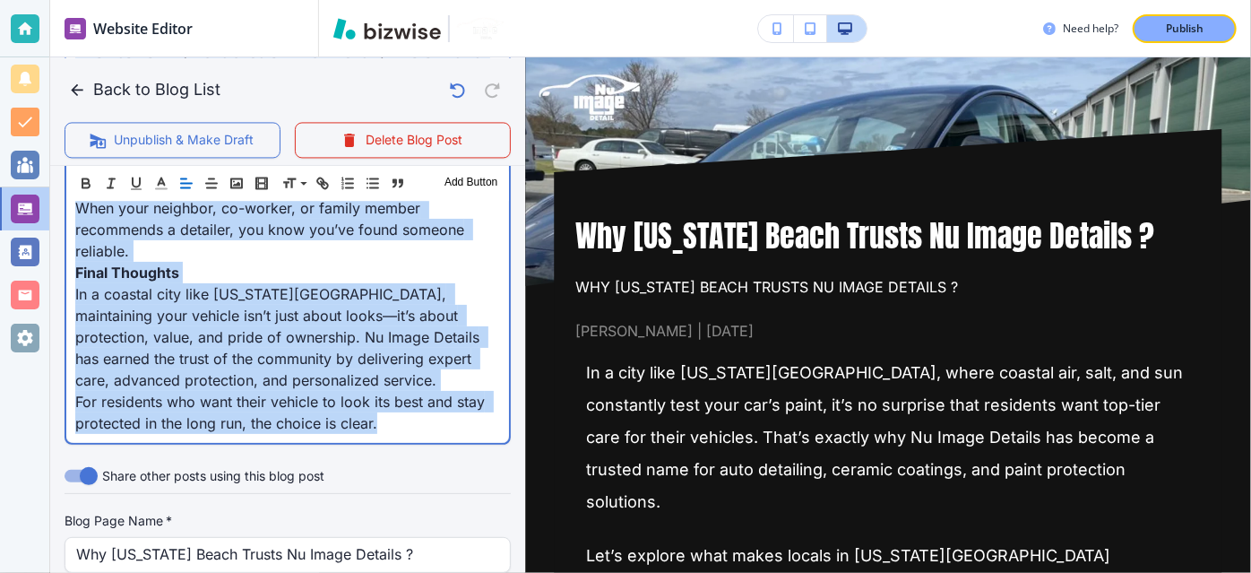
scroll to position [1890, 0]
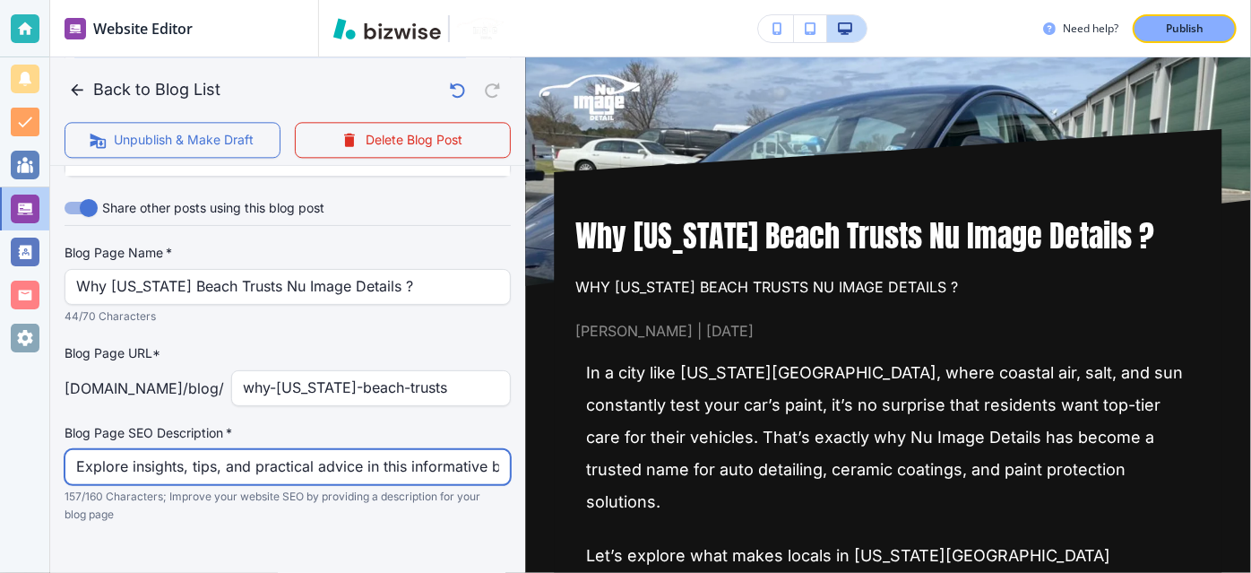
click at [436, 450] on input "Explore insights, tips, and practical advice in this informative blog post. Dis…" at bounding box center [287, 467] width 423 height 34
paste input "Nu Image Details provides expert auto detailing, ceramic coatings, and paint pr…"
type input "Nu Image Details provides expert auto detailing, ceramic coatings, and paint pr…"
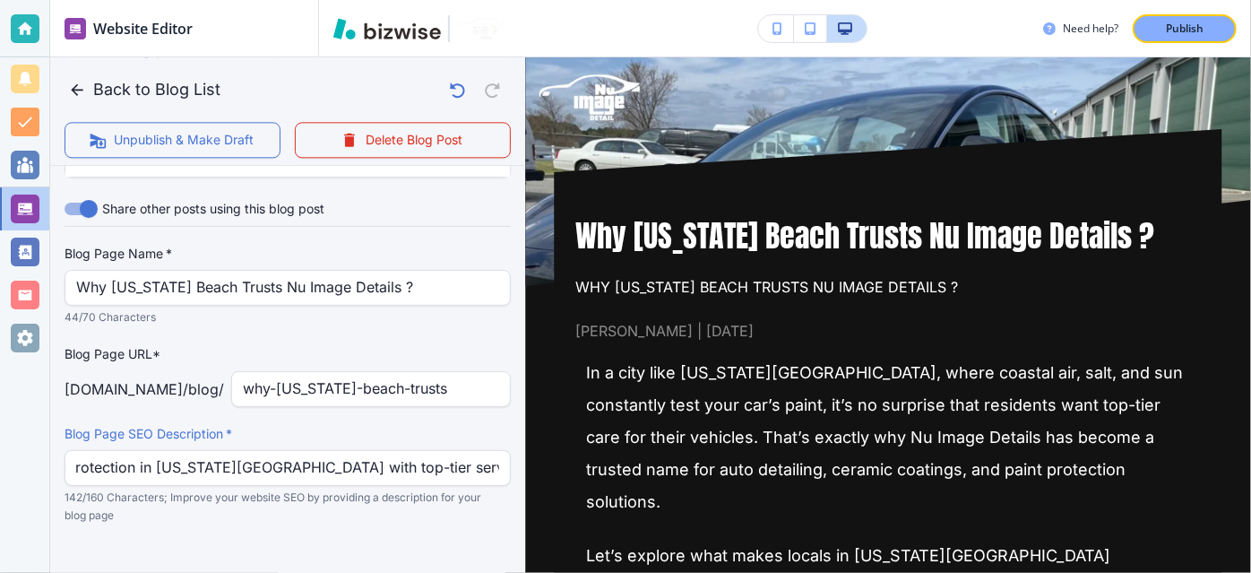
click at [455, 524] on div at bounding box center [288, 560] width 446 height 72
click at [1151, 27] on button "Publish" at bounding box center [1185, 28] width 104 height 29
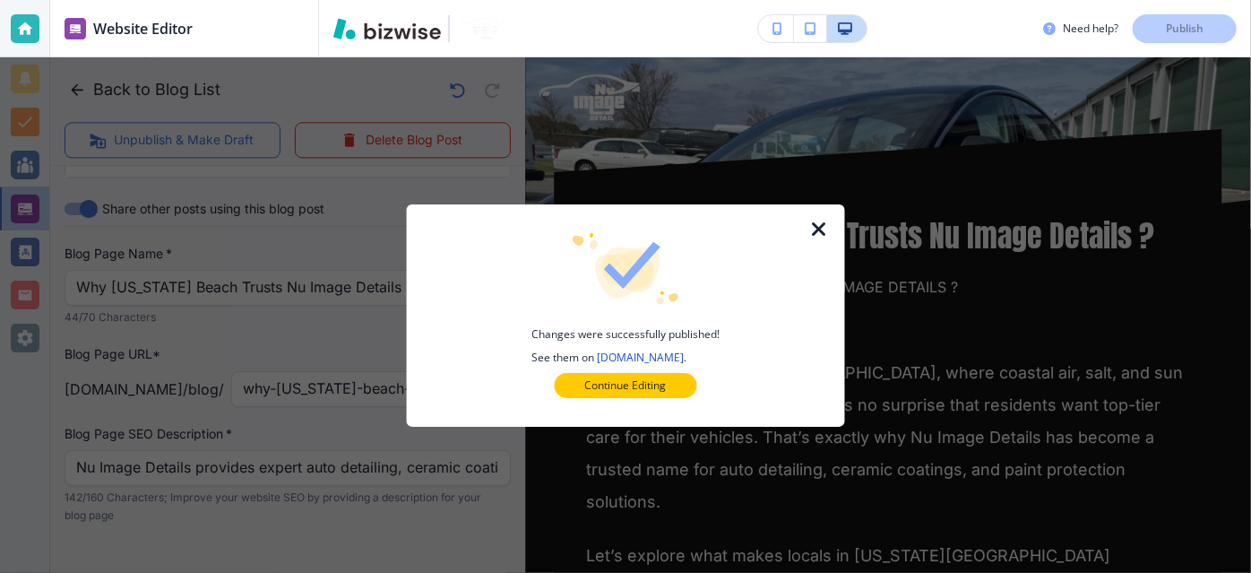
click at [817, 221] on icon "button" at bounding box center [819, 230] width 22 height 22
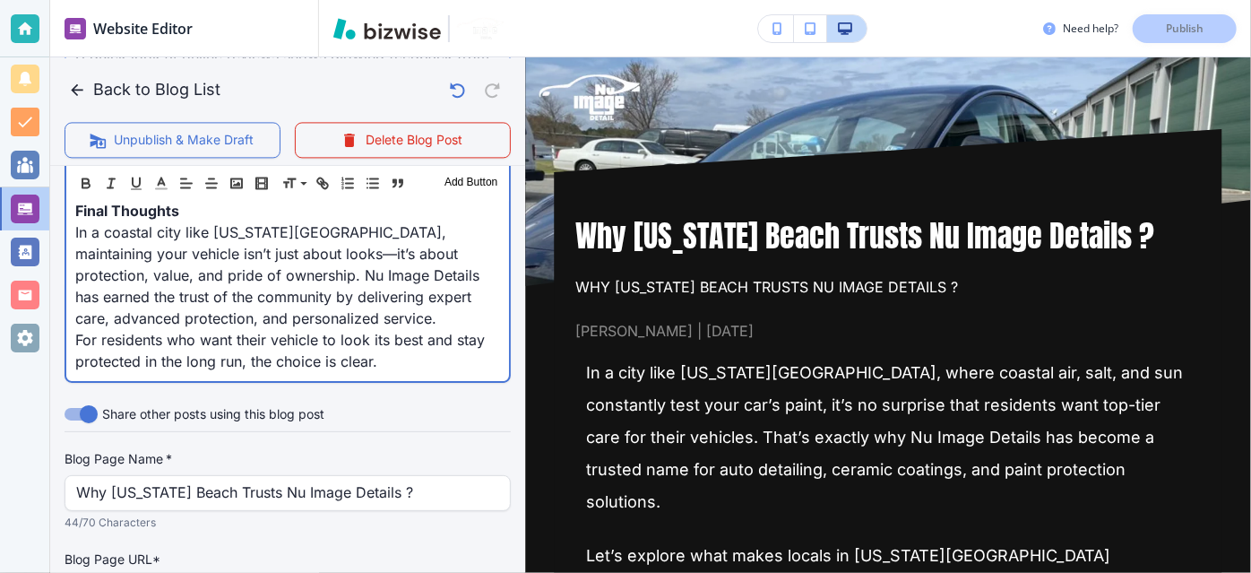
click at [413, 318] on p "In a coastal city like [US_STATE][GEOGRAPHIC_DATA], maintaining your vehicle is…" at bounding box center [287, 275] width 425 height 108
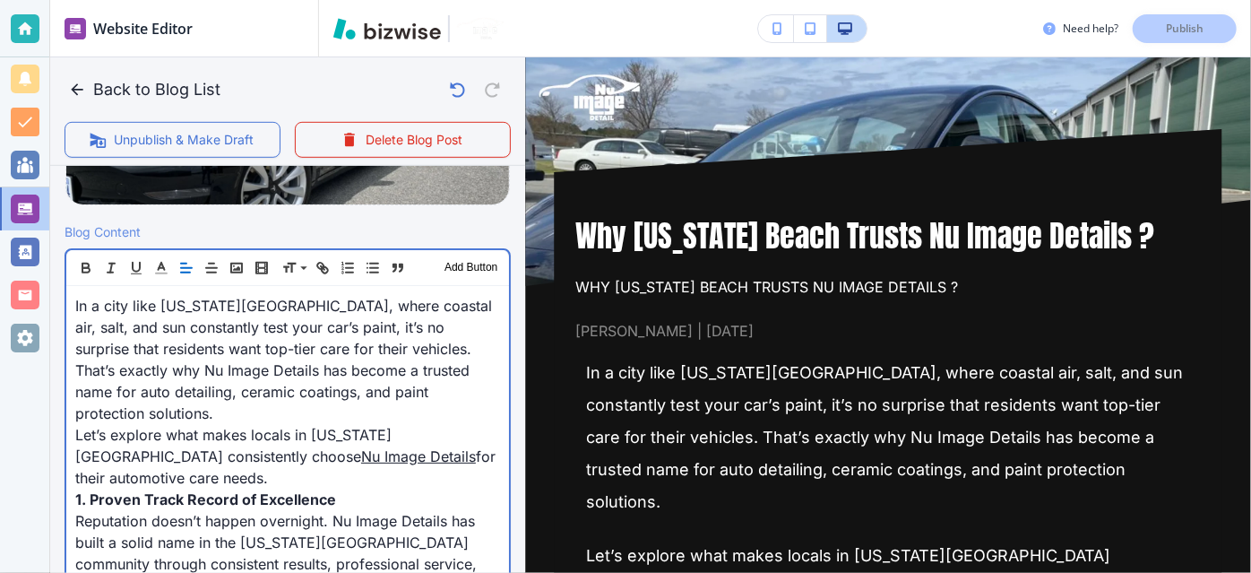
scroll to position [546, 0]
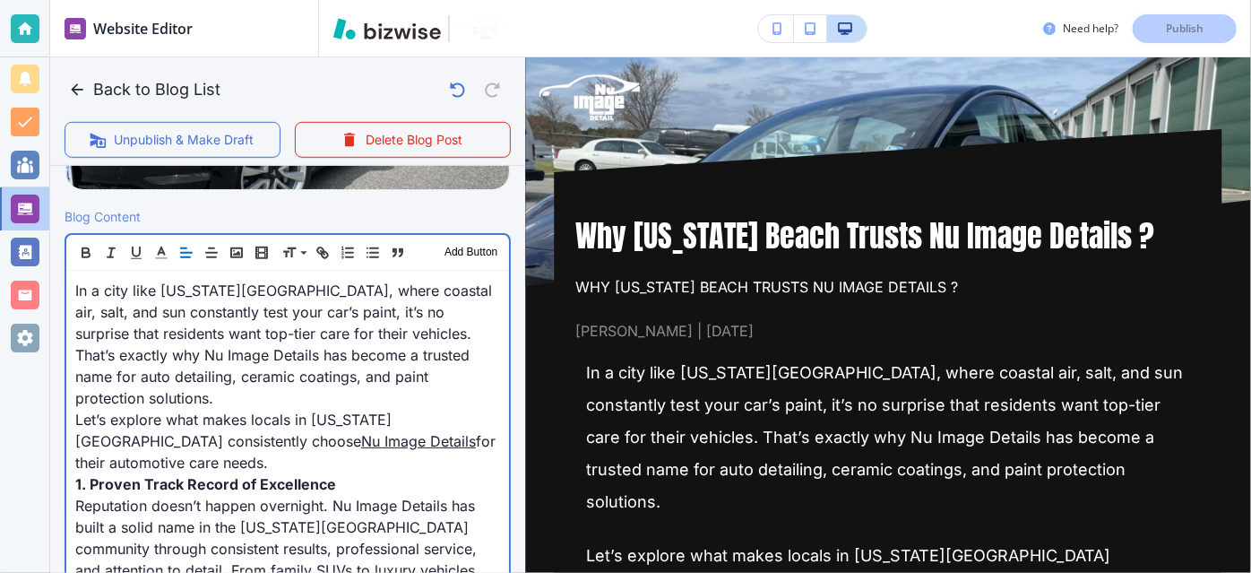
click at [413, 318] on span "In a city like [US_STATE][GEOGRAPHIC_DATA], where coastal air, salt, and sun co…" at bounding box center [285, 343] width 421 height 125
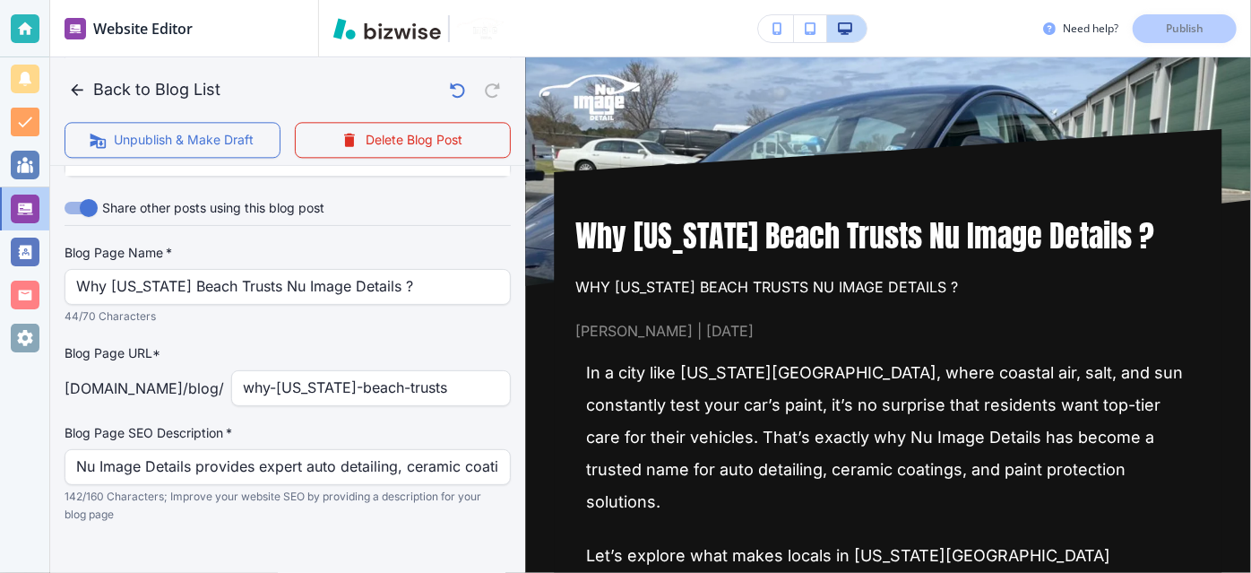
scroll to position [2154, 0]
click at [413, 318] on div "Blog Page Name   * Why [US_STATE] Beach Trusts Nu Image Details ? Blog Page Nam…" at bounding box center [288, 385] width 446 height 280
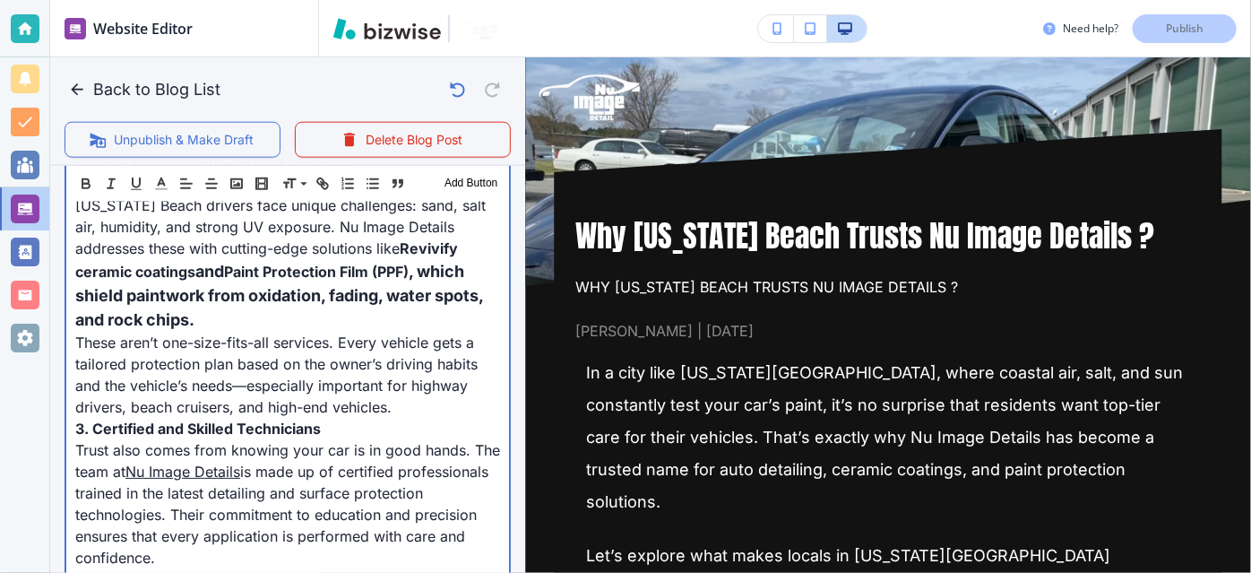
scroll to position [1039, 0]
click at [372, 279] on span ", which shield paintwork from oxidation, fading, water spots, and rock chips." at bounding box center [280, 295] width 411 height 67
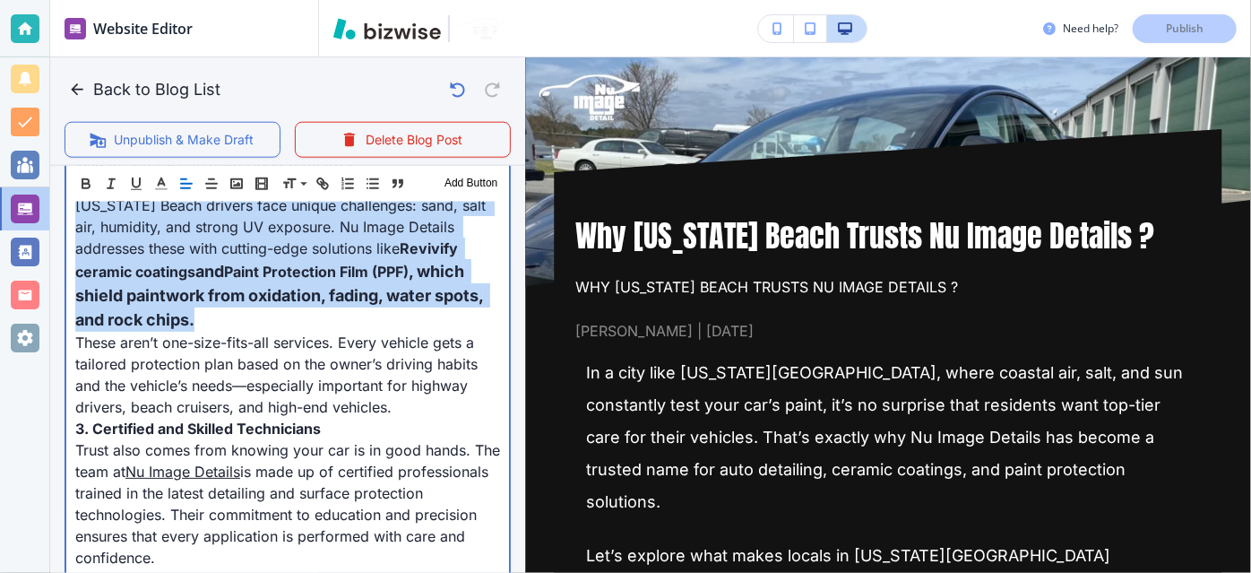
click at [372, 279] on span ", which shield paintwork from oxidation, fading, water spots, and rock chips." at bounding box center [280, 295] width 411 height 67
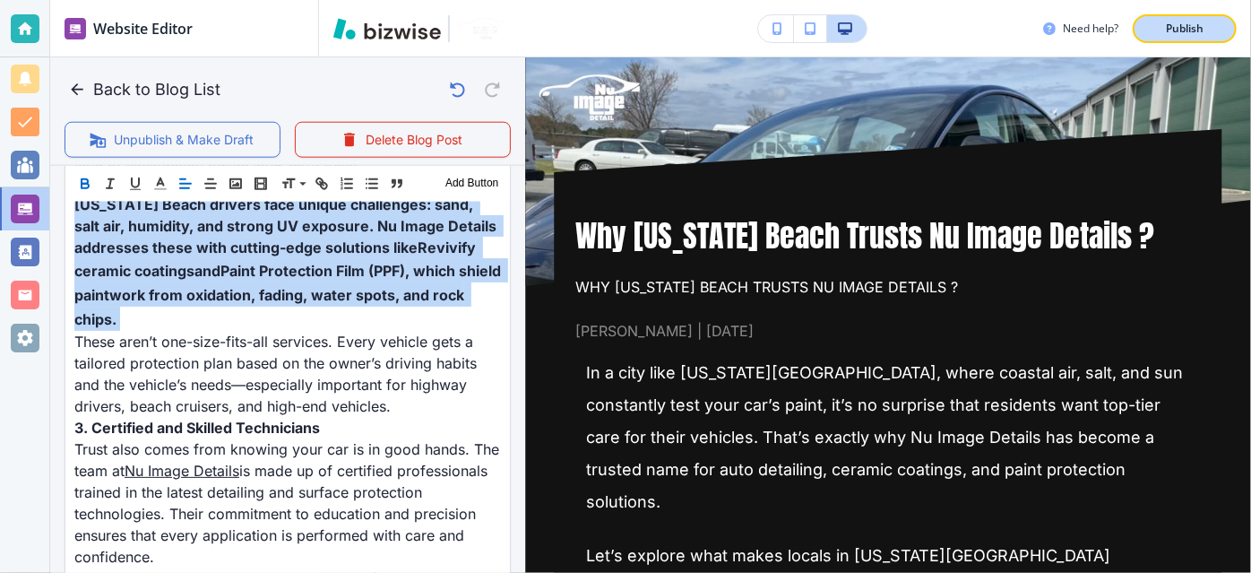
click at [1187, 22] on p "Publish" at bounding box center [1185, 29] width 38 height 16
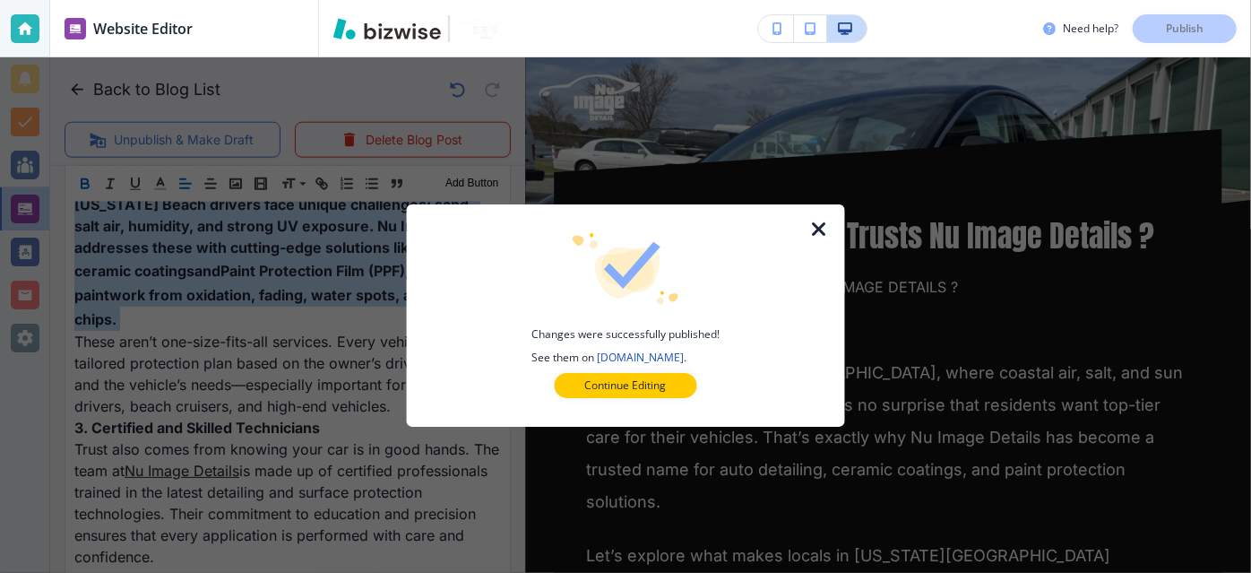
click at [820, 231] on icon "button" at bounding box center [819, 230] width 22 height 22
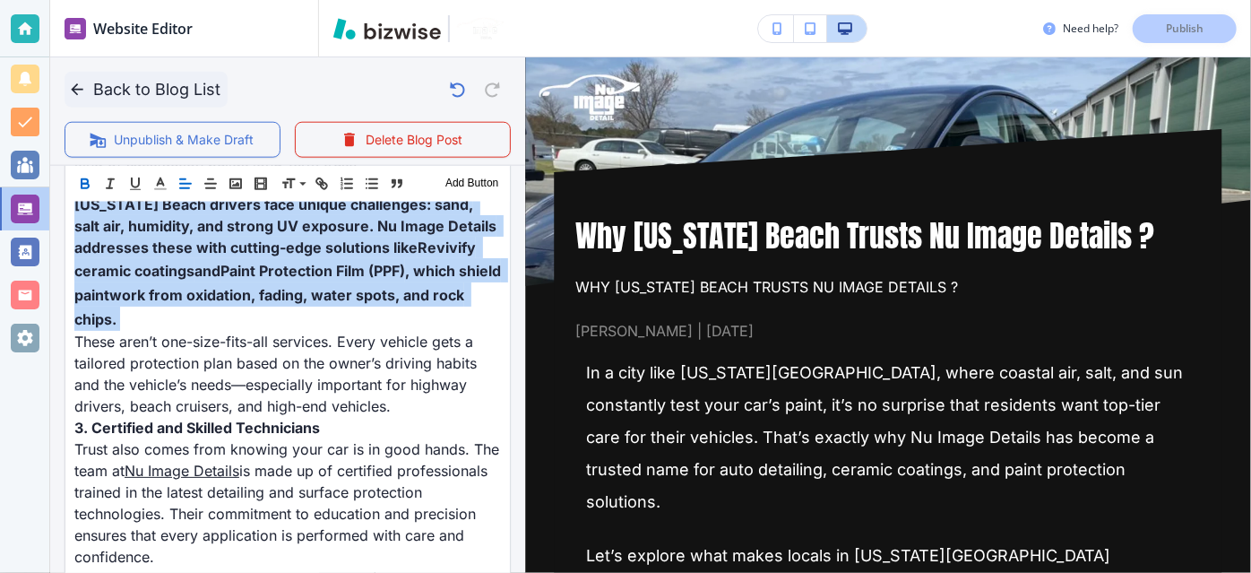
click at [177, 88] on button "Back to Blog List" at bounding box center [146, 90] width 163 height 36
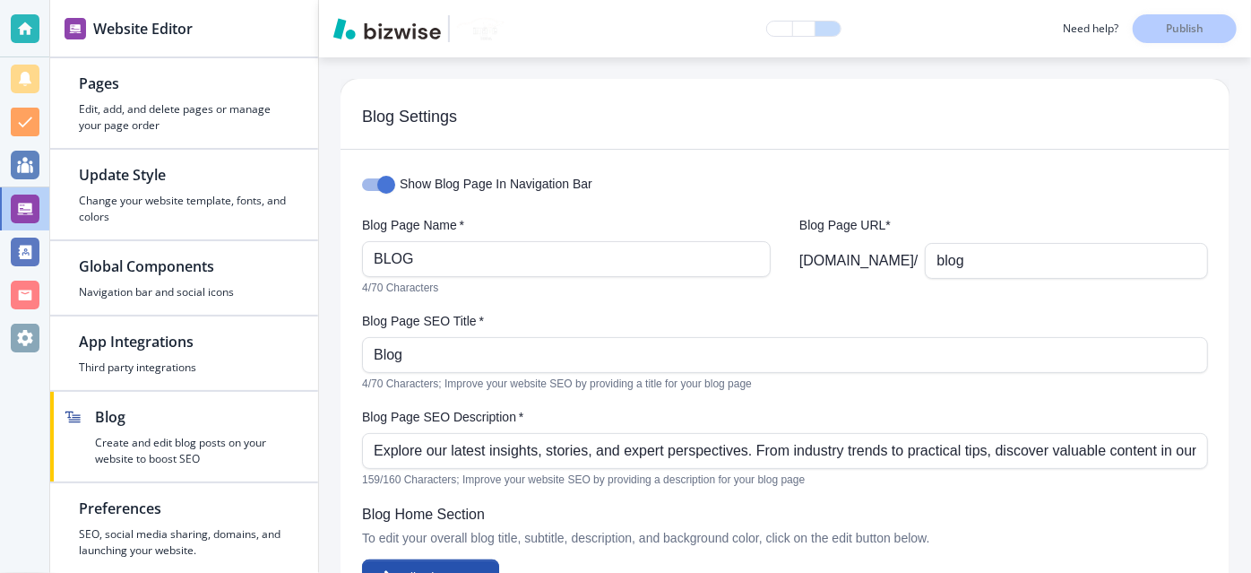
click at [1250, 110] on div "Blog Settings Show Blog Page In Navigation Bar Blog Page Name   * BLOG Blog Pag…" at bounding box center [785, 314] width 932 height 515
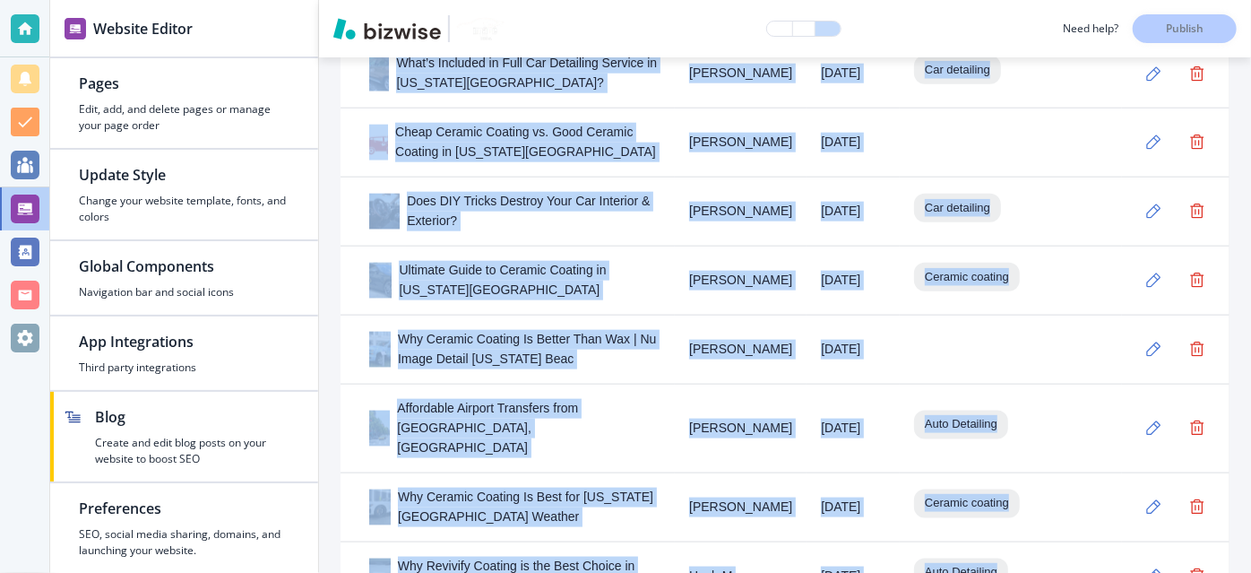
drag, startPoint x: 1250, startPoint y: 110, endPoint x: 1250, endPoint y: 231, distance: 121.0
click at [1250, 231] on div "Blog Settings Show Blog Page In Navigation Bar Blog Page Name   * BLOG Blog Pag…" at bounding box center [785, 314] width 932 height 515
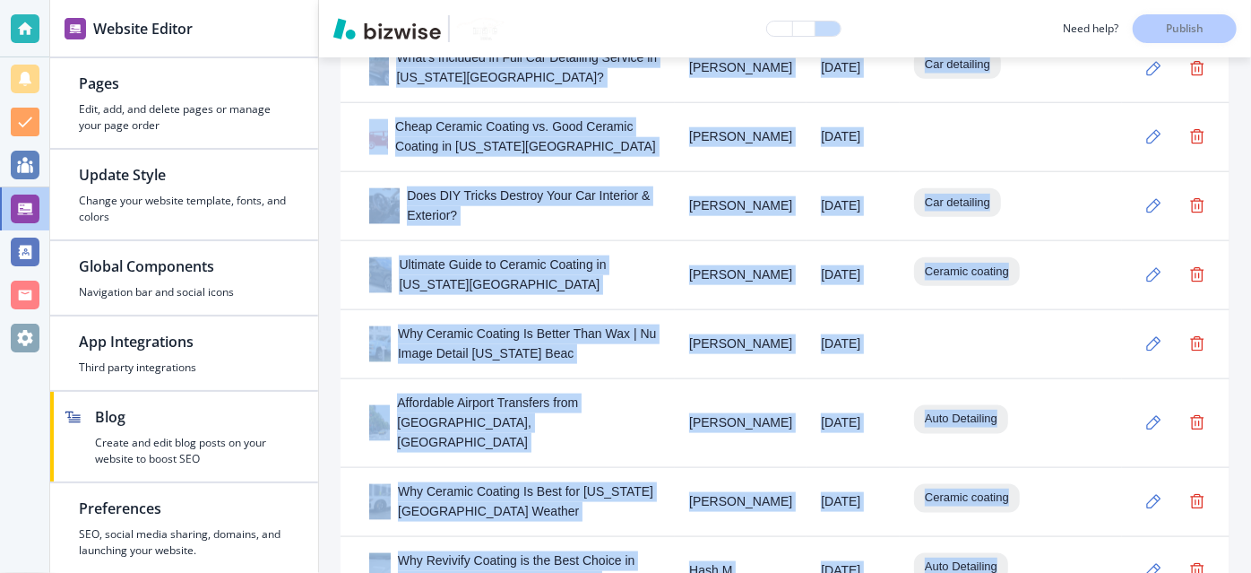
click at [1250, 231] on div "Blog Settings Show Blog Page In Navigation Bar Blog Page Name   * BLOG Blog Pag…" at bounding box center [785, 314] width 932 height 515
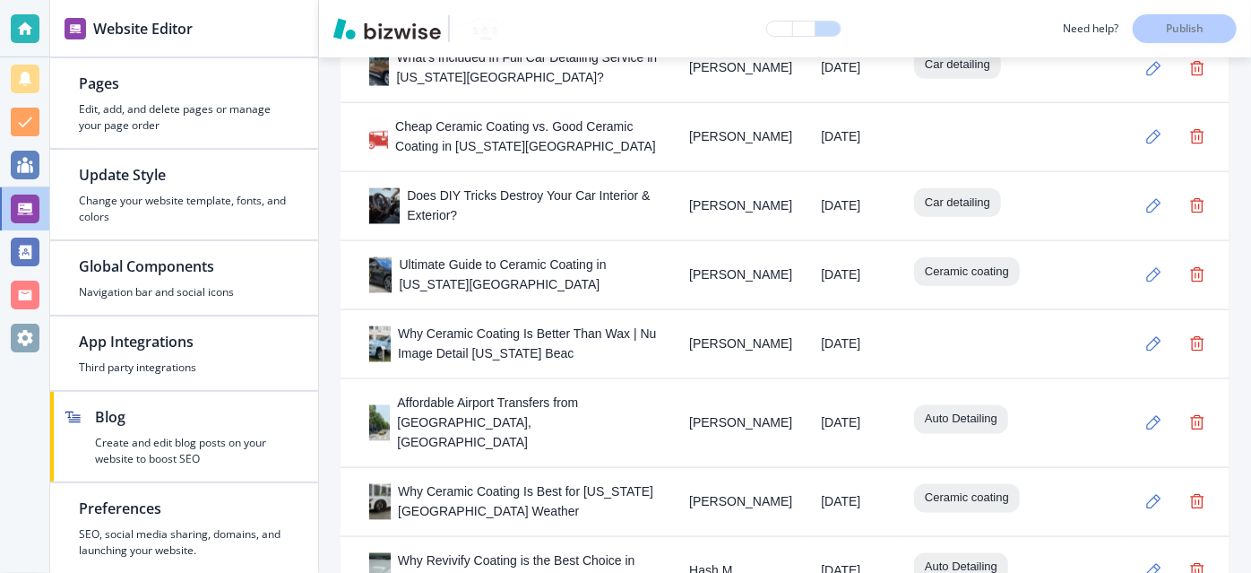
click at [1236, 214] on div "Blog Settings Show Blog Page In Navigation Bar Blog Page Name   * BLOG Blog Pag…" at bounding box center [785, 314] width 932 height 515
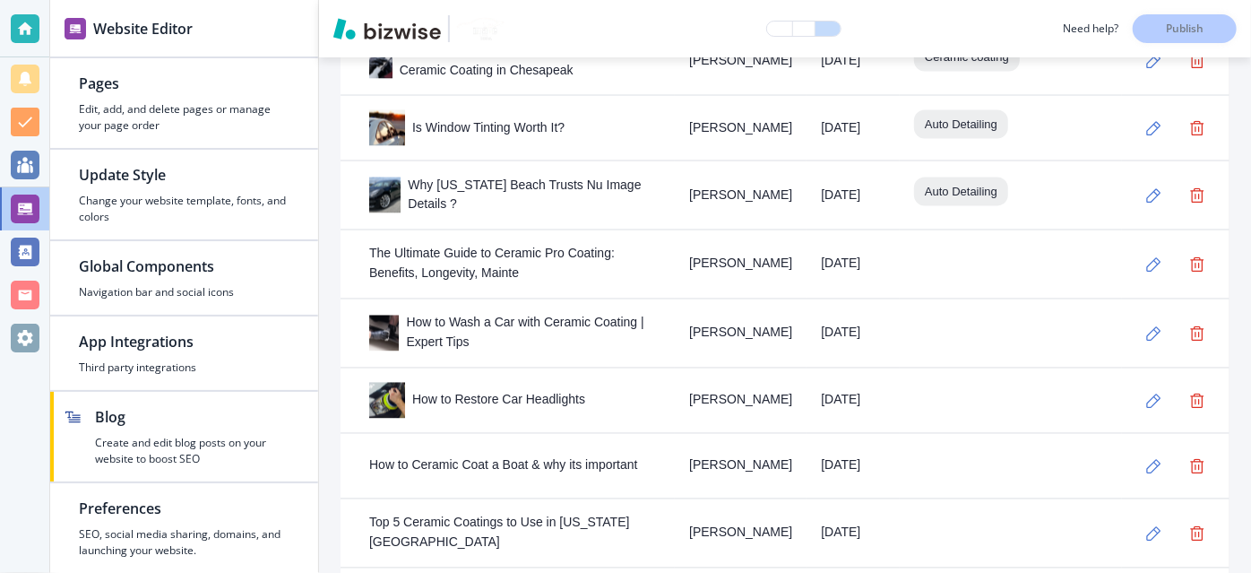
scroll to position [1579, 0]
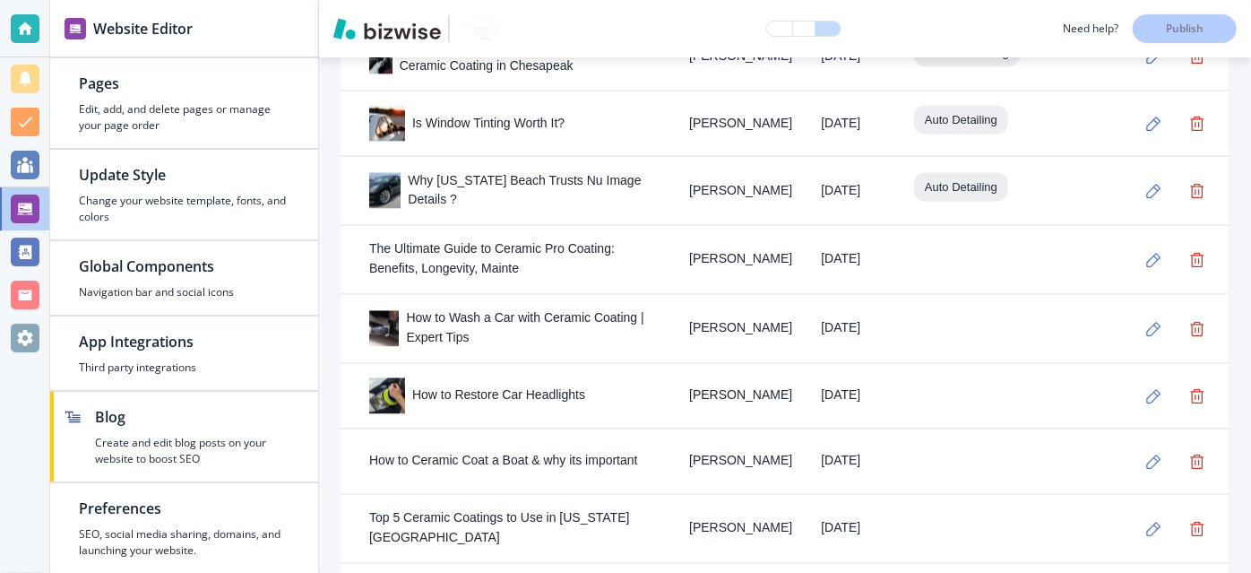
drag, startPoint x: 1250, startPoint y: 210, endPoint x: 1250, endPoint y: 281, distance: 71.7
click at [1250, 281] on div "Blog Settings Show Blog Page In Navigation Bar Blog Page Name   * BLOG Blog Pag…" at bounding box center [785, 314] width 932 height 515
